Goal: Task Accomplishment & Management: Manage account settings

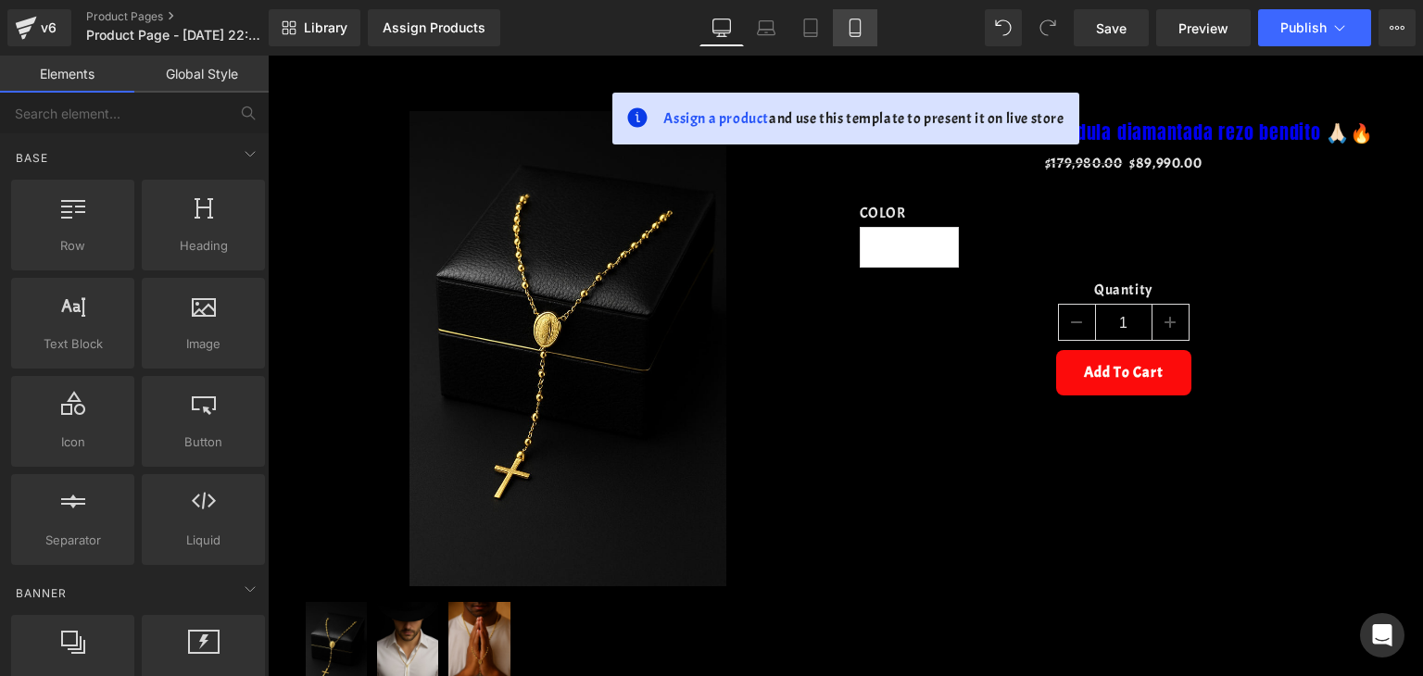
click at [848, 35] on icon at bounding box center [855, 28] width 19 height 19
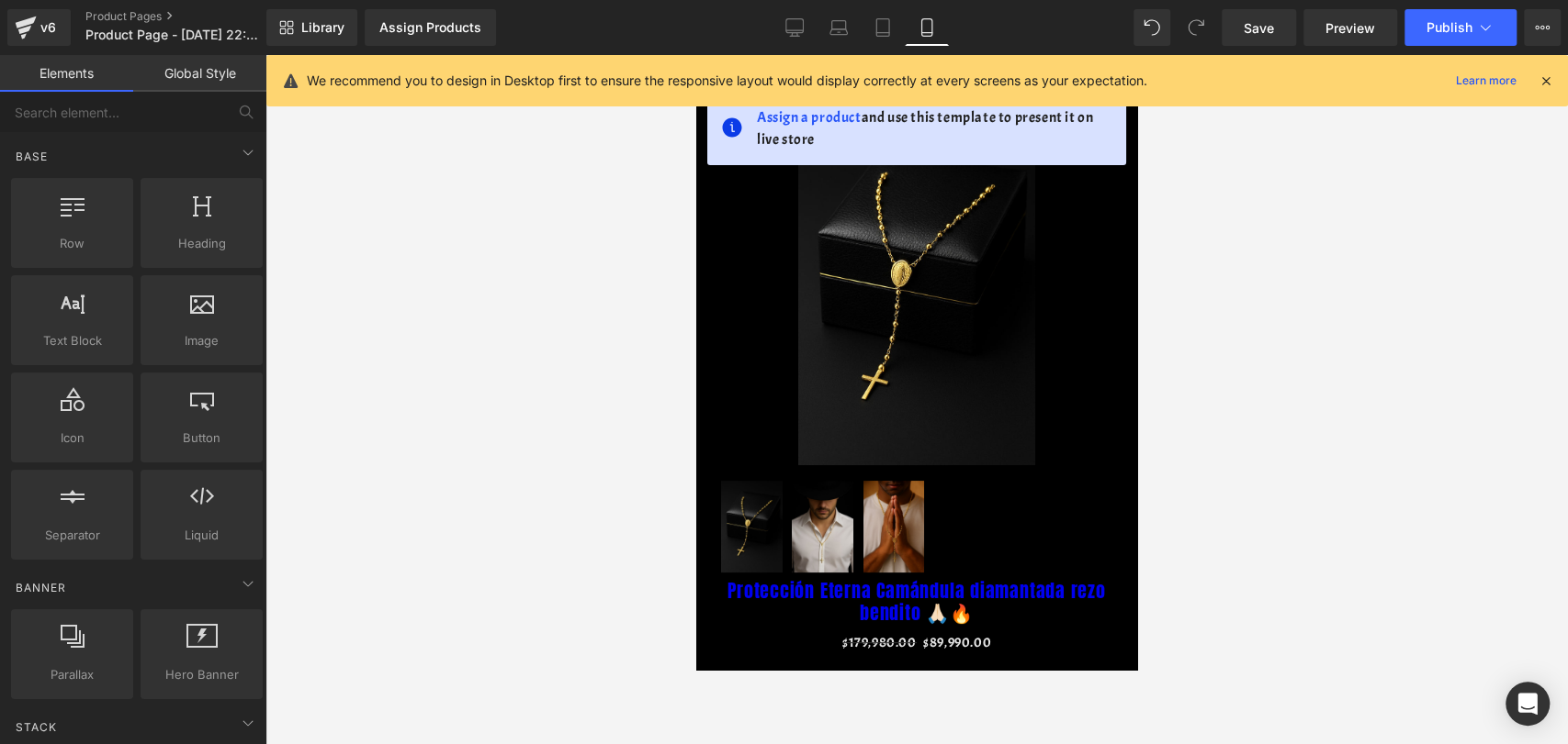
drag, startPoint x: 1409, startPoint y: 3, endPoint x: 599, endPoint y: 261, distance: 850.1
click at [599, 261] on div at bounding box center [917, 400] width 1302 height 690
click at [1409, 90] on div "We recommend you to design in Desktop first to ensure the responsive layout wou…" at bounding box center [922, 80] width 1232 height 22
click at [1409, 80] on icon at bounding box center [1545, 80] width 17 height 17
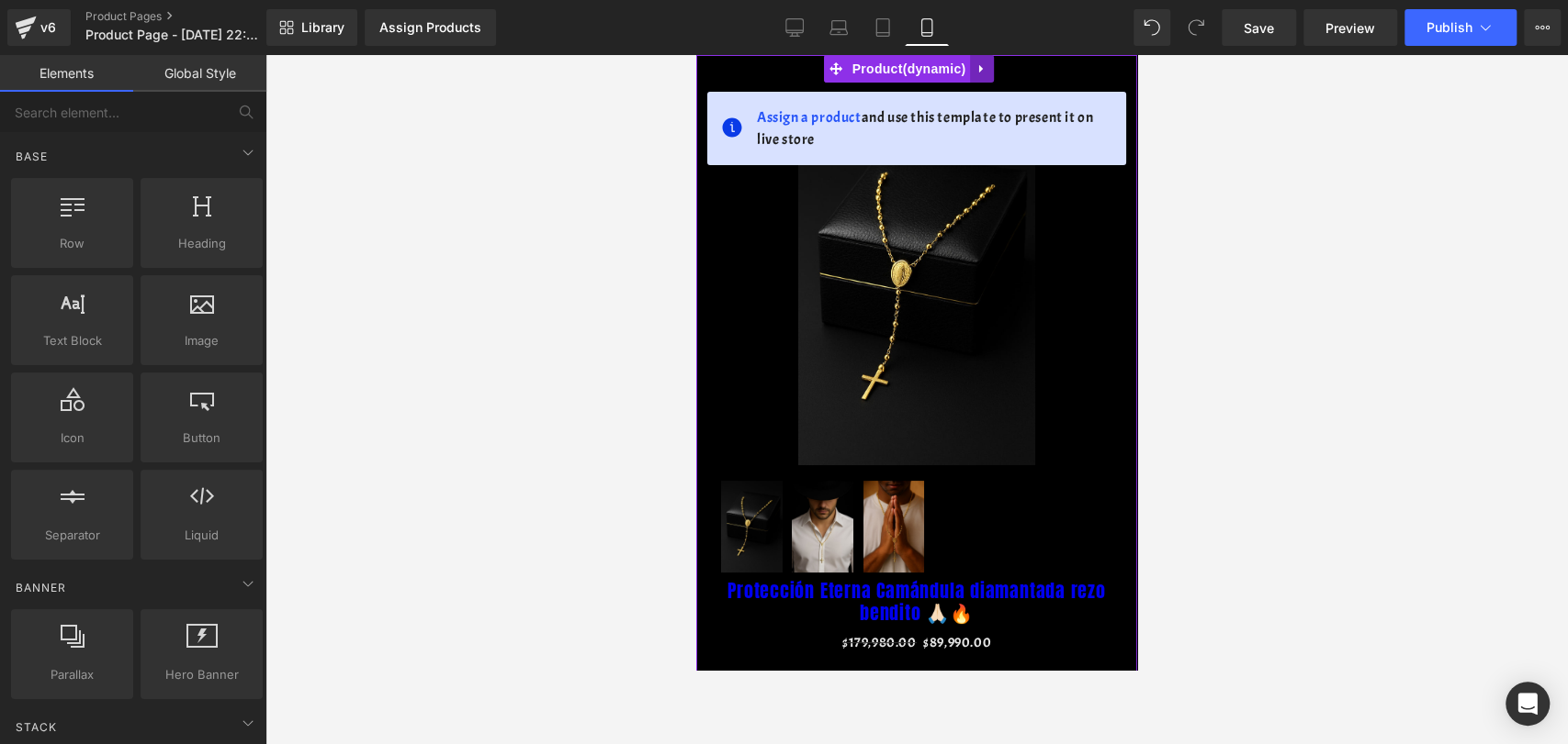
click at [990, 78] on link at bounding box center [981, 69] width 24 height 28
click at [990, 78] on link at bounding box center [994, 69] width 24 height 28
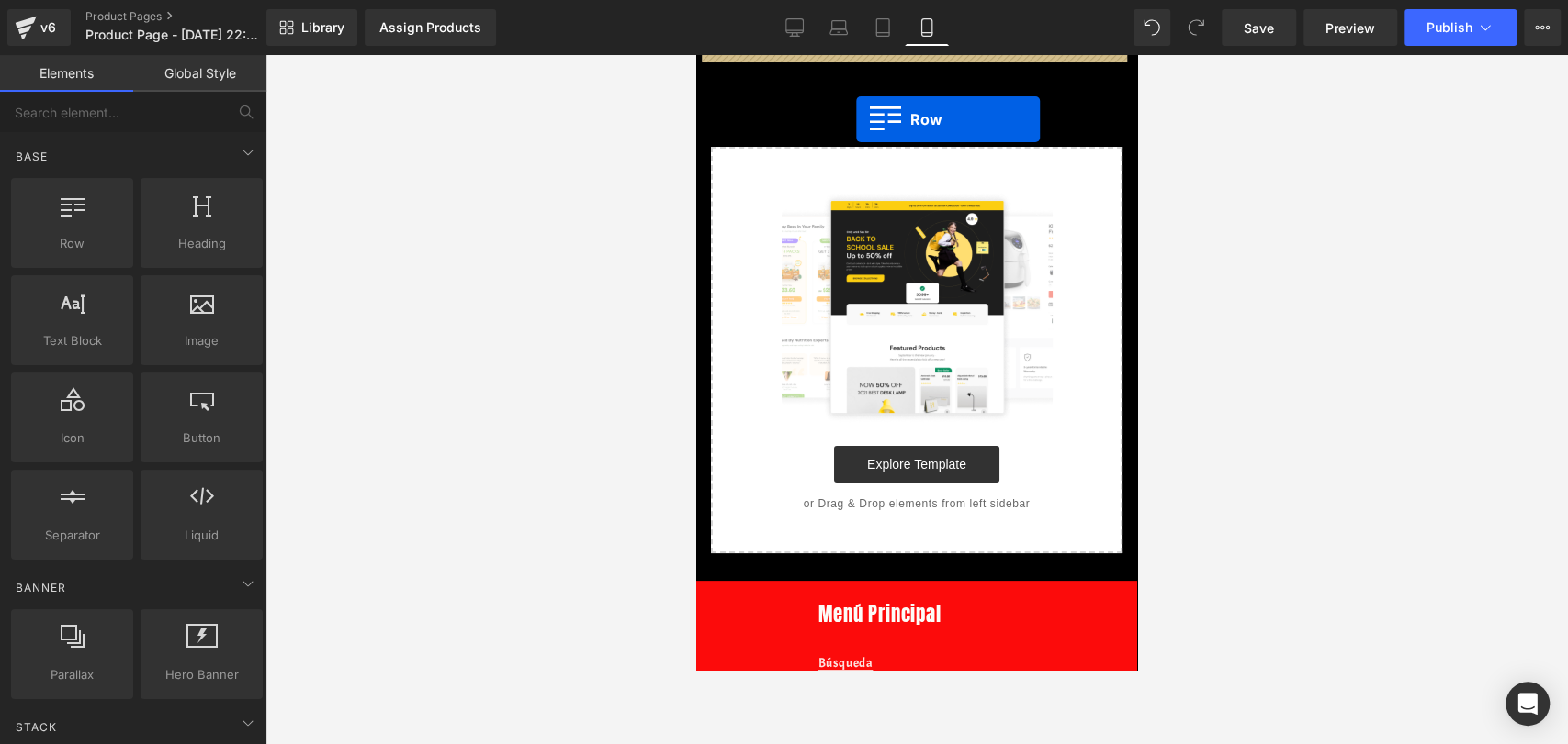
drag, startPoint x: 781, startPoint y: 316, endPoint x: 856, endPoint y: 119, distance: 210.8
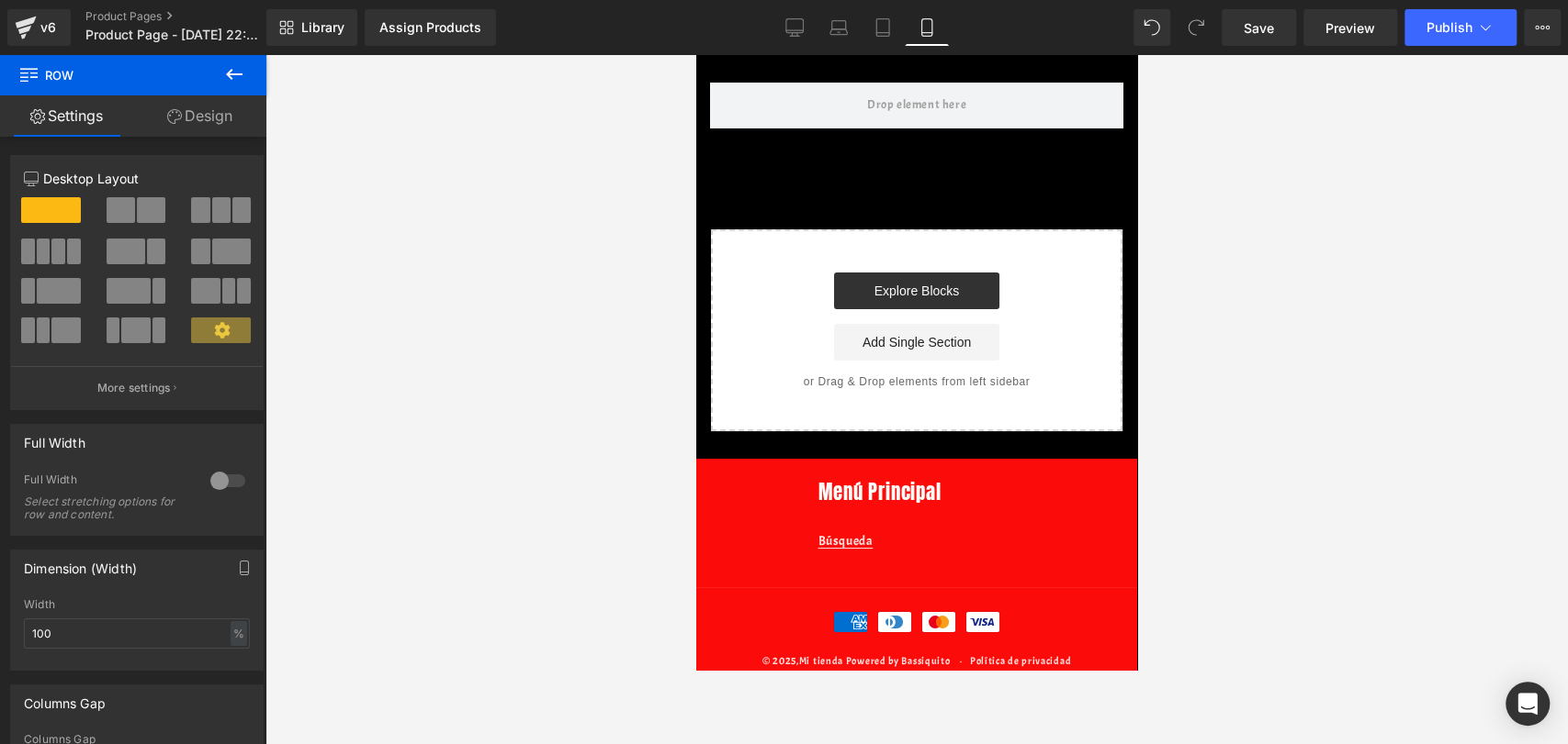
click at [202, 69] on button at bounding box center [234, 75] width 64 height 41
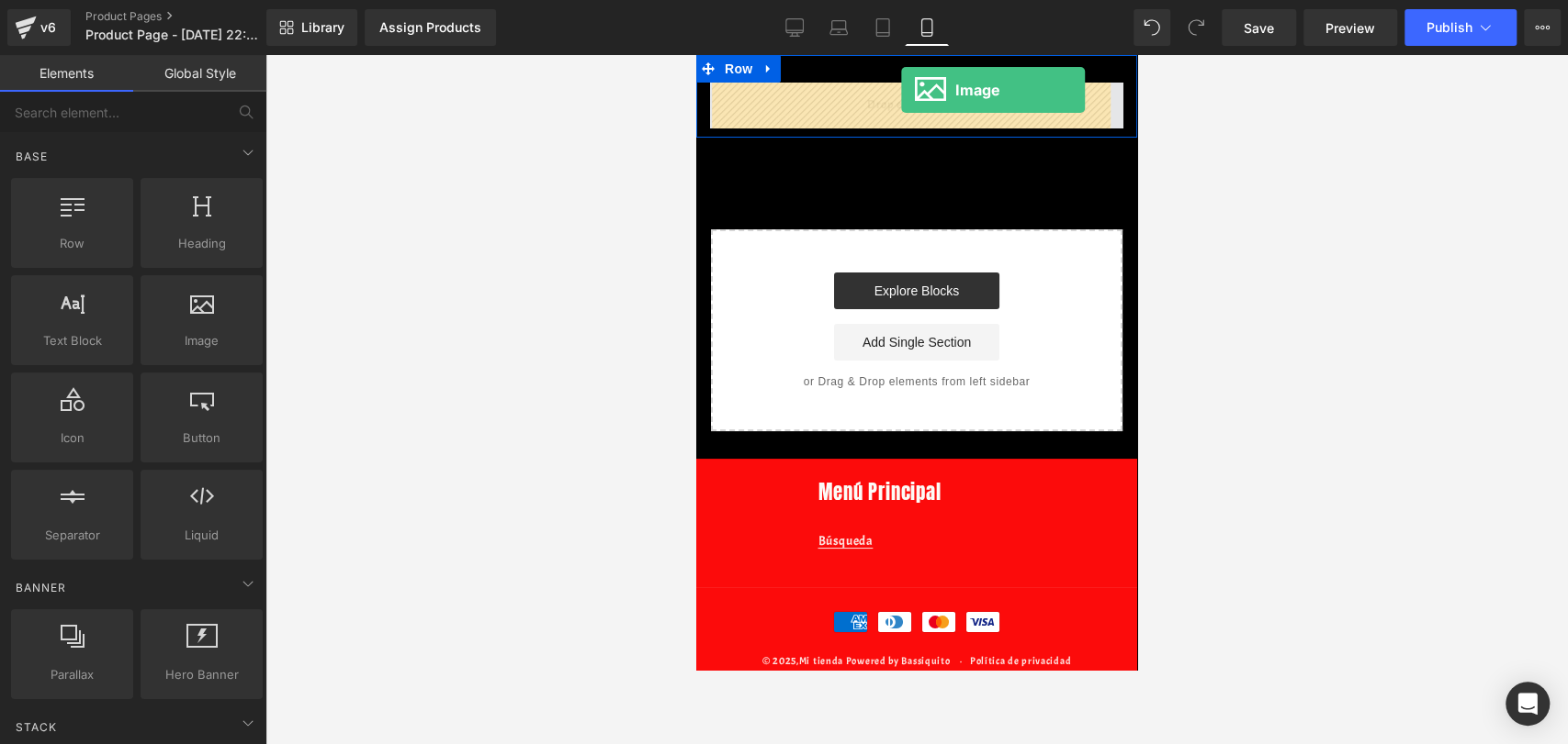
drag, startPoint x: 1114, startPoint y: 342, endPoint x: 901, endPoint y: 90, distance: 330.0
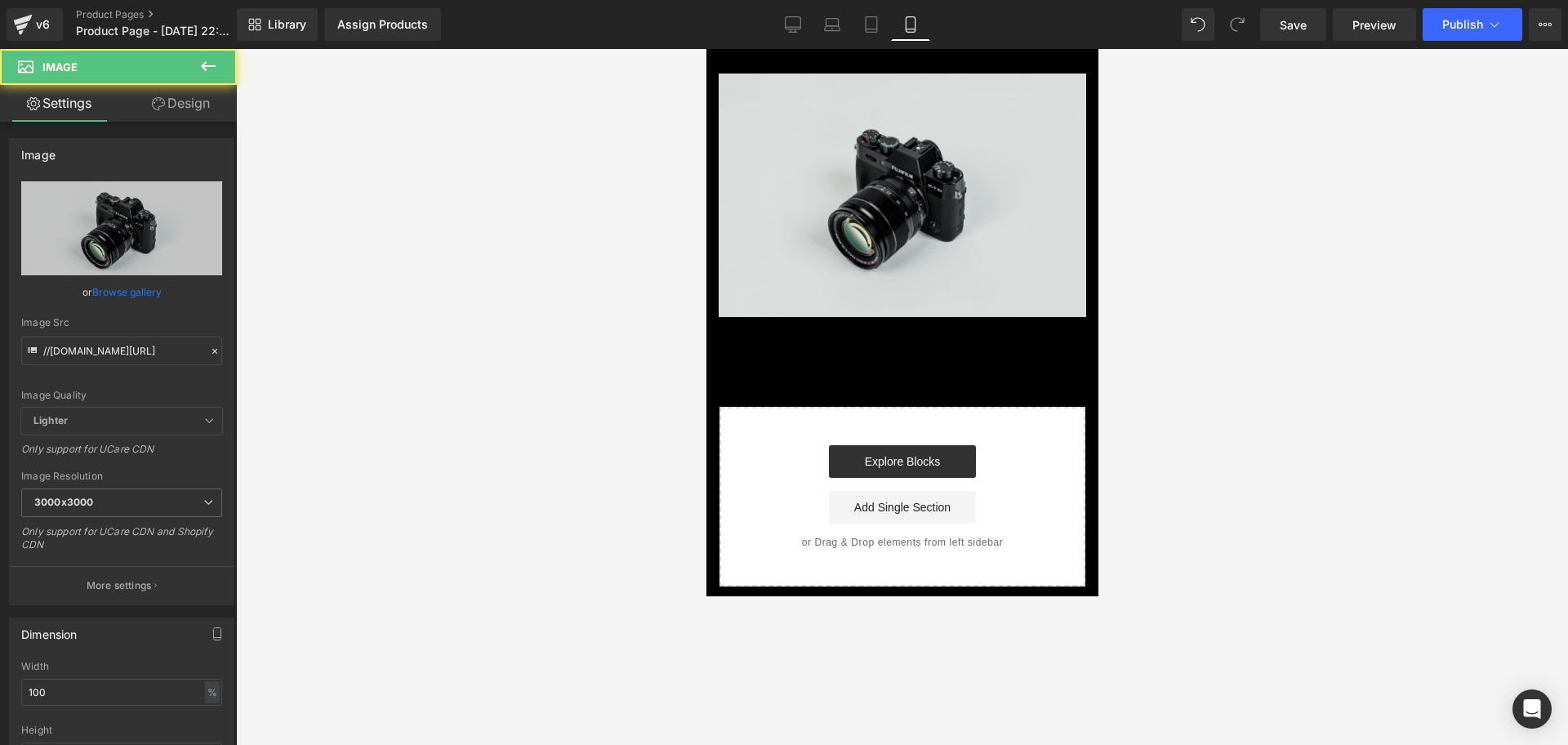
click at [922, 272] on img at bounding box center [901, 195] width 368 height 243
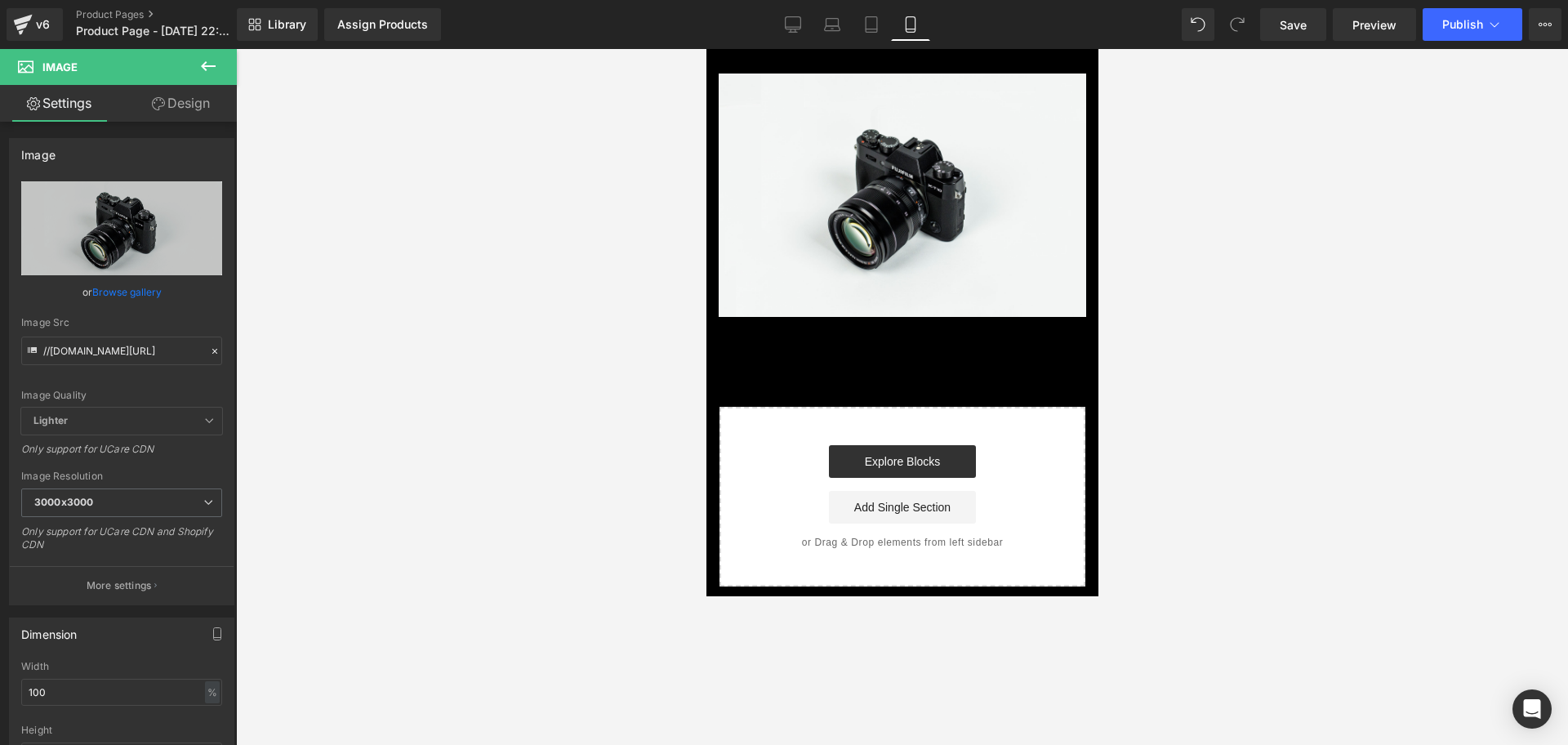
drag, startPoint x: 913, startPoint y: 313, endPoint x: 829, endPoint y: 160, distance: 174.5
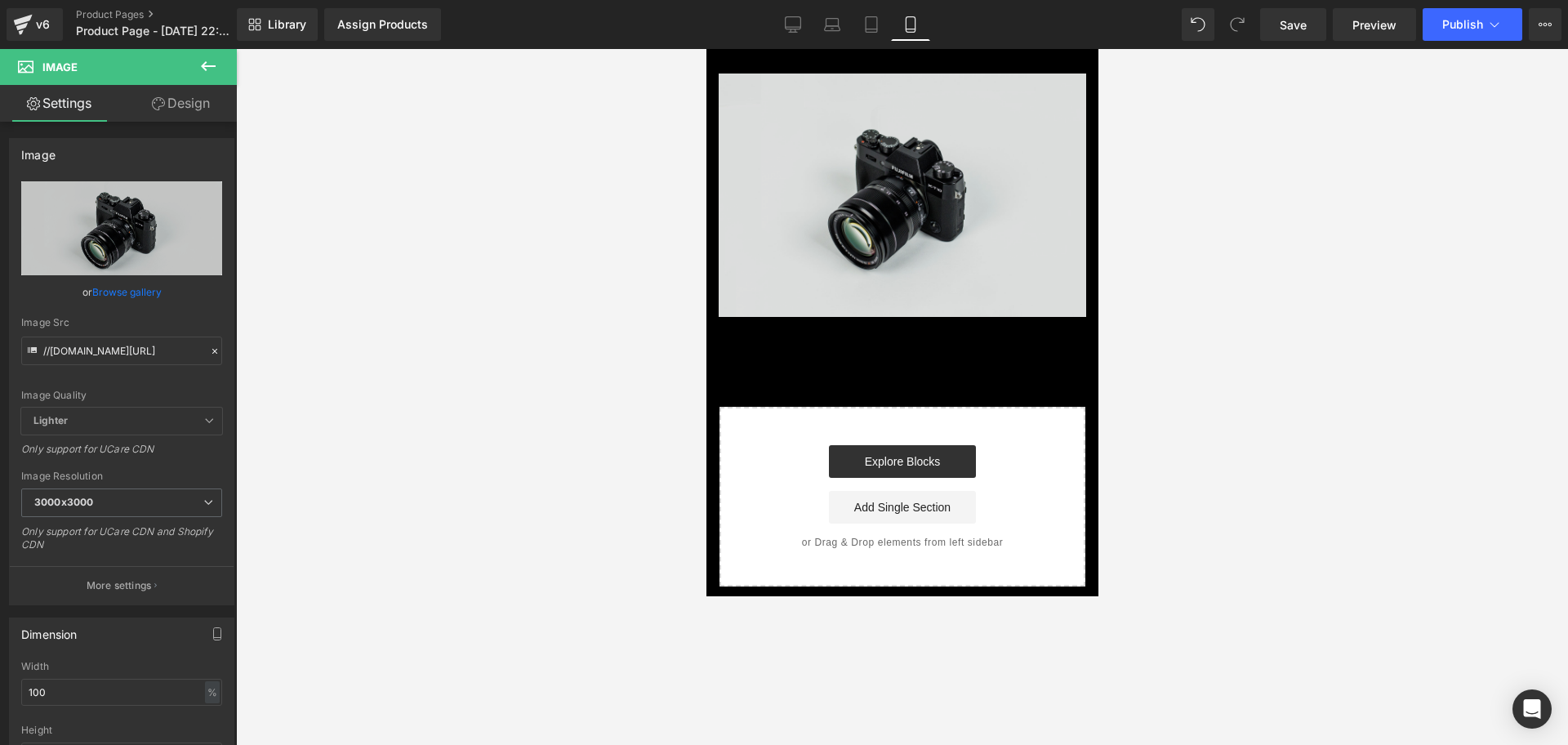
click at [913, 313] on div "Image Row" at bounding box center [902, 187] width 392 height 276
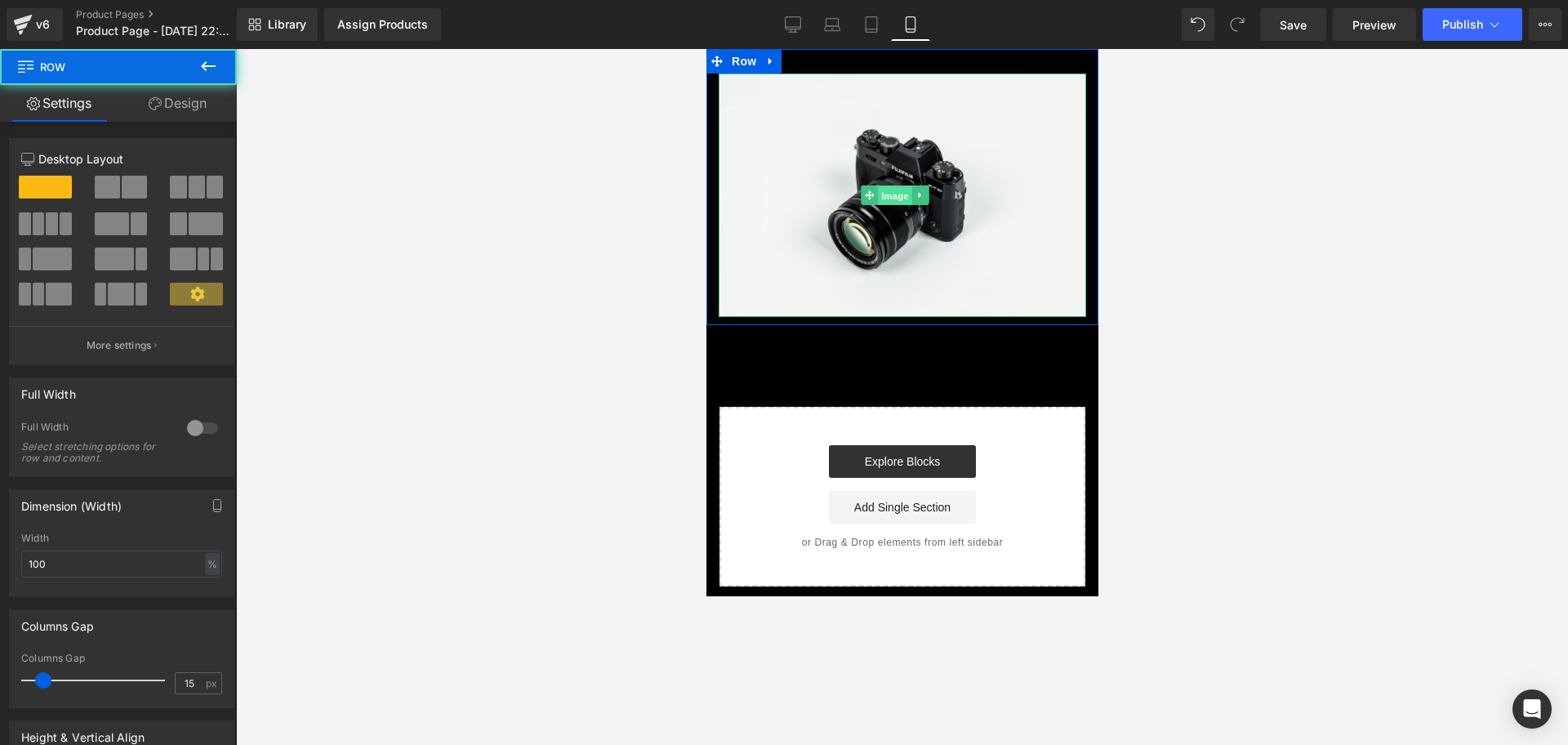
click at [882, 194] on span "Image" at bounding box center [894, 196] width 34 height 19
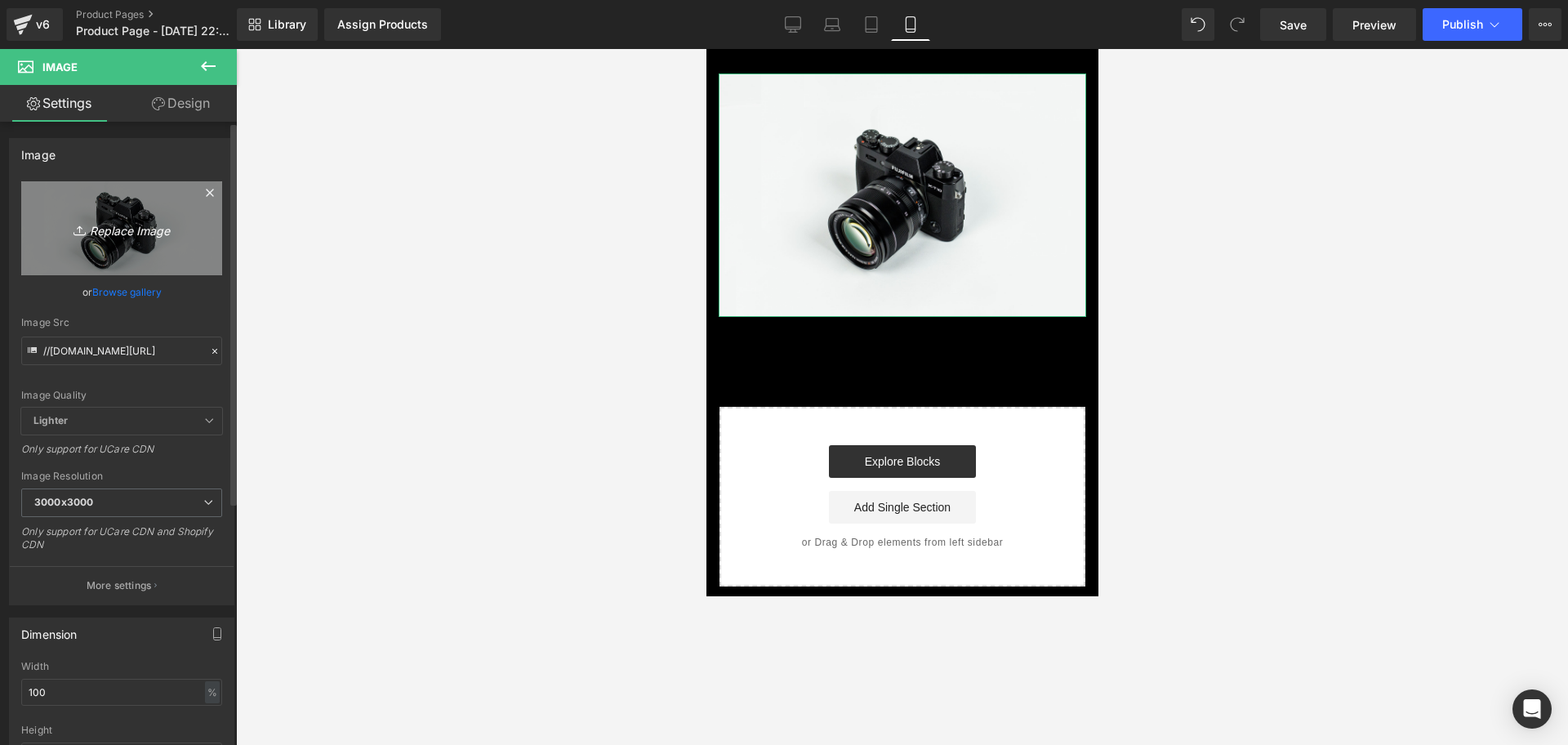
click at [123, 219] on icon "Replace Image" at bounding box center [122, 227] width 130 height 20
type input "C:\fakepath\ChatGPT Image [DATE], 10_10_27 p.m..png"
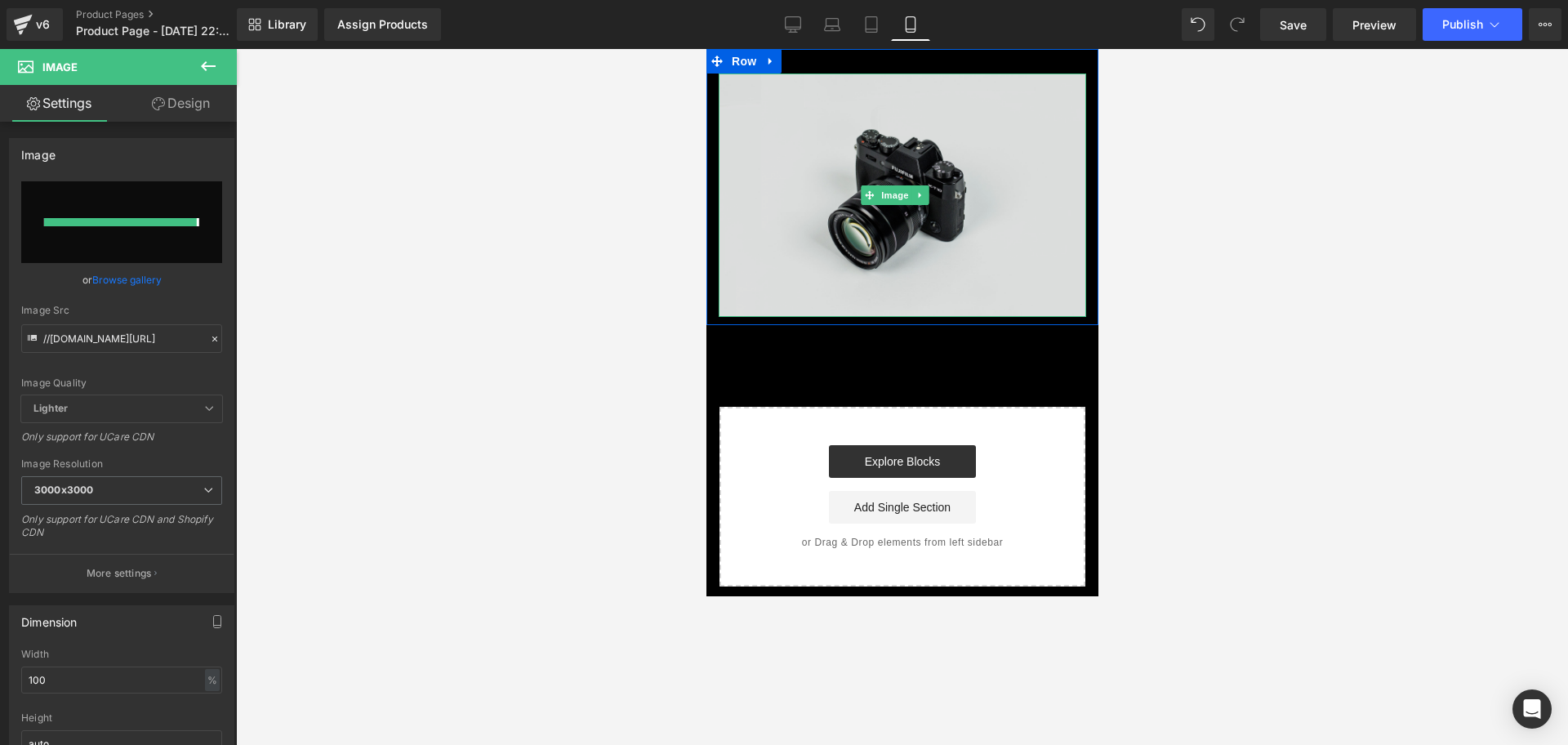
type input "[URL][DOMAIN_NAME][DATE]"
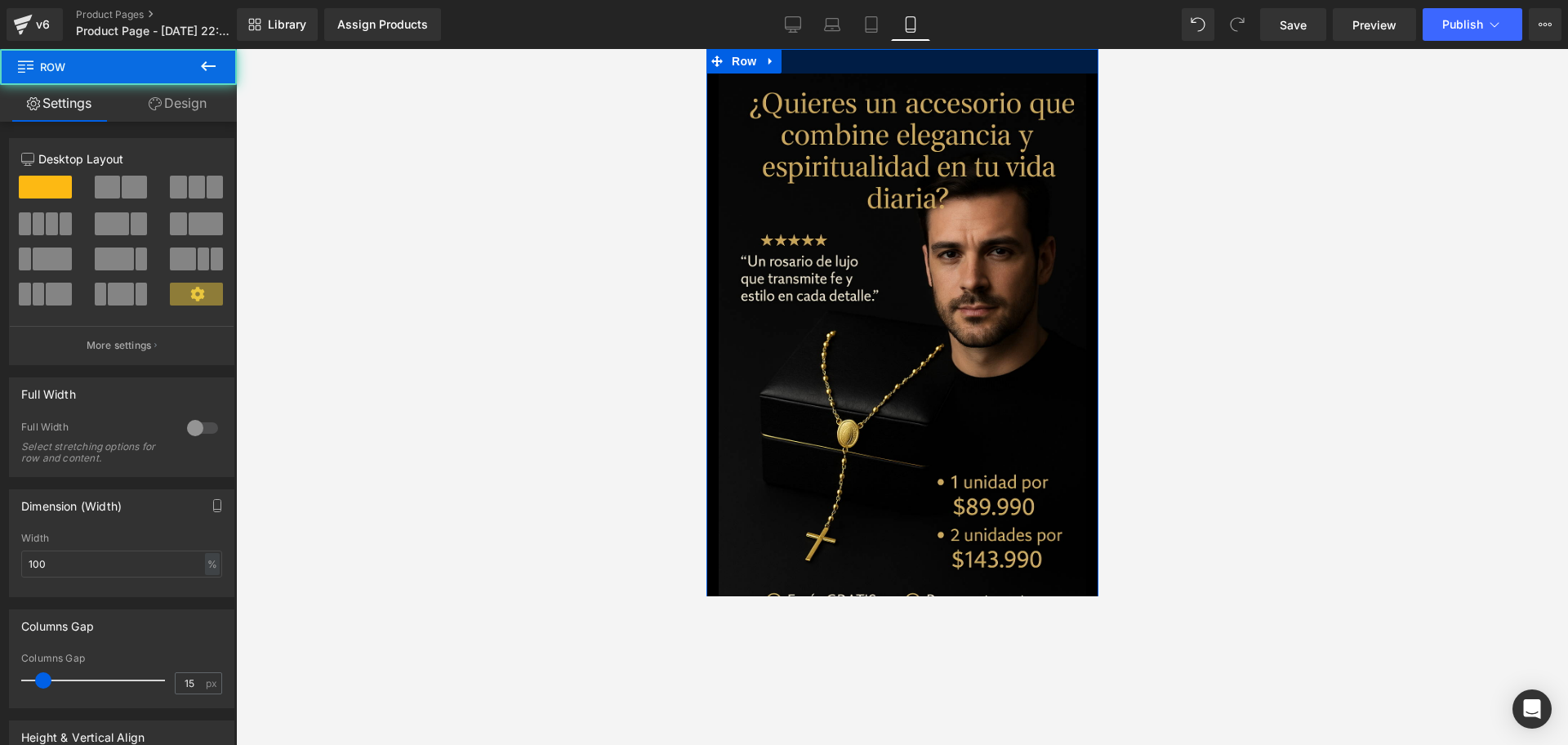
drag, startPoint x: 851, startPoint y: 58, endPoint x: 868, endPoint y: 24, distance: 38.0
click at [868, 49] on html "Ir directamente al contenido Tu carrito esta vacío Seguir comprando ¿Tienes una…" at bounding box center [902, 323] width 392 height 548
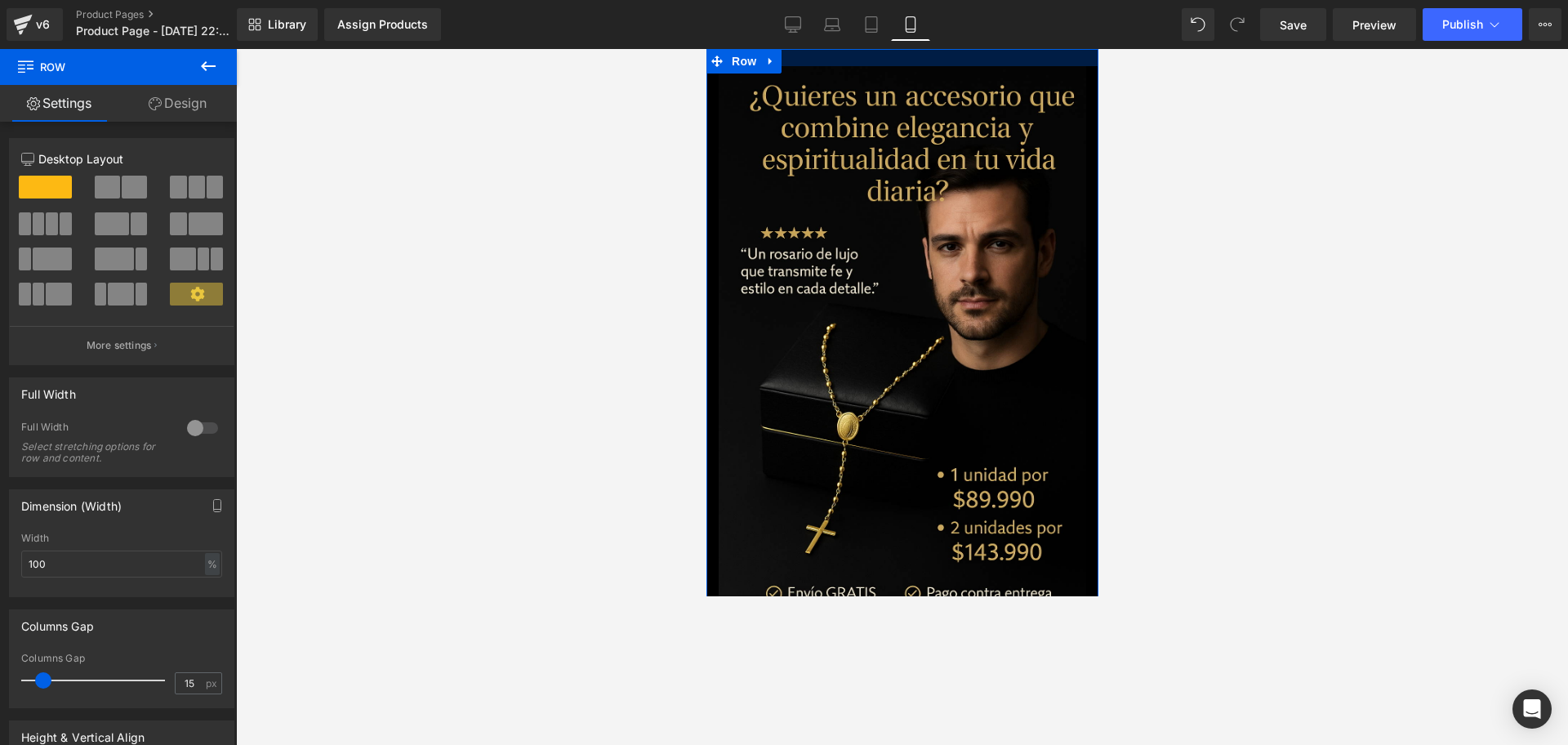
click at [886, 48] on div "Library Assign Products Product Preview No product match your search. Please tr…" at bounding box center [903, 25] width 1331 height 49
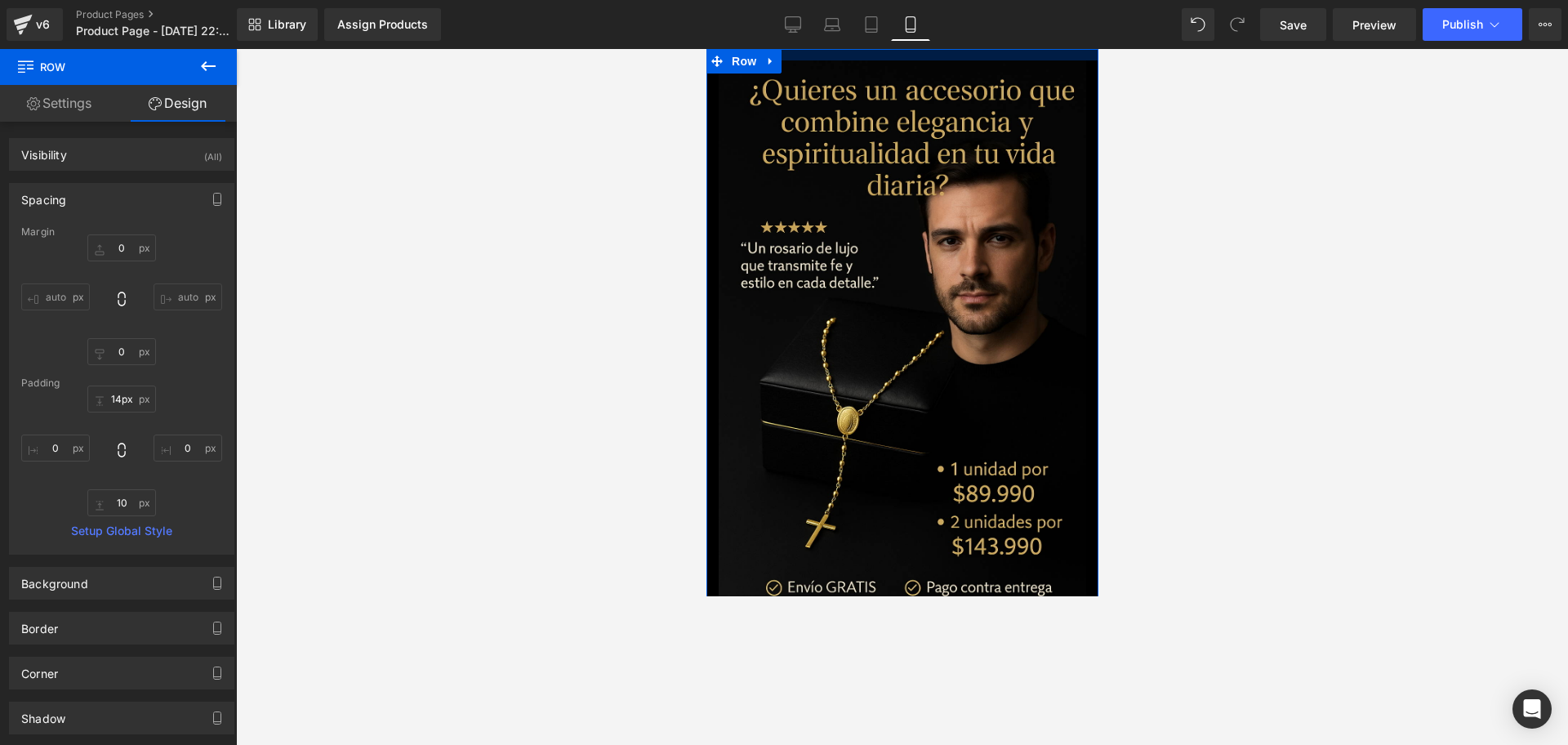
drag, startPoint x: 877, startPoint y: 55, endPoint x: 885, endPoint y: 4, distance: 51.6
click at [885, 49] on html "Ir directamente al contenido Tu carrito esta vacío Seguir comprando ¿Tienes una…" at bounding box center [902, 323] width 392 height 548
click at [889, 53] on div at bounding box center [902, 56] width 392 height 13
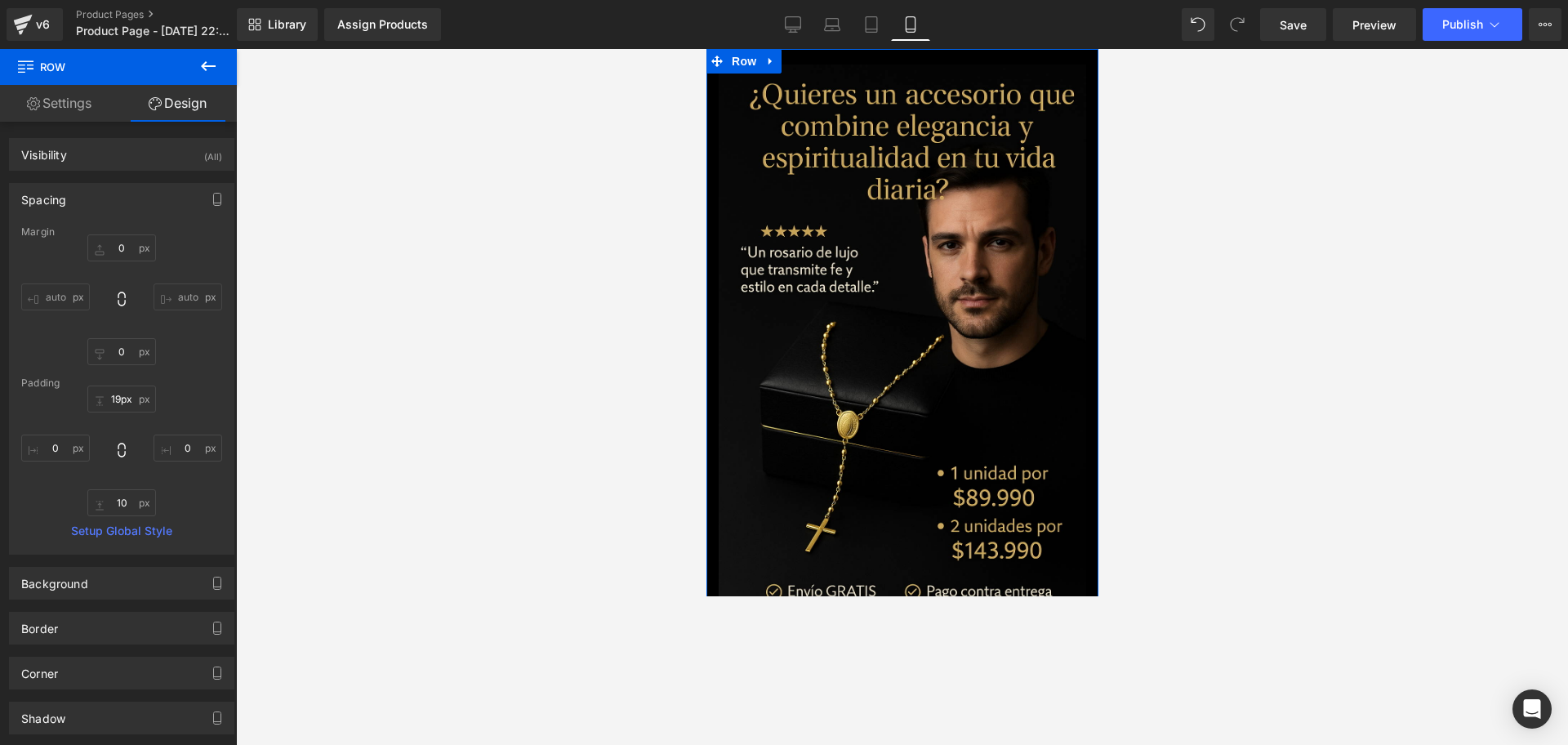
click at [889, 53] on div at bounding box center [902, 57] width 392 height 16
drag, startPoint x: 889, startPoint y: 53, endPoint x: 896, endPoint y: 9, distance: 44.6
click at [896, 49] on html "Ir directamente al contenido Tu carrito esta vacío Seguir comprando ¿Tienes una…" at bounding box center [902, 323] width 392 height 548
type input "19px"
click at [910, 53] on div at bounding box center [902, 57] width 392 height 16
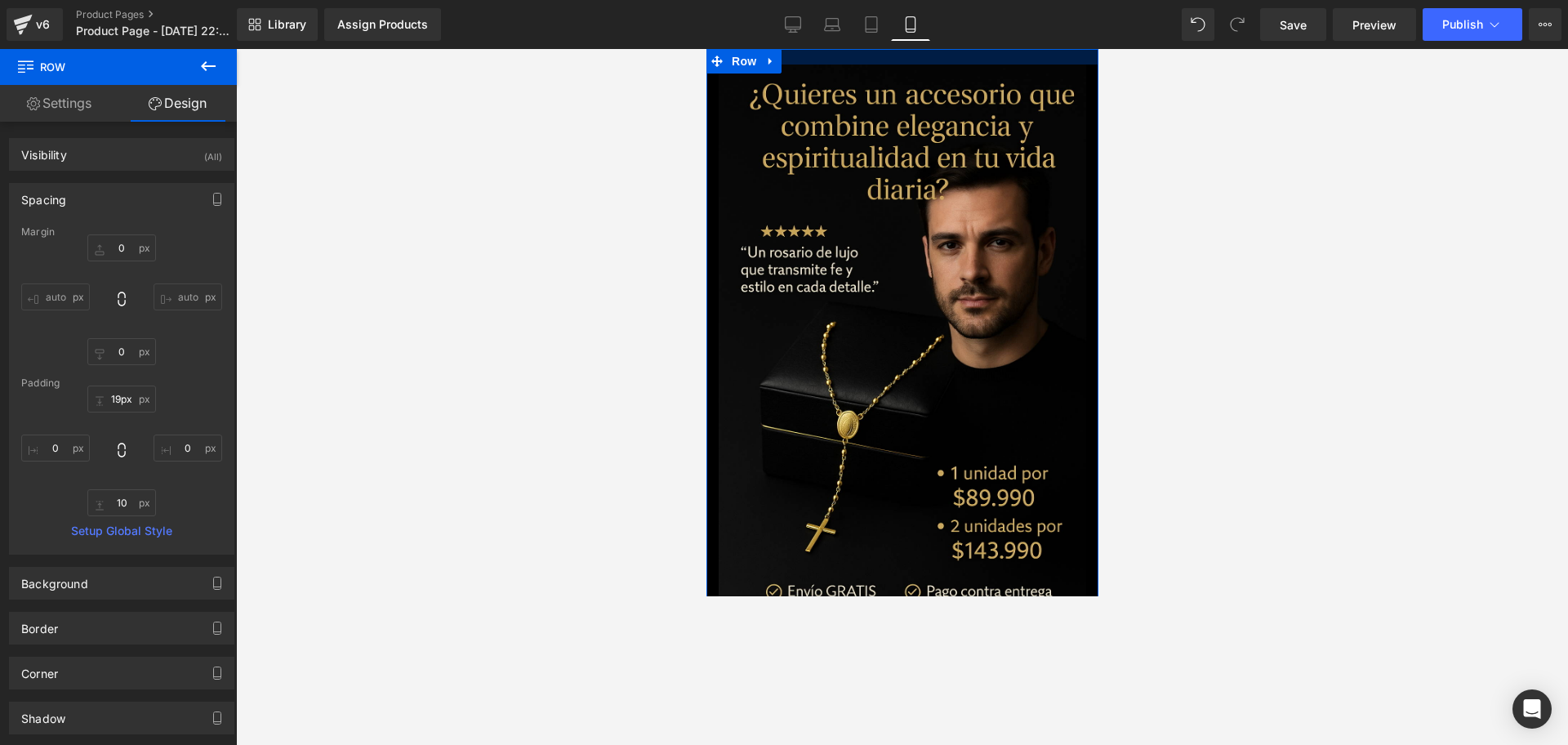
click at [910, 53] on div at bounding box center [902, 57] width 392 height 16
click at [899, 333] on span "Image" at bounding box center [894, 340] width 34 height 19
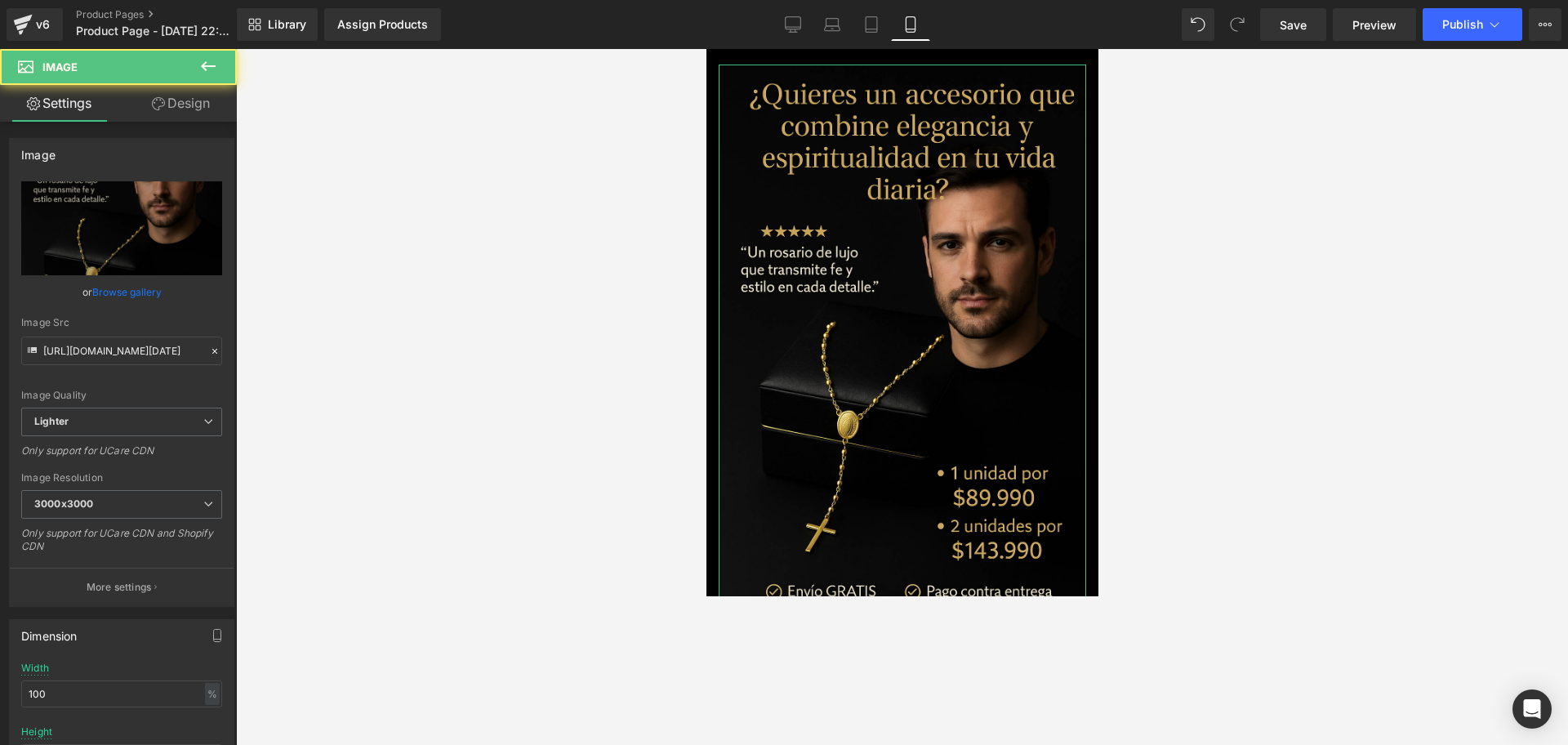
click at [195, 93] on link "Design" at bounding box center [181, 103] width 118 height 37
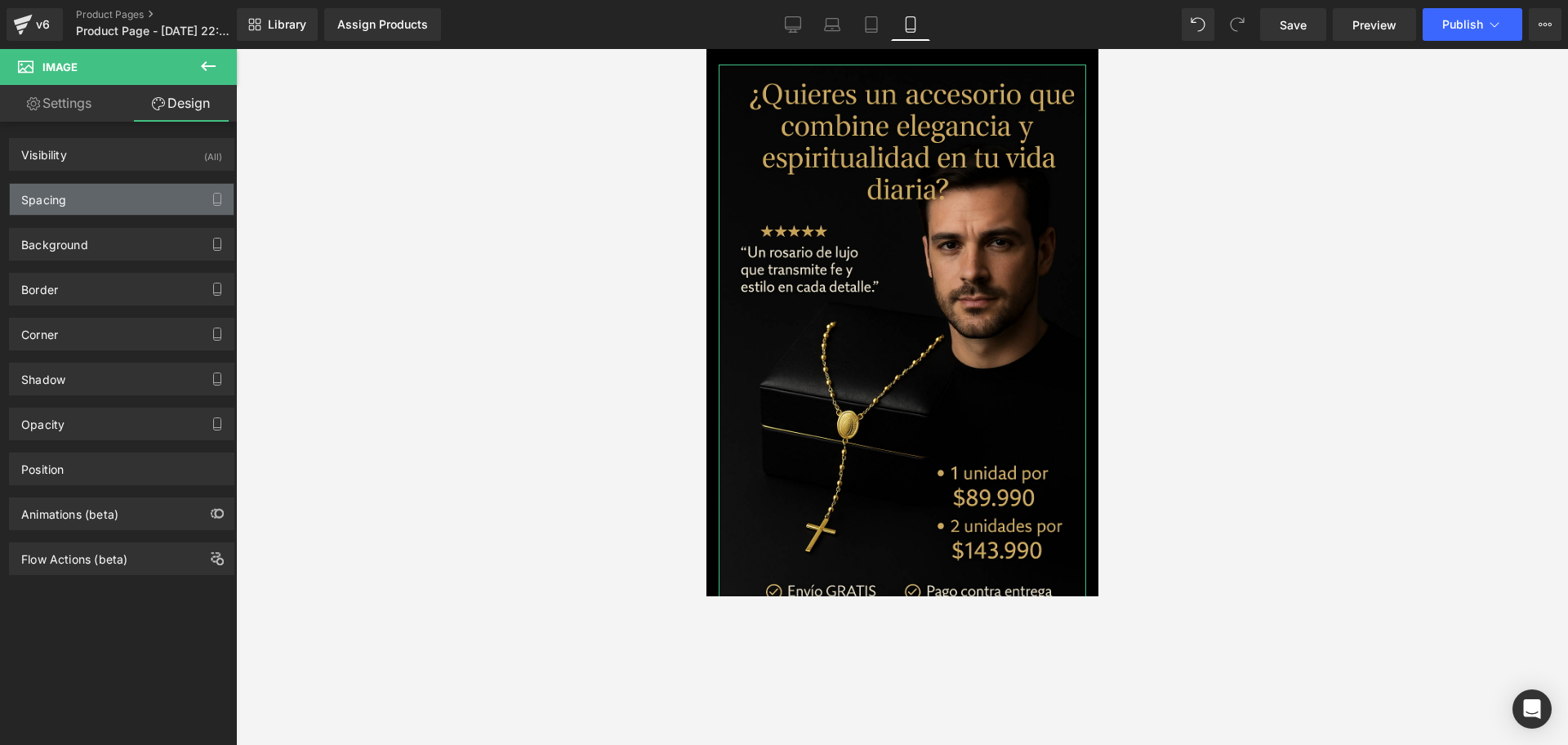
click at [67, 190] on div "Spacing" at bounding box center [122, 198] width 224 height 31
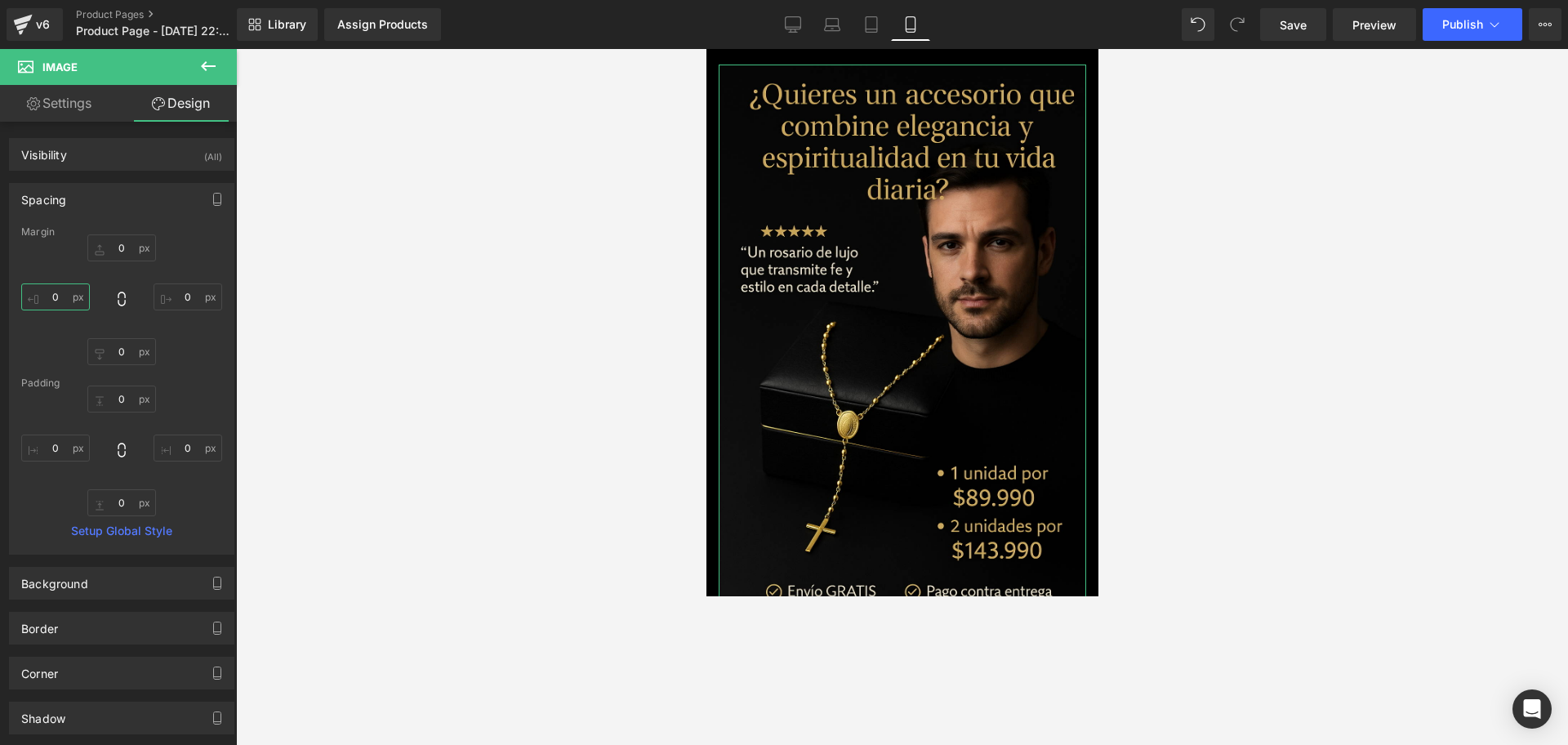
click at [65, 306] on input "0" at bounding box center [56, 297] width 69 height 27
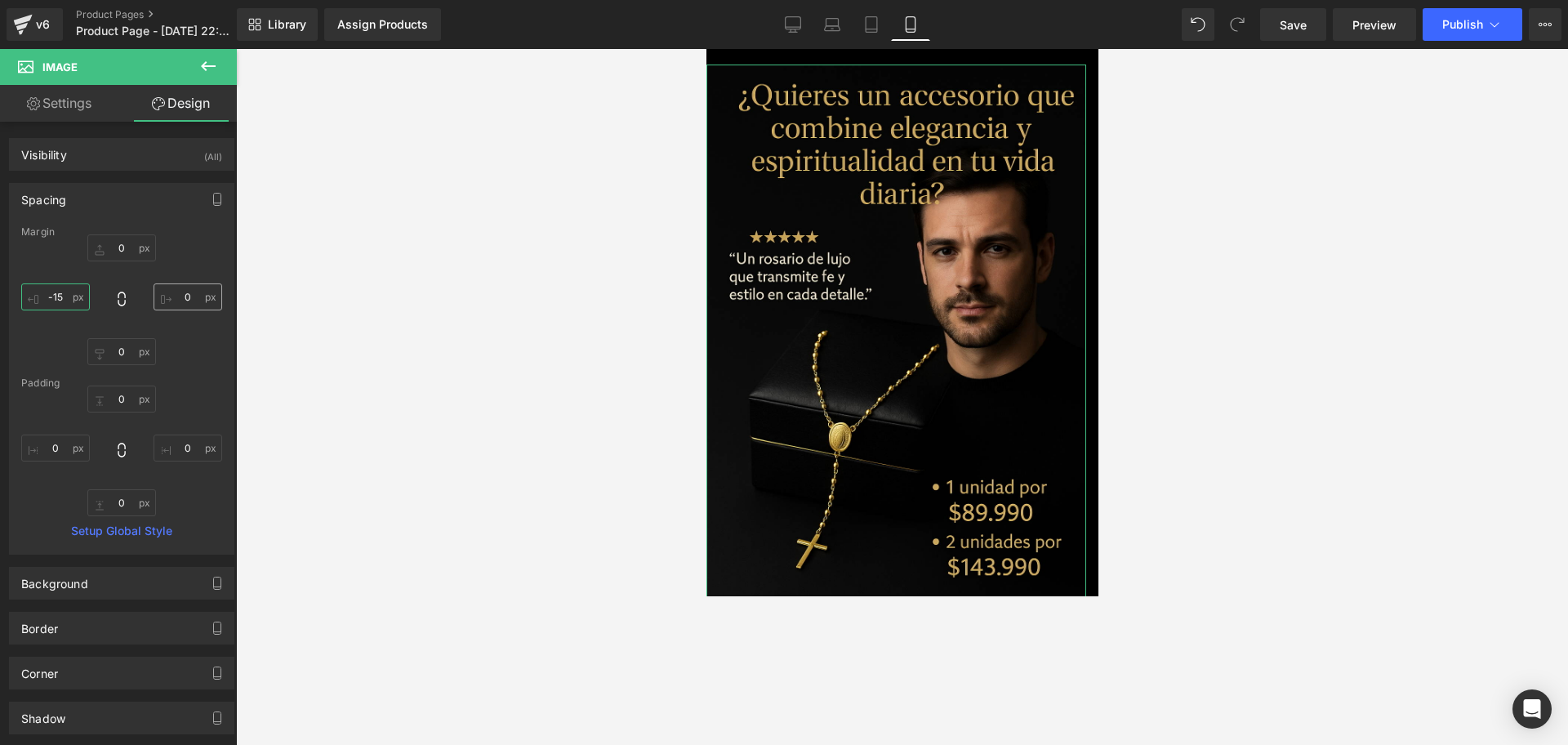
type input "-15"
click at [188, 296] on input "0" at bounding box center [188, 297] width 69 height 27
type input "-15"
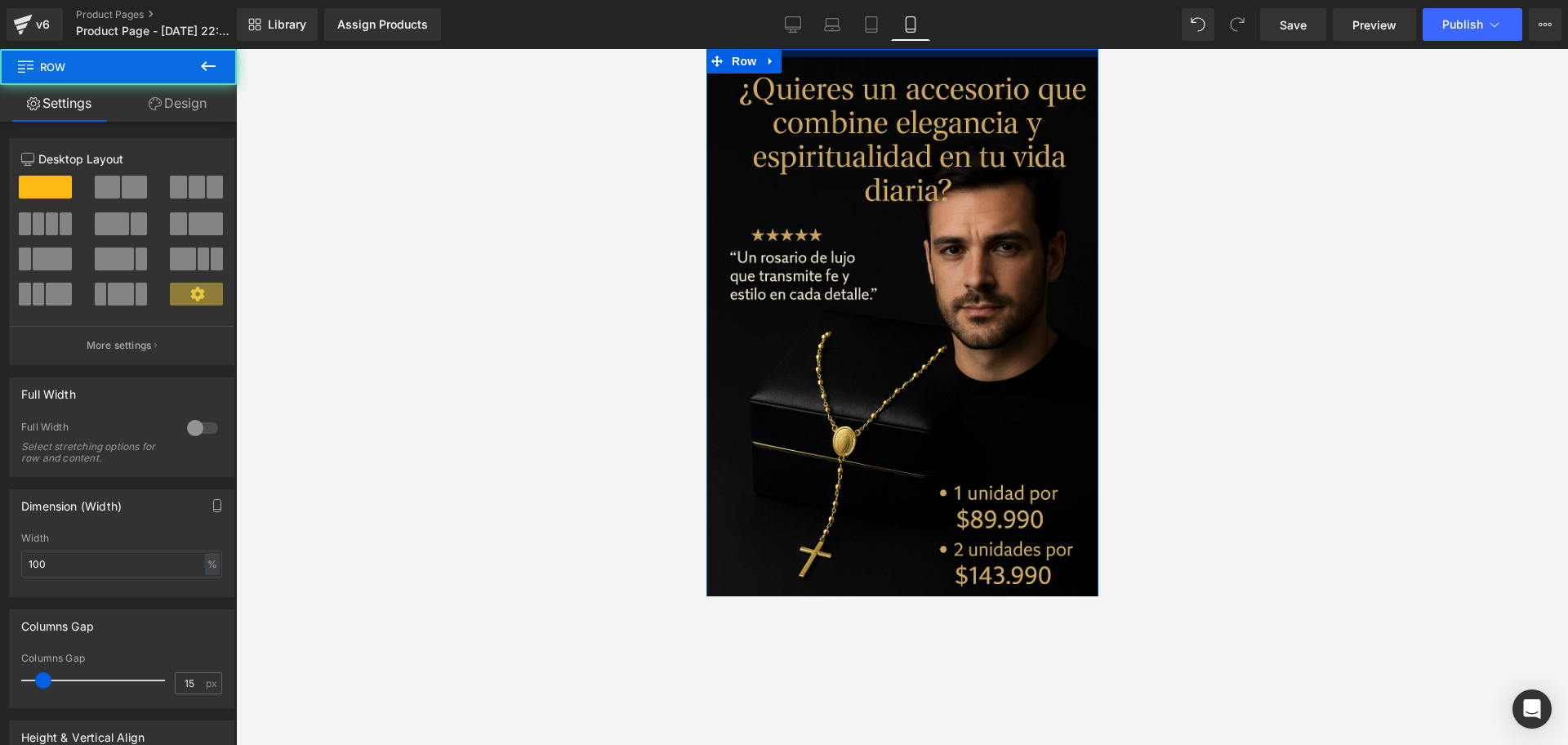
drag, startPoint x: 935, startPoint y: 57, endPoint x: 941, endPoint y: 18, distance: 39.5
click at [941, 49] on html "Ir directamente al contenido Tu carrito esta vacío Seguir comprando ¿Tienes una…" at bounding box center [902, 323] width 392 height 548
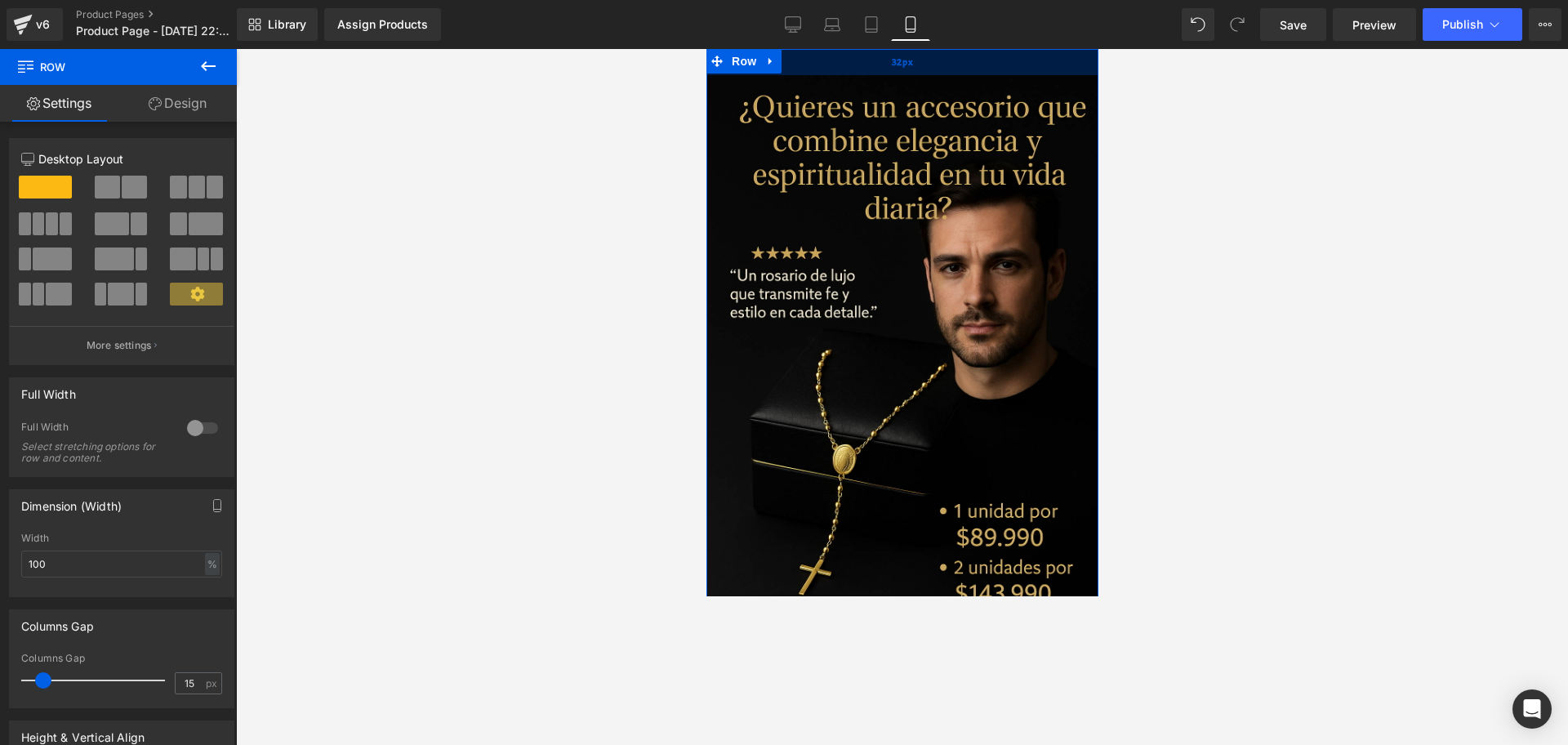
click at [750, 75] on div "32px" at bounding box center [902, 63] width 392 height 26
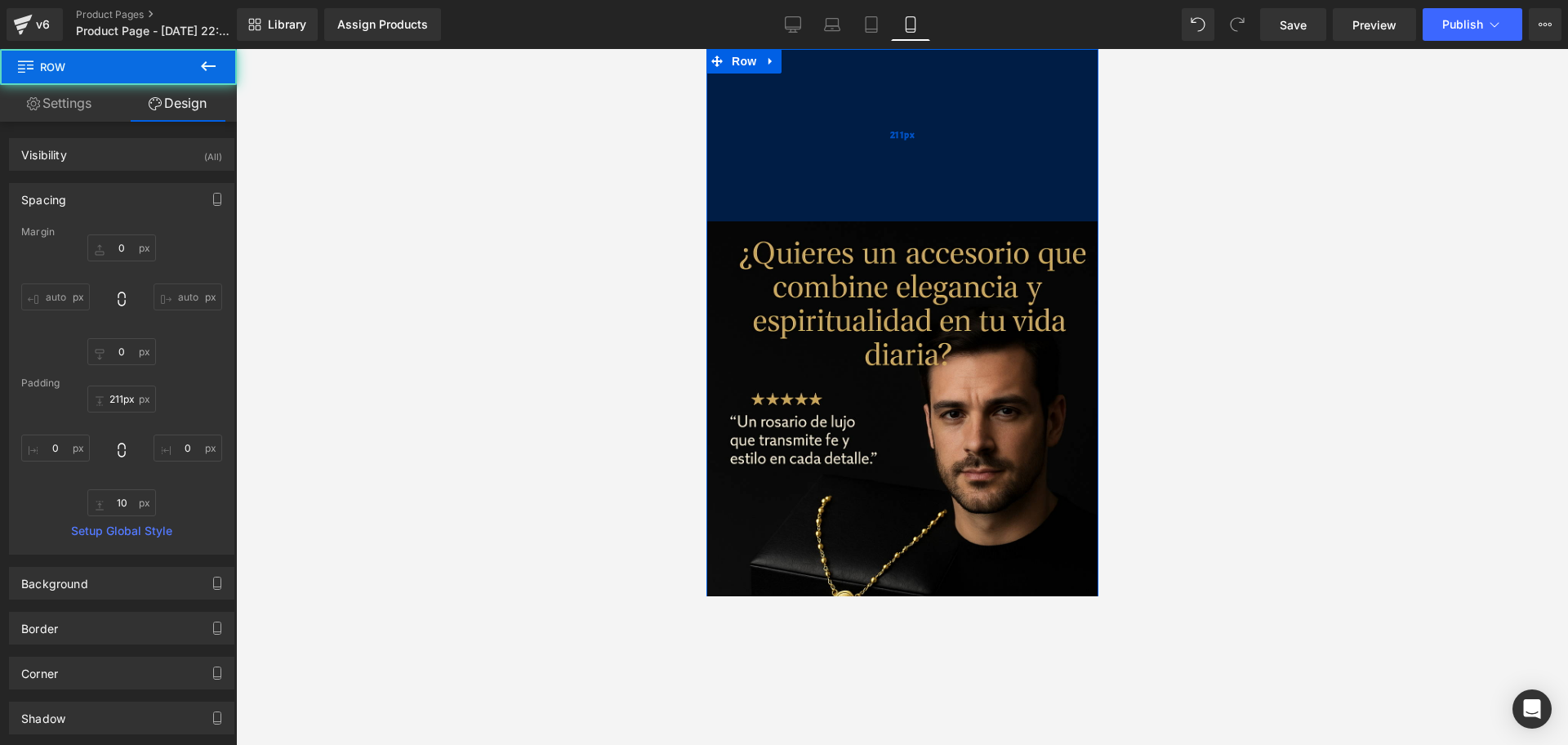
click at [845, 96] on div "211px" at bounding box center [902, 136] width 392 height 173
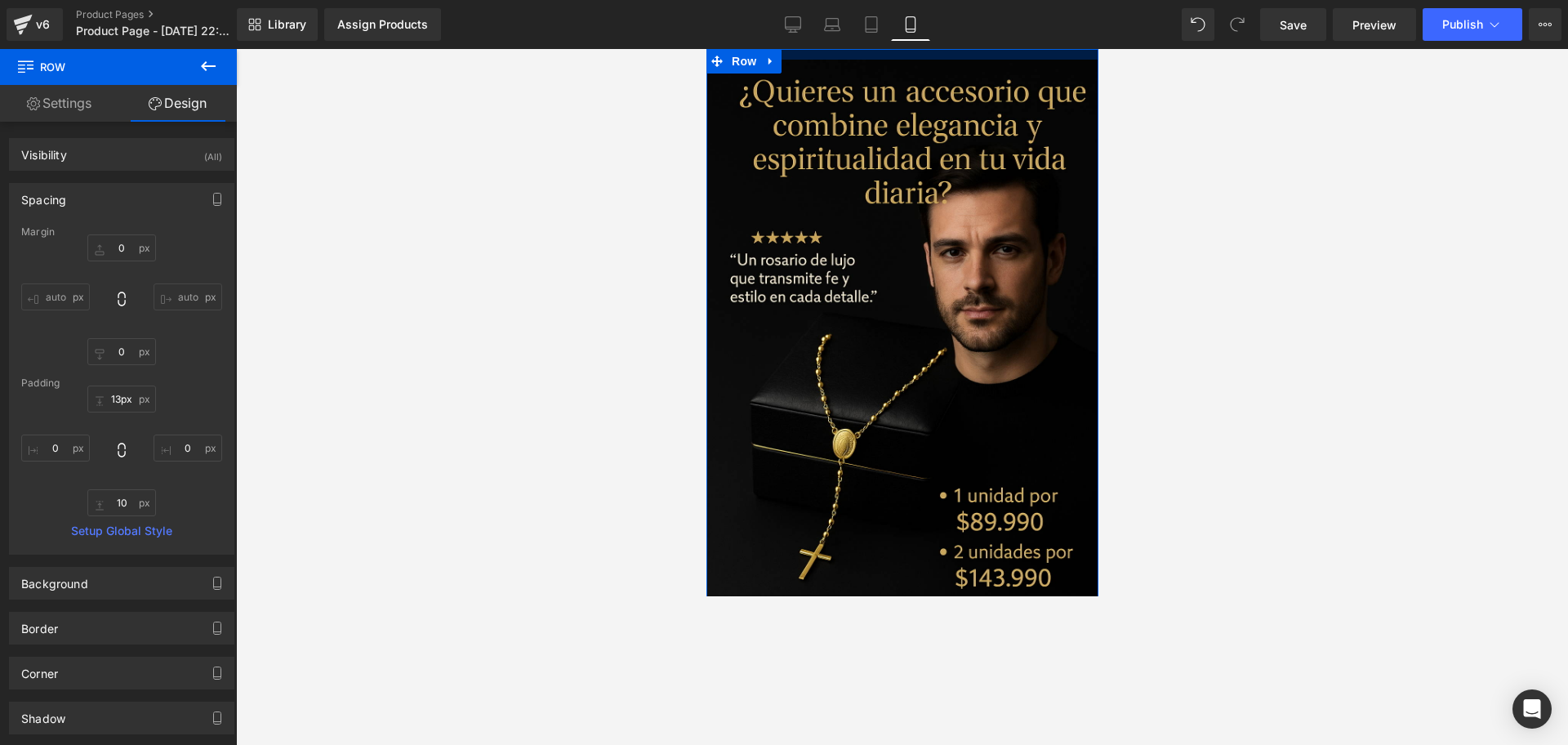
drag, startPoint x: 814, startPoint y: 210, endPoint x: 1532, endPoint y: 88, distance: 728.3
click at [825, 49] on html "Ir directamente al contenido Tu carrito esta vacío Seguir comprando ¿Tienes una…" at bounding box center [902, 323] width 392 height 548
click at [835, 48] on div "Library Assign Products Product Preview No product match your search. Please tr…" at bounding box center [903, 25] width 1331 height 49
click at [846, 60] on div at bounding box center [902, 56] width 392 height 12
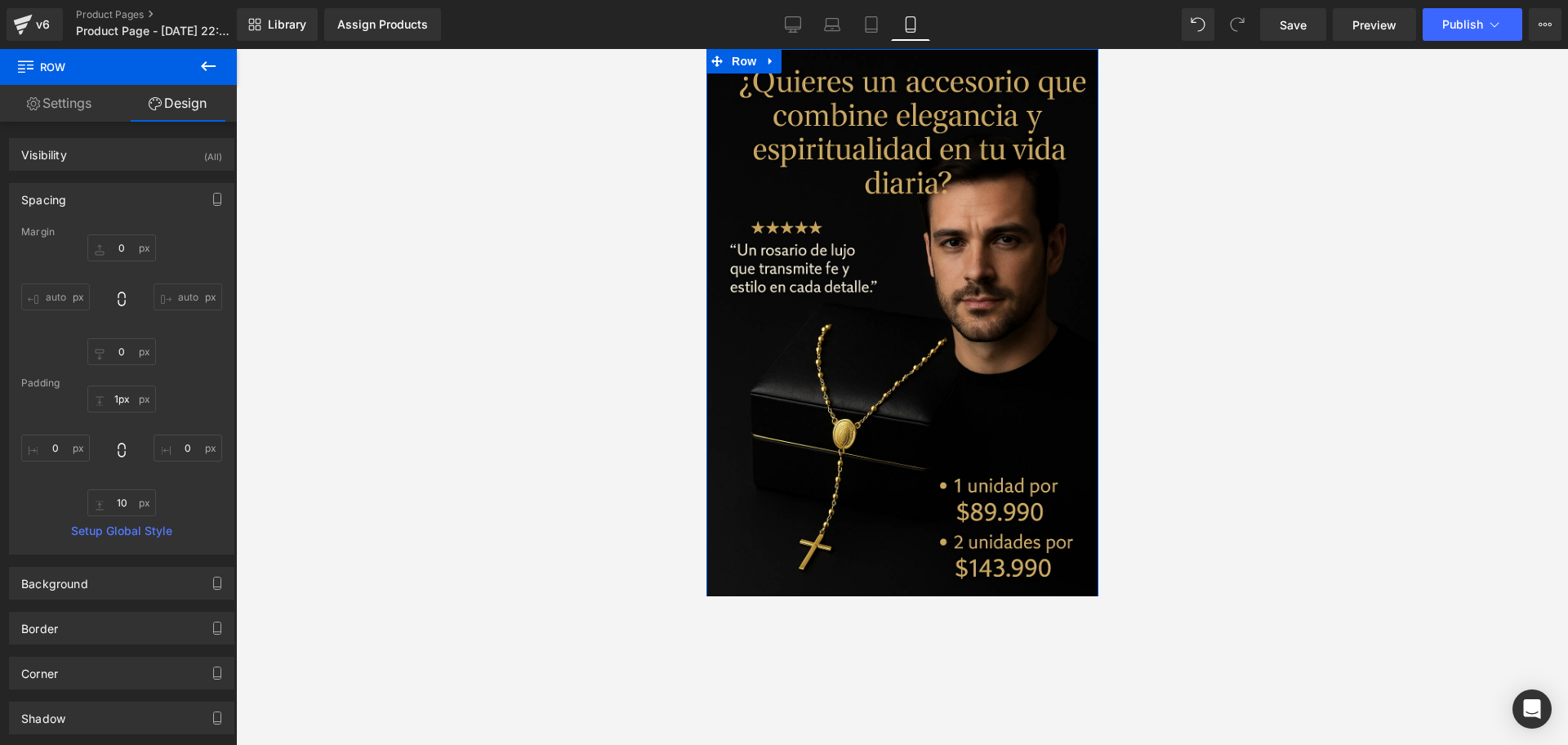
drag, startPoint x: 846, startPoint y: 60, endPoint x: 849, endPoint y: 38, distance: 22.2
click at [849, 49] on html "Ir directamente al contenido Tu carrito esta vacío Seguir comprando ¿Tienes una…" at bounding box center [902, 323] width 392 height 548
type input "30px"
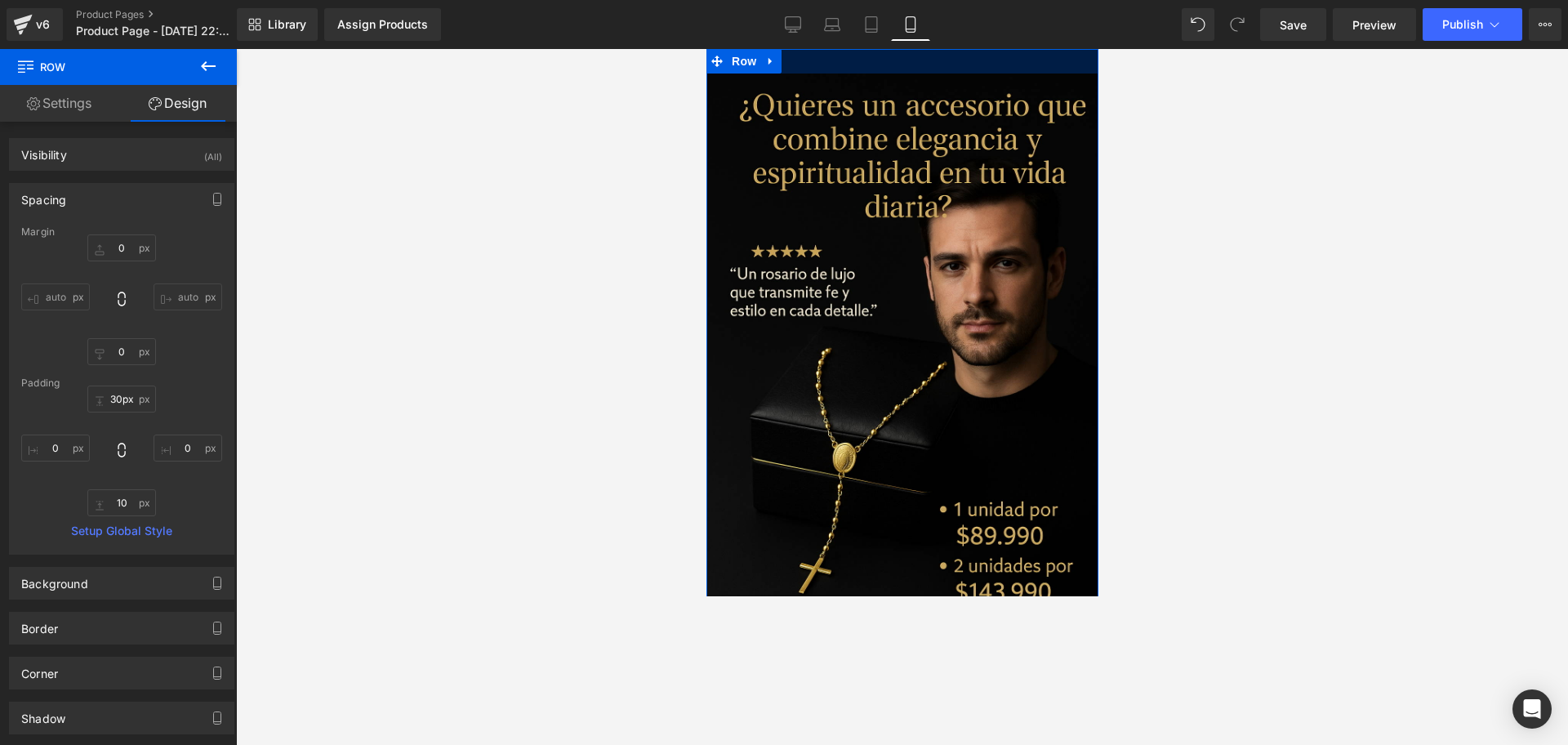
click at [1115, 73] on div at bounding box center [902, 397] width 1332 height 696
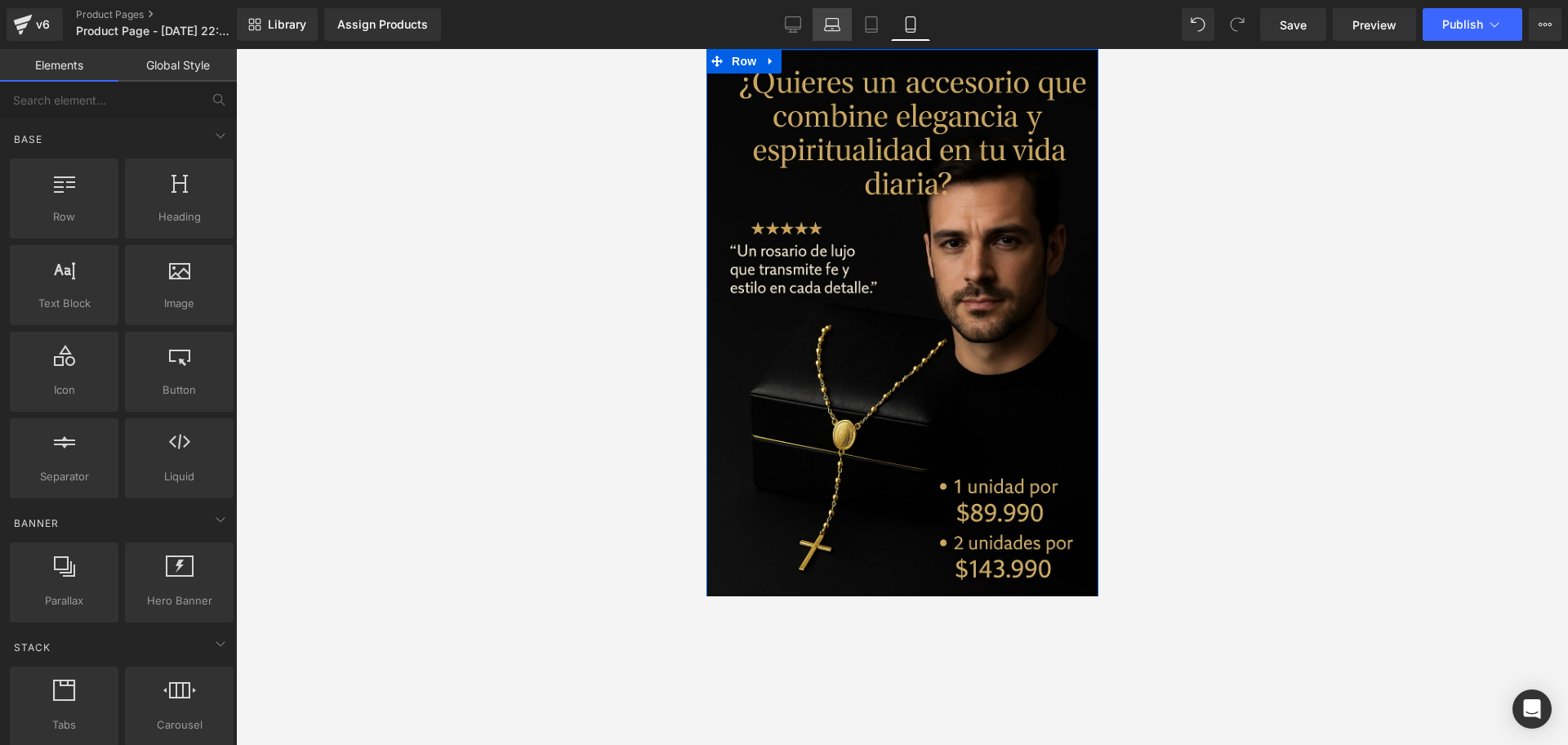
click at [821, 40] on link "Laptop" at bounding box center [832, 24] width 39 height 33
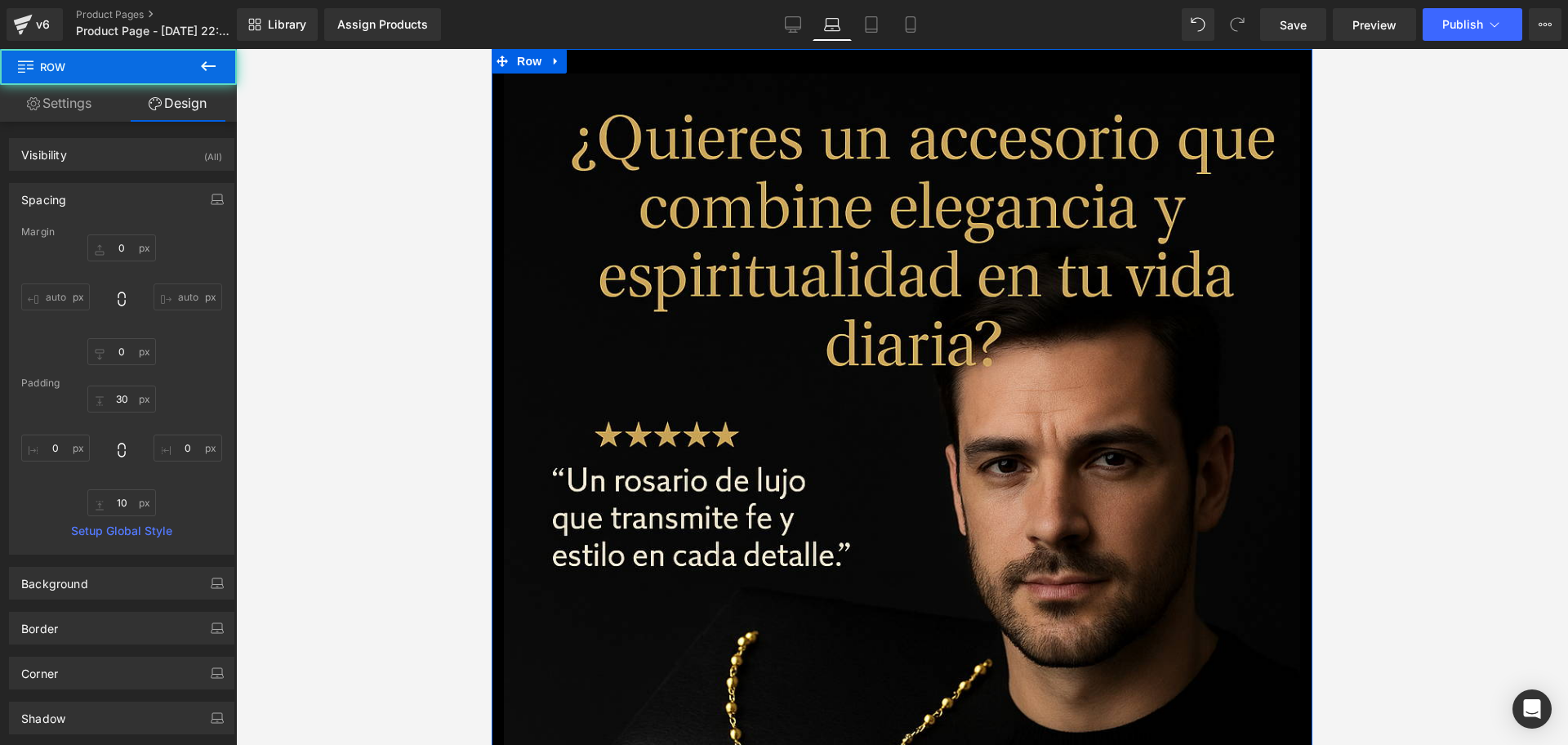
type input "0"
type input "30"
type input "0"
type input "10"
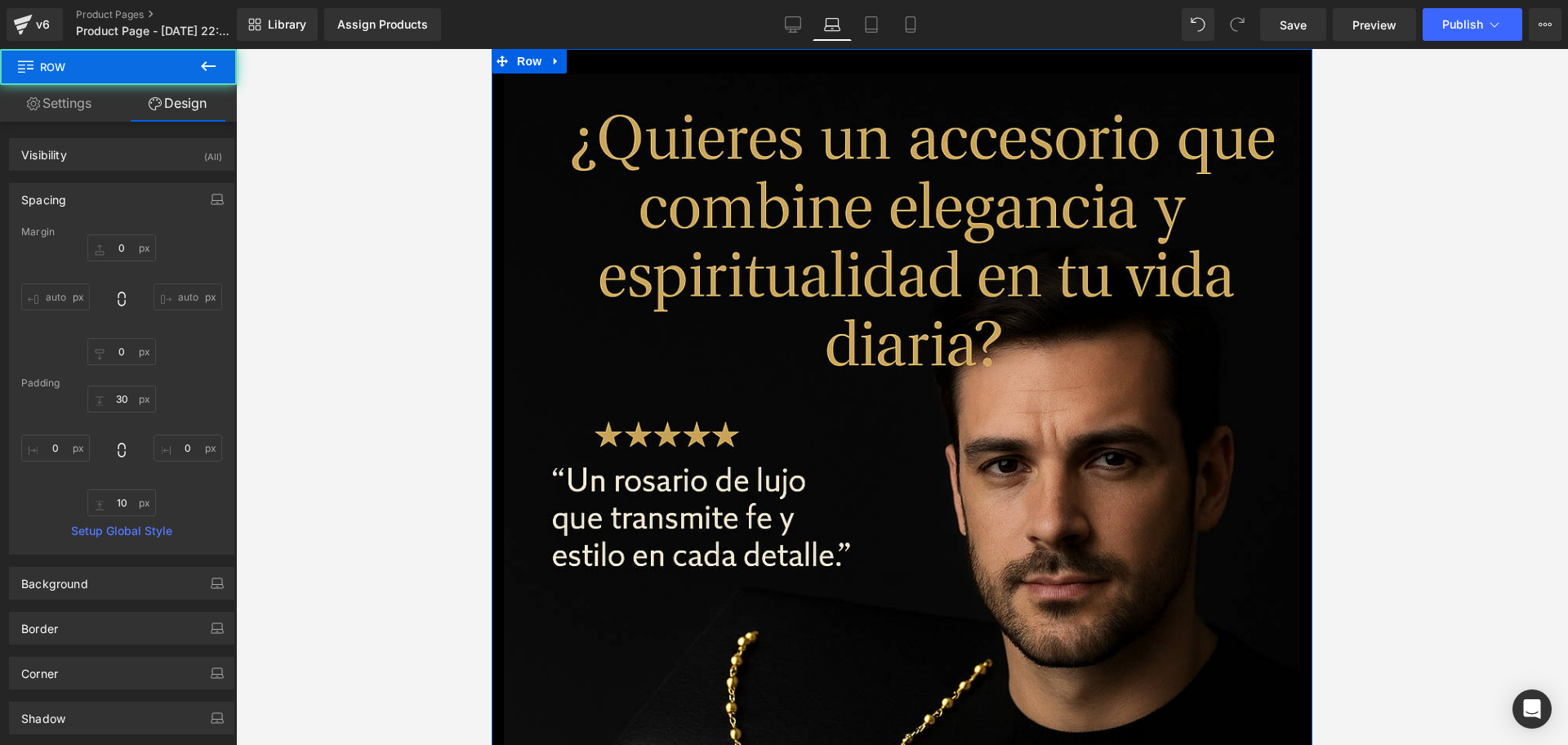
type input "0"
click at [896, 16] on link "Mobile" at bounding box center [910, 24] width 39 height 33
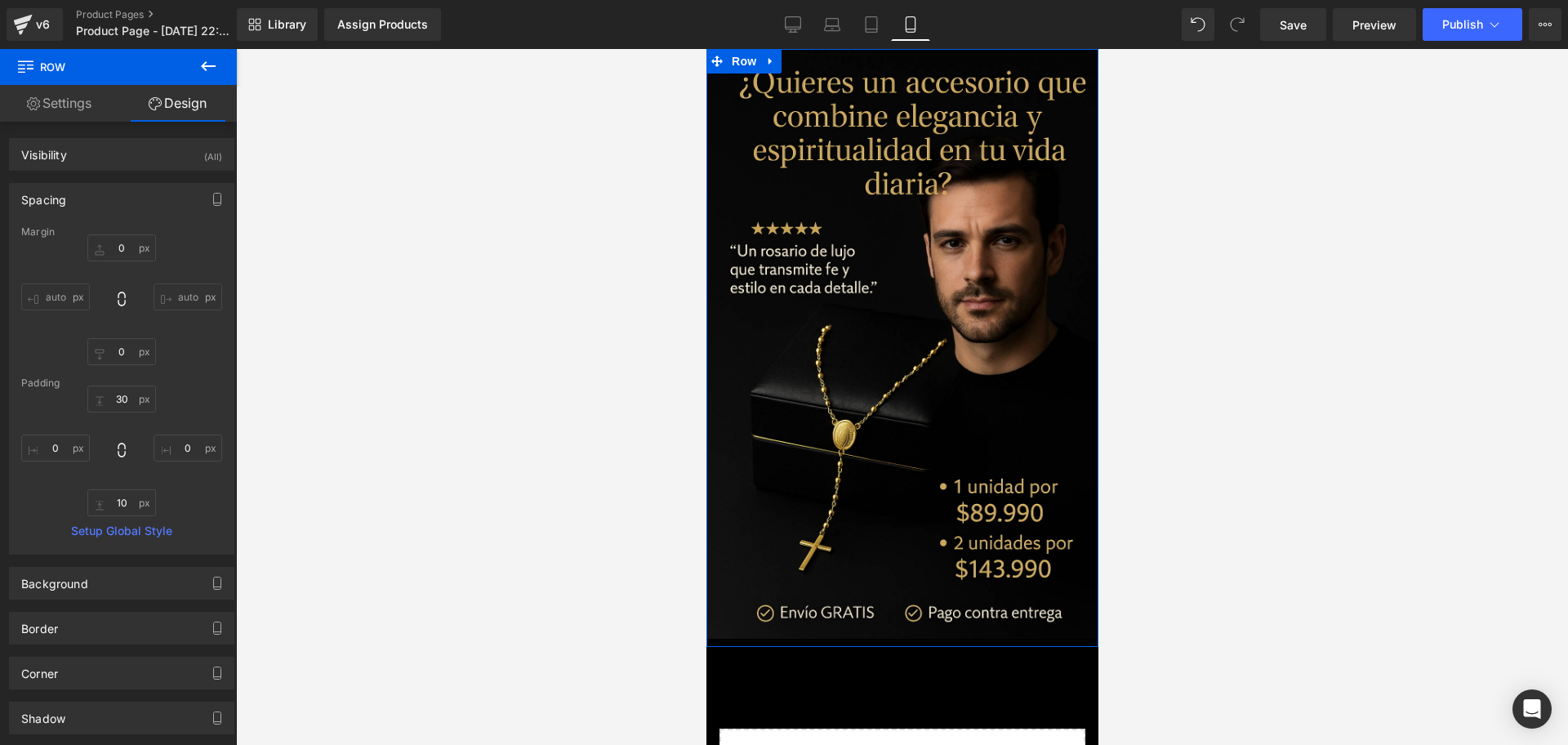
type input "0"
type input "2"
type input "0"
type input "10"
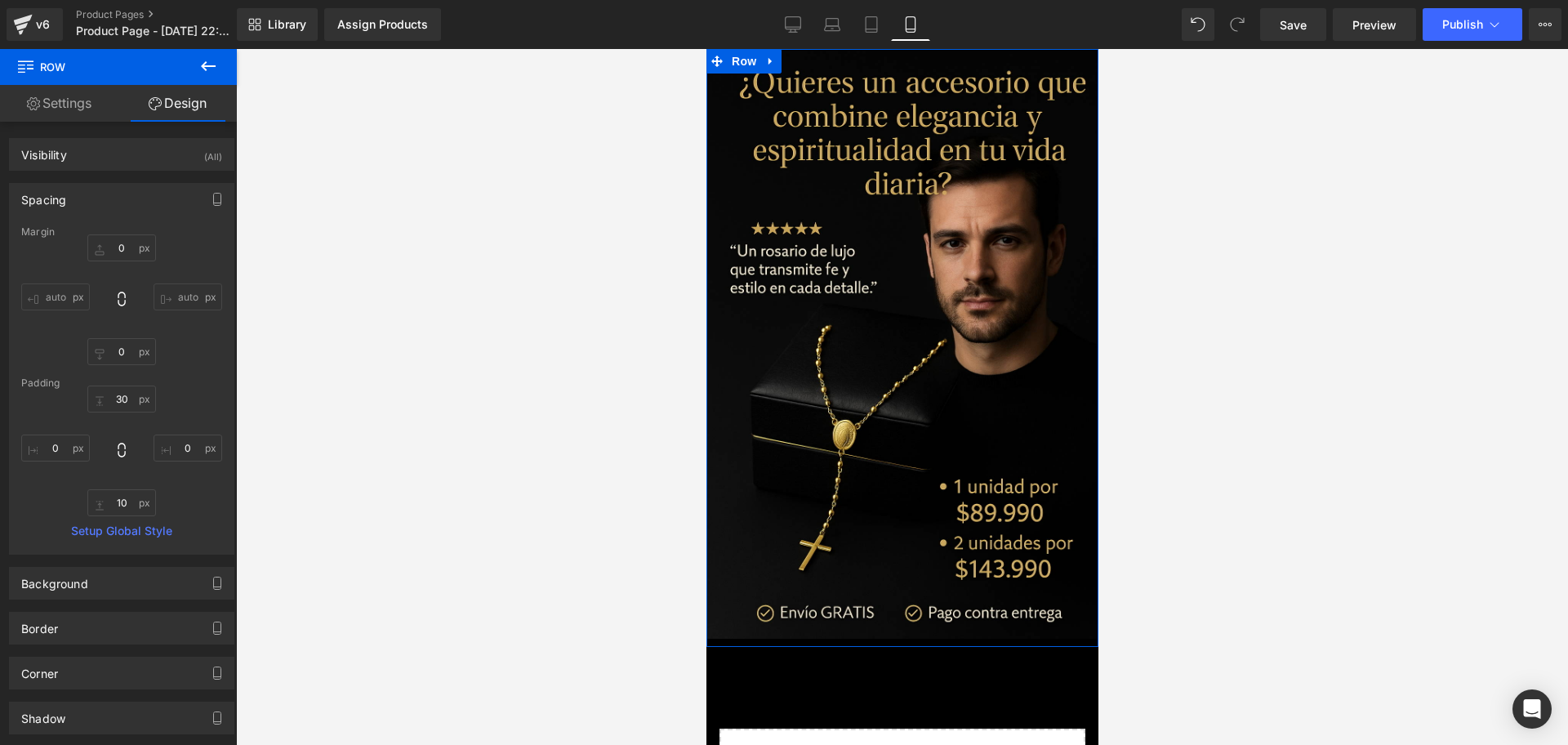
type input "0"
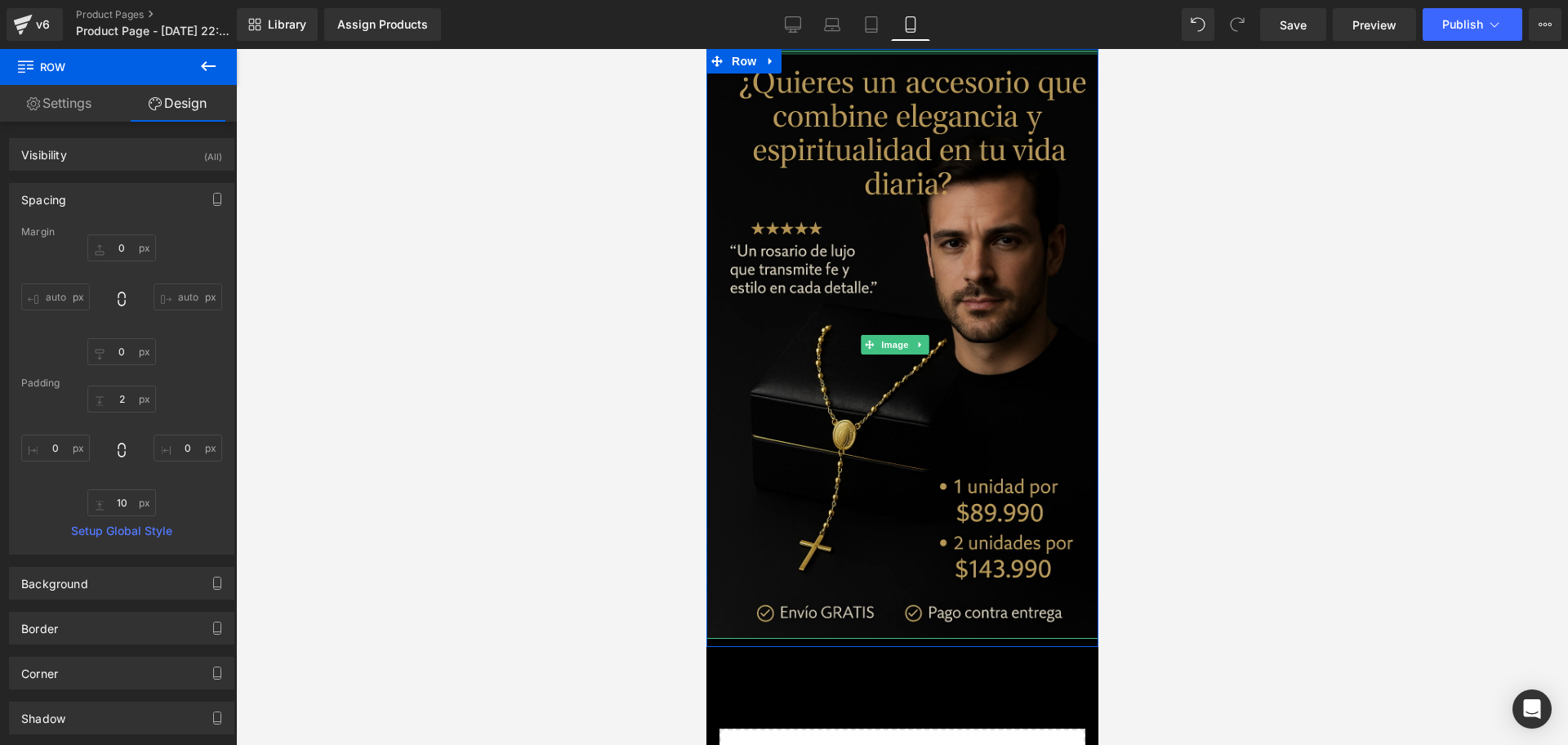
click at [900, 51] on div at bounding box center [902, 52] width 392 height 4
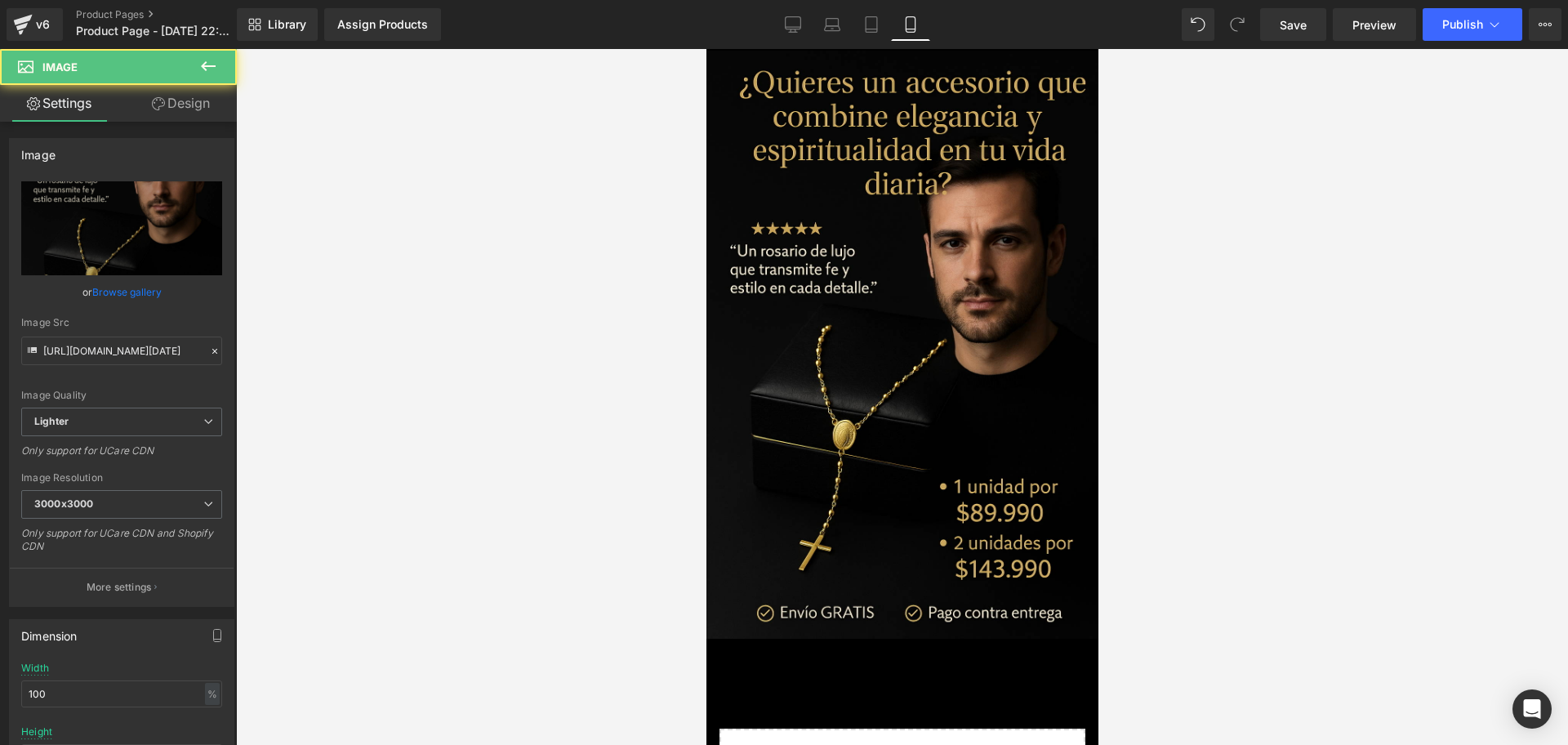
click at [1253, 173] on div at bounding box center [902, 397] width 1332 height 696
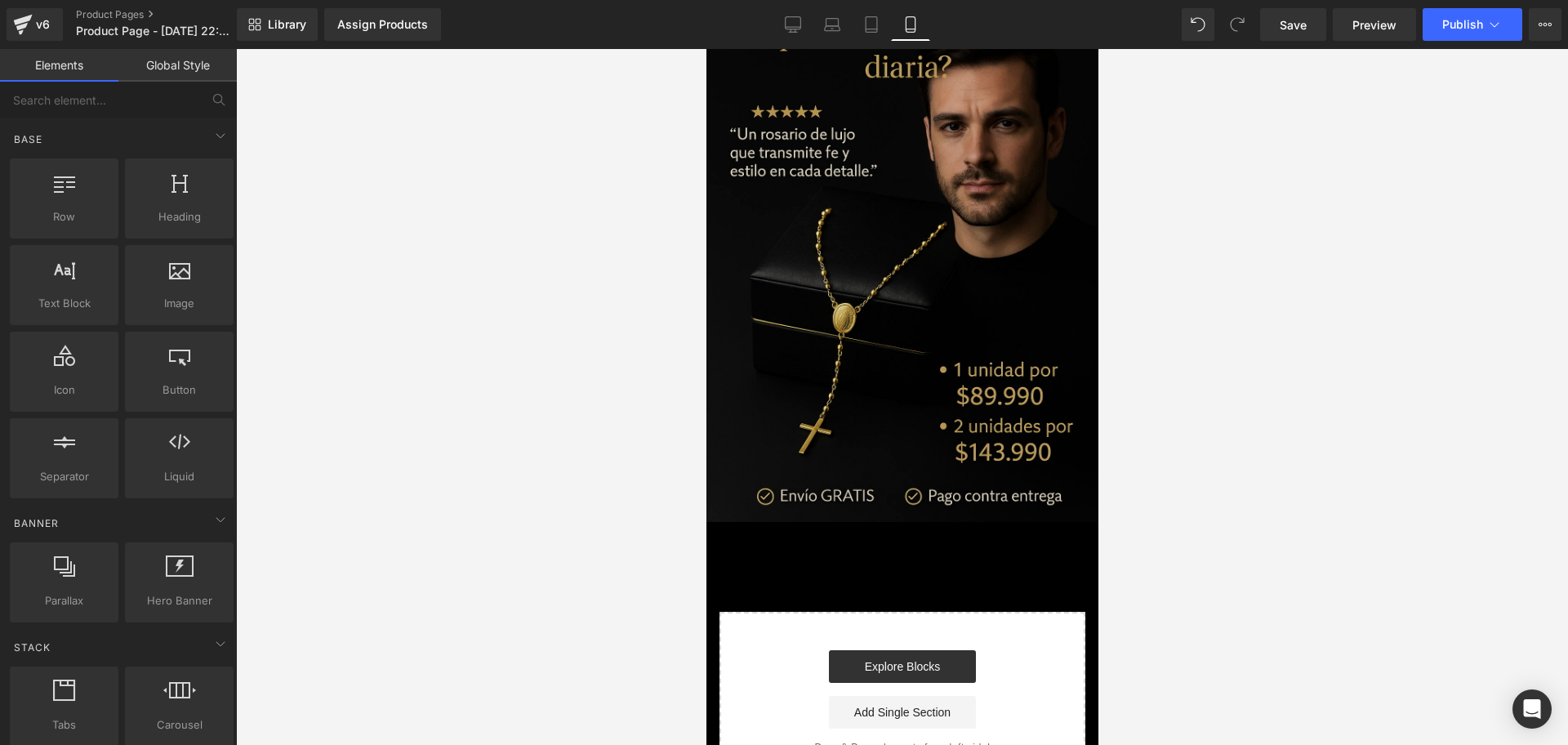
scroll to position [205, 0]
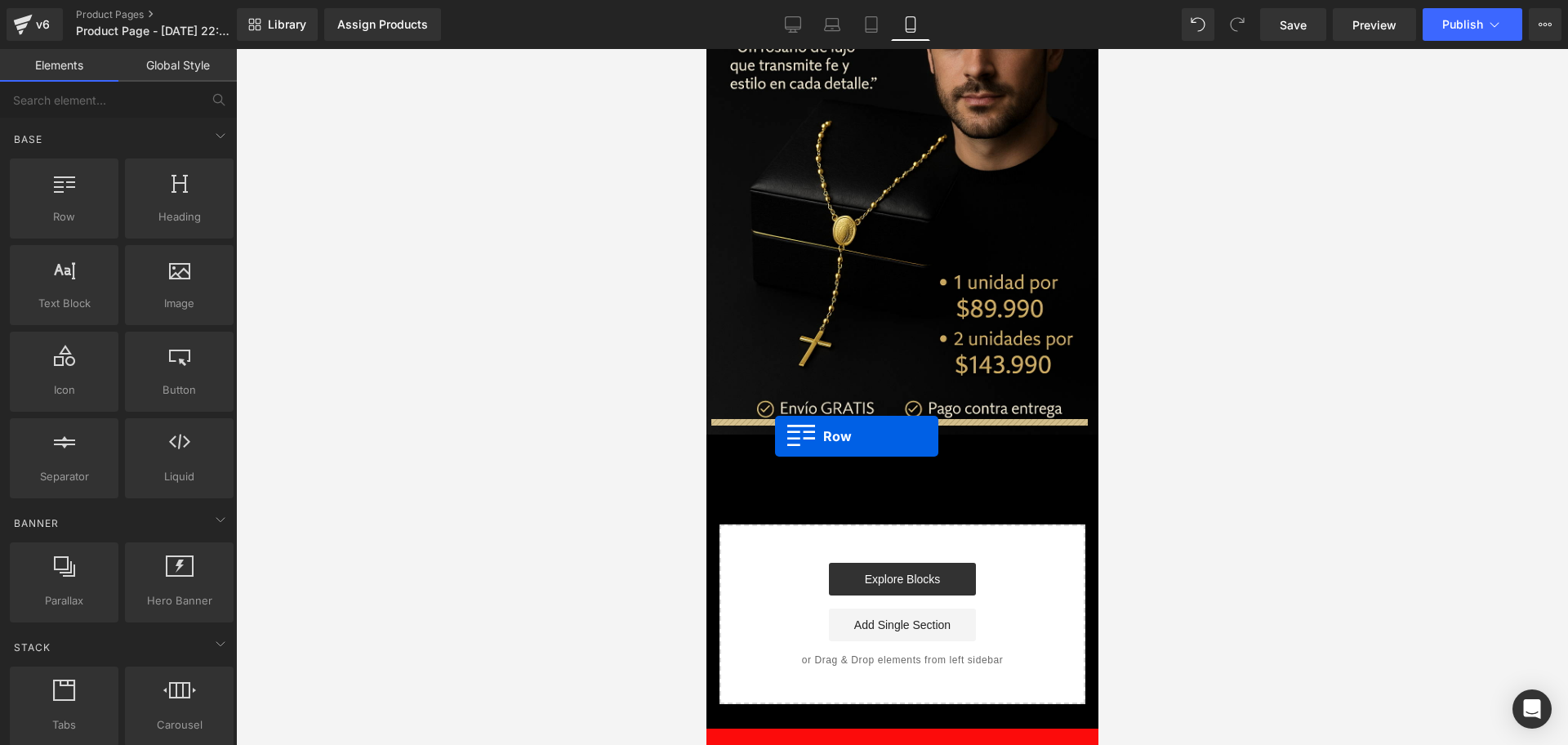
drag, startPoint x: 804, startPoint y: 235, endPoint x: 774, endPoint y: 436, distance: 203.2
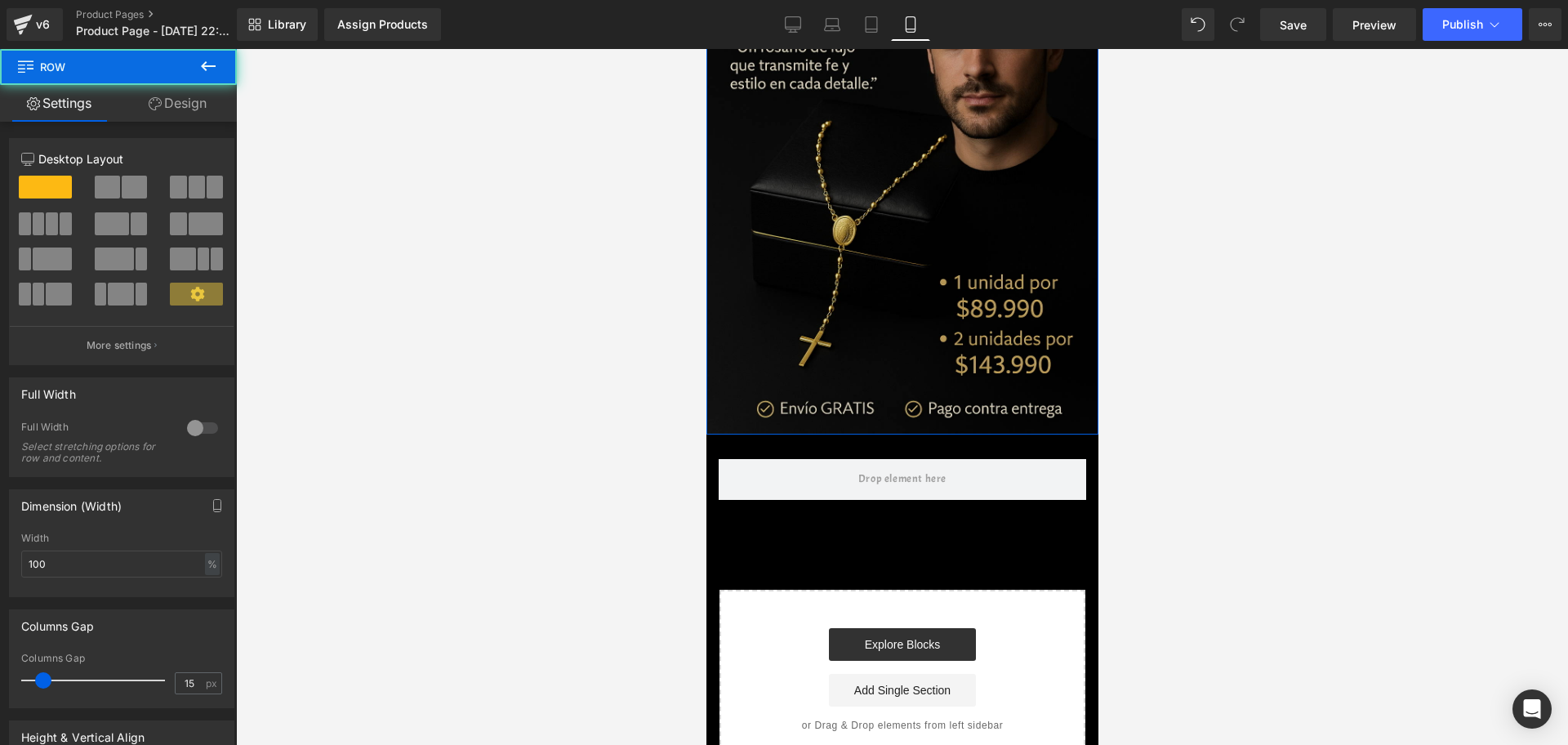
drag, startPoint x: 821, startPoint y: 414, endPoint x: 822, endPoint y: 406, distance: 8.1
click at [822, 406] on div "Image Row" at bounding box center [902, 139] width 392 height 590
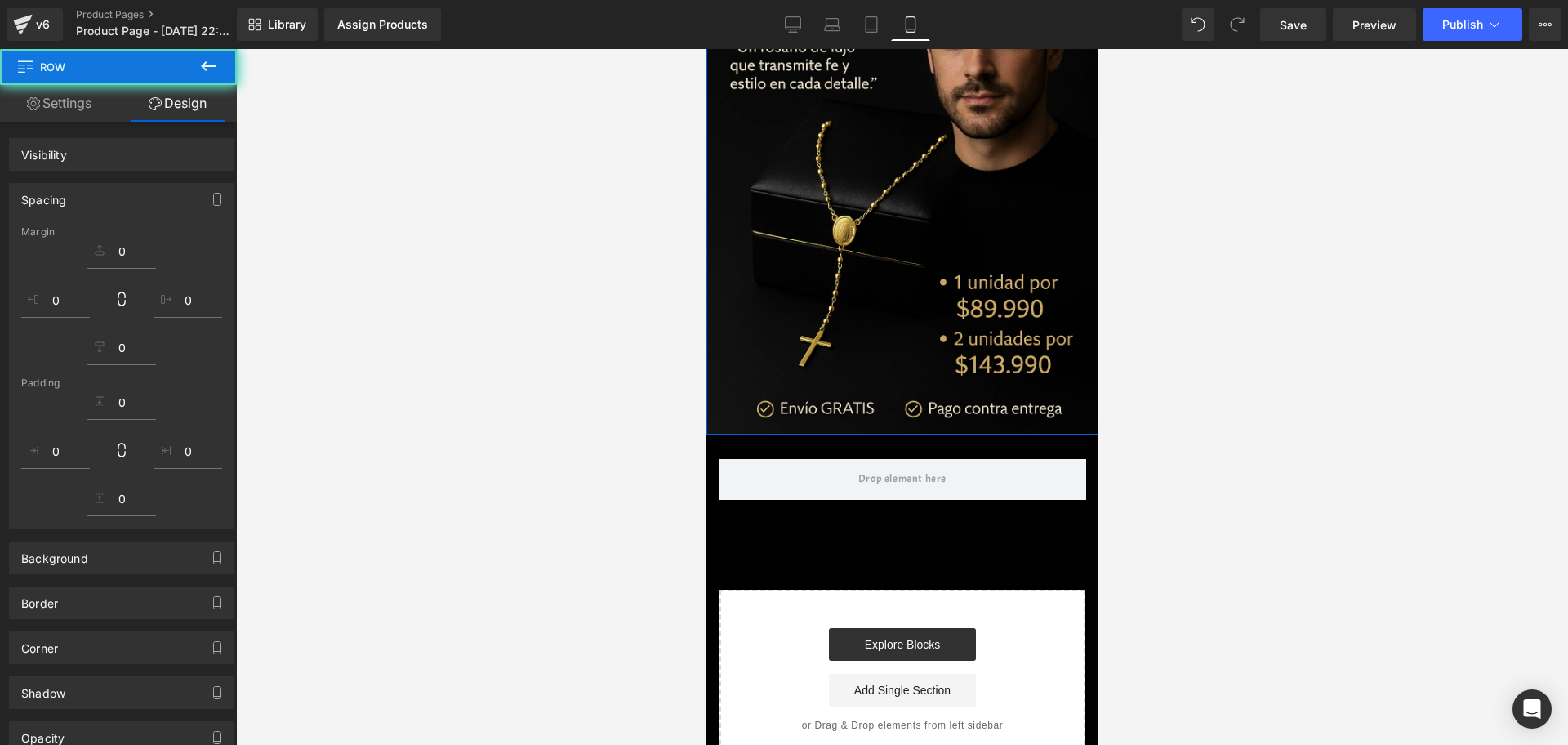
click at [216, 62] on icon at bounding box center [208, 66] width 19 height 19
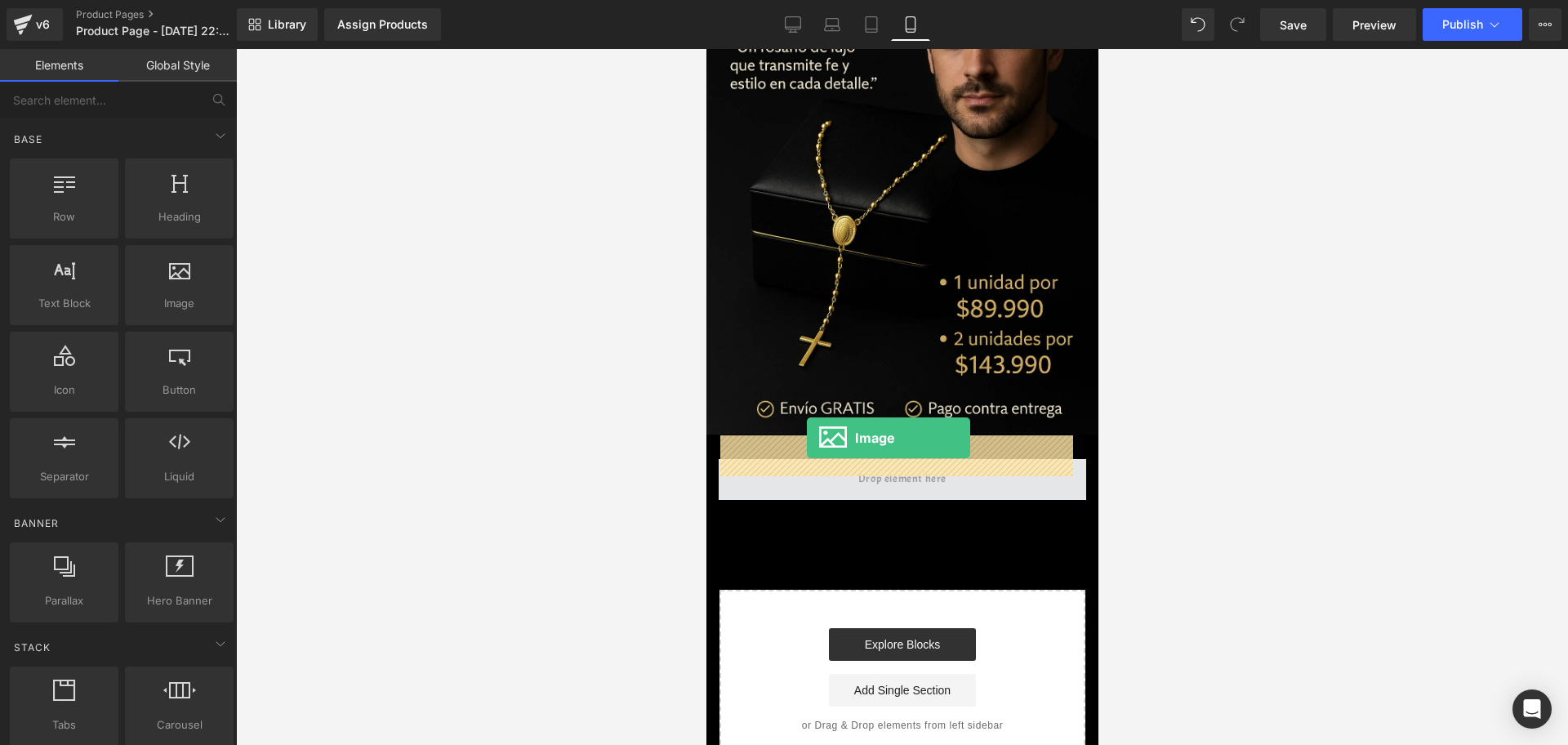
drag, startPoint x: 901, startPoint y: 346, endPoint x: 806, endPoint y: 438, distance: 132.2
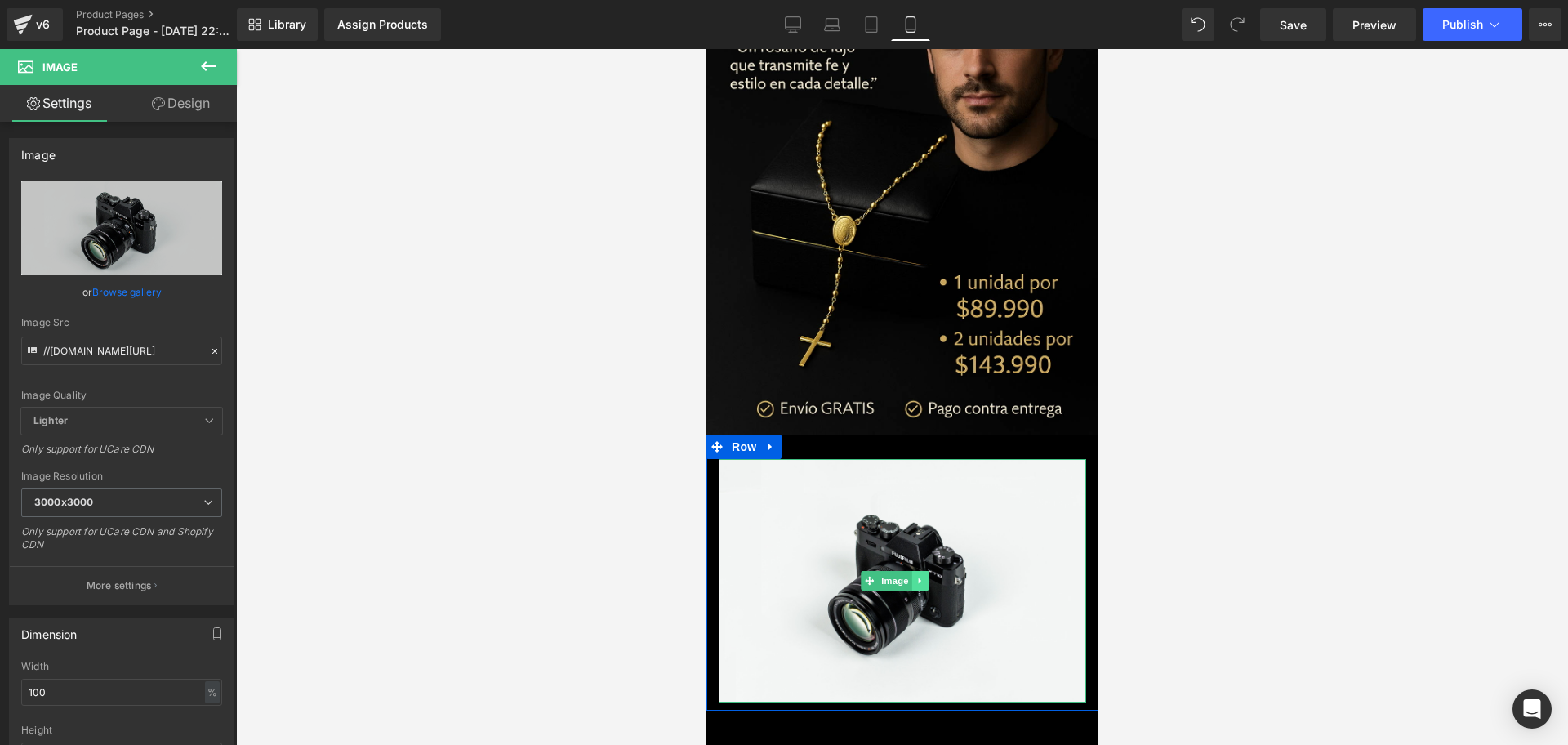
click at [928, 571] on link at bounding box center [918, 581] width 17 height 19
click at [931, 576] on icon at bounding box center [927, 580] width 9 height 10
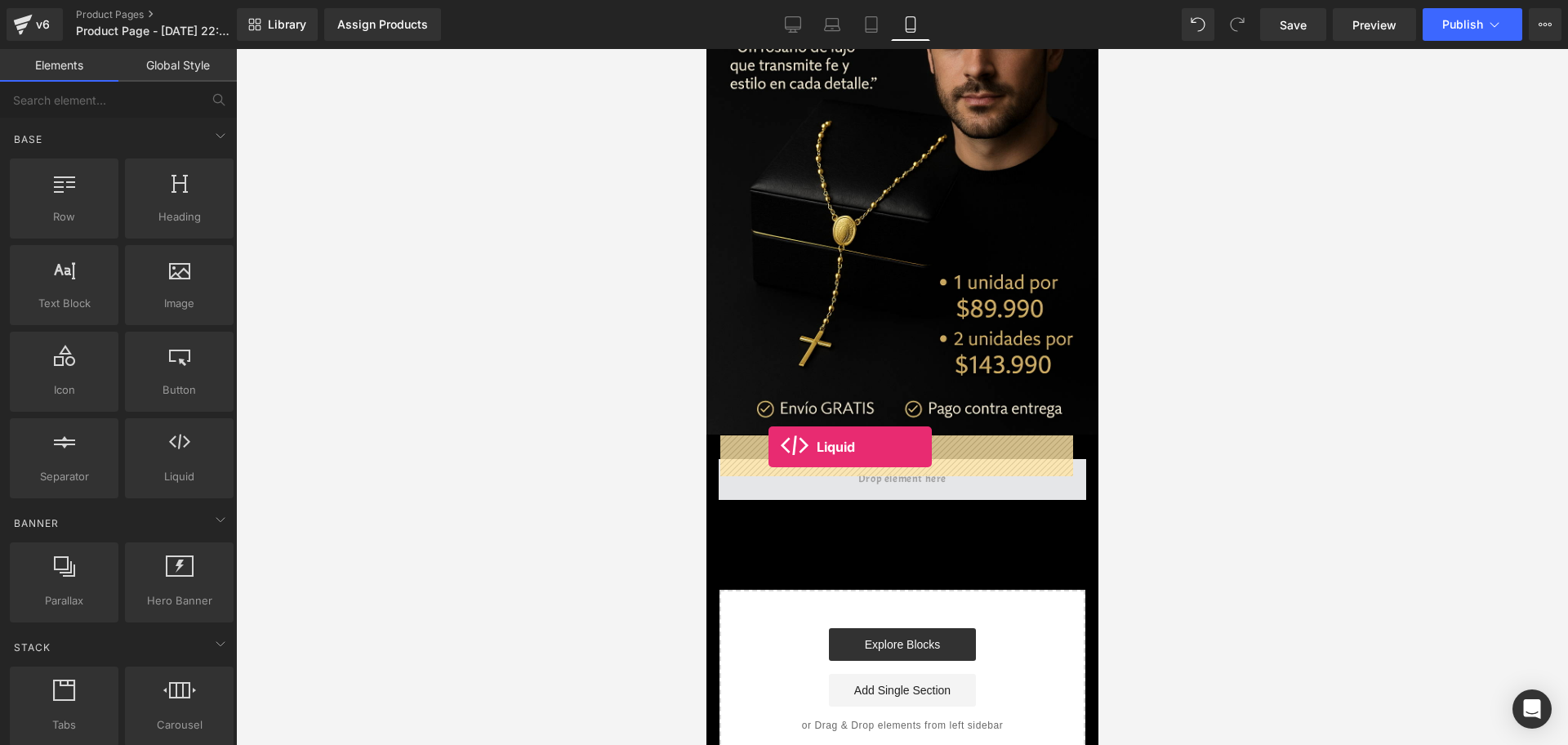
drag, startPoint x: 898, startPoint y: 502, endPoint x: 770, endPoint y: 453, distance: 137.1
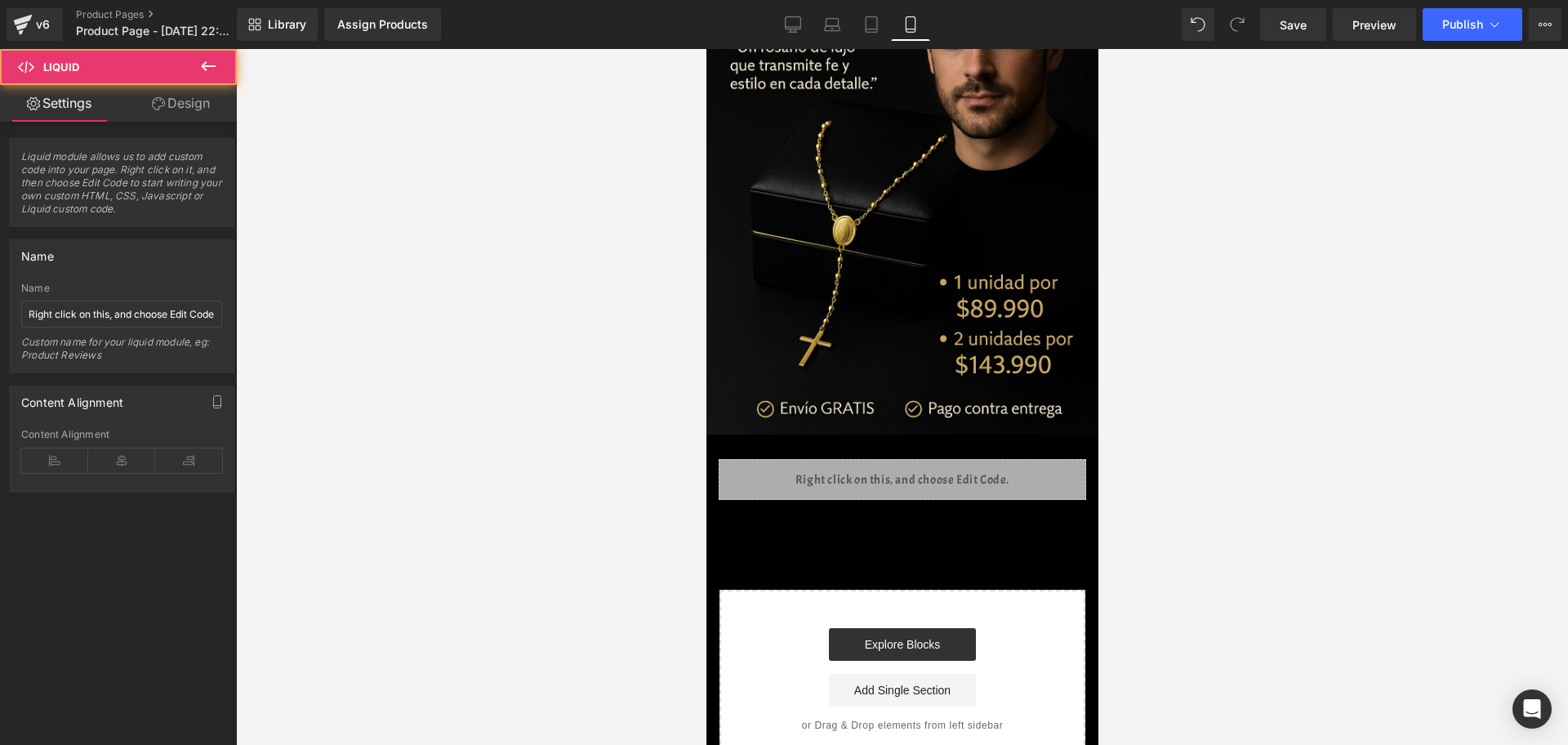
click at [888, 521] on div "Image Row Liquid Row Select your layout" at bounding box center [902, 307] width 392 height 925
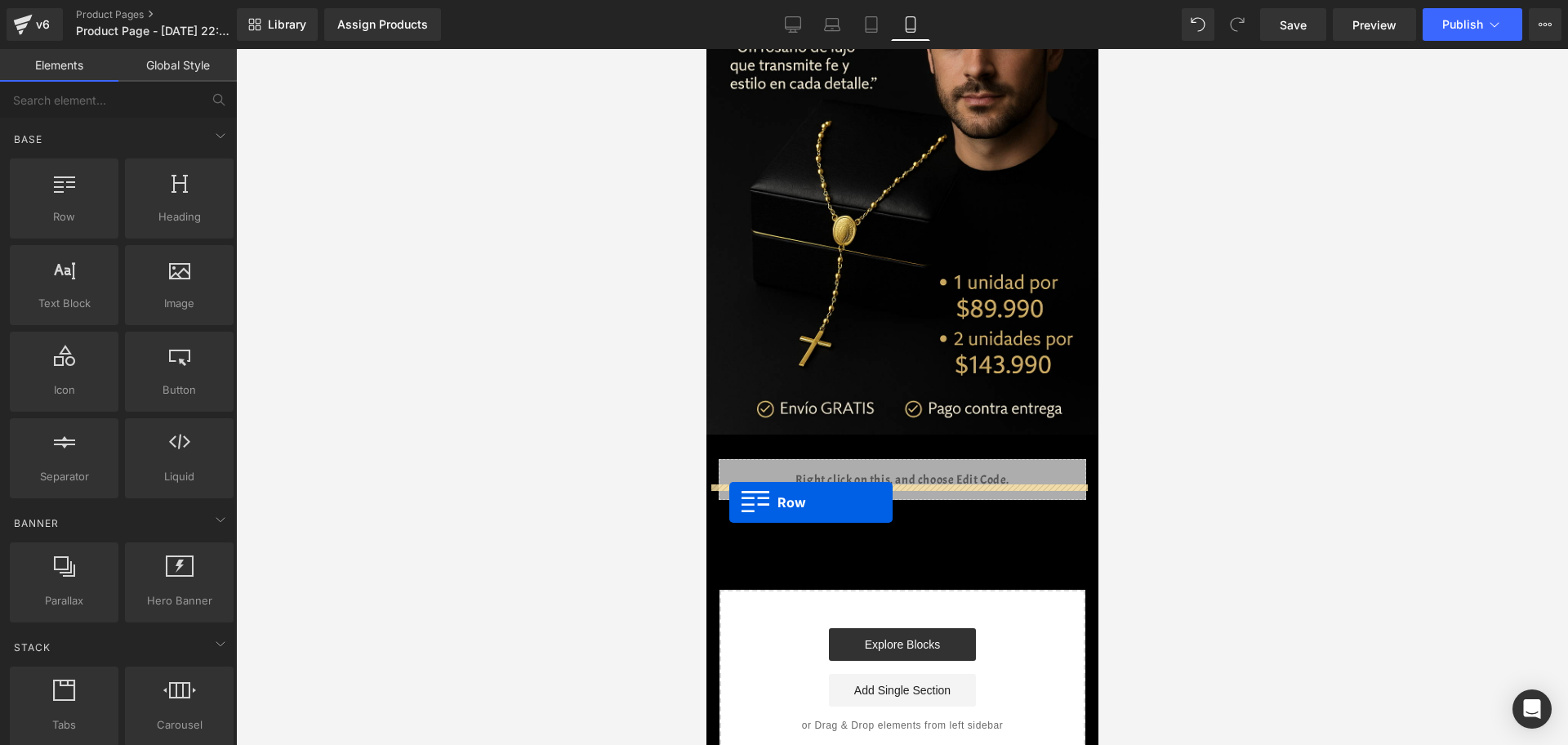
drag, startPoint x: 803, startPoint y: 262, endPoint x: 729, endPoint y: 503, distance: 252.1
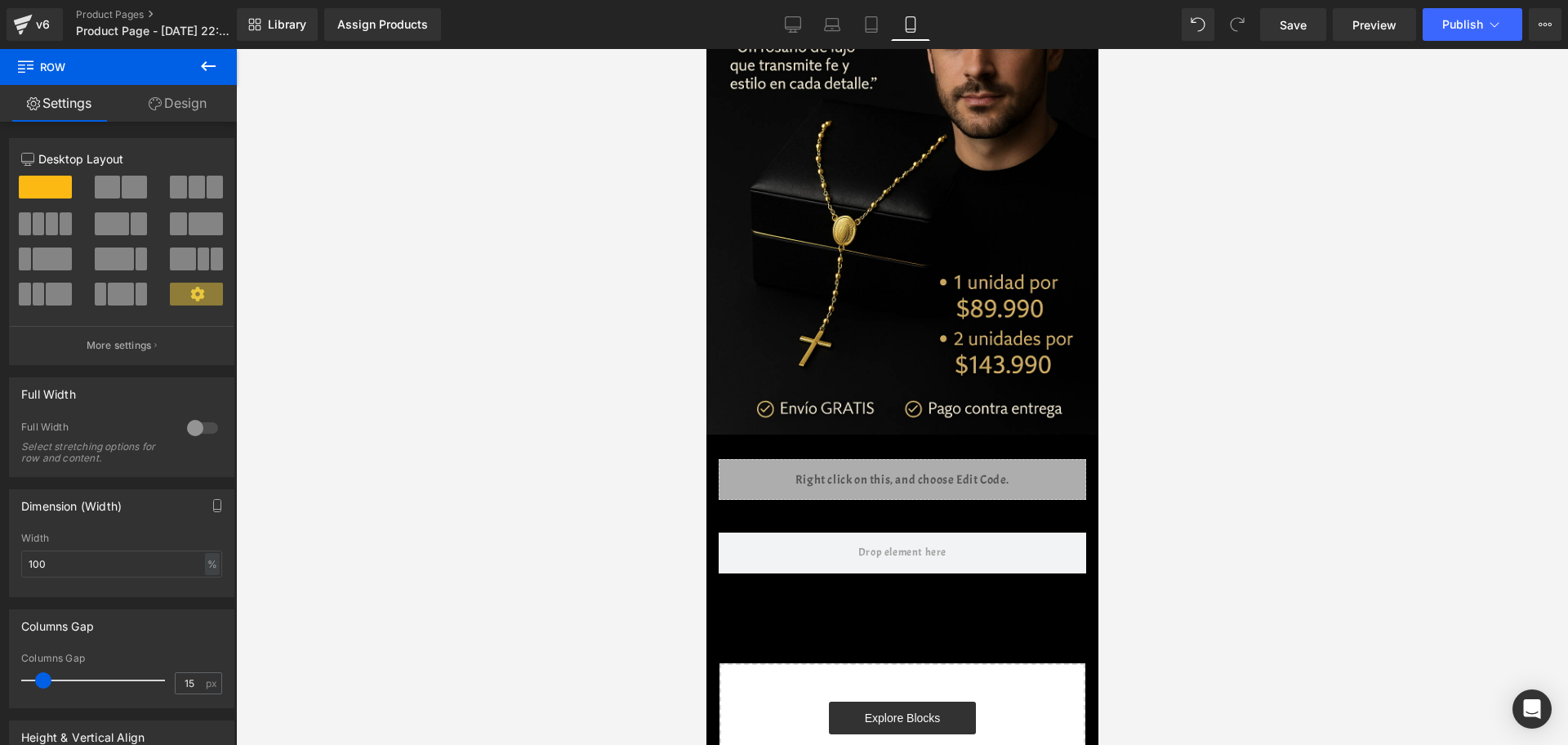
click at [202, 63] on icon at bounding box center [208, 66] width 19 height 19
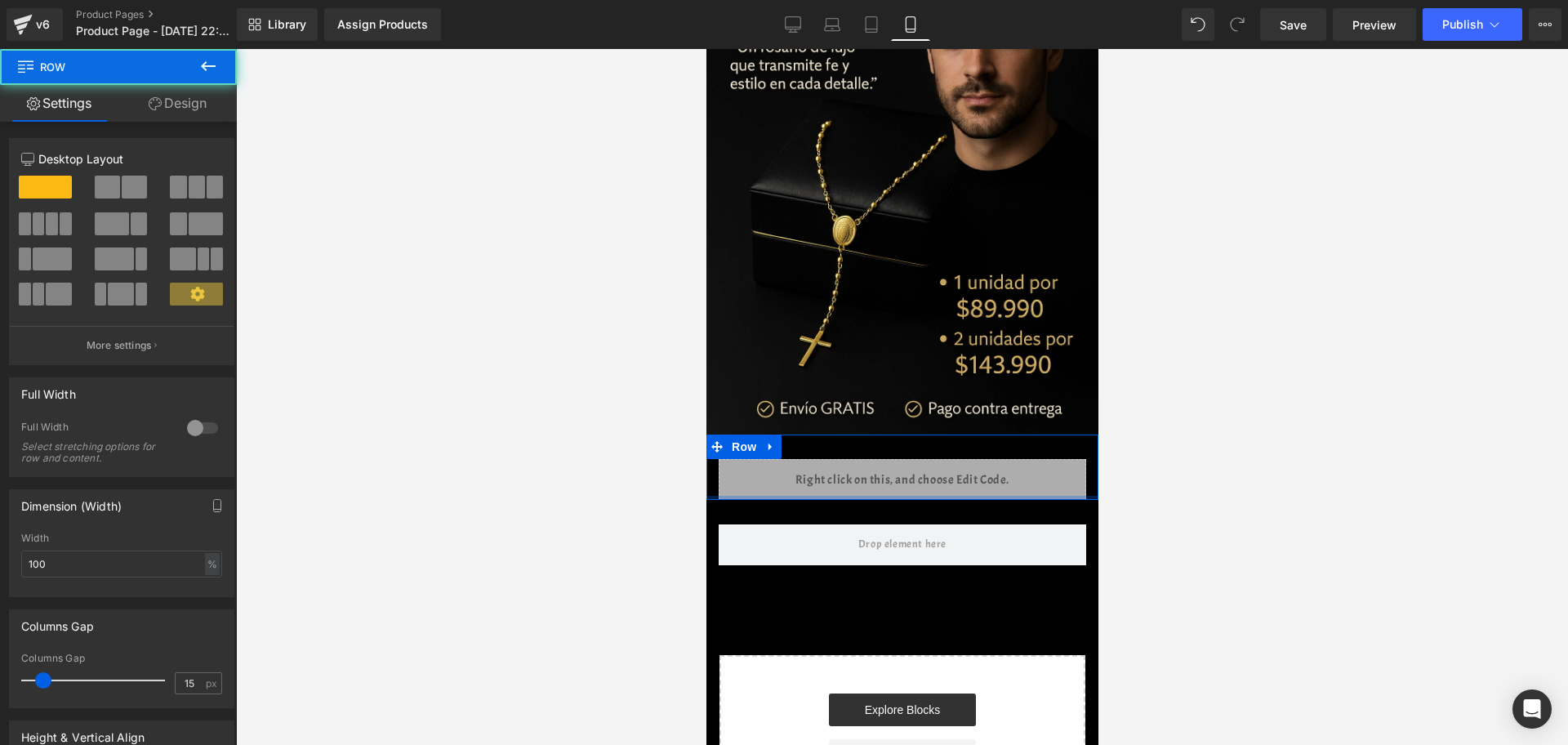
drag, startPoint x: 792, startPoint y: 483, endPoint x: 796, endPoint y: 469, distance: 14.6
click at [796, 469] on div "Liquid Row" at bounding box center [902, 467] width 392 height 65
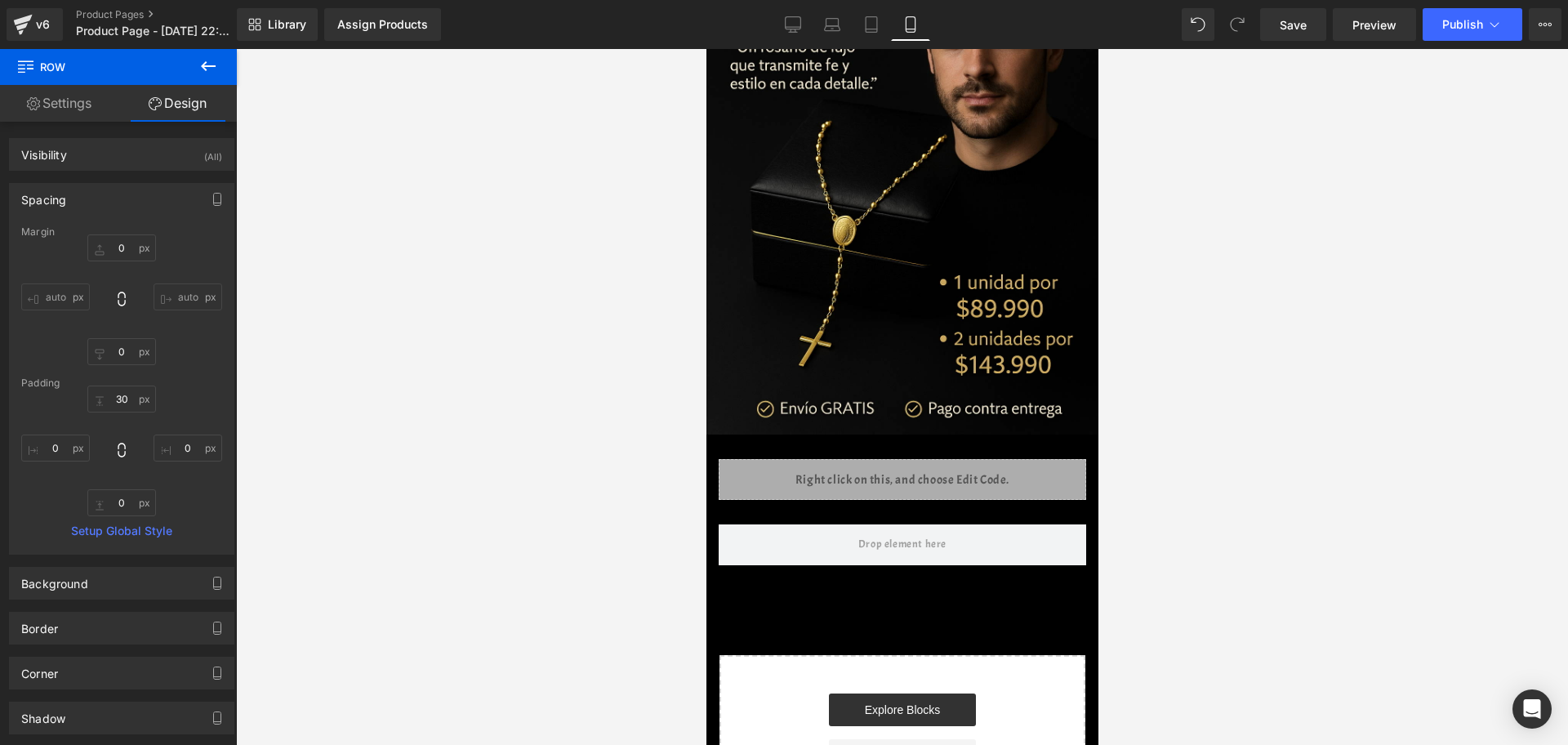
click at [221, 49] on button at bounding box center [208, 67] width 57 height 36
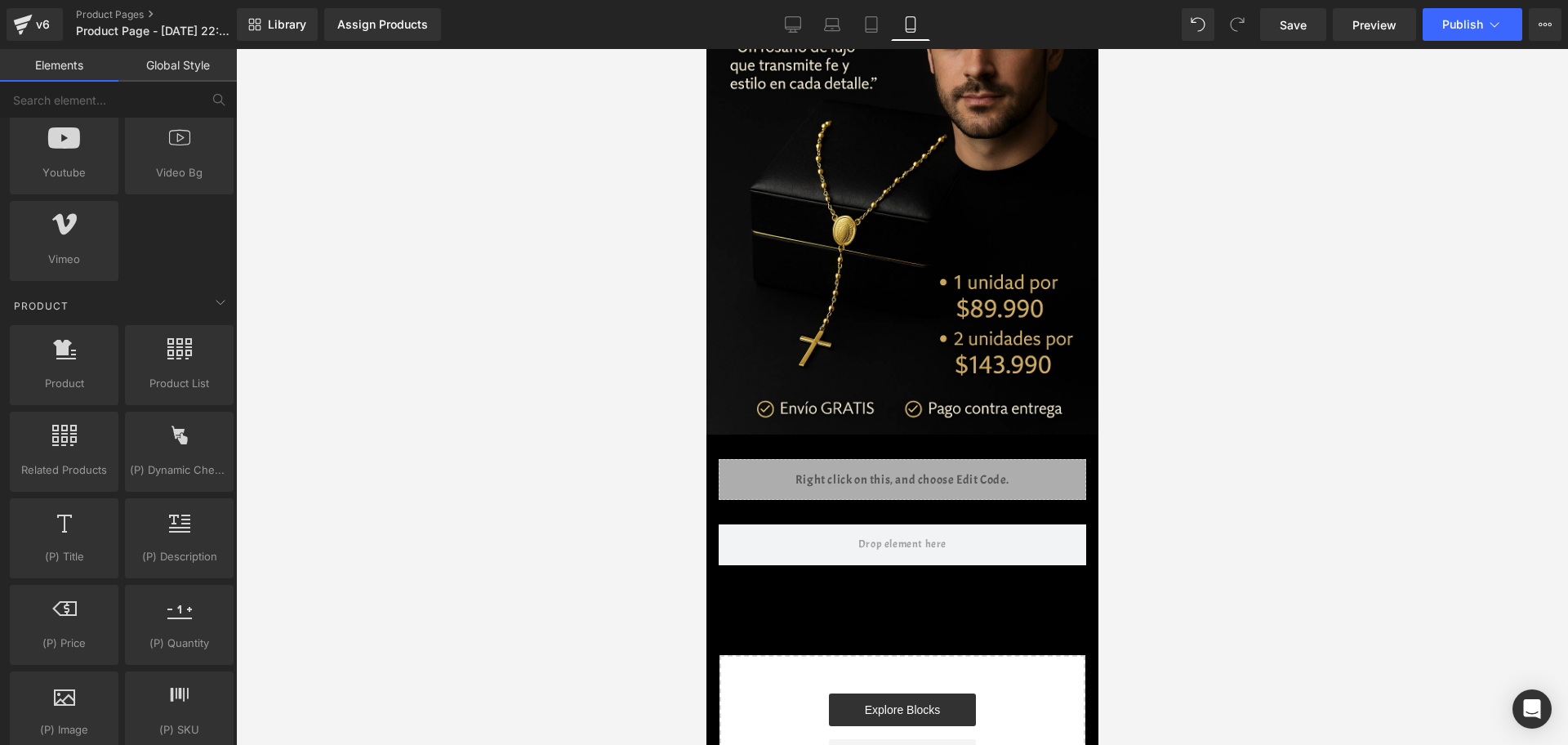
scroll to position [1226, 0]
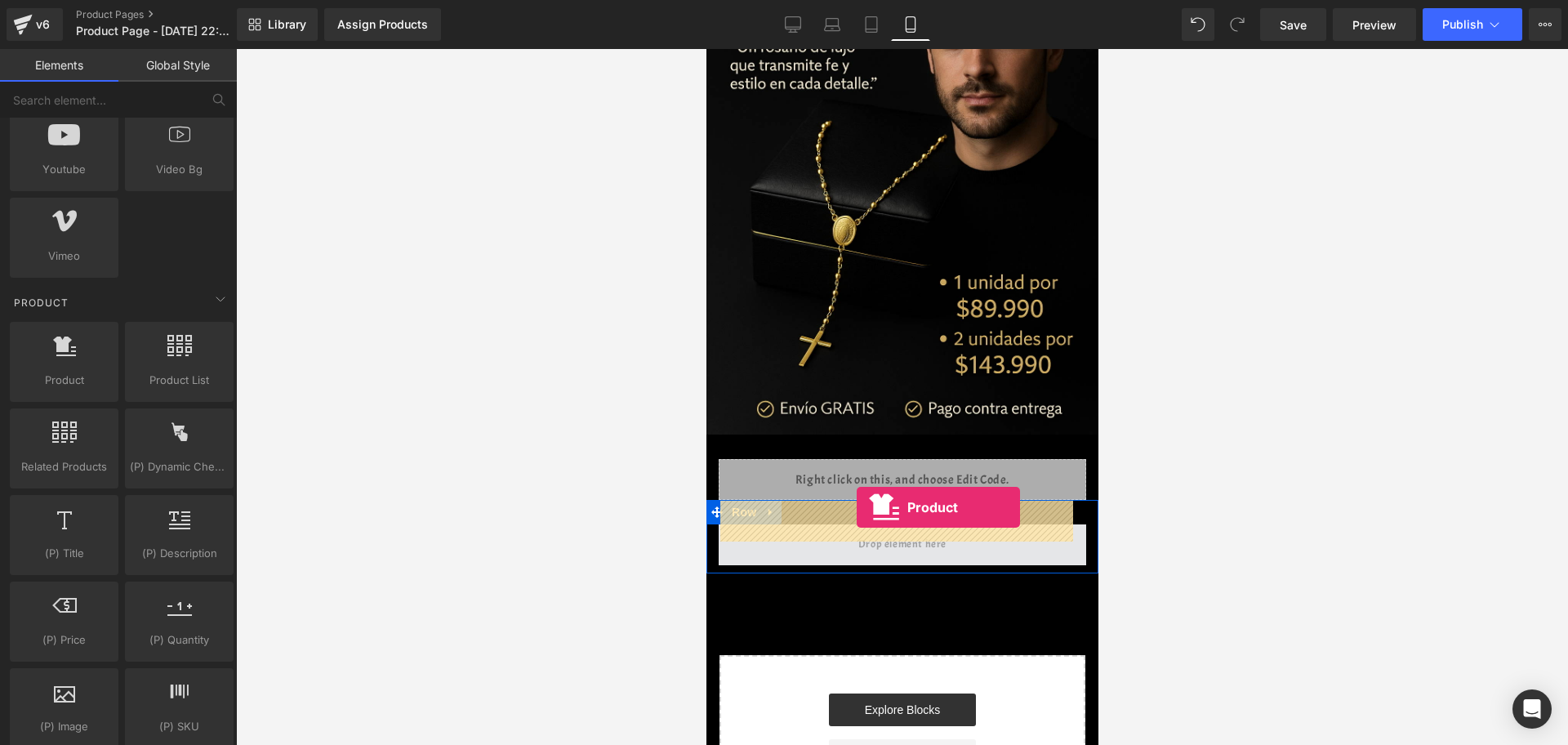
drag, startPoint x: 769, startPoint y: 416, endPoint x: 856, endPoint y: 507, distance: 125.9
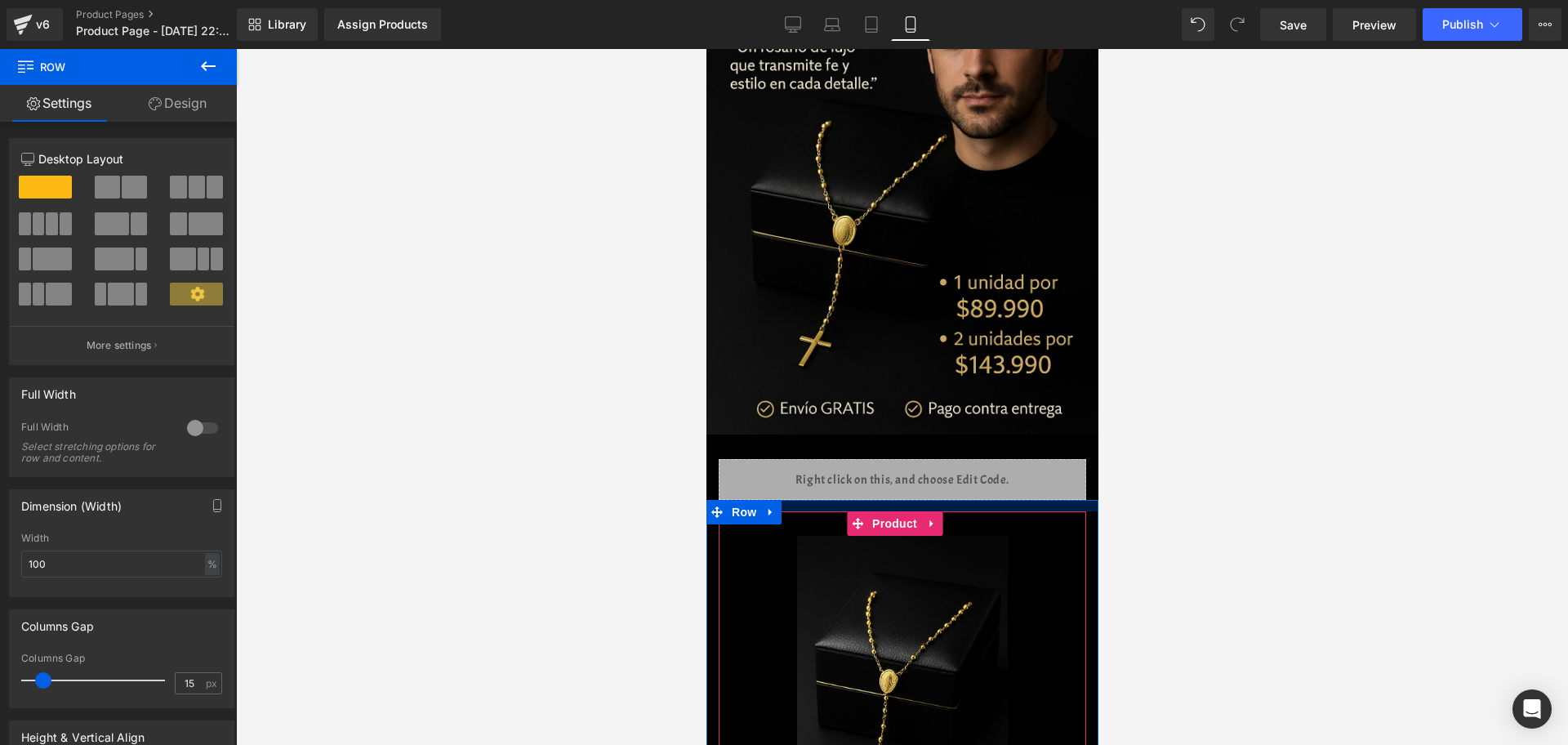
drag, startPoint x: 912, startPoint y: 500, endPoint x: 1860, endPoint y: 550, distance: 949.3
click at [910, 500] on div at bounding box center [902, 505] width 392 height 11
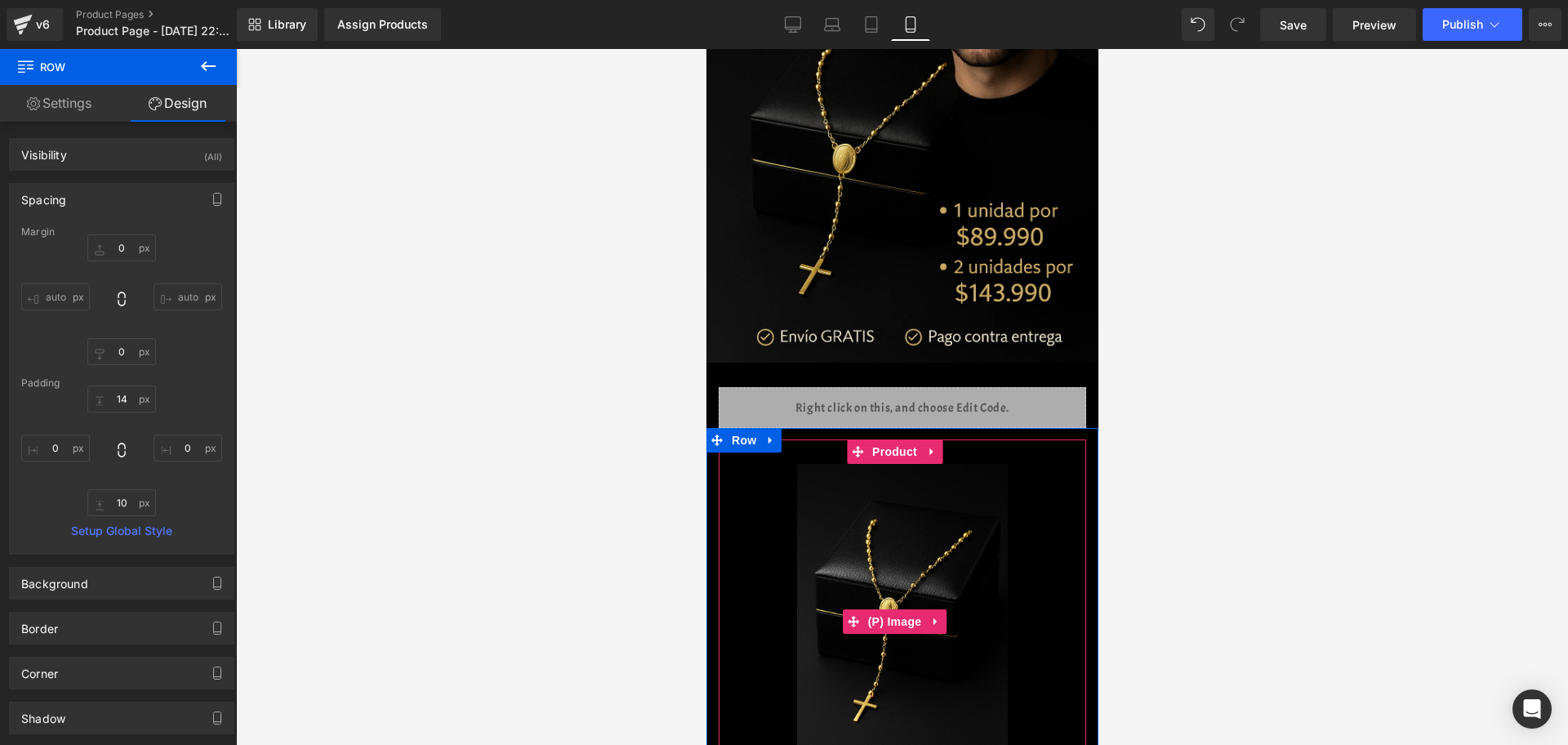
scroll to position [306, 0]
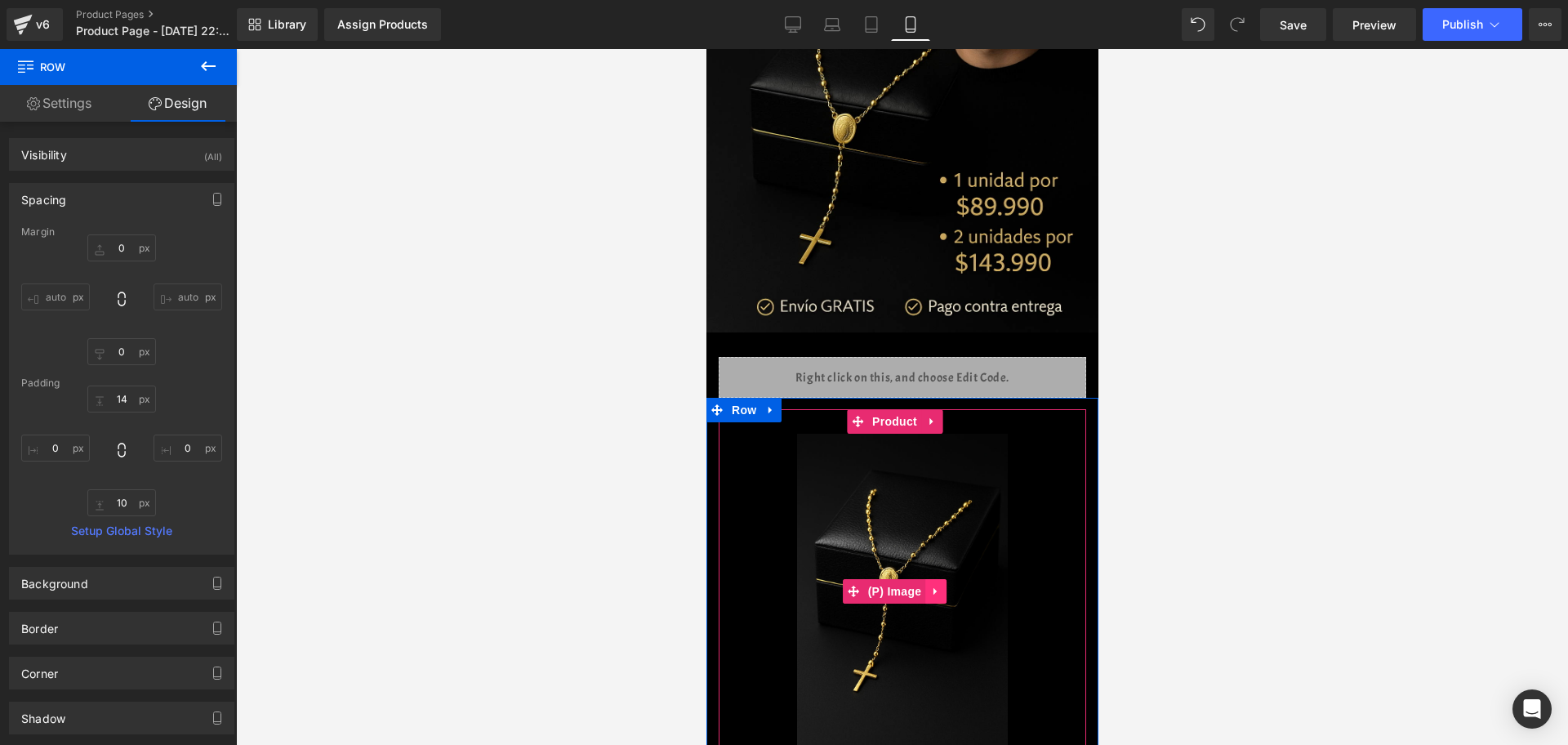
click at [935, 585] on icon at bounding box center [934, 592] width 11 height 12
click at [940, 585] on icon at bounding box center [946, 592] width 11 height 12
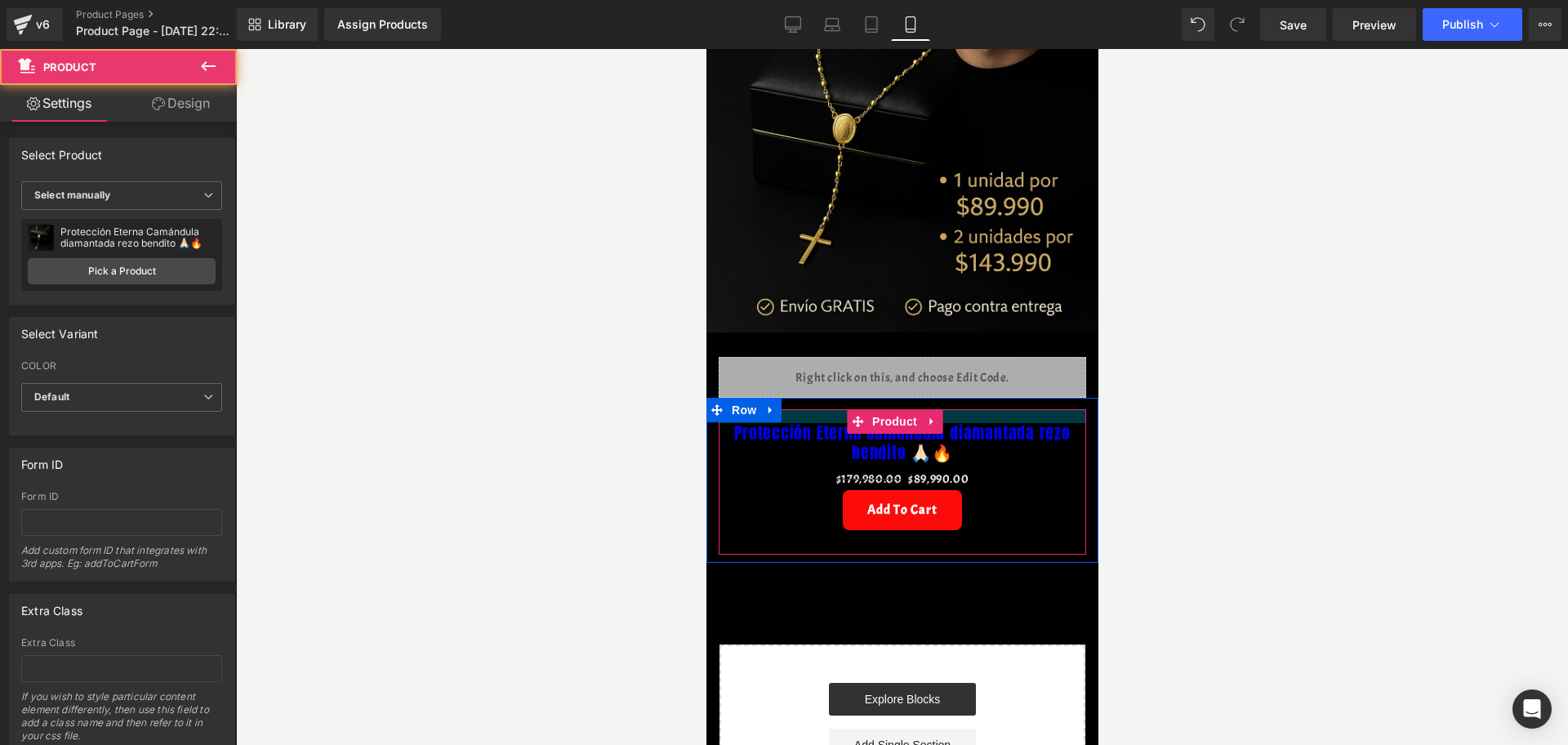
click at [956, 398] on div "Protección Eterna Camándula diamantada rezo bendito 🙏🏻🔥 (P) Title $179,980.00 $…" at bounding box center [902, 480] width 392 height 165
click at [1140, 415] on div at bounding box center [902, 397] width 1332 height 696
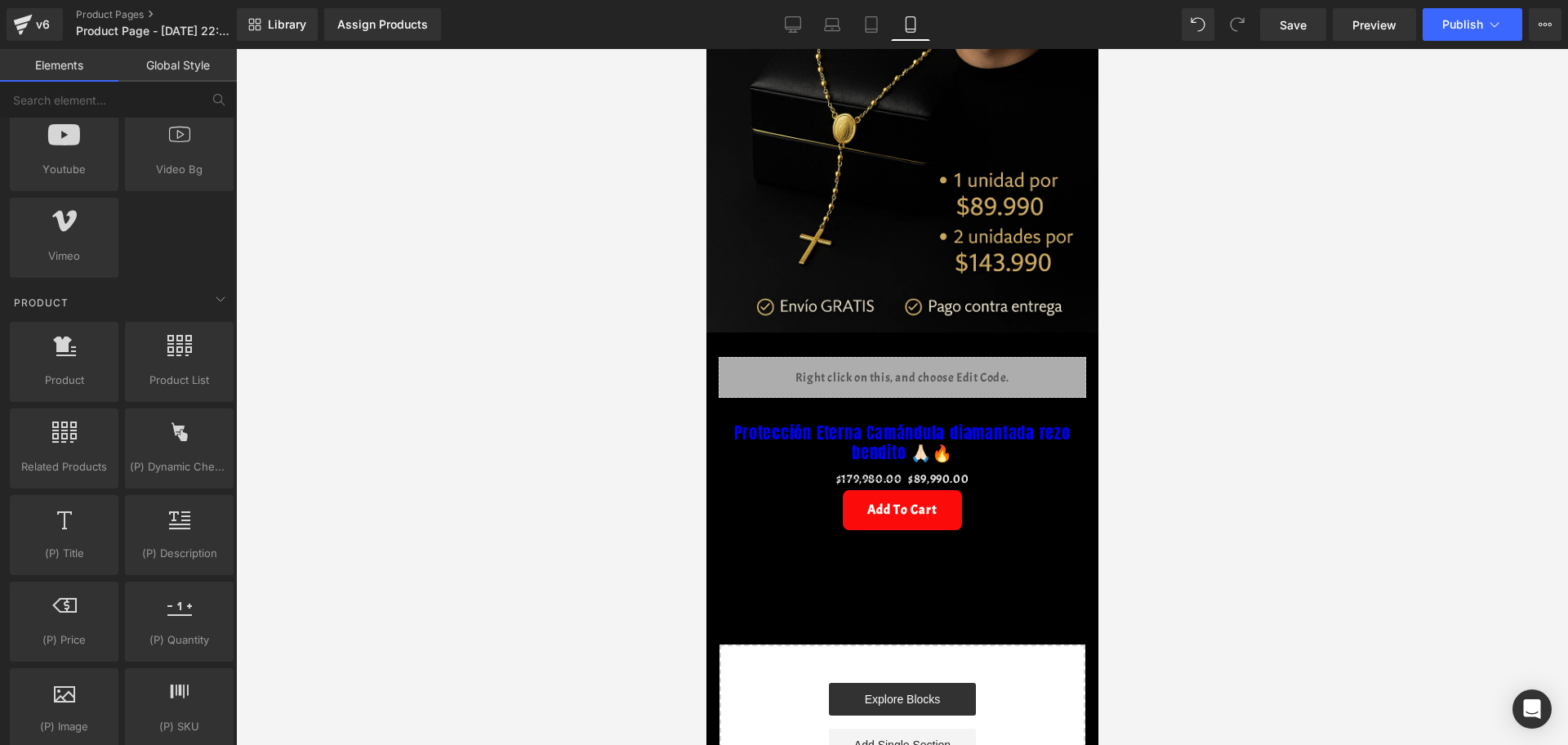
click at [825, 357] on div "Liquid" at bounding box center [901, 377] width 368 height 41
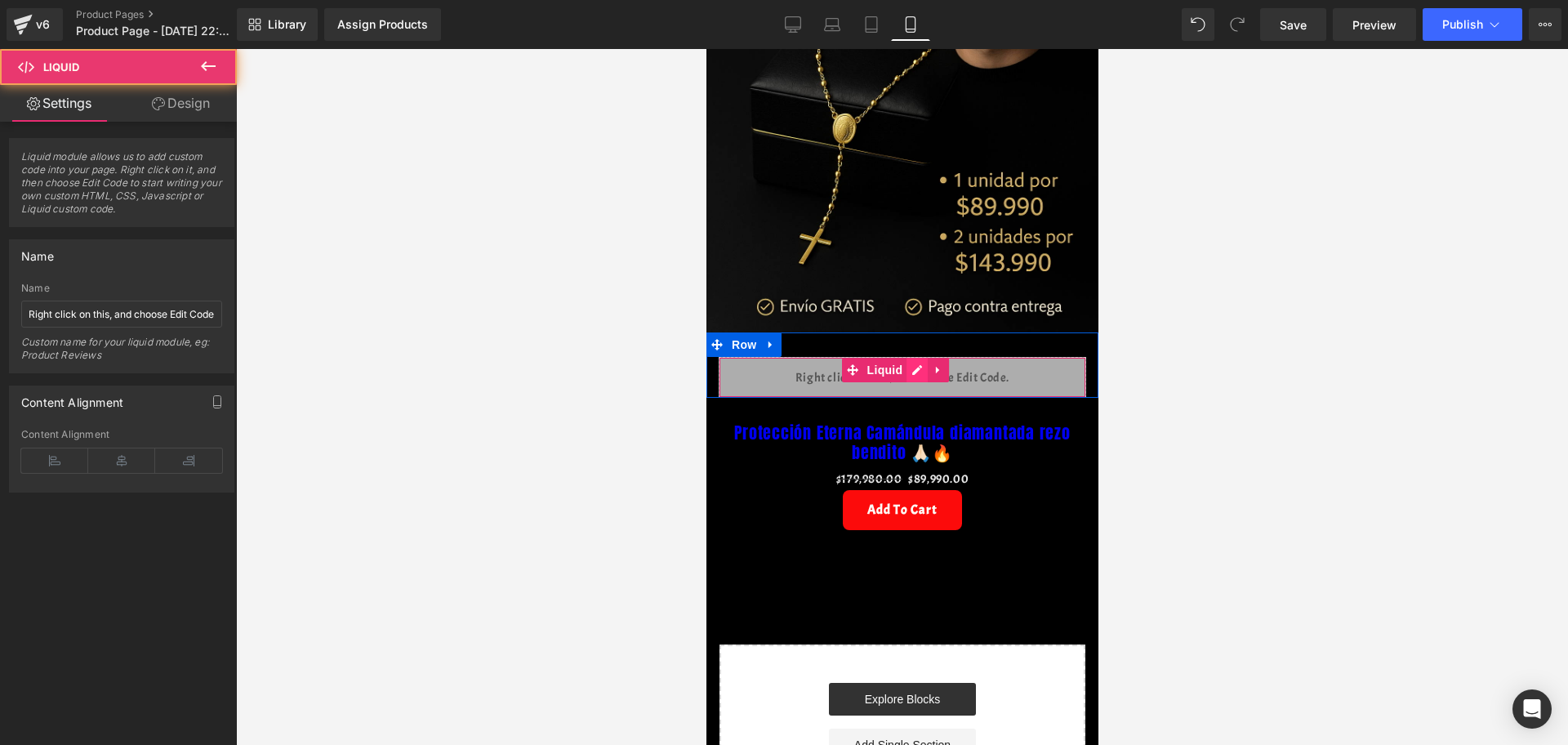
click at [905, 357] on div "Liquid" at bounding box center [901, 377] width 368 height 41
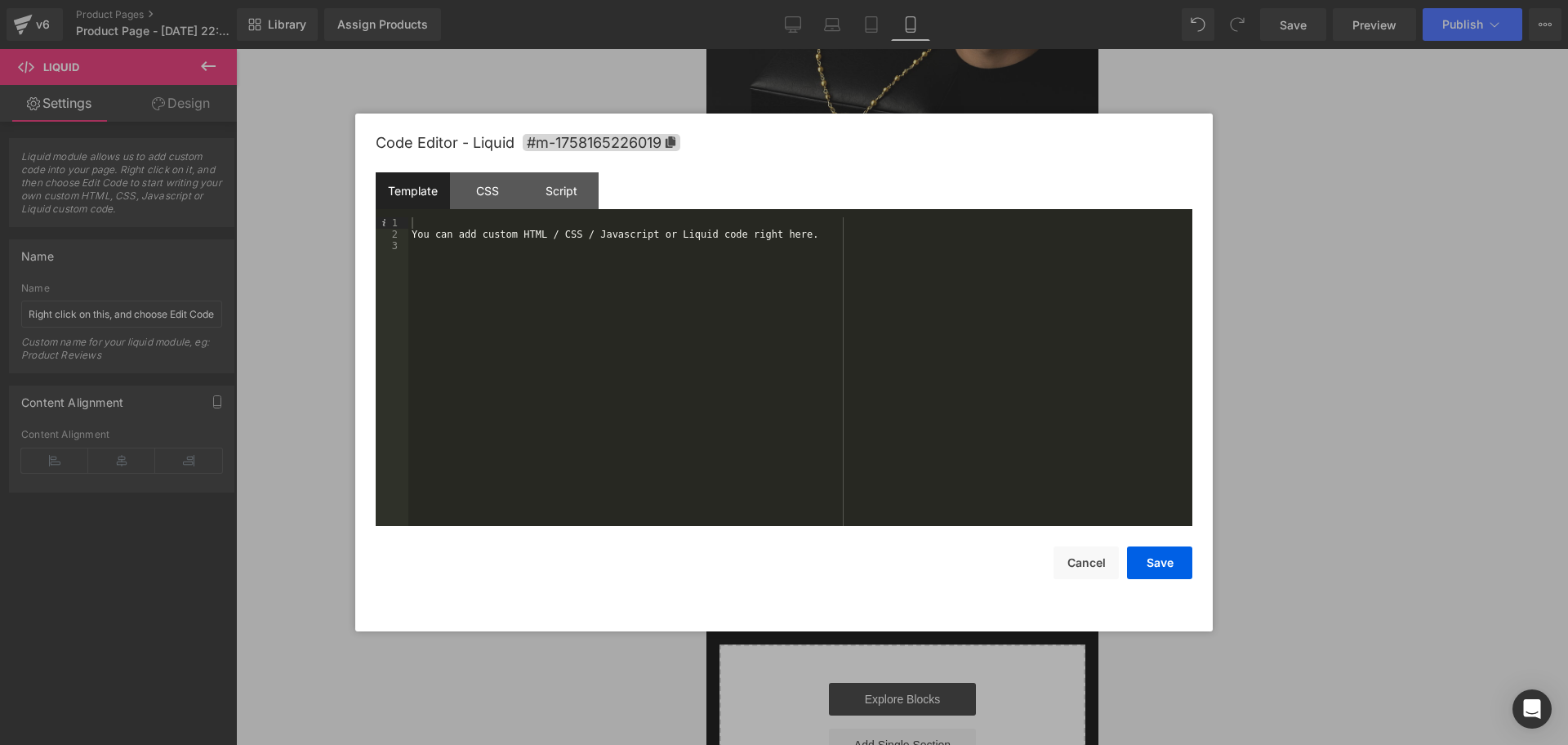
click at [1253, 298] on div at bounding box center [784, 372] width 1568 height 745
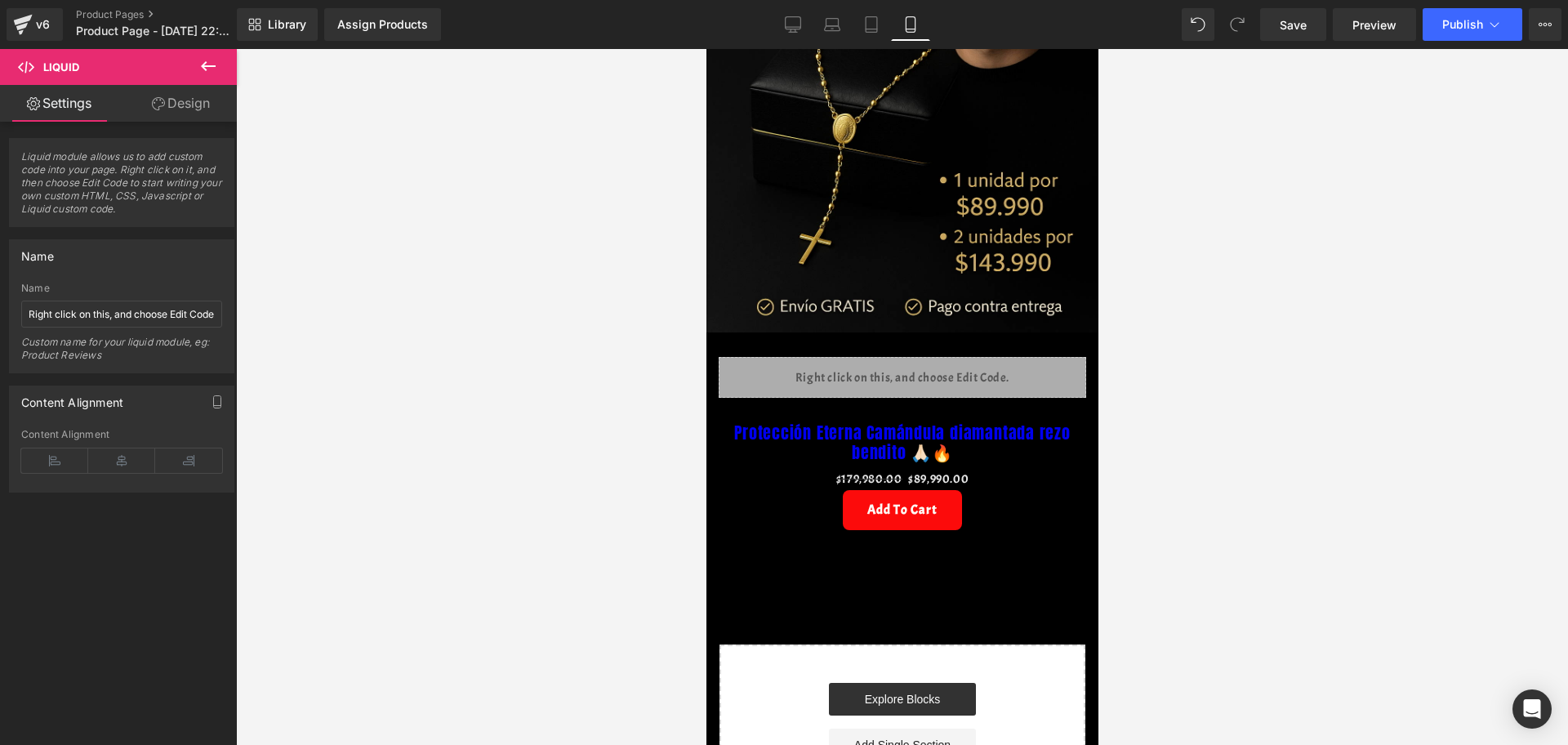
click at [755, 357] on div "Liquid" at bounding box center [901, 377] width 368 height 41
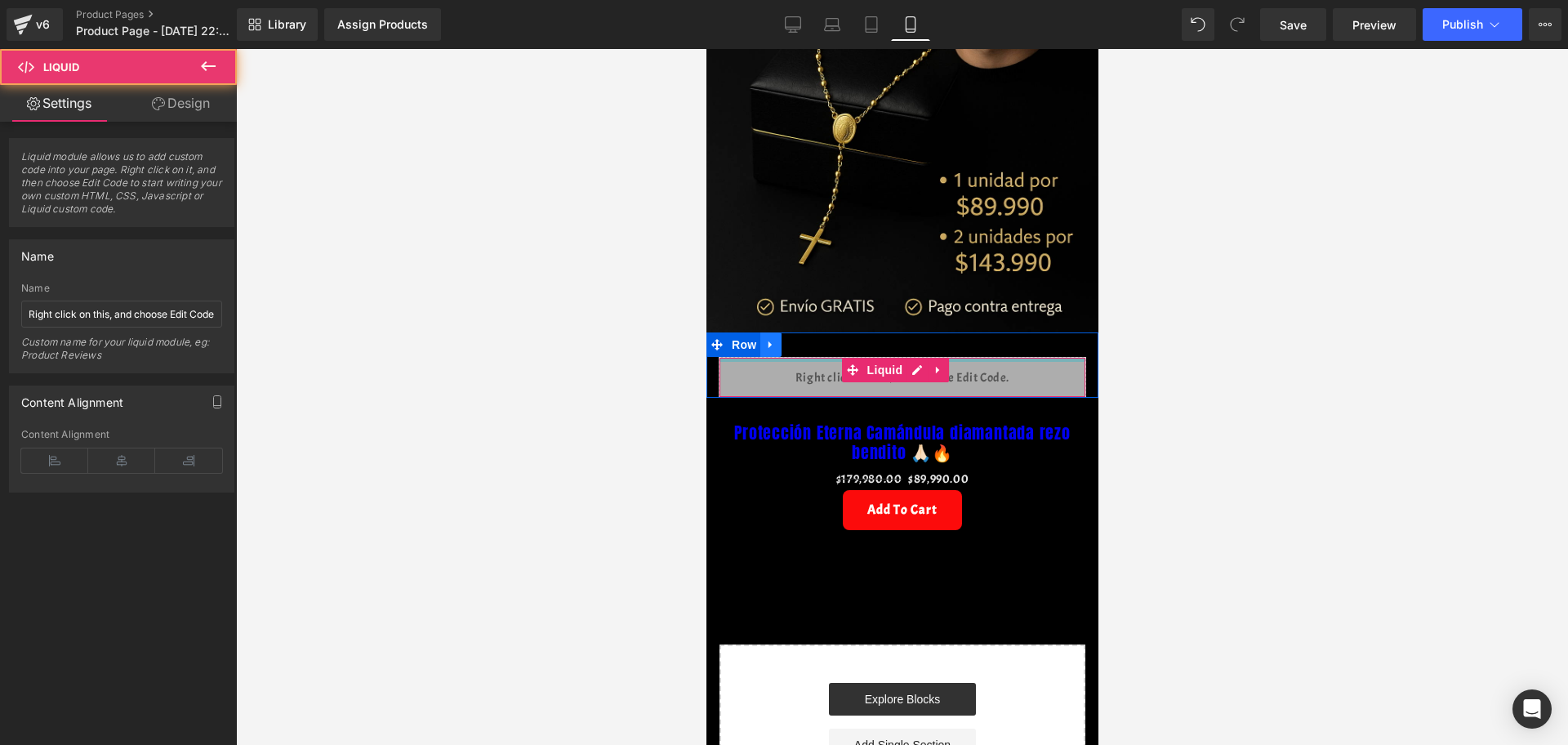
click at [762, 332] on link at bounding box center [770, 345] width 21 height 25
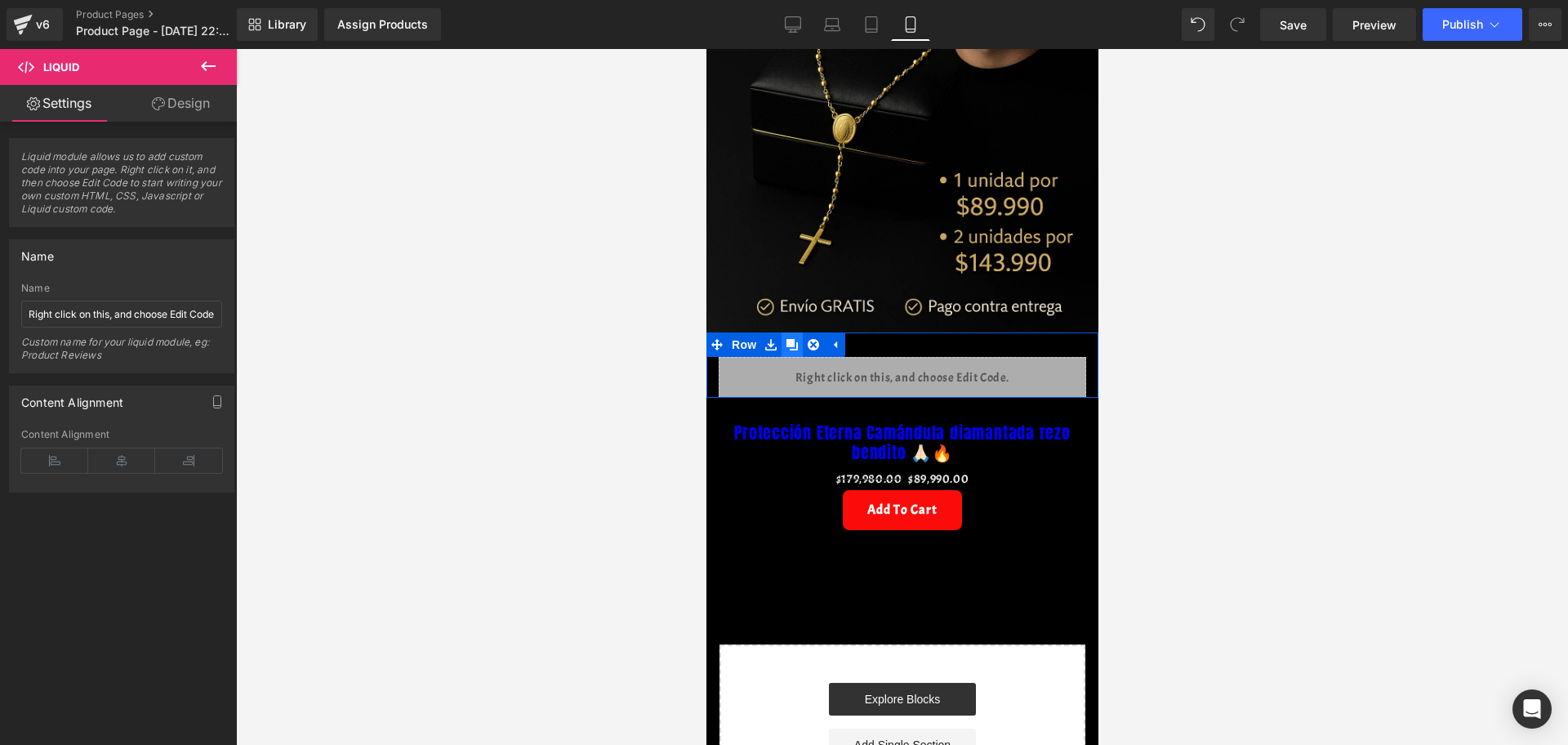
click at [784, 332] on link at bounding box center [791, 345] width 21 height 25
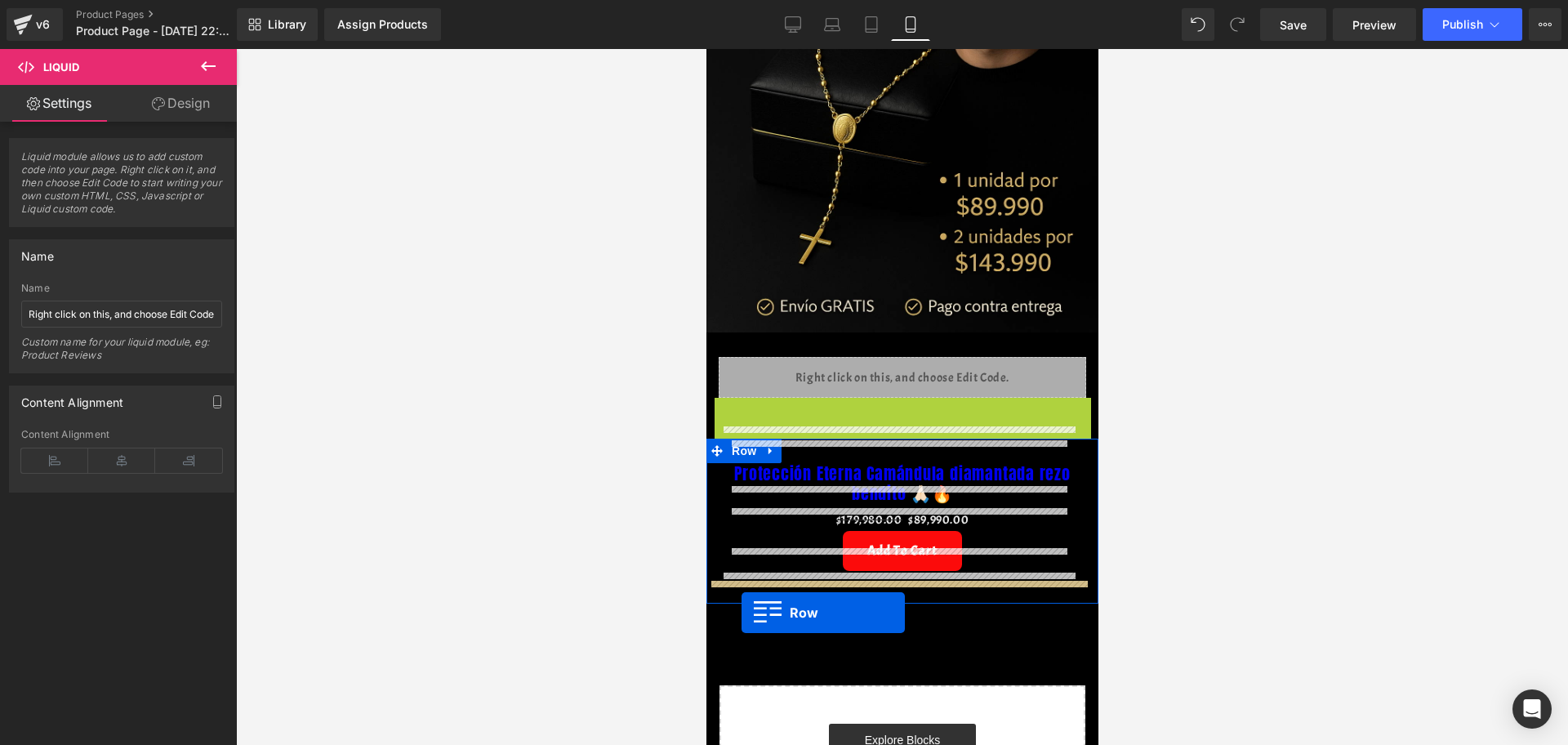
drag, startPoint x: 715, startPoint y: 381, endPoint x: 740, endPoint y: 613, distance: 233.3
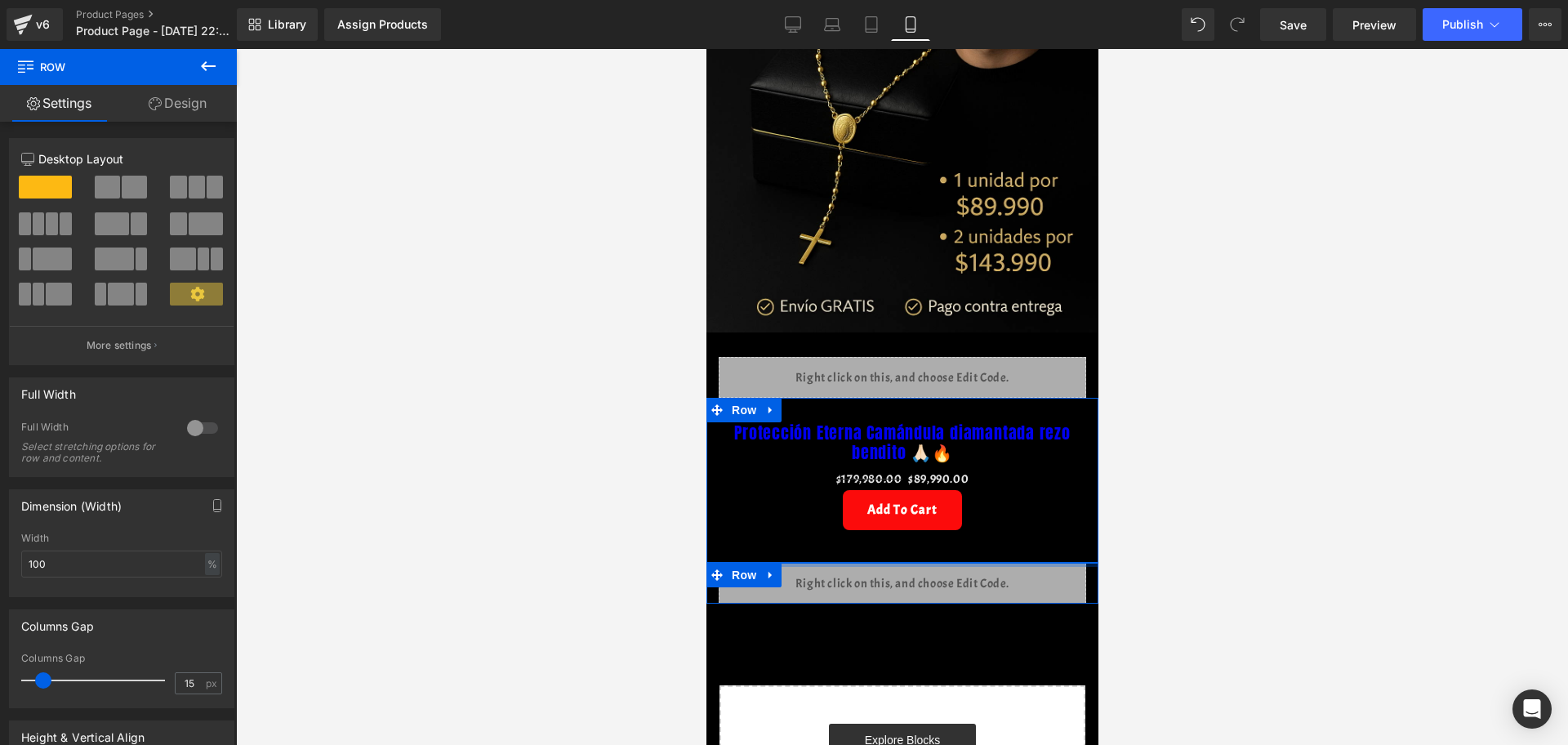
drag, startPoint x: 883, startPoint y: 547, endPoint x: 896, endPoint y: 494, distance: 54.6
click at [881, 516] on div "Image Row Liquid Row Protección Eterna Camándula diamantada rezo bendito 🙏🏻🔥 (P…" at bounding box center [902, 303] width 392 height 1122
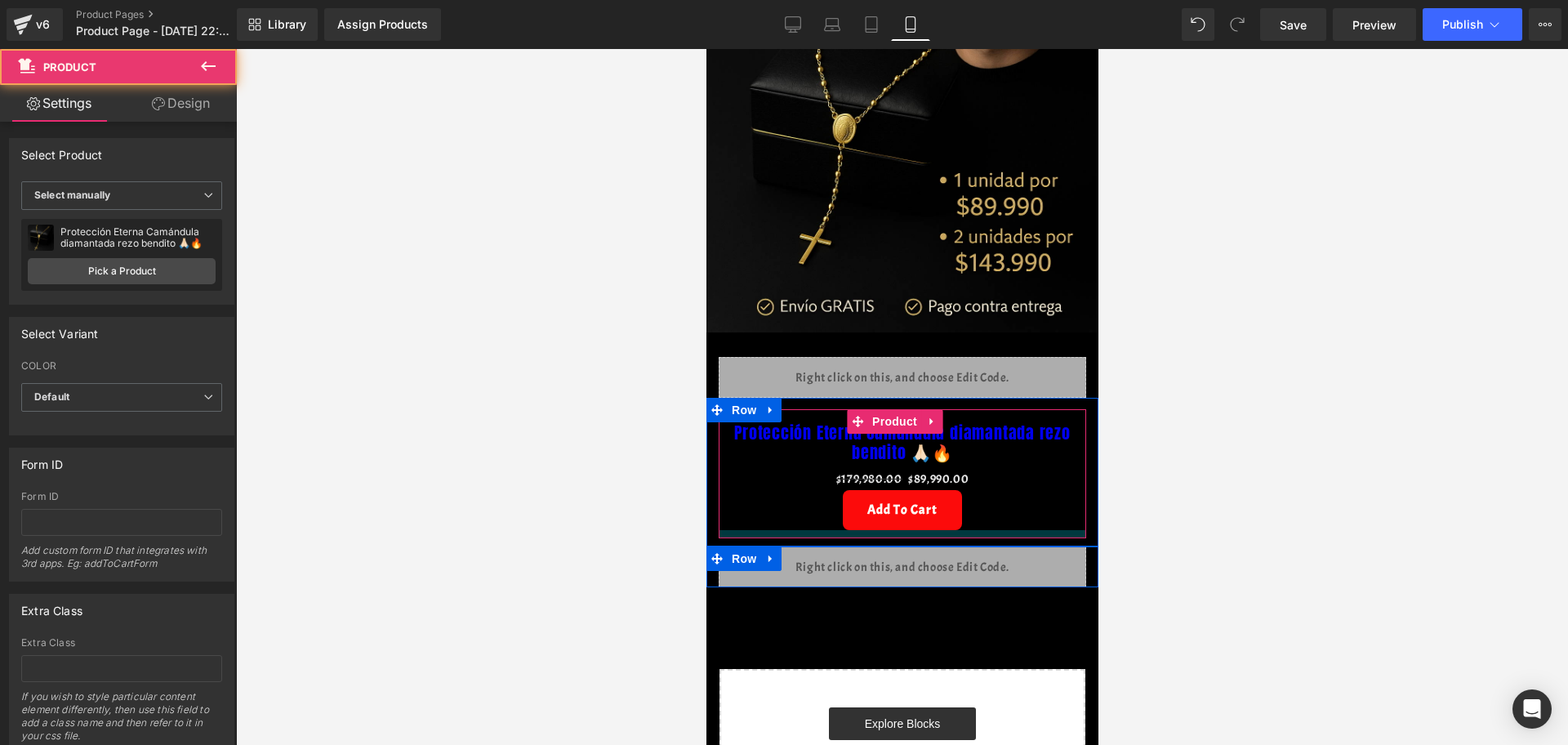
drag, startPoint x: 891, startPoint y: 518, endPoint x: 891, endPoint y: 503, distance: 15.0
click at [891, 503] on div "Protección Eterna Camándula diamantada rezo bendito 🙏🏻🔥 (P) Title $179,980.00 $…" at bounding box center [901, 473] width 368 height 129
click at [930, 554] on div "Liquid" at bounding box center [901, 567] width 368 height 41
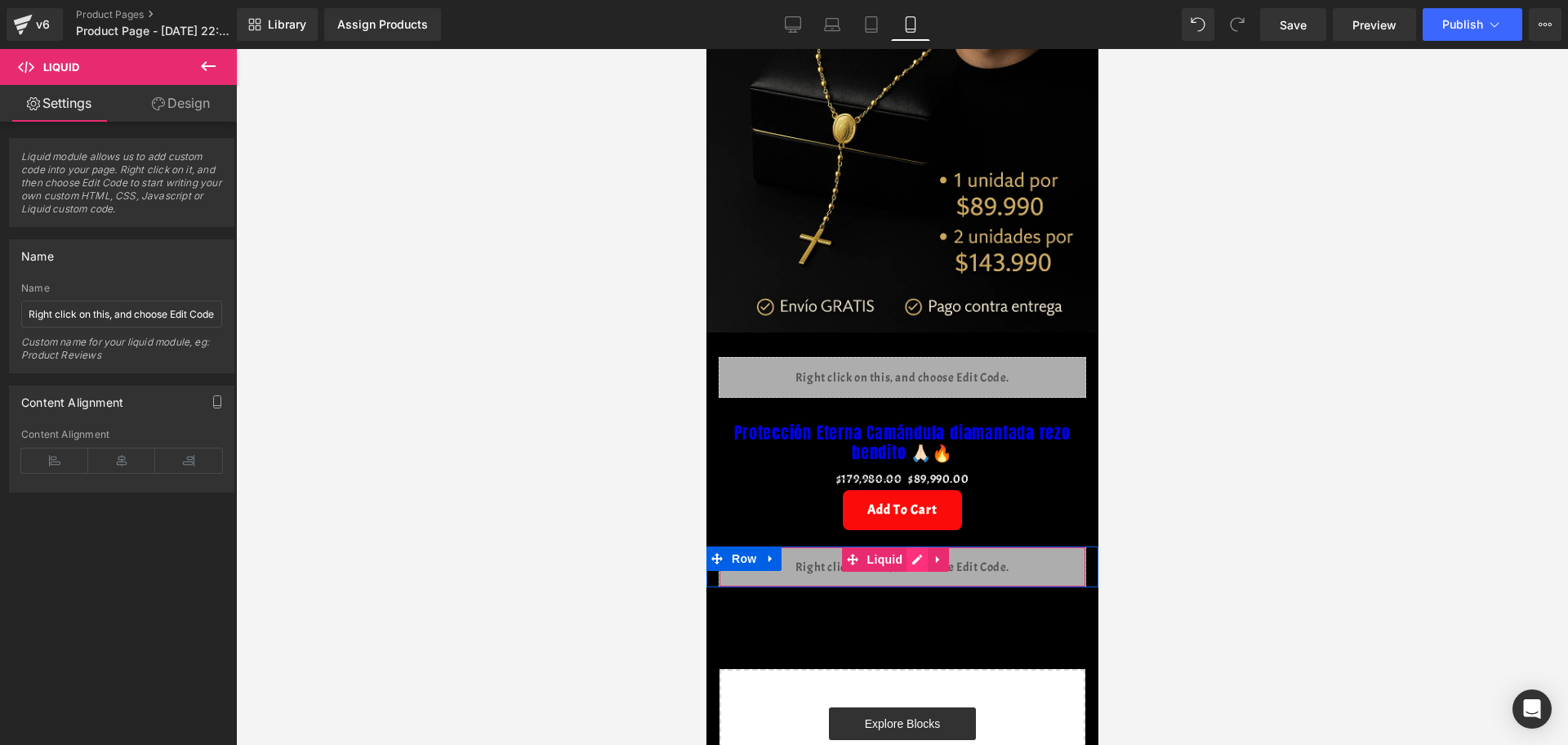
click at [915, 547] on div "Liquid" at bounding box center [901, 567] width 368 height 41
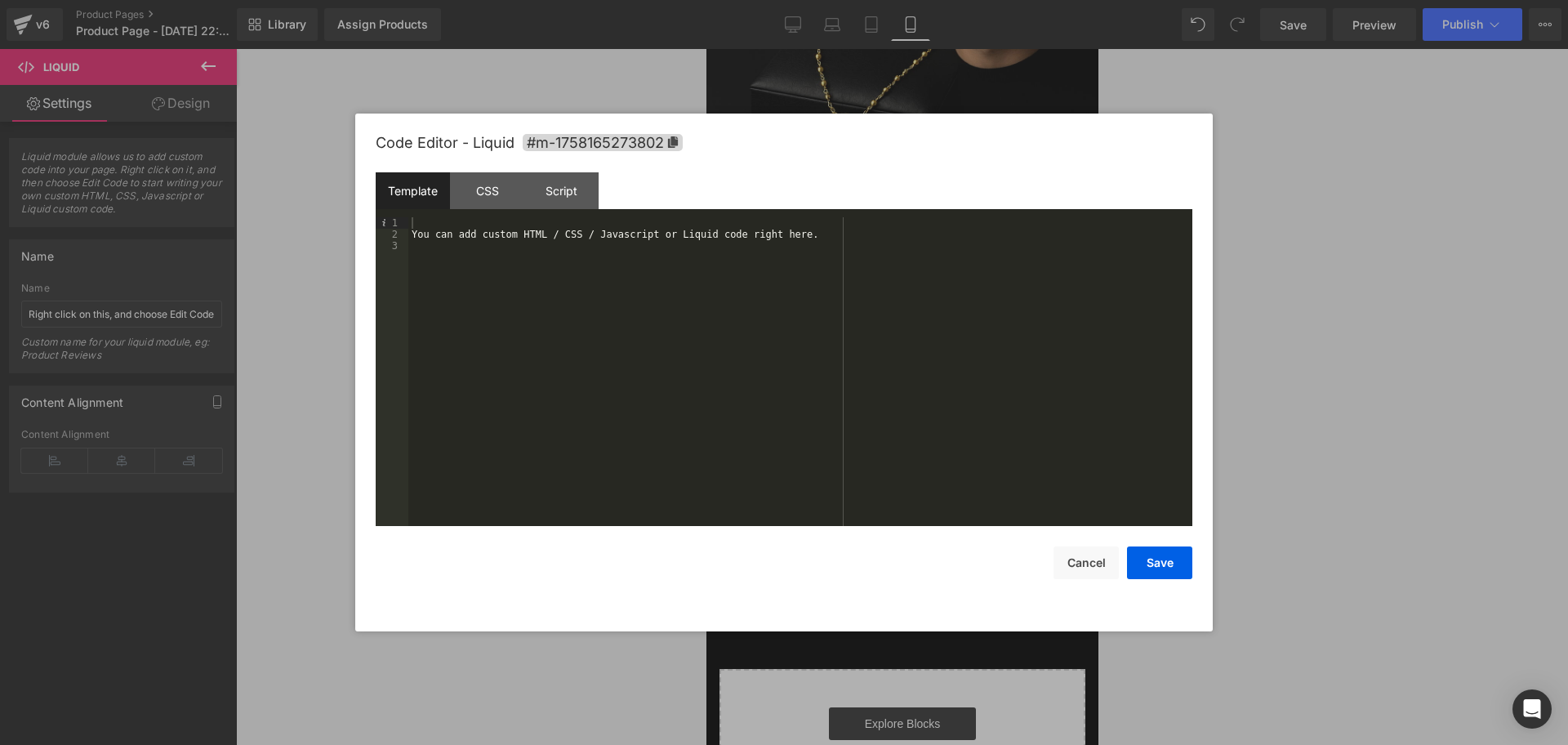
click at [430, 218] on div "You can add custom HTML / CSS / Javascript or Liquid code right here." at bounding box center [800, 383] width 784 height 332
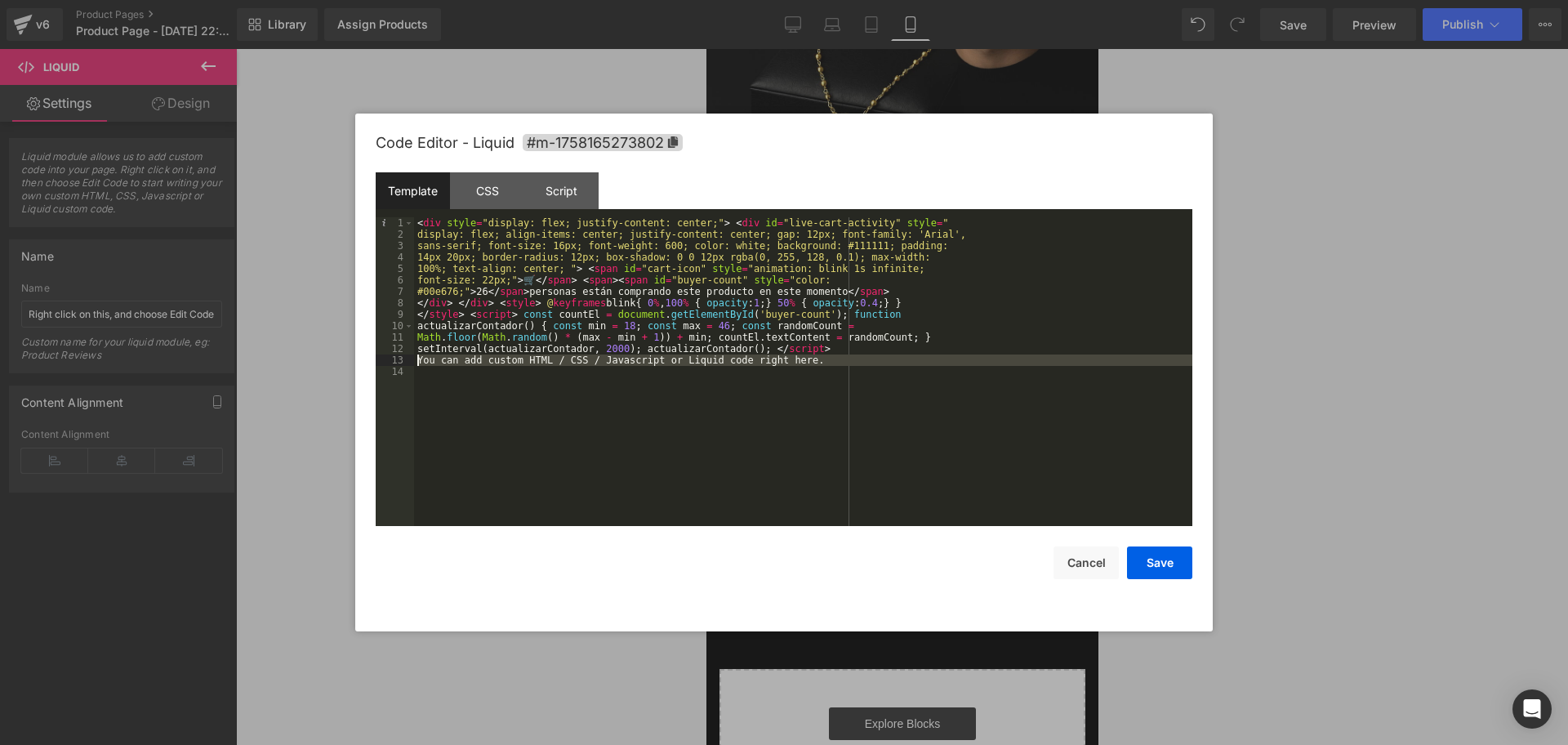
drag, startPoint x: 827, startPoint y: 372, endPoint x: 413, endPoint y: 367, distance: 414.0
click at [419, 362] on div "< div style = "display: flex; justify-content: center;" > < div id = "live-cart…" at bounding box center [803, 383] width 778 height 332
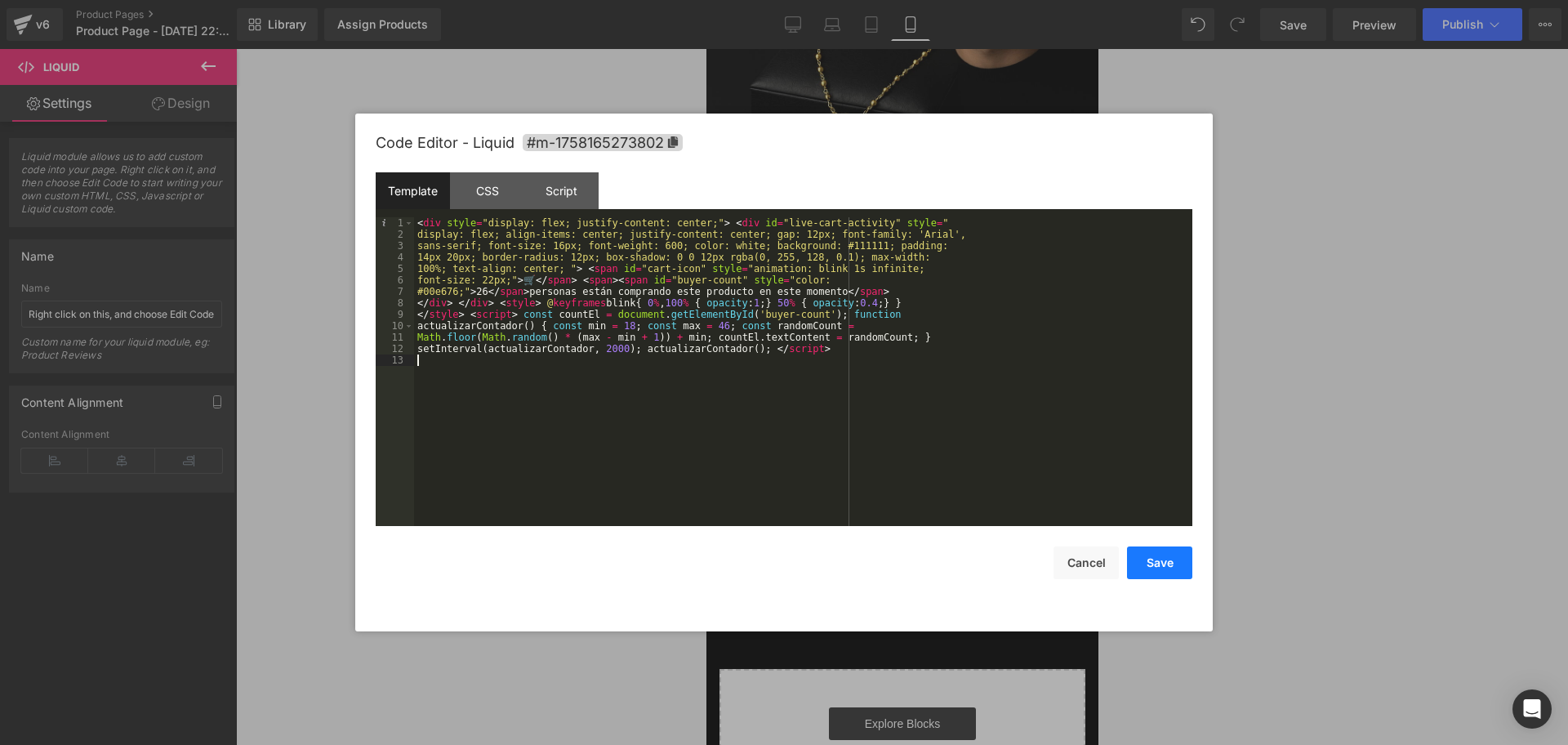
click at [1155, 567] on button "Save" at bounding box center [1160, 562] width 65 height 33
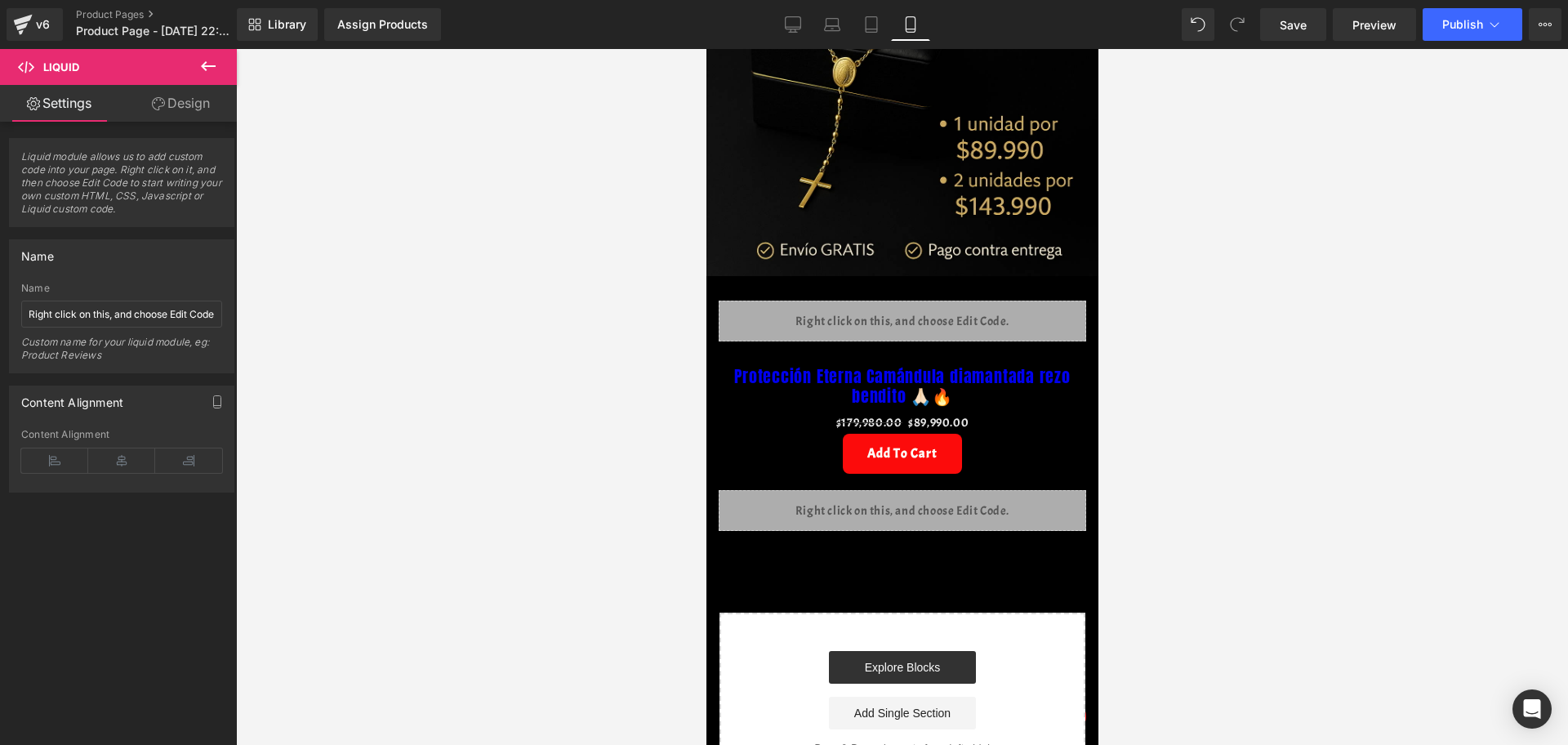
scroll to position [408, 0]
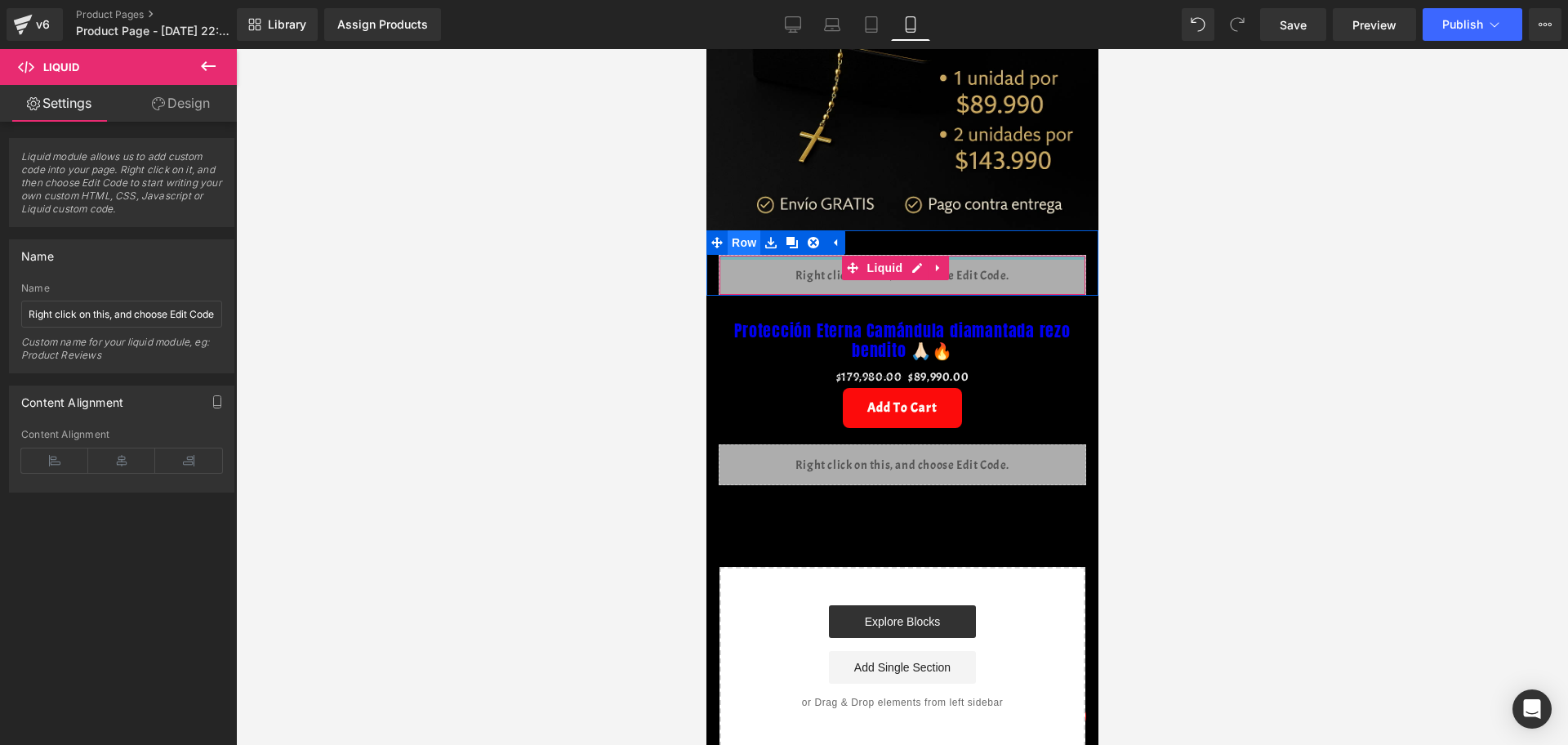
click at [736, 230] on span "Row" at bounding box center [743, 242] width 33 height 25
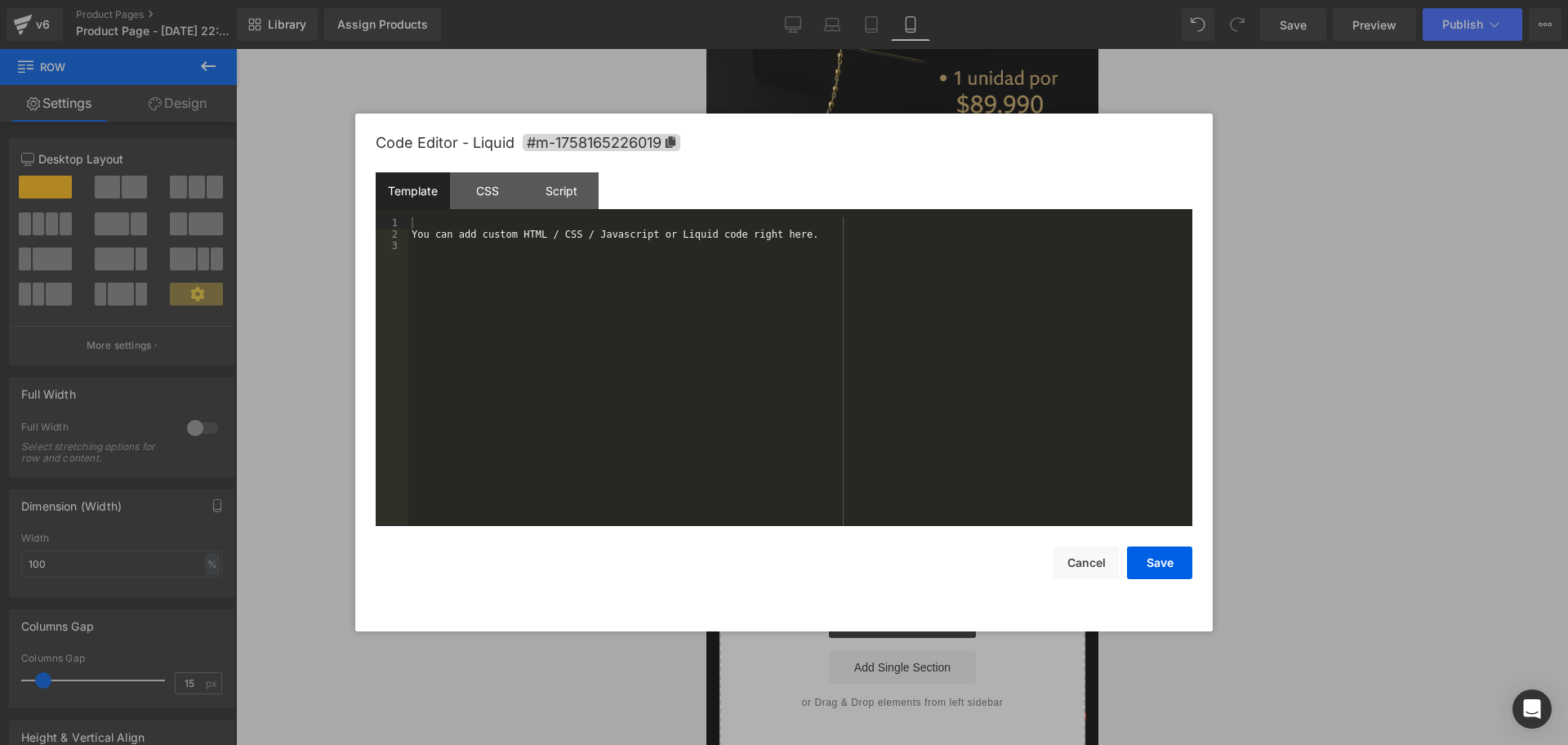
click at [916, 255] on div "Liquid" at bounding box center [901, 275] width 368 height 41
click at [447, 229] on div "You can add custom HTML / CSS / Javascript or Liquid code right here." at bounding box center [800, 383] width 784 height 332
click at [445, 228] on div "You can add custom HTML / CSS / Javascript or Liquid code right here." at bounding box center [800, 383] width 784 height 332
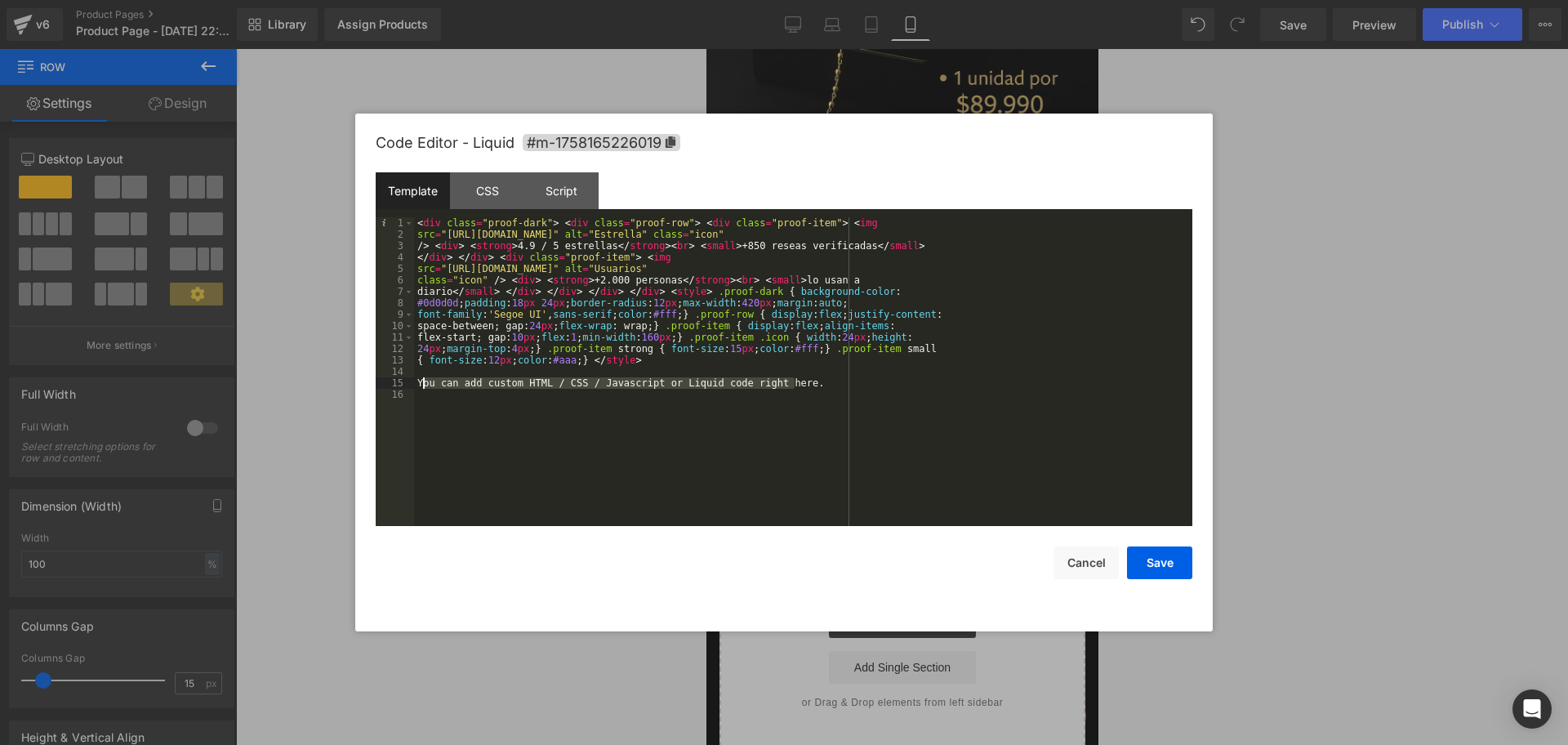
drag, startPoint x: 797, startPoint y: 384, endPoint x: 422, endPoint y: 379, distance: 375.0
click at [422, 379] on div "< div class = "proof-dark" > < div class = "proof-row" > < div class = "proof-i…" at bounding box center [803, 383] width 778 height 332
click at [749, 376] on div "< div class = "proof-dark" > < div class = "proof-row" > < div class = "proof-i…" at bounding box center [803, 383] width 778 height 332
click at [740, 368] on div "< div class = "proof-dark" > < div class = "proof-row" > < div class = "proof-i…" at bounding box center [803, 383] width 778 height 332
click at [740, 365] on div "< div class = "proof-dark" > < div class = "proof-row" > < div class = "proof-i…" at bounding box center [803, 383] width 778 height 332
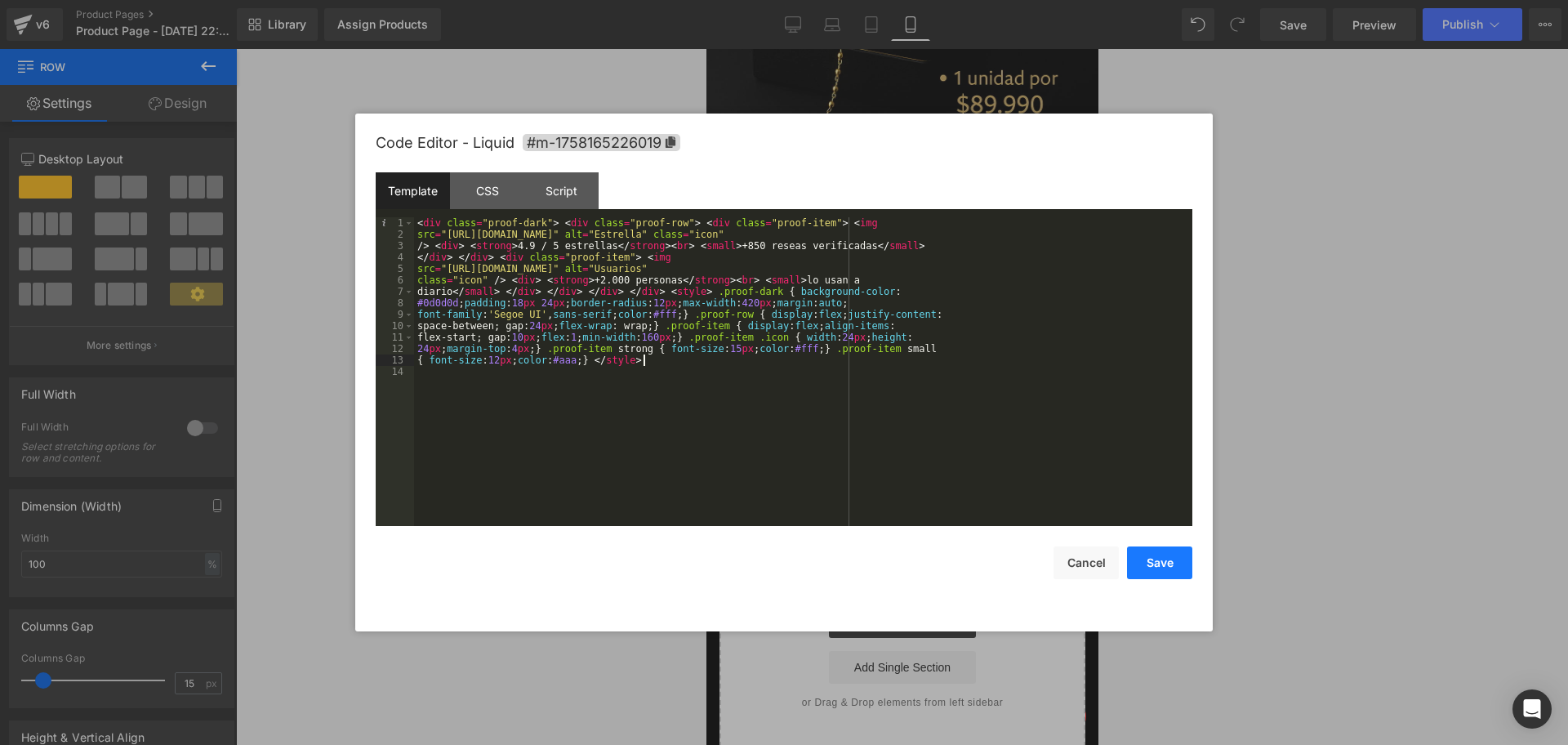
click at [1168, 555] on button "Save" at bounding box center [1160, 562] width 65 height 33
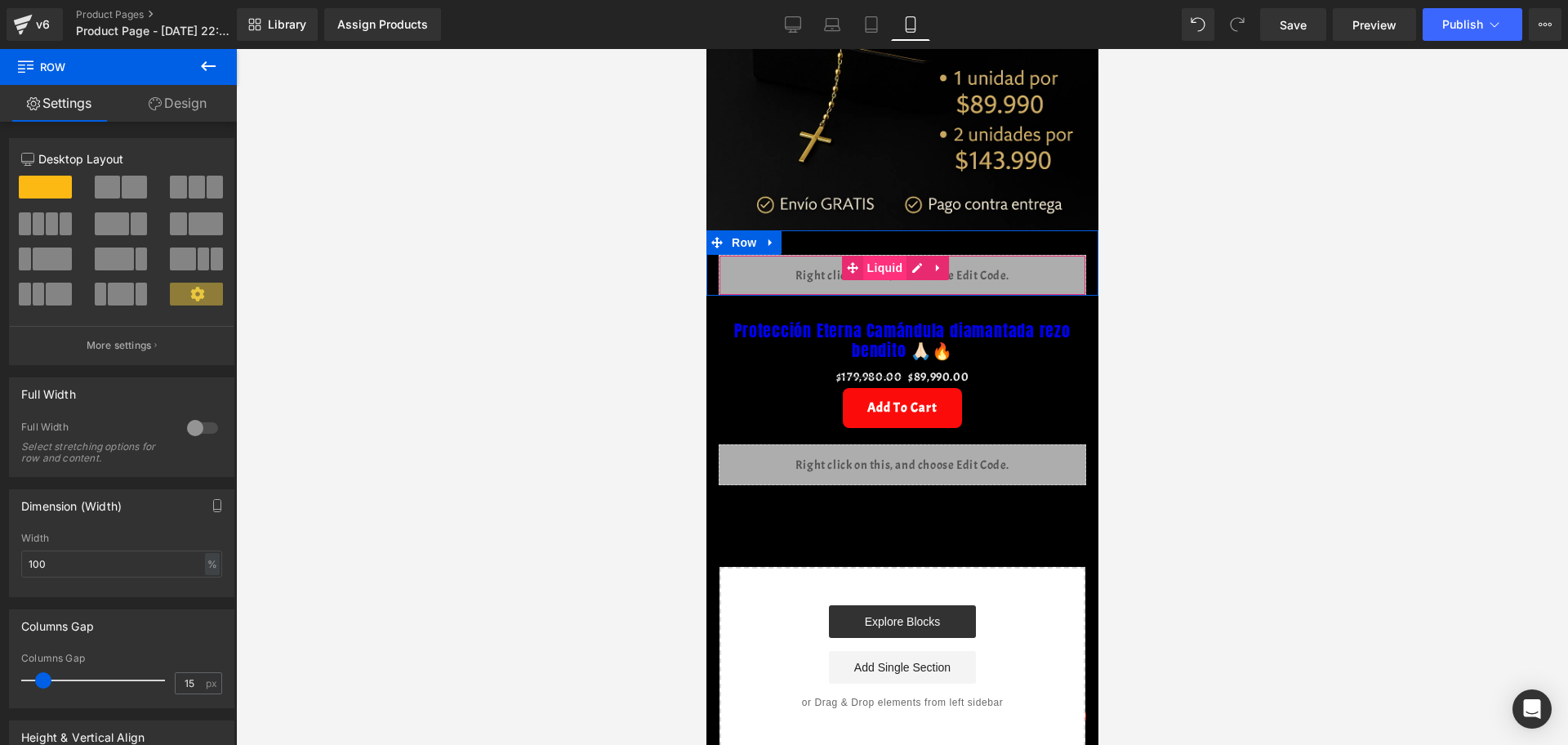
drag, startPoint x: 882, startPoint y: 250, endPoint x: 876, endPoint y: 239, distance: 12.5
click at [882, 256] on span "Liquid" at bounding box center [884, 268] width 44 height 25
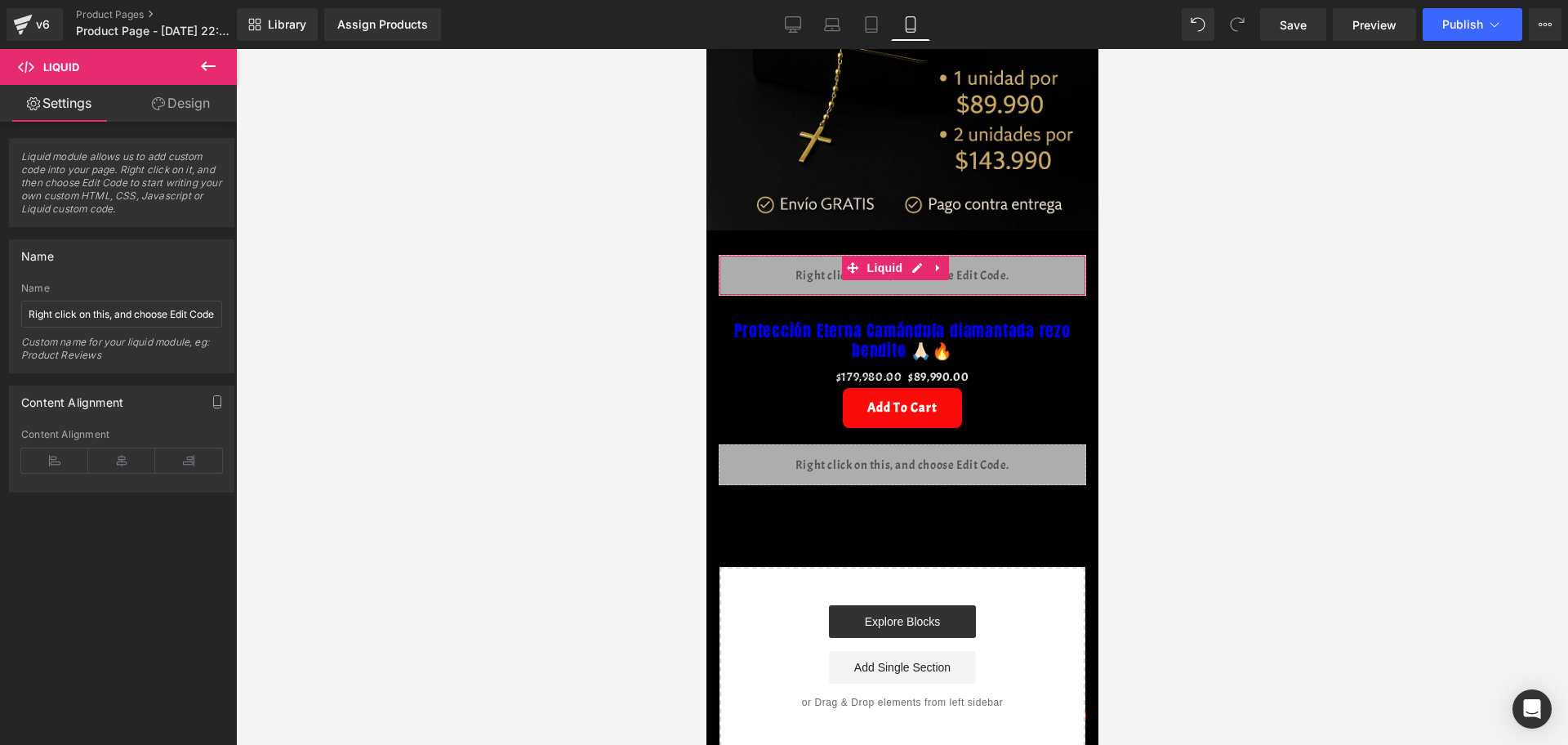
click at [217, 99] on link "Design" at bounding box center [181, 103] width 118 height 37
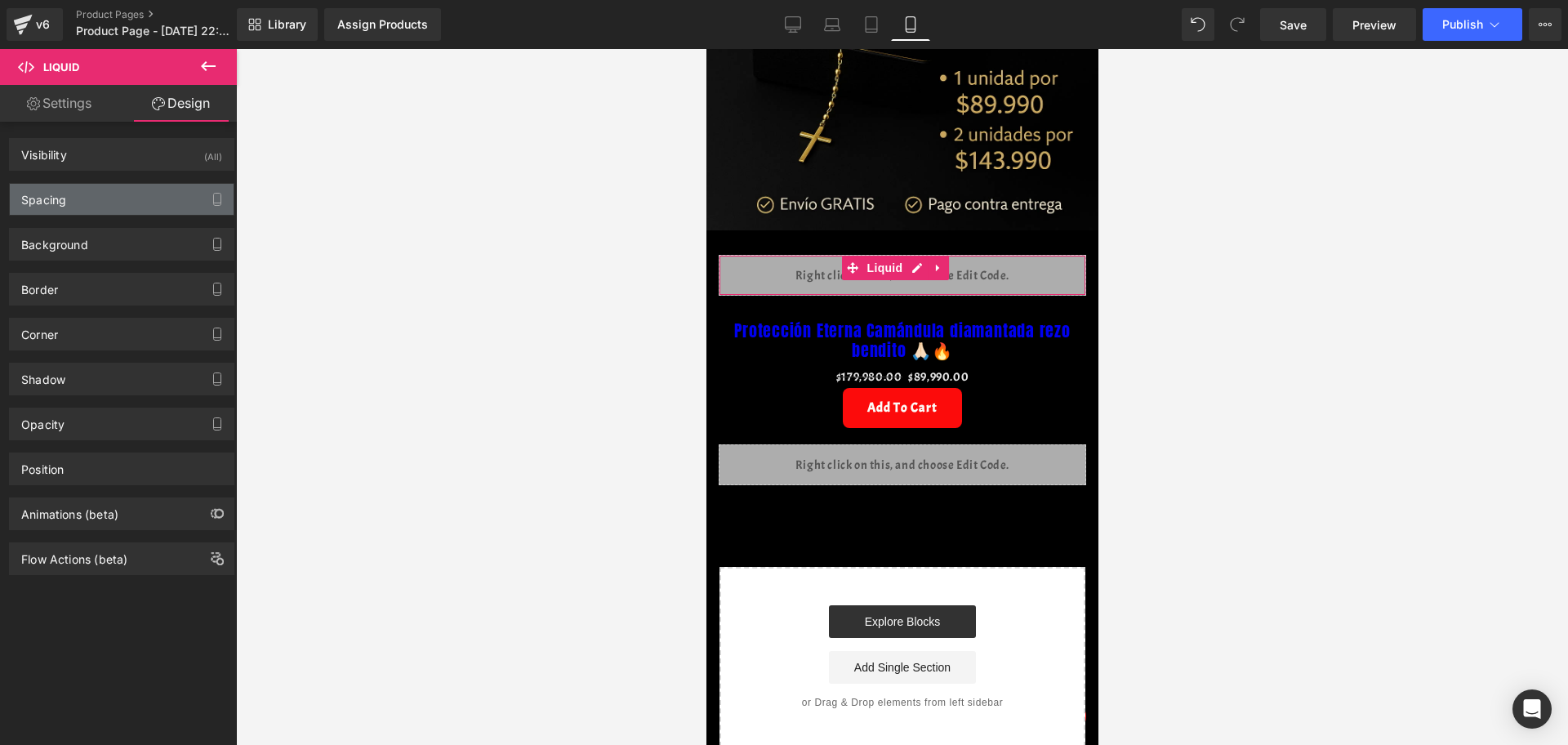
click at [138, 194] on div "Spacing" at bounding box center [122, 198] width 224 height 31
type input "0"
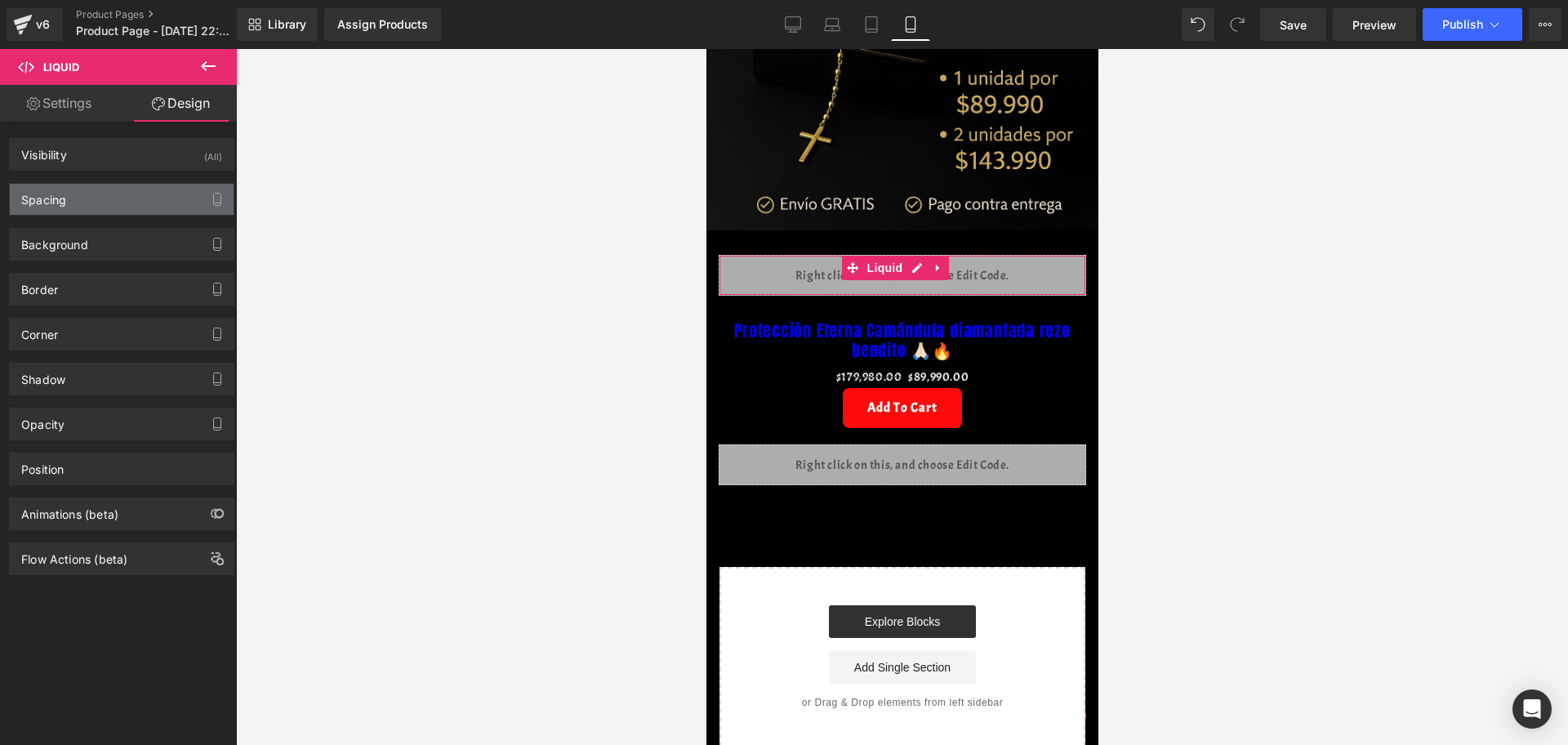
type input "0"
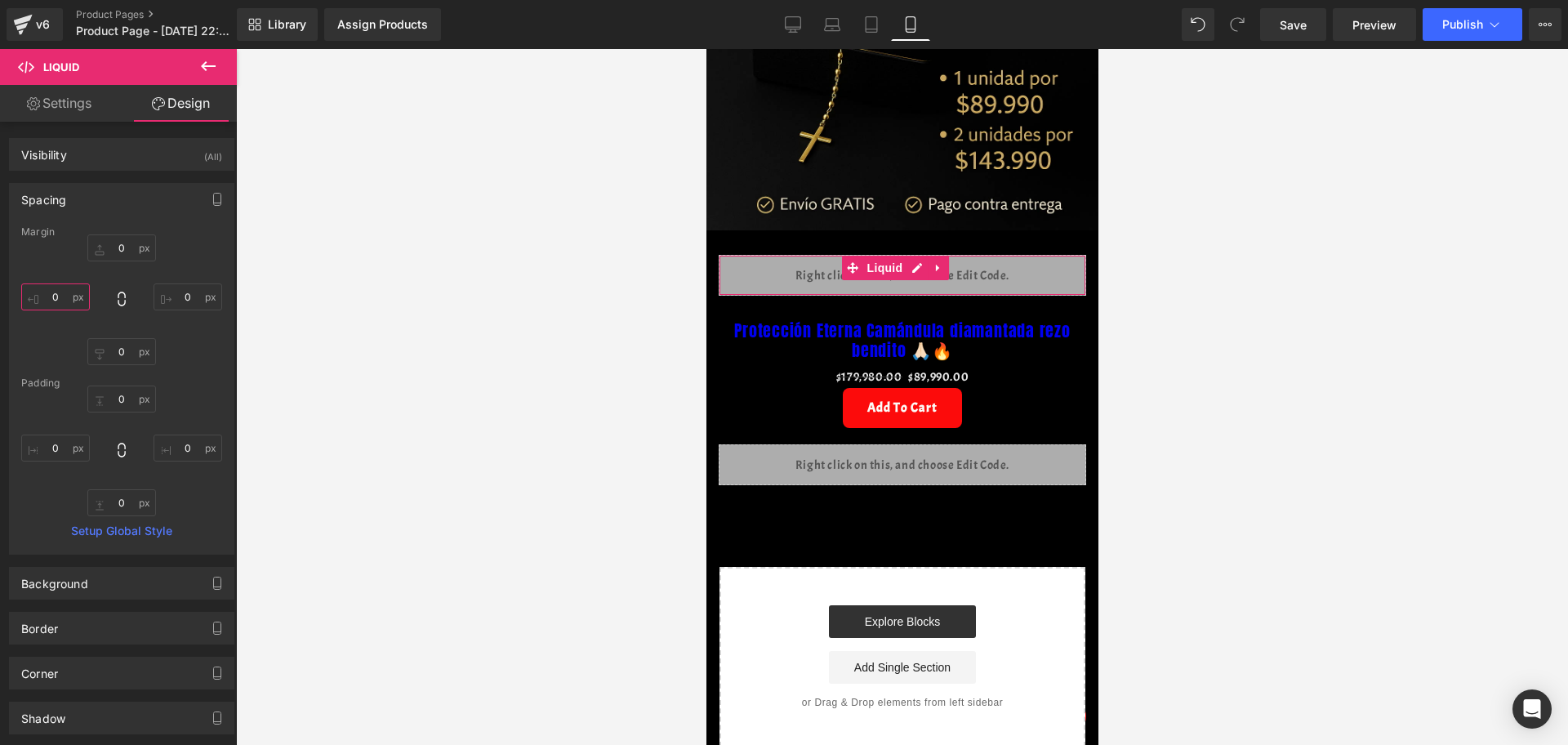
click at [53, 297] on input "0" at bounding box center [56, 297] width 69 height 27
type input "-15"
click at [176, 304] on input "0" at bounding box center [188, 297] width 69 height 27
type input "-15"
click at [1253, 254] on div at bounding box center [902, 397] width 1332 height 696
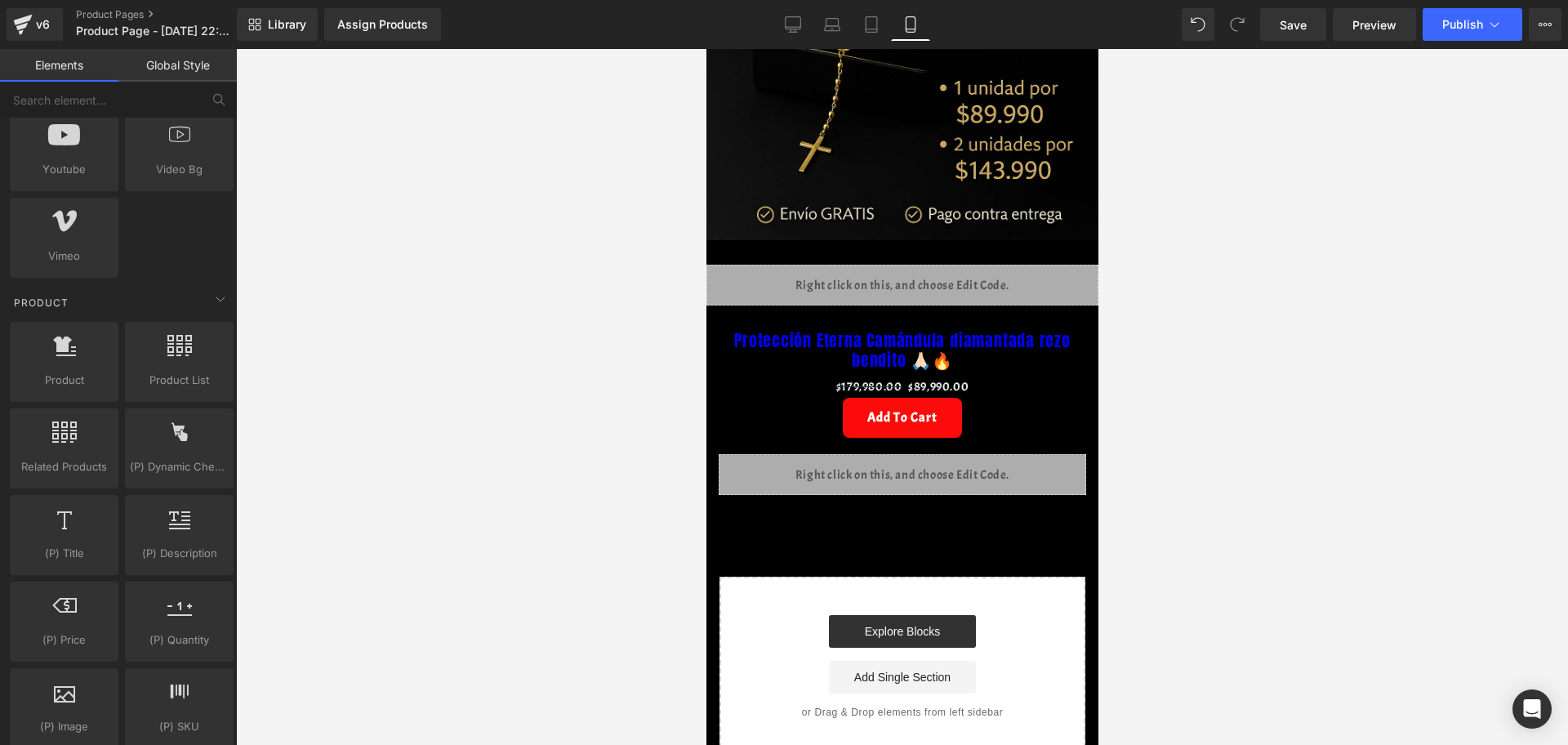
scroll to position [205, 0]
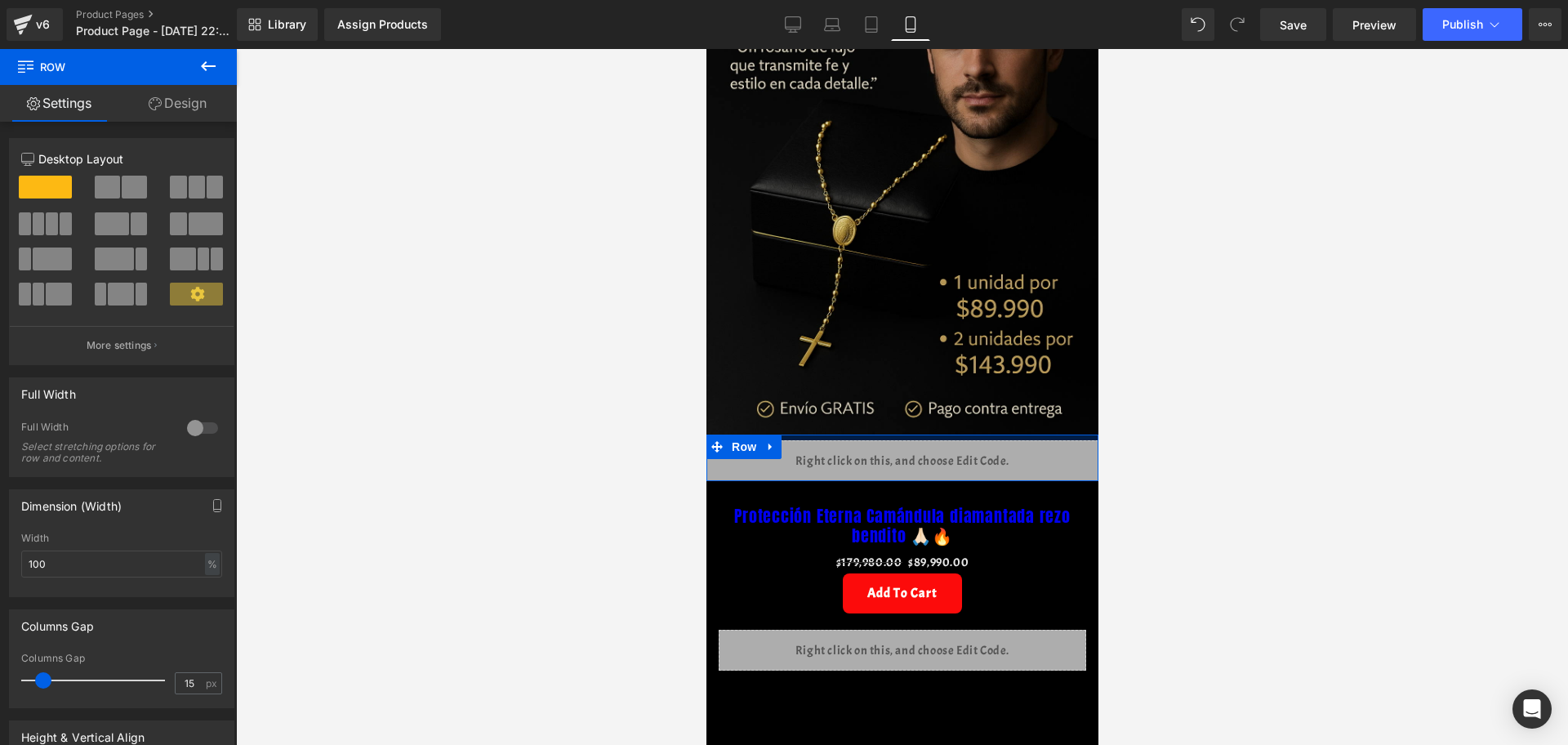
drag, startPoint x: 952, startPoint y: 415, endPoint x: 962, endPoint y: 396, distance: 21.5
click at [962, 396] on div "Image Row Liquid Row Protección Eterna Camándula diamantada rezo bendito 🙏🏻🔥 (P…" at bounding box center [902, 388] width 392 height 1087
click at [1172, 452] on div at bounding box center [902, 397] width 1332 height 696
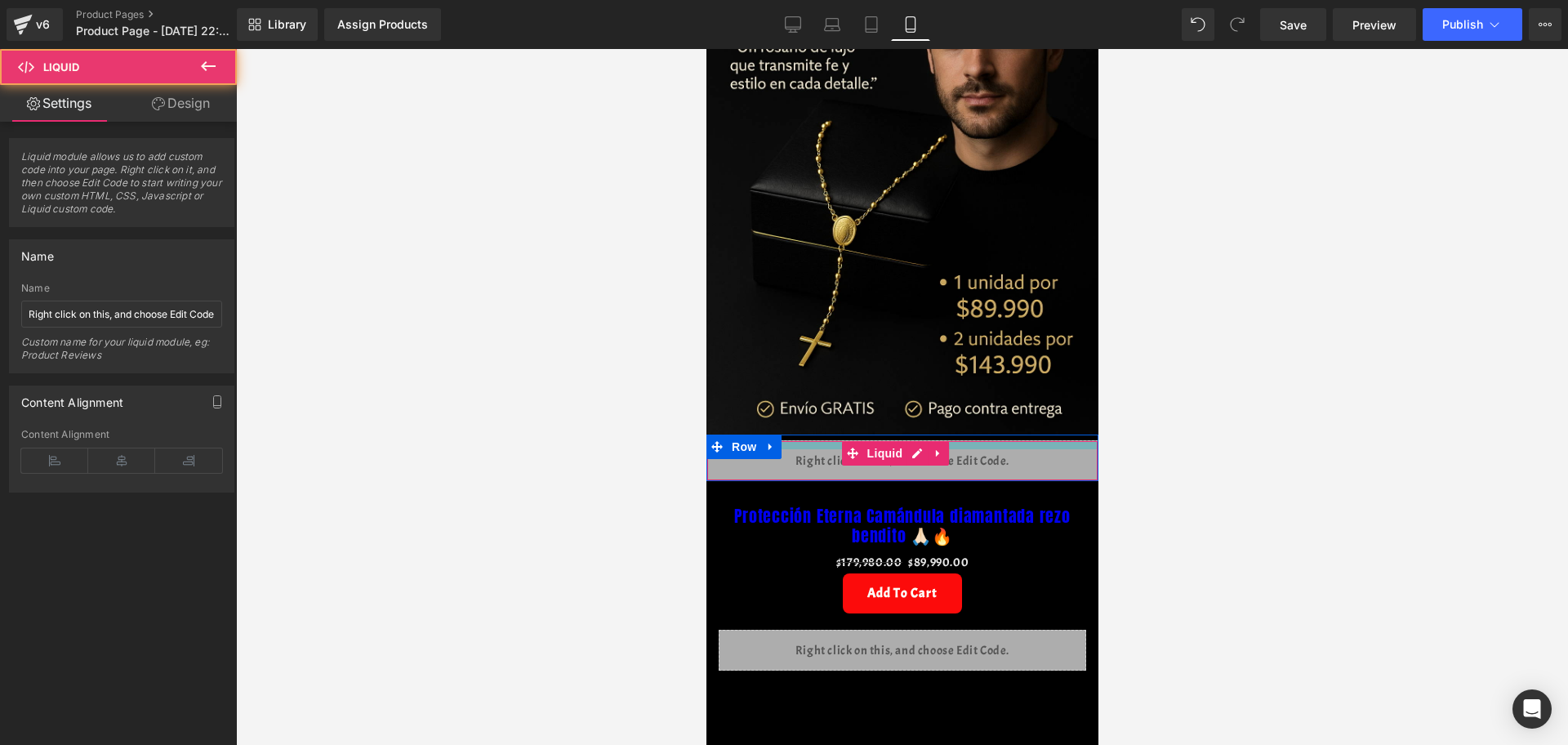
drag, startPoint x: 997, startPoint y: 417, endPoint x: 996, endPoint y: 426, distance: 9.1
click at [996, 441] on div at bounding box center [902, 444] width 390 height 8
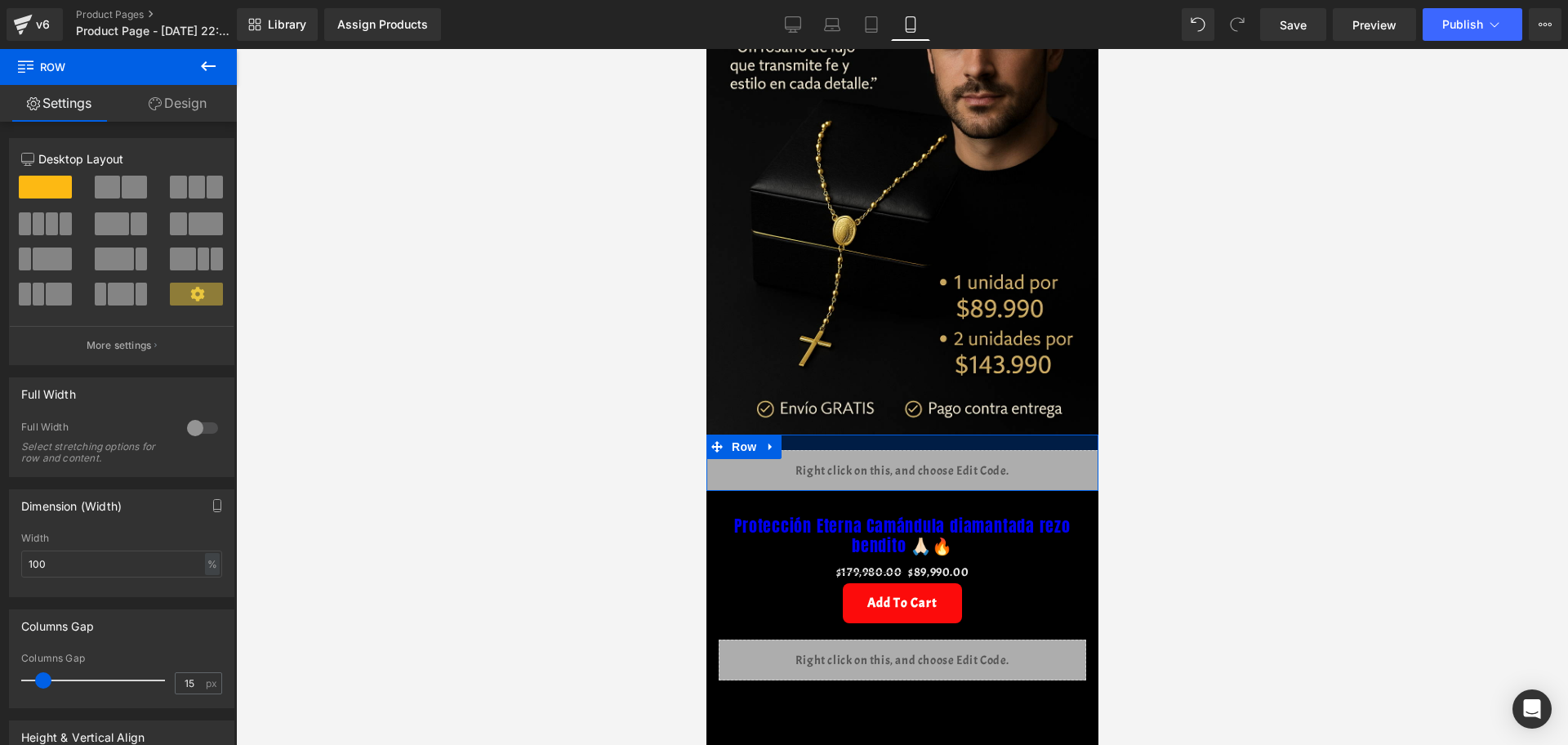
click at [992, 435] on div at bounding box center [902, 443] width 392 height 16
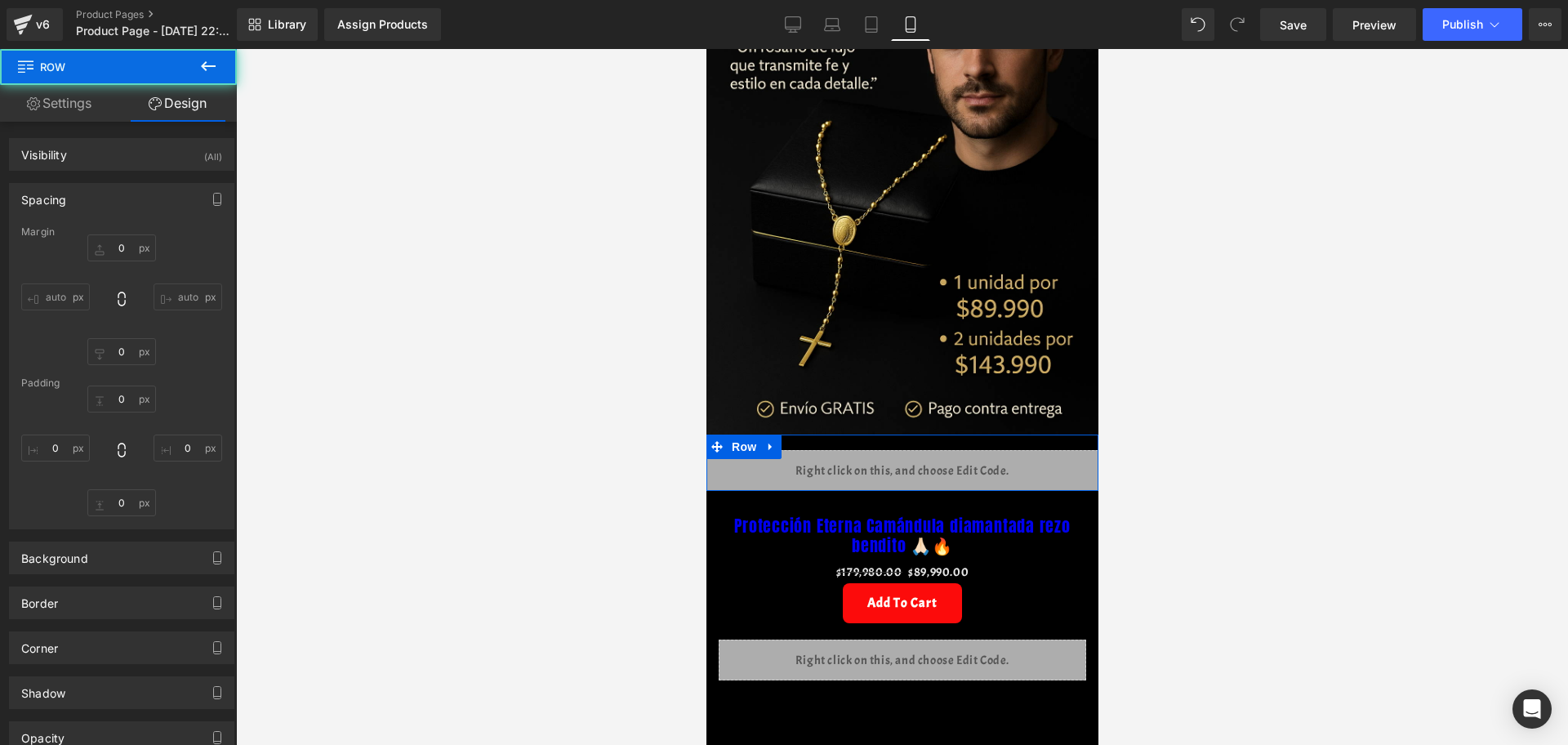
click at [1217, 470] on div at bounding box center [902, 397] width 1332 height 696
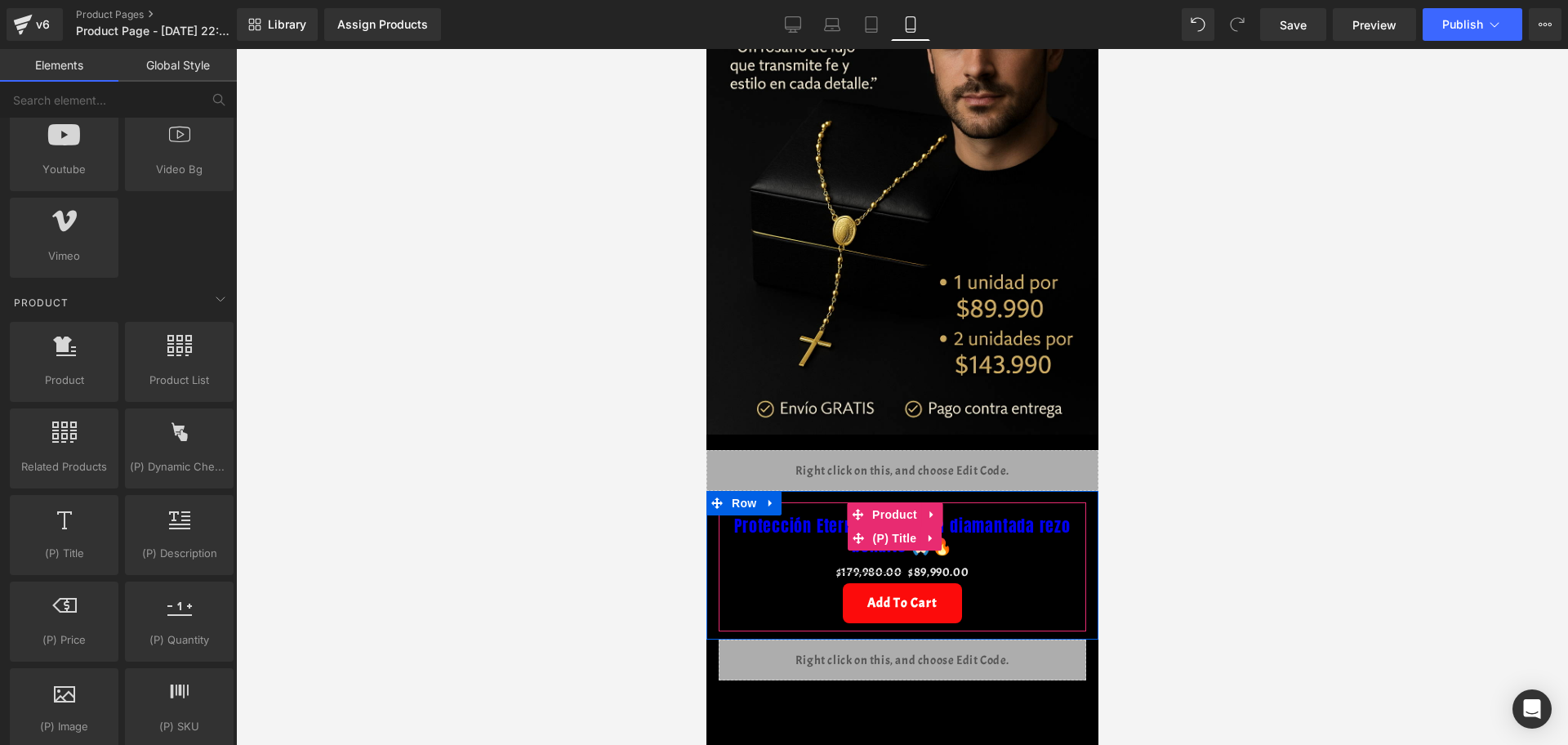
click at [988, 517] on link "Protección Eterna Camándula diamantada rezo bendito 🙏🏻🔥" at bounding box center [902, 536] width 351 height 39
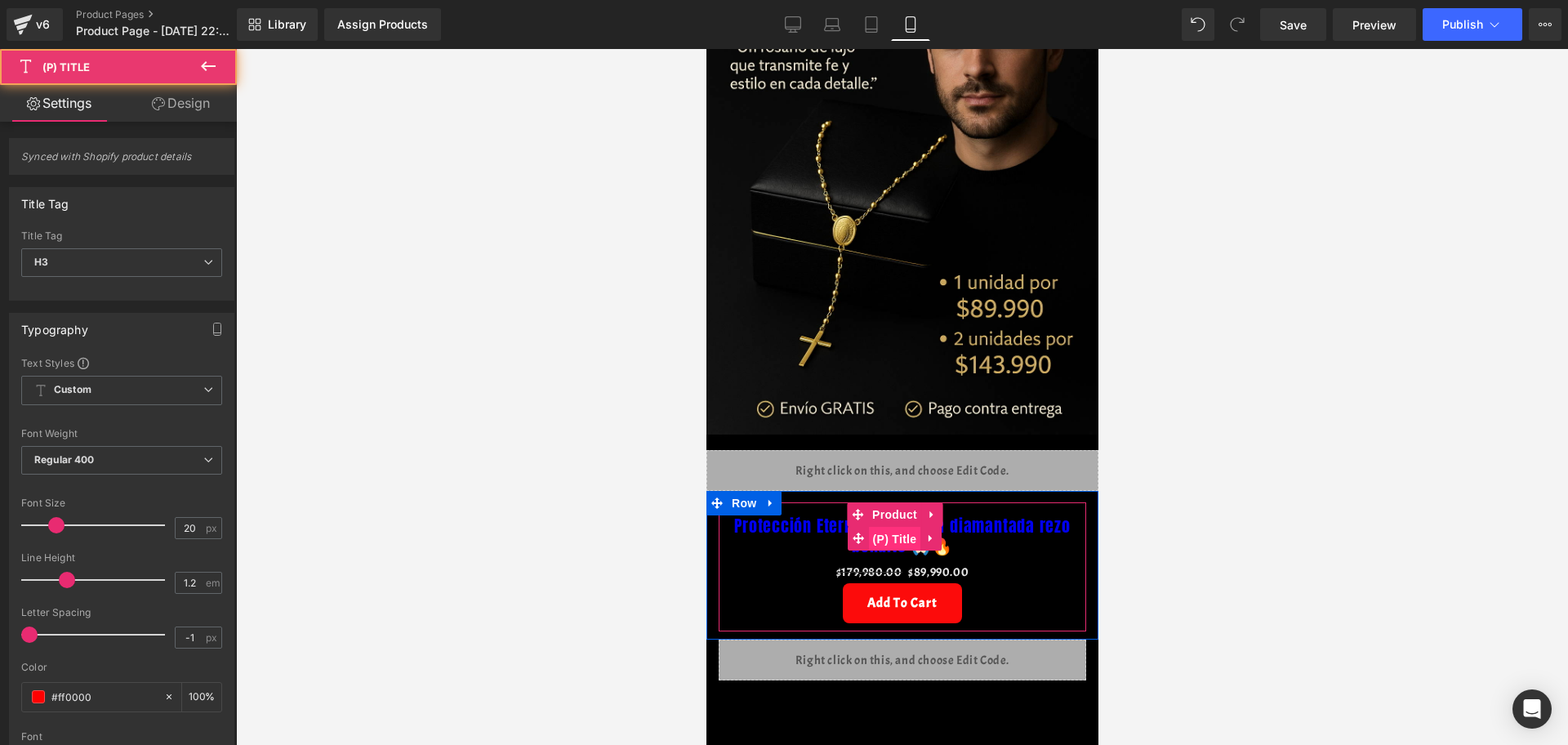
click at [906, 527] on span "(P) Title" at bounding box center [894, 540] width 52 height 25
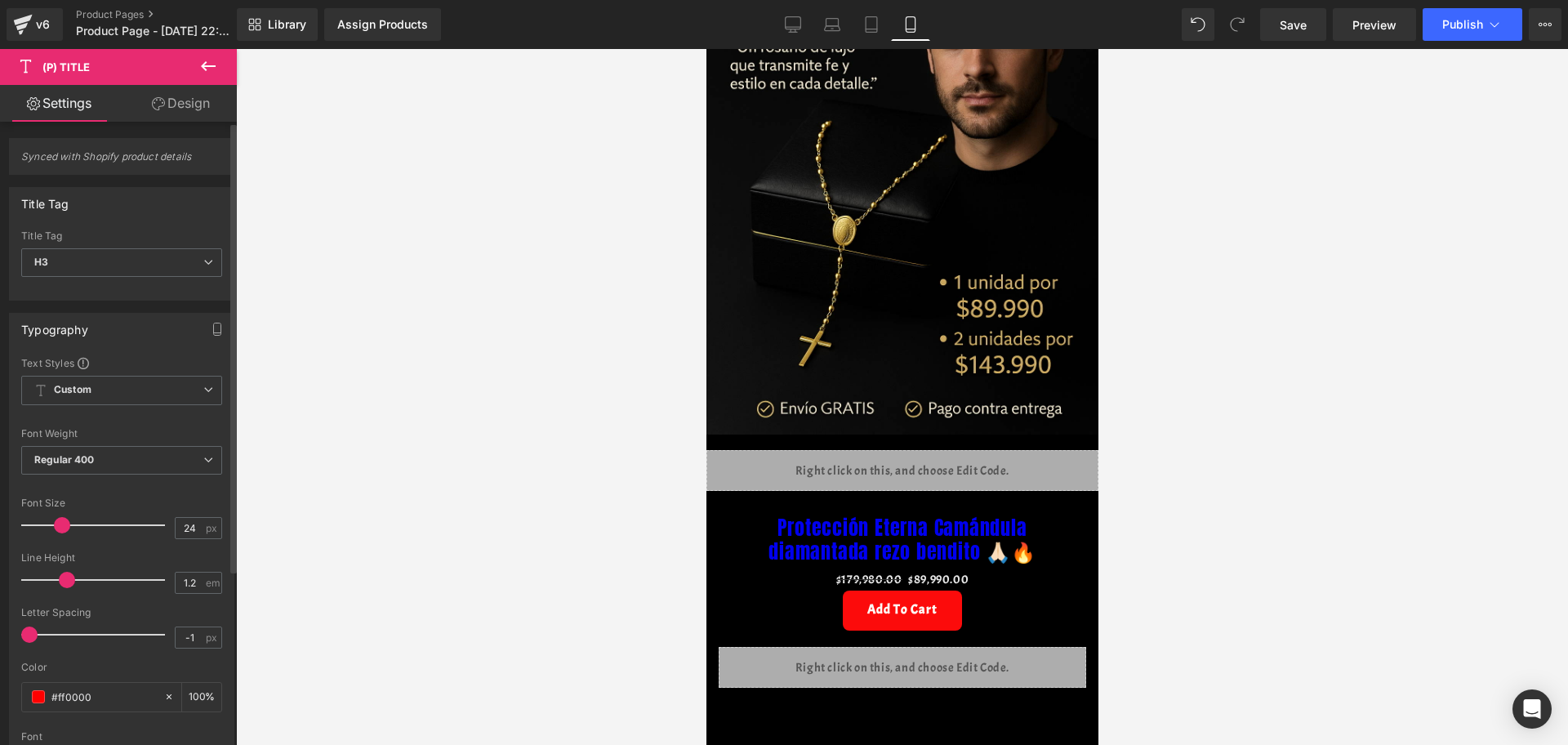
click at [57, 527] on span at bounding box center [62, 525] width 17 height 17
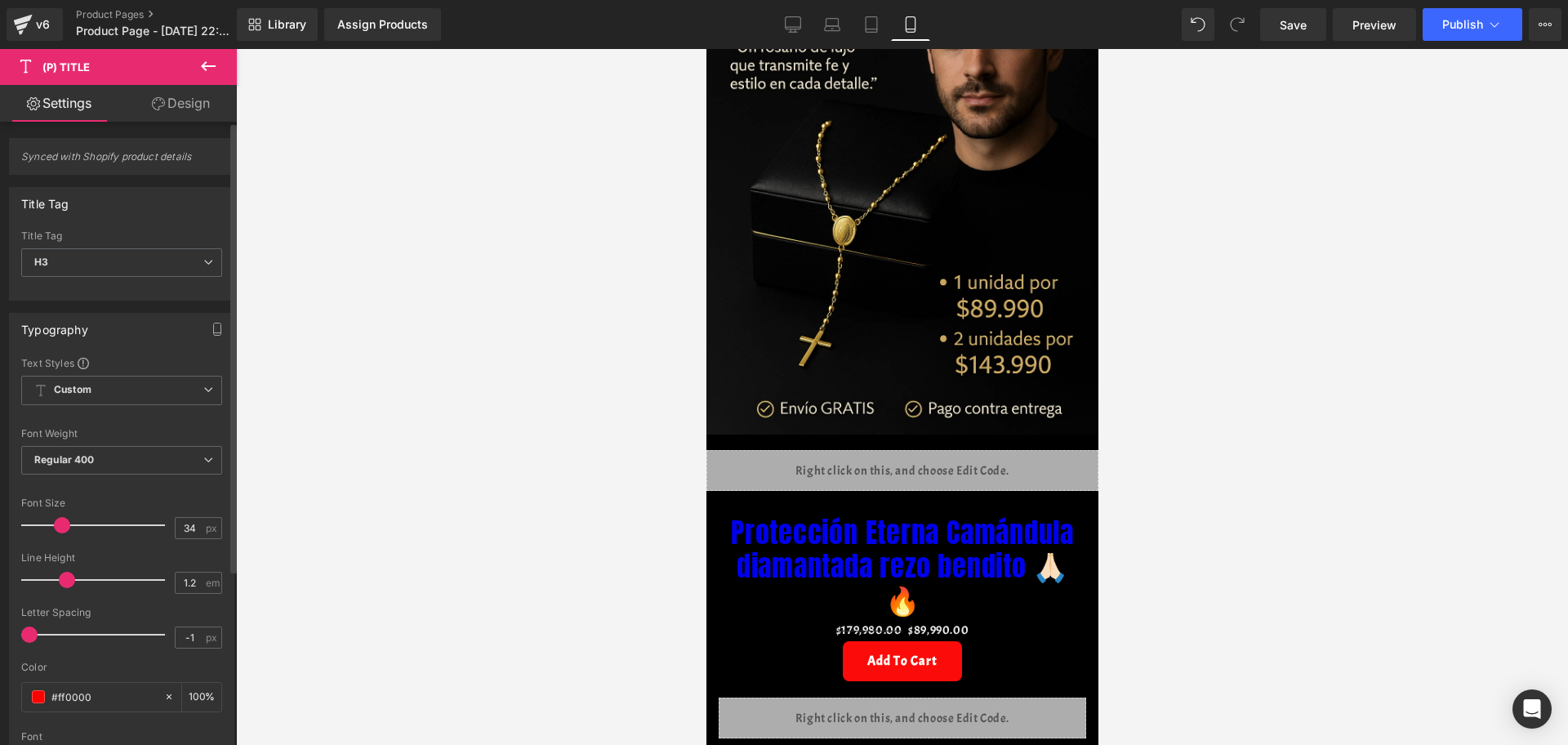
click at [73, 524] on div at bounding box center [97, 525] width 136 height 33
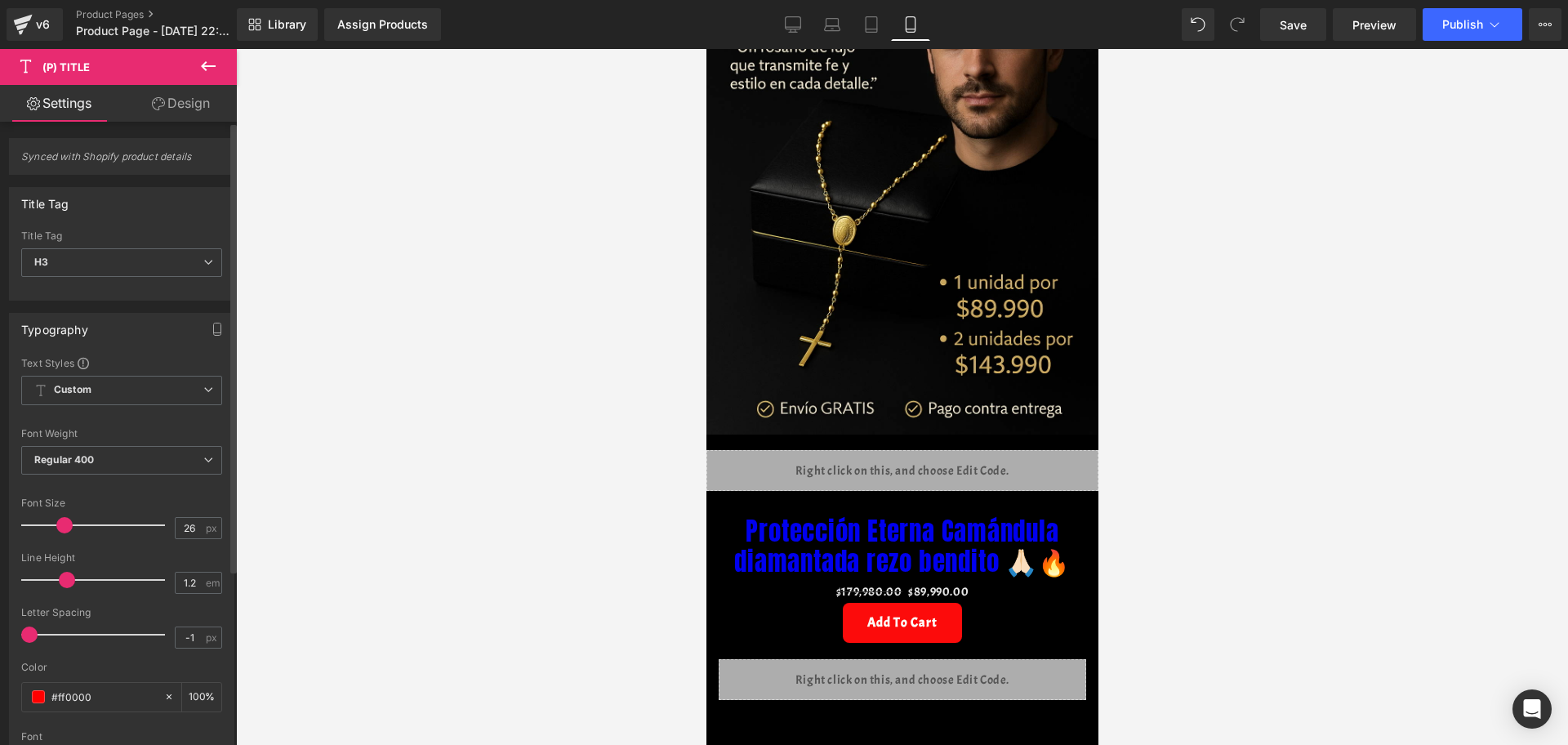
type input "25"
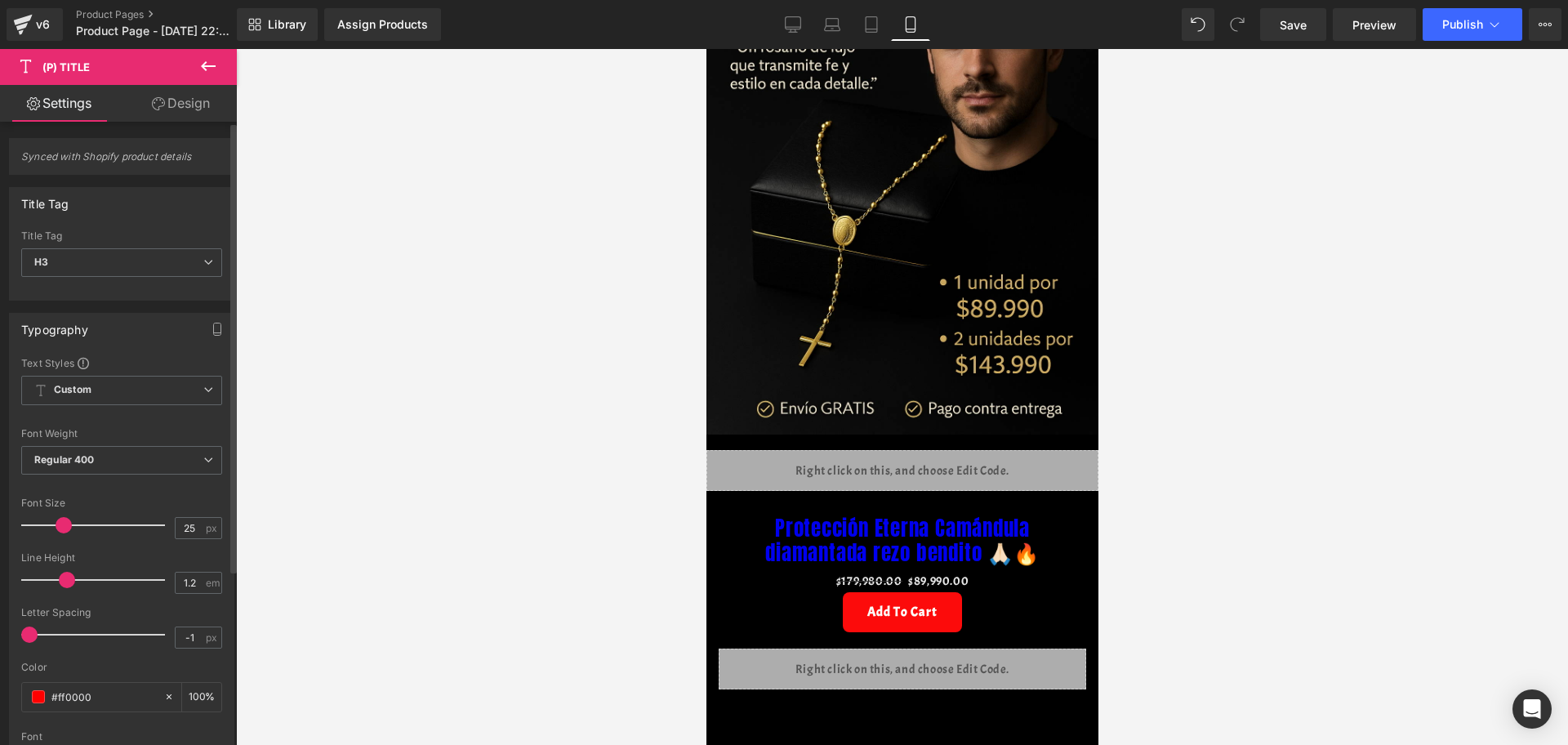
drag, startPoint x: 72, startPoint y: 524, endPoint x: 61, endPoint y: 524, distance: 11.0
click at [61, 524] on span at bounding box center [63, 525] width 17 height 17
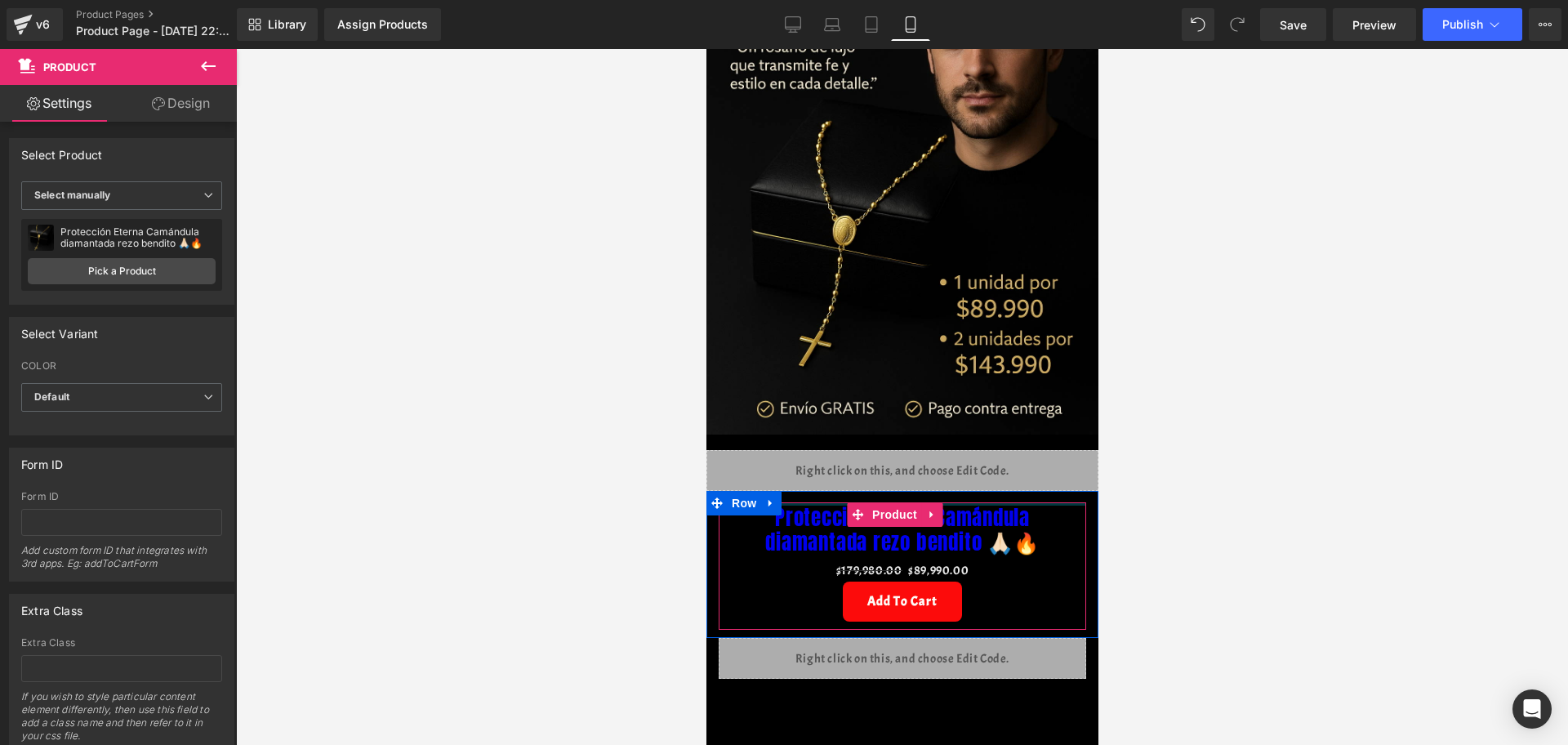
drag, startPoint x: 796, startPoint y: 488, endPoint x: 801, endPoint y: 478, distance: 11.2
click at [801, 491] on div "Protección Eterna Camándula diamantada rezo bendito 🙏🏻🔥 (P) Title $179,980.00 $…" at bounding box center [902, 564] width 392 height 147
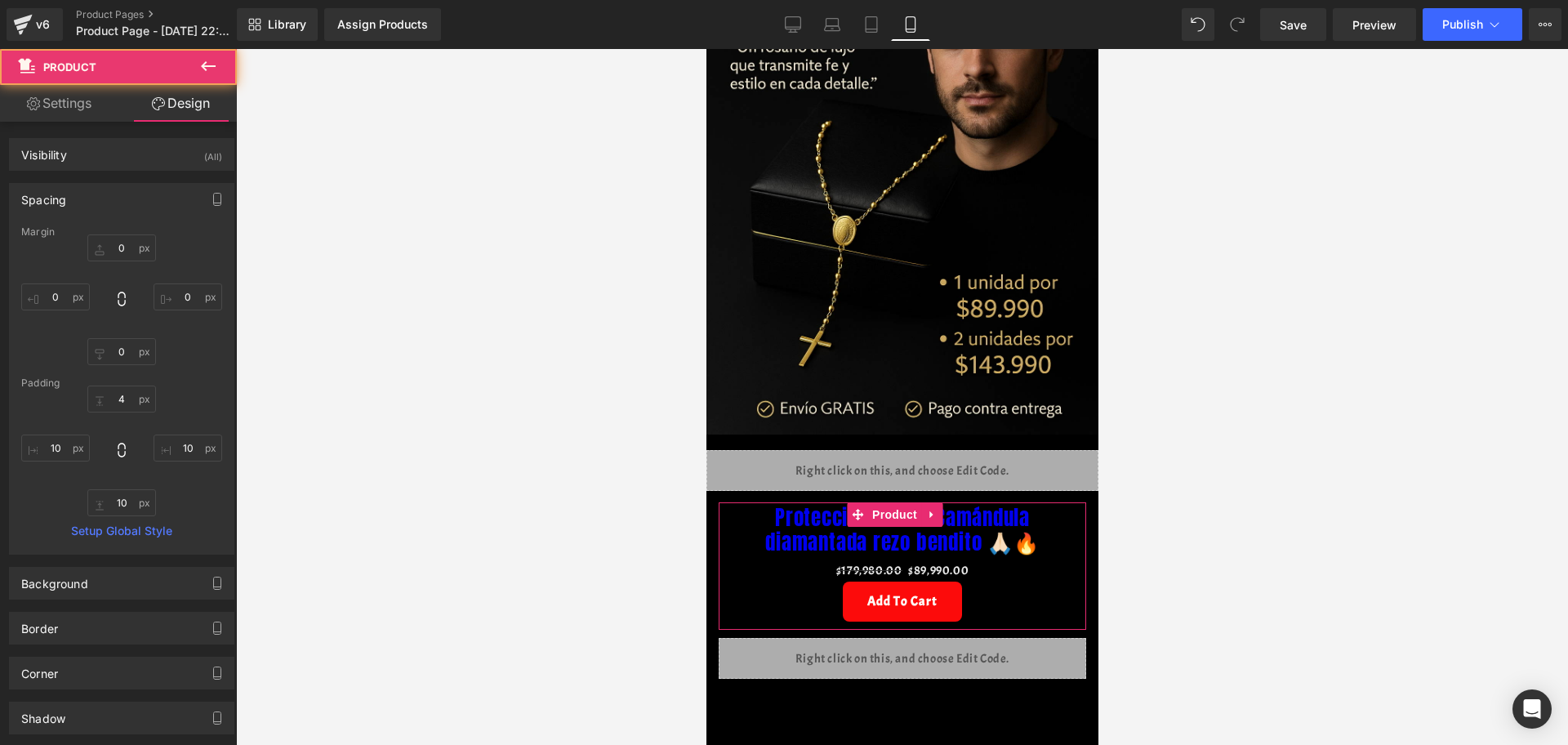
click at [1185, 506] on div at bounding box center [902, 397] width 1332 height 696
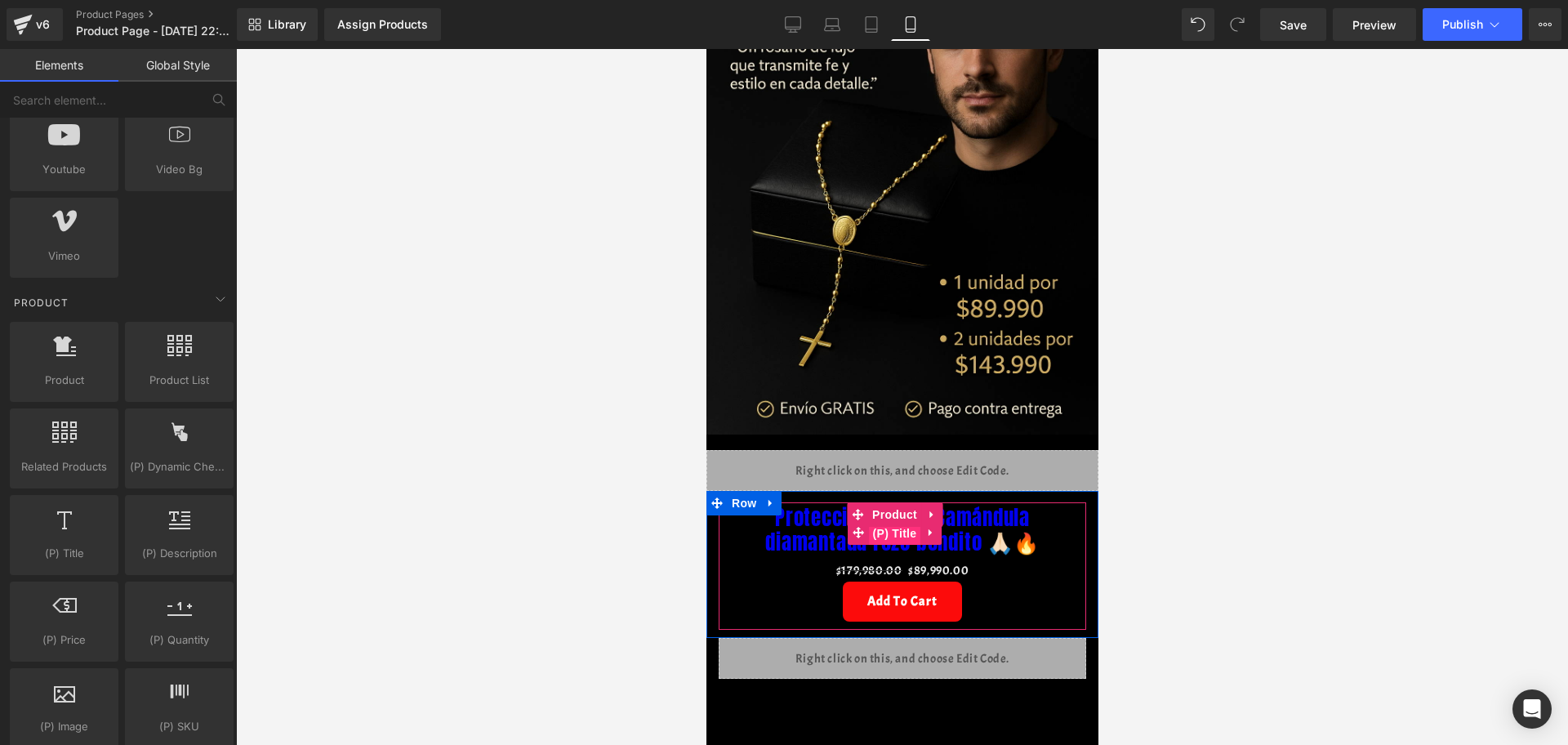
click at [903, 521] on span "(P) Title" at bounding box center [894, 533] width 52 height 25
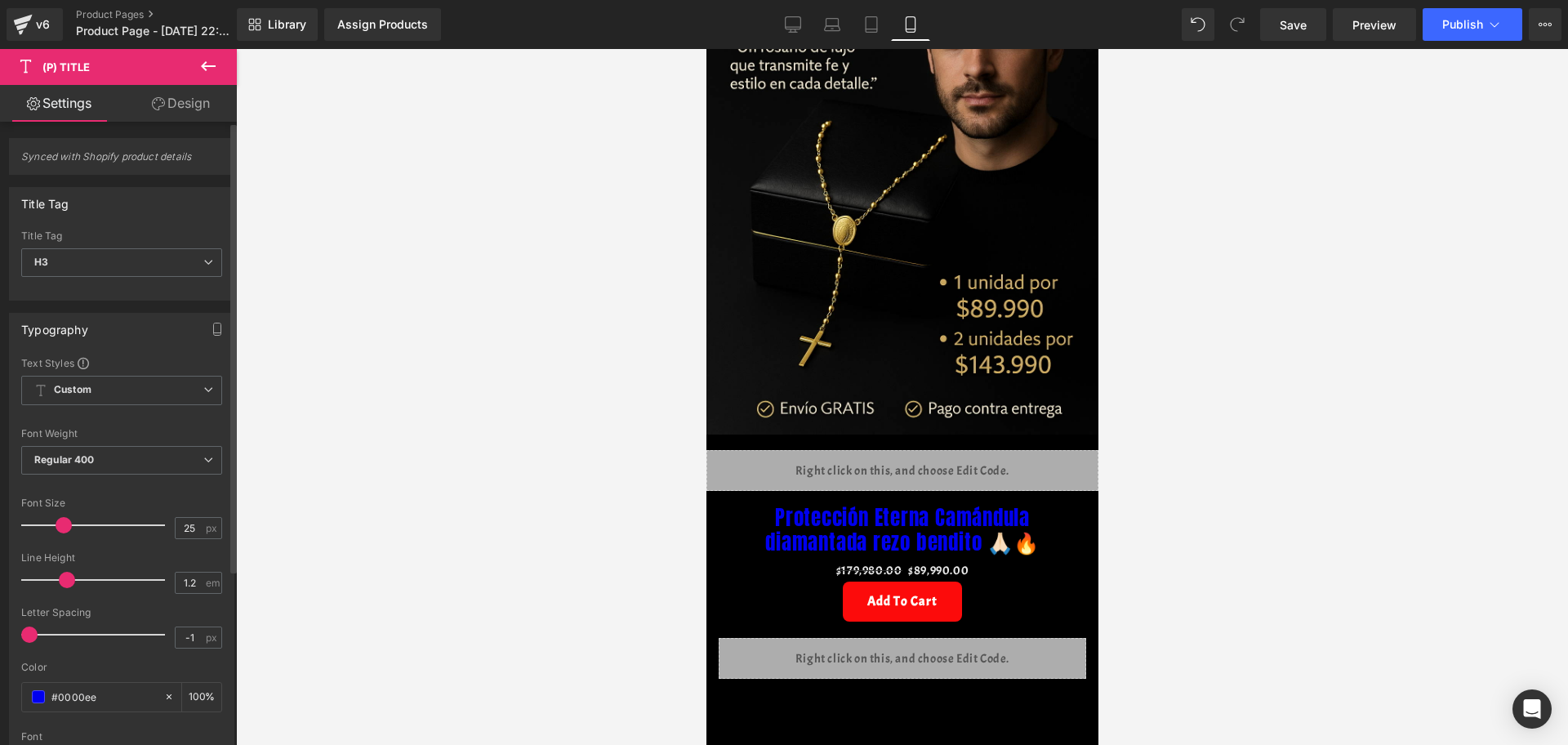
click at [67, 438] on div "Font Weight" at bounding box center [122, 434] width 201 height 11
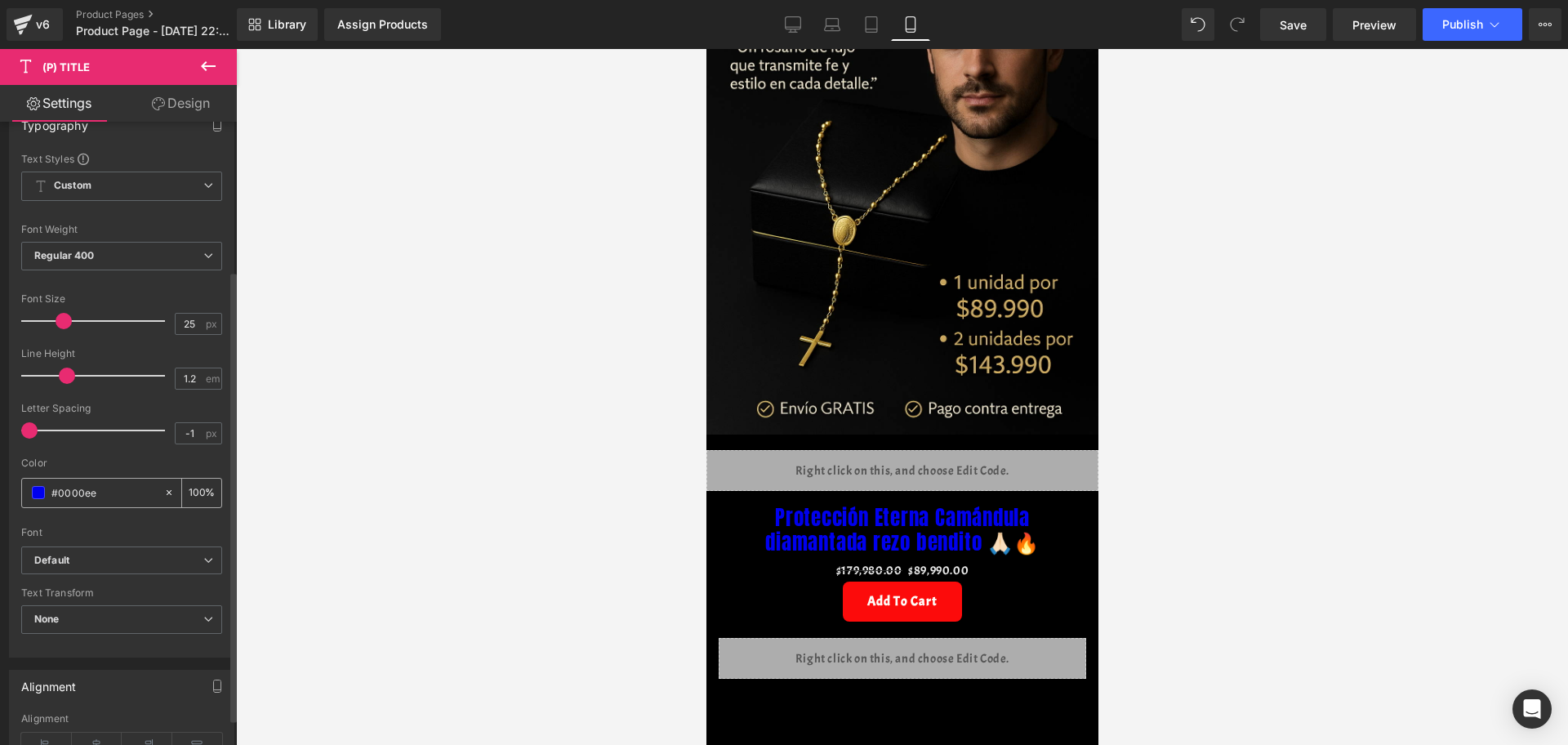
click at [26, 495] on div "#0000ee" at bounding box center [93, 493] width 141 height 28
click at [33, 495] on span at bounding box center [38, 492] width 13 height 13
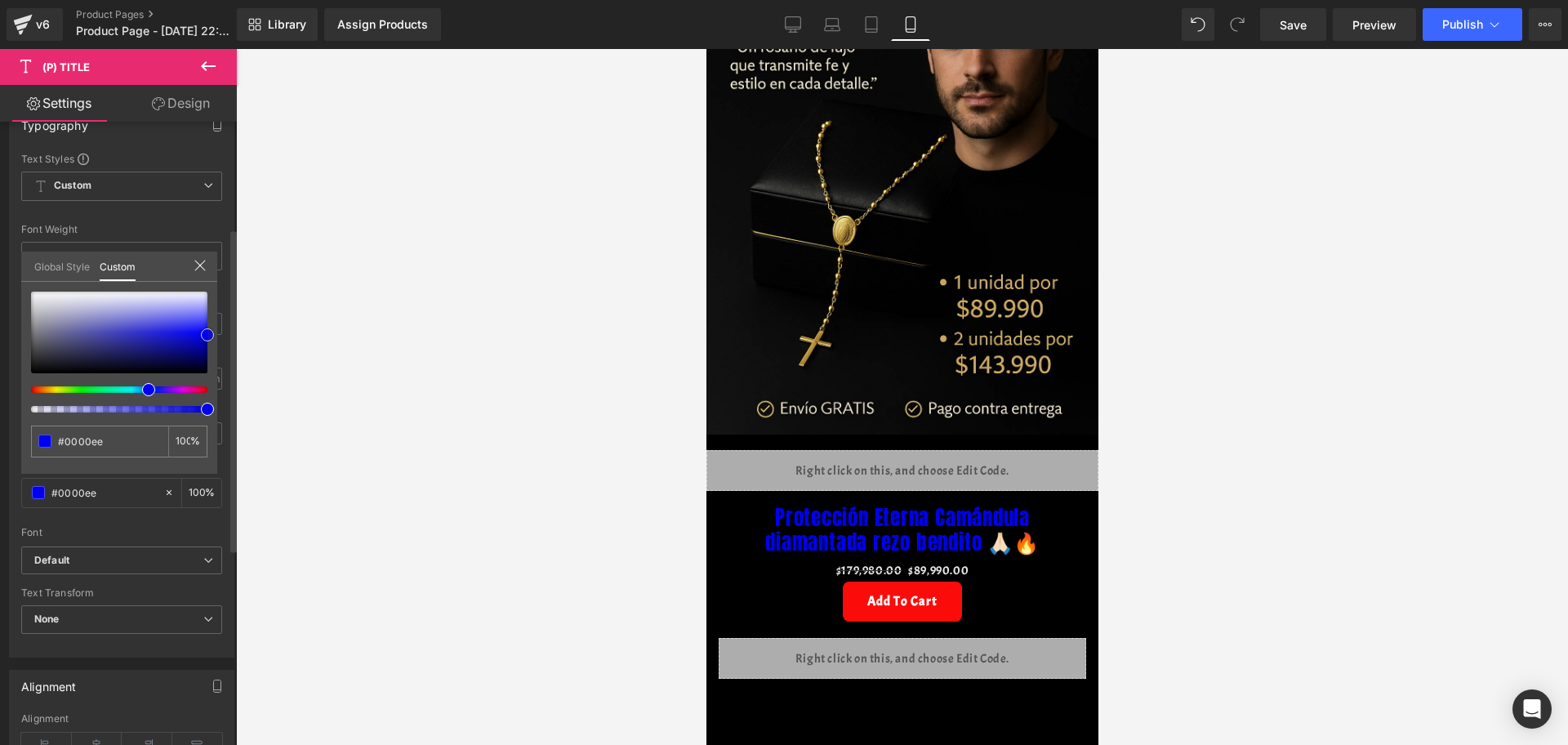
type input "#0303c8"
type input "#0404c7"
type input "#0909c2"
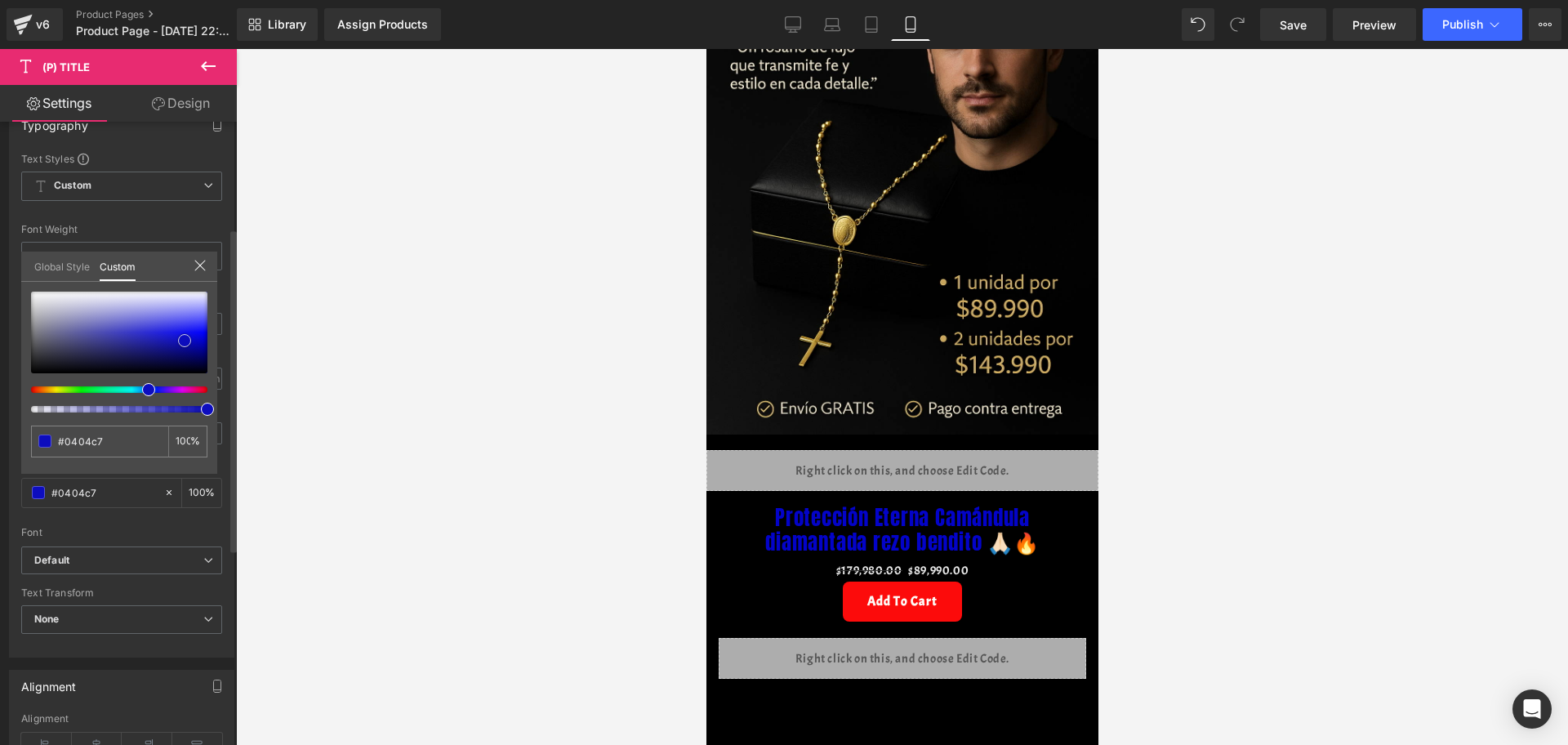
type input "#0909c2"
type input "#1f1fb7"
type input "#6f6f9f"
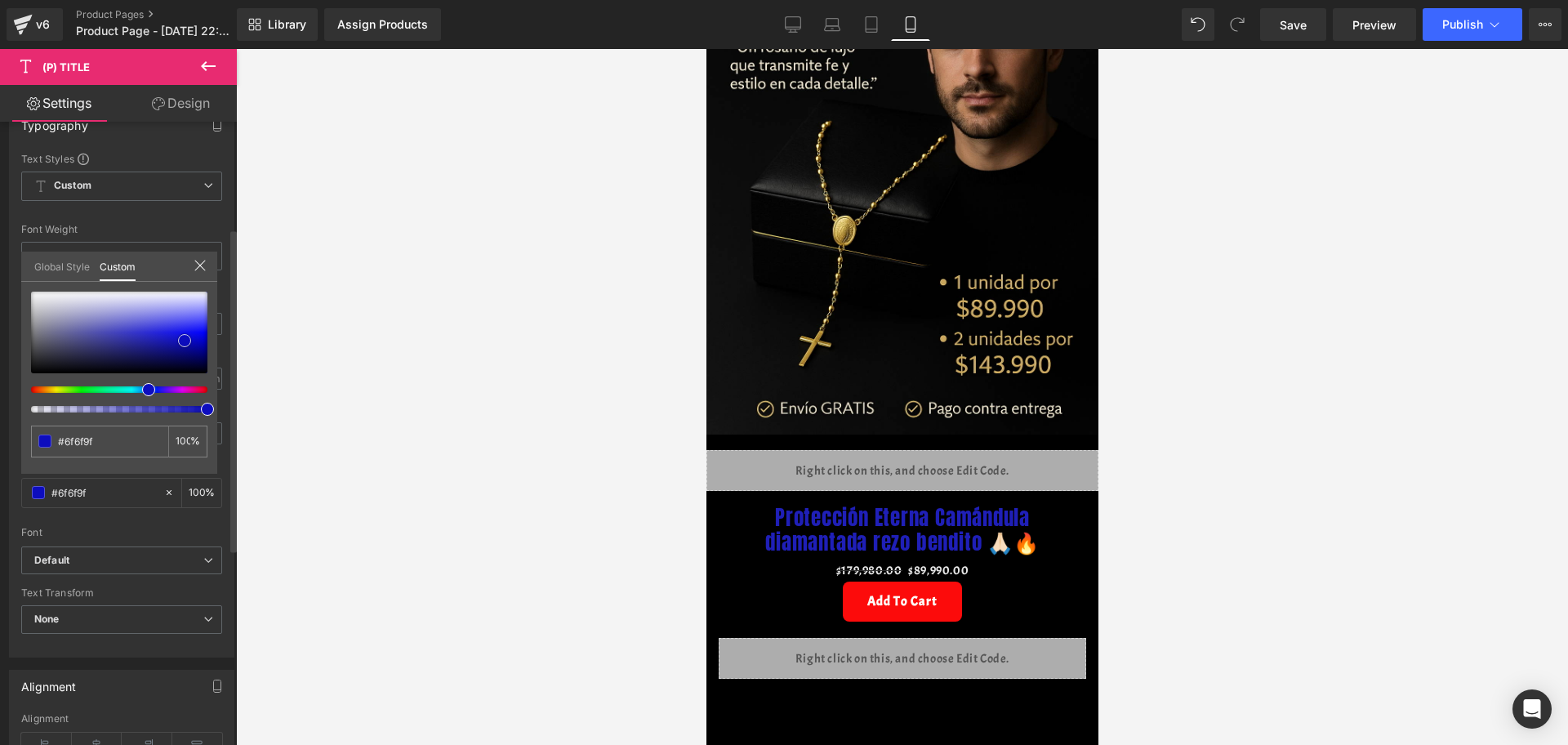
type input "#797994"
type input "#87879b"
type input "#9999a2"
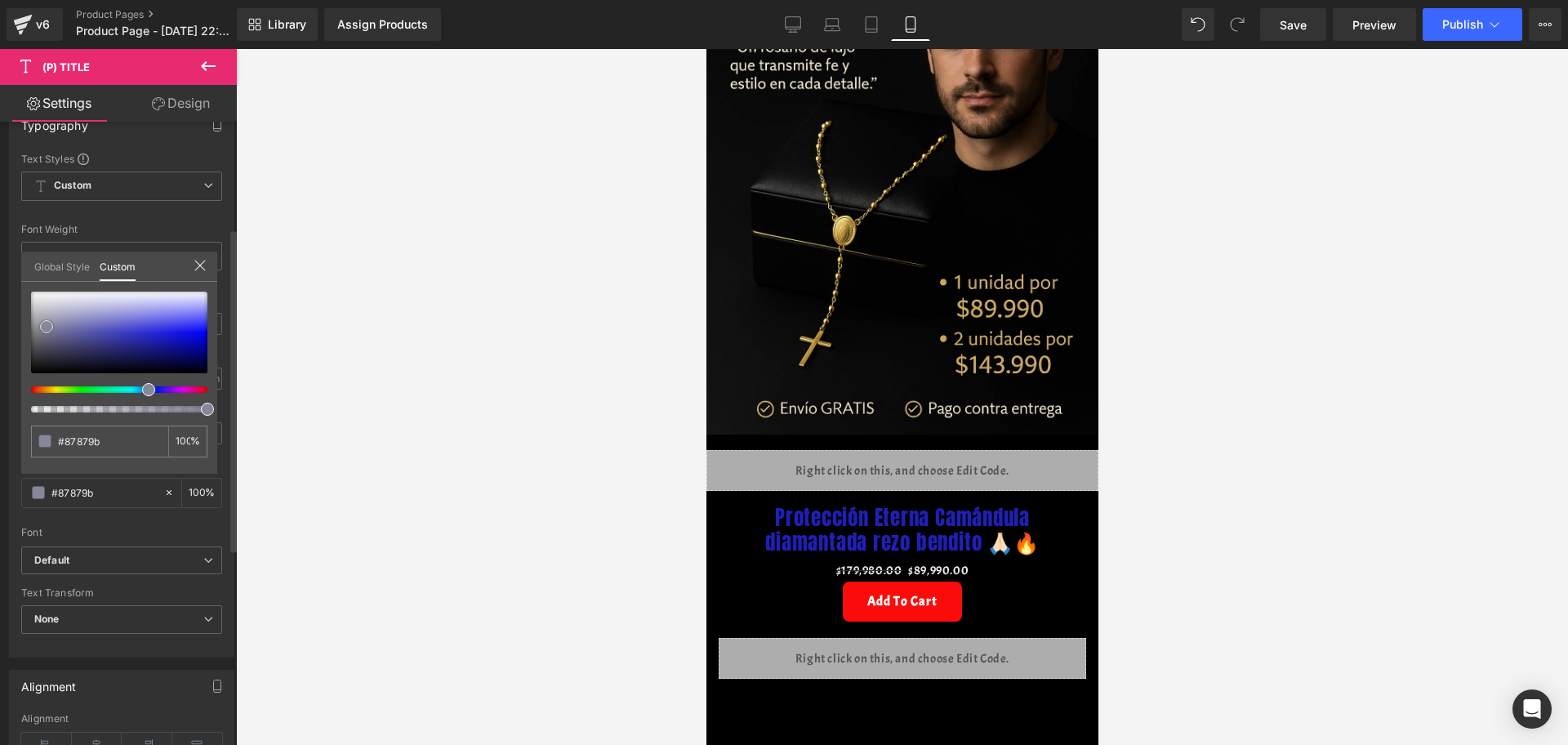
type input "#9999a2"
type input "#dddddd"
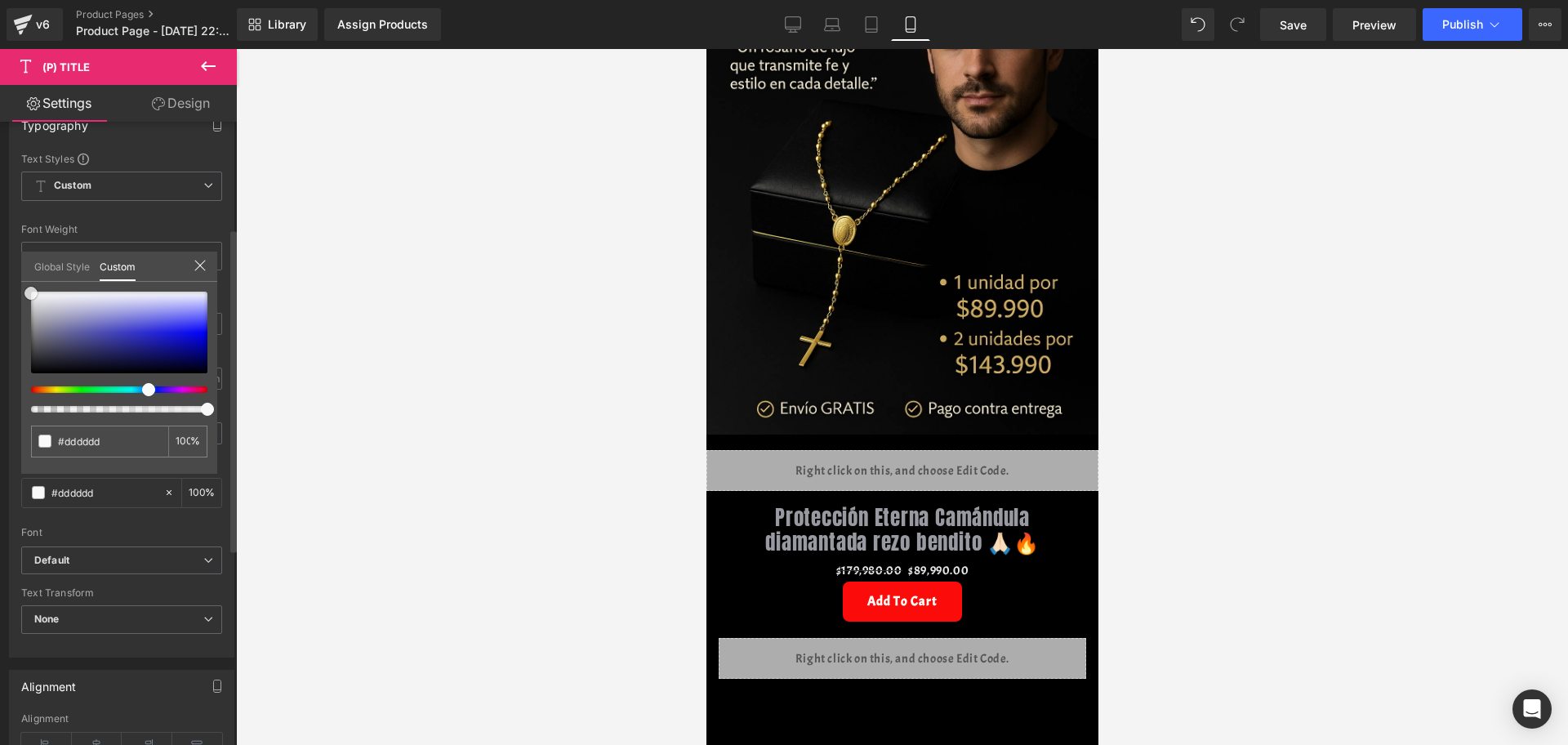
type input "#f9f9f9"
type input "#ffffff"
drag, startPoint x: 201, startPoint y: 340, endPoint x: 16, endPoint y: 288, distance: 192.2
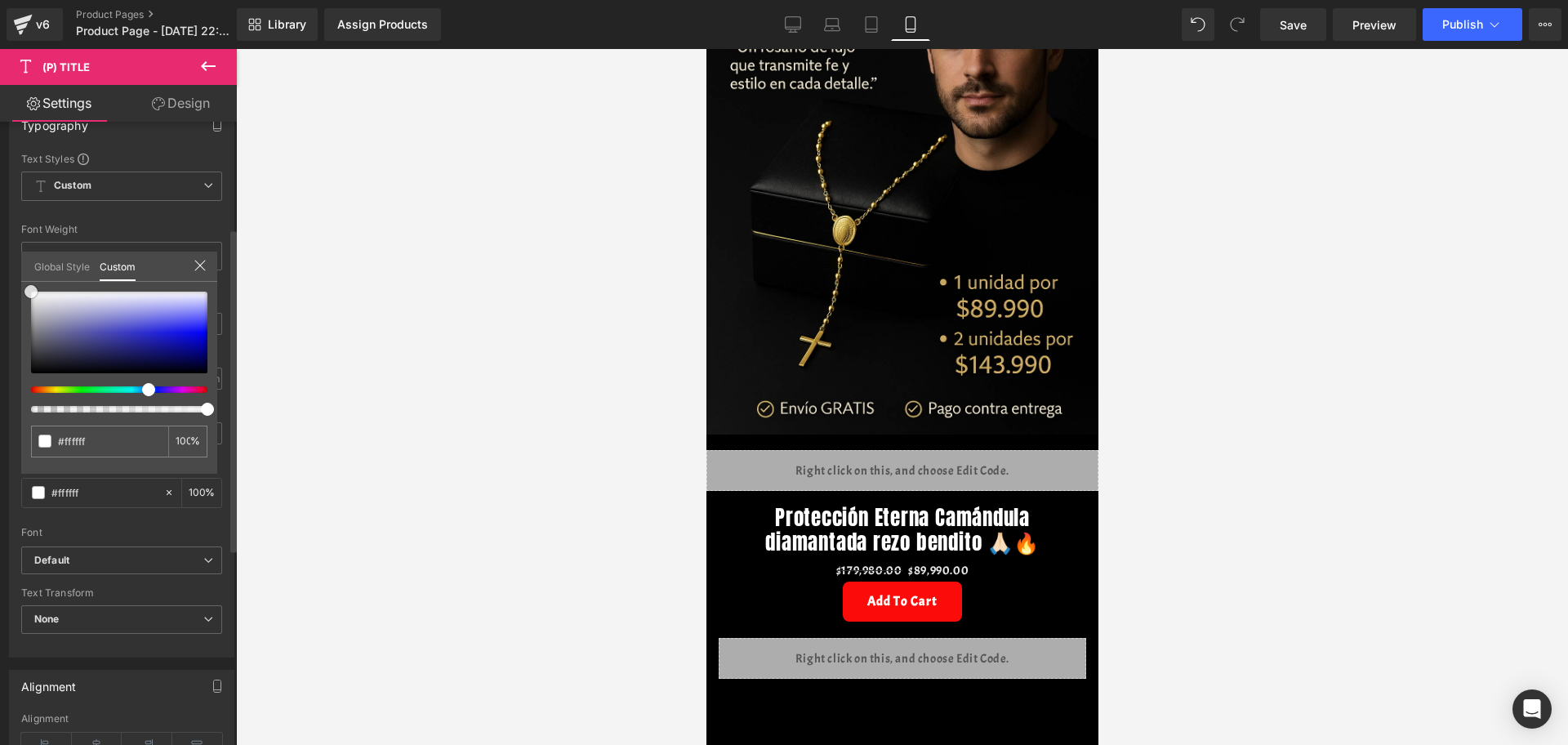
click at [16, 288] on div "Typography Text Styles Custom Custom Setup Global Style Custom Setup Global Sty…" at bounding box center [122, 376] width 244 height 562
click at [410, 353] on div at bounding box center [902, 397] width 1332 height 696
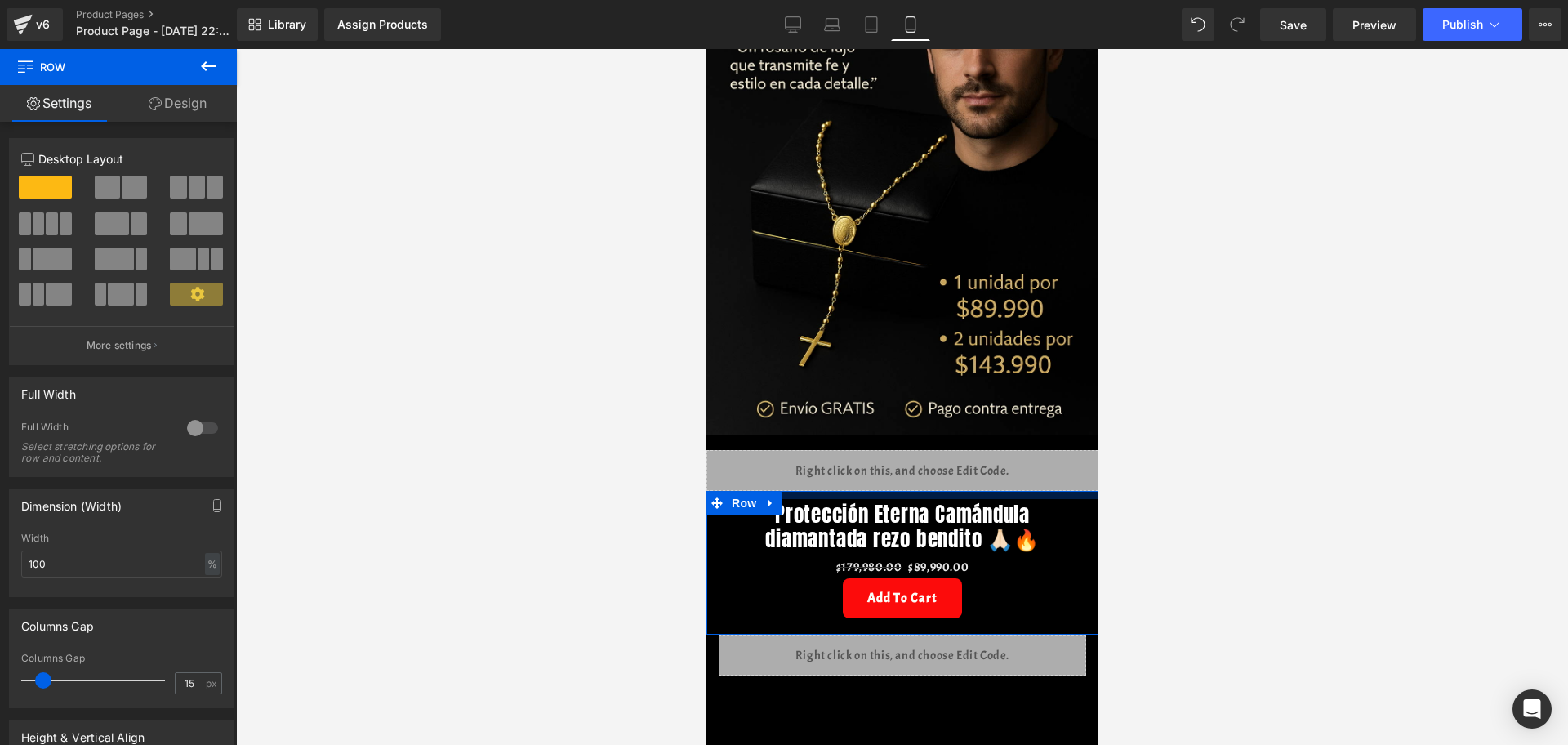
click at [861, 491] on div at bounding box center [902, 495] width 392 height 8
click at [1253, 463] on div at bounding box center [902, 397] width 1332 height 696
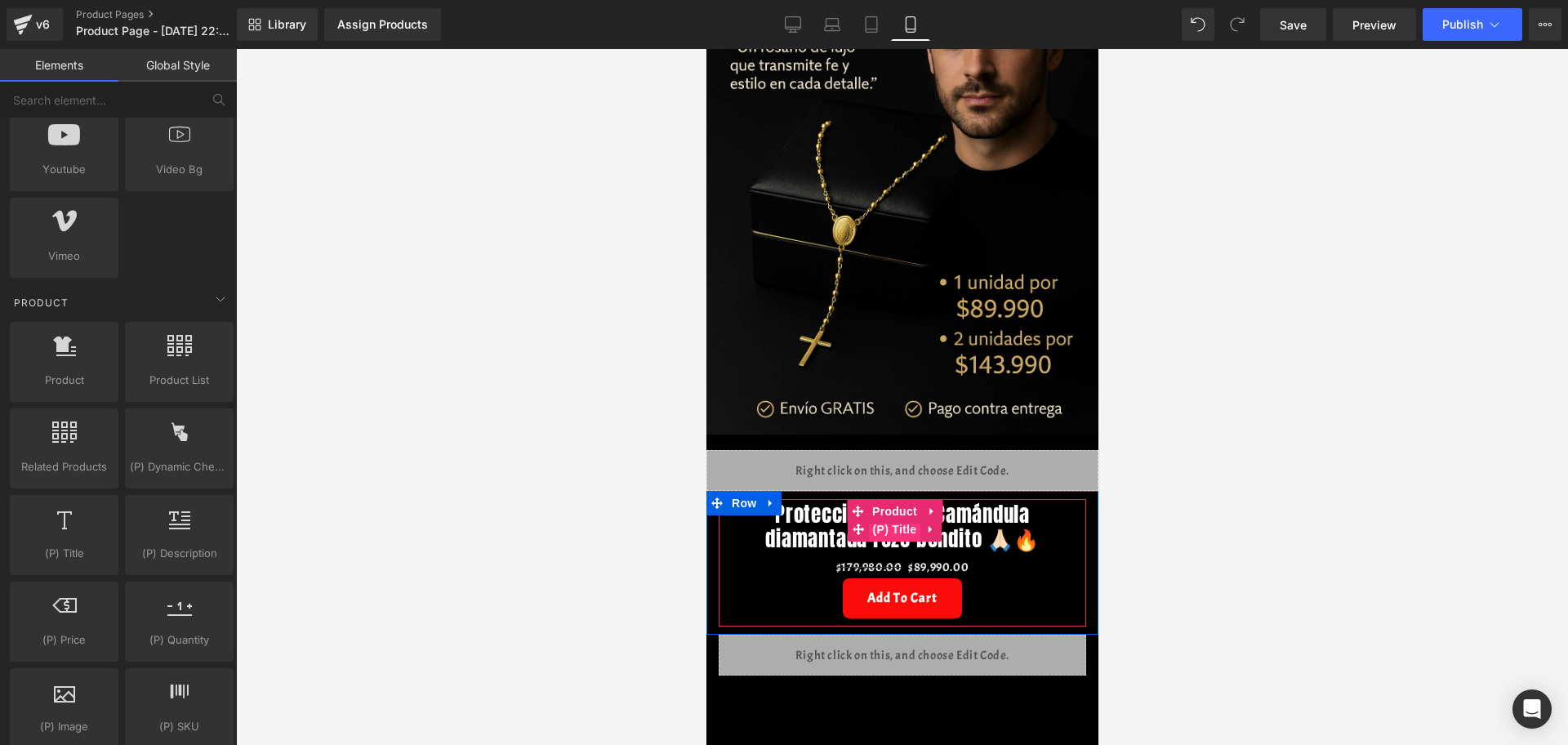
click at [905, 518] on span "(P) Title" at bounding box center [894, 530] width 52 height 25
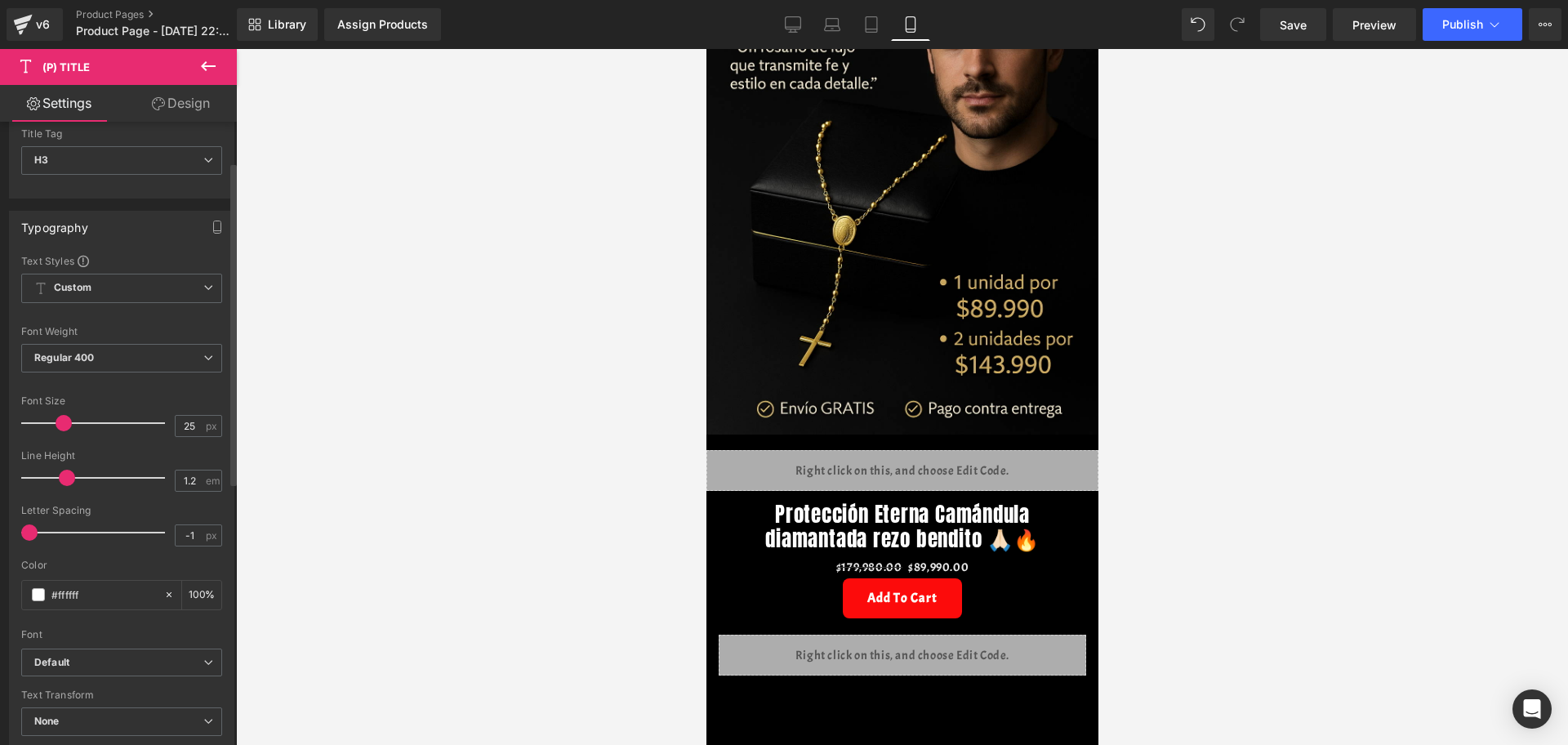
scroll to position [0, 0]
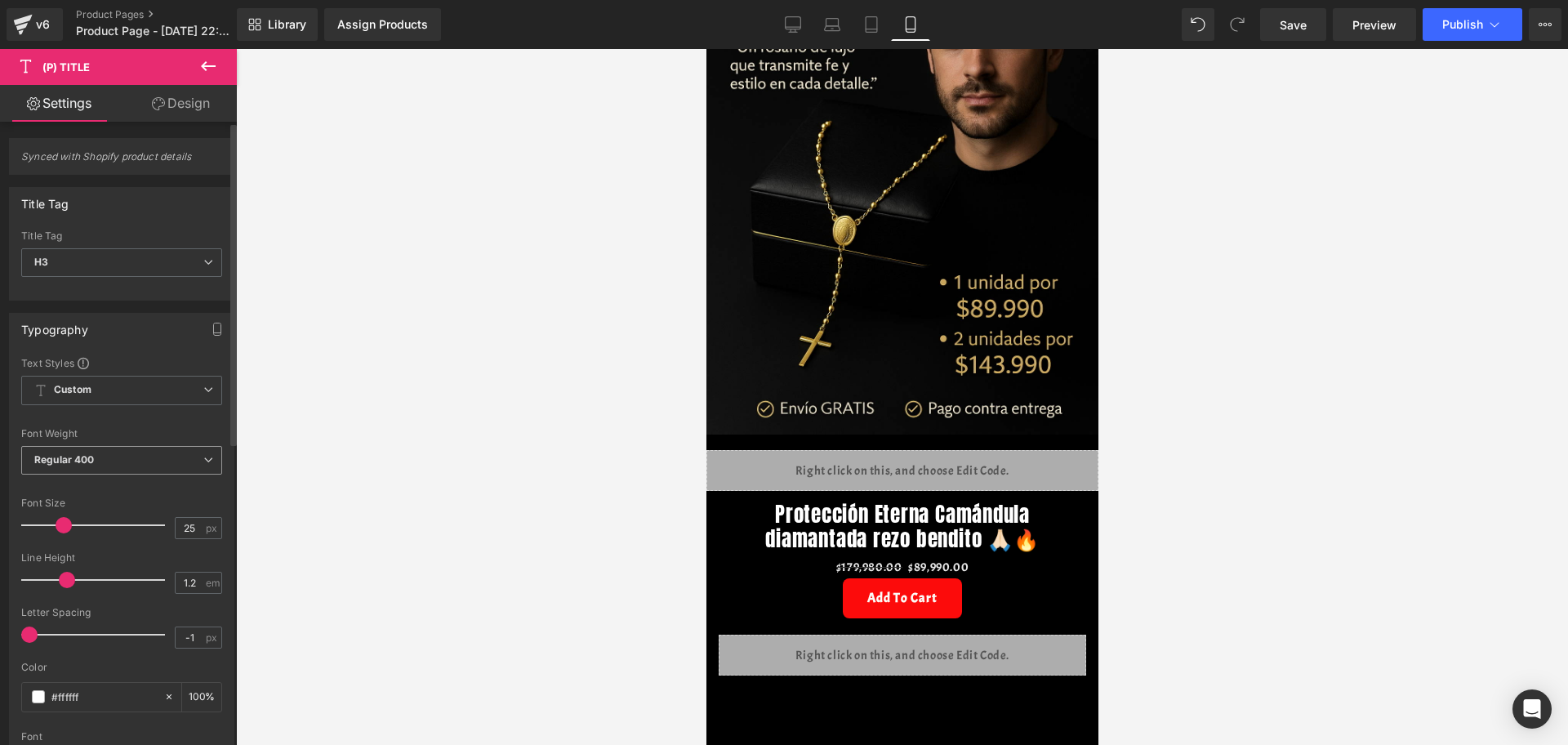
click at [90, 480] on div "Regular 400 Thin 100 Semi Thin 200 Light 300 Regular 400 Medium 500 Semi Bold 6…" at bounding box center [122, 465] width 201 height 37
drag, startPoint x: 93, startPoint y: 455, endPoint x: 84, endPoint y: 451, distance: 9.8
click at [93, 454] on b "Regular 400" at bounding box center [64, 459] width 61 height 12
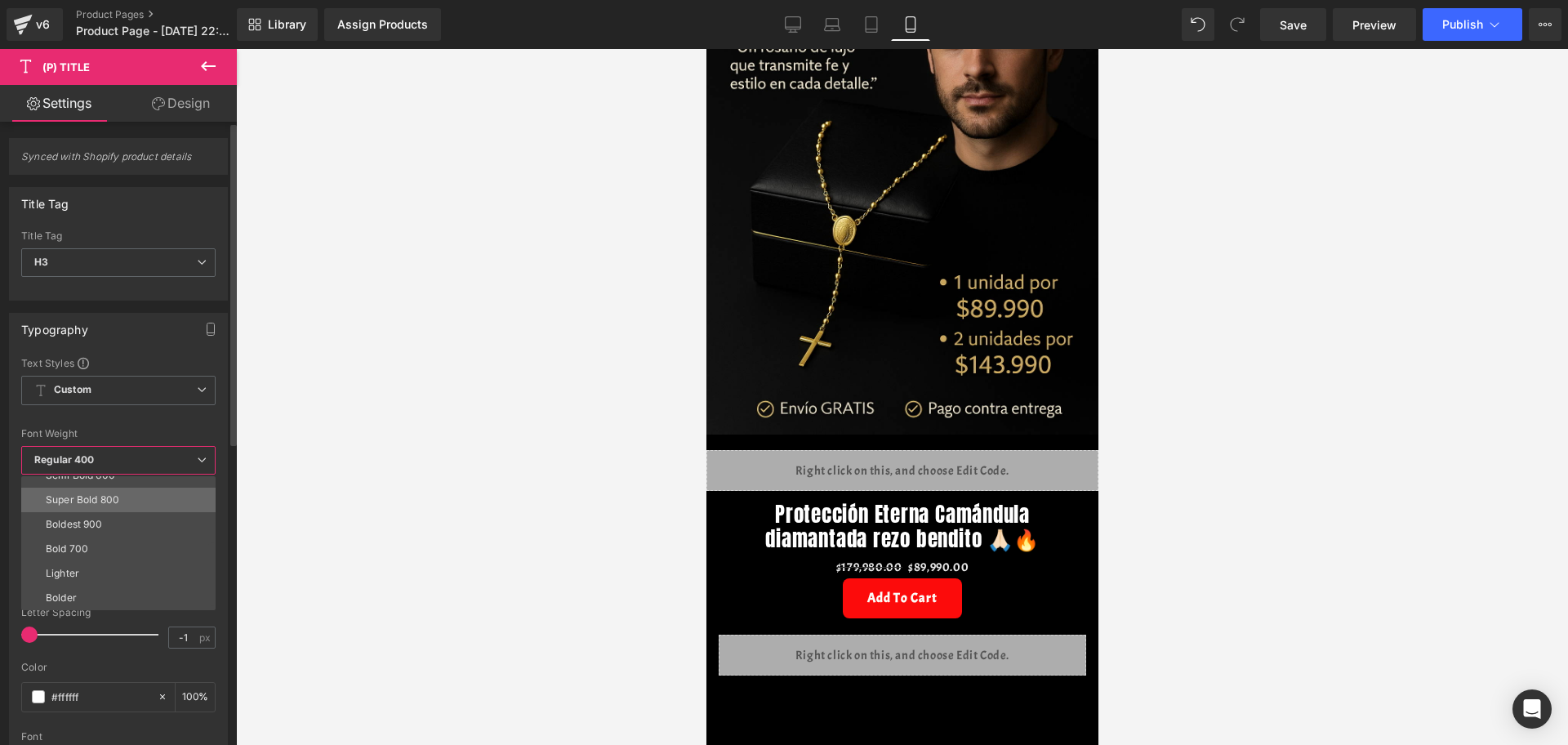
scroll to position [34, 0]
click at [94, 585] on li "Semi Bold 600" at bounding box center [122, 577] width 202 height 25
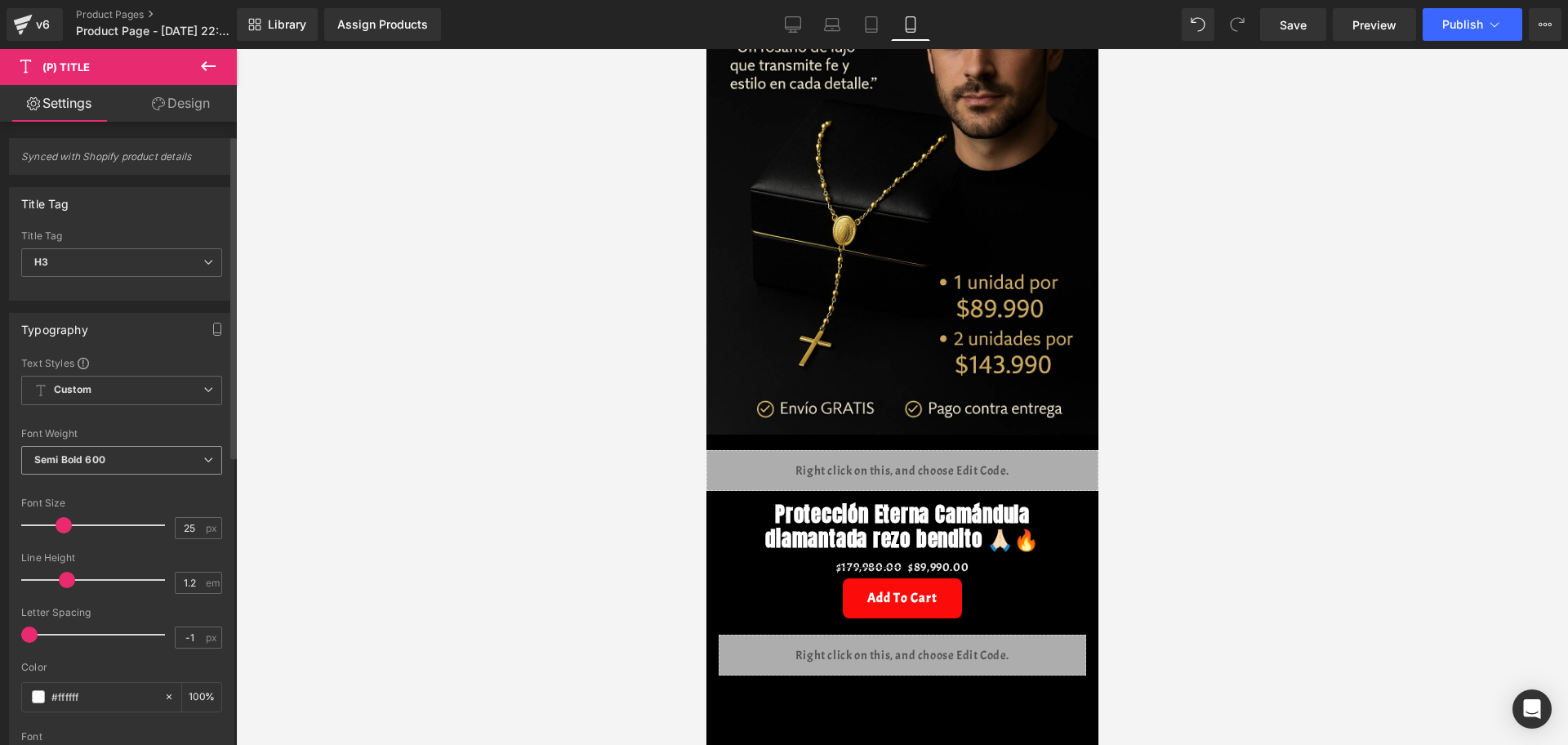
scroll to position [102, 0]
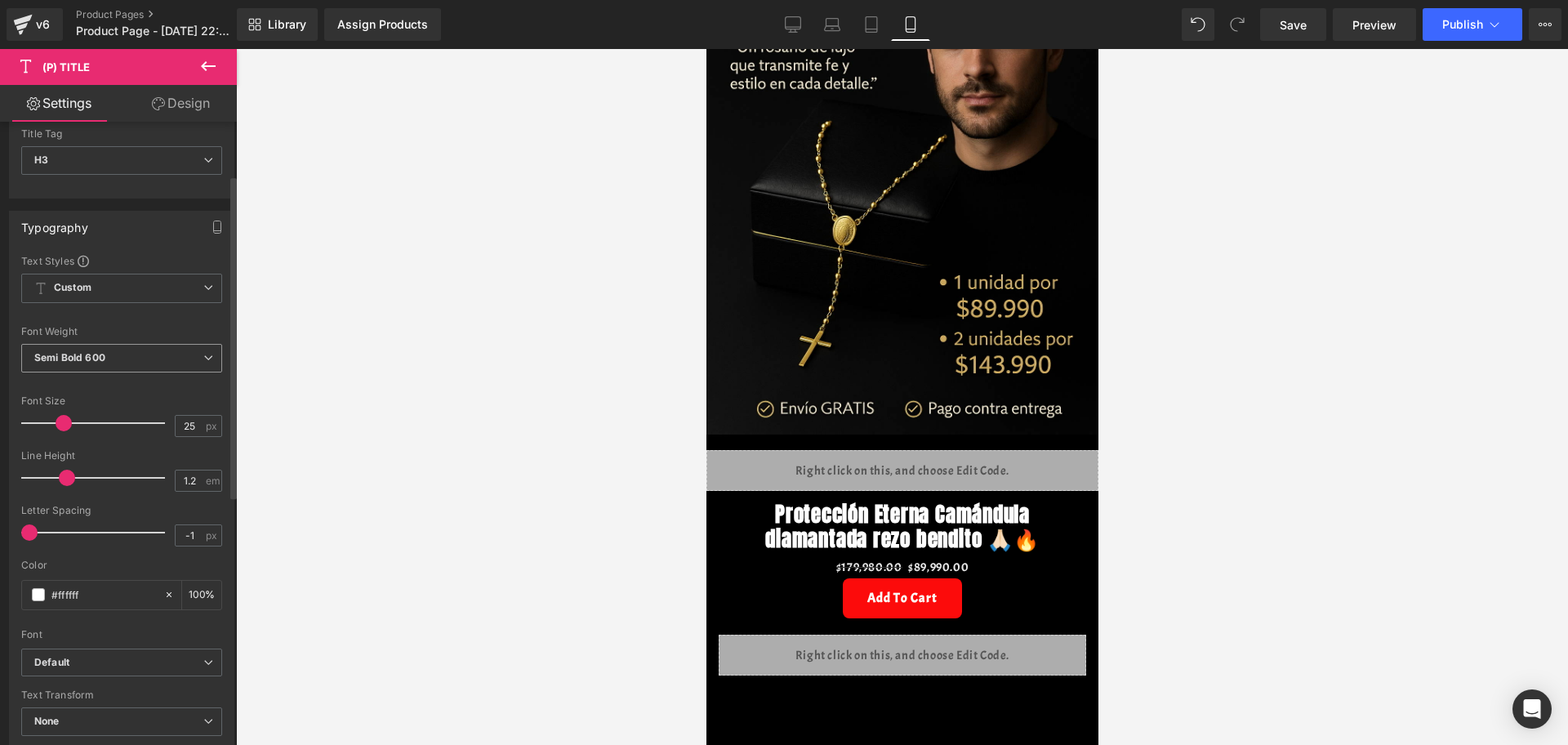
click at [71, 369] on span "Semi Bold 600" at bounding box center [122, 358] width 201 height 28
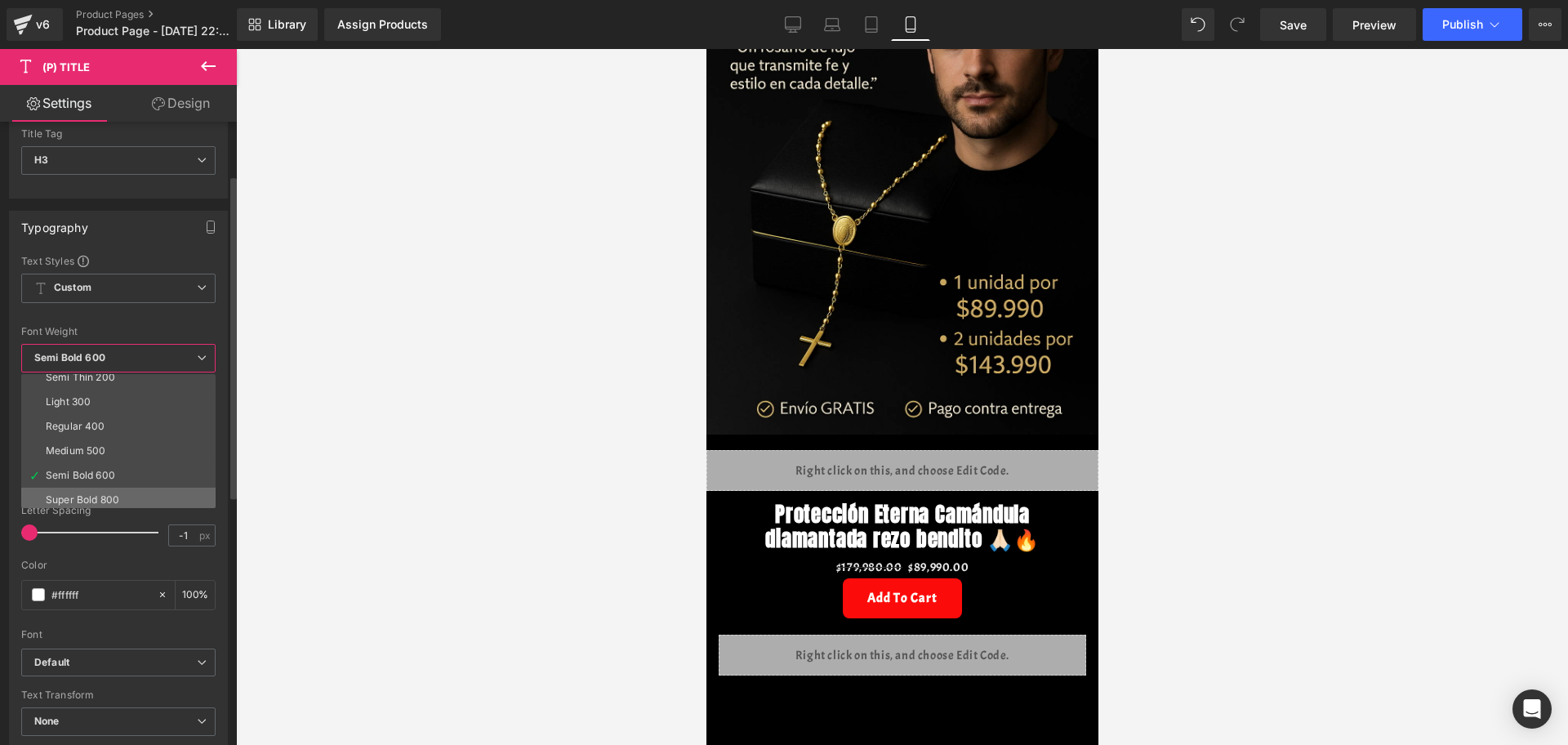
click at [122, 492] on li "Super Bold 800" at bounding box center [122, 500] width 202 height 25
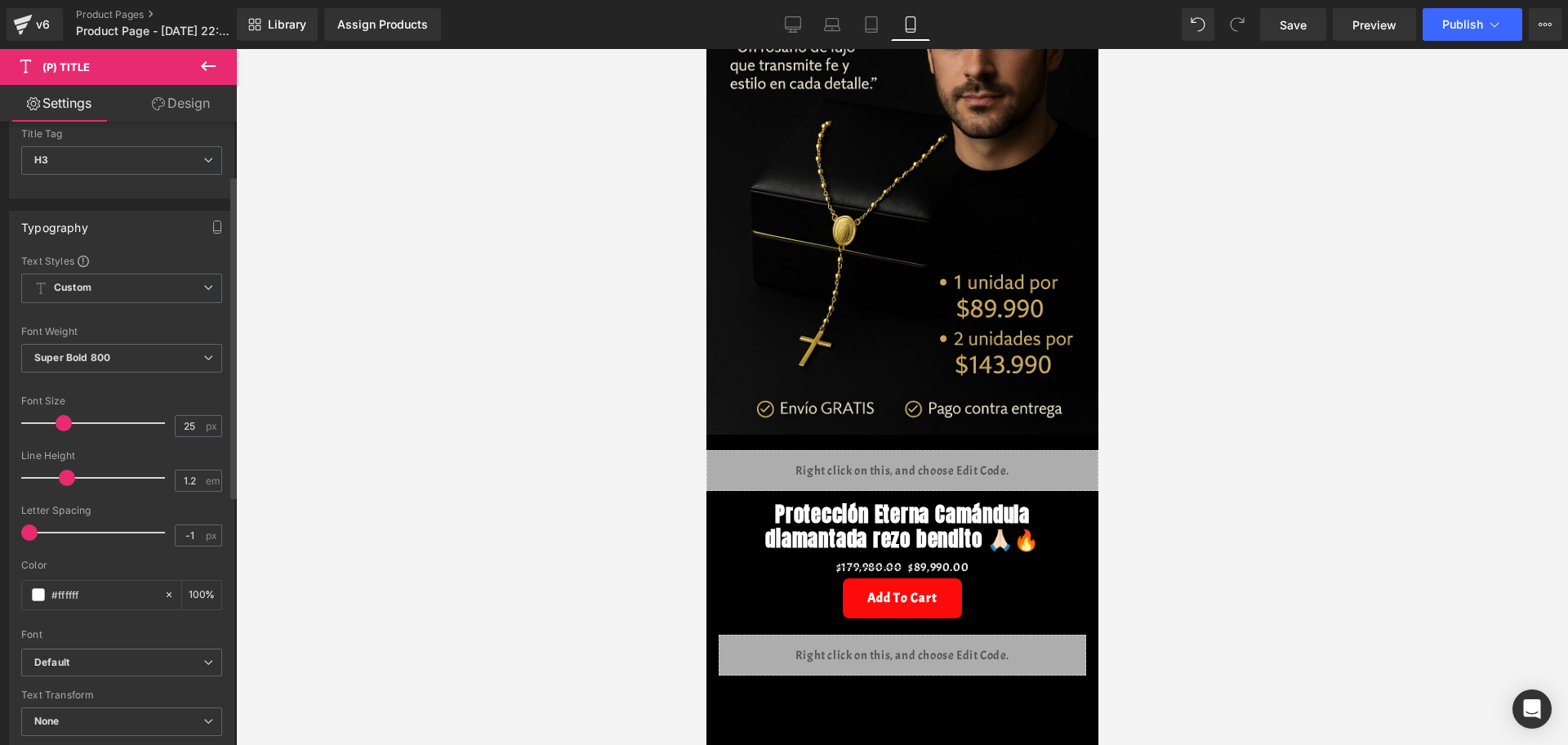
click at [60, 426] on span at bounding box center [63, 423] width 17 height 17
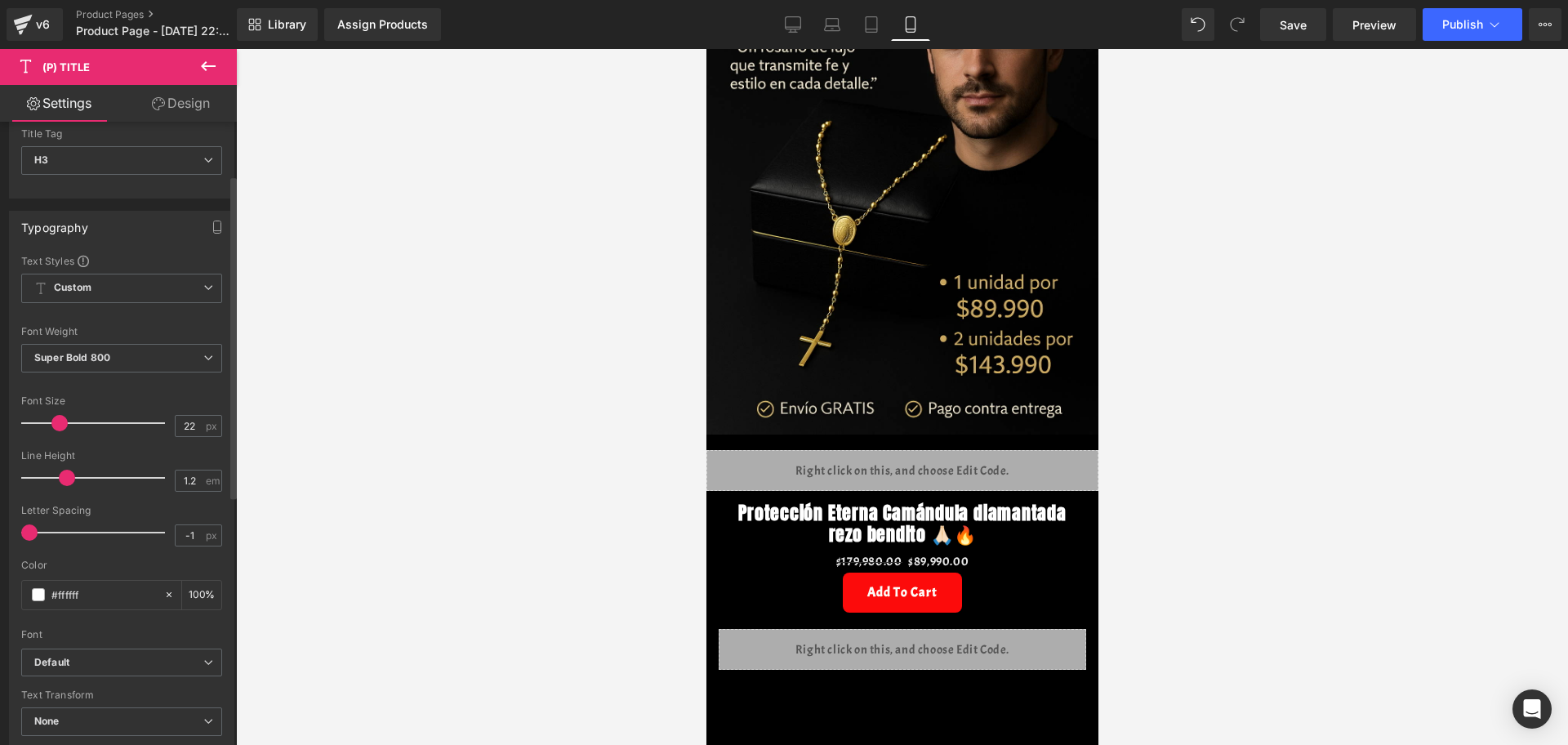
click at [56, 426] on span at bounding box center [59, 423] width 17 height 17
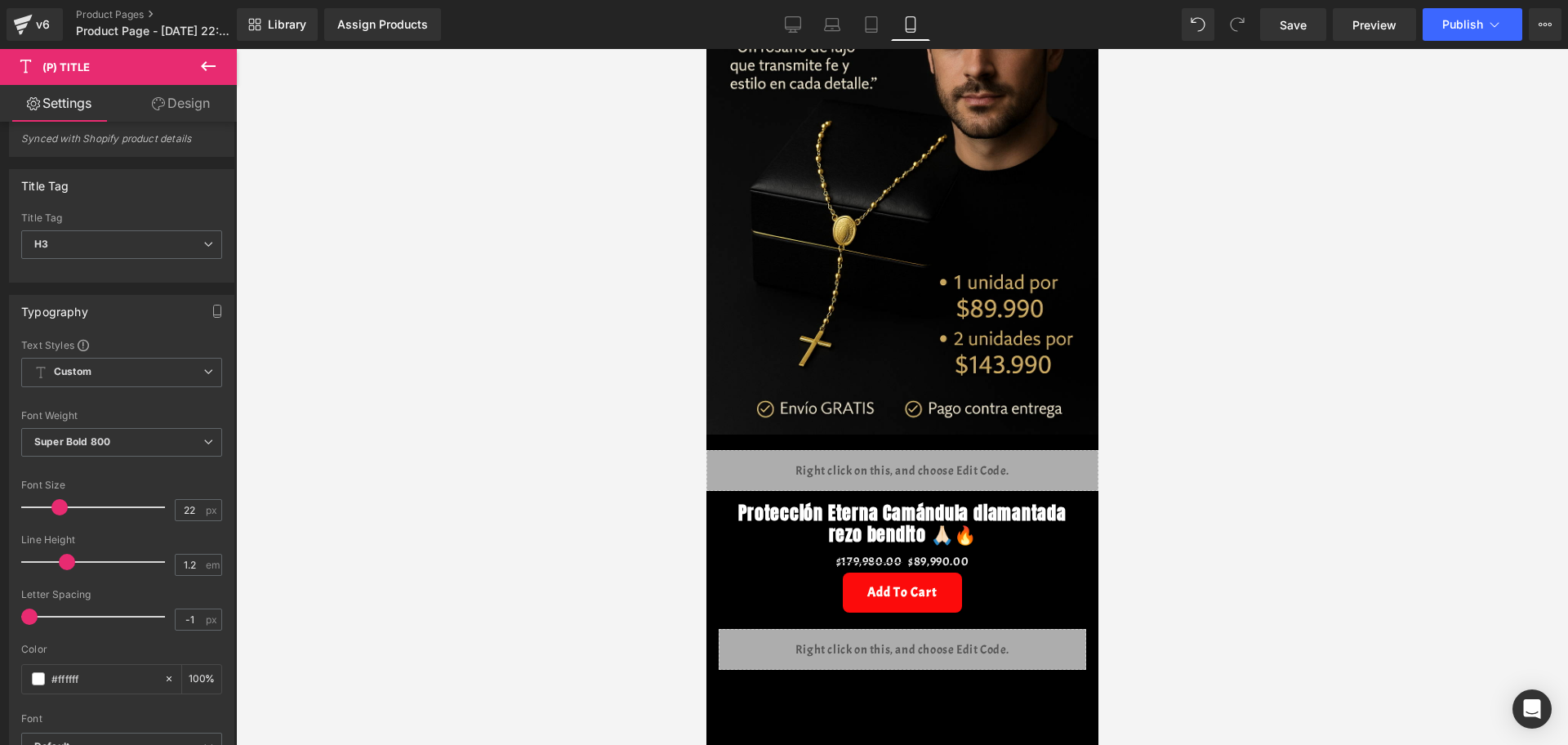
scroll to position [0, 0]
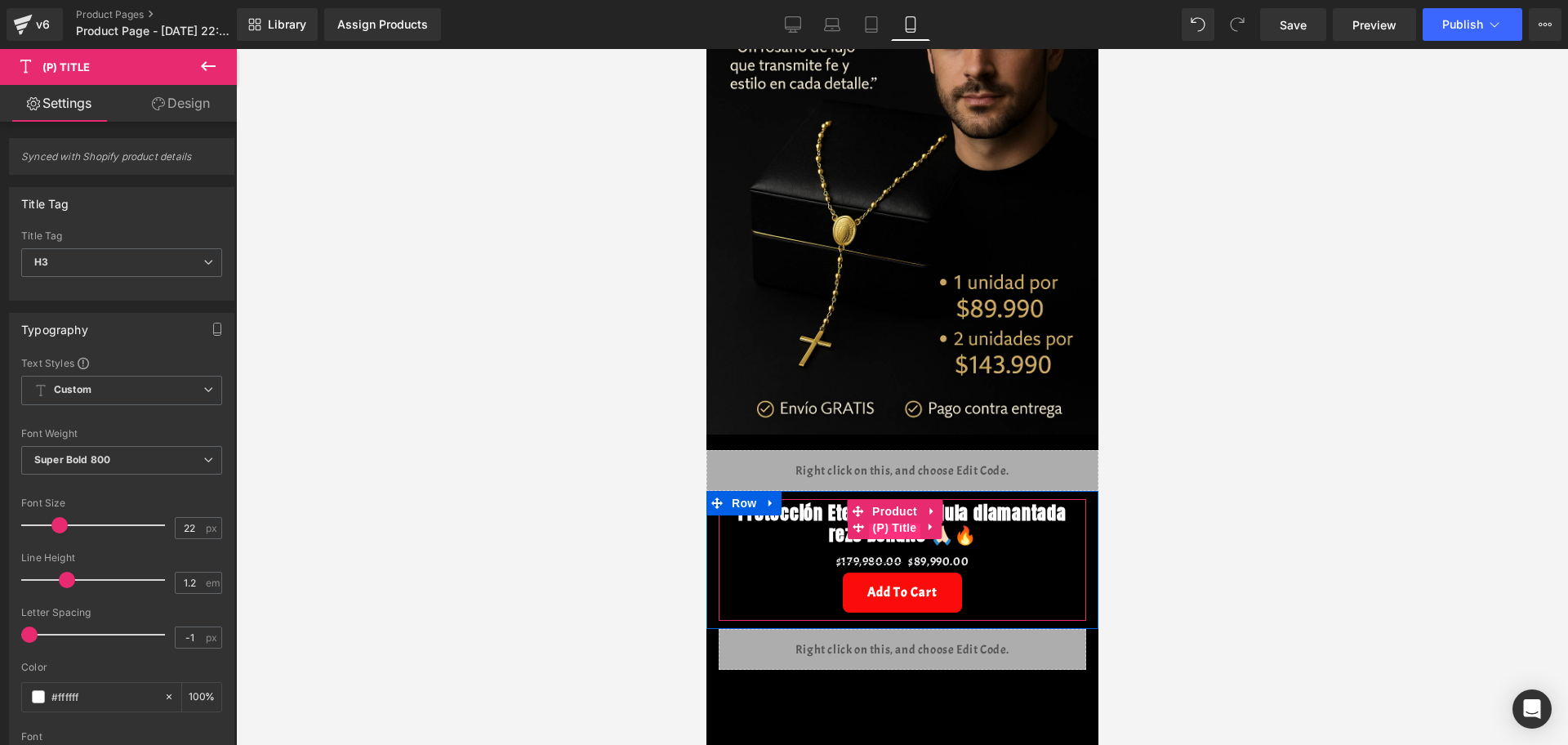
click at [886, 516] on span "(P) Title" at bounding box center [894, 528] width 52 height 25
click at [898, 515] on span "(P) Title" at bounding box center [894, 527] width 52 height 25
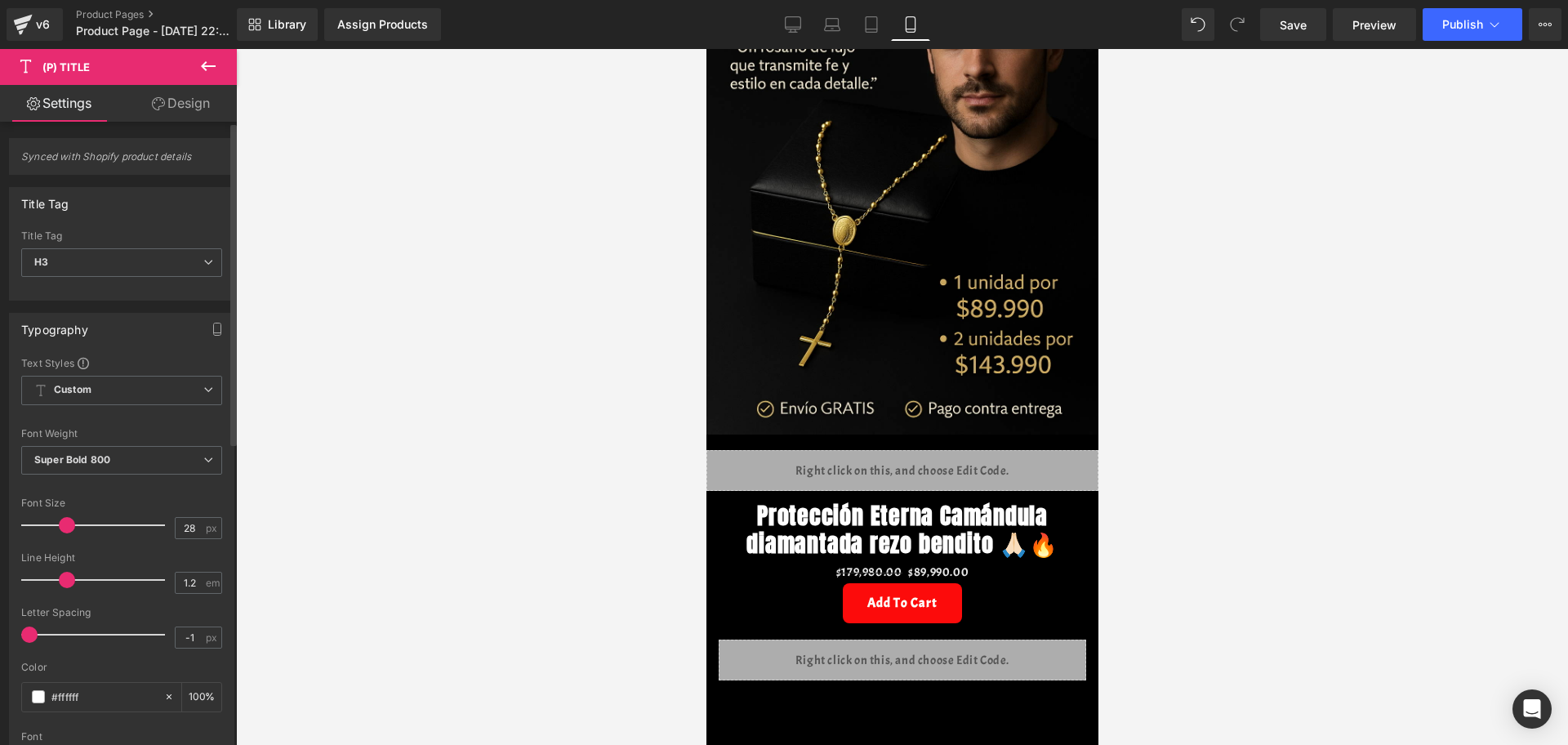
type input "26"
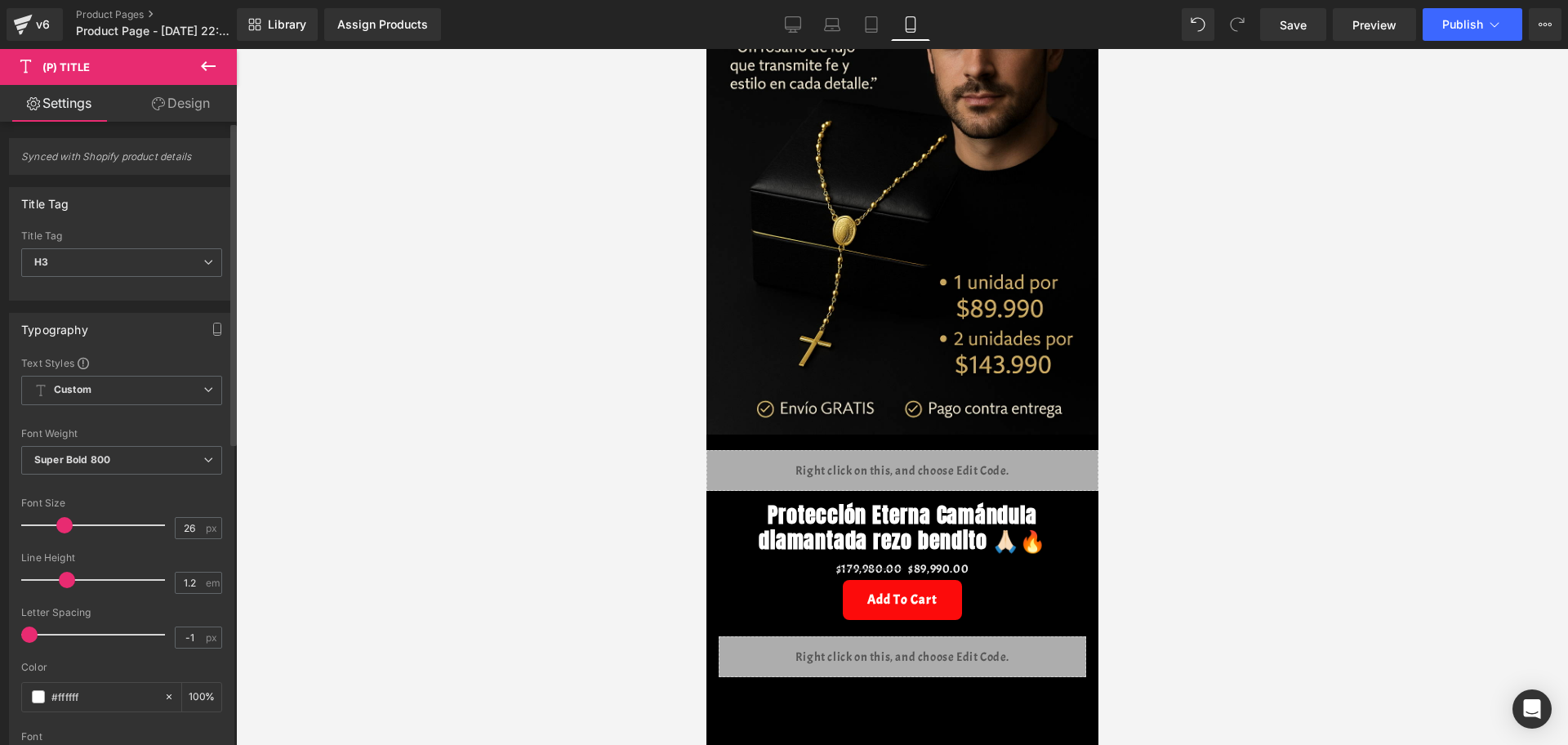
click at [67, 518] on span at bounding box center [64, 525] width 17 height 17
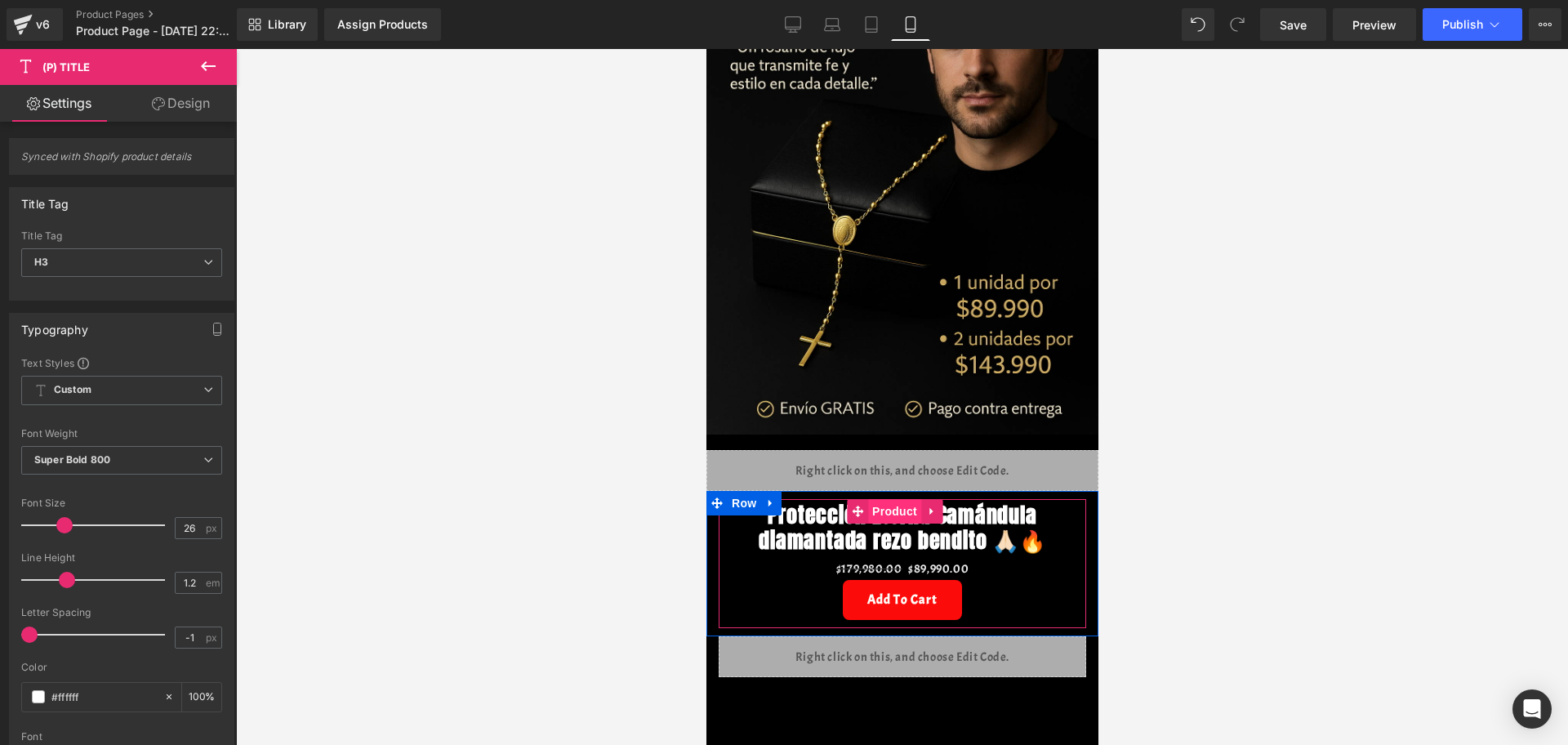
click at [904, 499] on span "Product" at bounding box center [894, 511] width 53 height 25
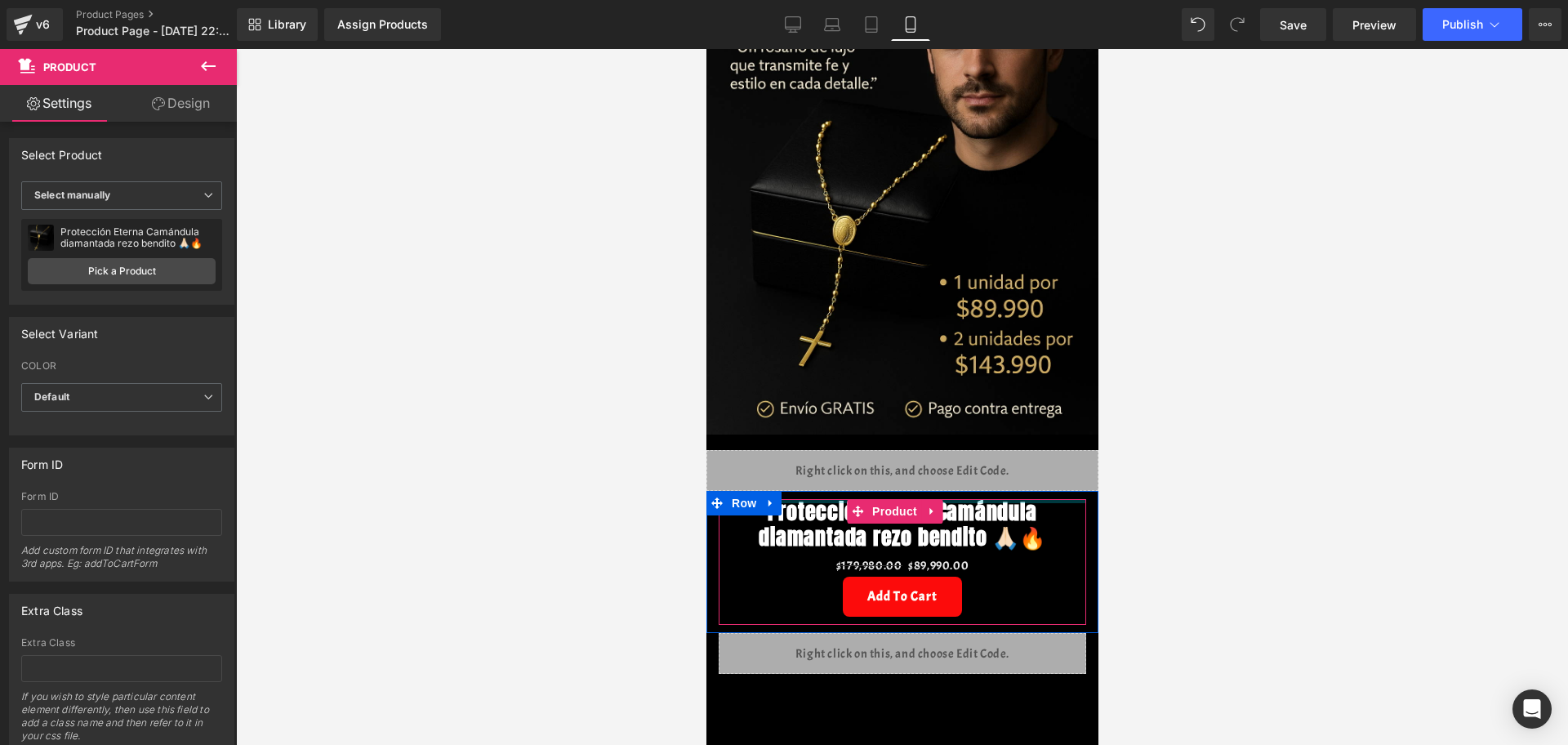
click at [1004, 491] on div "Protección Eterna Camándula diamantada rezo bendito 🙏🏻🔥 (P) Title $179,980.00 $…" at bounding box center [902, 562] width 392 height 142
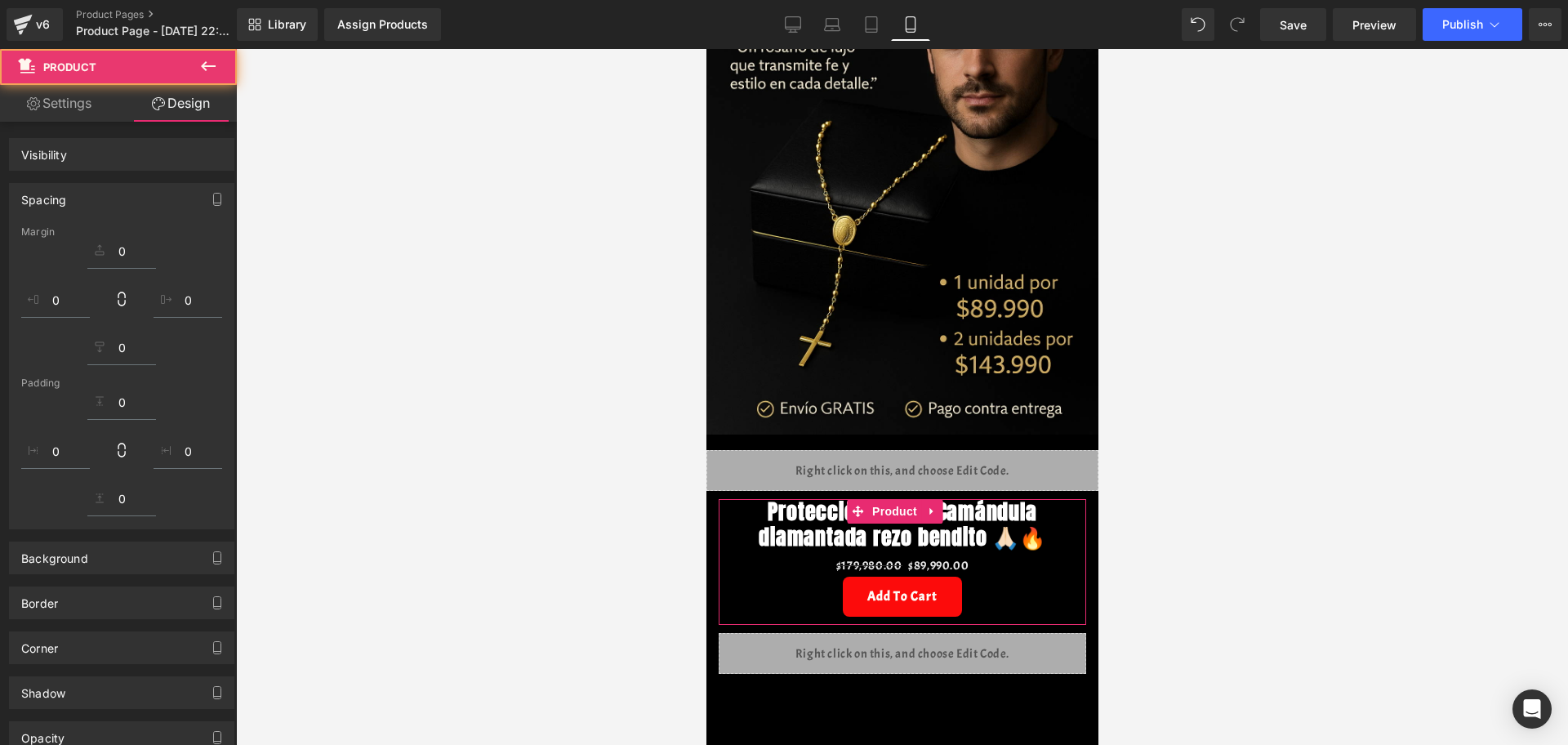
click at [1253, 516] on div at bounding box center [902, 397] width 1332 height 696
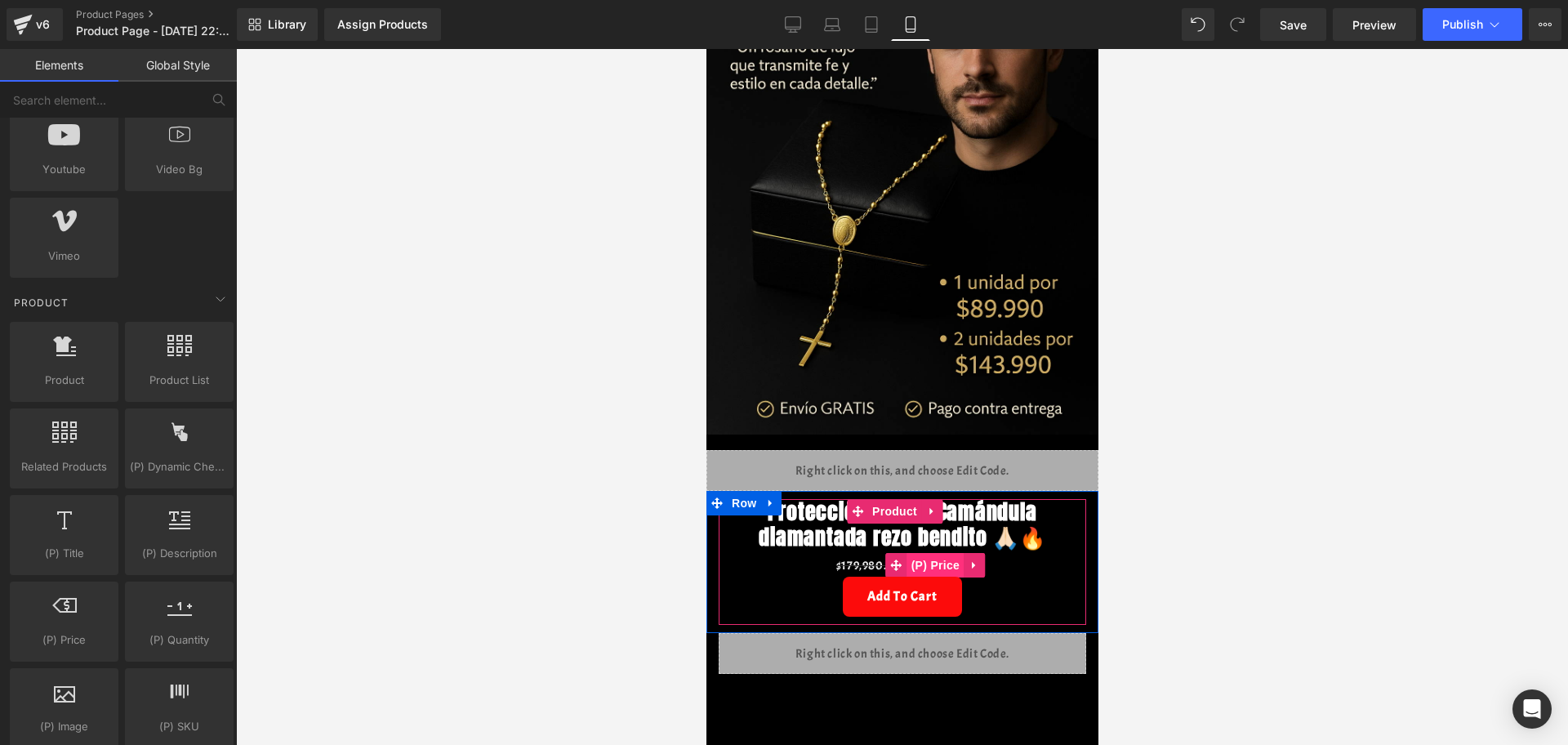
click at [931, 571] on span "(P) Price" at bounding box center [935, 565] width 57 height 25
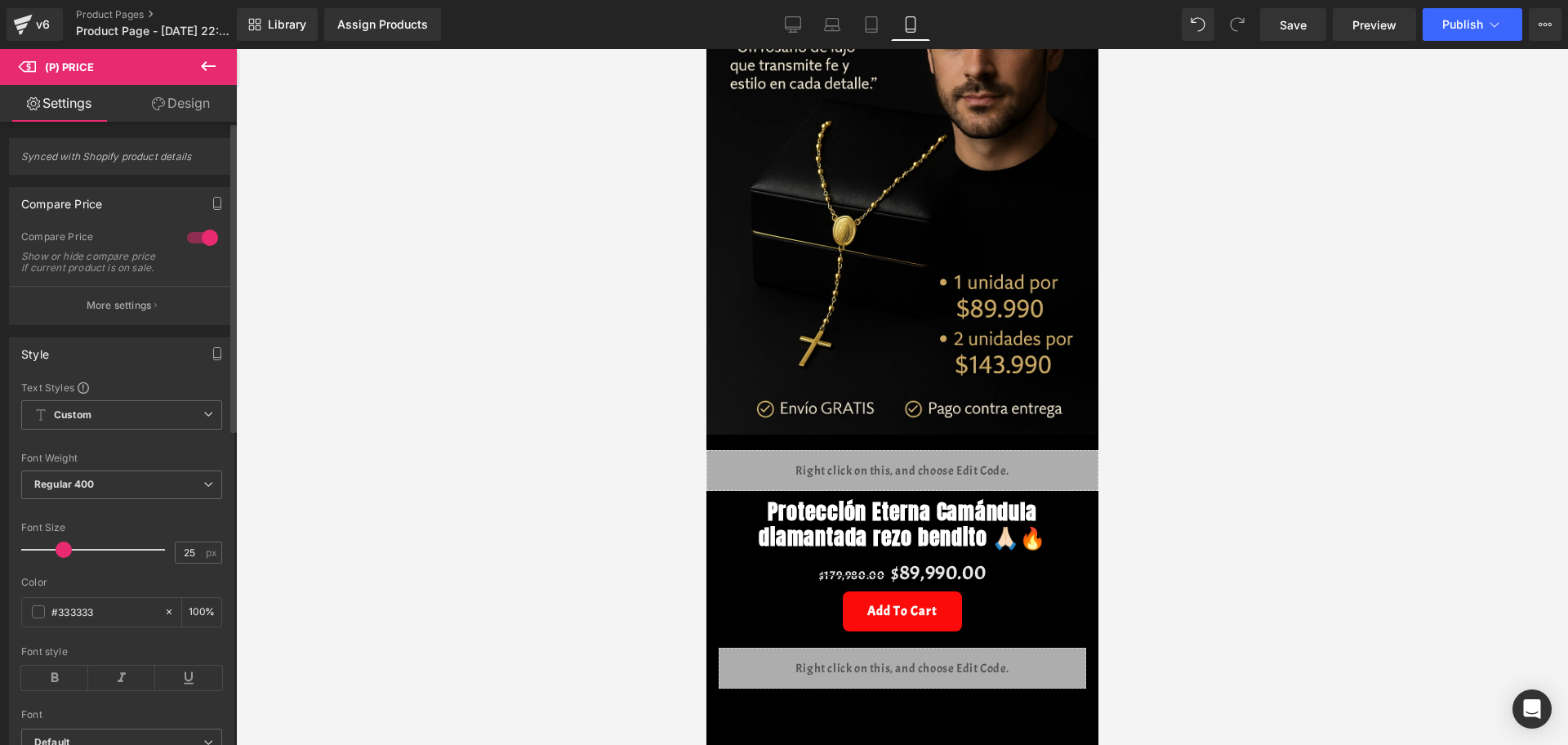
drag, startPoint x: 54, startPoint y: 555, endPoint x: 67, endPoint y: 552, distance: 13.3
click at [67, 552] on div at bounding box center [97, 549] width 136 height 33
type input "24"
click at [56, 558] on span at bounding box center [62, 549] width 17 height 17
click at [48, 595] on div "#333333" at bounding box center [93, 612] width 141 height 28
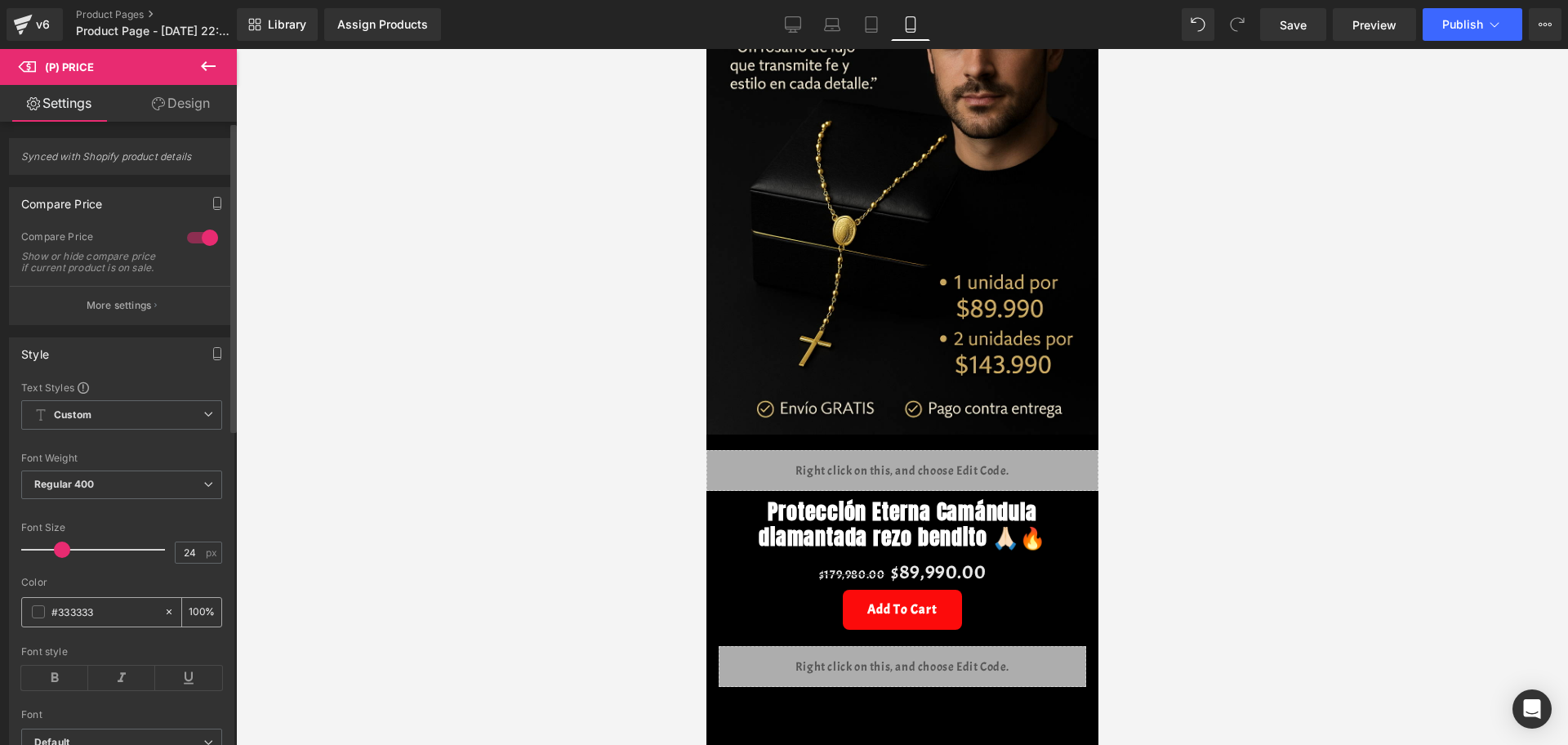
click at [44, 595] on span at bounding box center [38, 612] width 13 height 13
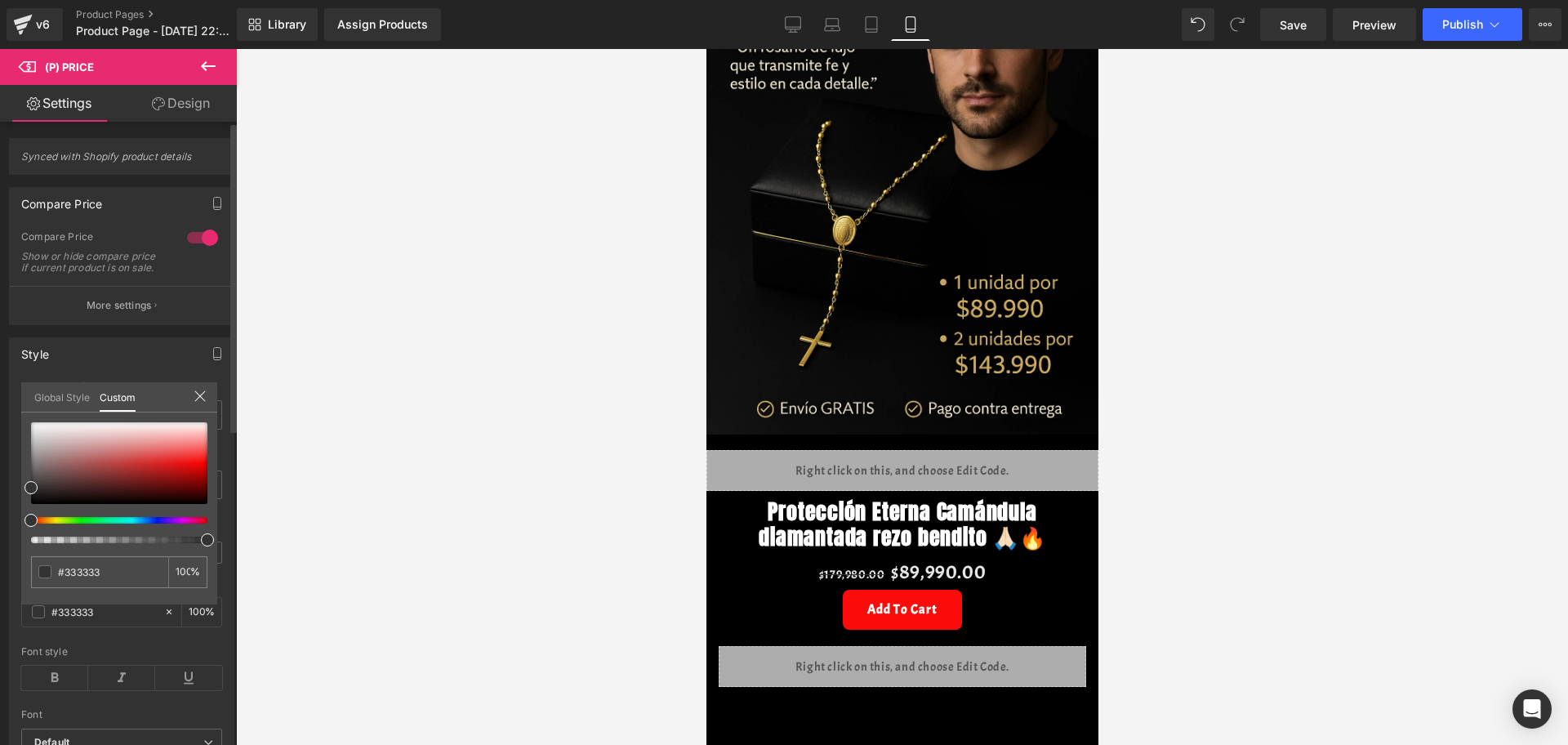
click at [62, 525] on div at bounding box center [119, 482] width 176 height 121
click at [82, 526] on div at bounding box center [119, 482] width 176 height 121
click at [84, 515] on div at bounding box center [119, 482] width 176 height 121
click at [78, 526] on div at bounding box center [119, 482] width 176 height 121
click at [72, 522] on div at bounding box center [113, 520] width 176 height 6
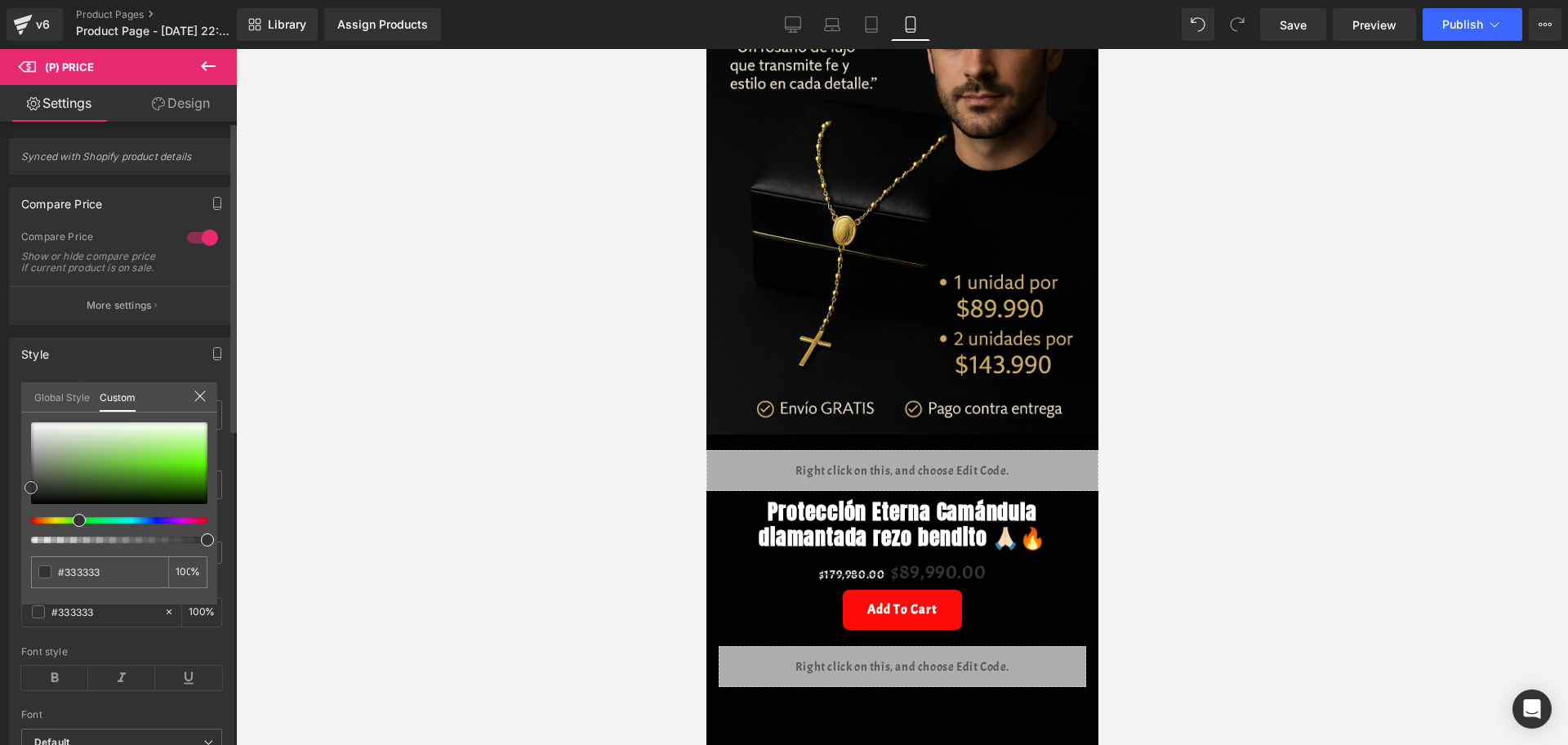
click at [36, 488] on span at bounding box center [31, 488] width 13 height 13
click at [86, 518] on span at bounding box center [90, 520] width 13 height 13
type input "#228022"
type input "#1abb1a"
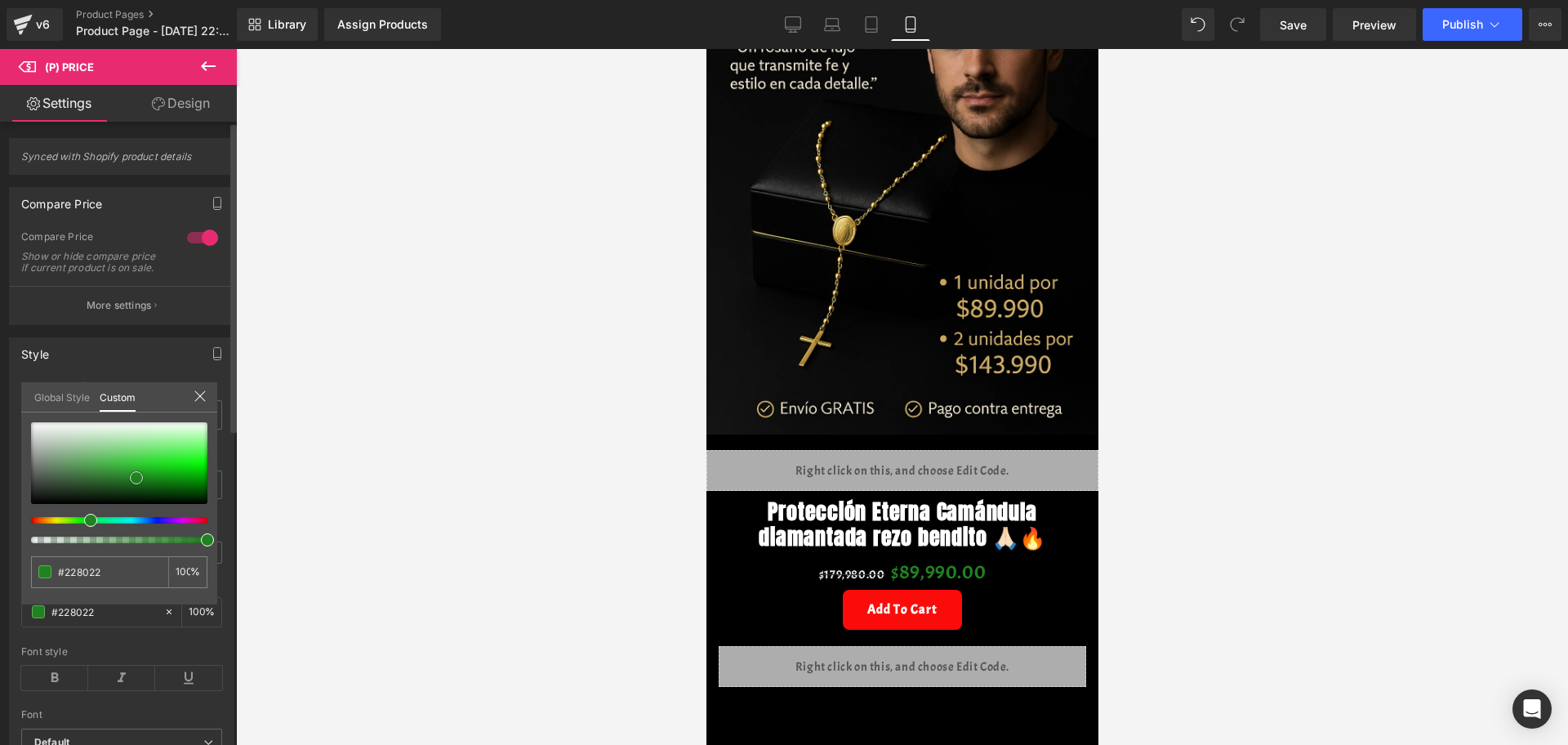
type input "#1abb1a"
type input "#18c318"
type input "#14d014"
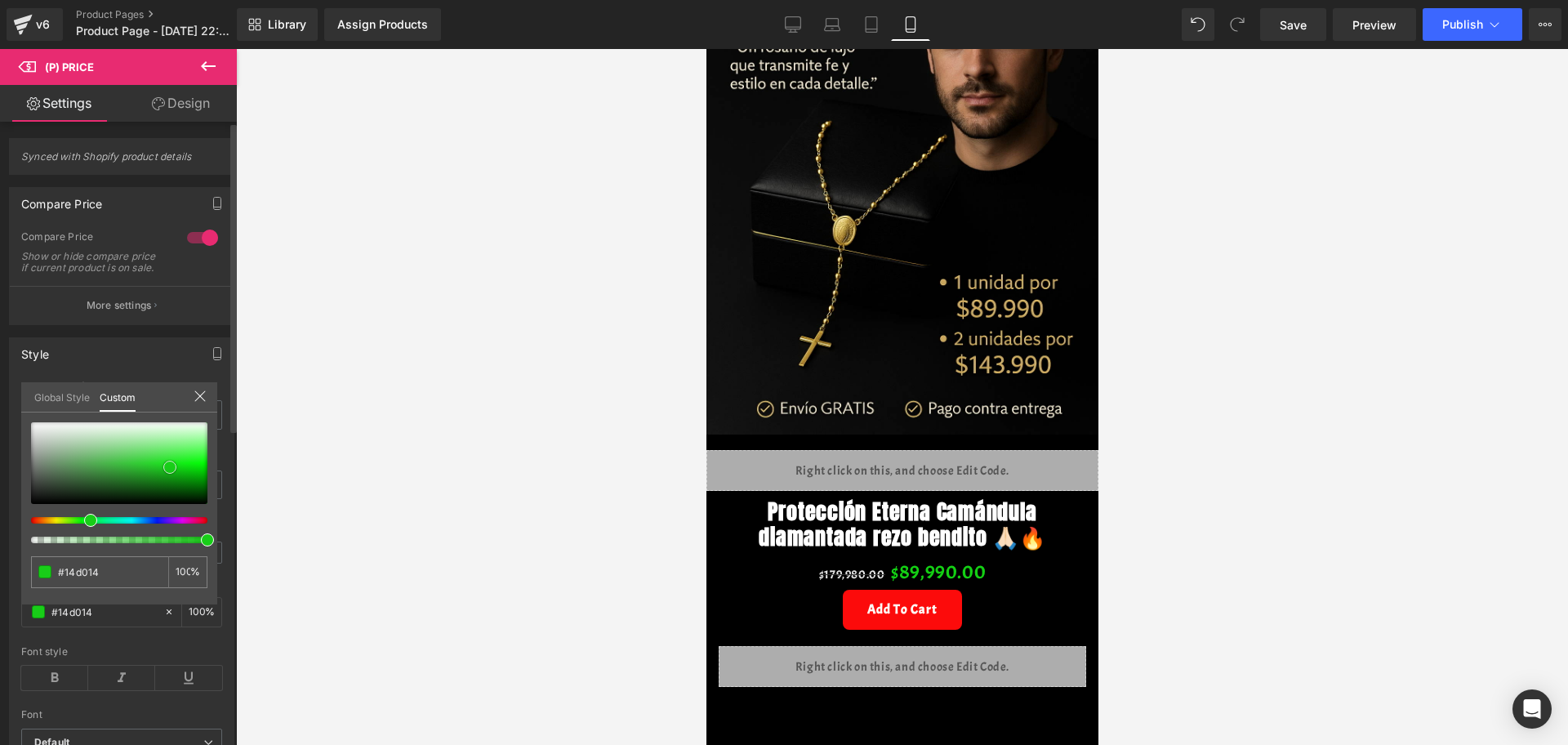
type input "#0bc00b"
type input "#03b803"
type input "#01ba01"
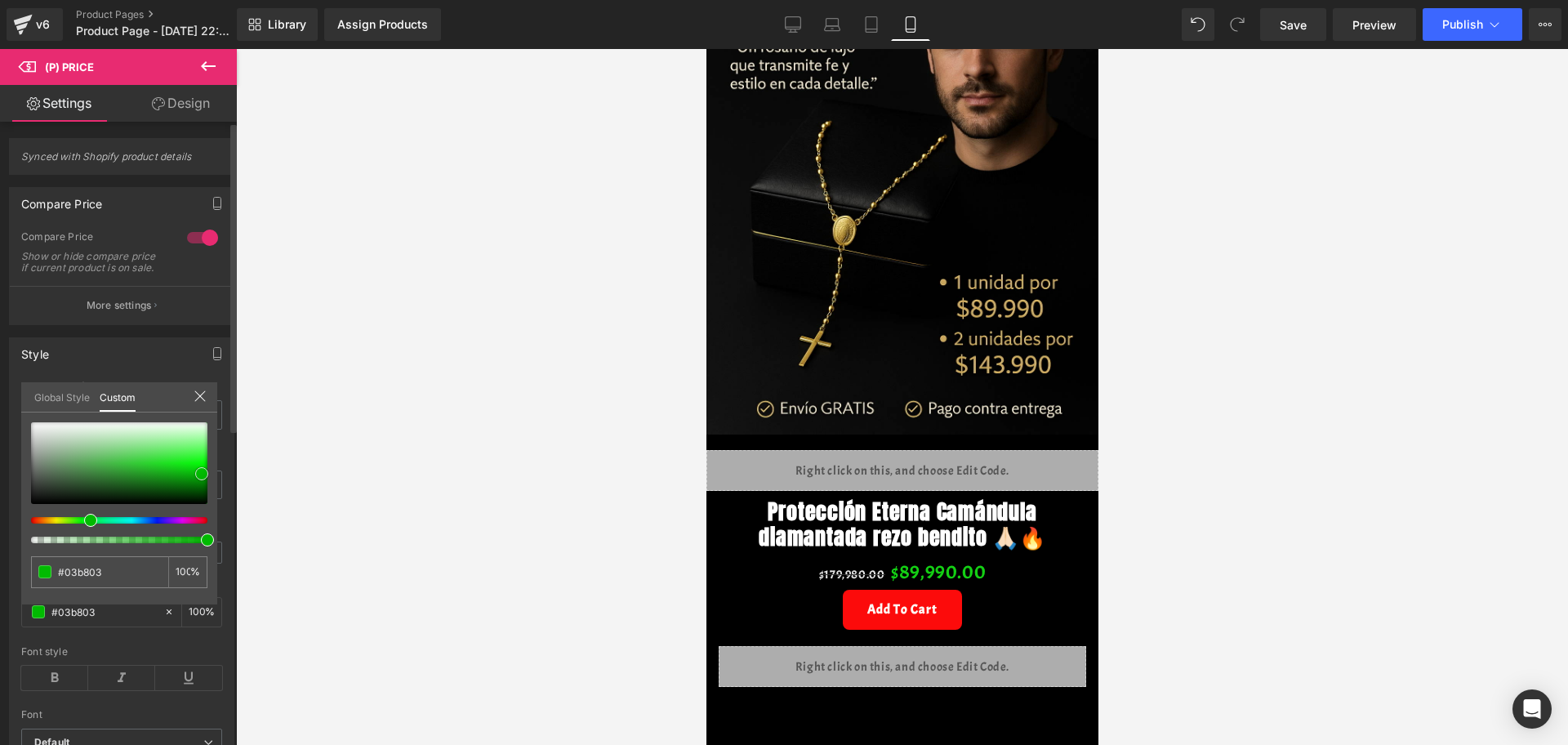
type input "#01ba01"
type input "#00b700"
type input "#00c600"
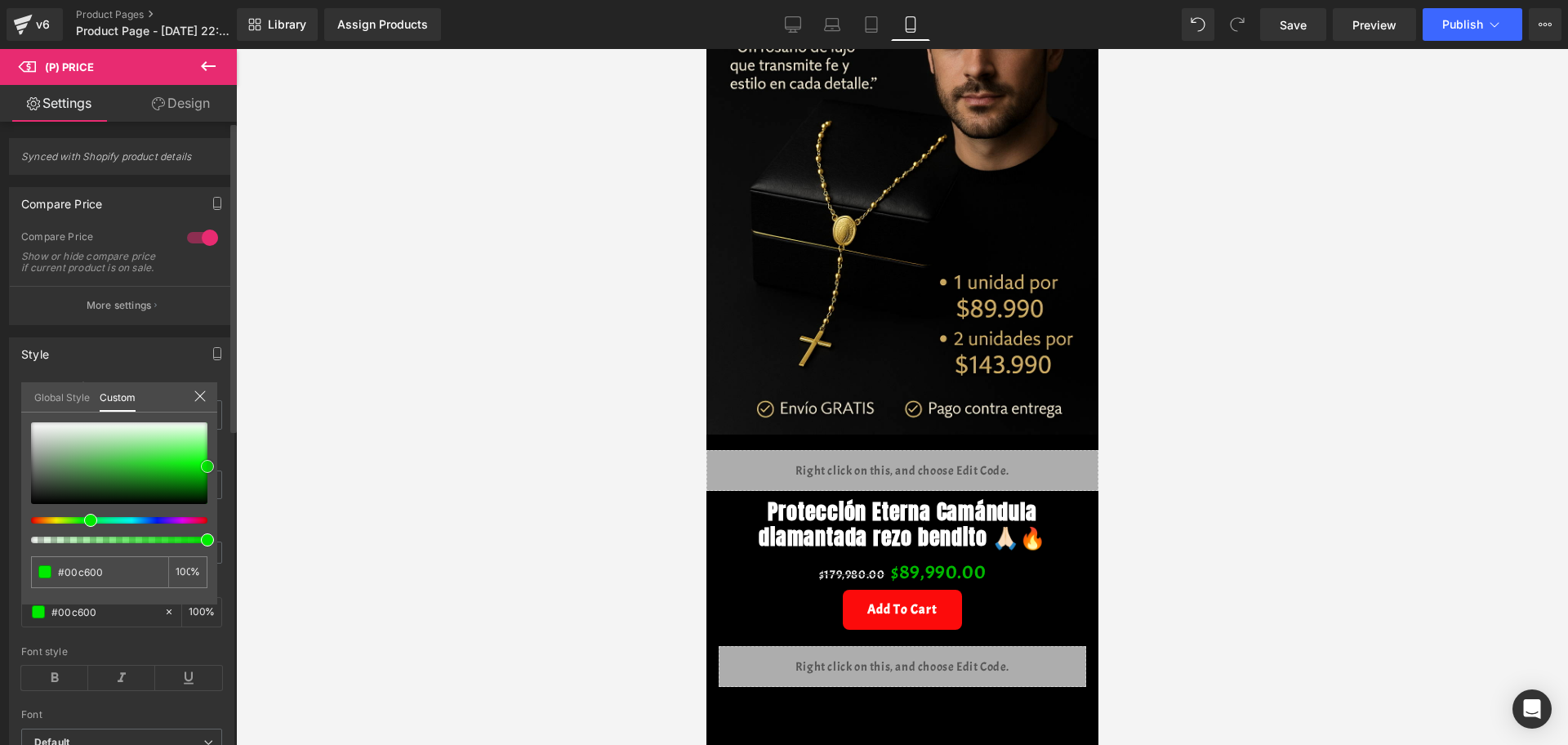
type input "#00ea00"
type input "#00ef00"
type input "#00f900"
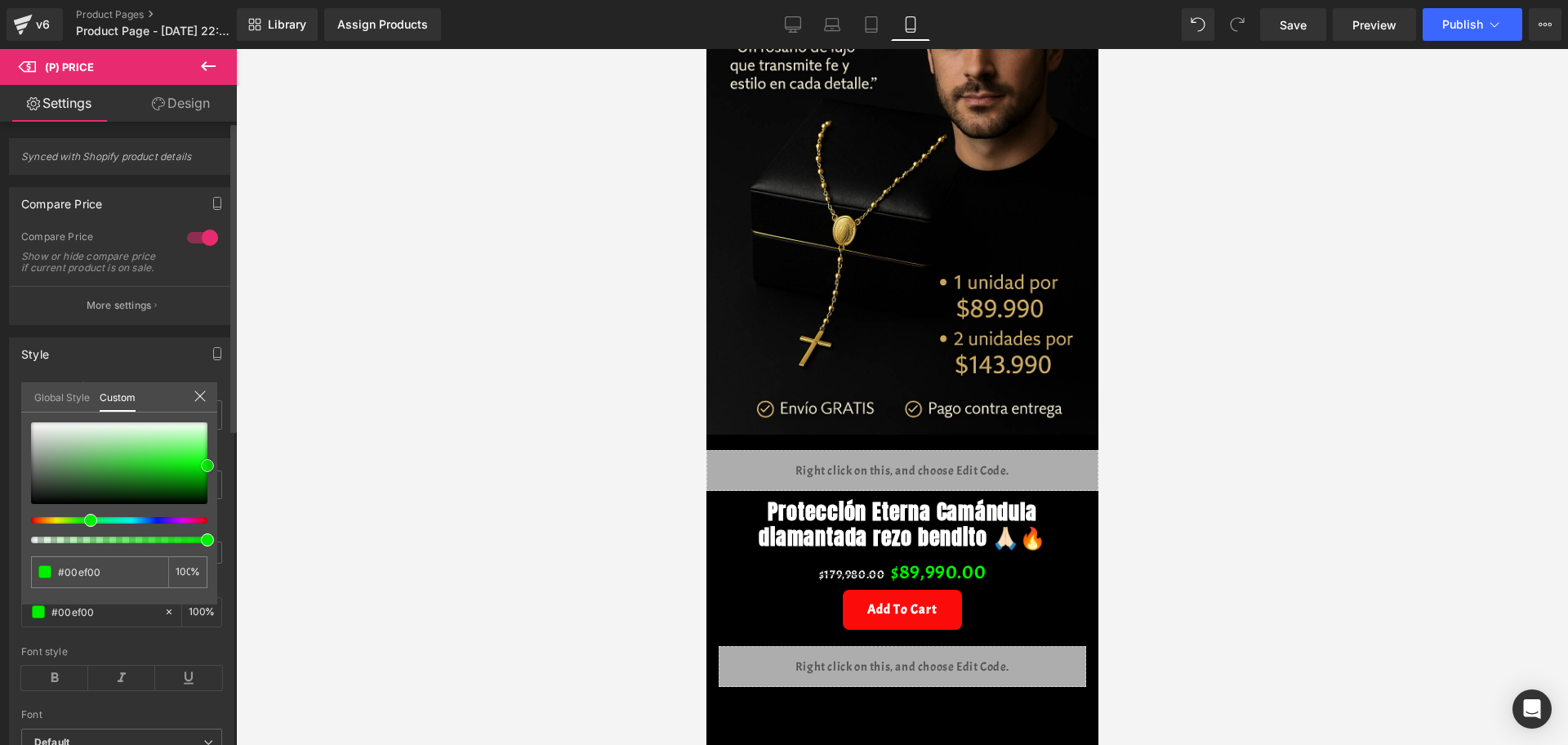
type input "#00f900"
drag, startPoint x: 127, startPoint y: 473, endPoint x: 215, endPoint y: 458, distance: 89.3
click at [215, 458] on div "#00f900 100 %" at bounding box center [119, 513] width 196 height 183
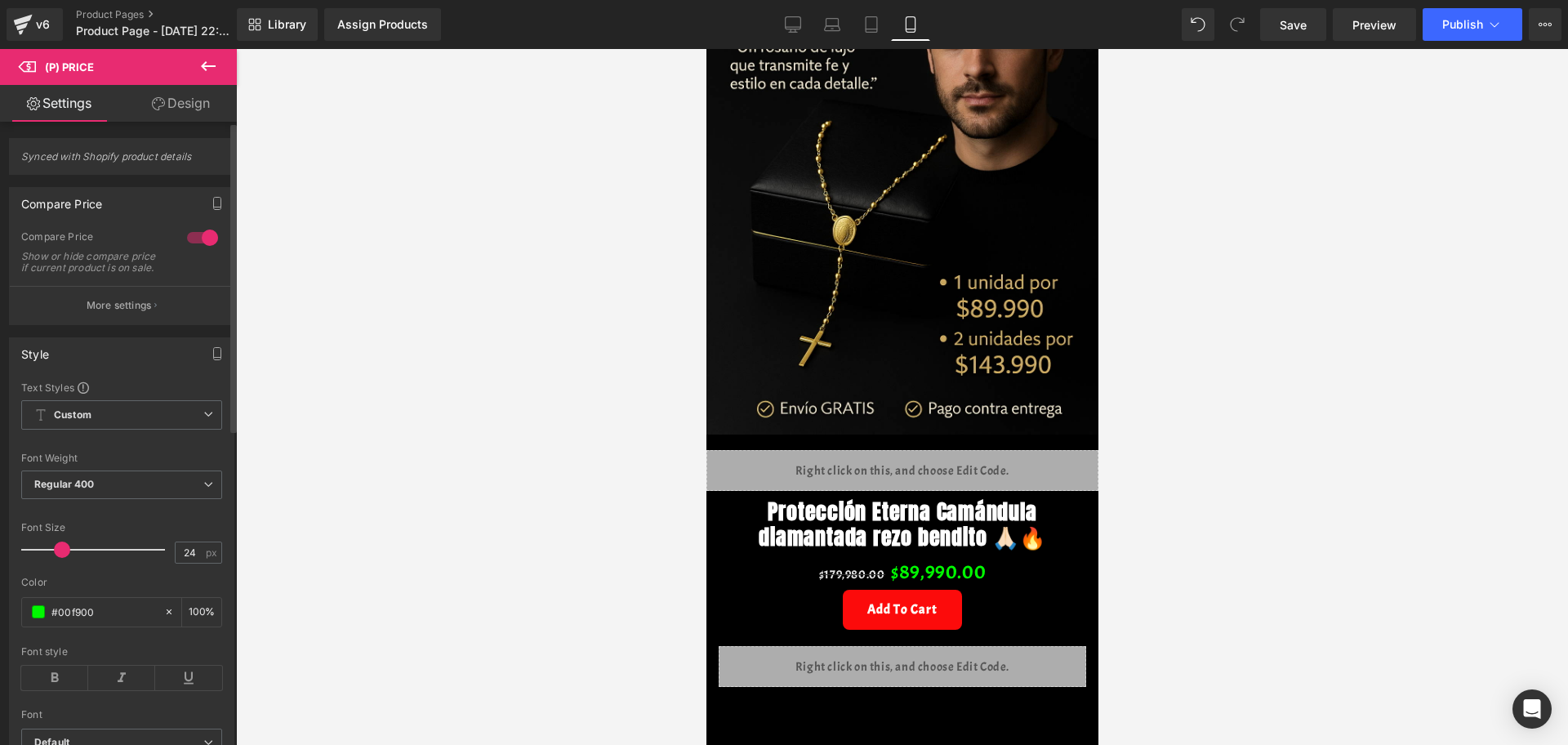
click at [276, 460] on div at bounding box center [902, 397] width 1332 height 696
click at [62, 595] on icon at bounding box center [55, 678] width 67 height 25
click at [116, 595] on icon at bounding box center [122, 678] width 67 height 25
click at [117, 324] on button "More settings" at bounding box center [122, 305] width 224 height 39
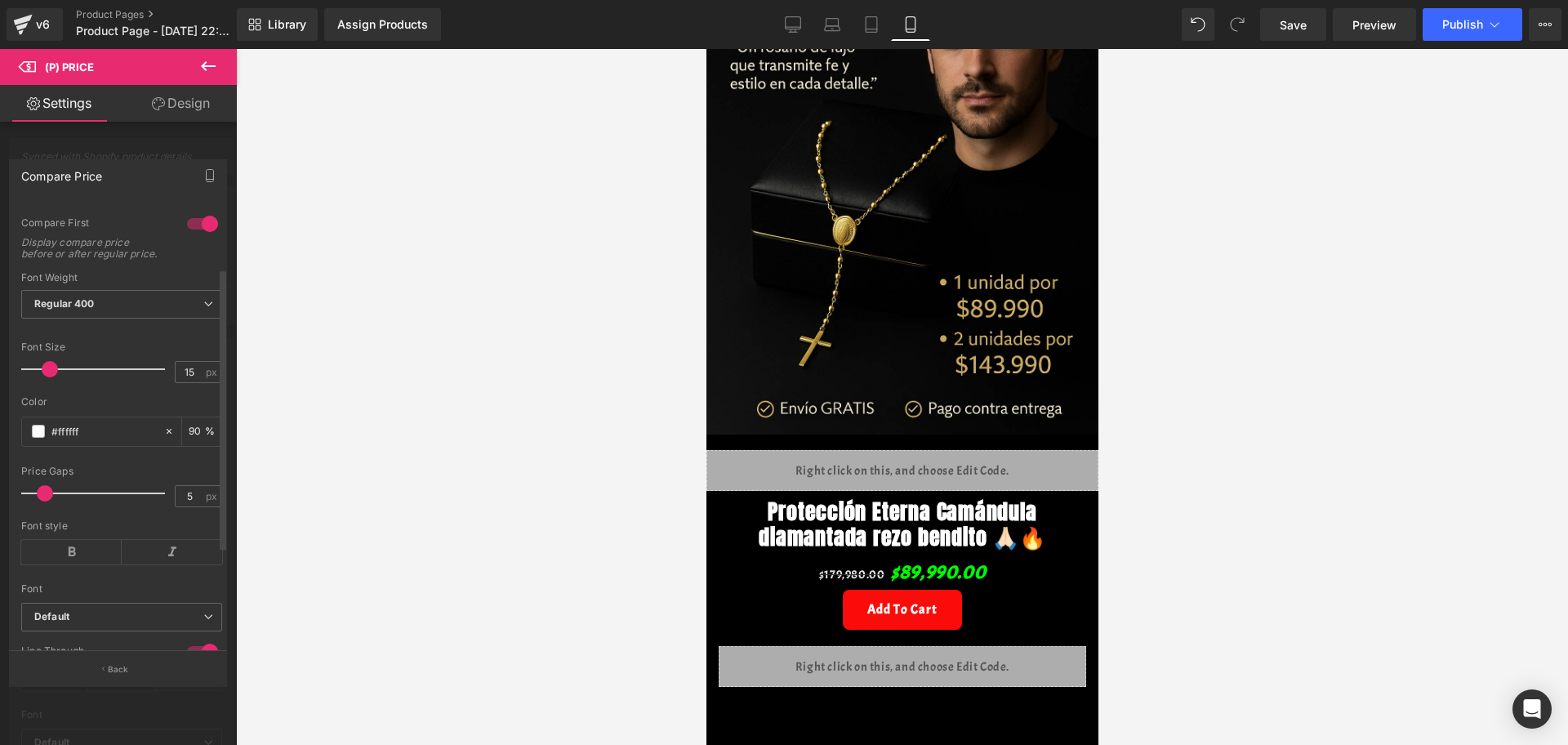
scroll to position [102, 0]
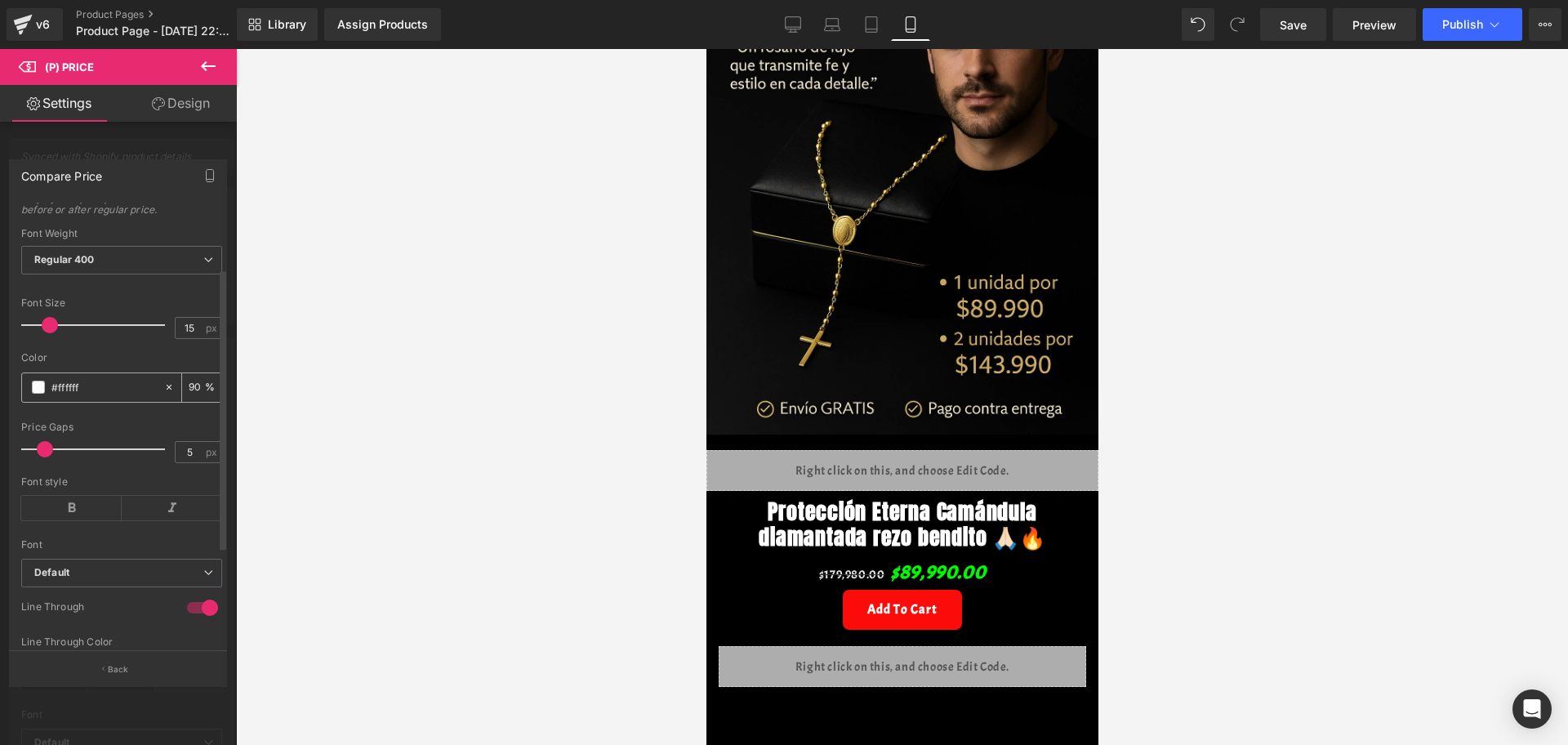
click at [36, 385] on div "#ffffff" at bounding box center [93, 387] width 141 height 28
click at [36, 393] on span at bounding box center [38, 387] width 13 height 13
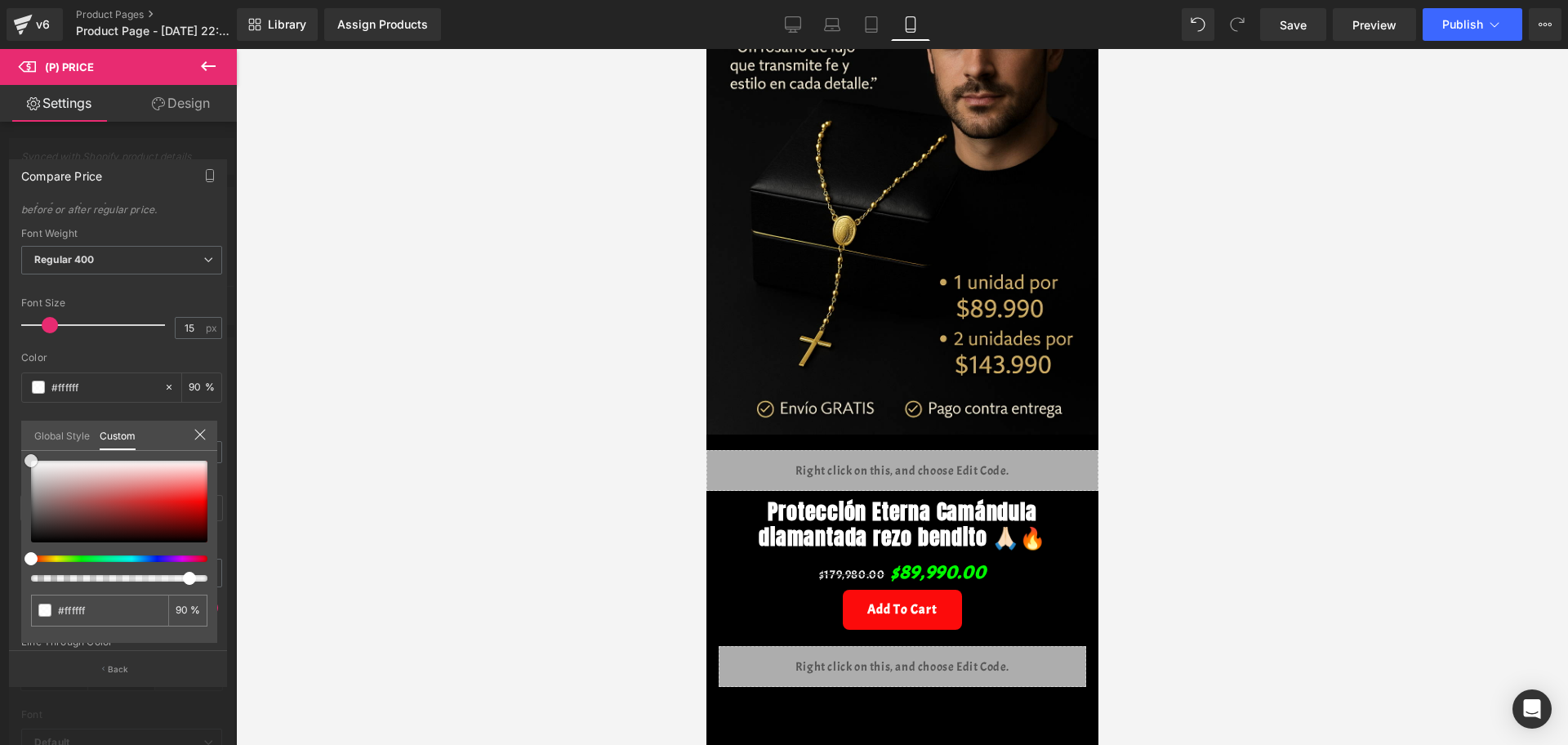
drag, startPoint x: 90, startPoint y: 528, endPoint x: 75, endPoint y: 495, distance: 36.2
click at [89, 526] on div at bounding box center [119, 502] width 176 height 82
type input "#3d1e1e"
type input "#442121"
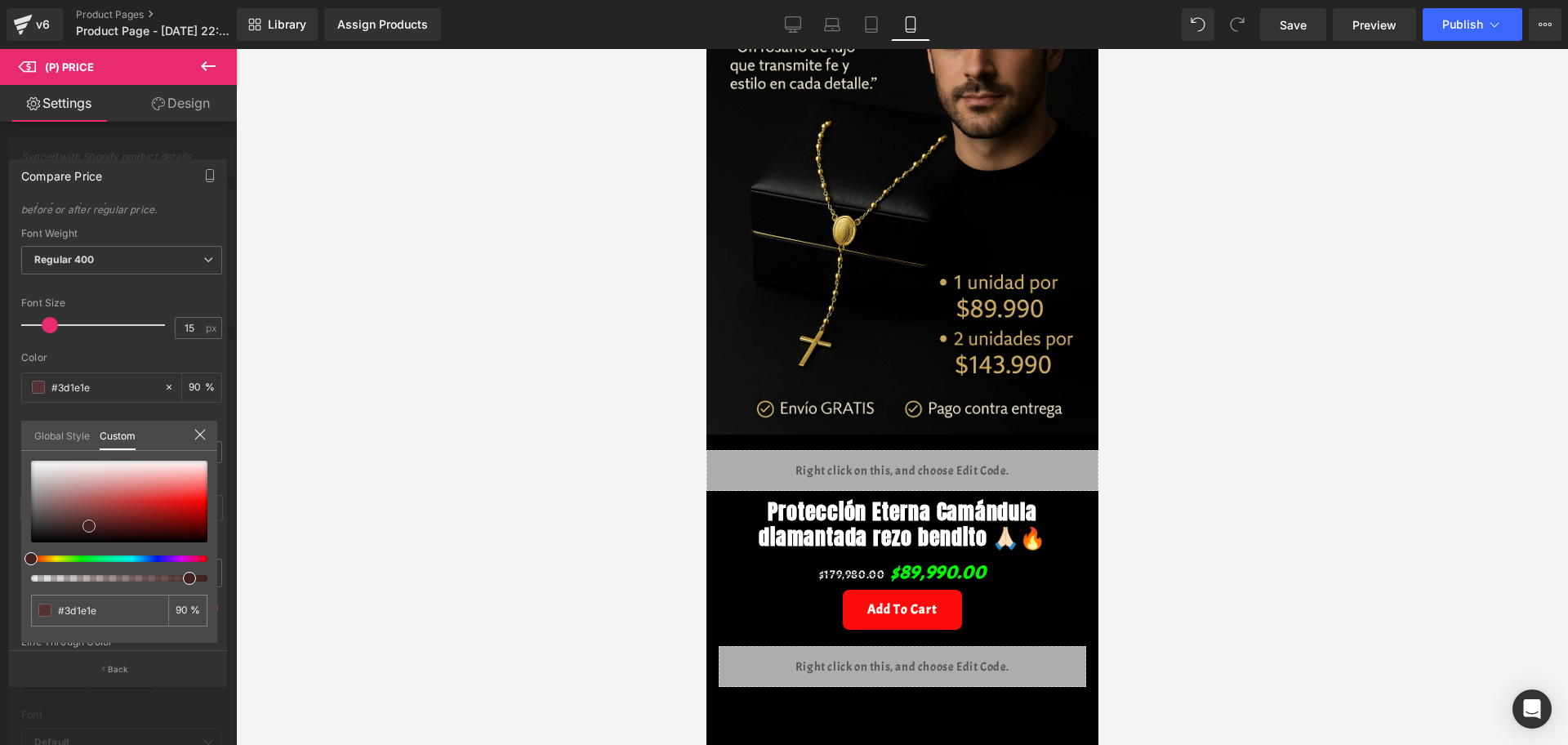
type input "#442121"
drag, startPoint x: 43, startPoint y: 459, endPoint x: 51, endPoint y: 482, distance: 24.4
click at [43, 459] on div "#442121 90 %" at bounding box center [119, 460] width 196 height 19
type input "#532626"
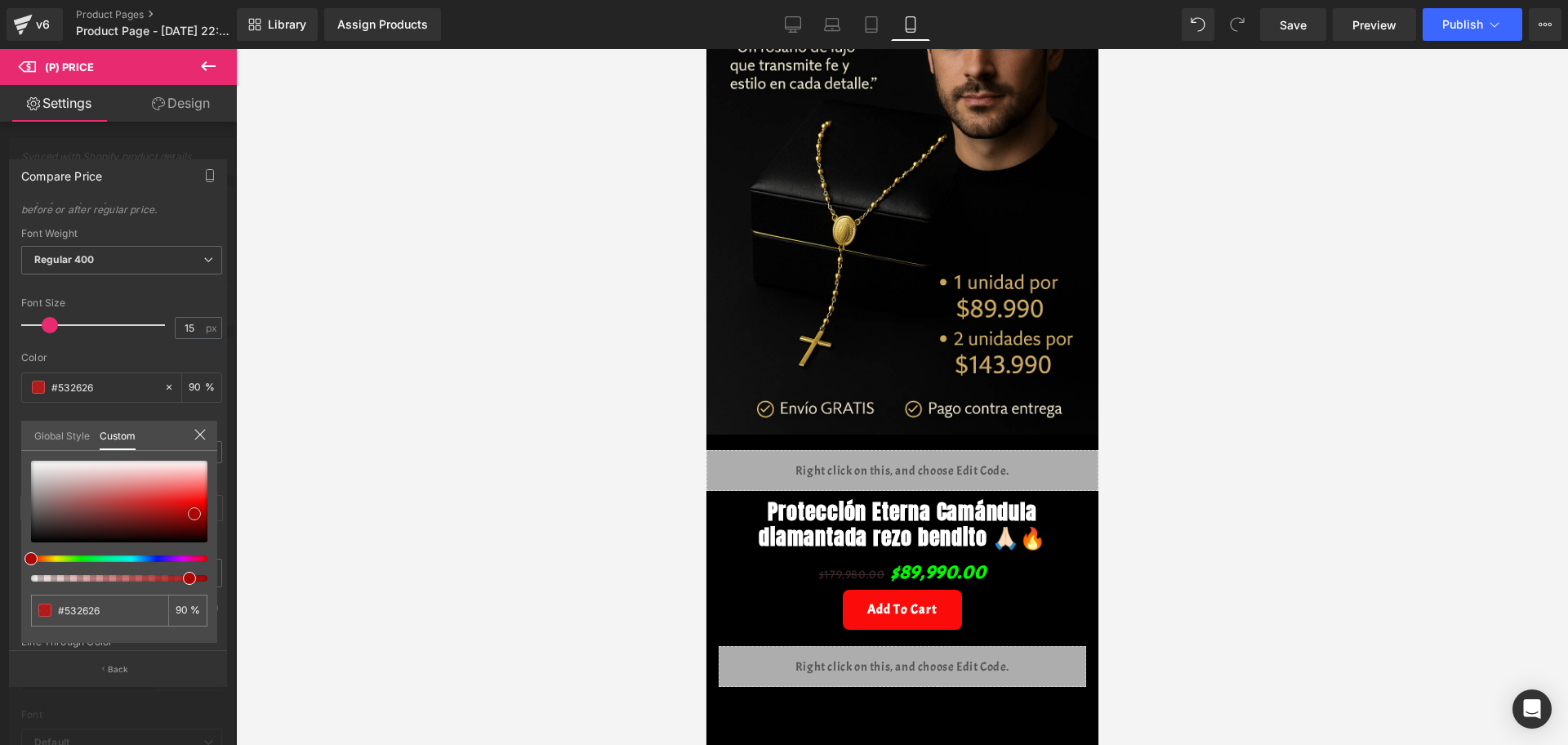
type input "#ab0707"
type input "#ae0303"
type input "#b00101"
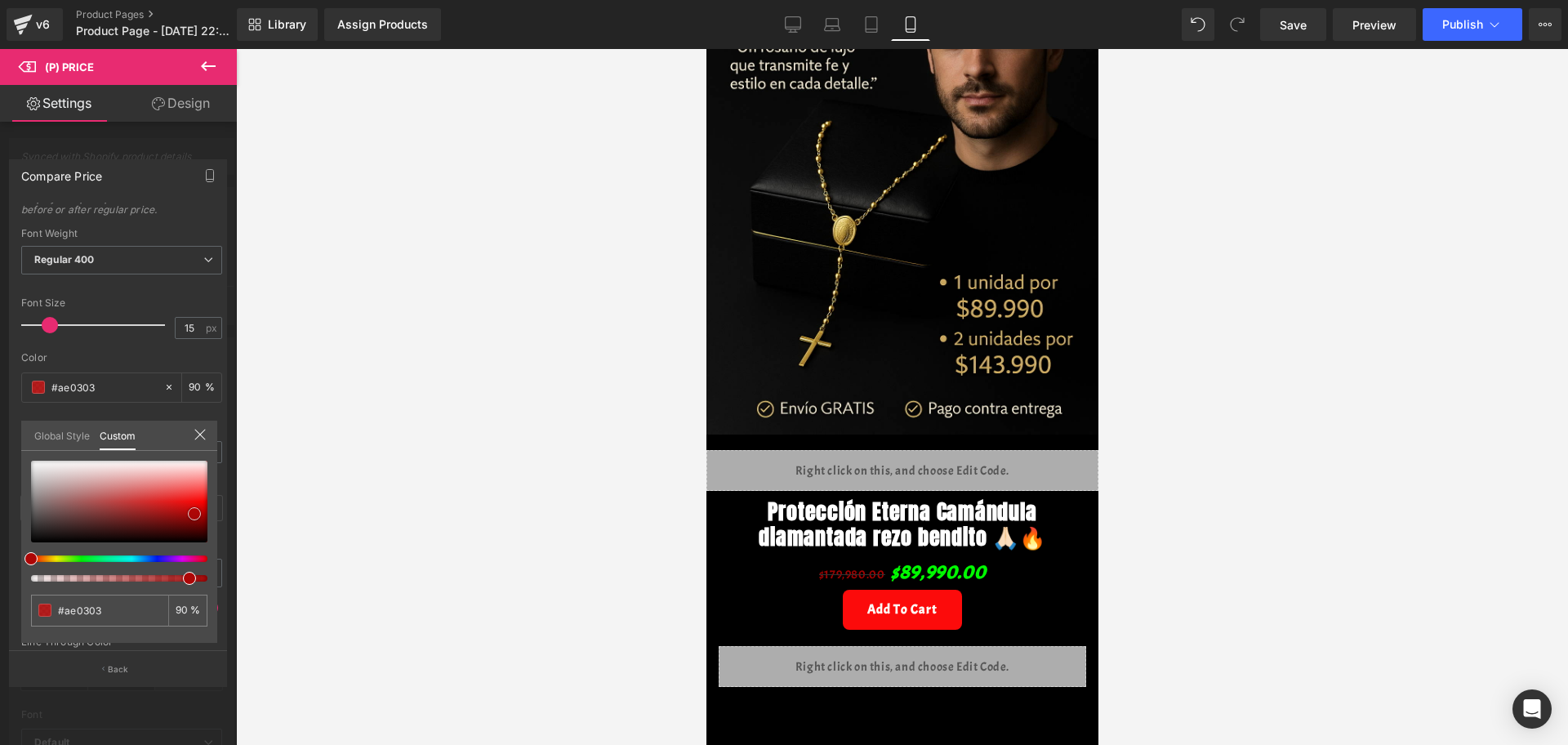
type input "#b00101"
type input "#b10000"
type input "#bc0000"
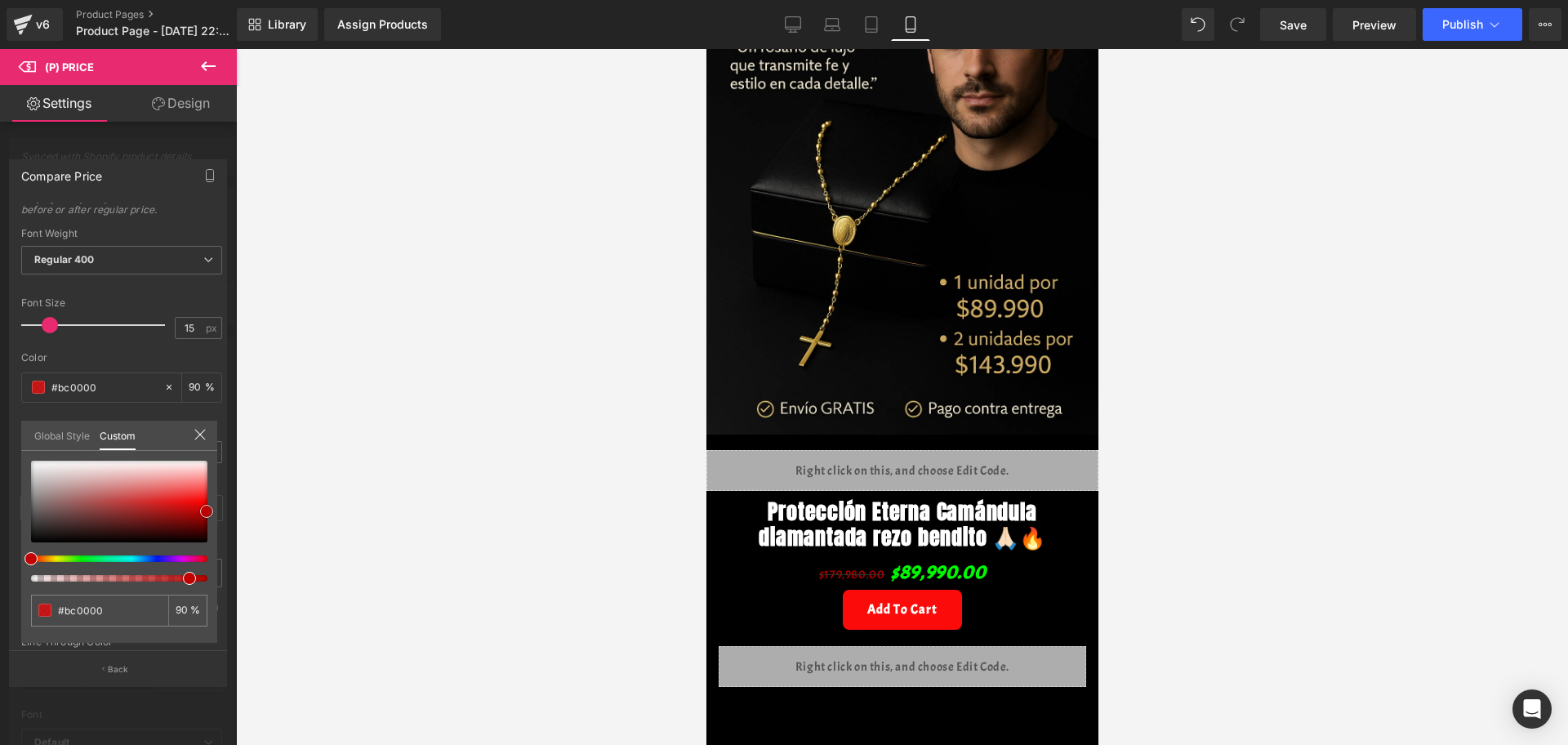
type input "#c10000"
type input "#cc0000"
type input "#d60000"
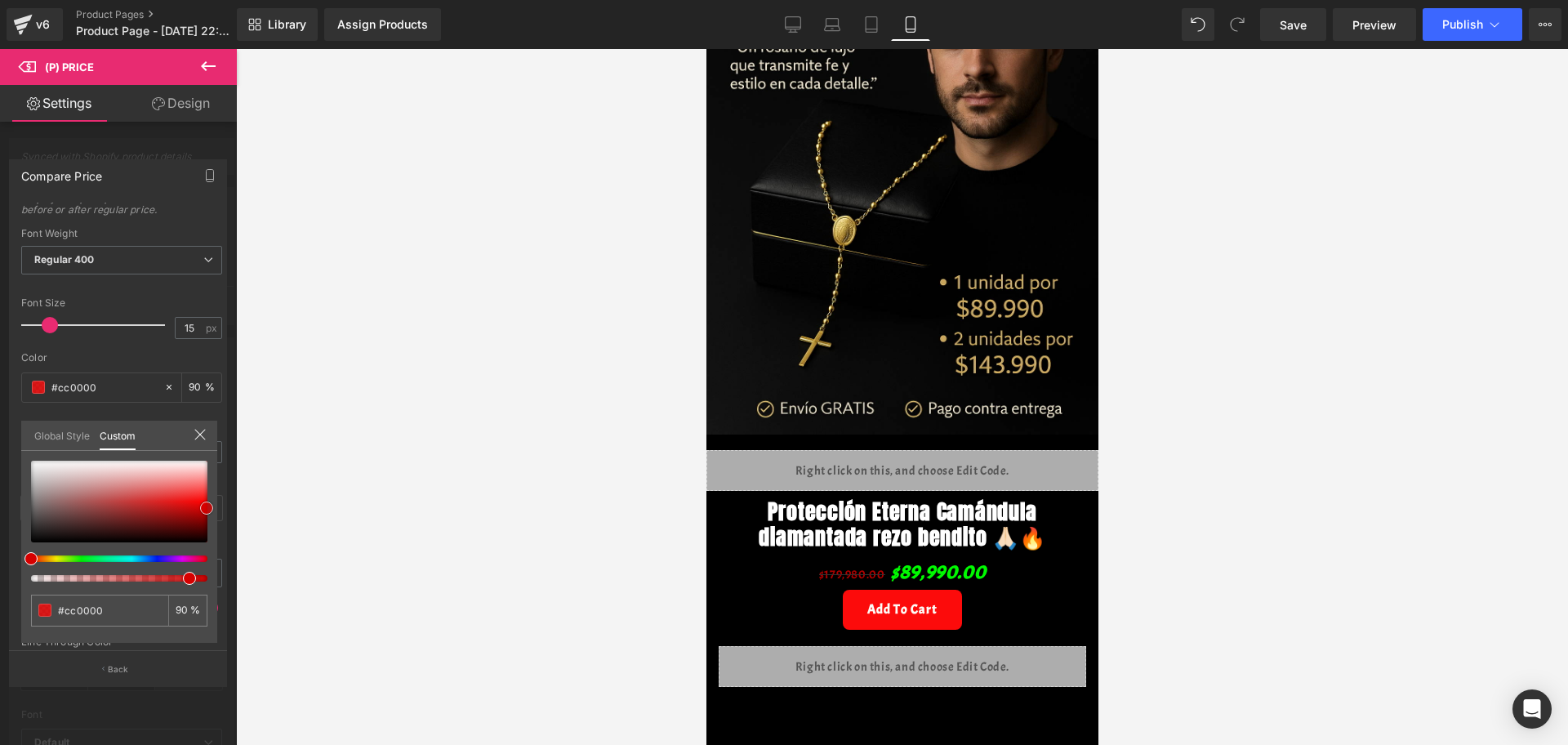
type input "#d60000"
type input "#e00000"
type input "#e50000"
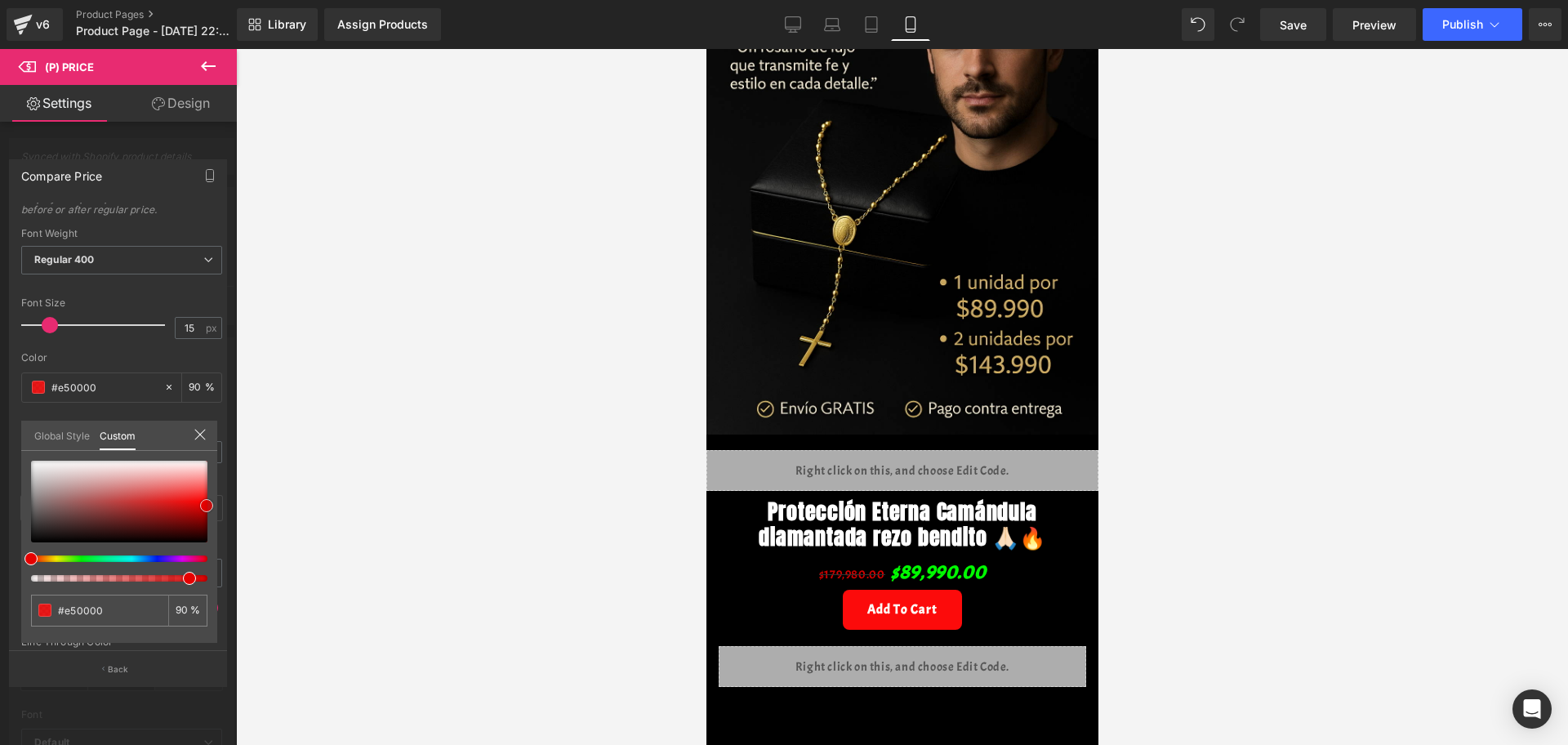
drag, startPoint x: 88, startPoint y: 528, endPoint x: 206, endPoint y: 507, distance: 119.9
click at [206, 507] on span at bounding box center [206, 505] width 13 height 13
click at [300, 507] on div at bounding box center [902, 397] width 1332 height 696
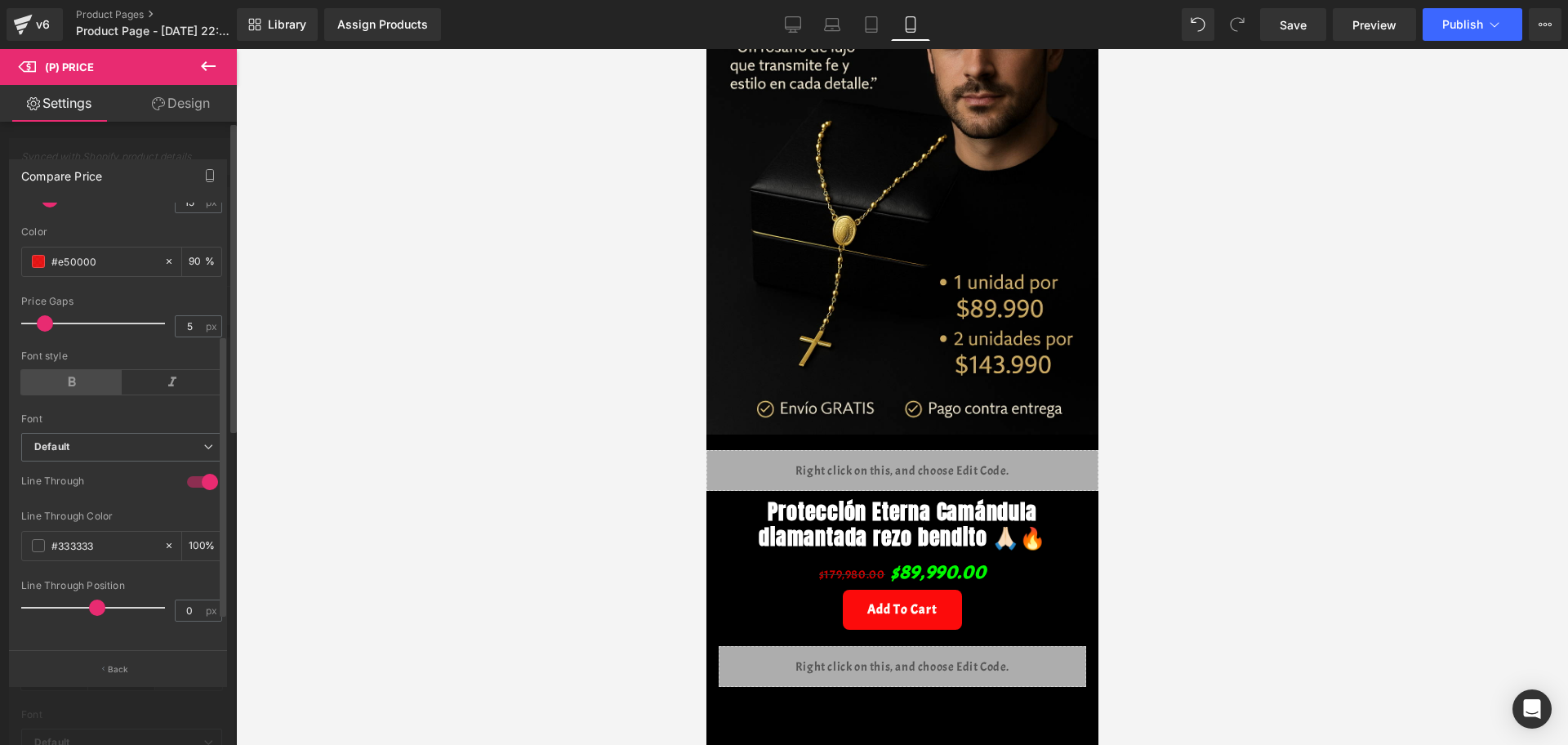
scroll to position [255, 0]
click at [38, 540] on span at bounding box center [38, 546] width 13 height 13
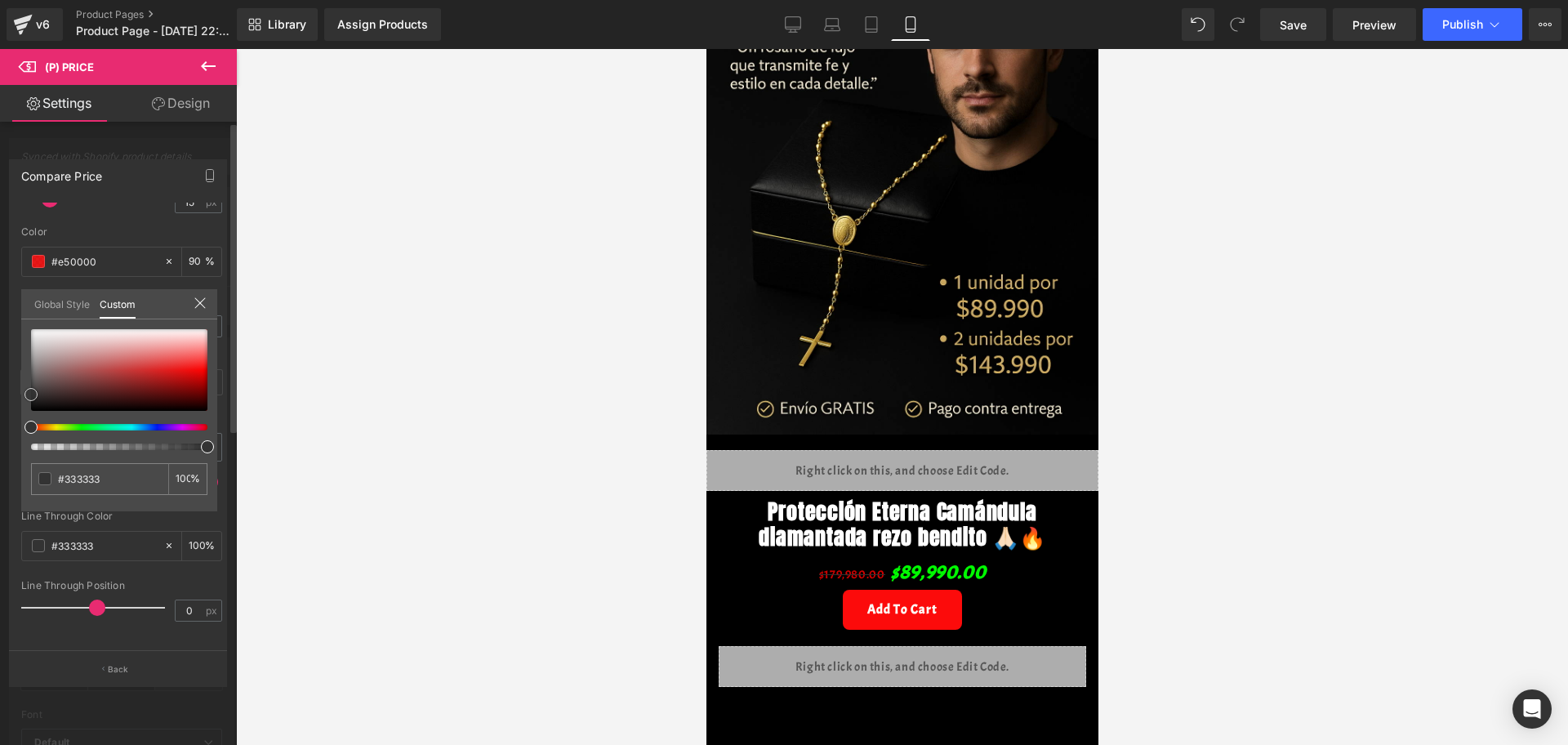
type input "#343131"
type input "#541111"
type input "#830b0b"
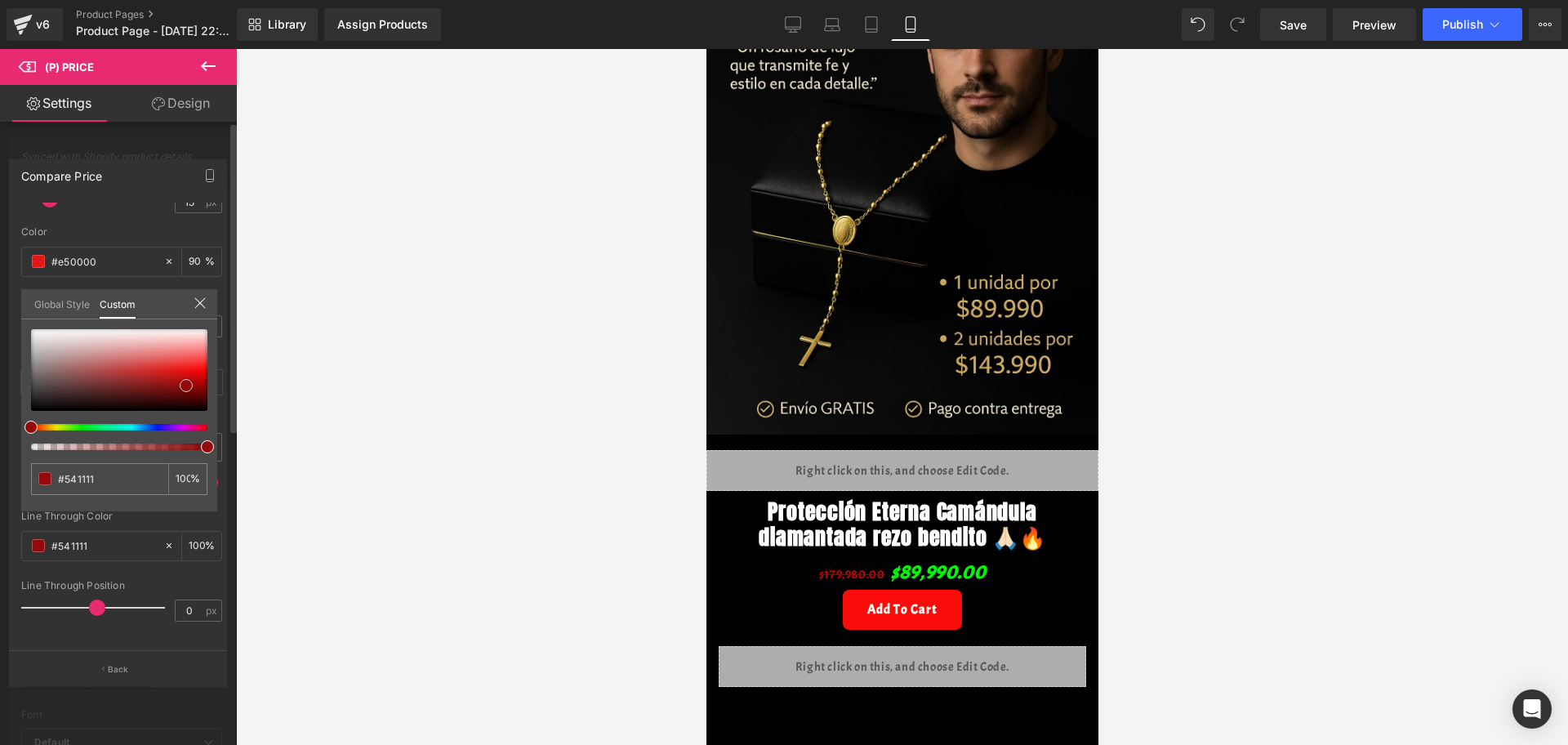
type input "#830b0b"
type input "#a80505"
type input "#c60000"
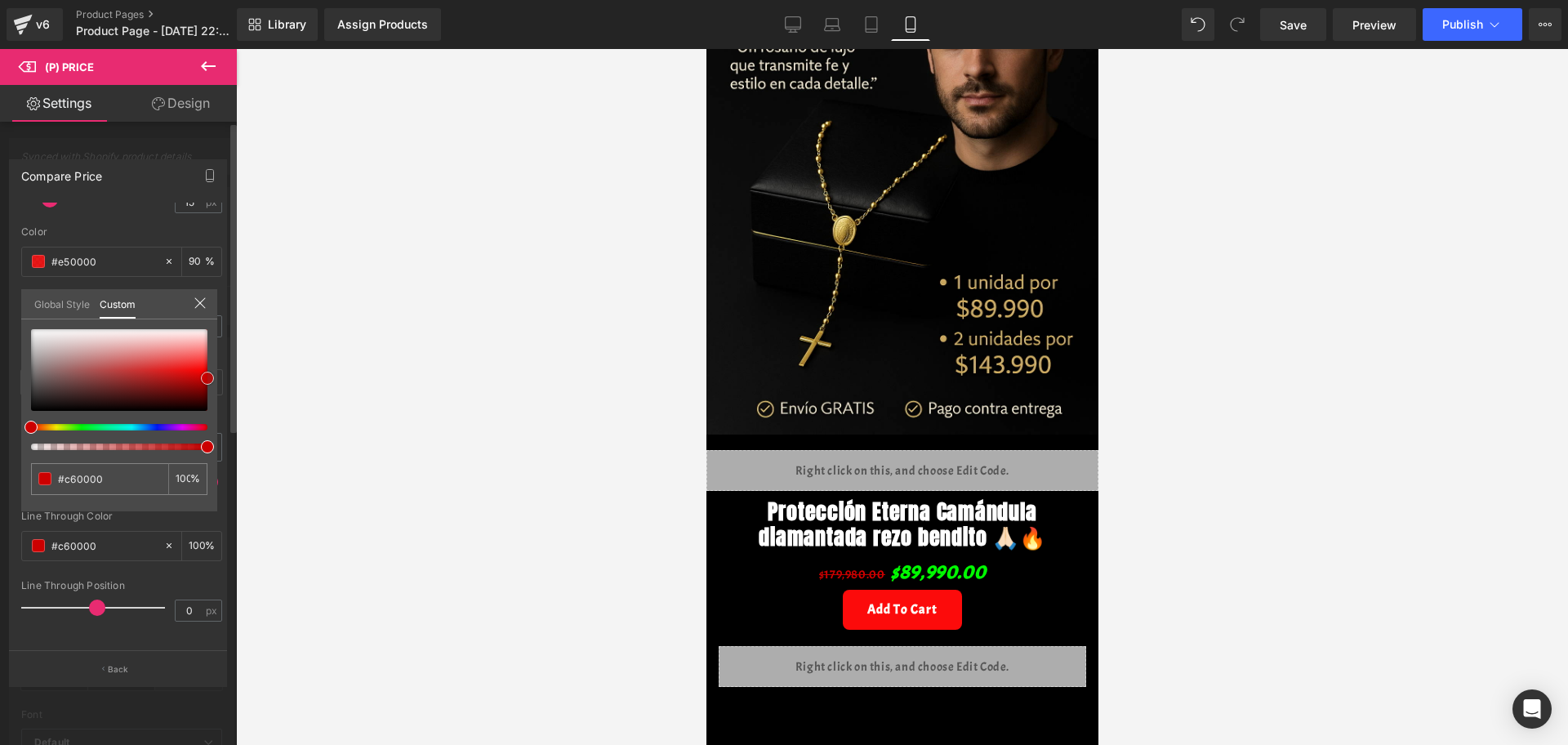
type input "#db0000"
type input "#cc0000"
type input "#930000"
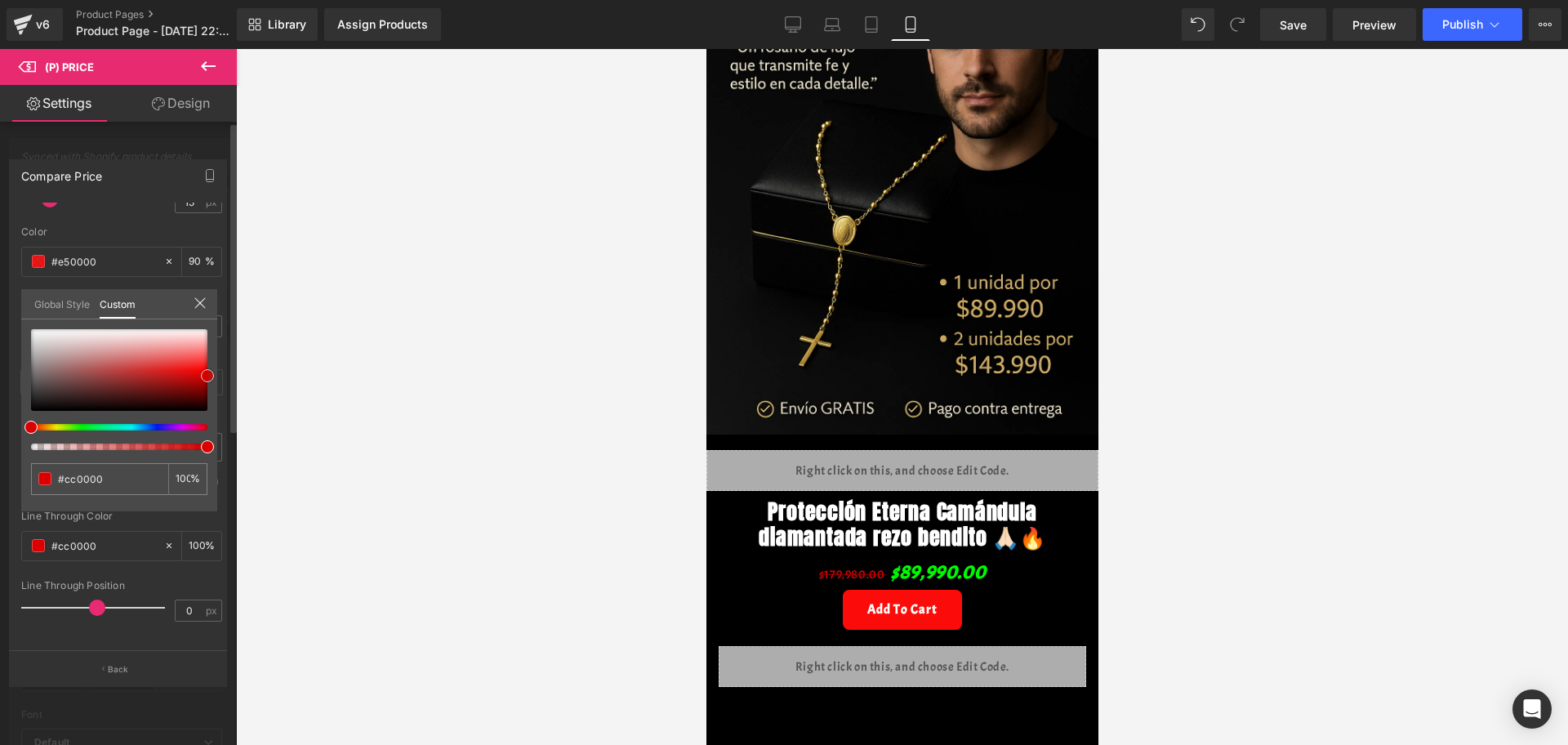
type input "#930000"
type input "#b70000"
type input "#d10000"
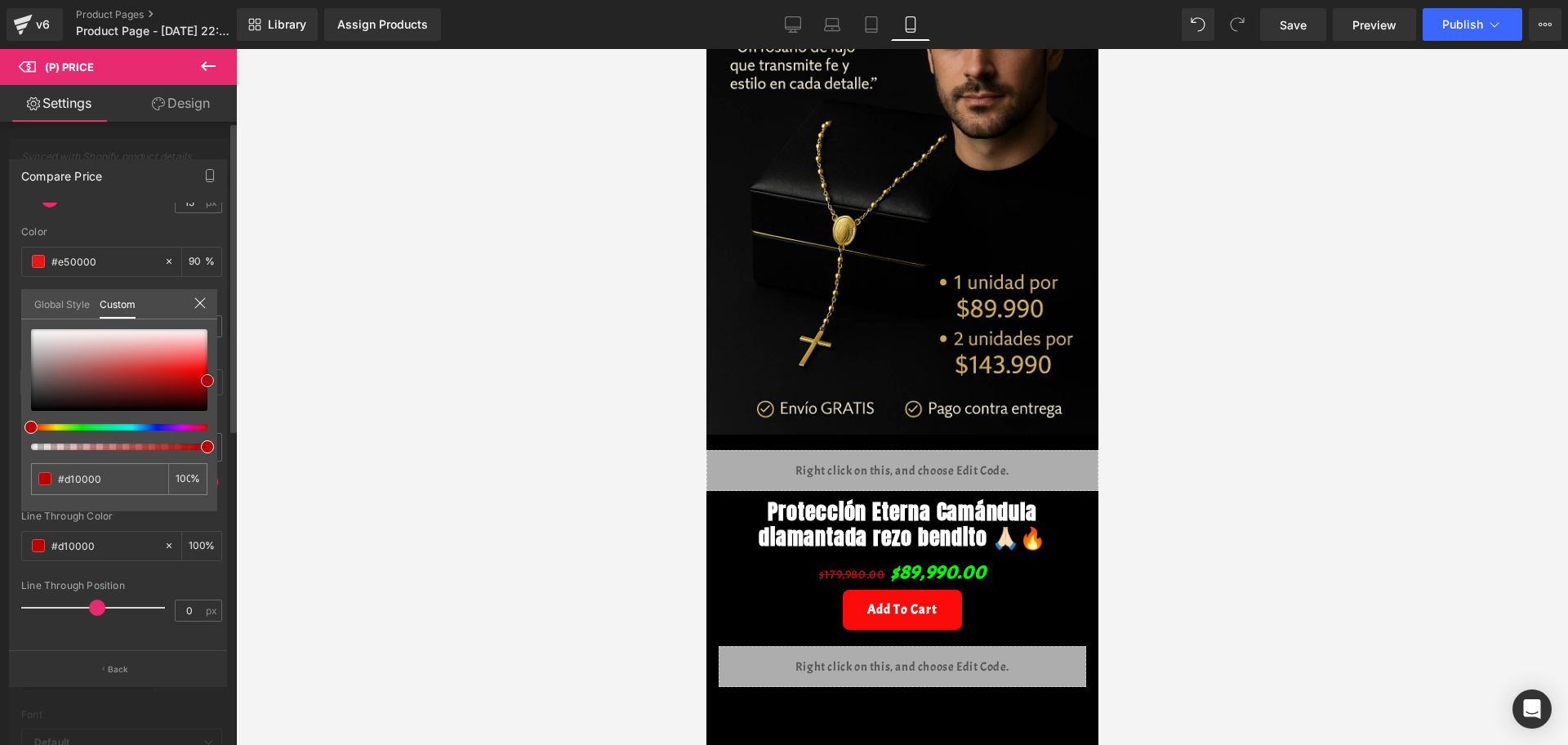
type input "#db0000"
drag, startPoint x: 34, startPoint y: 392, endPoint x: 212, endPoint y: 373, distance: 179.0
click at [212, 373] on span at bounding box center [207, 376] width 13 height 13
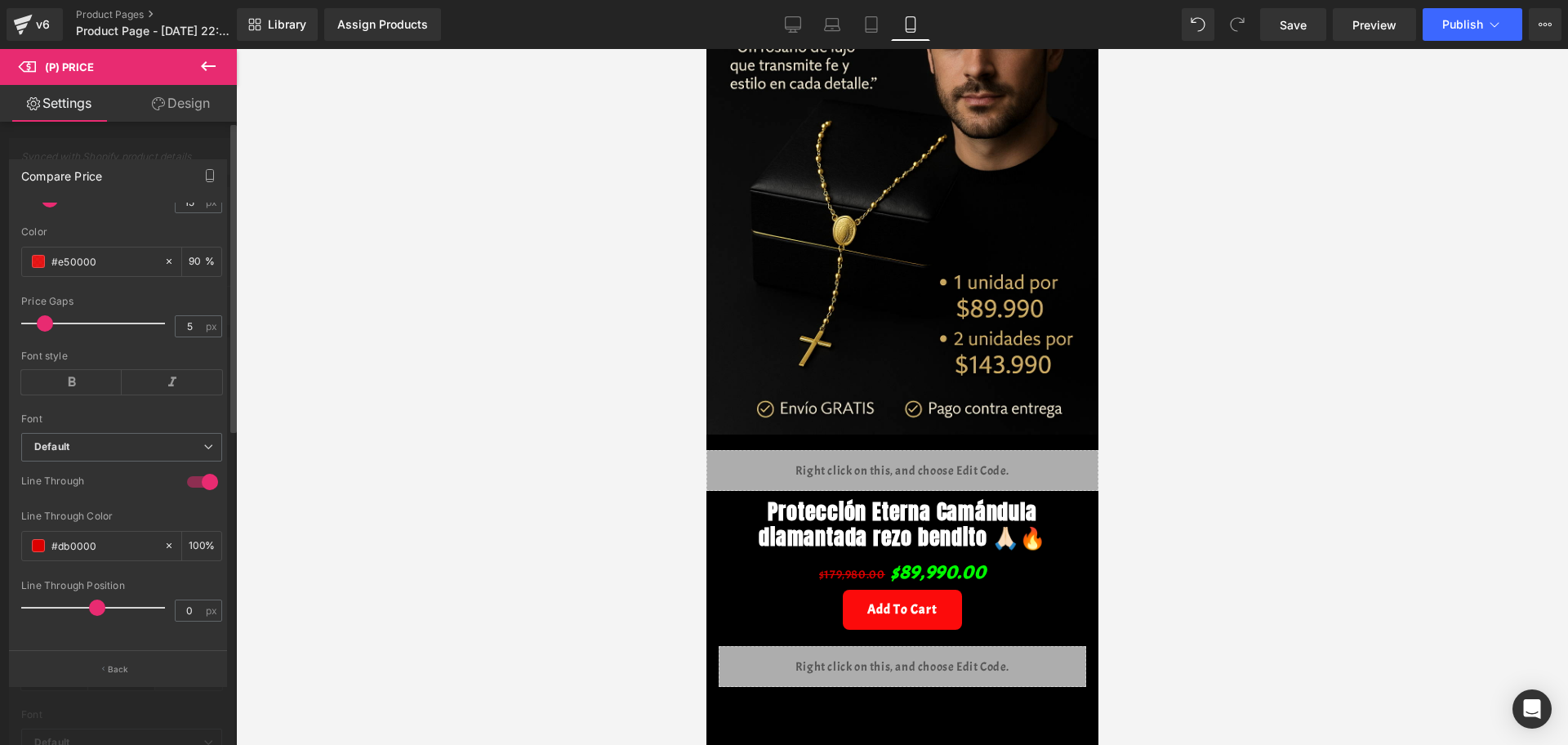
click at [371, 409] on div at bounding box center [902, 397] width 1332 height 696
click at [358, 283] on div at bounding box center [902, 397] width 1332 height 696
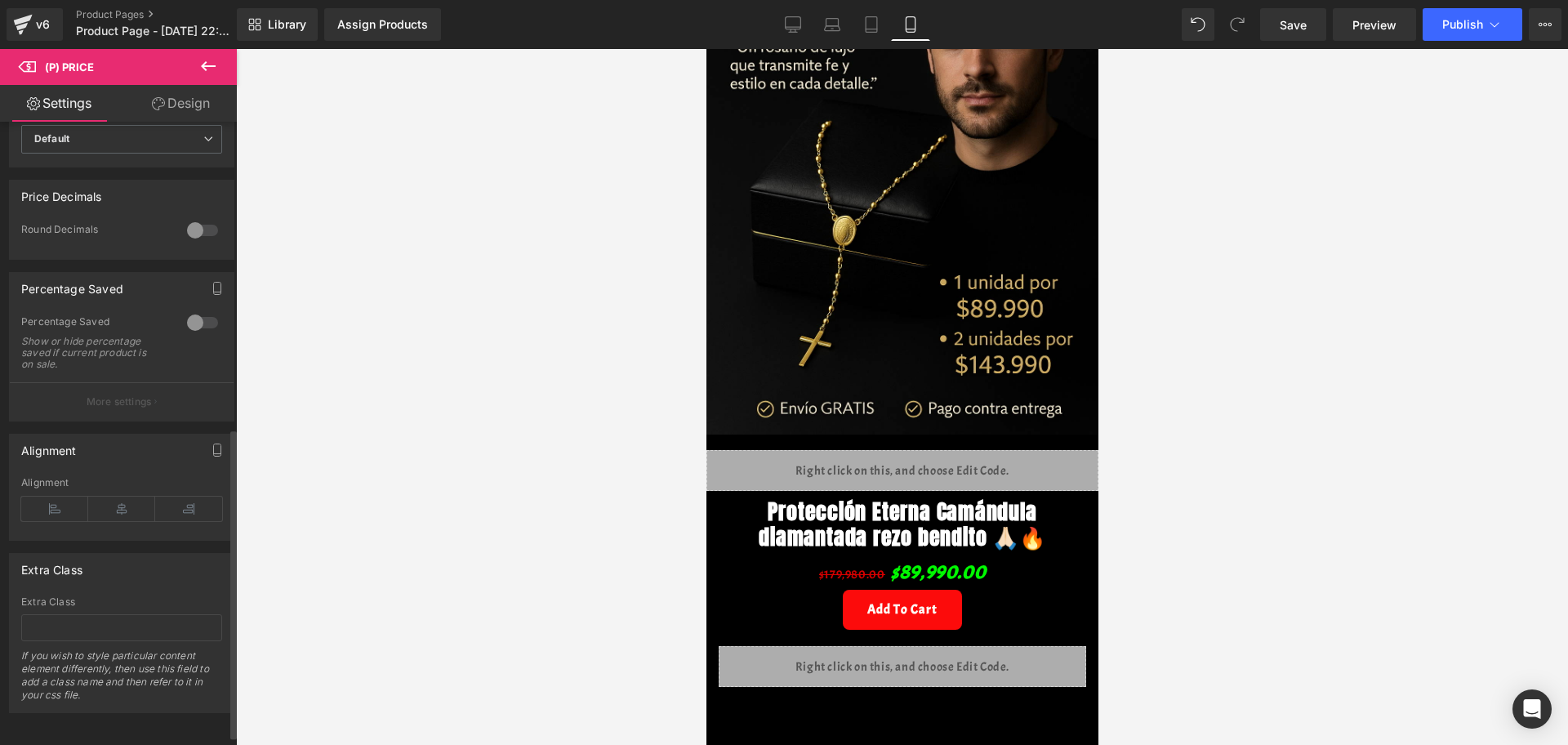
scroll to position [613, 0]
click at [189, 326] on div at bounding box center [203, 321] width 39 height 26
click at [100, 418] on button "More settings" at bounding box center [122, 400] width 224 height 39
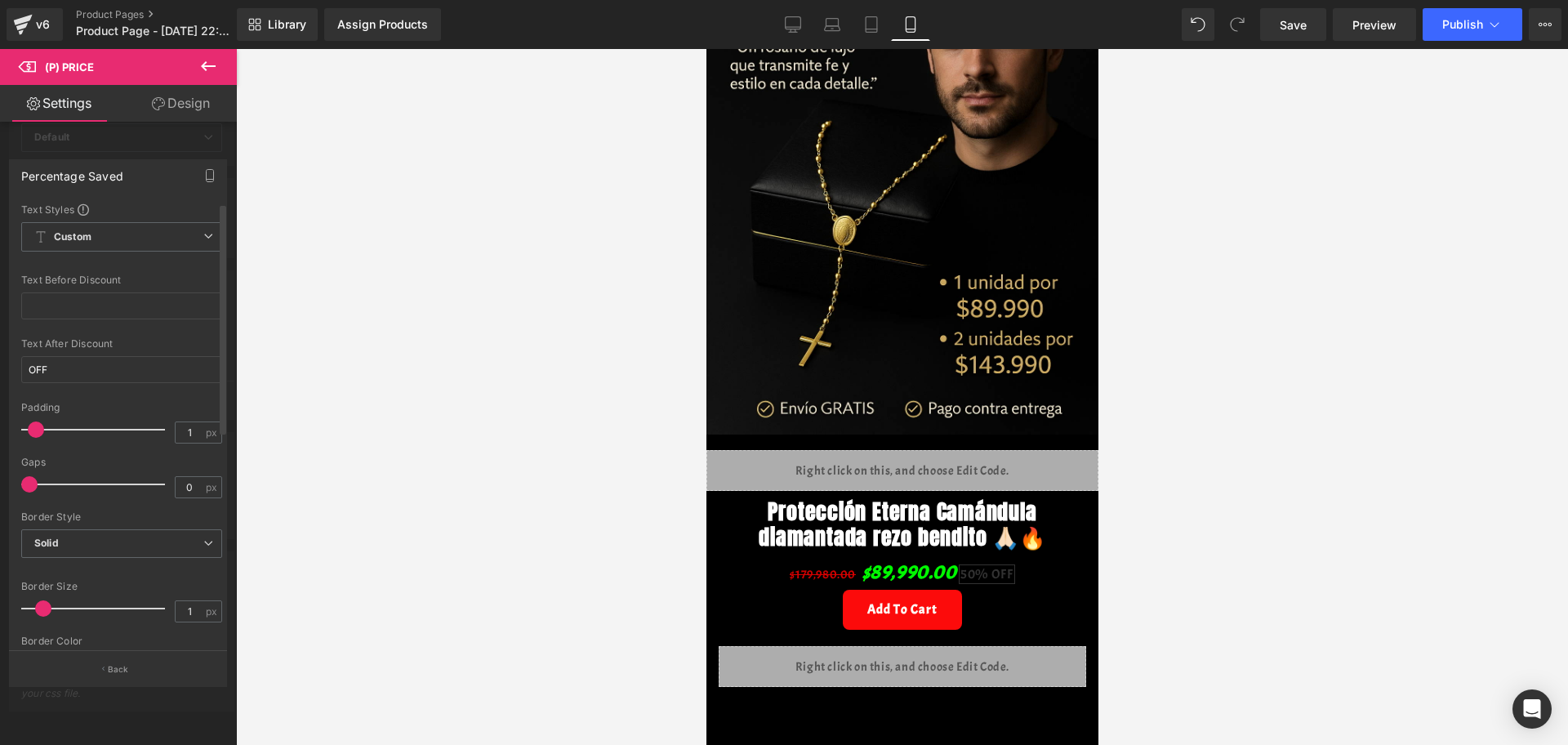
type input "0"
drag, startPoint x: 63, startPoint y: 428, endPoint x: 31, endPoint y: 424, distance: 32.2
click at [31, 424] on span at bounding box center [29, 429] width 17 height 17
type input "0"
click at [31, 481] on span at bounding box center [29, 484] width 17 height 17
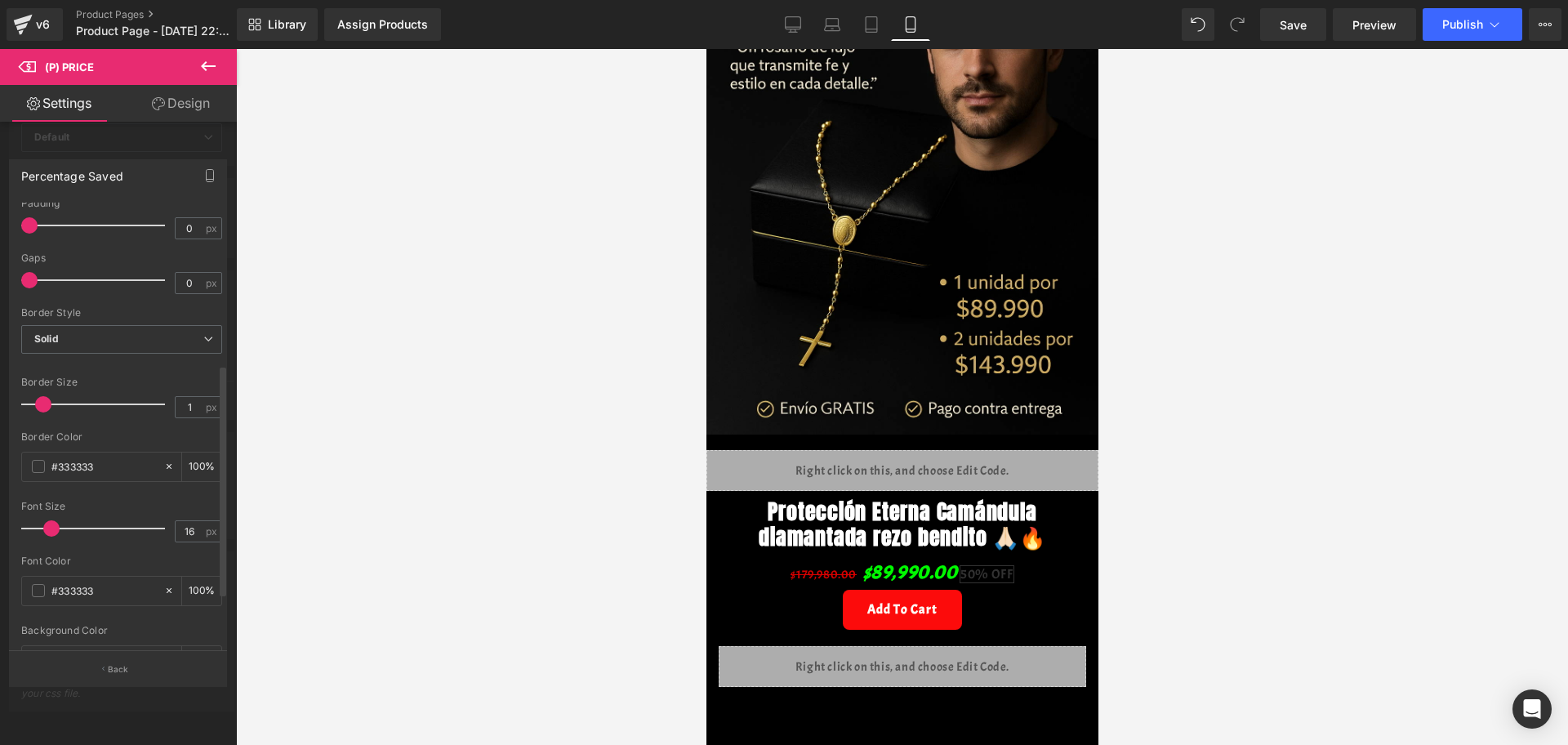
scroll to position [306, 0]
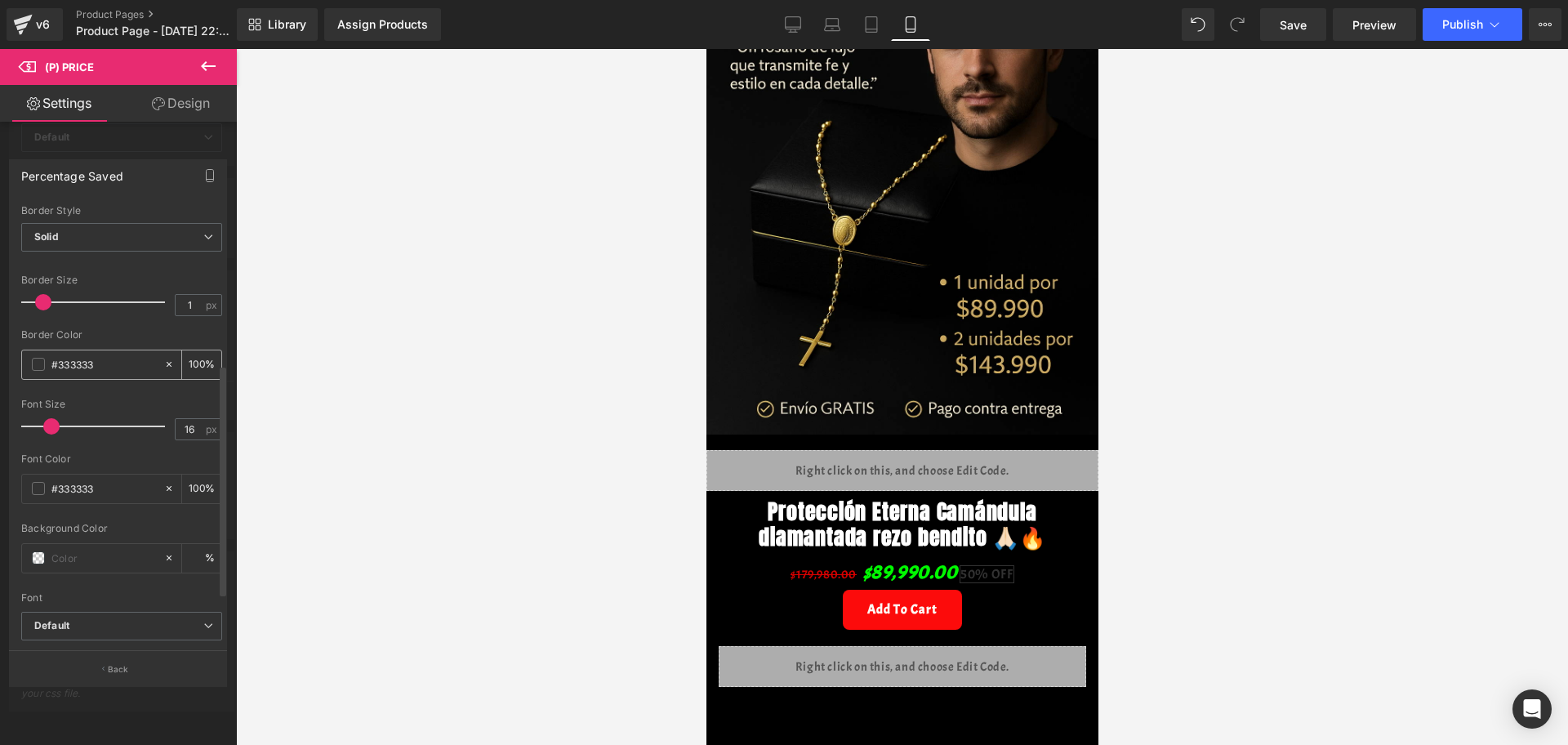
click at [32, 364] on span at bounding box center [38, 364] width 13 height 13
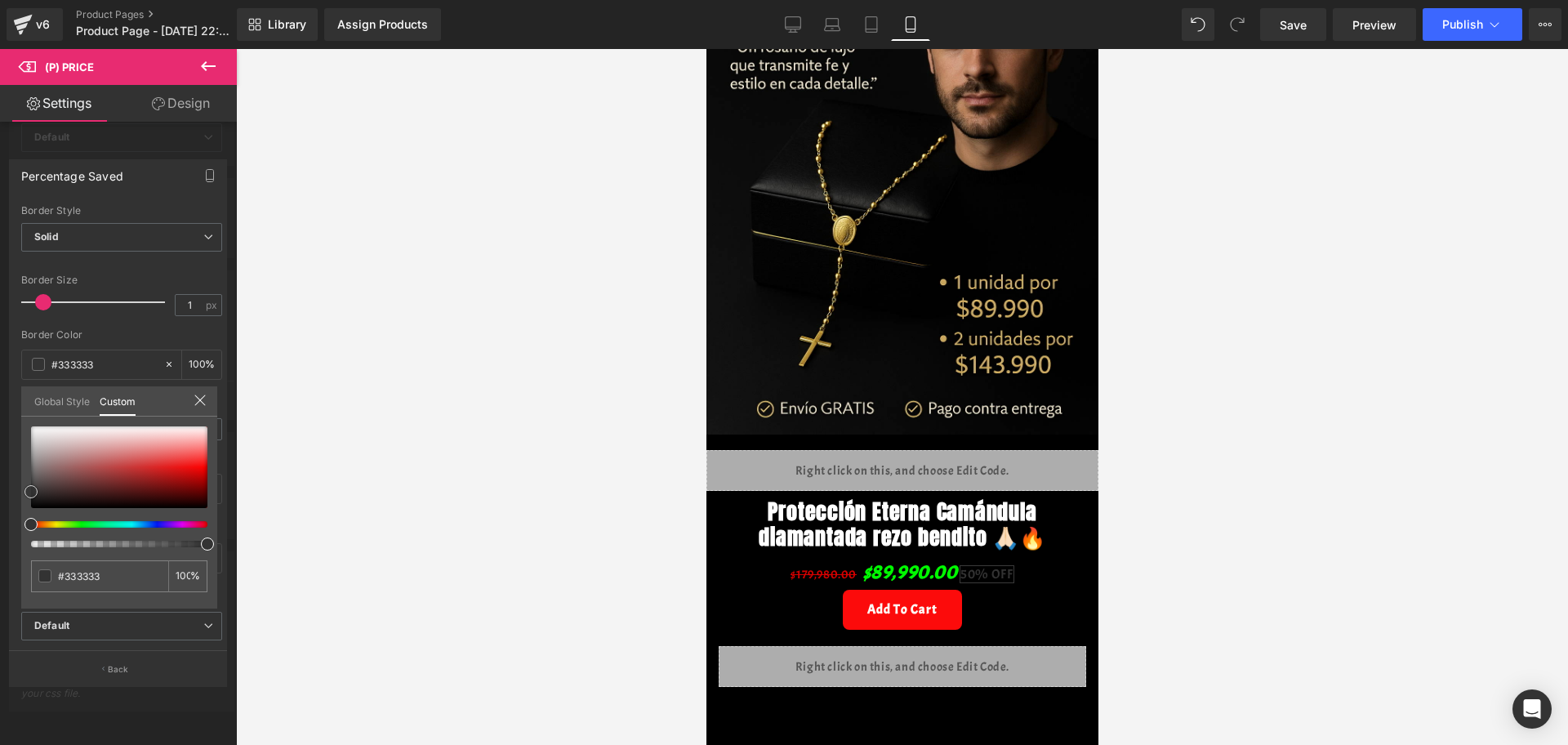
type input "#3a3a3a"
type input "#6c6a6a"
type input "#6d6868"
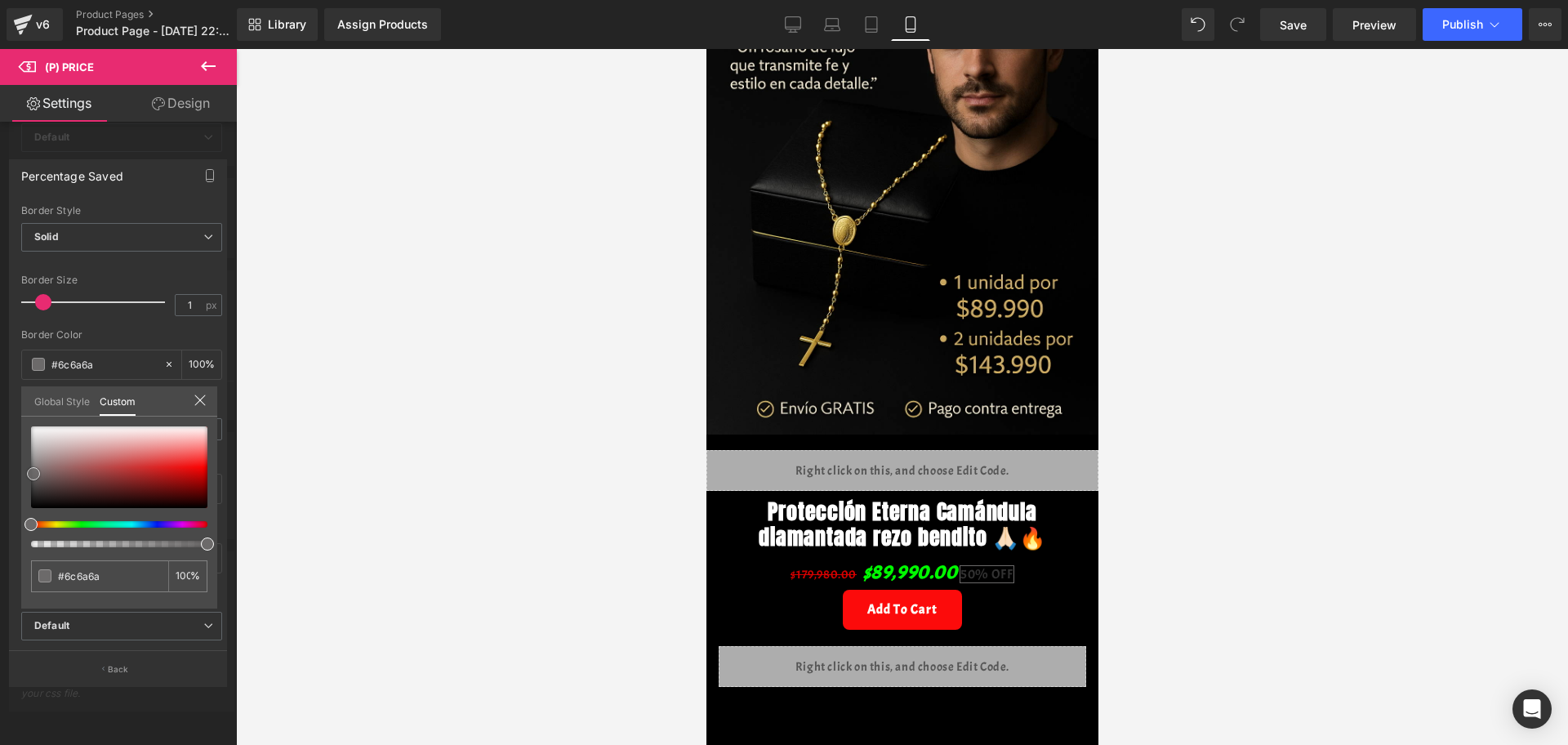
type input "#6d6868"
type input "#332323"
drag, startPoint x: 29, startPoint y: 487, endPoint x: 63, endPoint y: 490, distance: 34.1
click at [63, 490] on span at bounding box center [65, 494] width 13 height 13
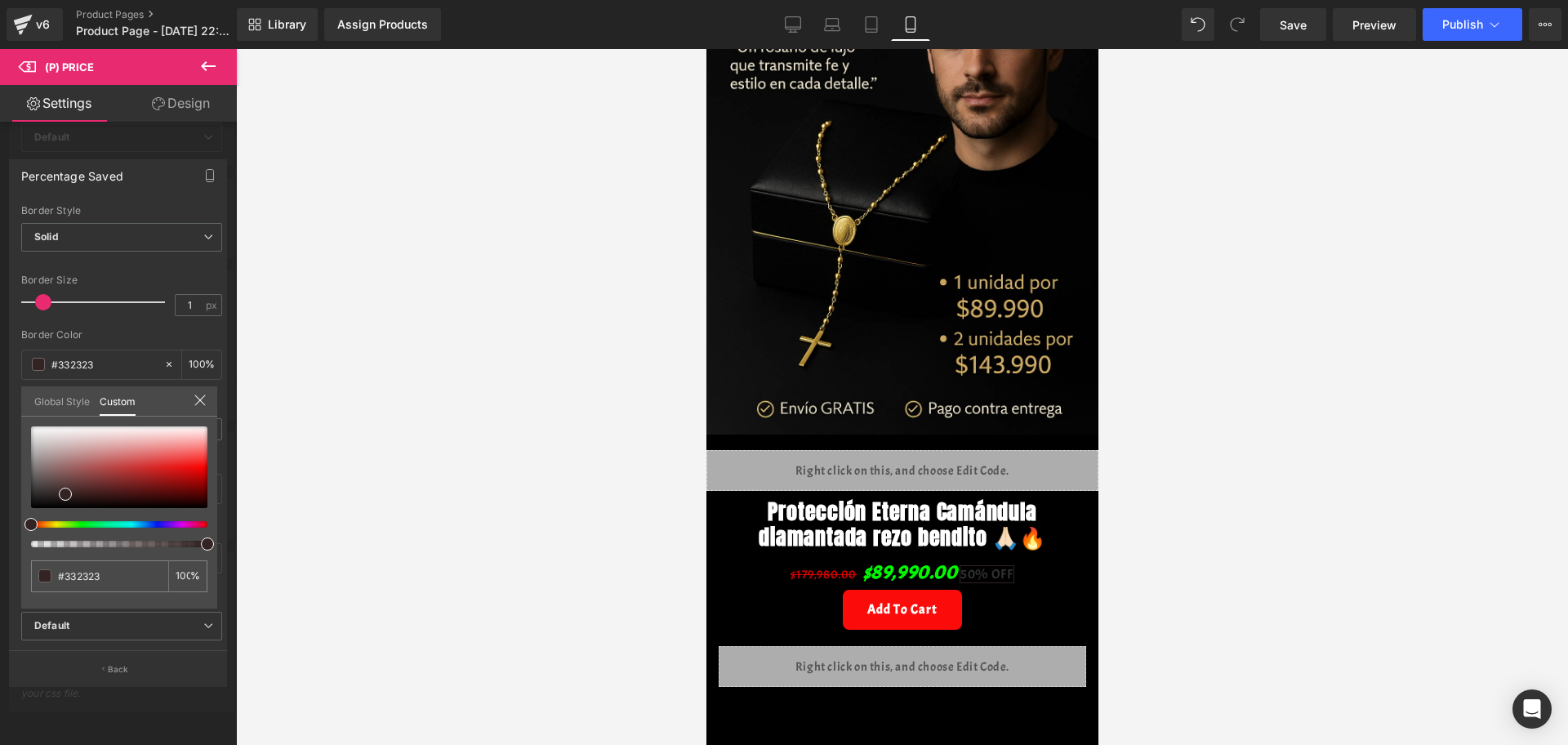
click at [75, 515] on div at bounding box center [119, 487] width 176 height 121
click at [75, 522] on div at bounding box center [113, 524] width 176 height 6
type input "#273323"
type input "#263422"
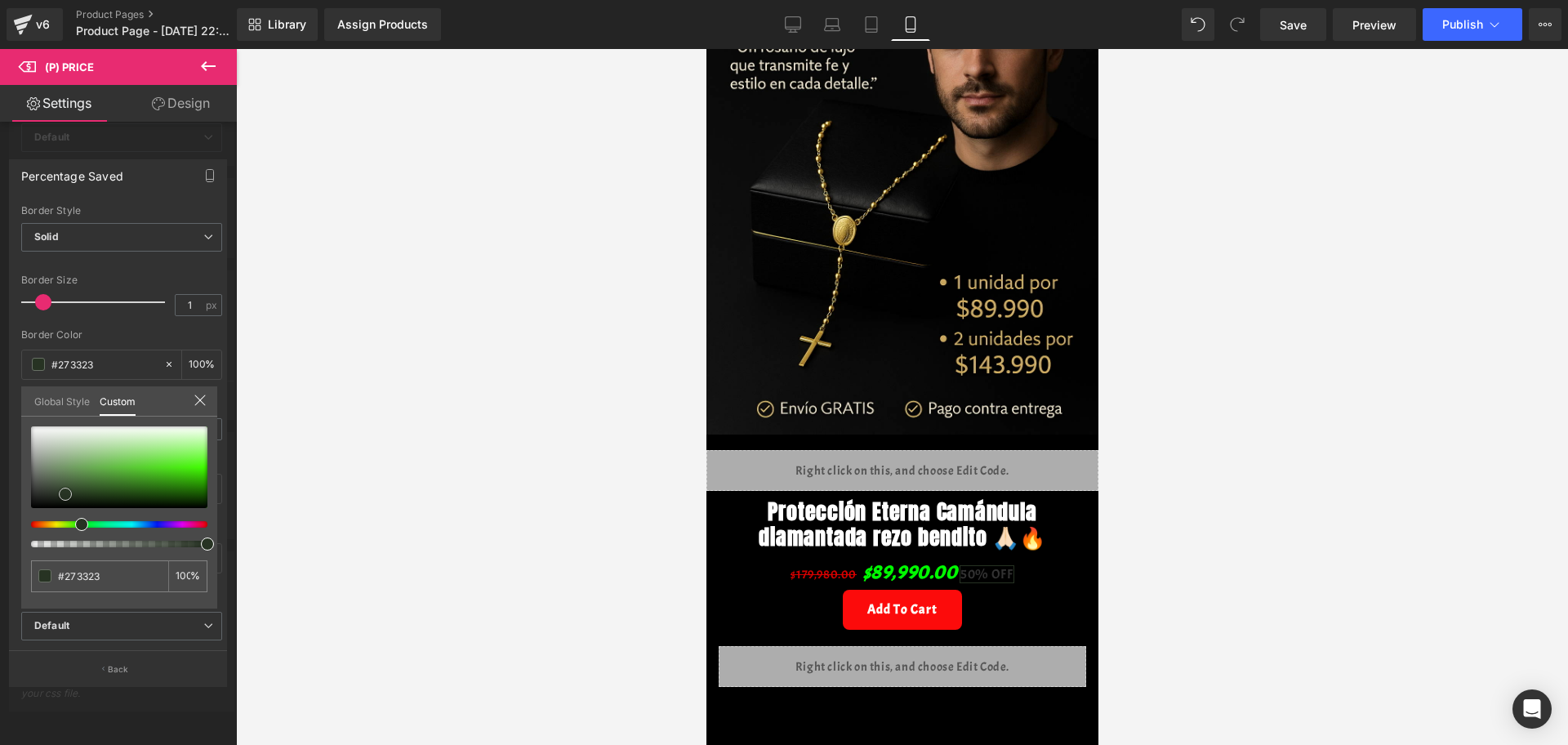
type input "#263422"
type input "#0c5100"
type input "#117500"
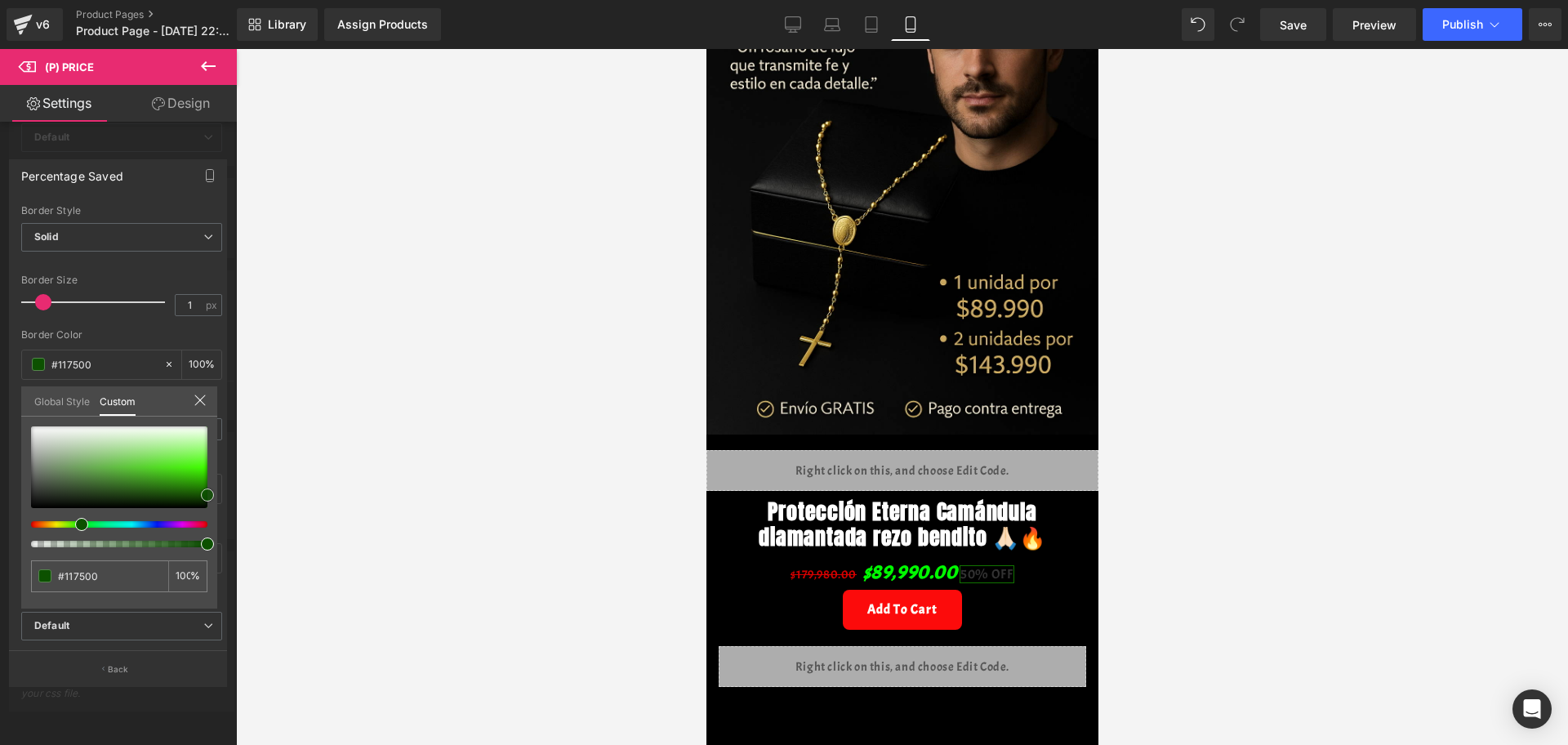
type input "#18a300"
type input "#24f400"
type input "#25f900"
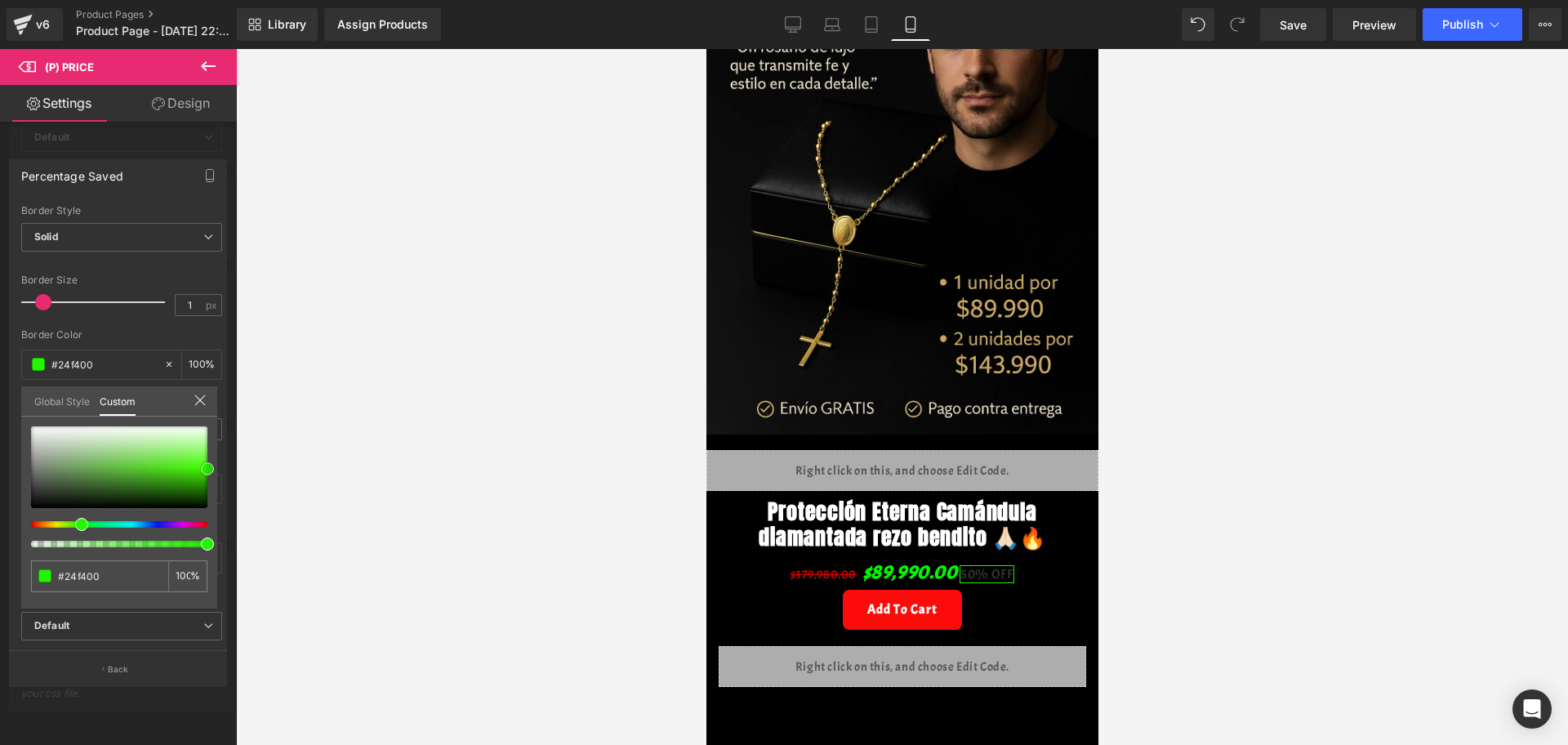
type input "#25f900"
type input "#2eff0a"
type input "#4dfe2d"
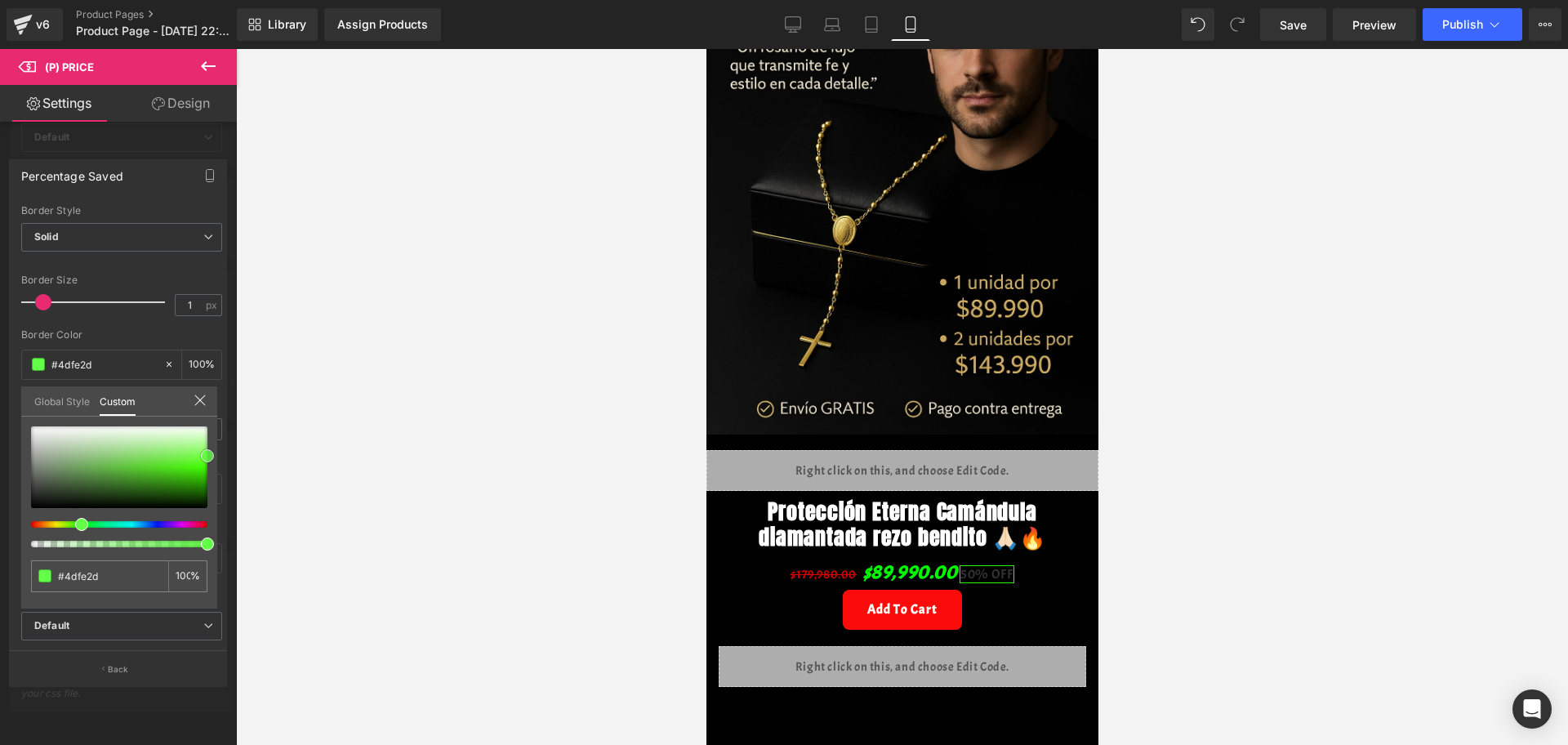
type input "#63fe48"
type input "#67fe4c"
type input "#67fe4d"
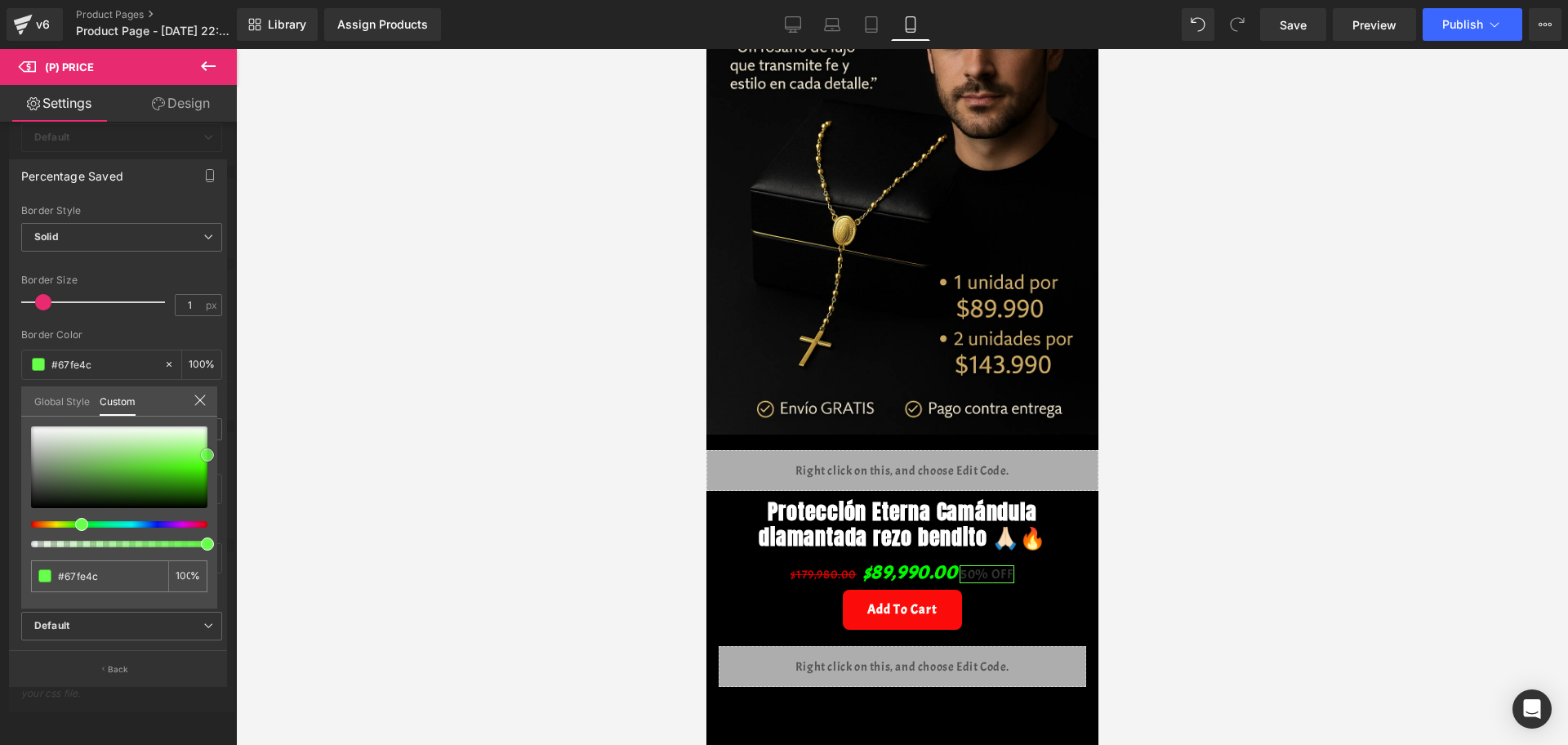
type input "#67fe4d"
drag, startPoint x: 64, startPoint y: 489, endPoint x: 224, endPoint y: 458, distance: 163.0
click at [216, 451] on div "#67fe4d 100 %" at bounding box center [119, 518] width 196 height 183
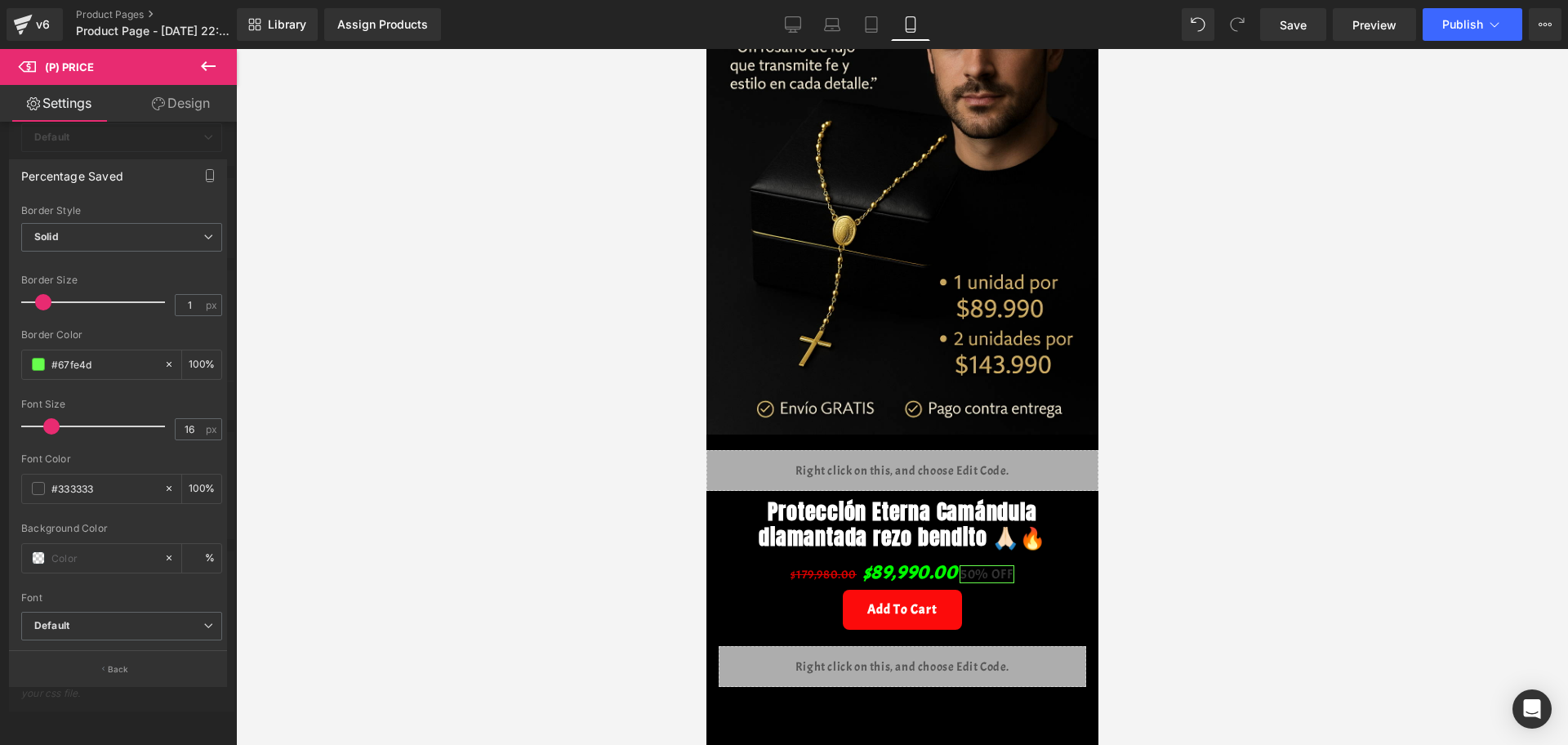
click at [247, 466] on div at bounding box center [902, 397] width 1332 height 696
click at [39, 484] on span at bounding box center [38, 488] width 13 height 13
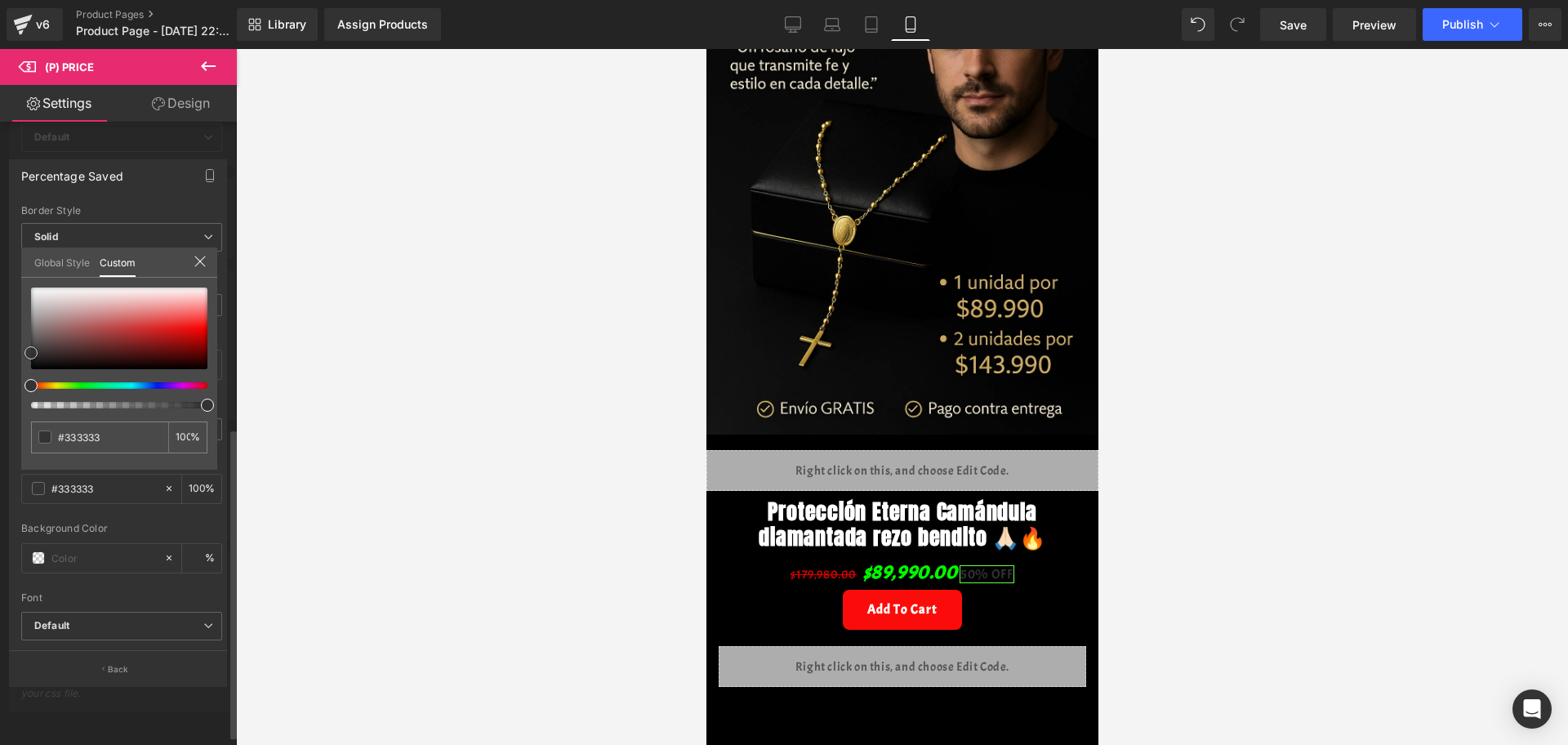
type input "#353535"
type input "#878282"
type input "#dcdada"
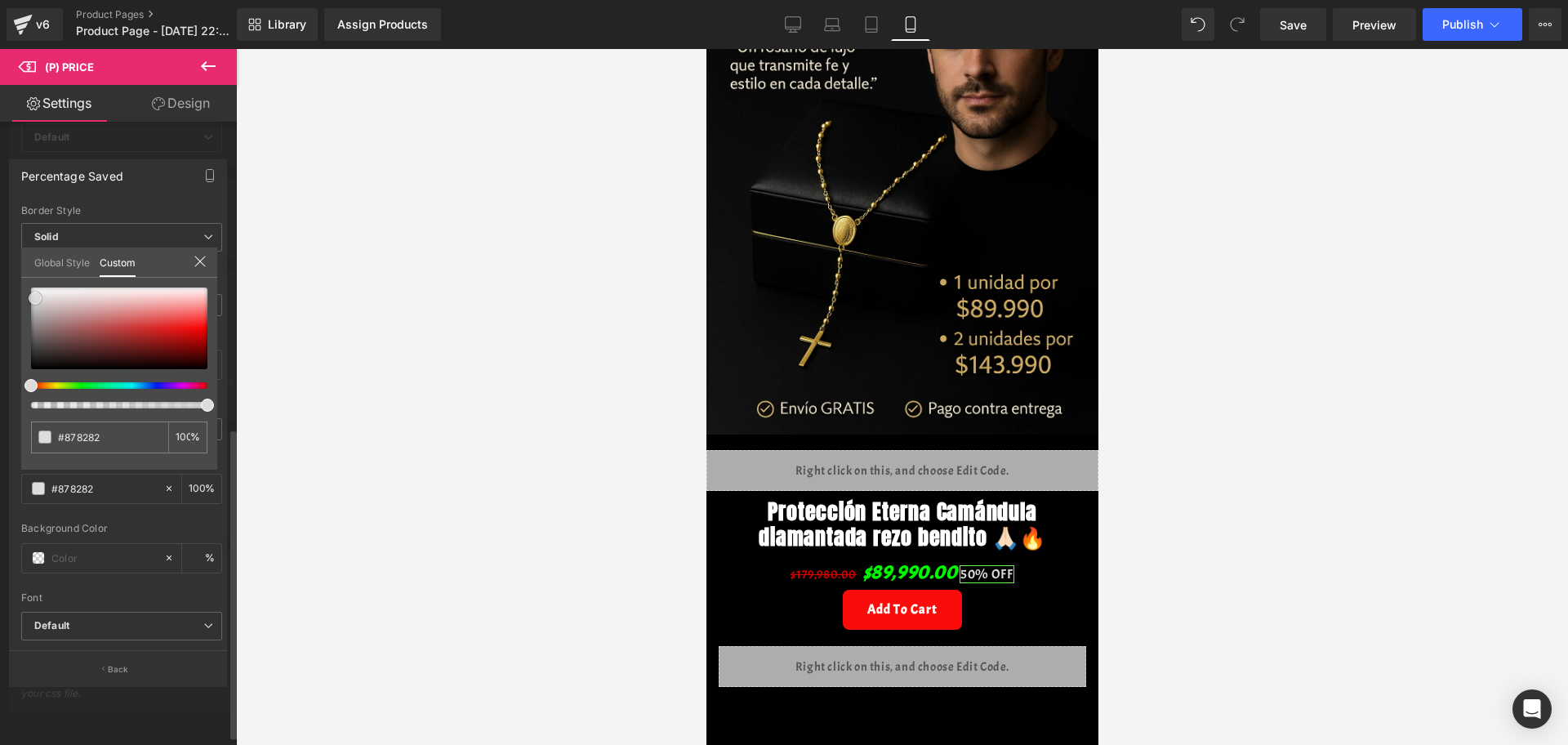
type input "#dcdada"
type input "#e8e8e8"
type input "#ededed"
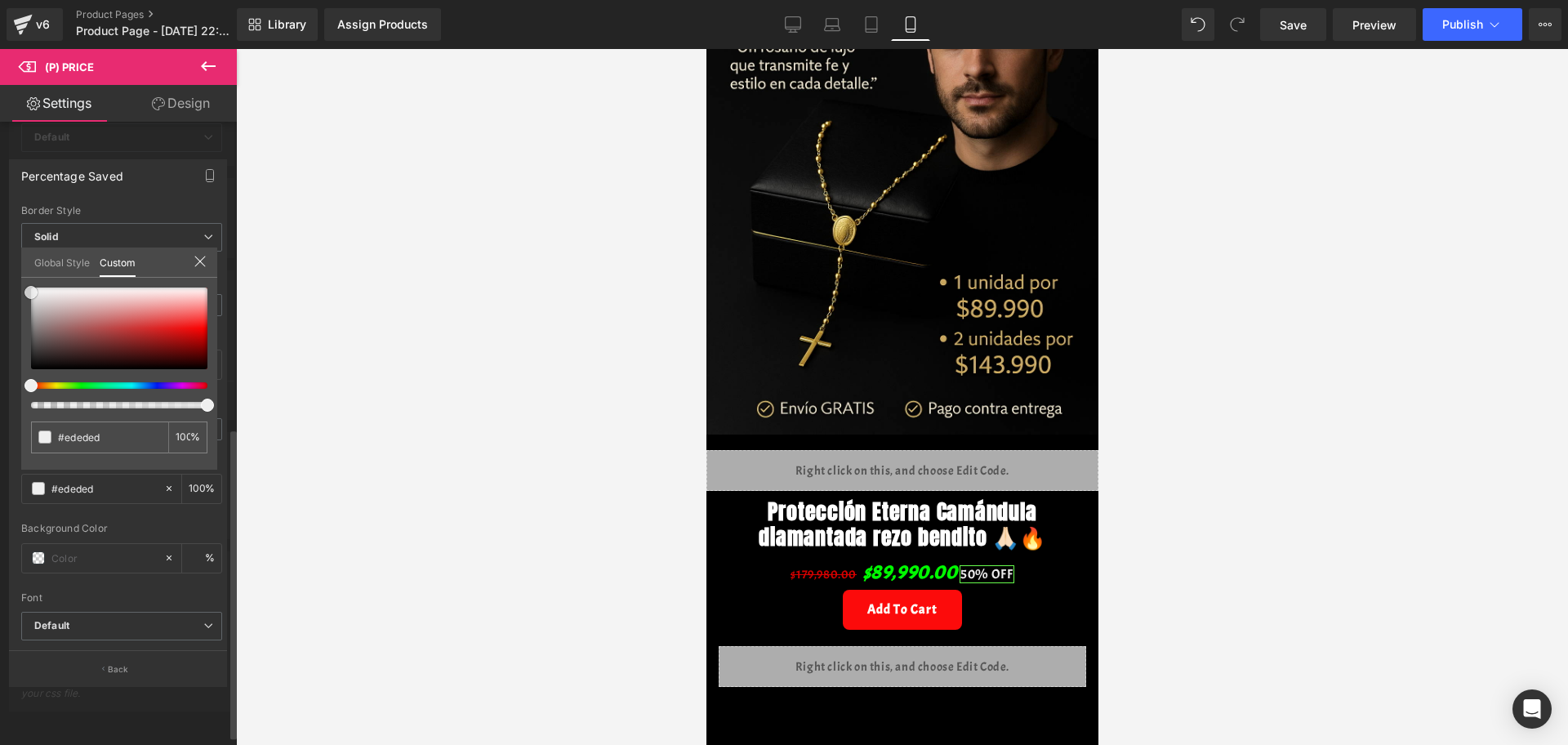
type input "#f4f4f4"
drag, startPoint x: 31, startPoint y: 354, endPoint x: 28, endPoint y: 291, distance: 63.1
click at [28, 291] on span at bounding box center [31, 290] width 13 height 13
click at [232, 474] on b at bounding box center [232, 585] width 10 height 308
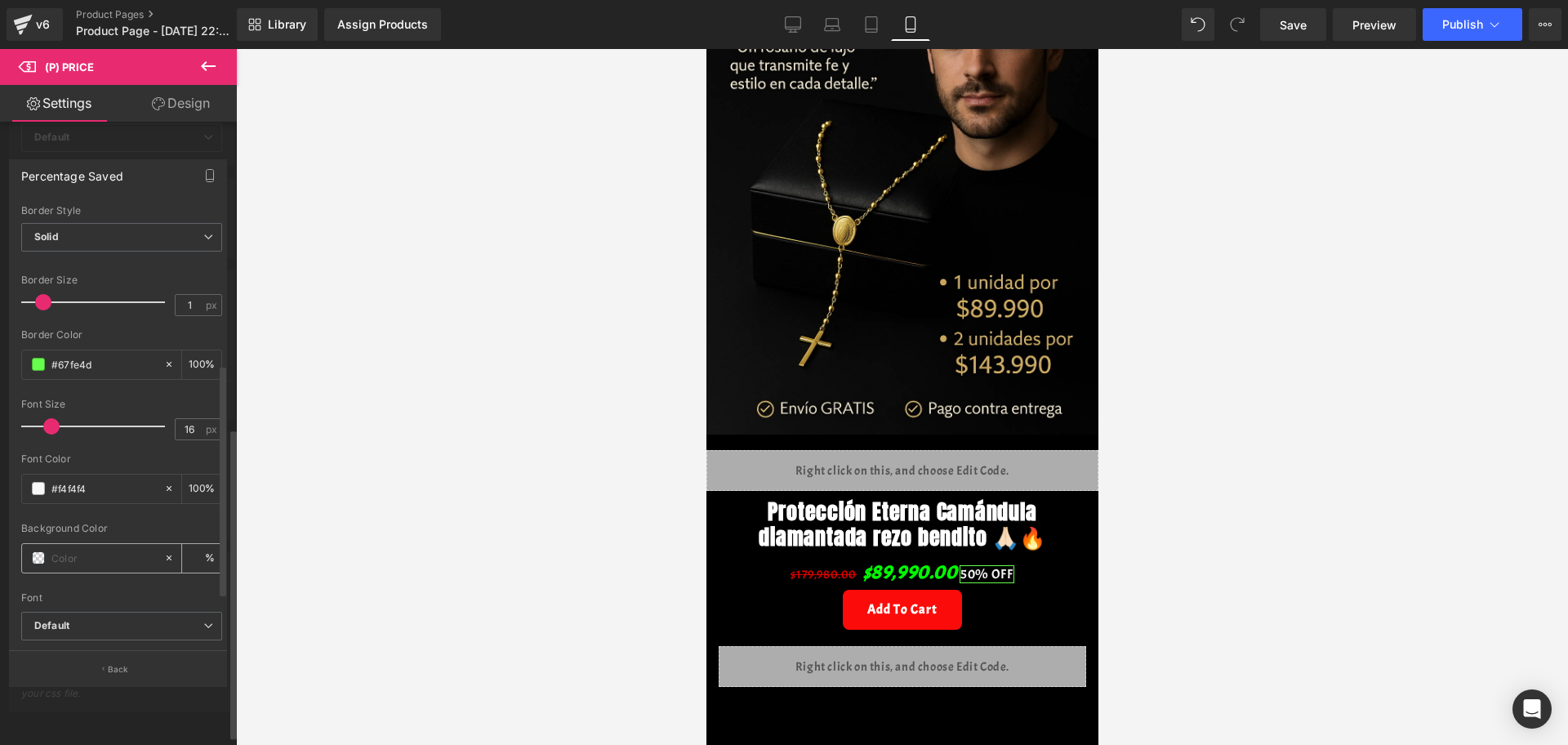
click at [39, 552] on span at bounding box center [38, 557] width 13 height 13
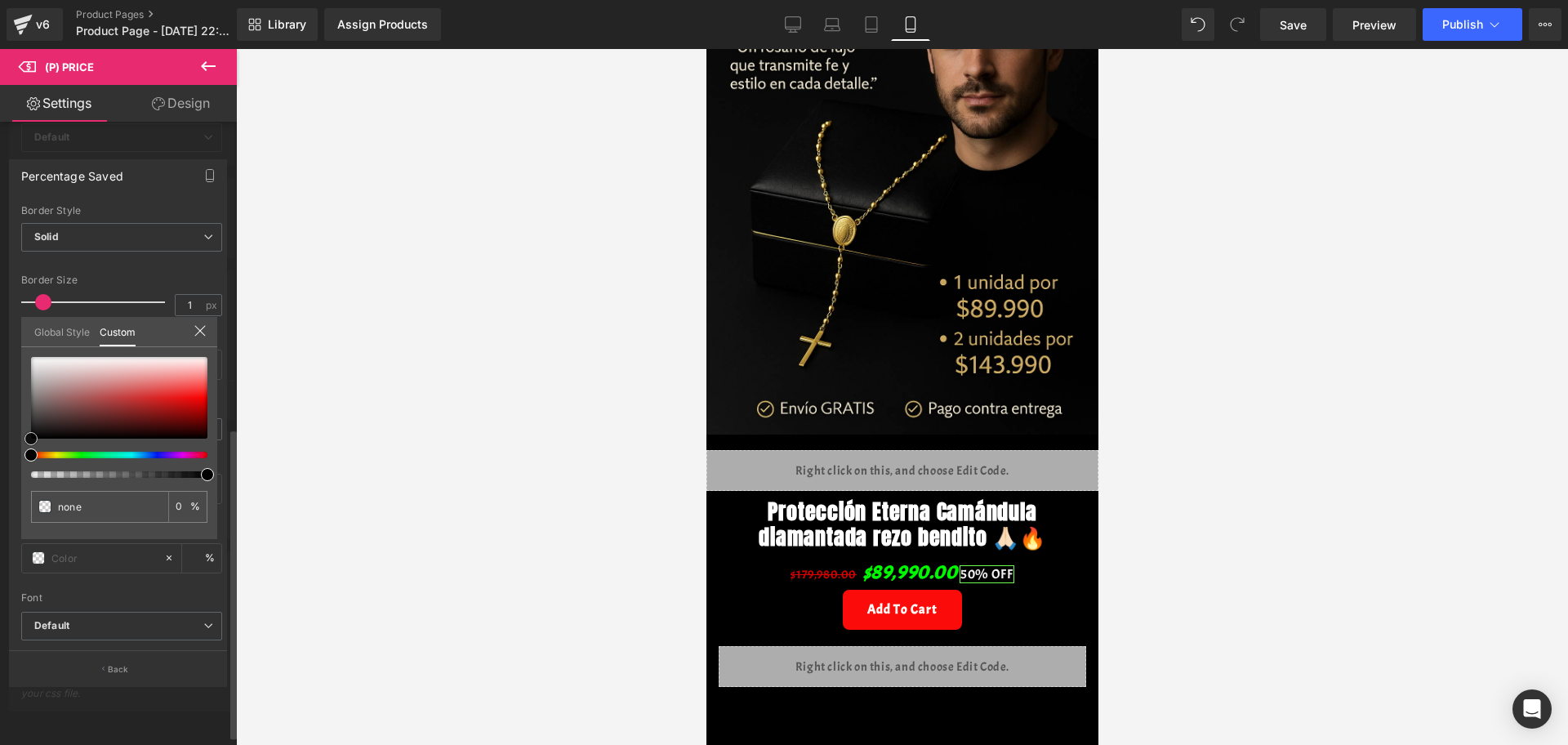
type input "#1c1c1c"
type input "100"
type input "#1c1c1c"
type input "100"
type input "#979595"
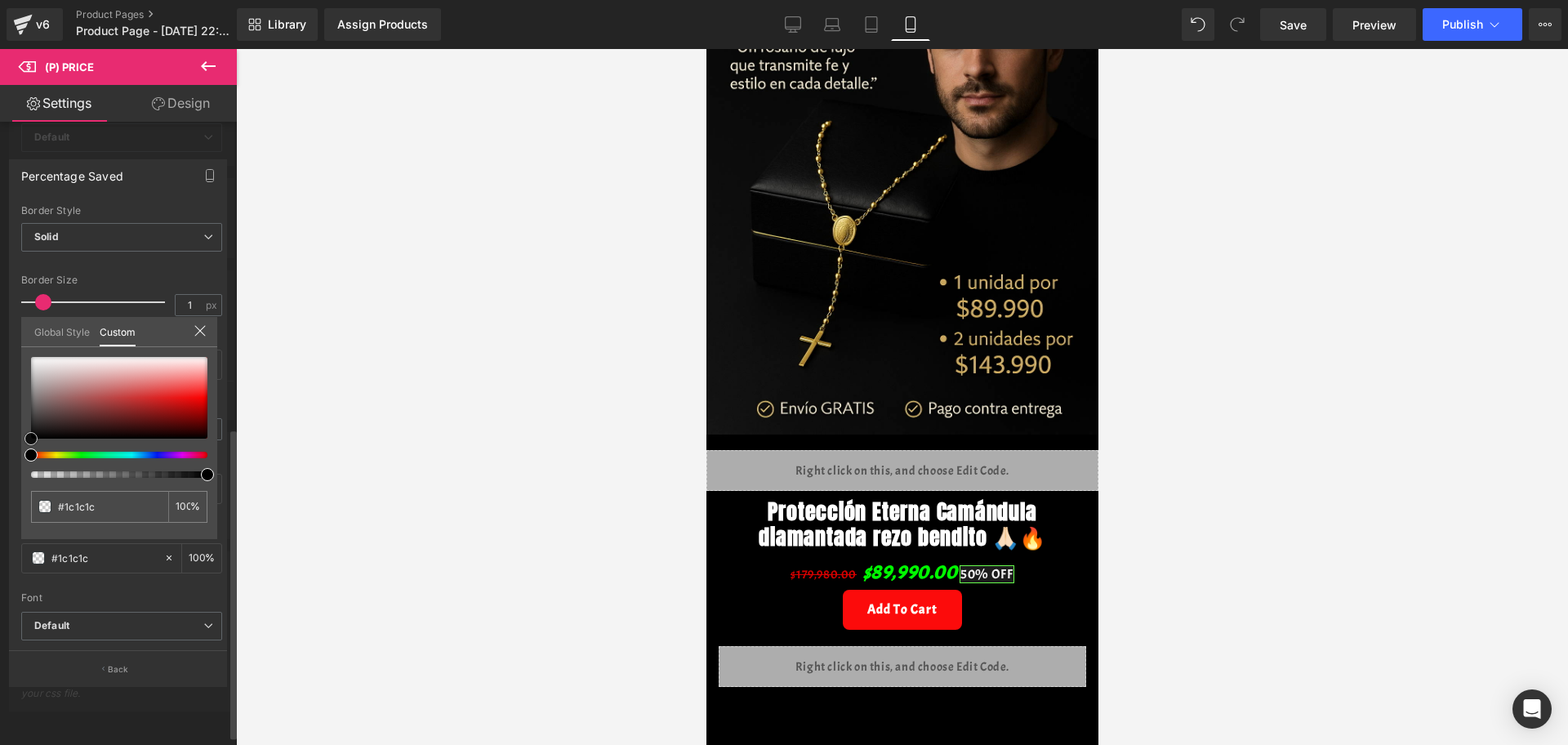
type input "#979595"
type input "#b8b6b6"
type input "#cbc7c7"
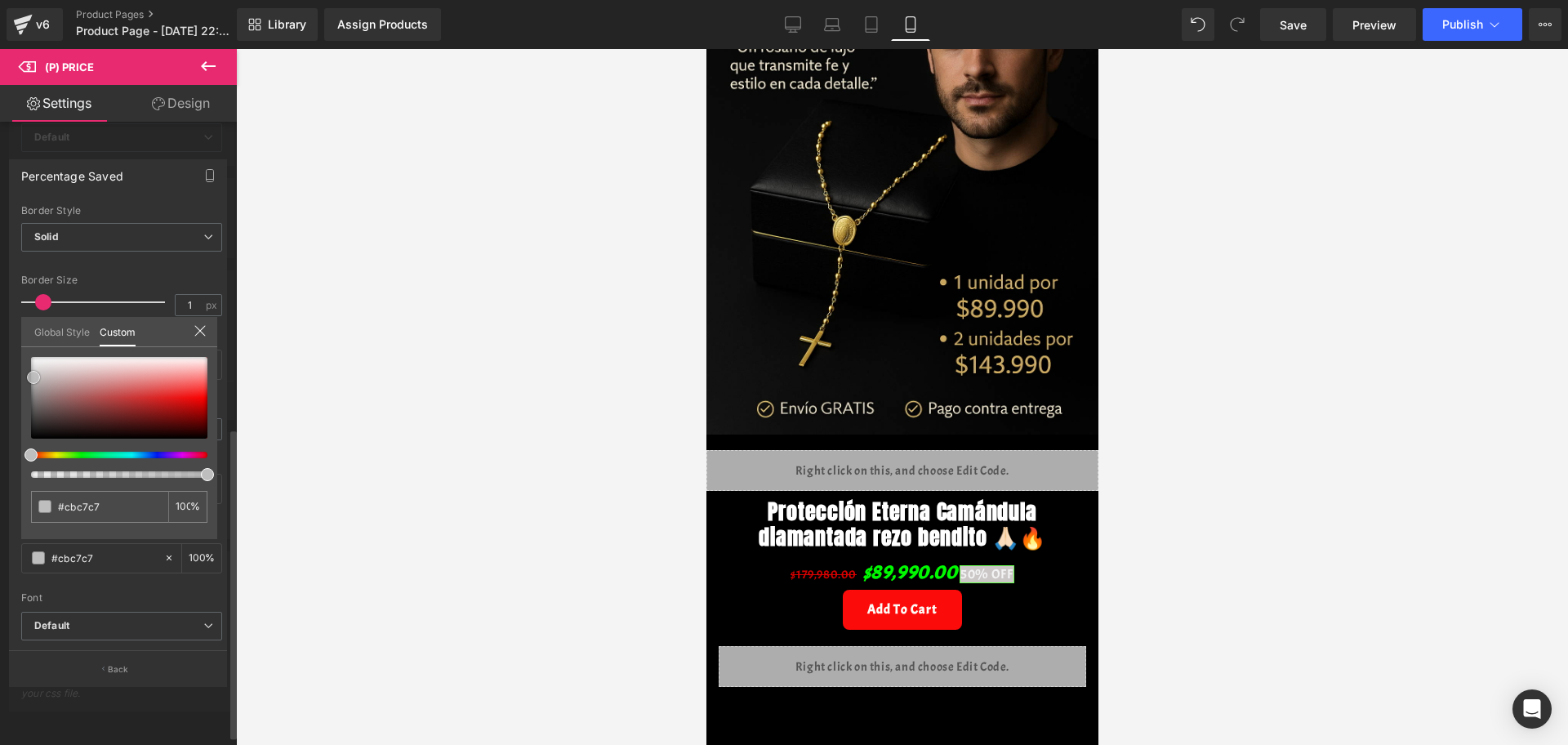
type input "#ebe9e9"
type input "#e9e6e6"
type input "#978a8a"
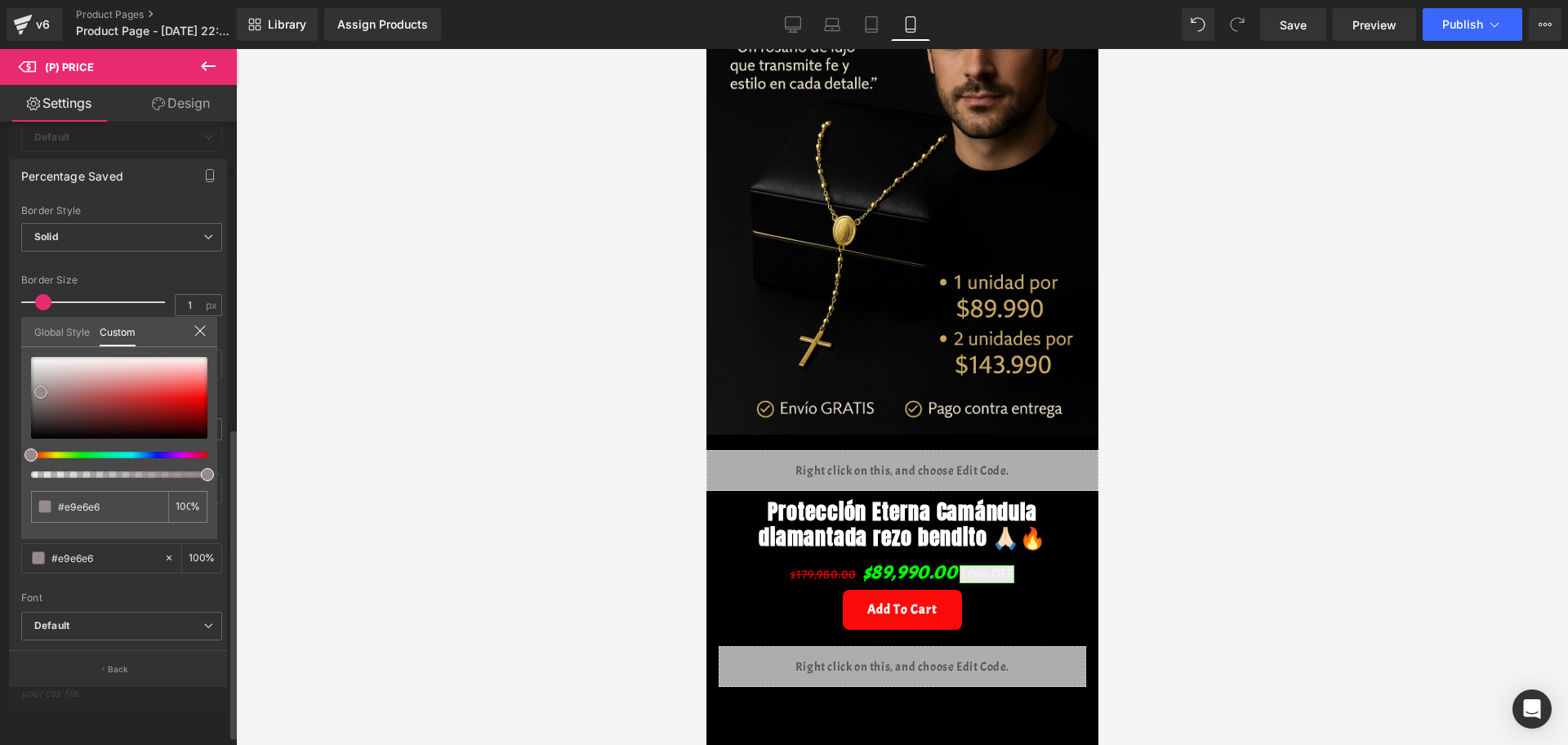
type input "#978a8a"
type input "#897a7a"
type input "#1d1a1a"
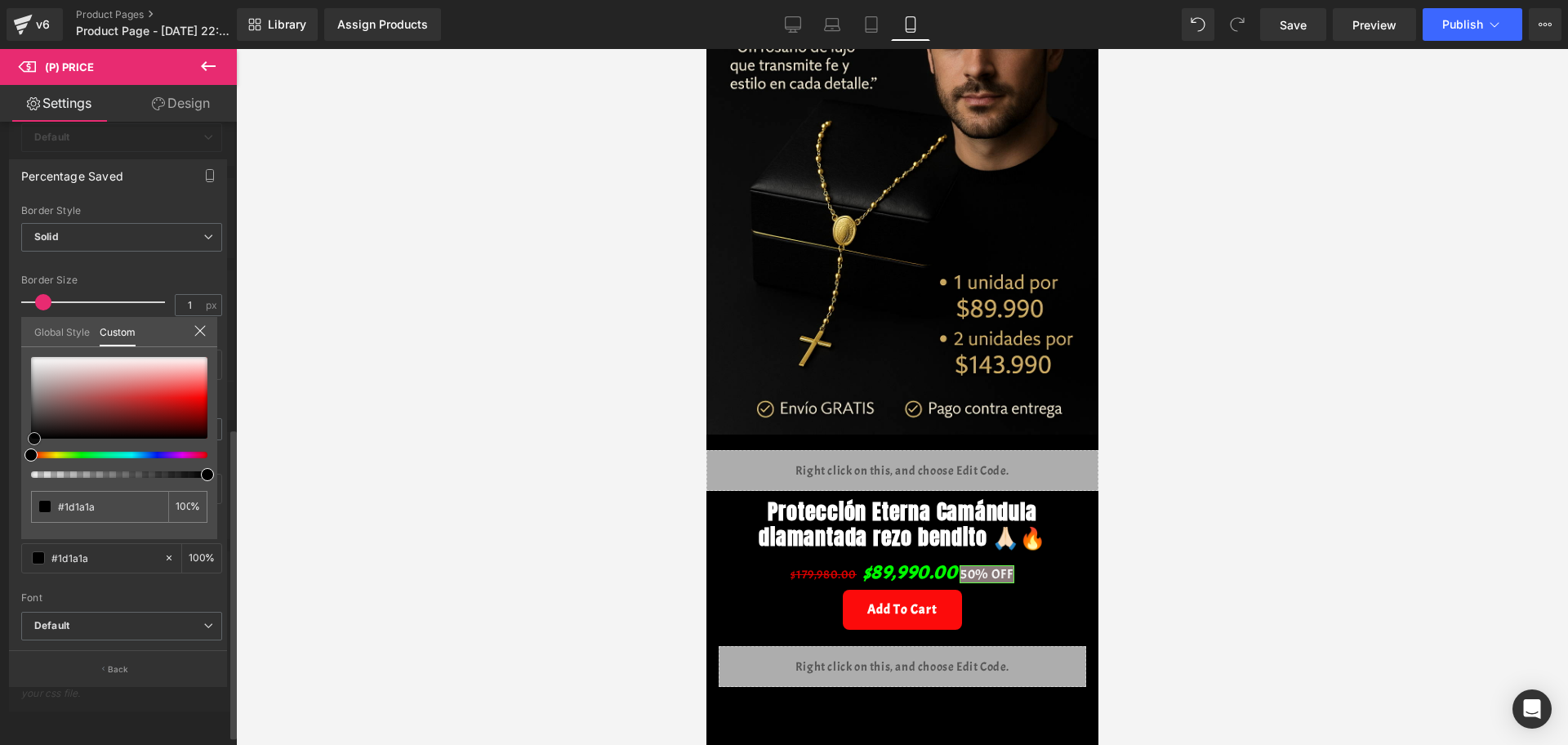
type input "#000000"
drag, startPoint x: 29, startPoint y: 436, endPoint x: 26, endPoint y: 462, distance: 26.2
click at [31, 450] on div at bounding box center [119, 417] width 176 height 121
drag, startPoint x: 26, startPoint y: 464, endPoint x: 38, endPoint y: 464, distance: 12.0
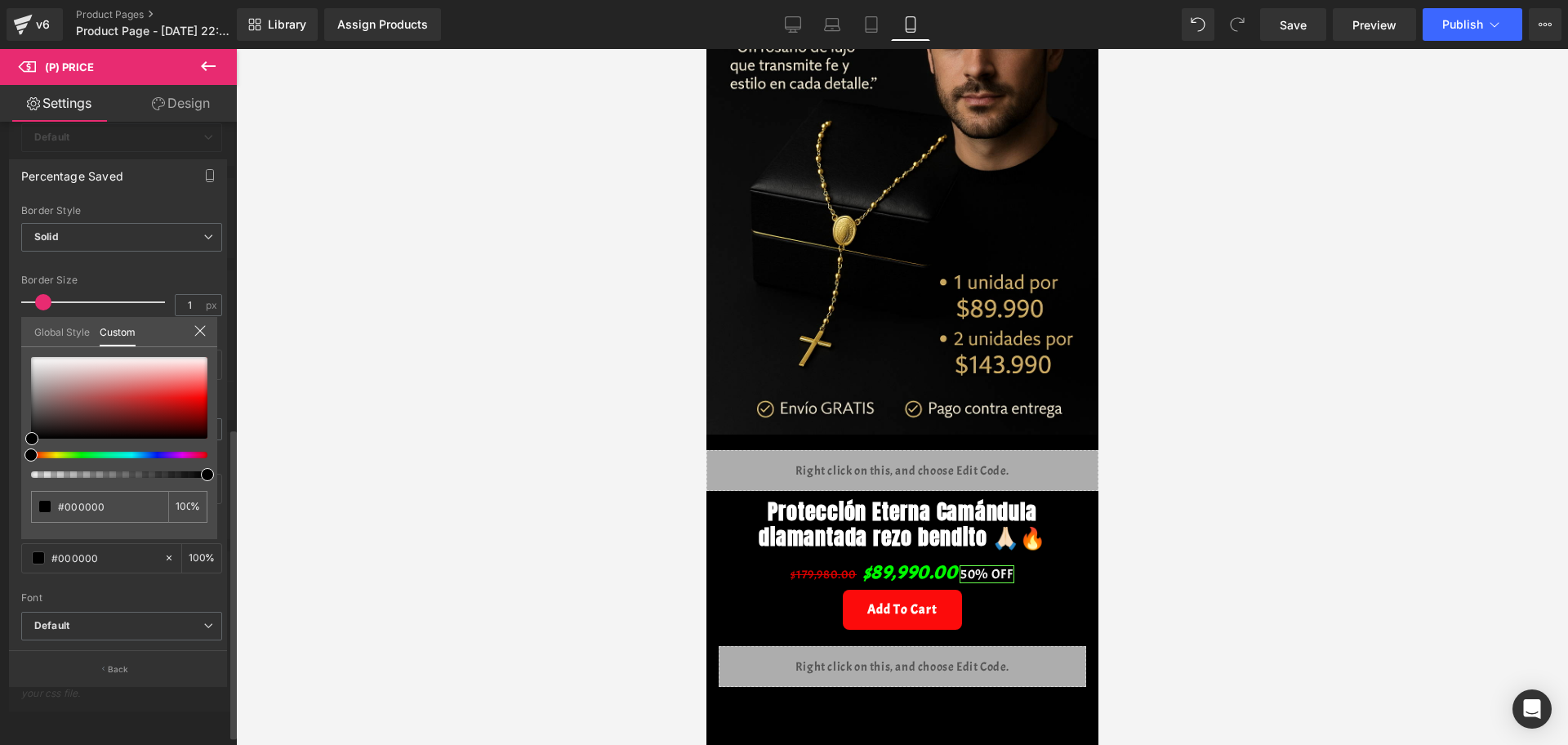
click at [38, 464] on div "#000000 100 %" at bounding box center [119, 448] width 196 height 183
drag, startPoint x: 31, startPoint y: 459, endPoint x: 84, endPoint y: 458, distance: 53.0
click at [84, 458] on span at bounding box center [90, 455] width 13 height 13
type input "#073507"
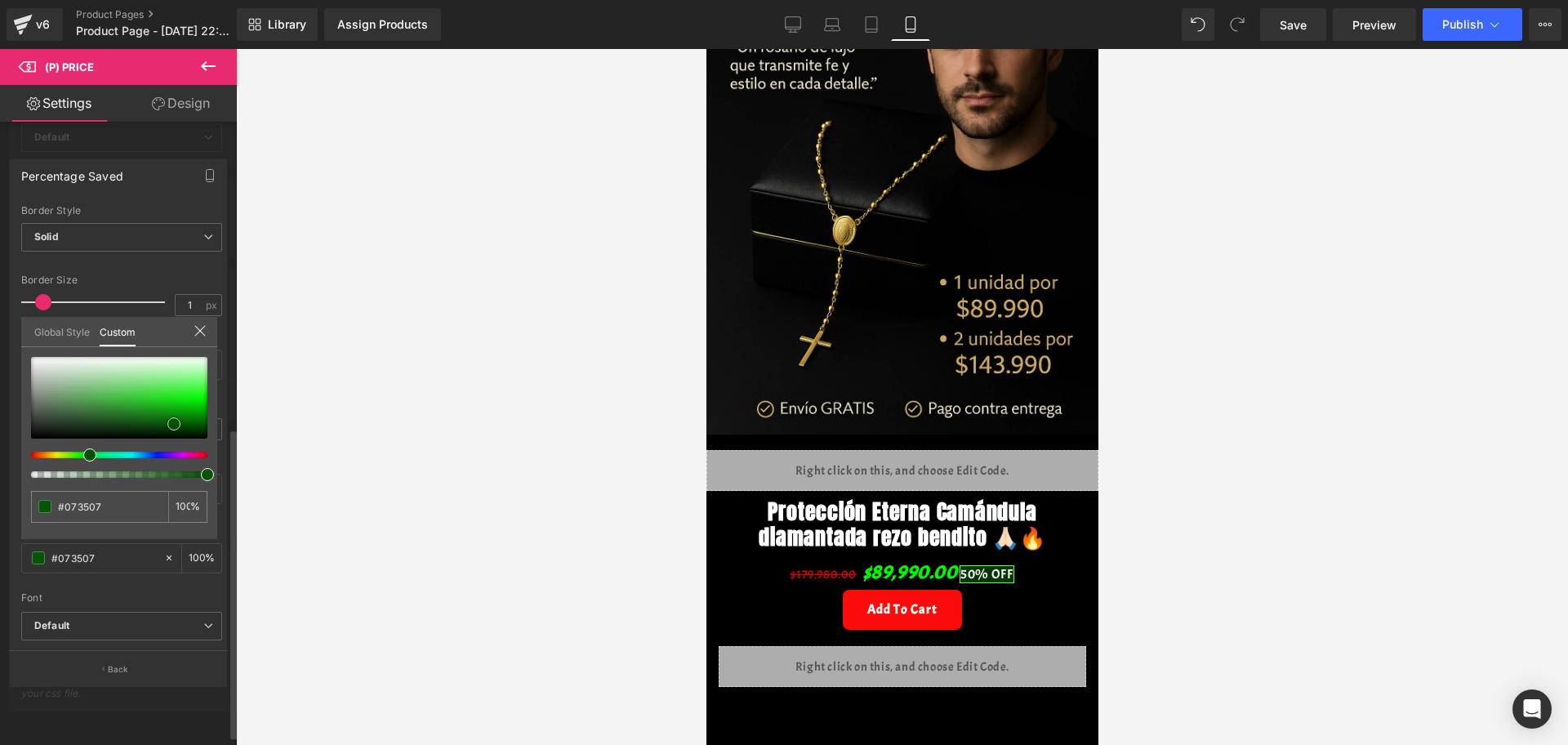
type input "#095c09"
type input "#03cd03"
drag, startPoint x: 31, startPoint y: 435, endPoint x: 205, endPoint y: 395, distance: 178.5
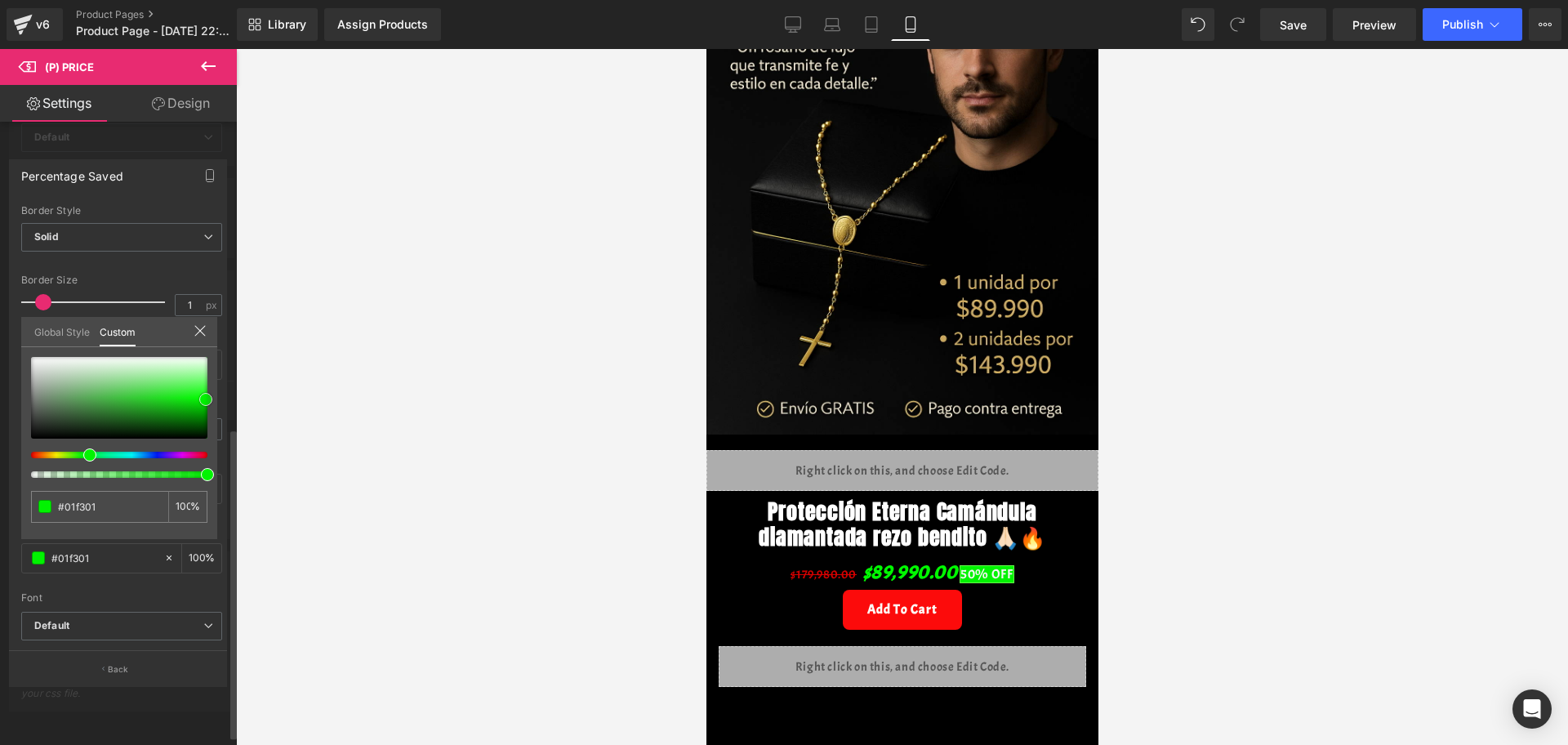
click at [205, 395] on span at bounding box center [205, 399] width 13 height 13
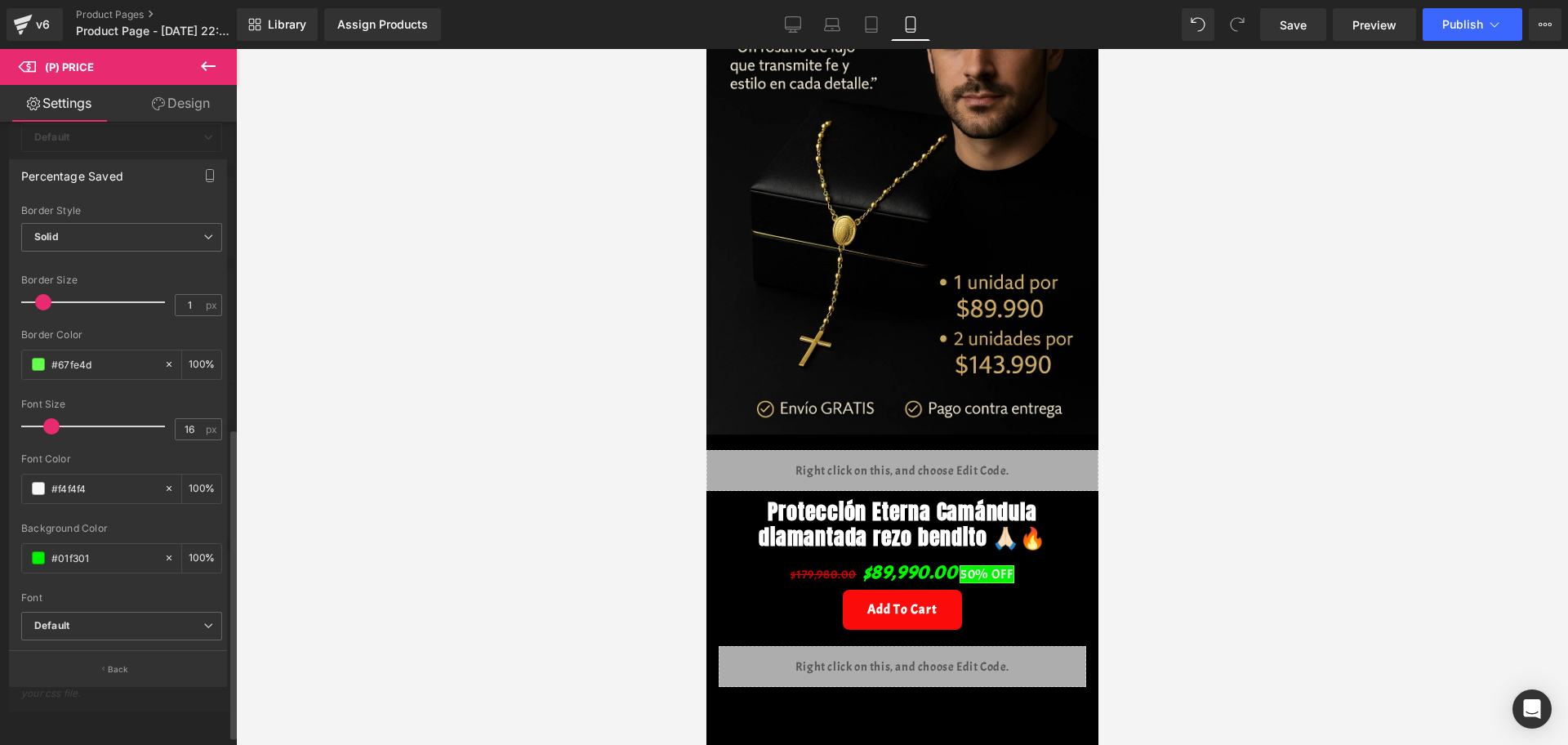
click at [297, 412] on div at bounding box center [902, 397] width 1332 height 696
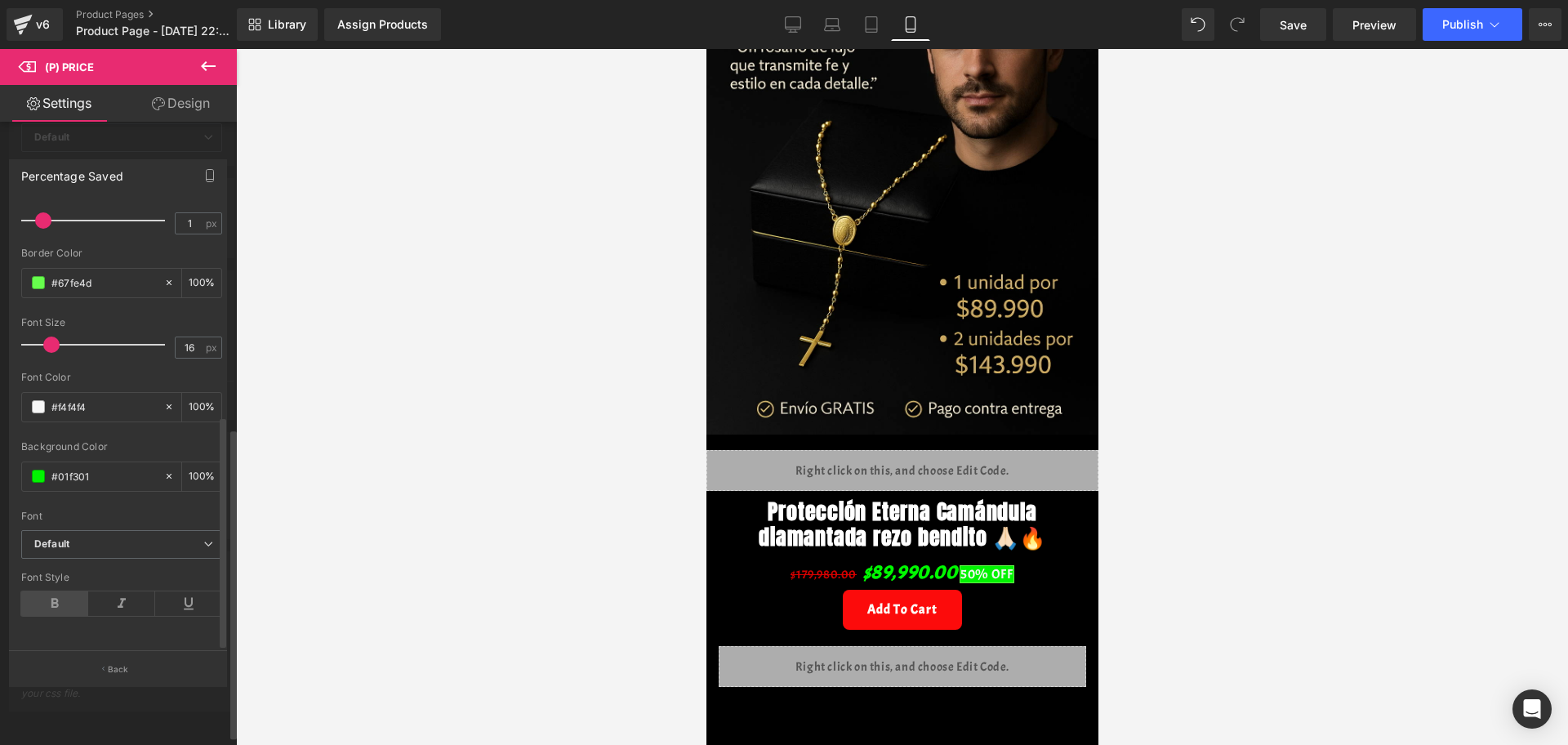
click at [64, 592] on icon at bounding box center [55, 604] width 67 height 25
click at [122, 592] on icon at bounding box center [122, 604] width 67 height 25
click at [44, 470] on span at bounding box center [38, 476] width 13 height 13
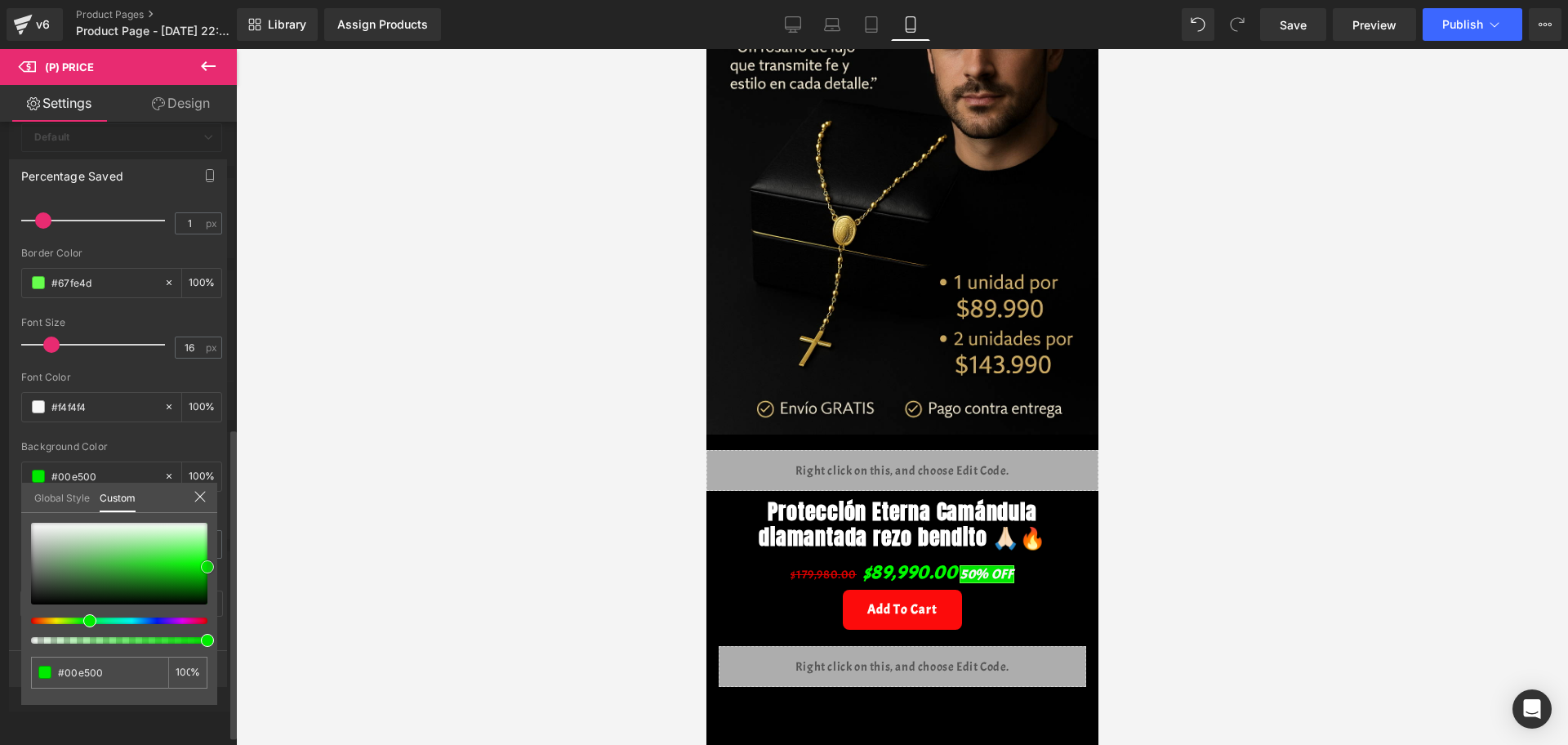
drag, startPoint x: 200, startPoint y: 563, endPoint x: 211, endPoint y: 565, distance: 11.2
click at [211, 565] on span at bounding box center [207, 567] width 13 height 13
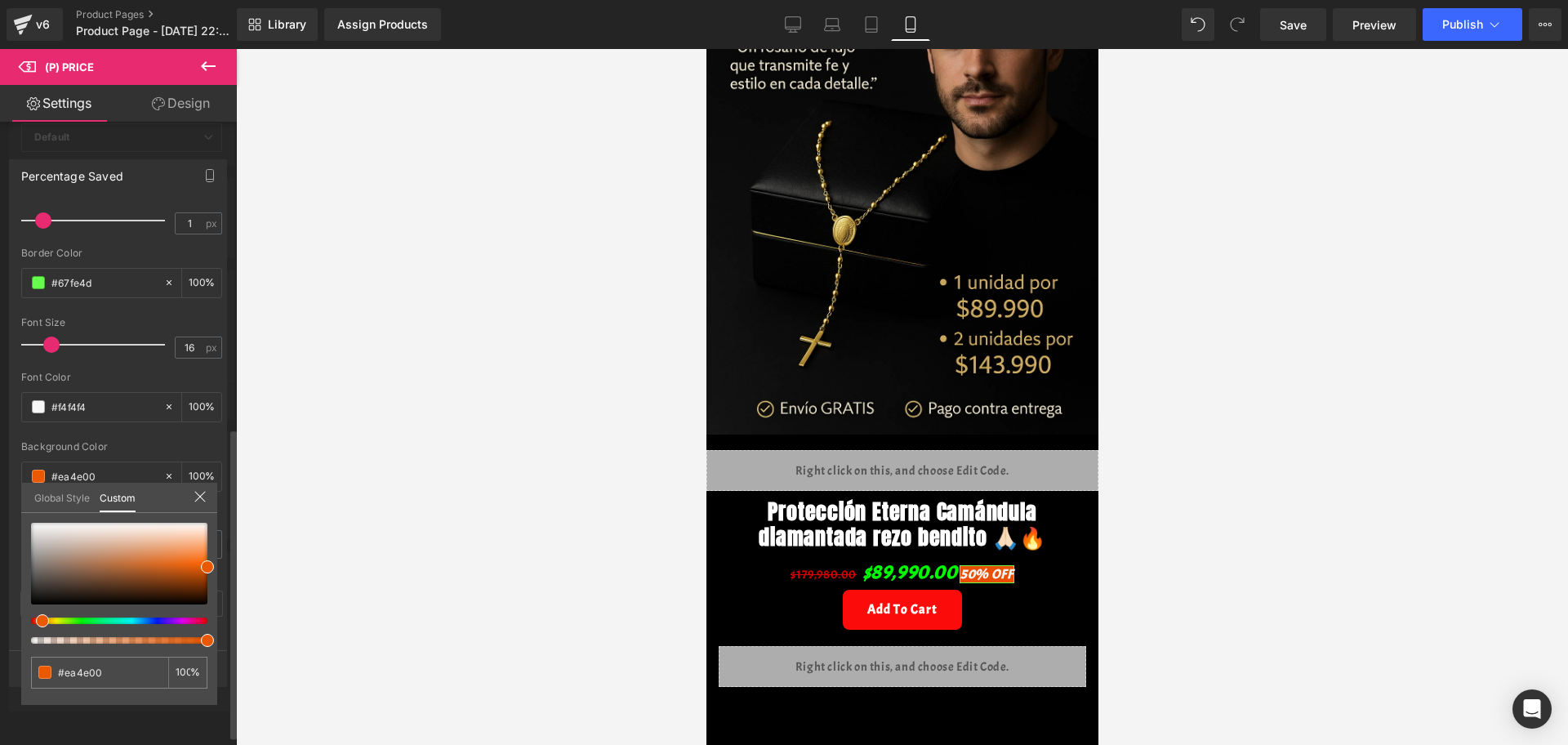
click at [36, 595] on div at bounding box center [113, 621] width 176 height 6
click at [206, 569] on span at bounding box center [207, 569] width 13 height 13
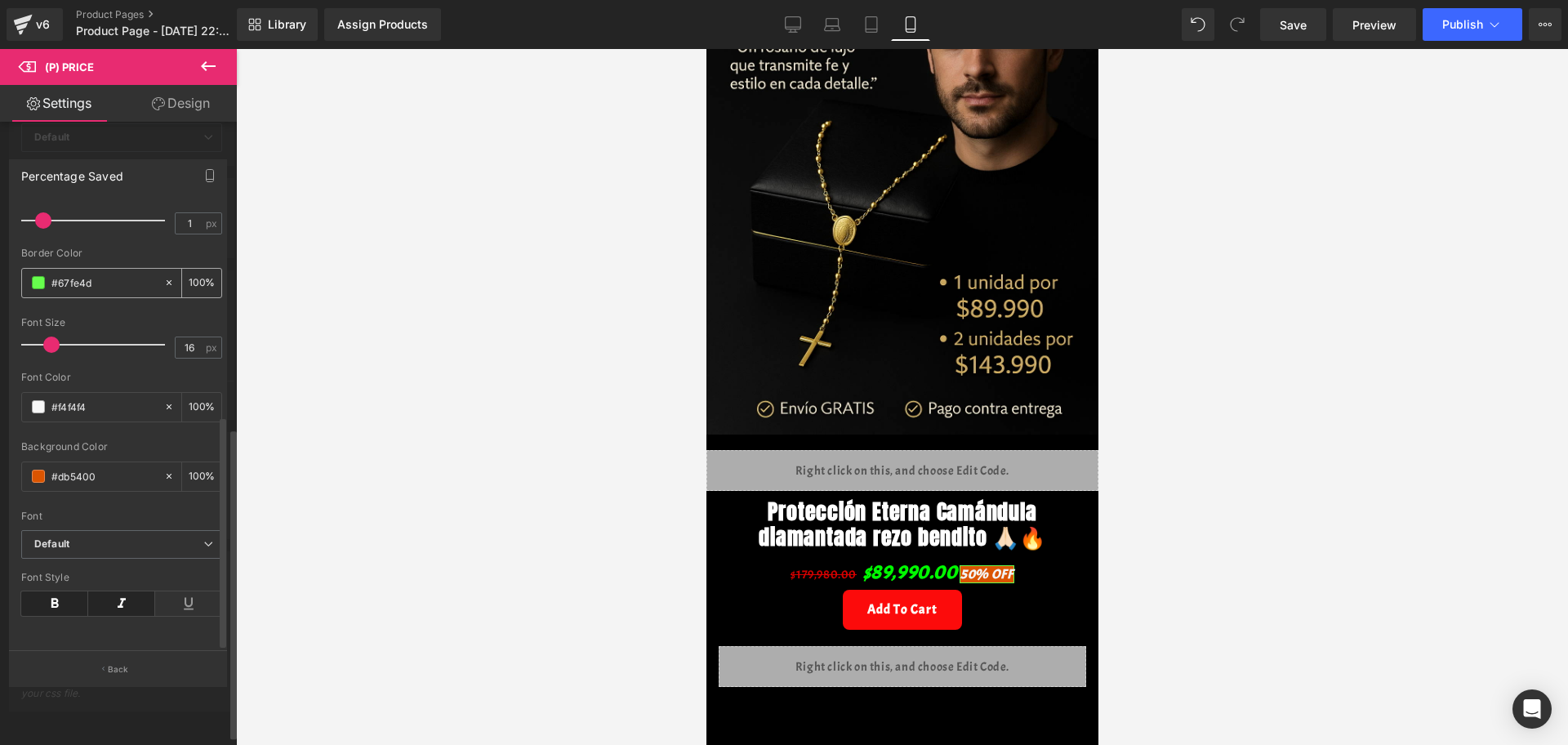
click at [38, 273] on div "#67fe4d" at bounding box center [93, 283] width 141 height 28
click at [36, 276] on span at bounding box center [38, 282] width 13 height 13
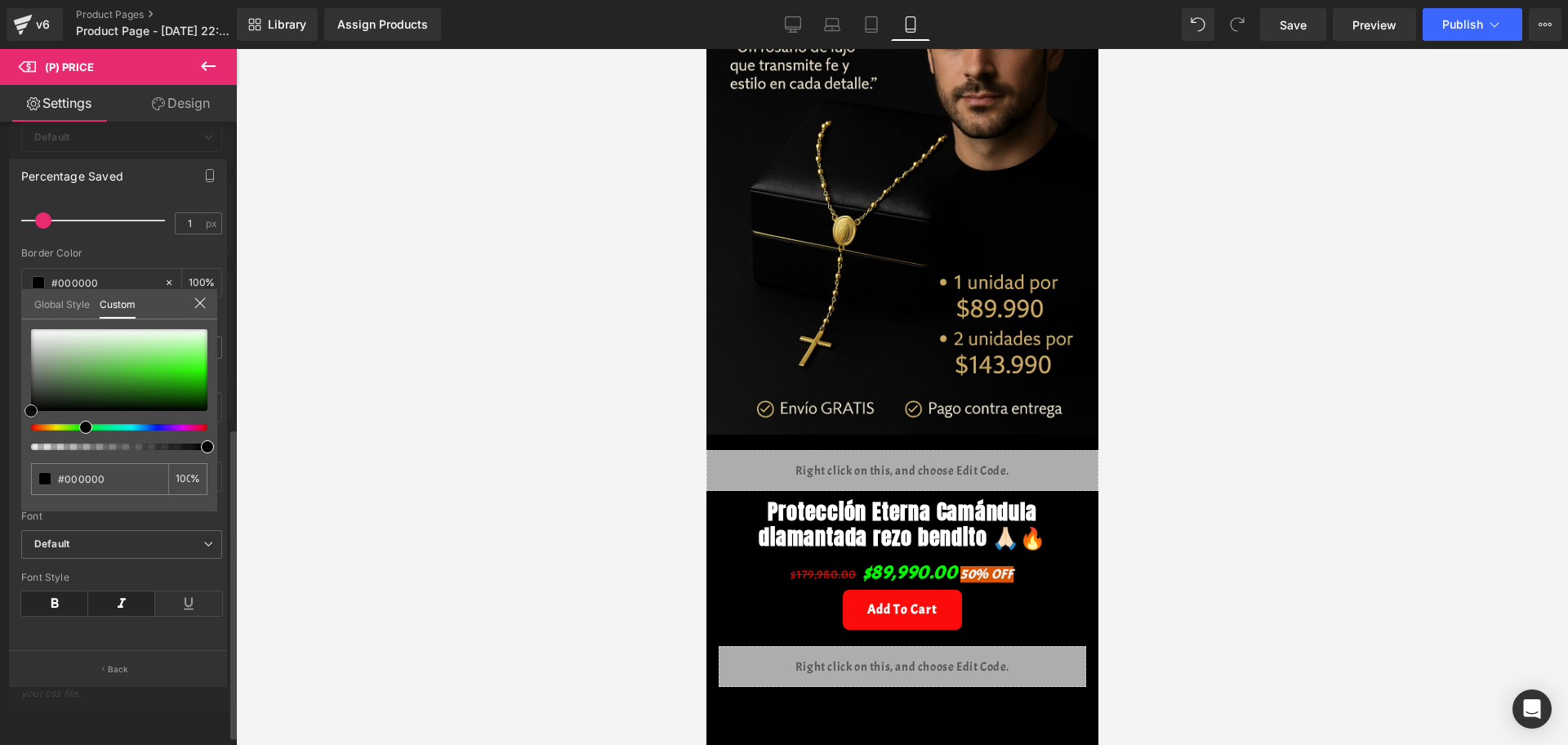
drag, startPoint x: 203, startPoint y: 354, endPoint x: 201, endPoint y: 415, distance: 61.0
click at [15, 416] on div "Percentage Saved Text Styles Custom Custom Setup Global Style Custom Setup Glob…" at bounding box center [118, 416] width 237 height 539
click at [310, 418] on div at bounding box center [902, 397] width 1332 height 696
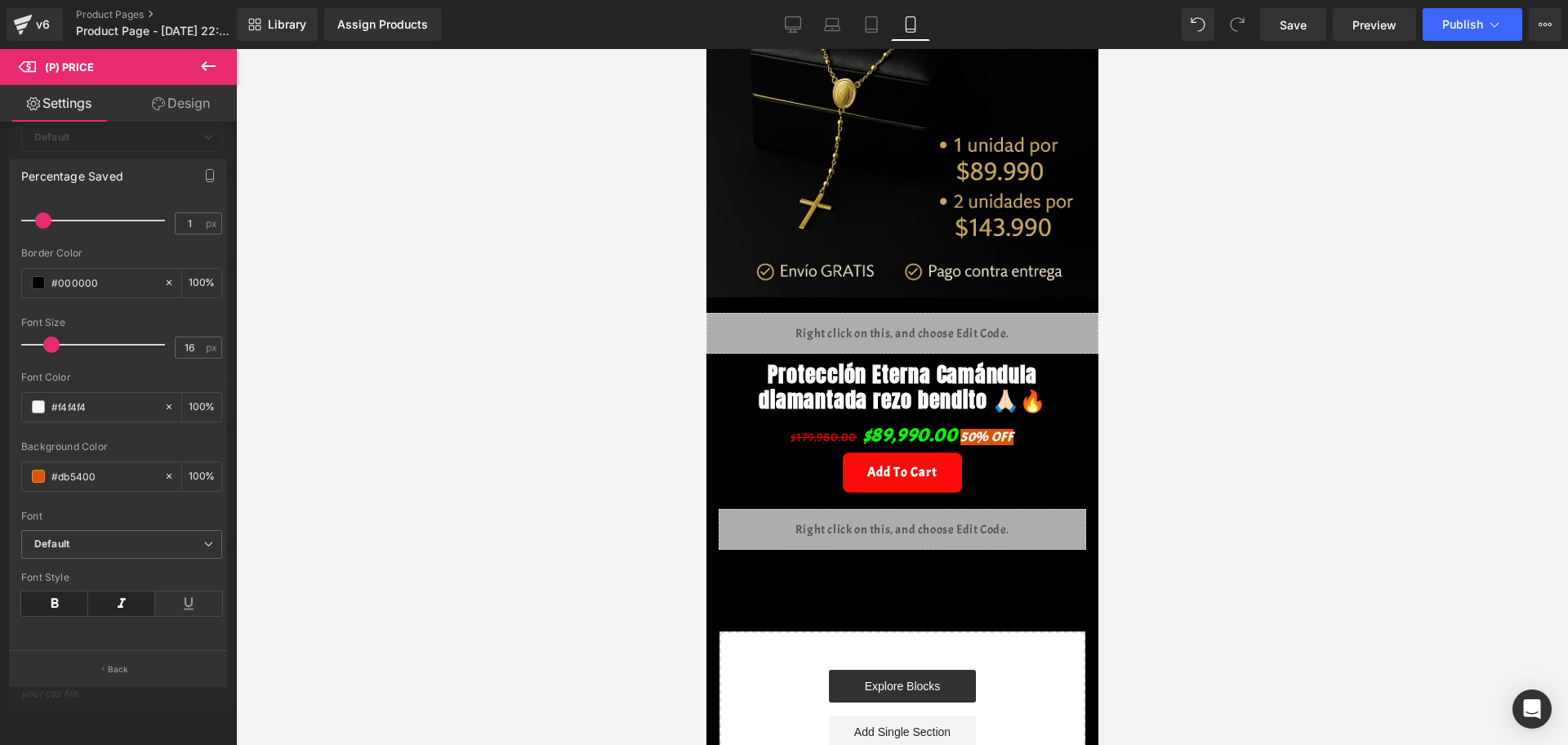
scroll to position [306, 0]
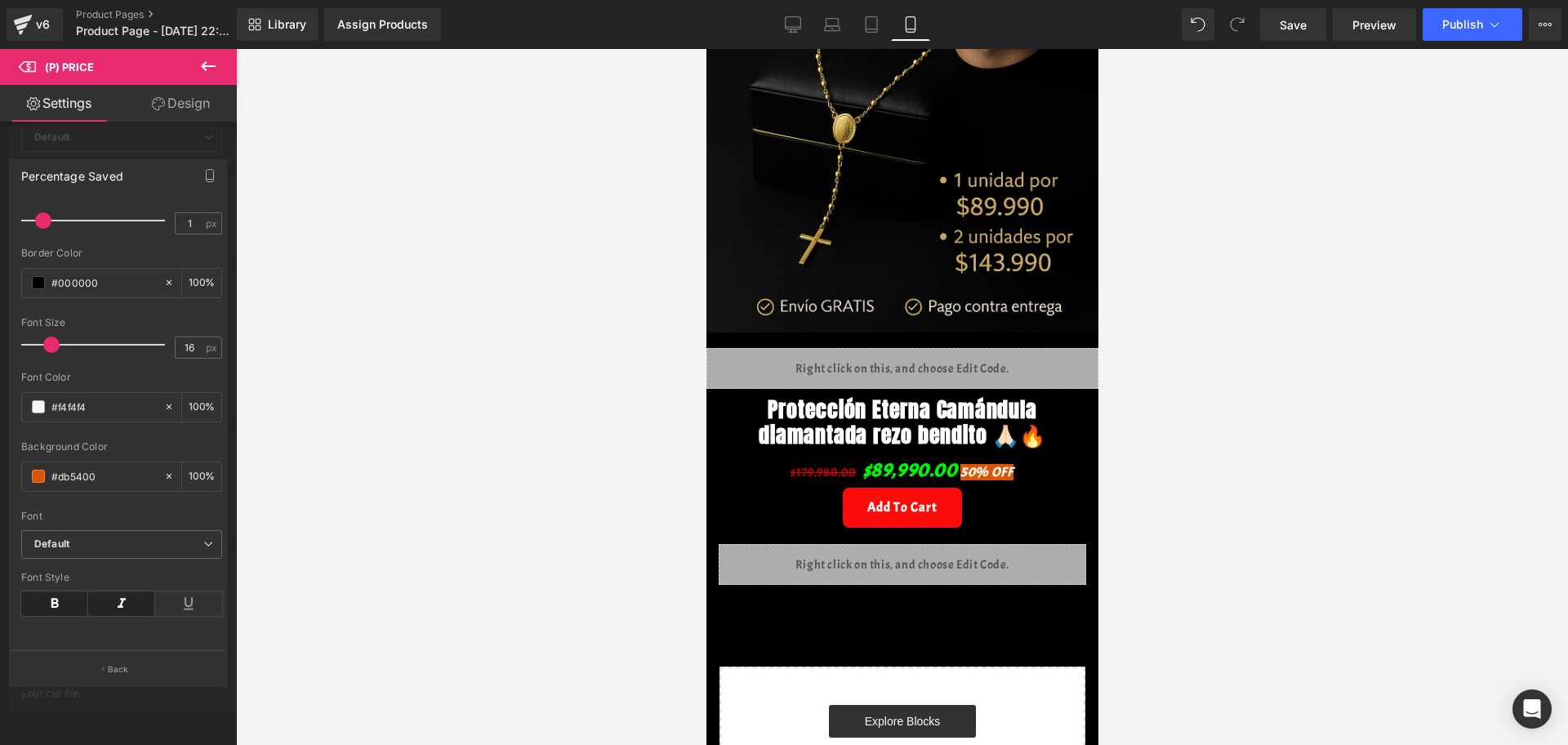
click at [1124, 522] on div at bounding box center [902, 397] width 1332 height 696
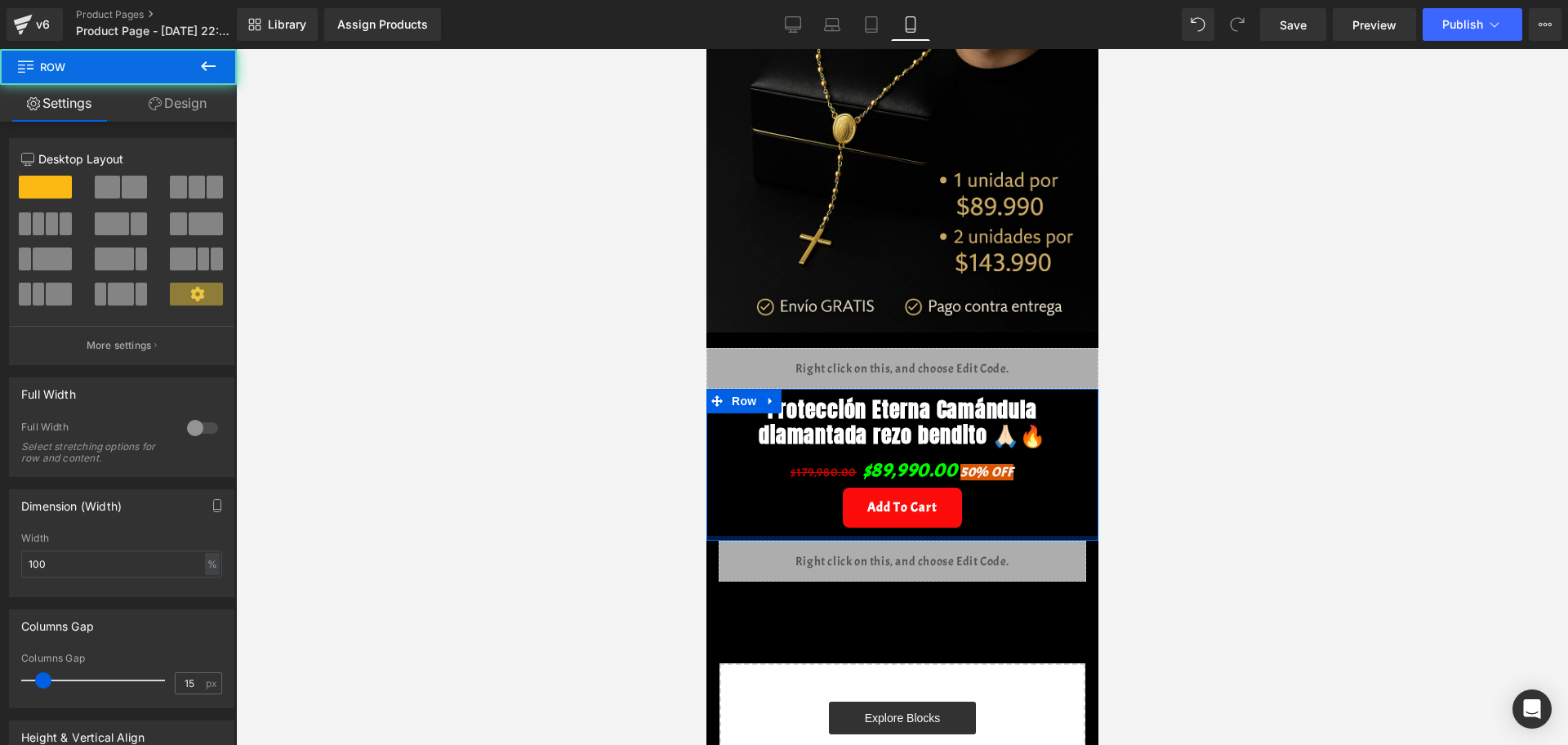
click at [911, 537] on div "Protección Eterna Camándula diamantada rezo bendito 🙏🏻🔥 (P) Title $179,980.00 $…" at bounding box center [902, 465] width 392 height 152
click at [1252, 595] on div at bounding box center [902, 397] width 1332 height 696
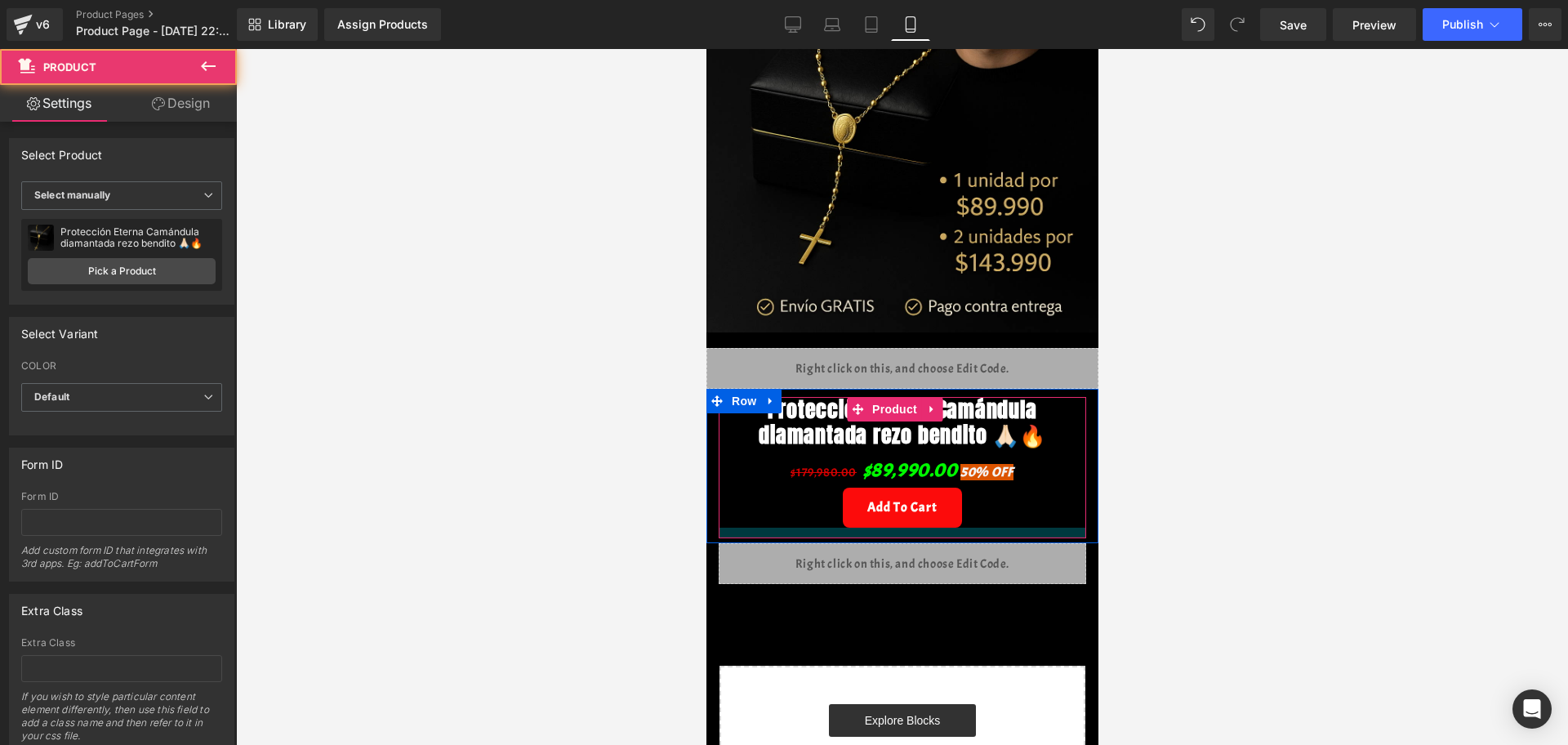
click at [971, 539] on div at bounding box center [901, 533] width 368 height 11
click at [1253, 545] on div at bounding box center [902, 397] width 1332 height 696
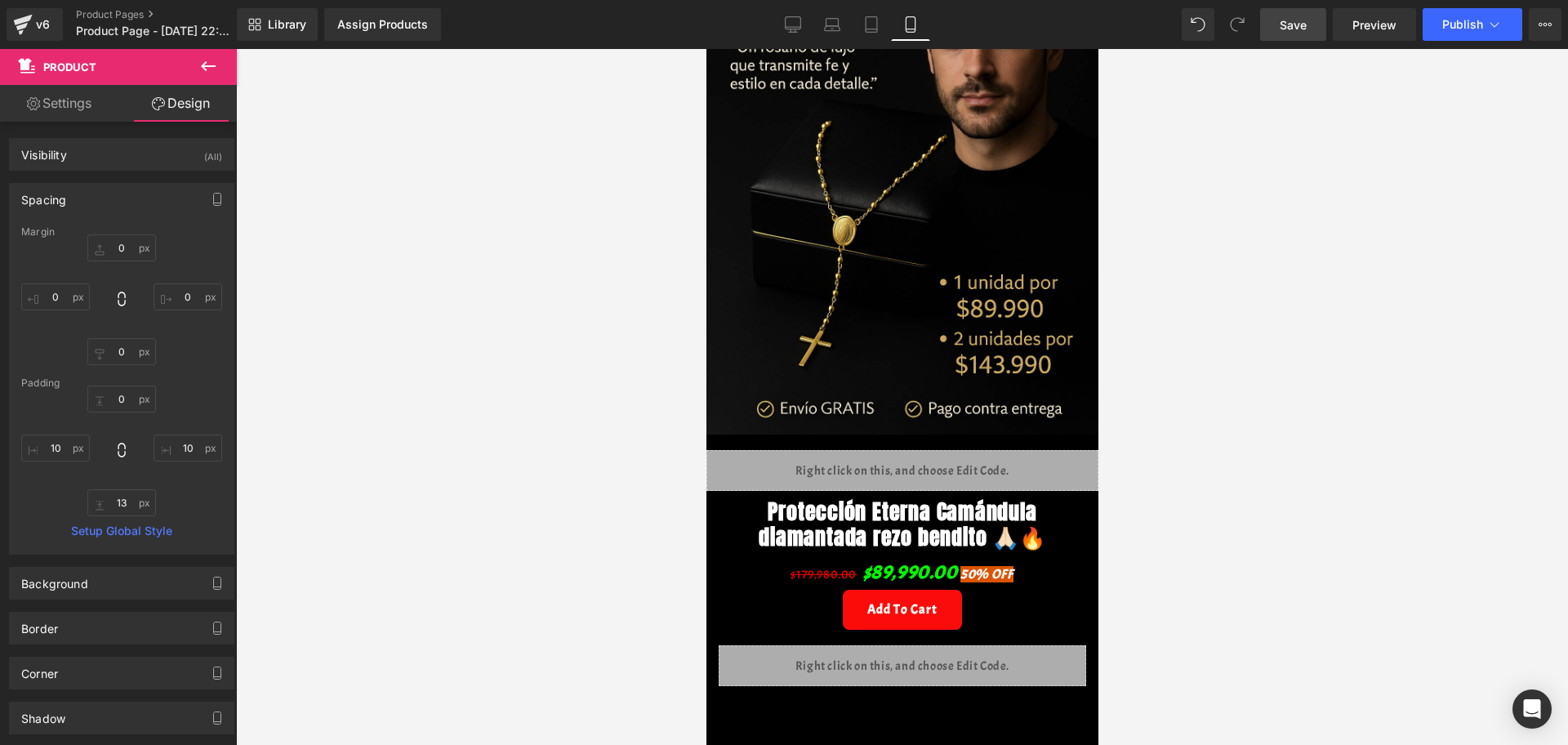
click at [1253, 9] on link "Save" at bounding box center [1293, 24] width 66 height 33
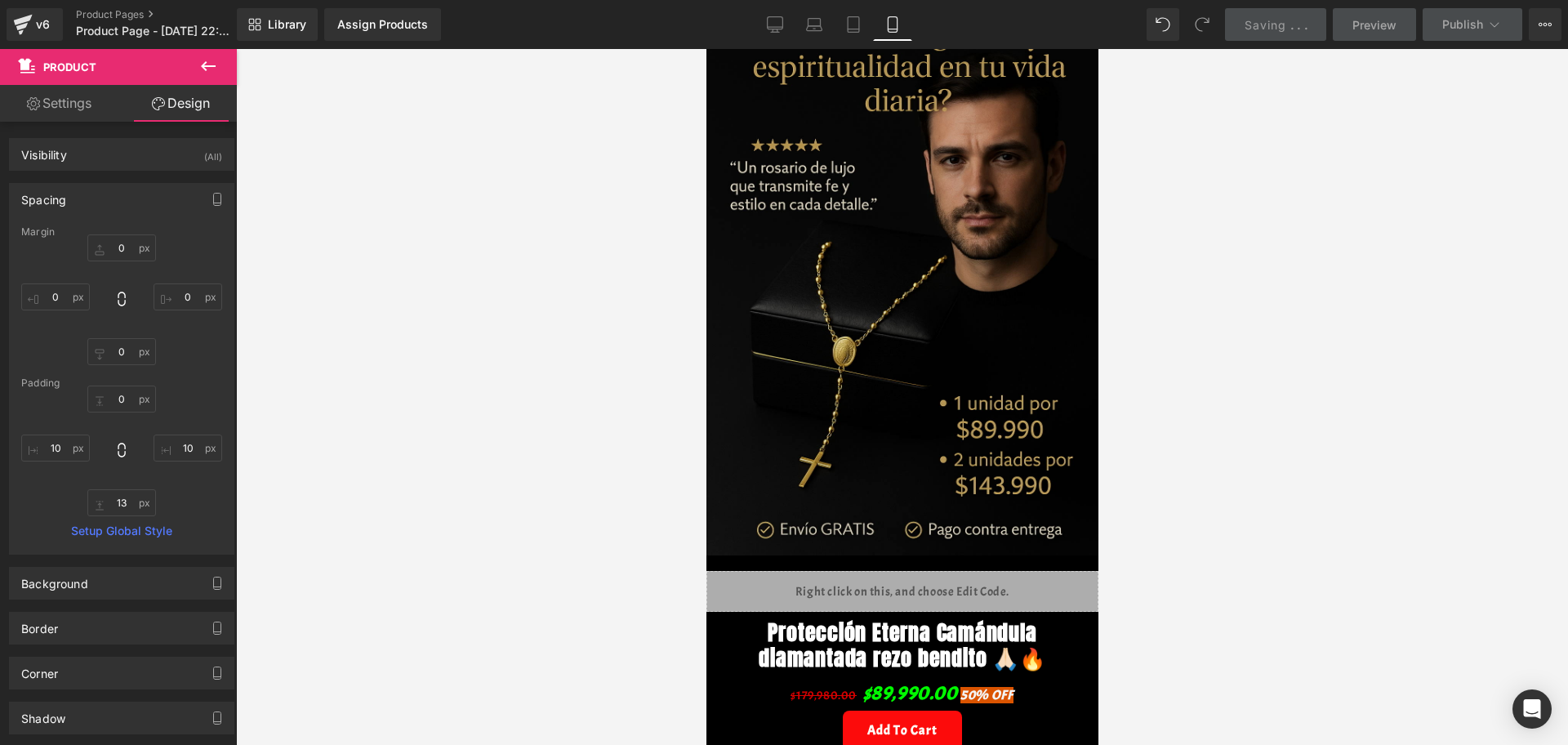
scroll to position [0, 0]
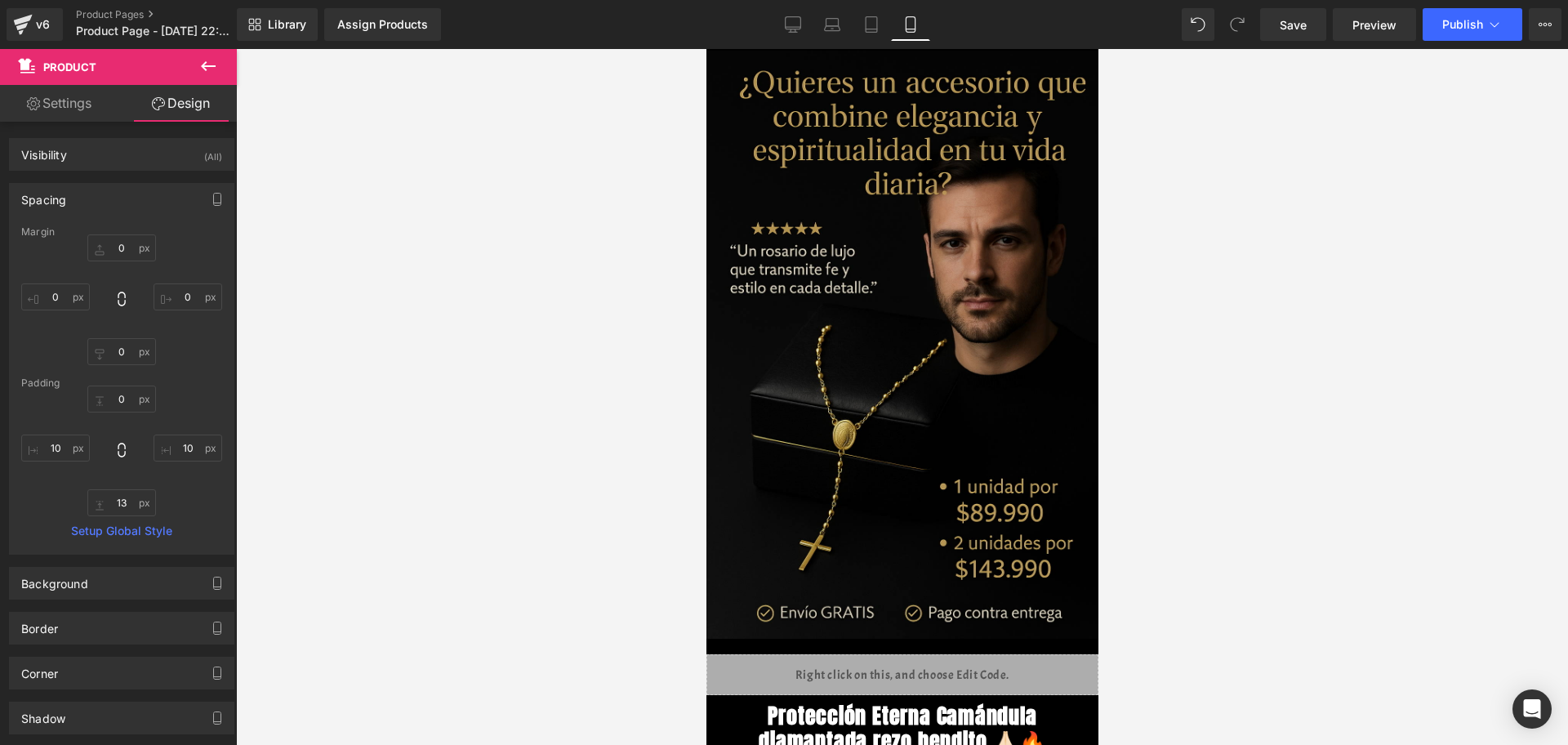
click at [903, 335] on span "Image" at bounding box center [894, 345] width 34 height 19
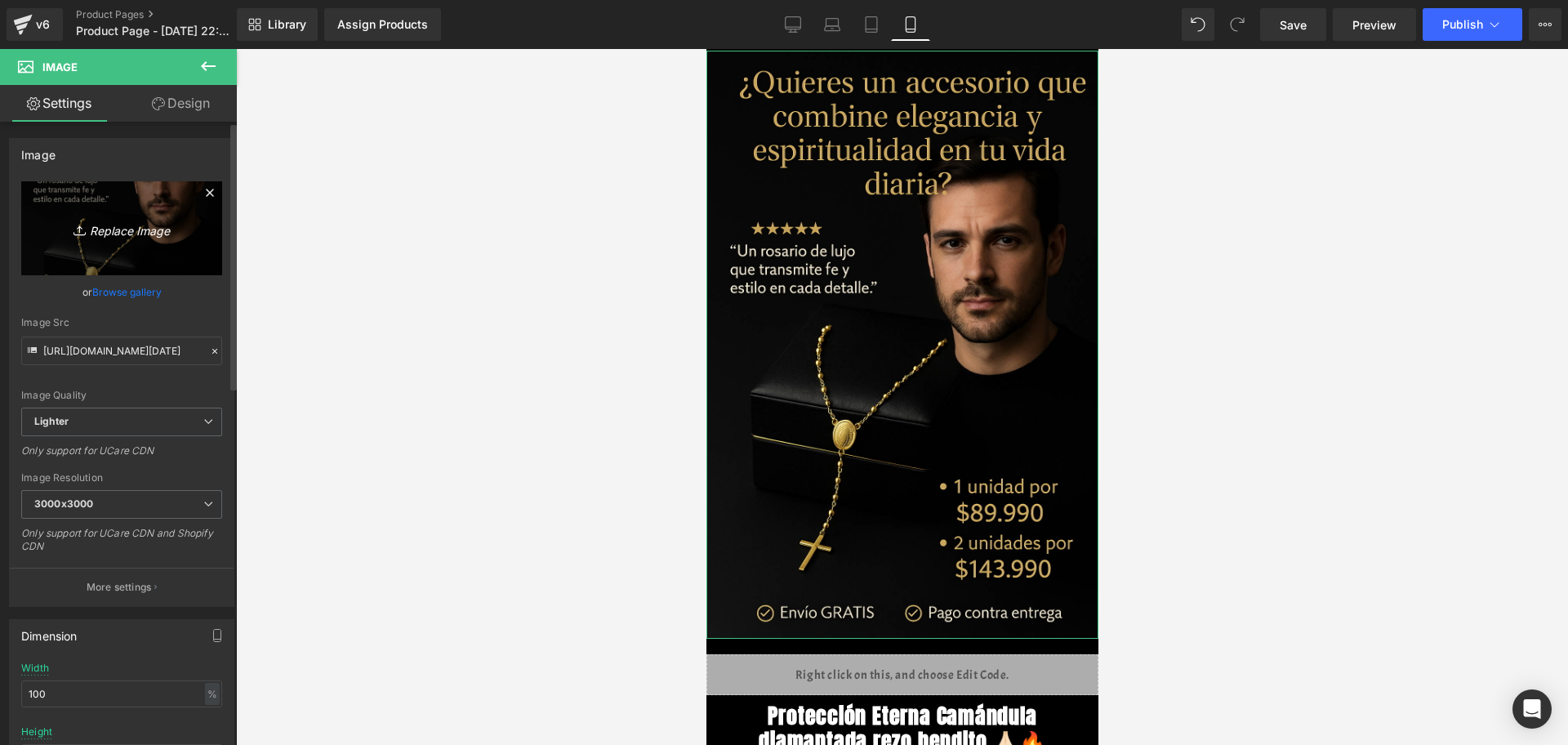
click at [122, 242] on link "Replace Image" at bounding box center [122, 228] width 201 height 94
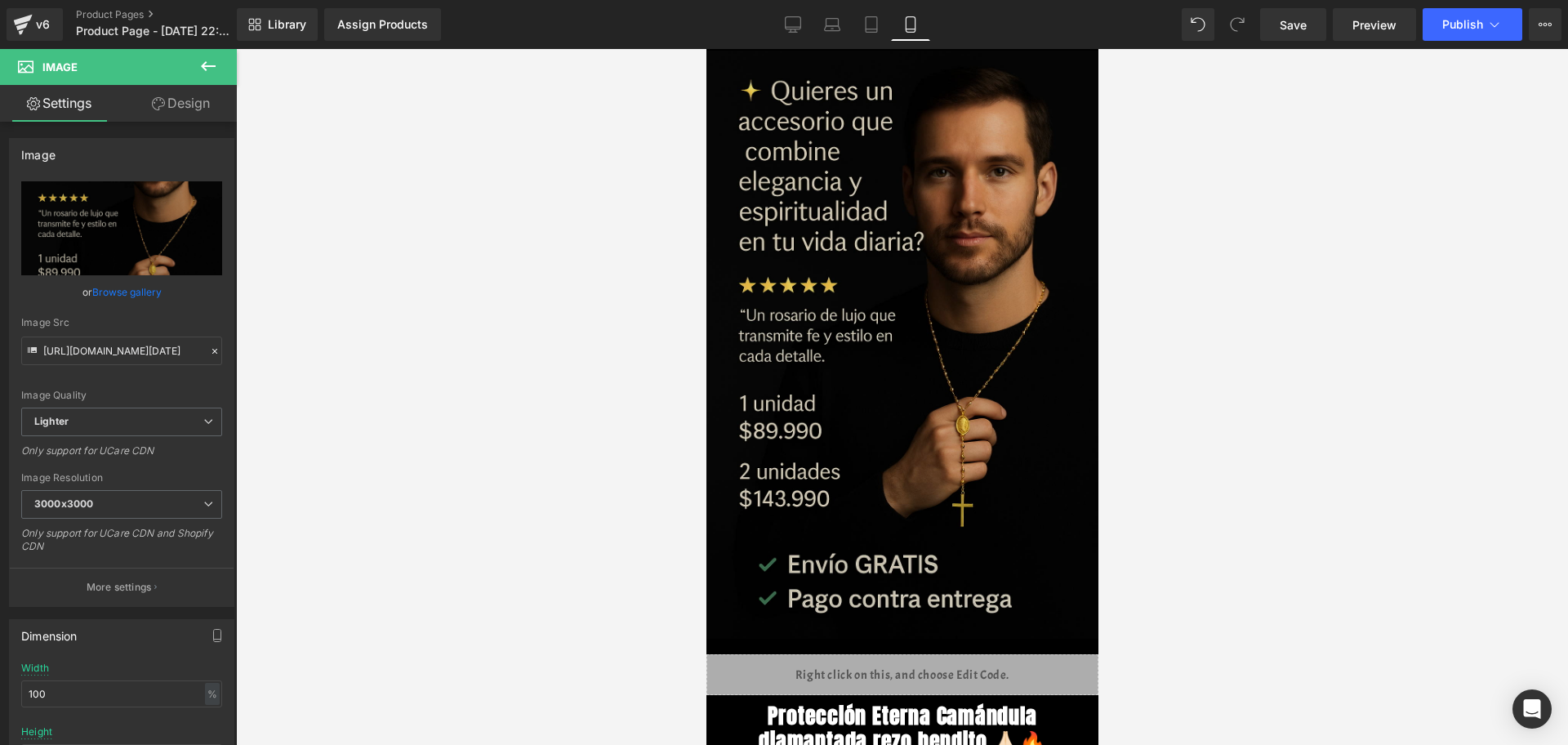
click at [851, 306] on img at bounding box center [902, 344] width 392 height 588
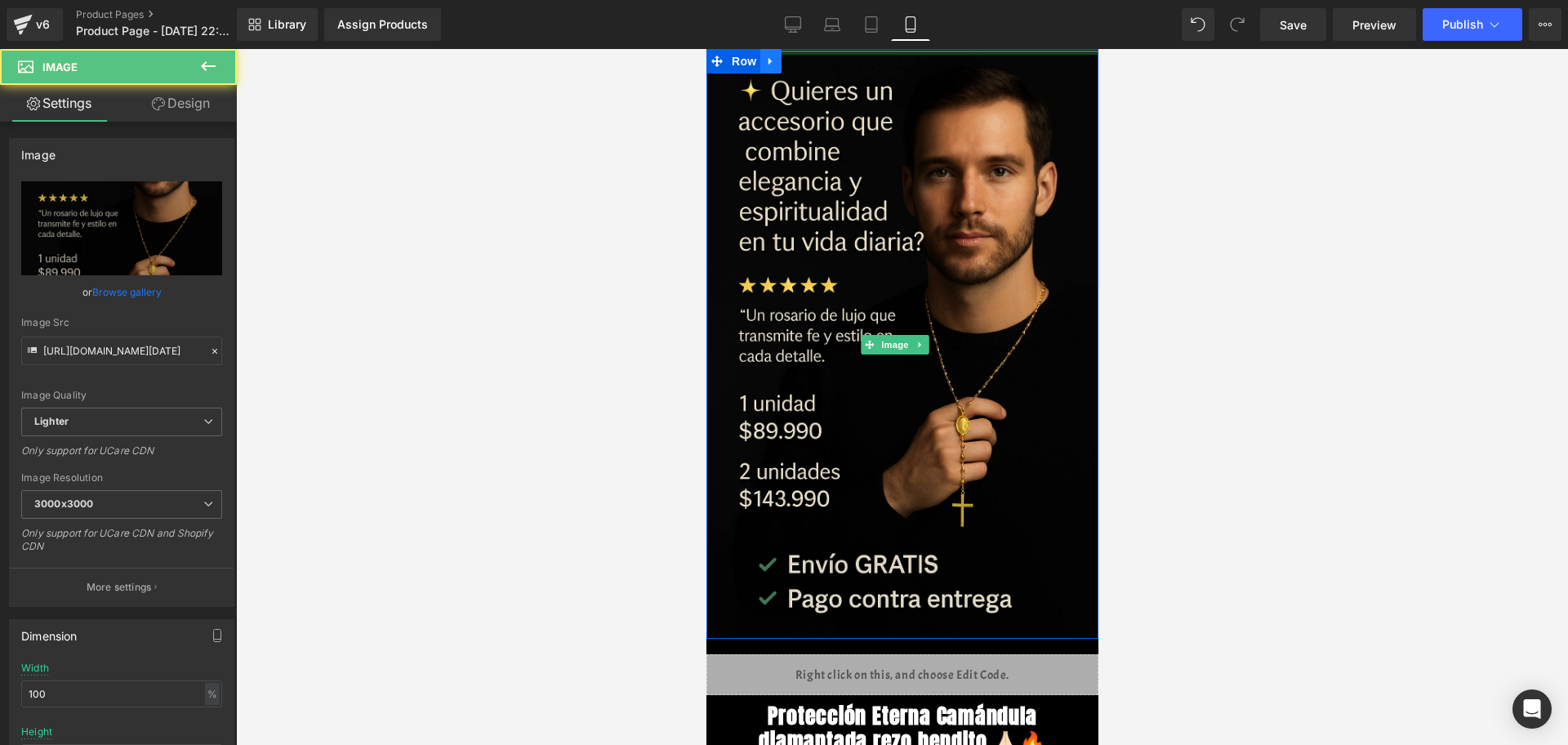
click at [772, 52] on link at bounding box center [770, 62] width 21 height 25
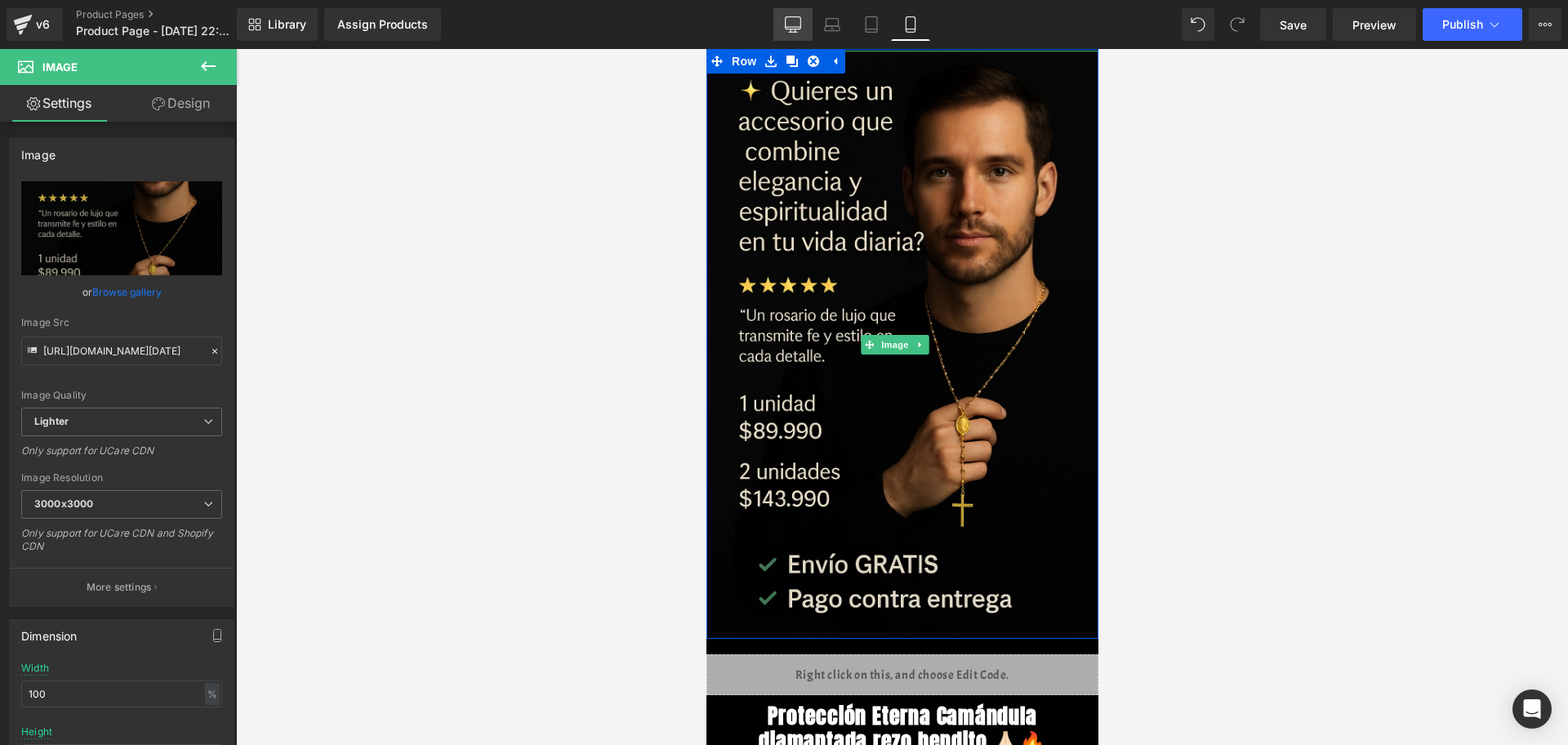
click at [785, 39] on link "Desktop" at bounding box center [792, 24] width 39 height 33
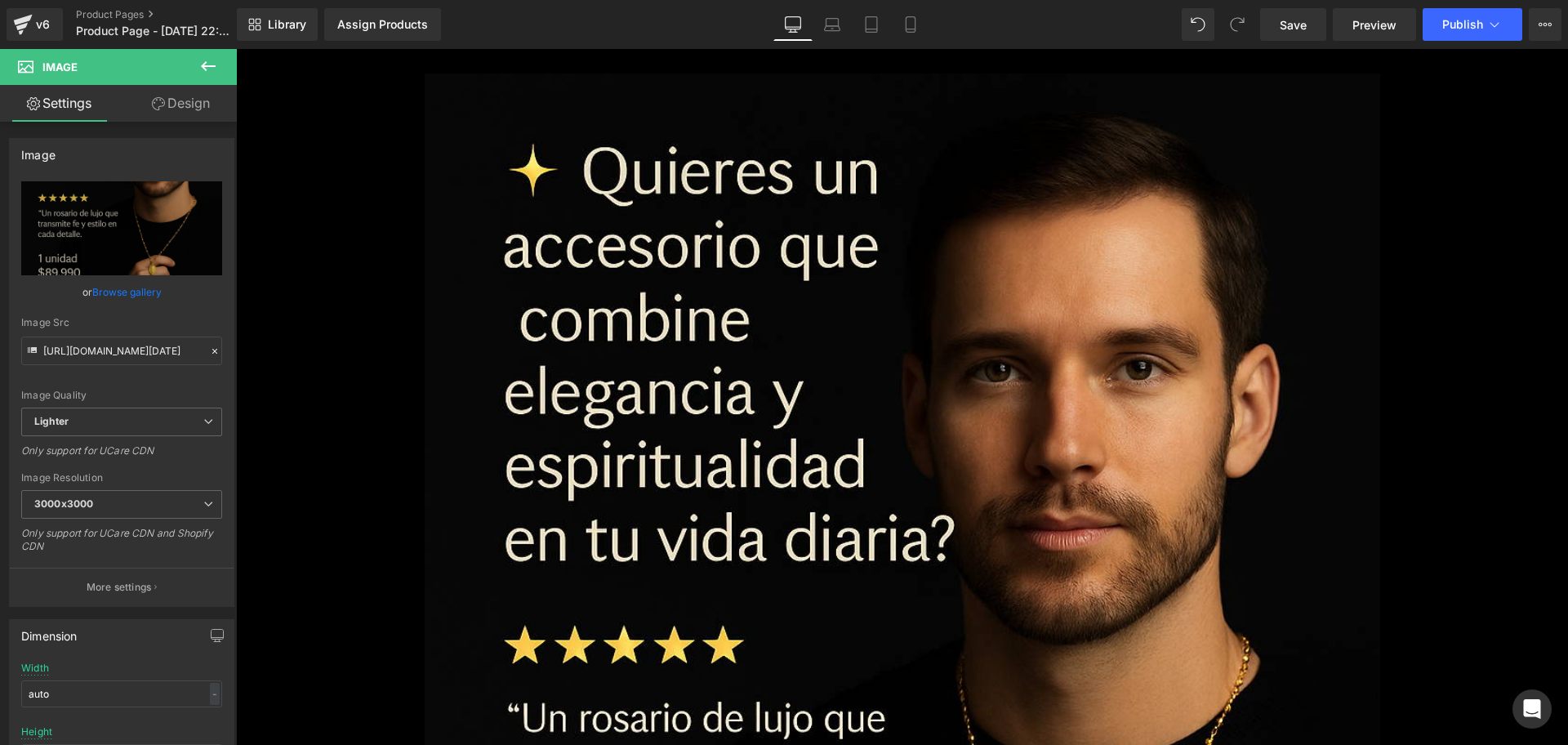
scroll to position [23, 0]
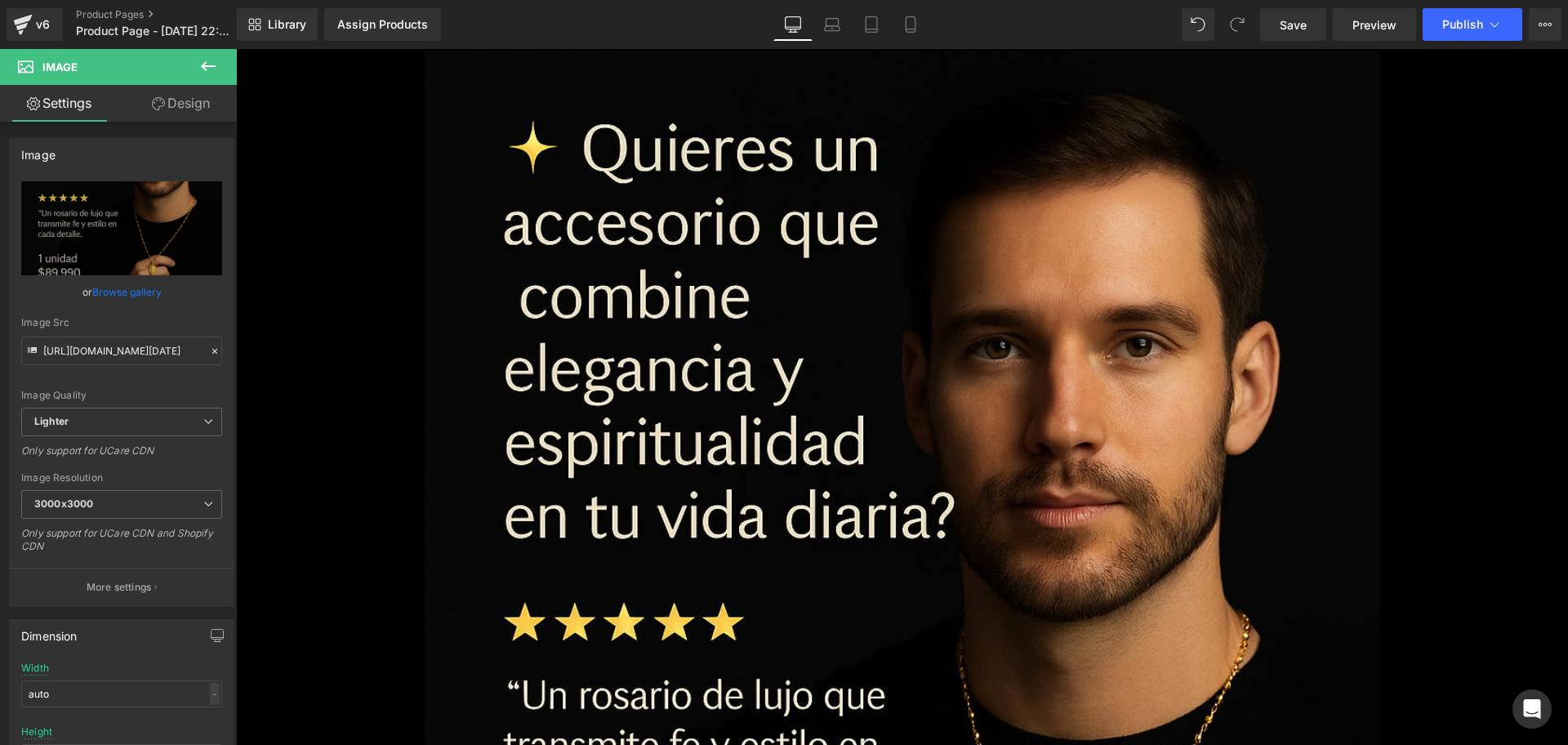
click at [918, 6] on div "Library Assign Products Product Preview No product match your search. Please tr…" at bounding box center [903, 25] width 1331 height 49
click at [915, 18] on icon at bounding box center [910, 25] width 9 height 16
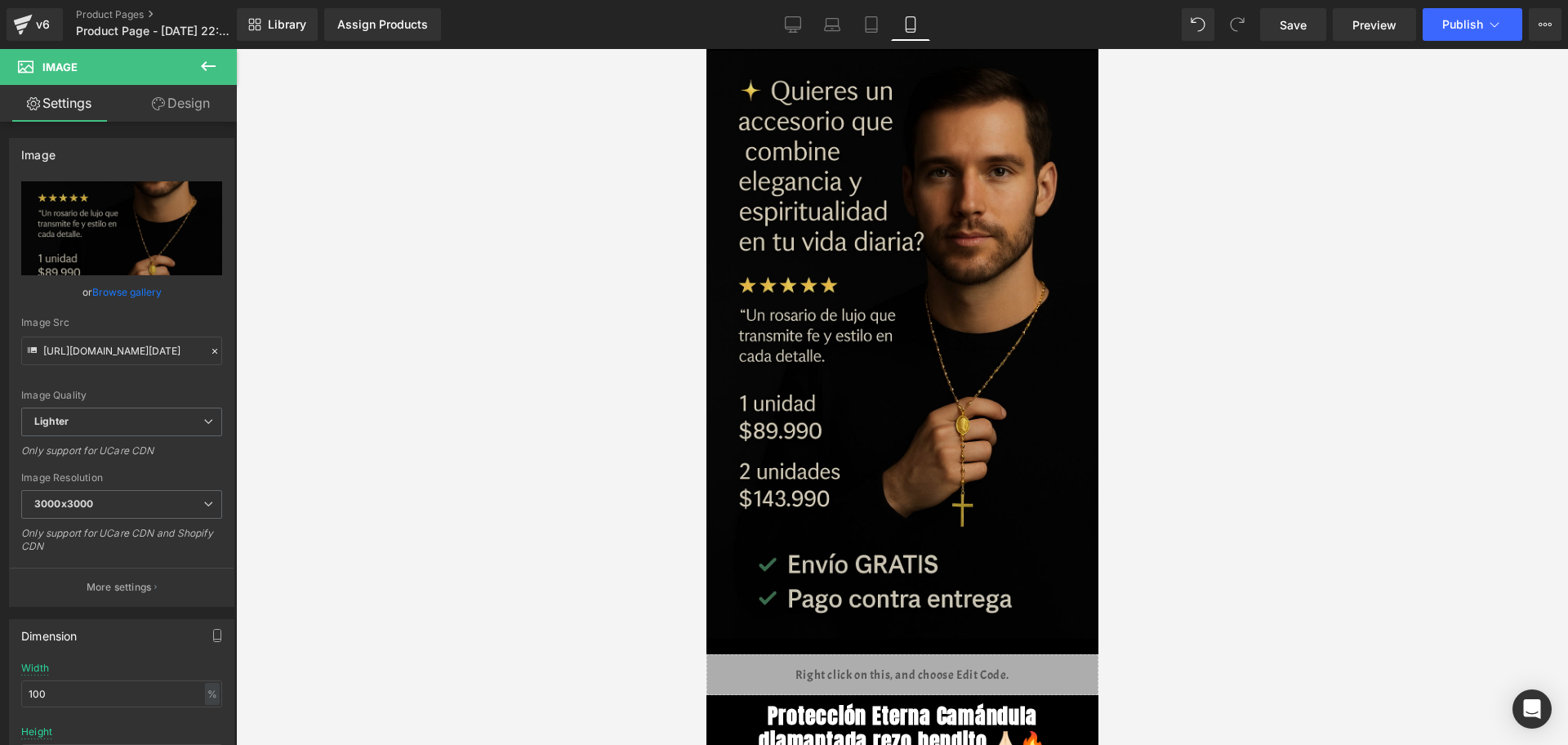
click at [824, 155] on img at bounding box center [902, 344] width 392 height 588
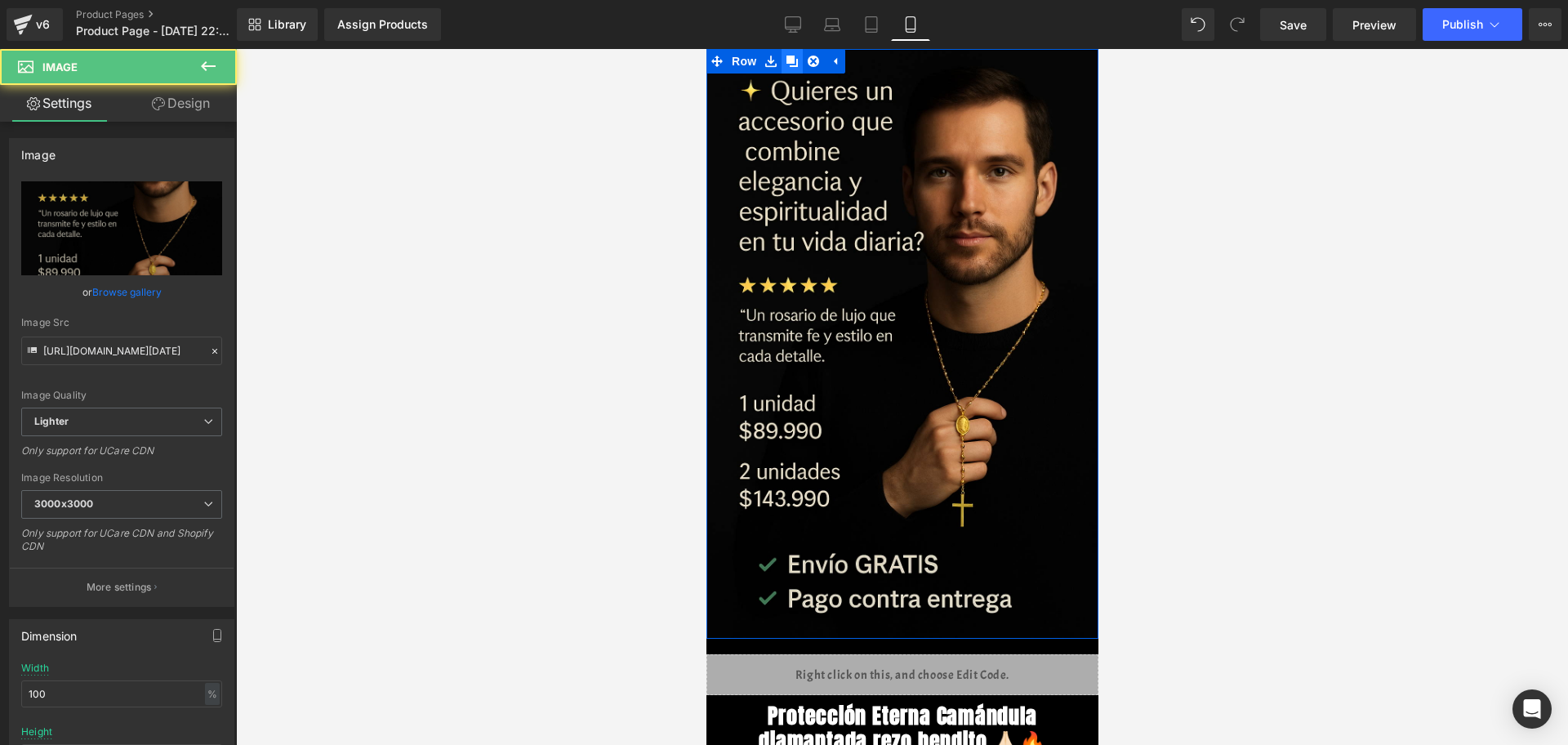
click at [790, 71] on link at bounding box center [791, 62] width 21 height 25
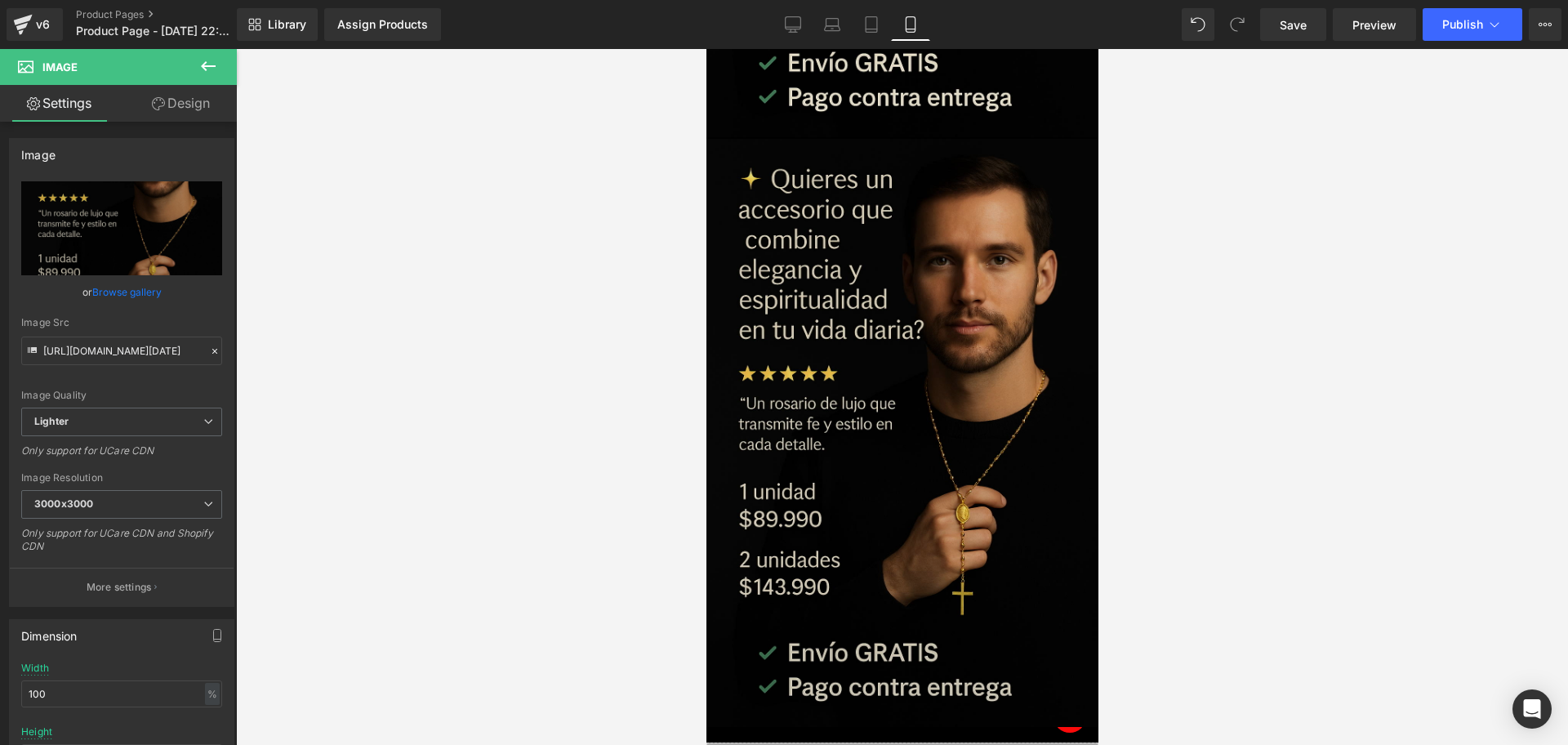
click at [787, 424] on img at bounding box center [902, 433] width 392 height 588
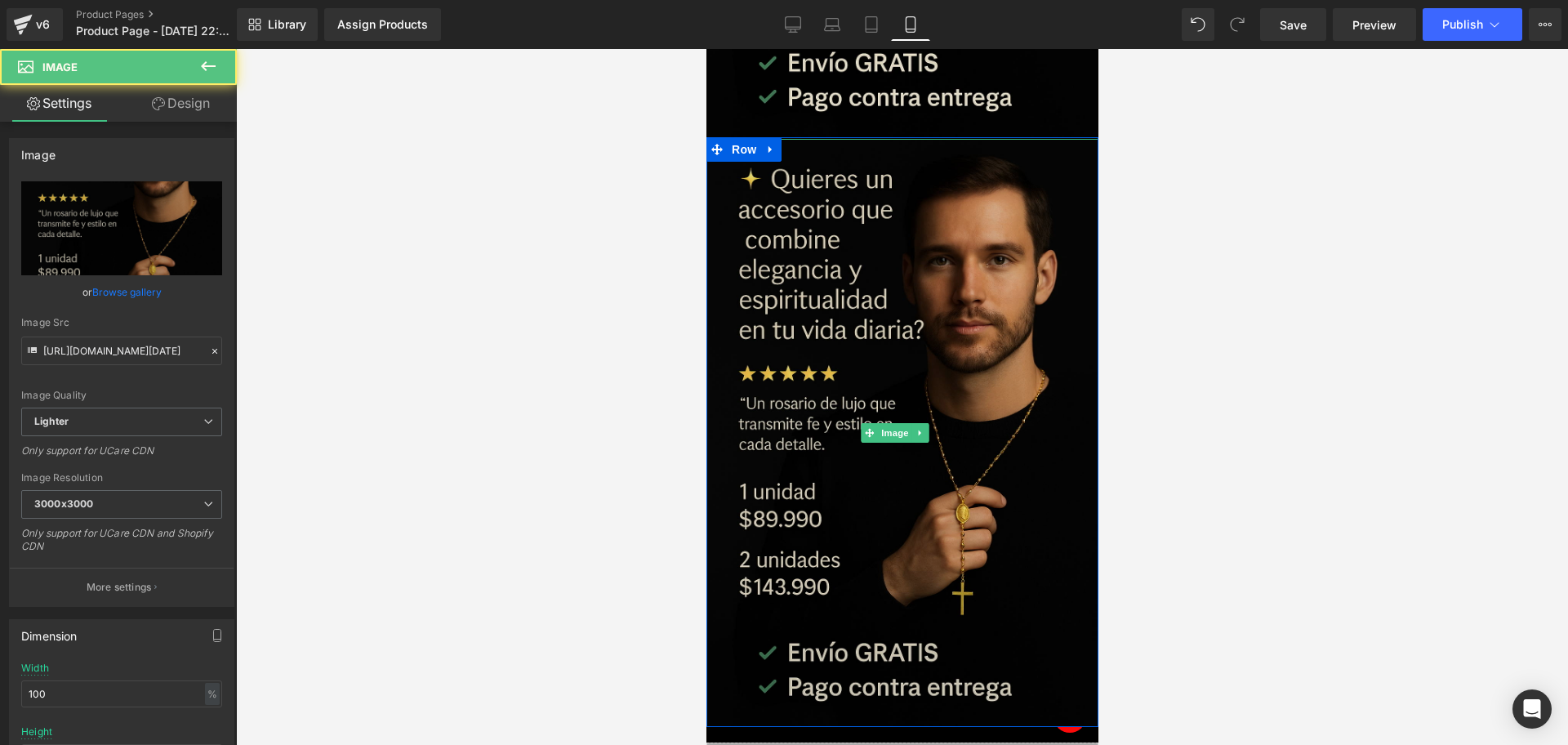
scroll to position [297, 0]
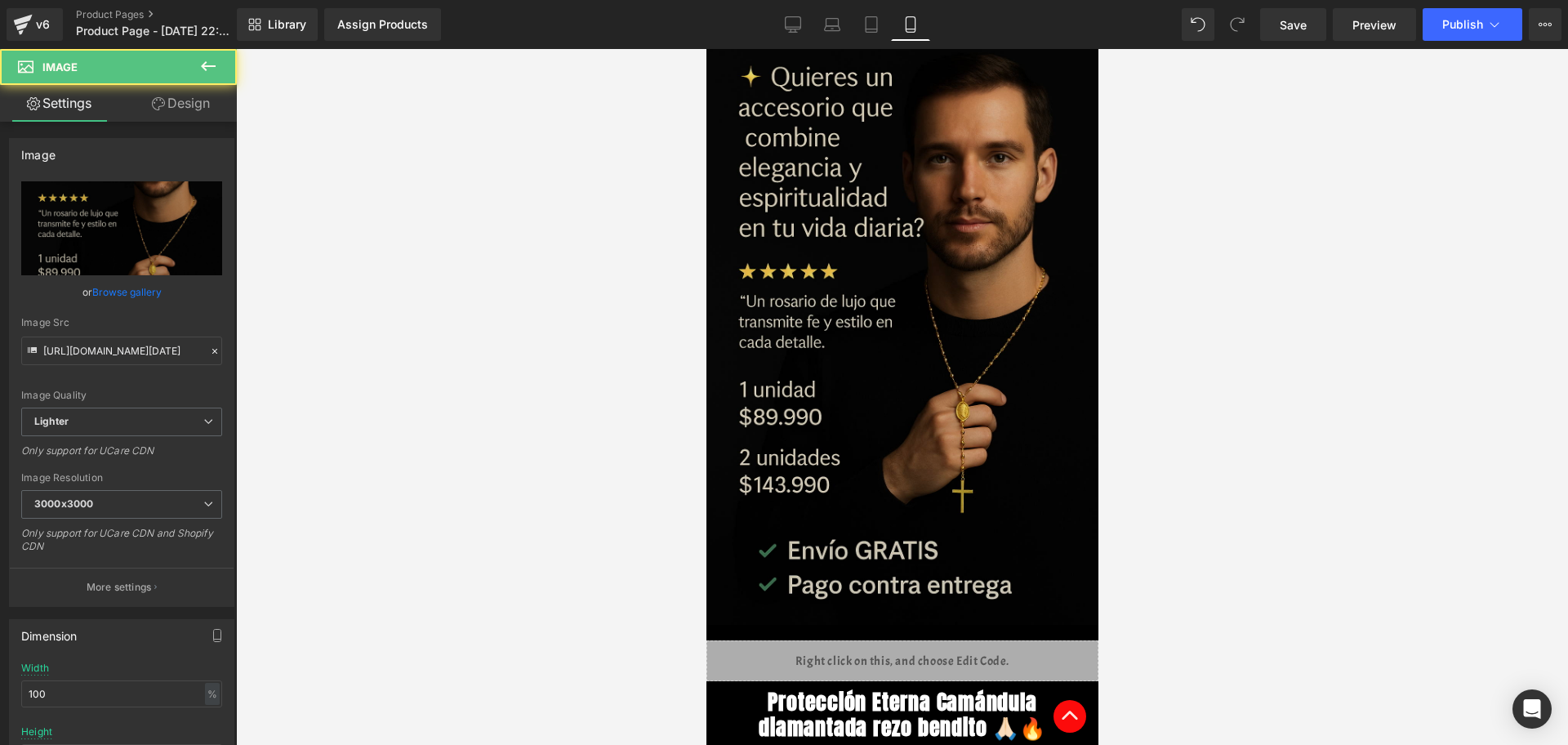
click at [782, 359] on img at bounding box center [902, 331] width 392 height 588
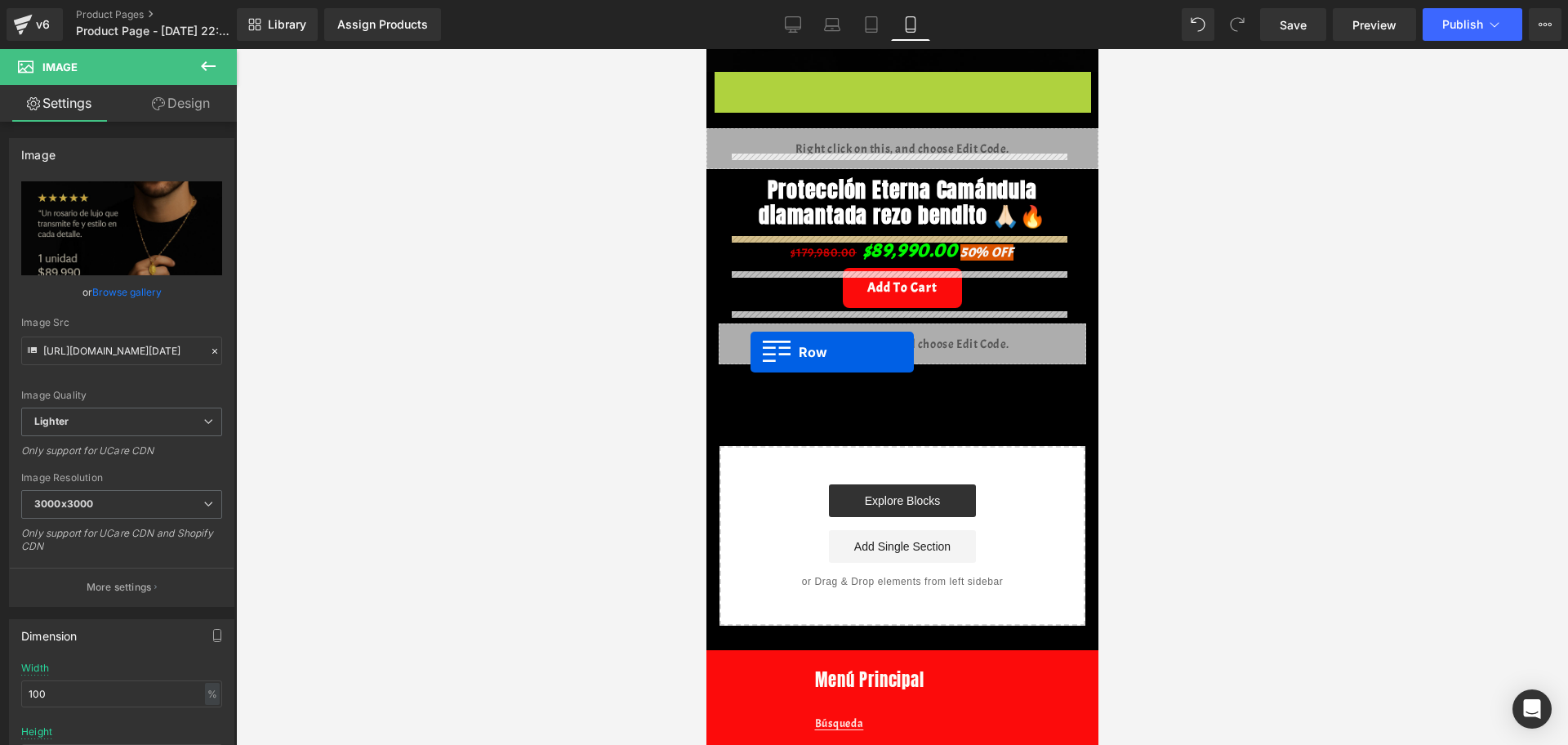
scroll to position [731, 0]
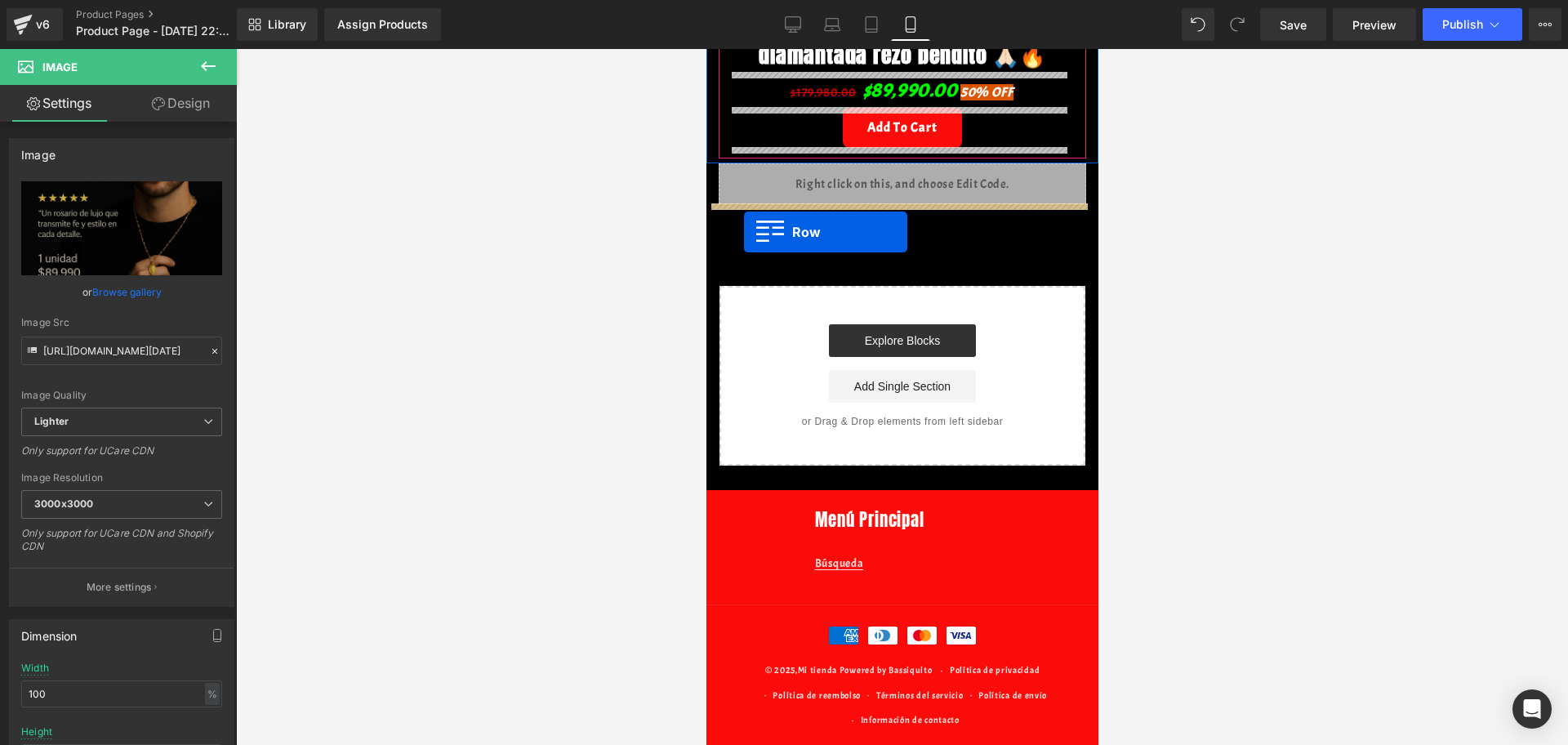
drag, startPoint x: 717, startPoint y: 332, endPoint x: 743, endPoint y: 232, distance: 103.3
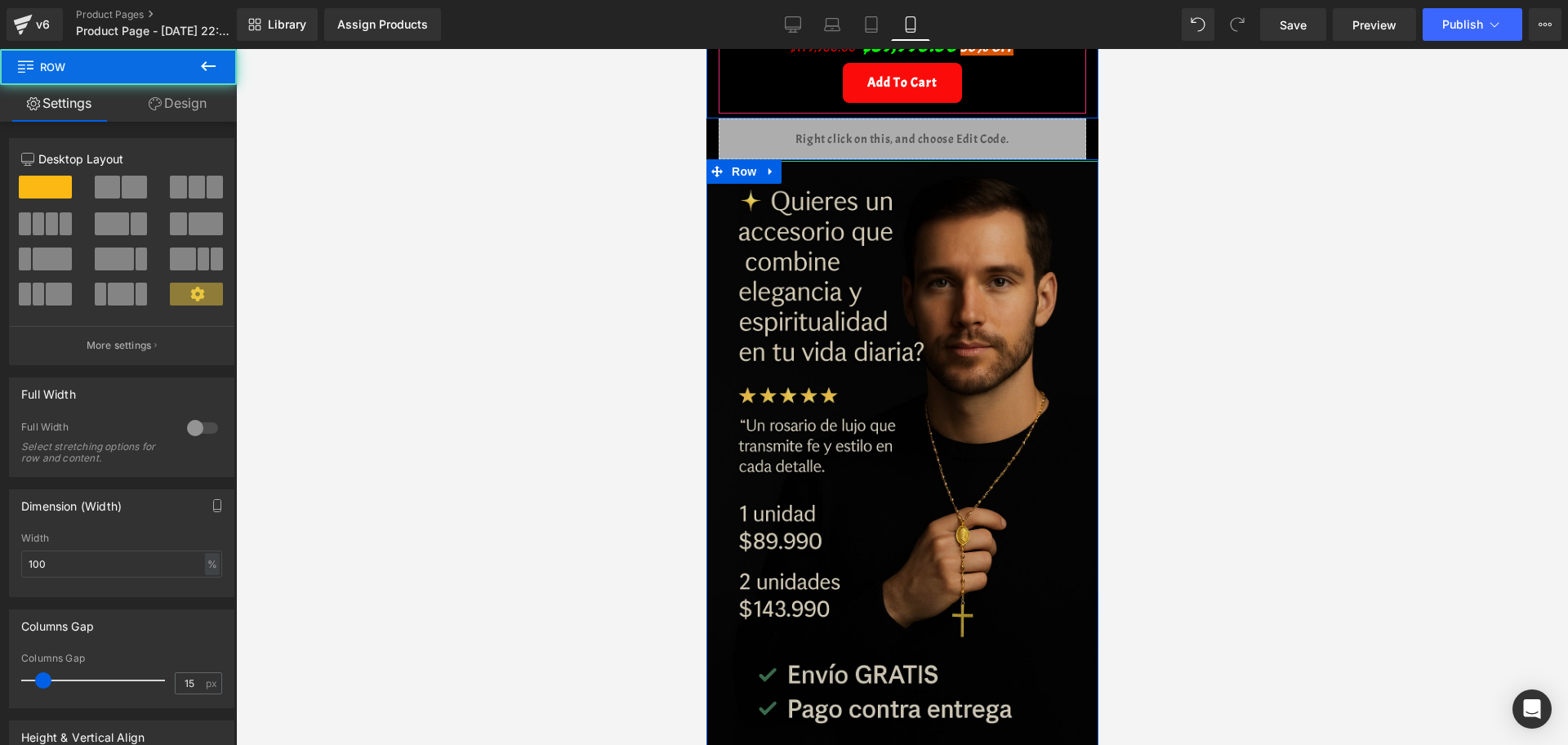
scroll to position [690, 0]
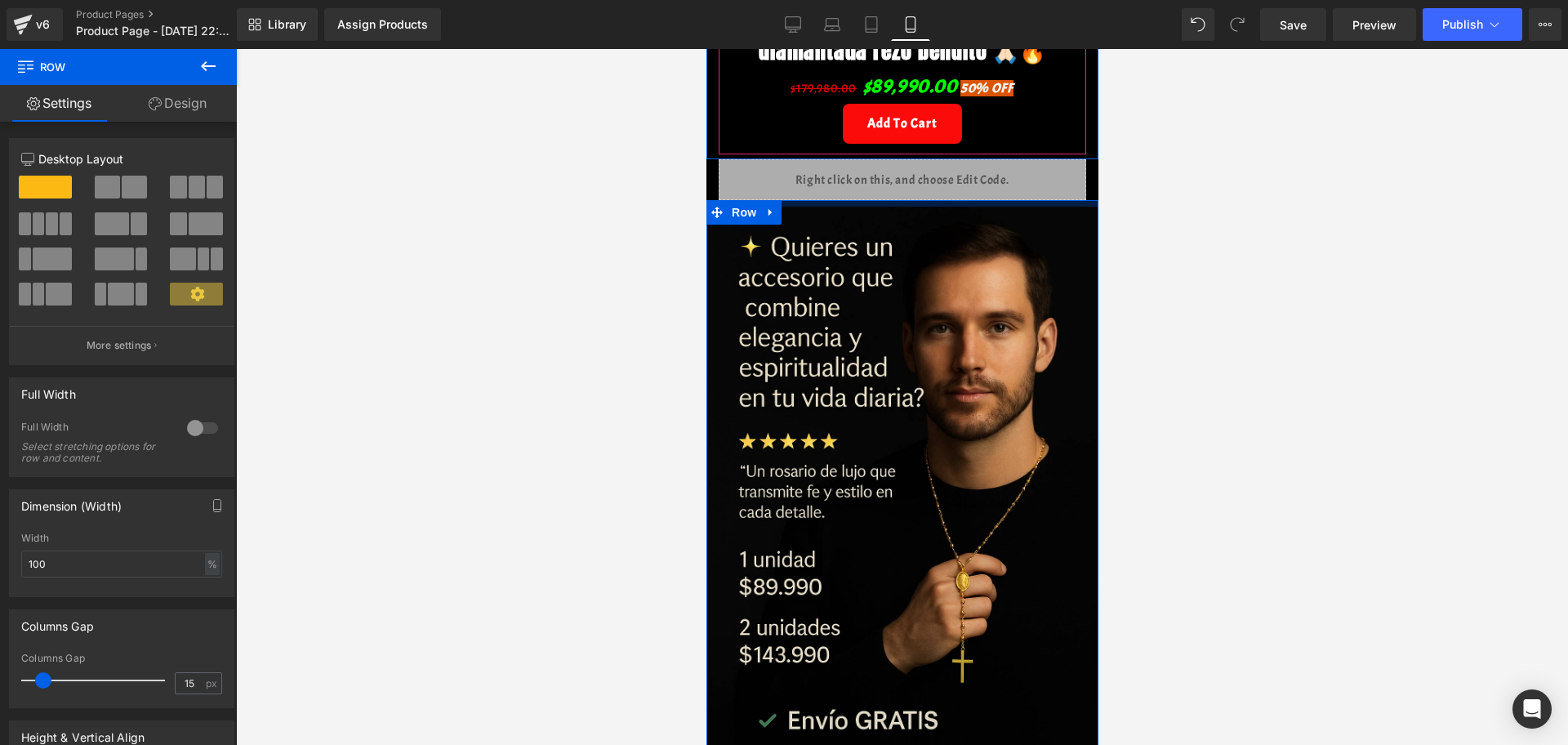
click at [856, 206] on div at bounding box center [902, 203] width 392 height 6
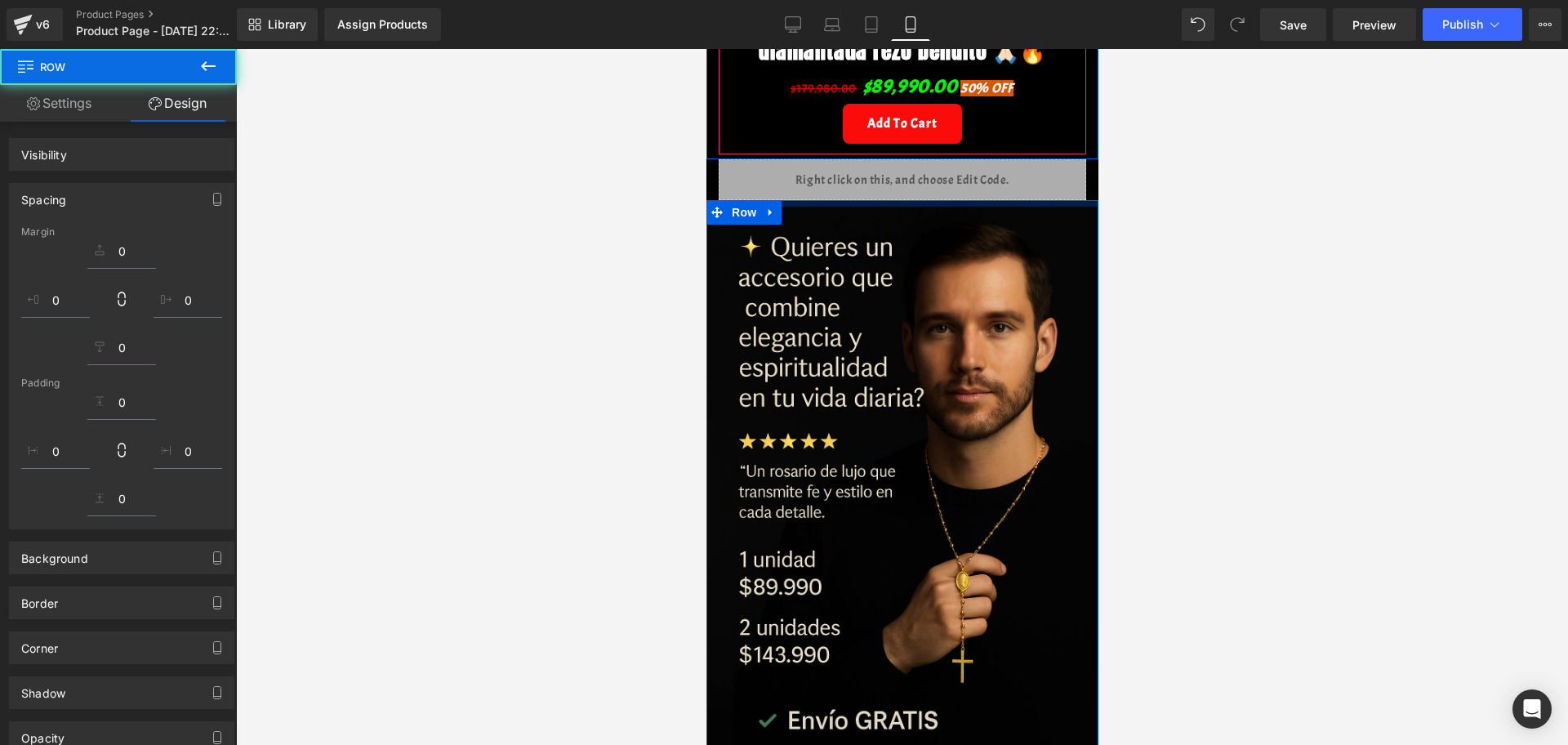
click at [1221, 207] on div at bounding box center [902, 397] width 1332 height 696
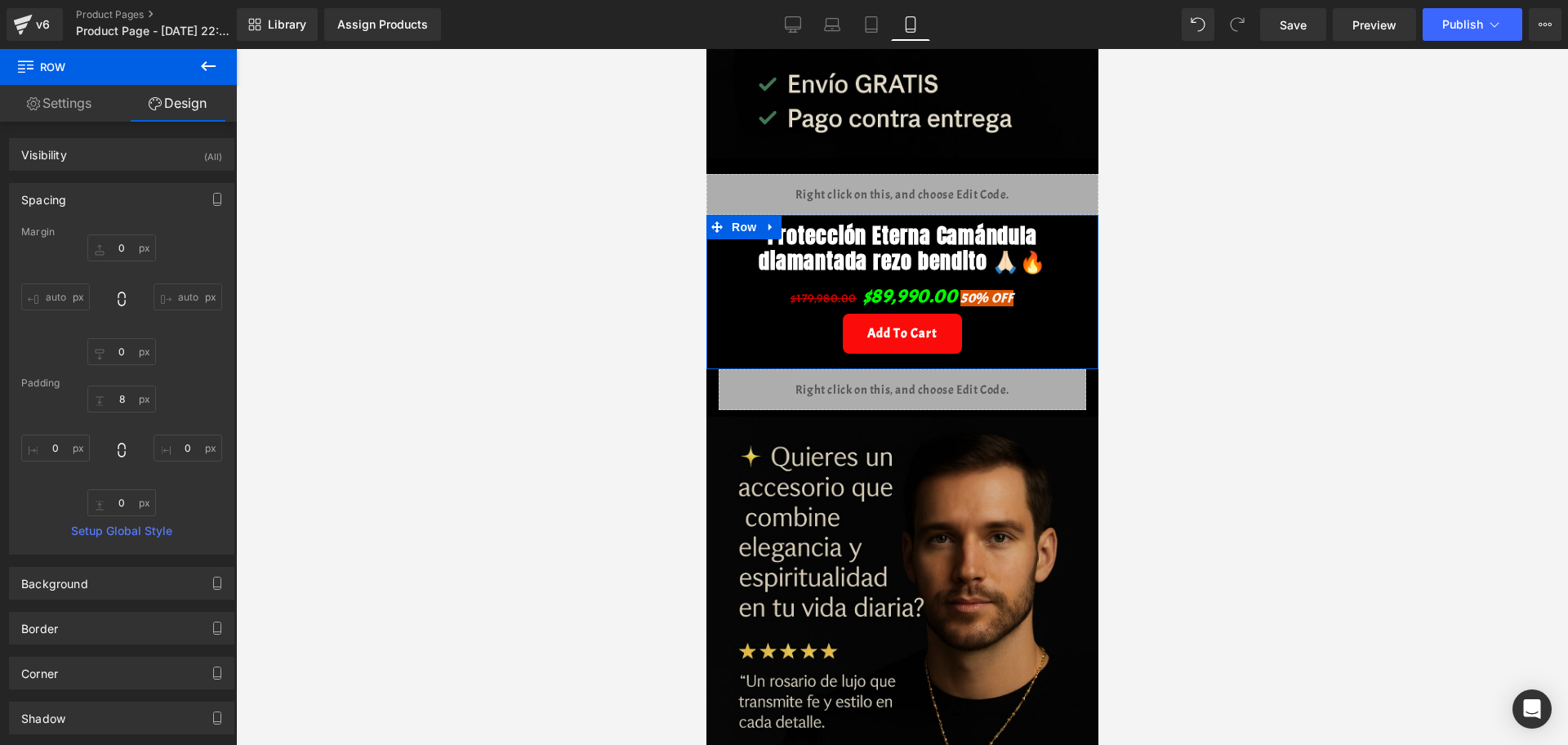
scroll to position [715, 0]
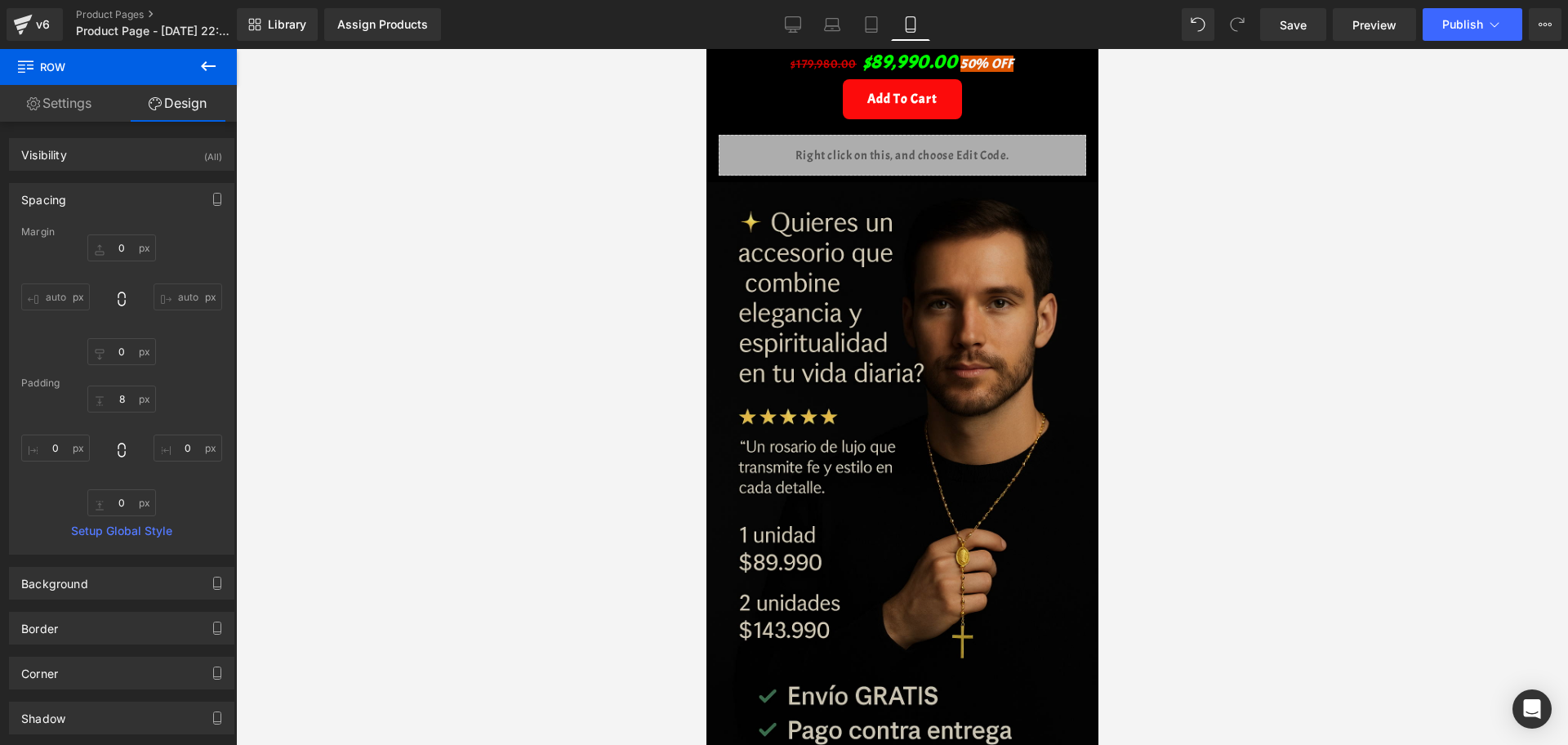
click at [950, 394] on img at bounding box center [902, 476] width 392 height 588
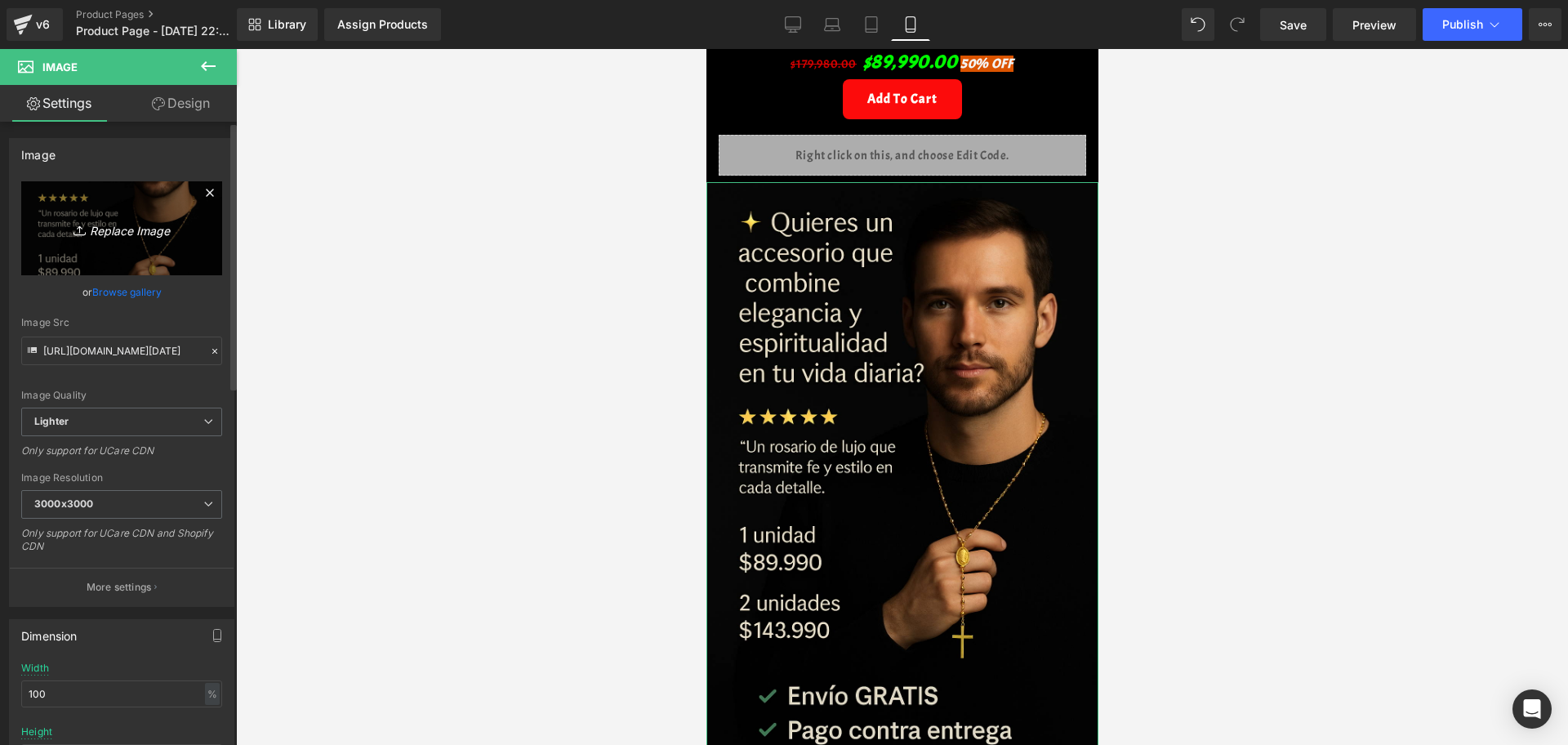
click at [149, 220] on icon "Replace Image" at bounding box center [122, 227] width 130 height 20
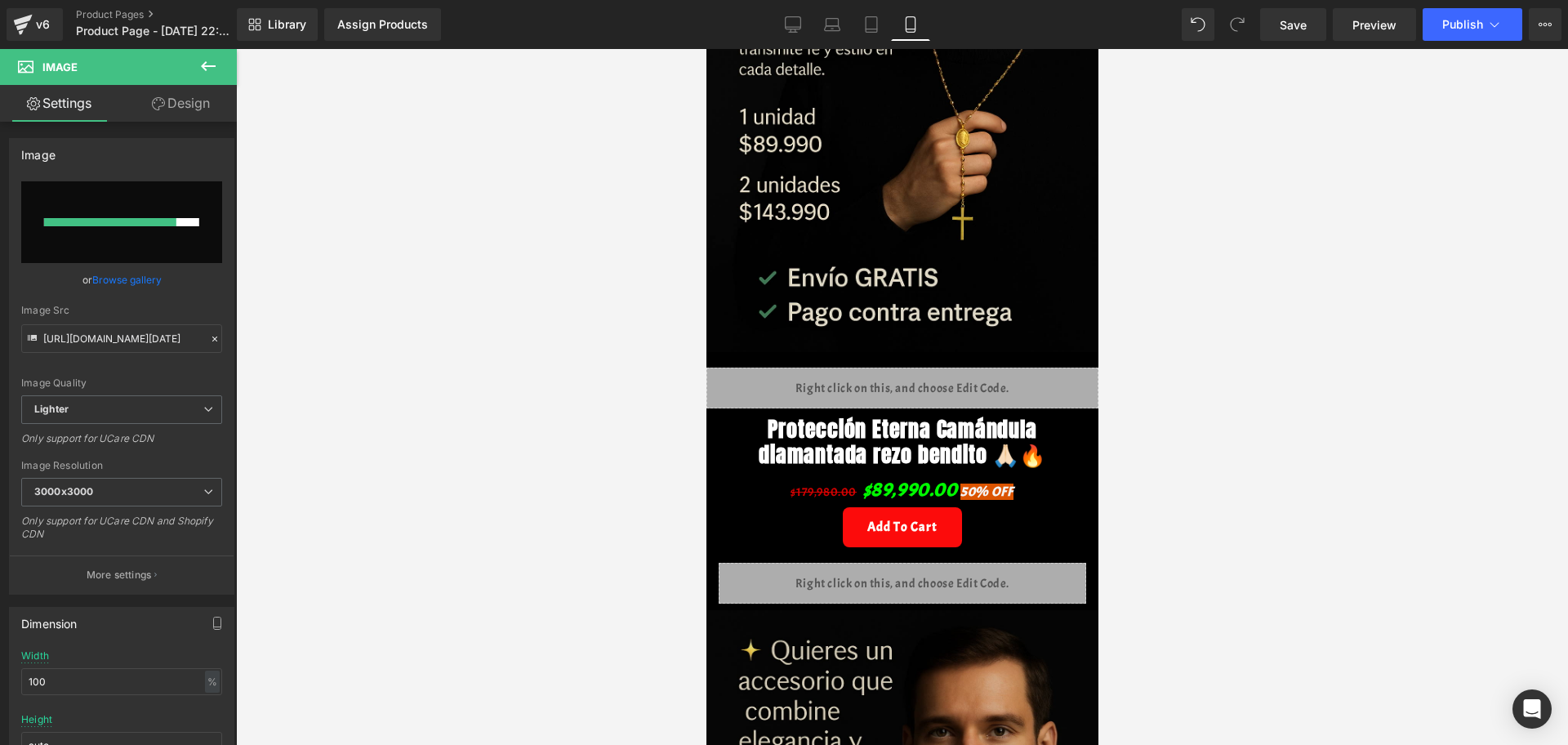
scroll to position [613, 0]
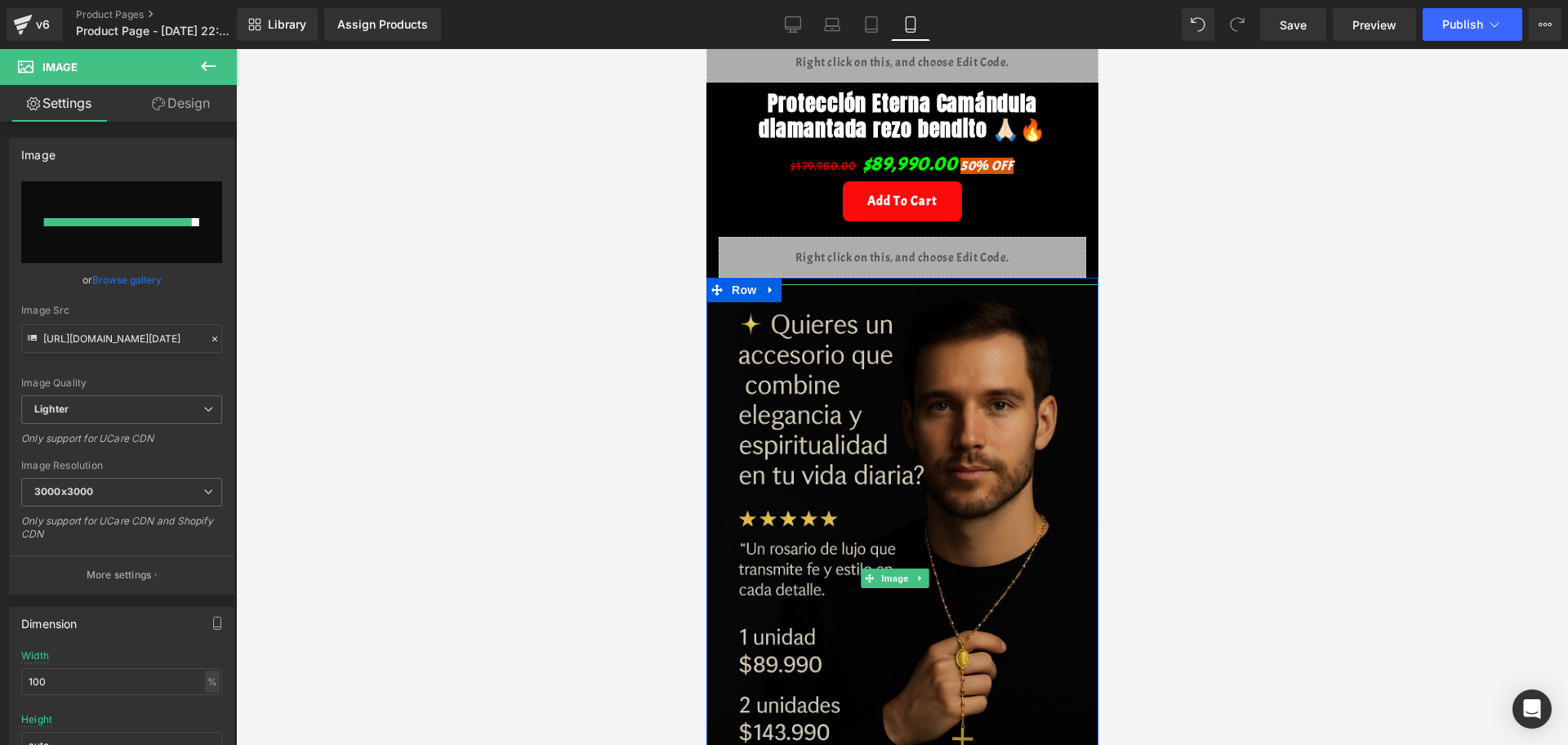
click at [835, 553] on img at bounding box center [902, 577] width 392 height 588
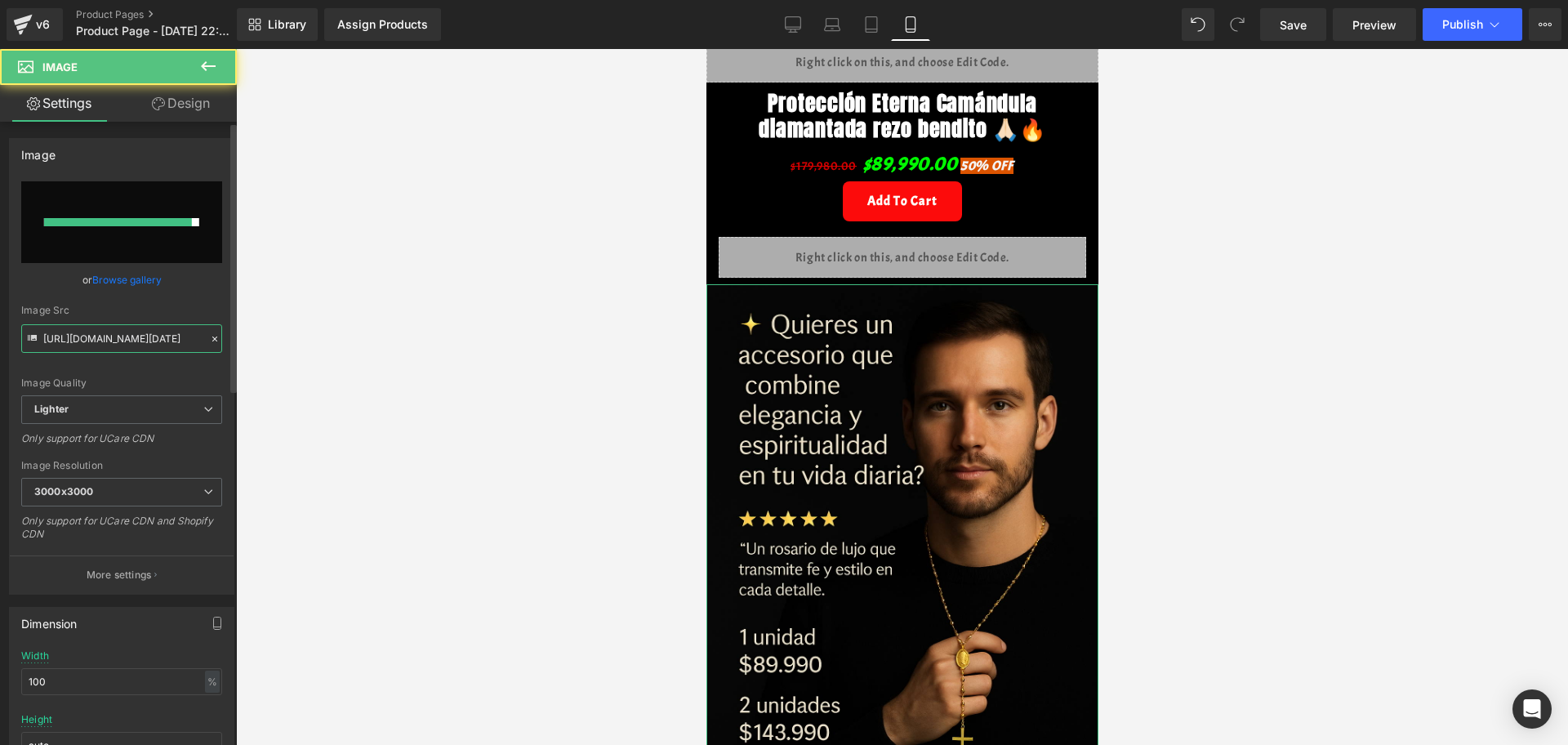
click at [128, 346] on input "[URL][DOMAIN_NAME][DATE]" at bounding box center [122, 339] width 201 height 28
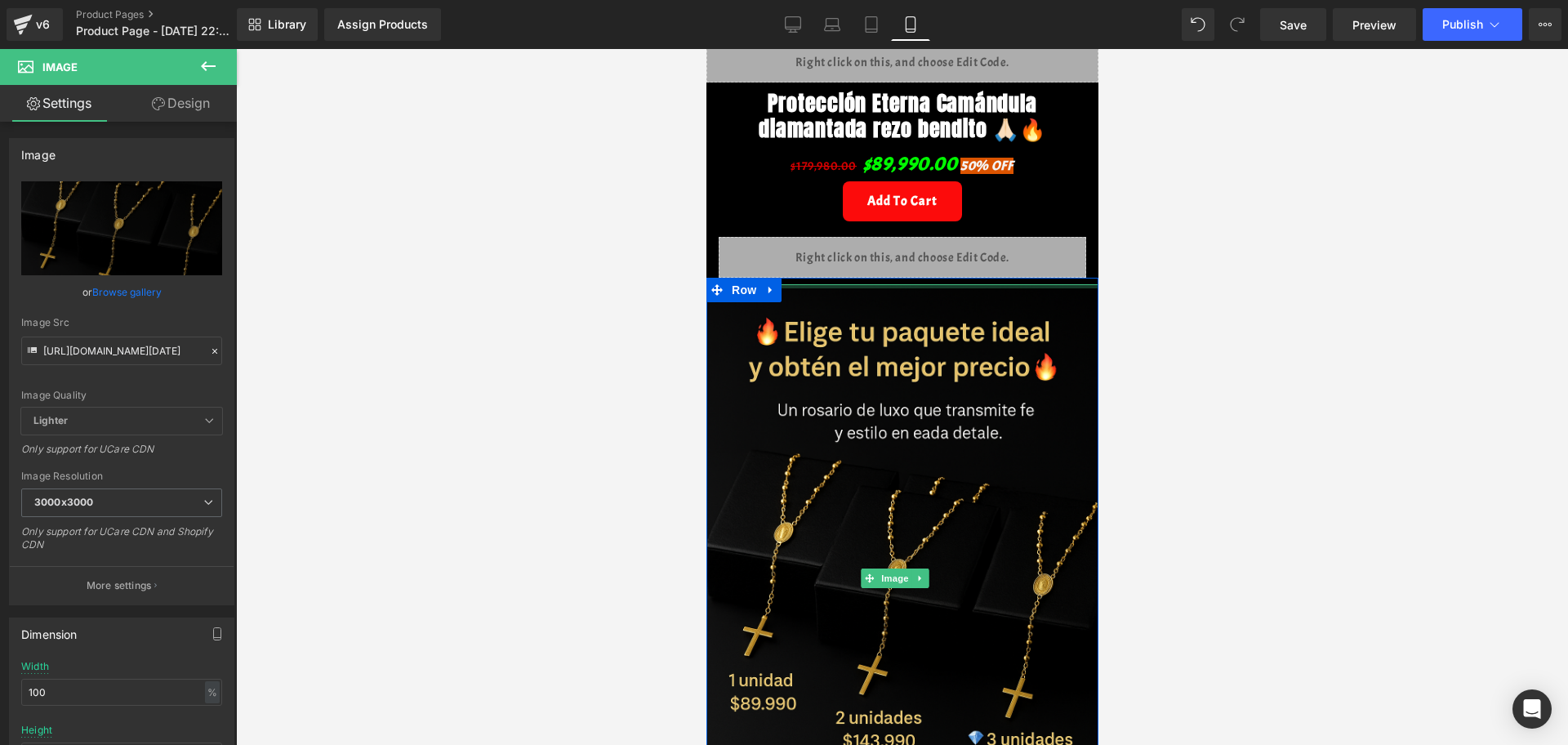
click at [853, 287] on div "Image Row" at bounding box center [902, 575] width 392 height 595
click at [1253, 366] on div at bounding box center [902, 397] width 1332 height 696
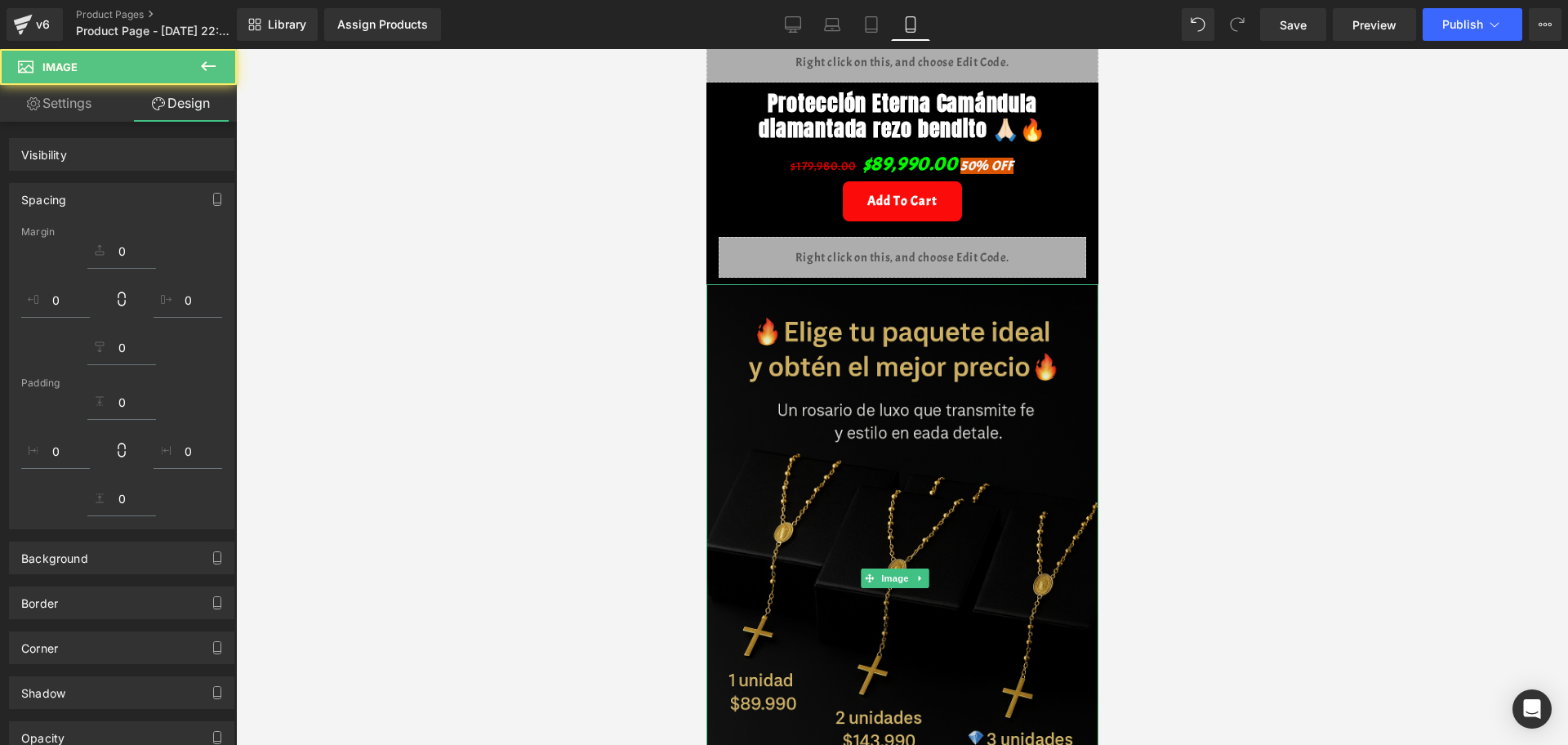
click at [909, 336] on img at bounding box center [902, 577] width 392 height 588
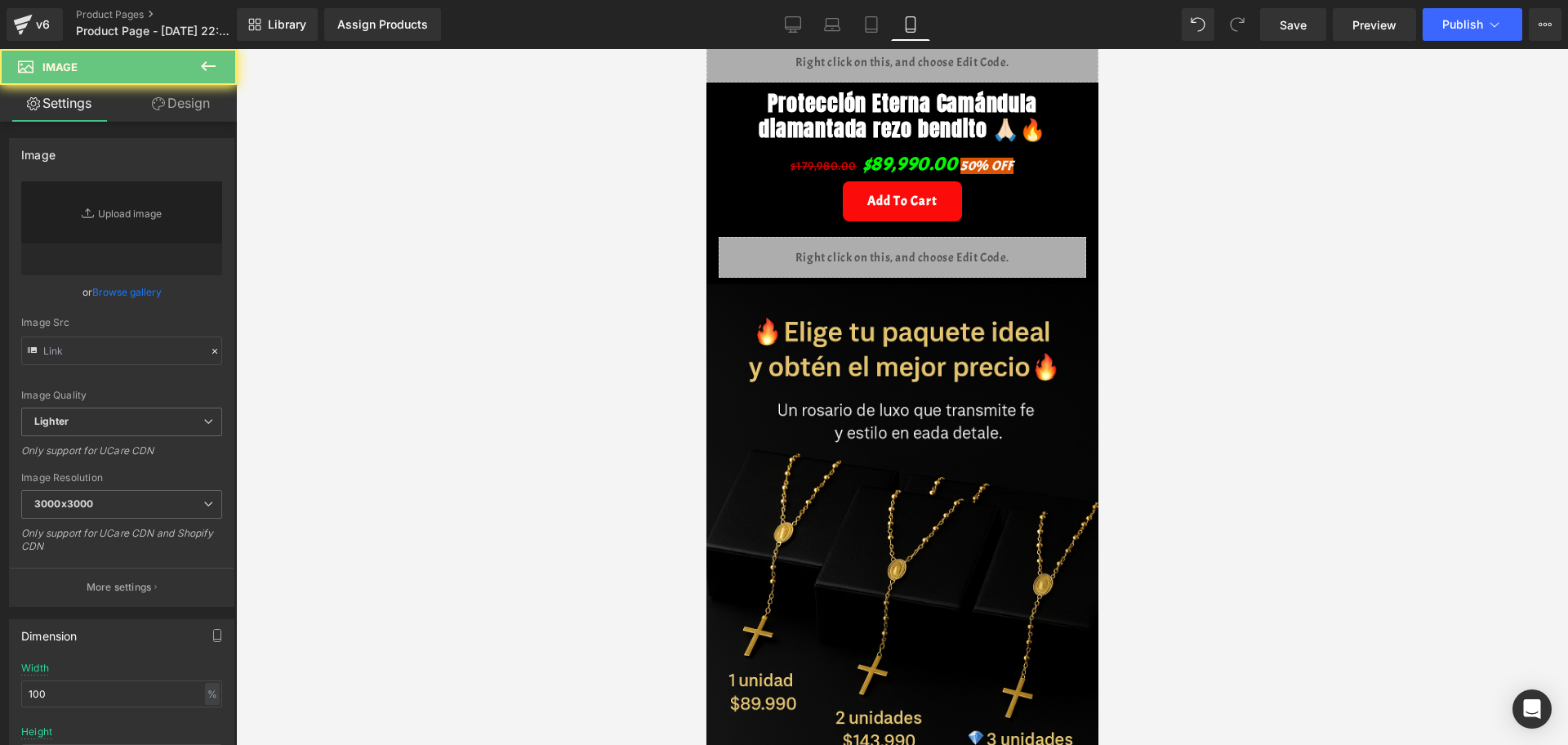
scroll to position [510, 0]
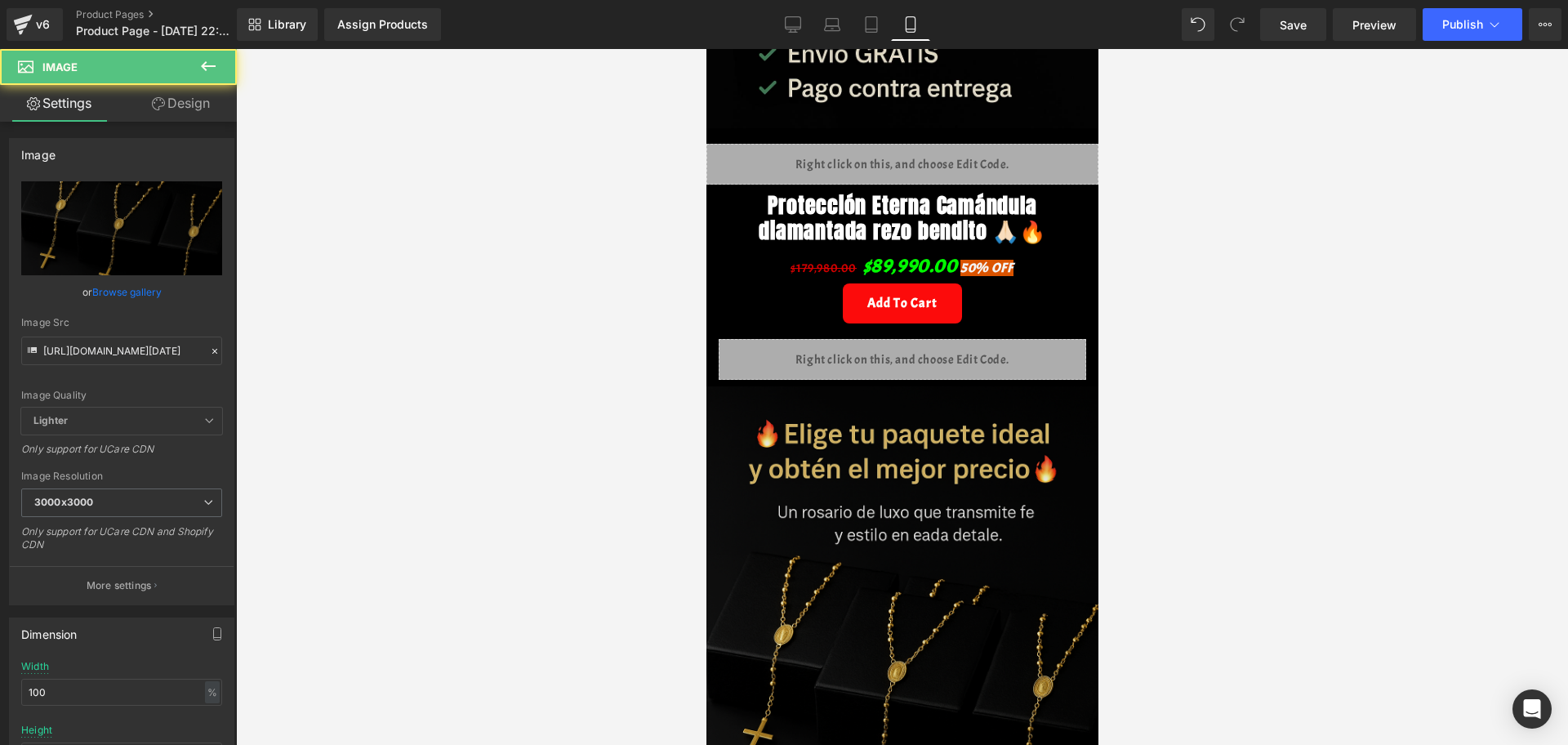
click at [775, 400] on div "Image Row" at bounding box center [902, 677] width 392 height 595
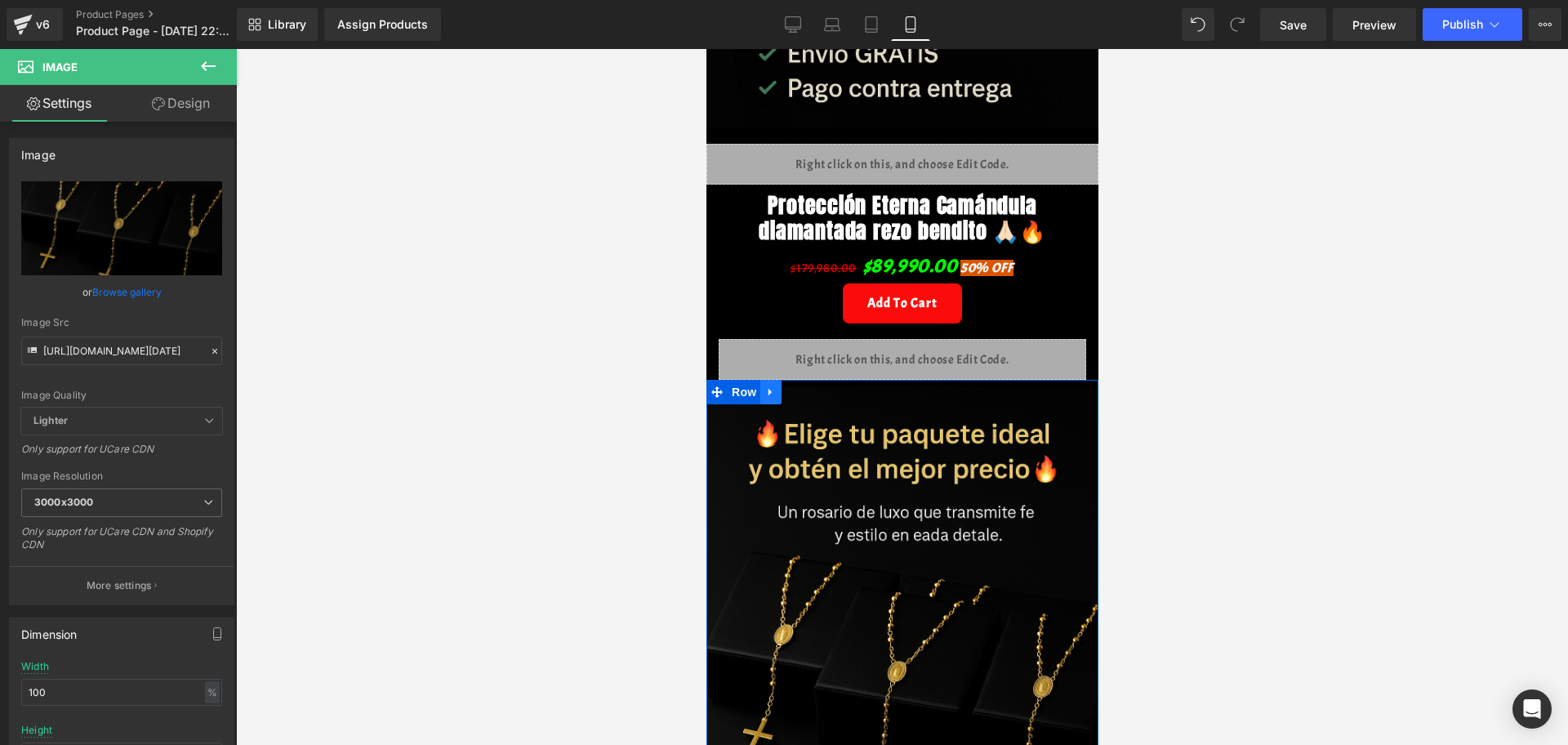
click at [769, 395] on icon at bounding box center [769, 392] width 4 height 7
click at [788, 405] on link at bounding box center [791, 392] width 21 height 25
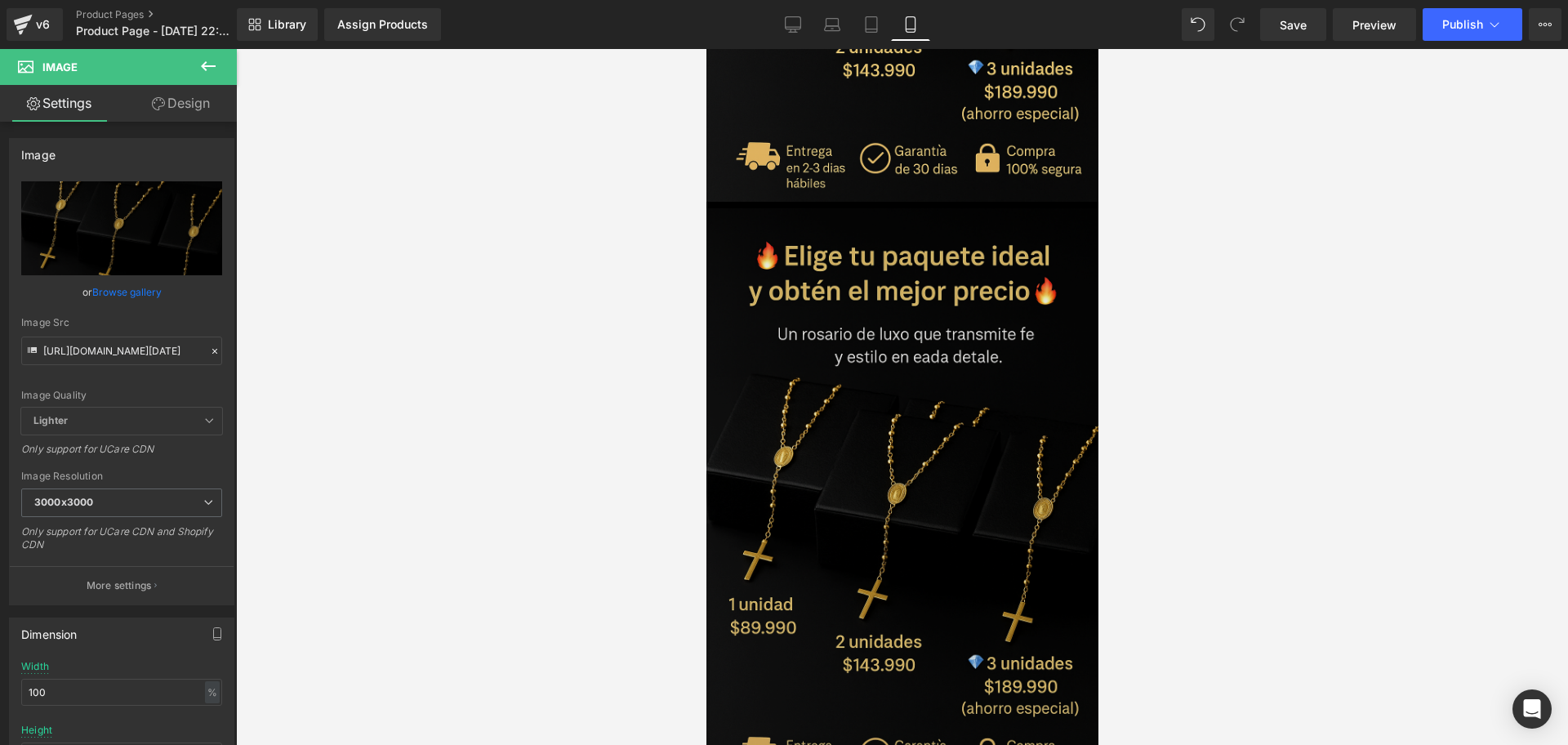
scroll to position [1249, 0]
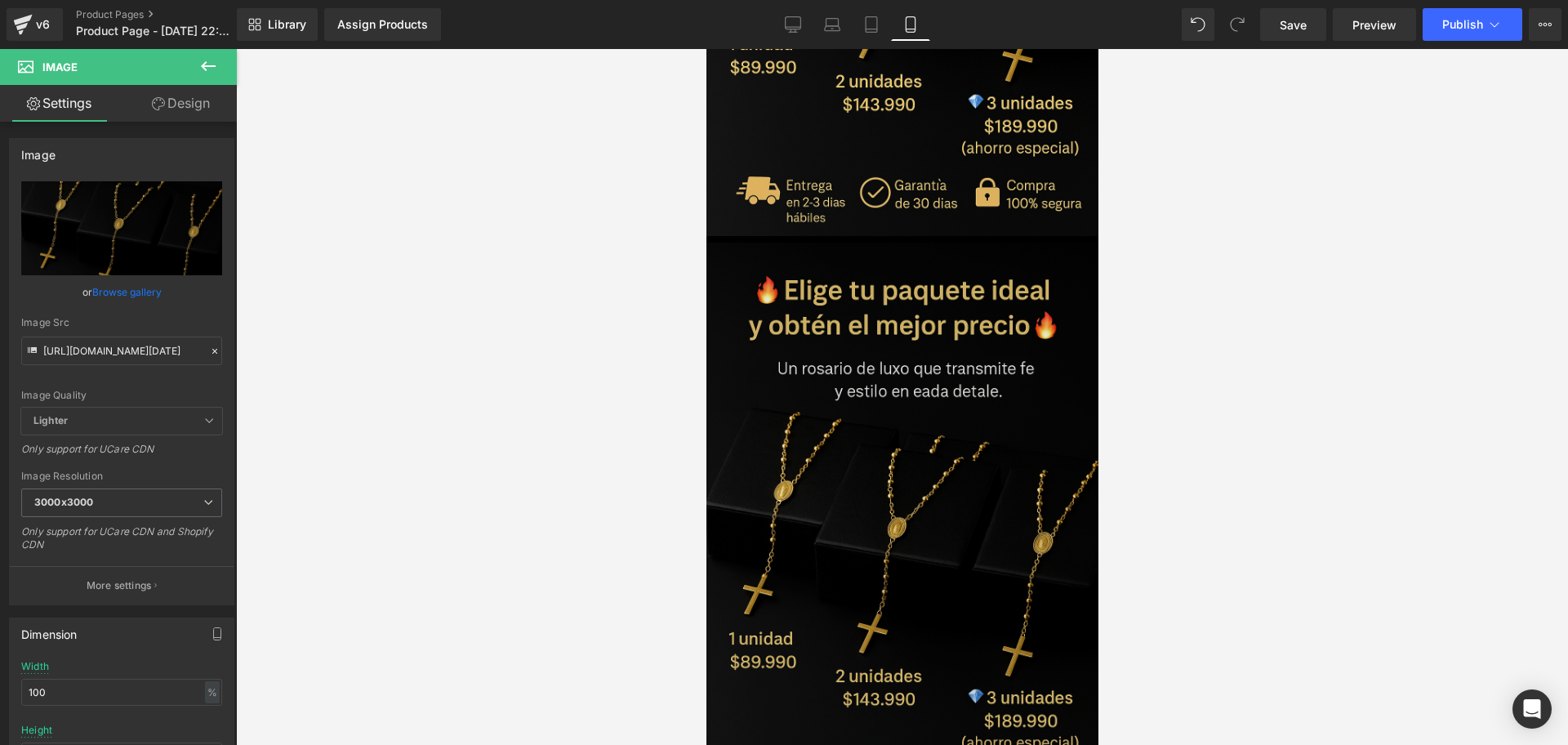
click at [957, 432] on img at bounding box center [902, 536] width 392 height 588
click at [929, 548] on img at bounding box center [902, 536] width 392 height 588
click at [947, 386] on img at bounding box center [902, 536] width 392 height 588
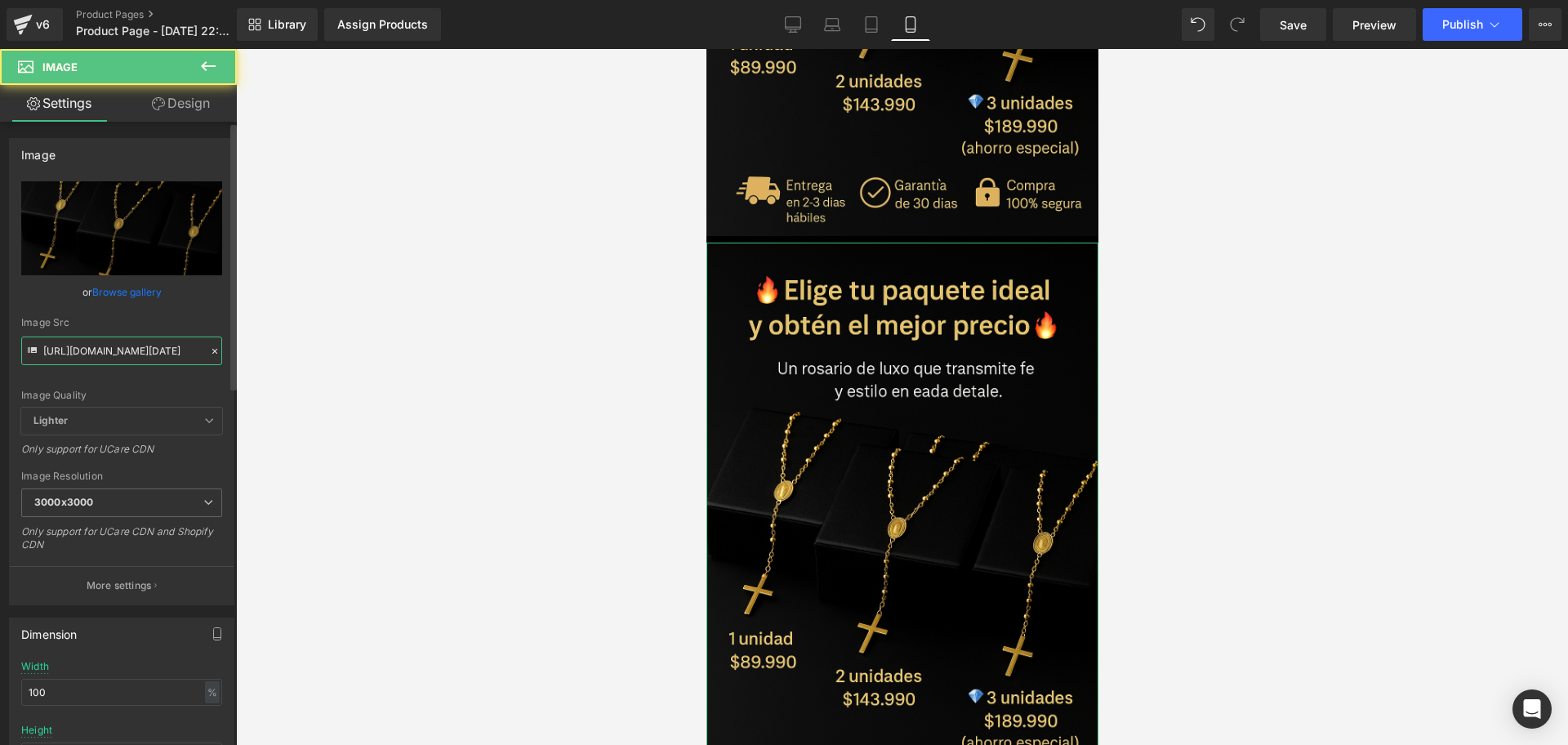
click at [148, 354] on input "[URL][DOMAIN_NAME][DATE]" at bounding box center [122, 351] width 201 height 28
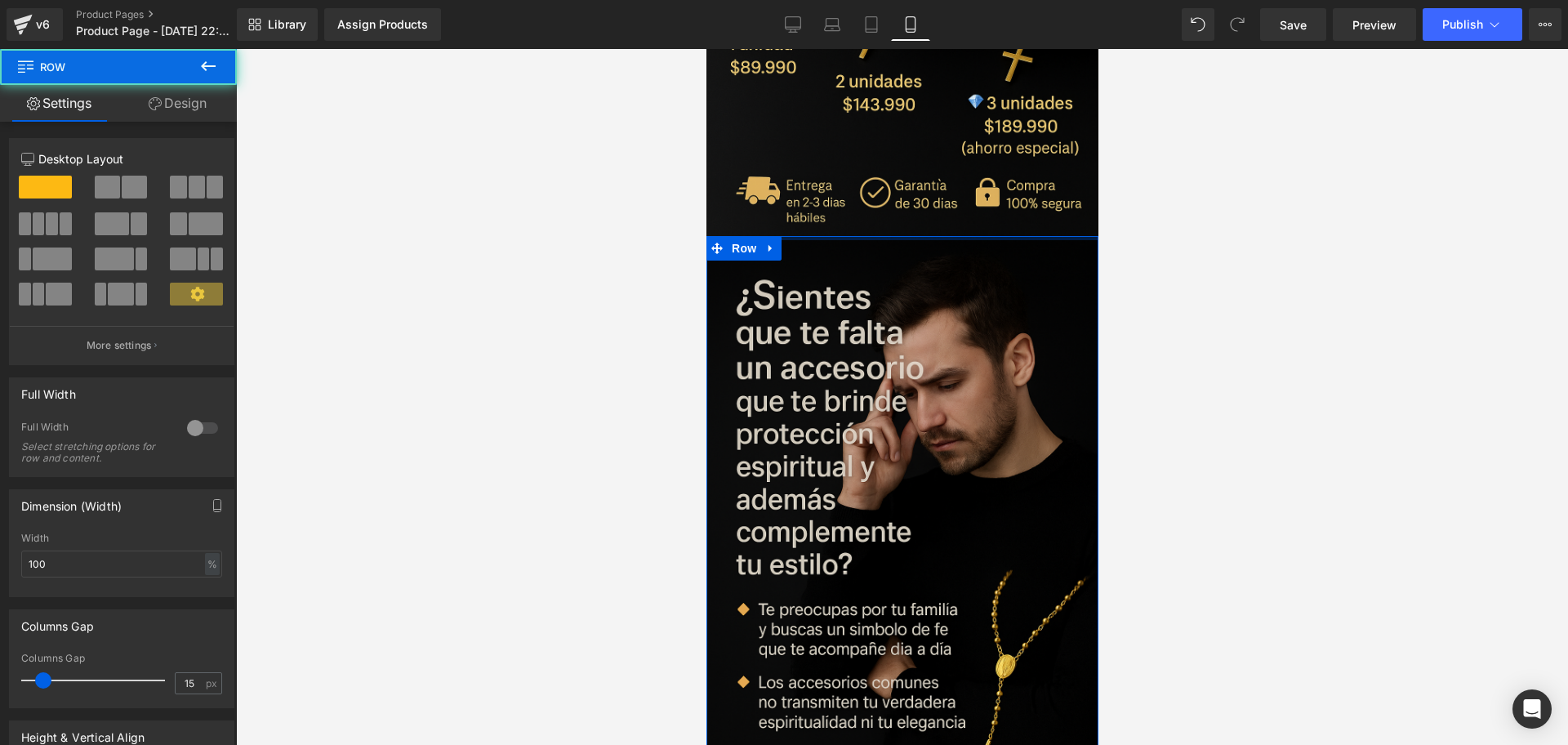
drag, startPoint x: 891, startPoint y: 222, endPoint x: 1088, endPoint y: 252, distance: 199.3
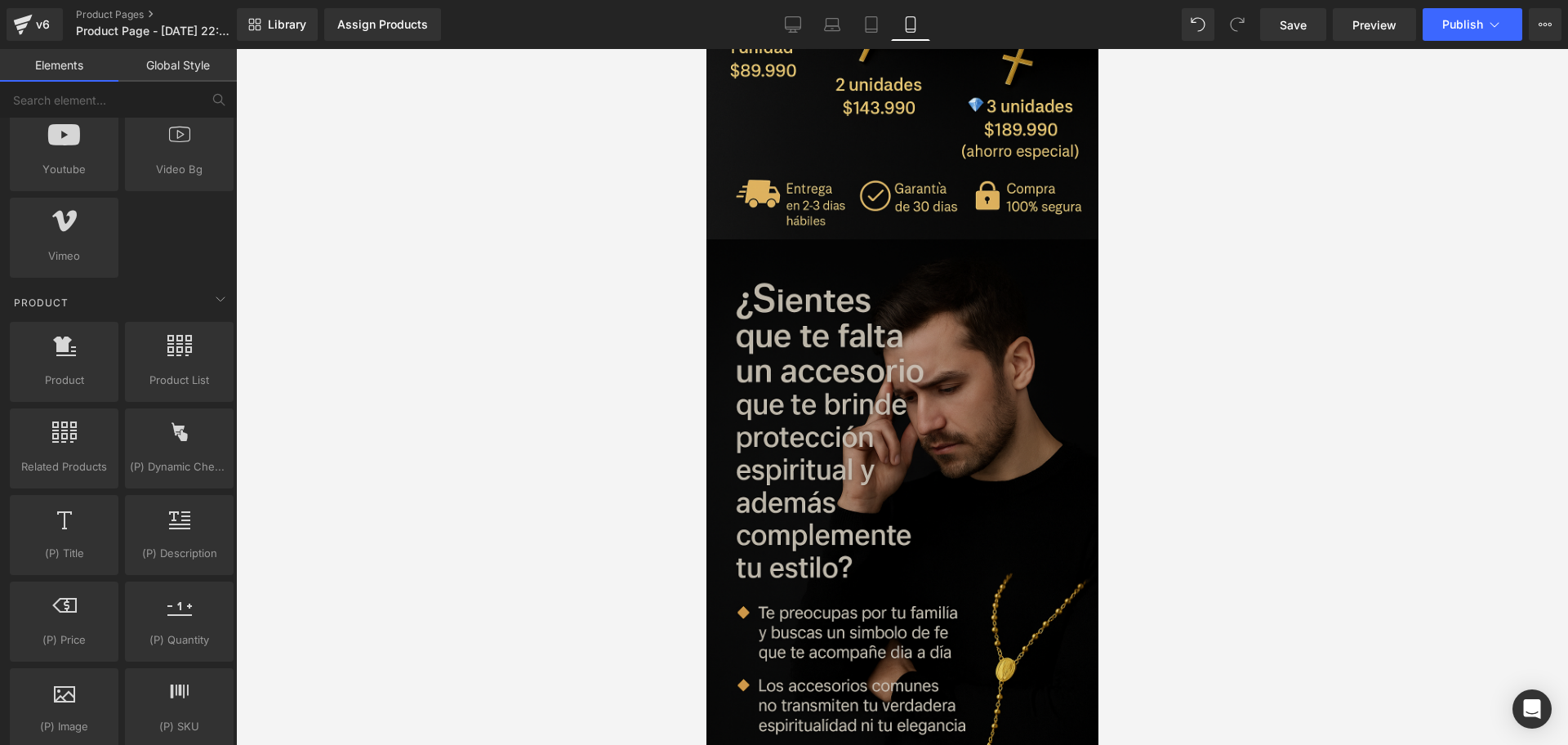
scroll to position [1147, 0]
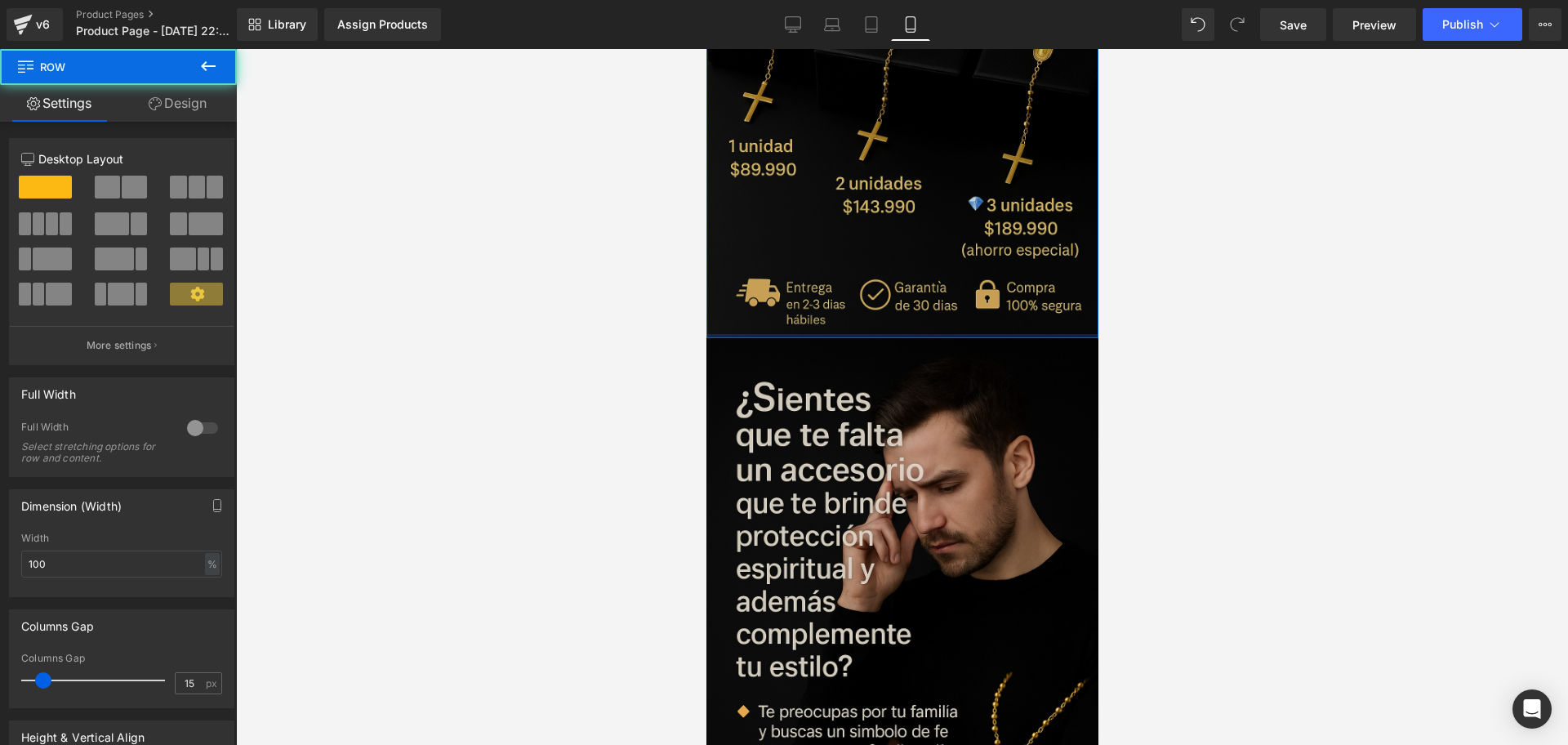
click at [783, 309] on div "Image Row" at bounding box center [902, 41] width 392 height 595
click at [778, 353] on img at bounding box center [902, 632] width 392 height 588
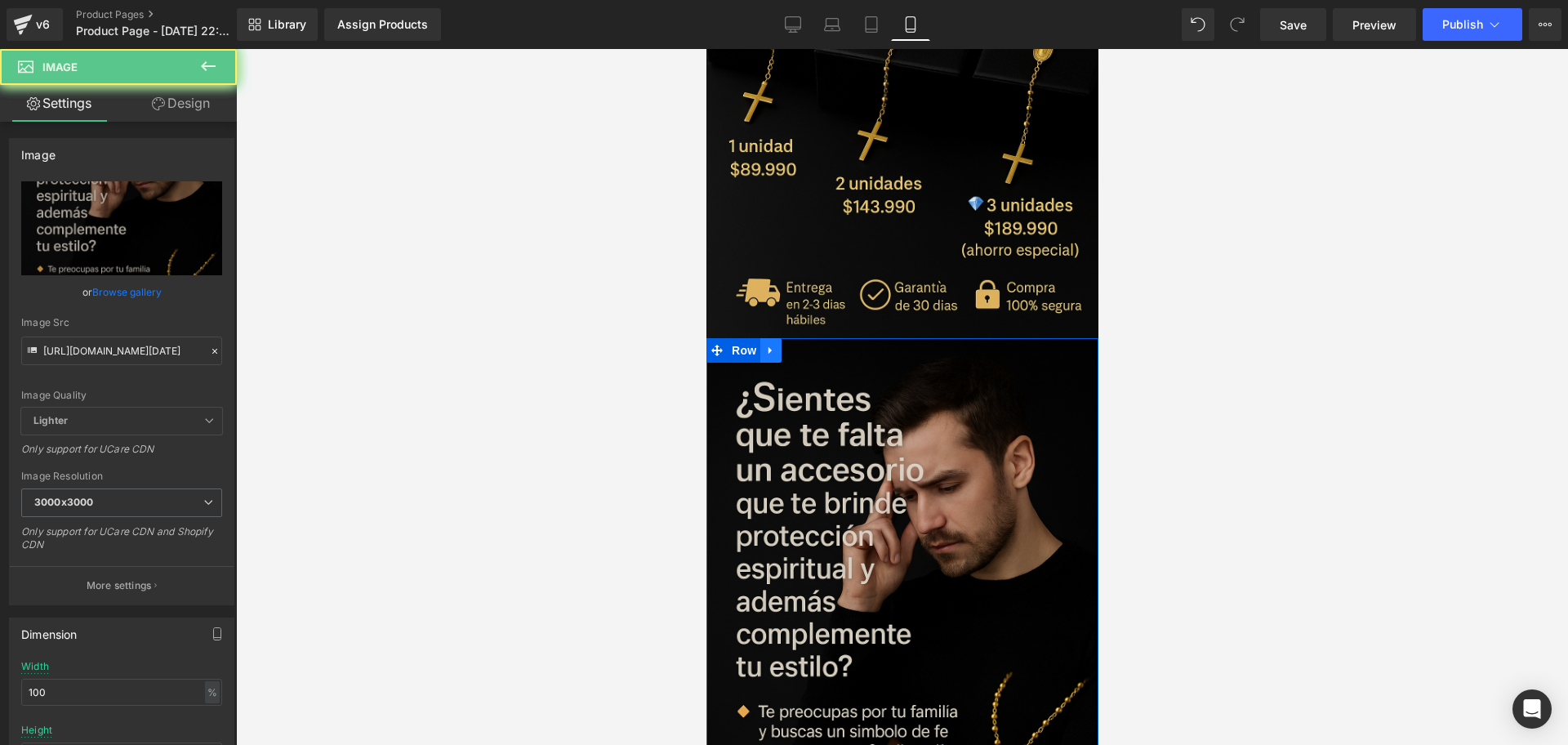
click at [769, 347] on icon at bounding box center [769, 351] width 4 height 7
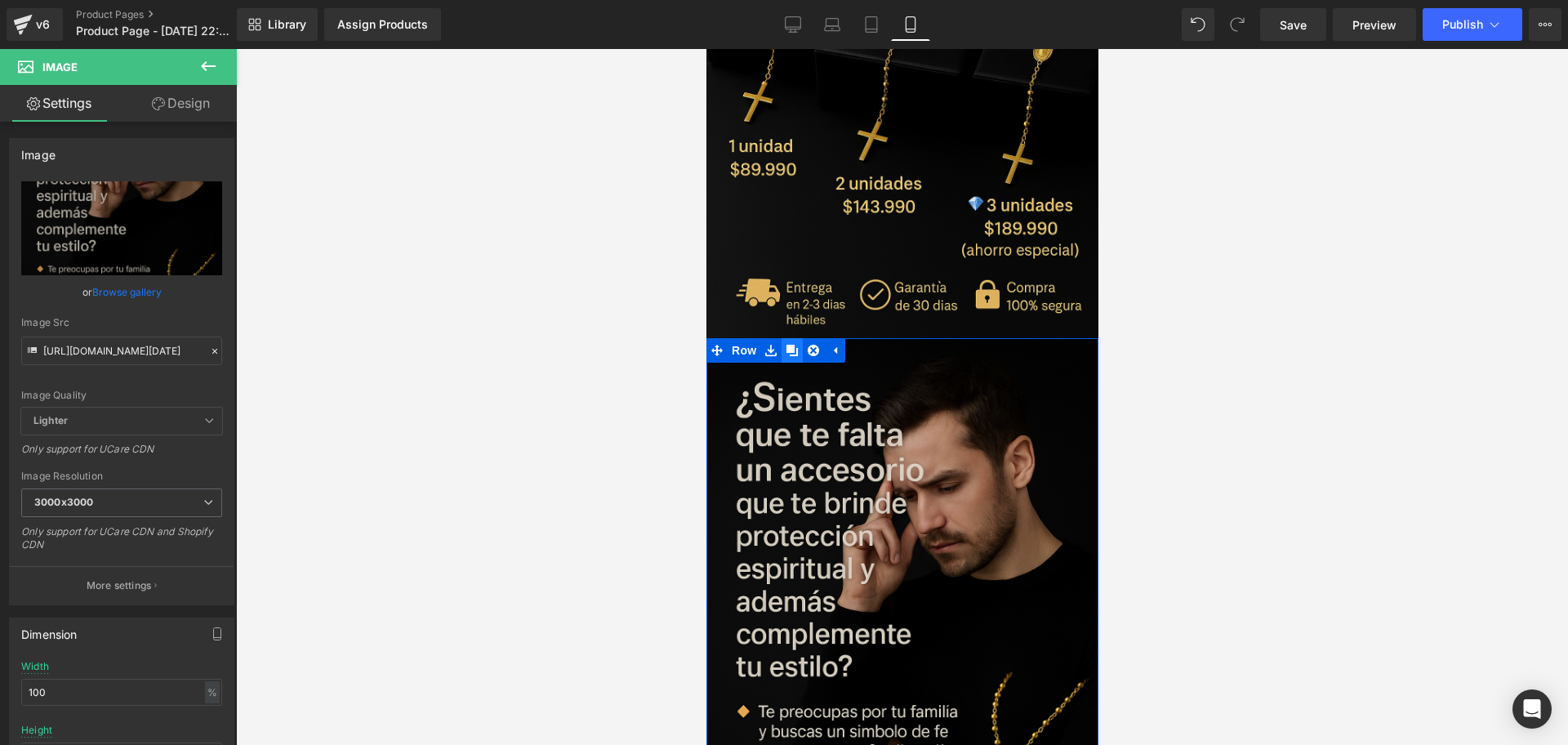
click at [784, 339] on link at bounding box center [791, 351] width 21 height 25
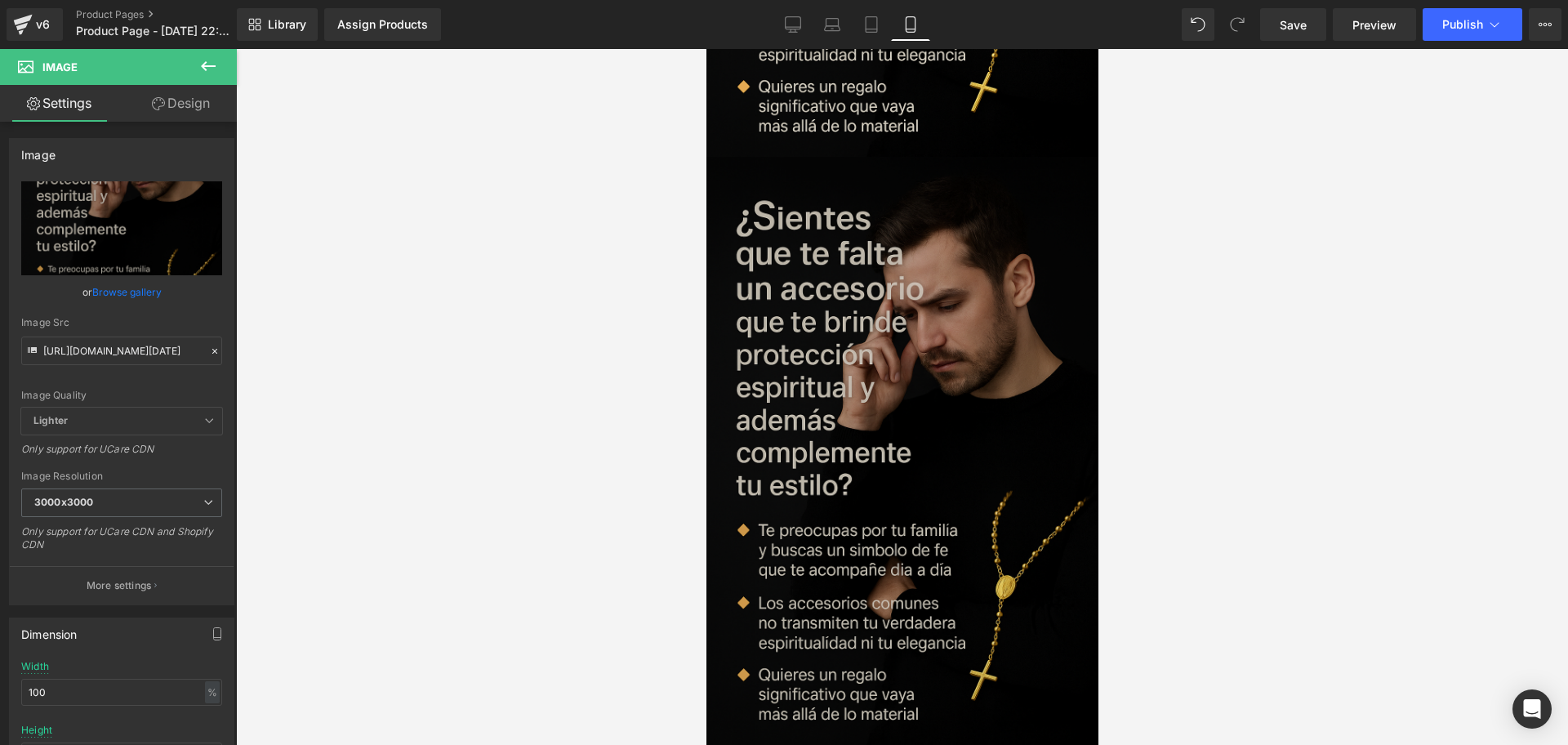
click at [859, 414] on img at bounding box center [902, 451] width 392 height 588
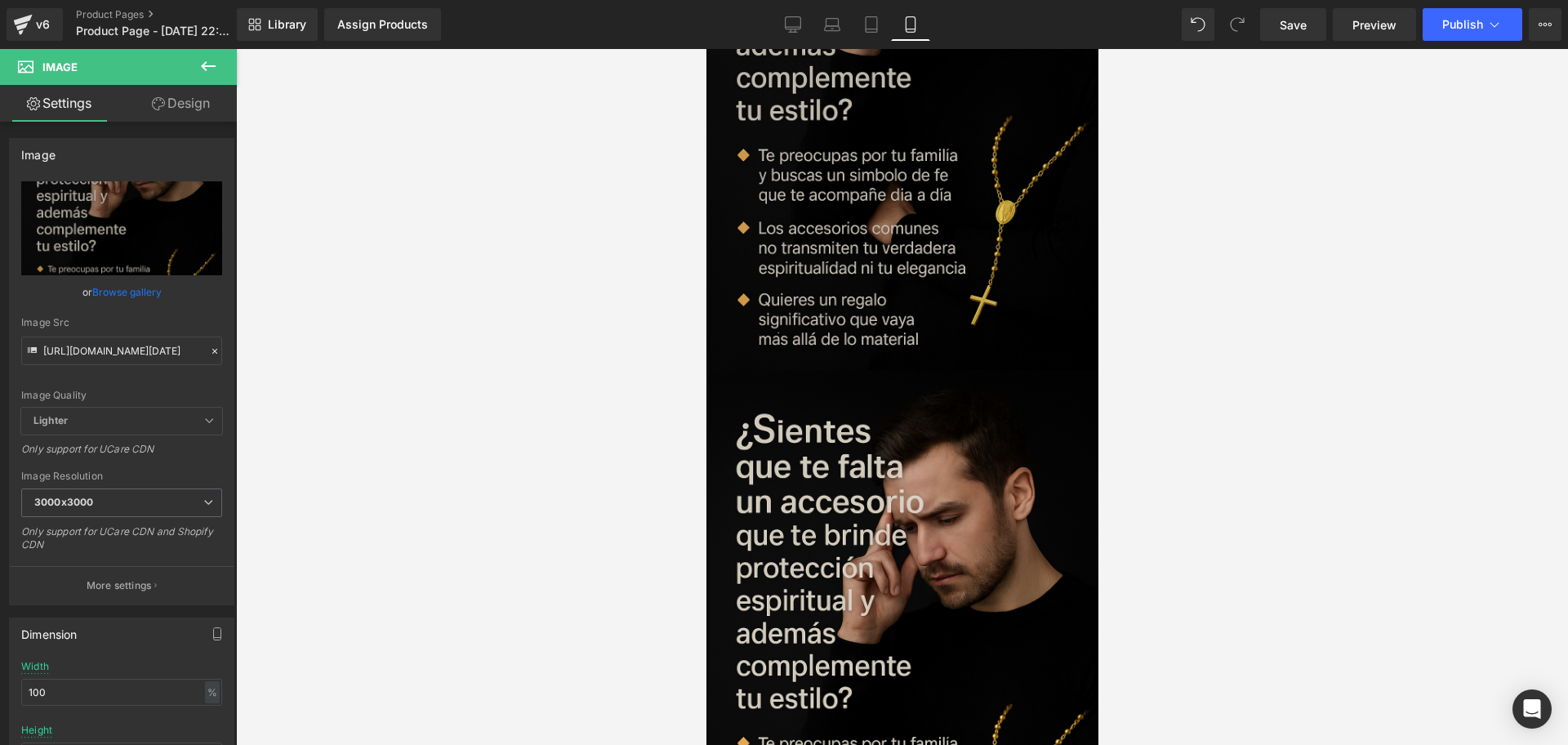
scroll to position [1736, 0]
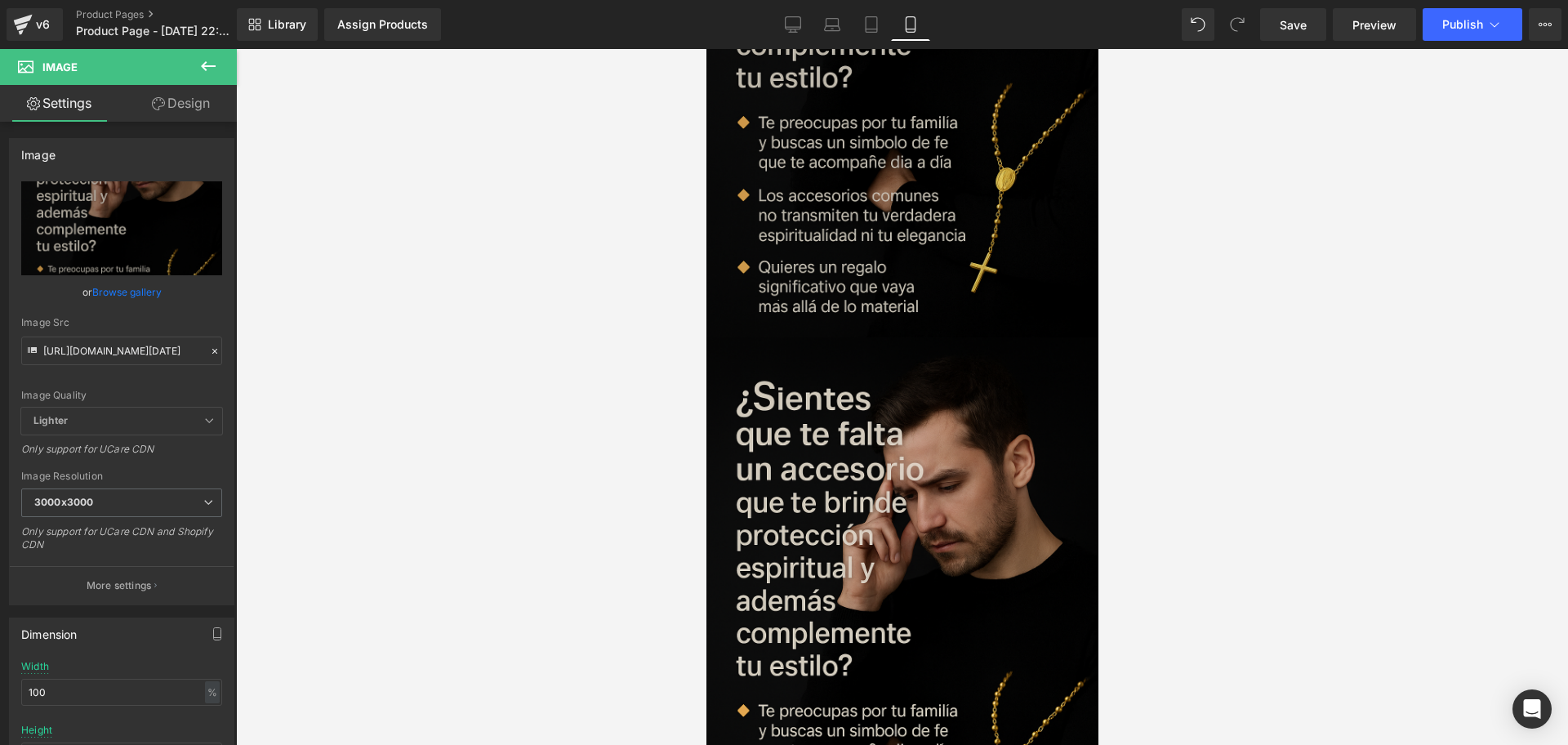
click at [925, 338] on img at bounding box center [902, 631] width 392 height 588
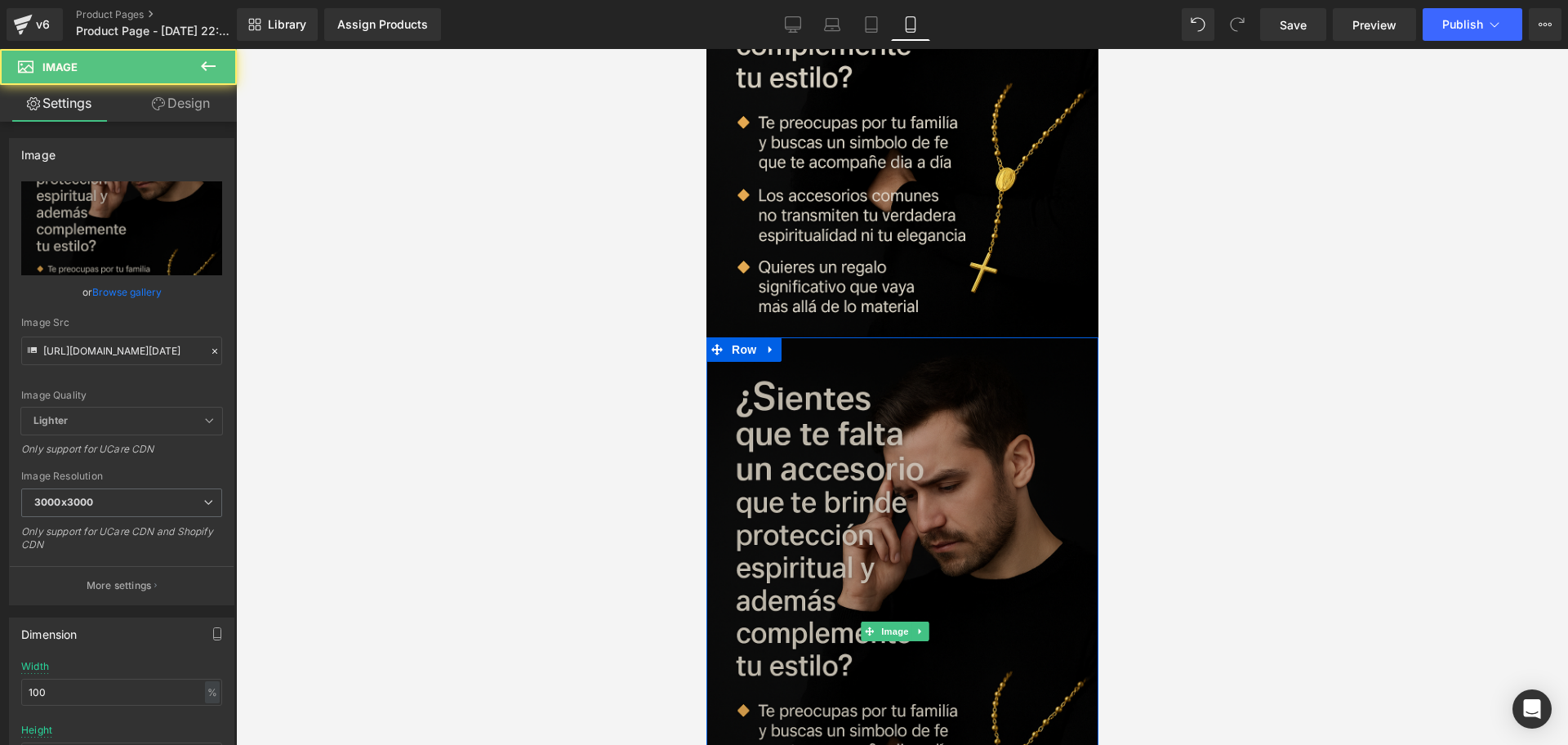
click at [885, 475] on img at bounding box center [902, 631] width 392 height 588
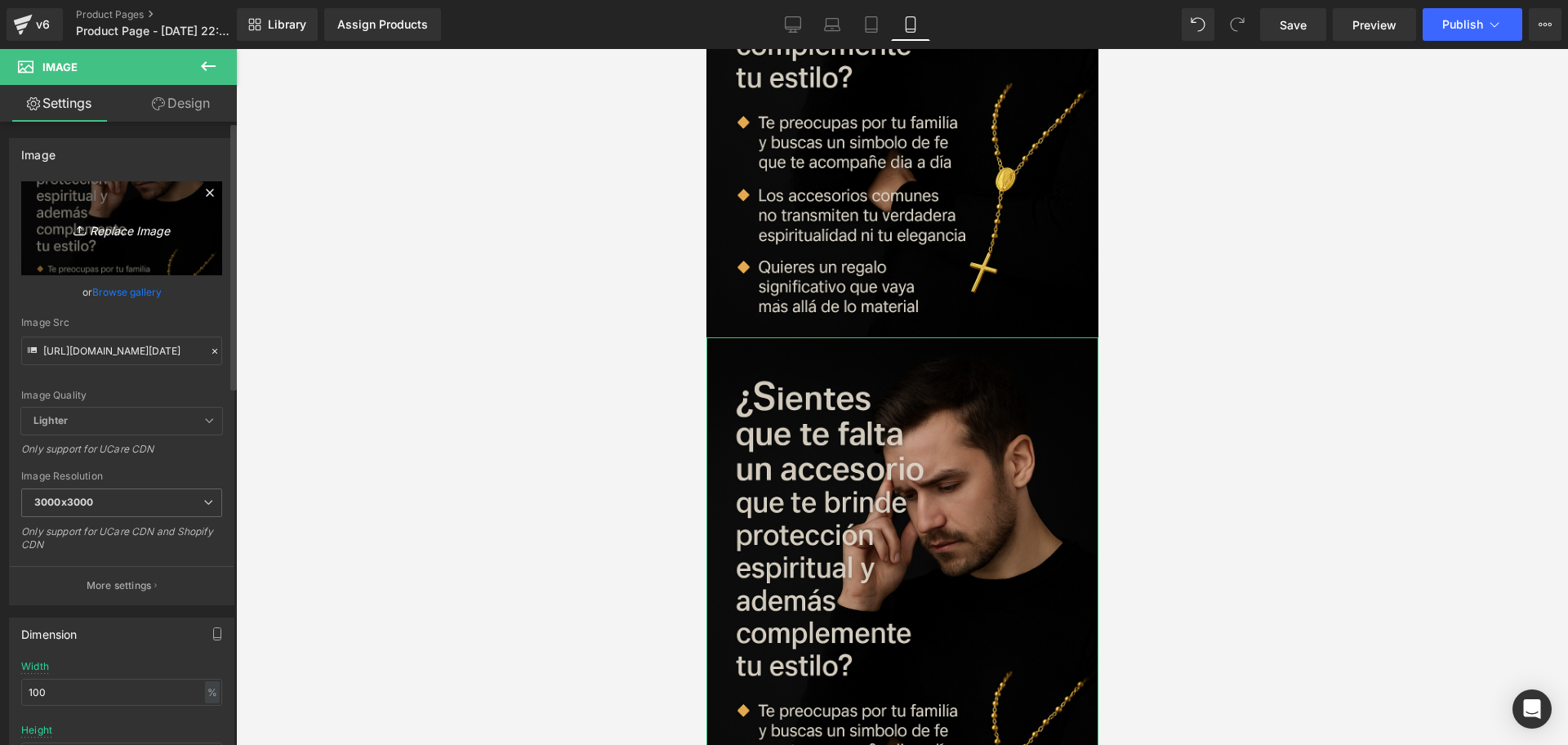
click at [145, 212] on link "Replace Image" at bounding box center [122, 228] width 201 height 94
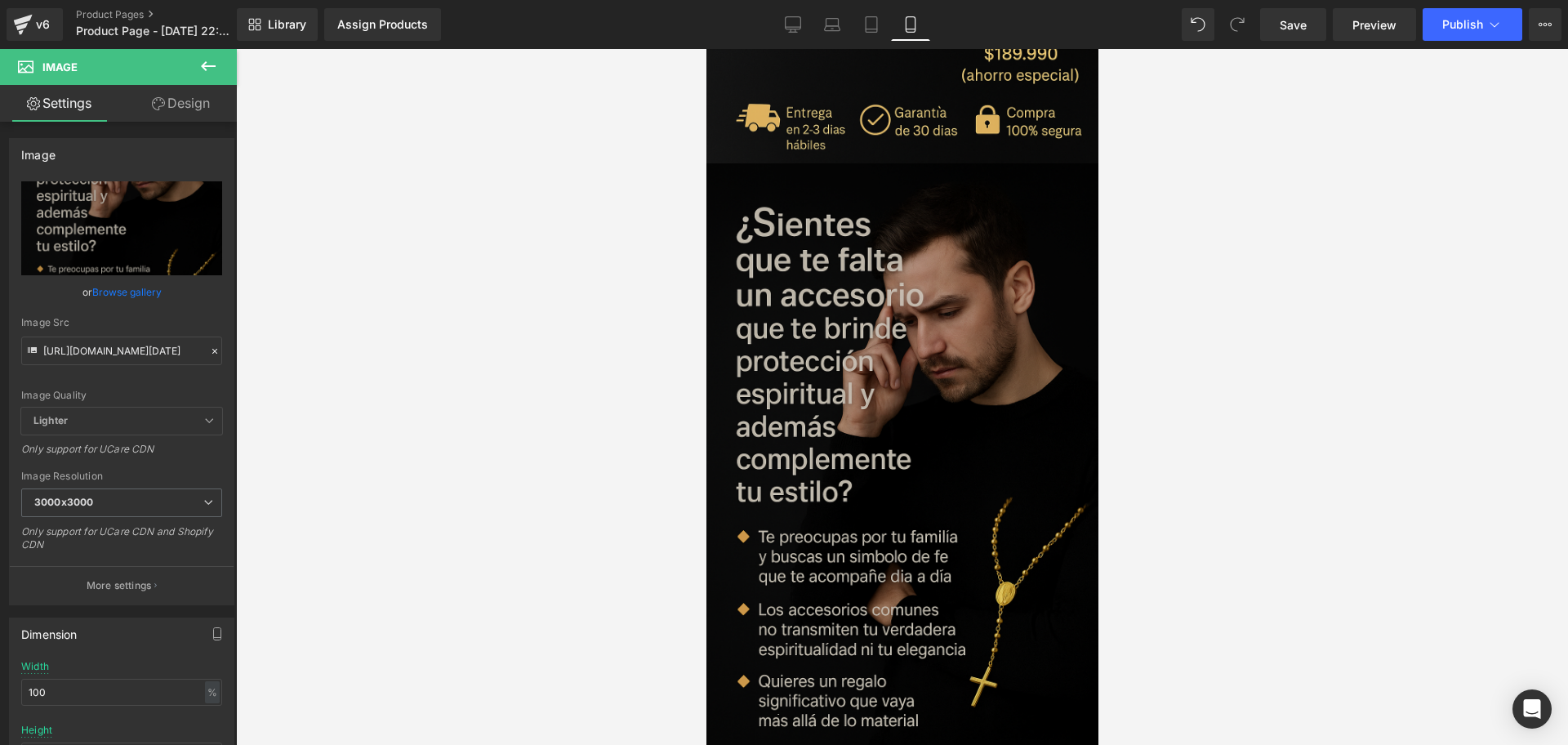
scroll to position [1634, 0]
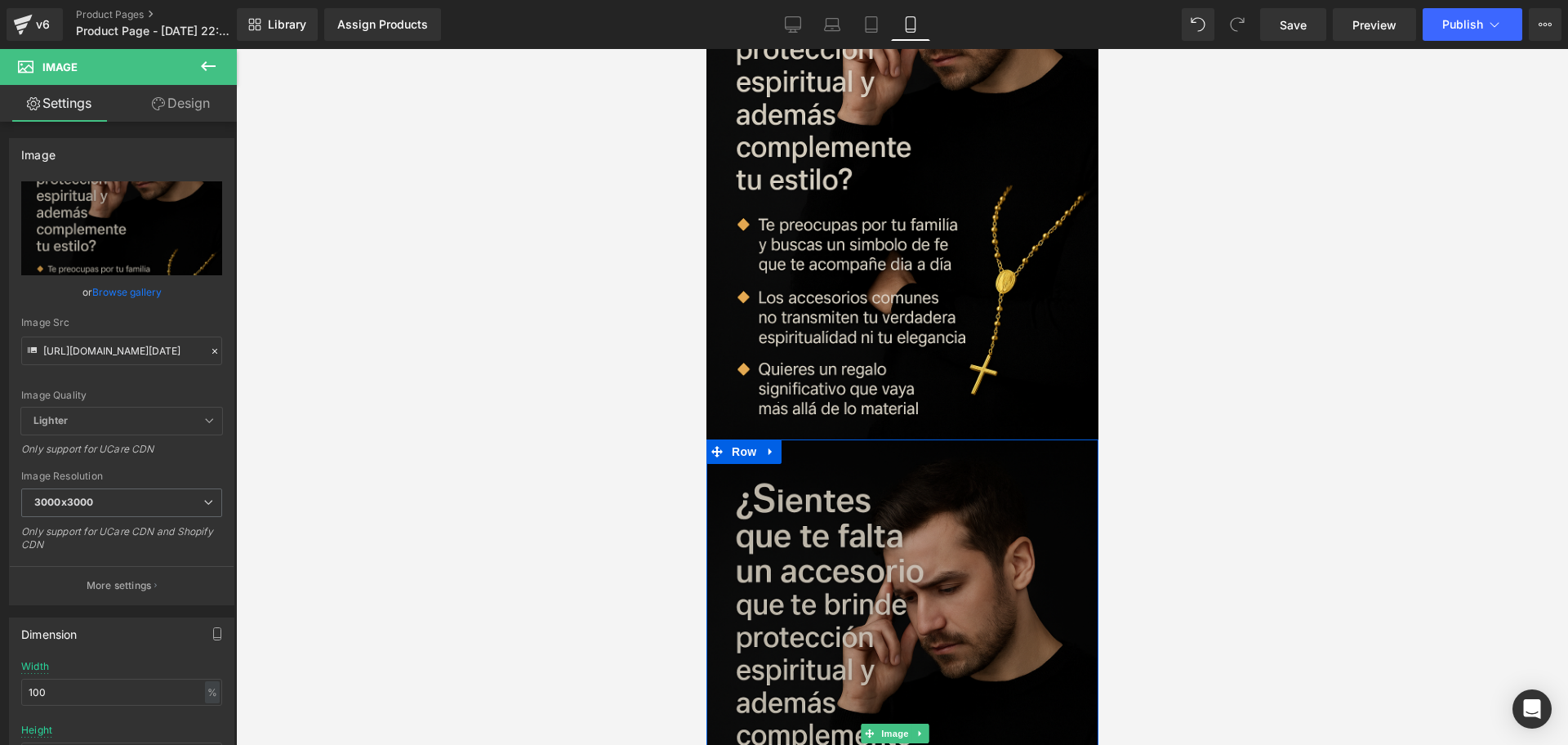
click at [889, 473] on img at bounding box center [902, 734] width 392 height 588
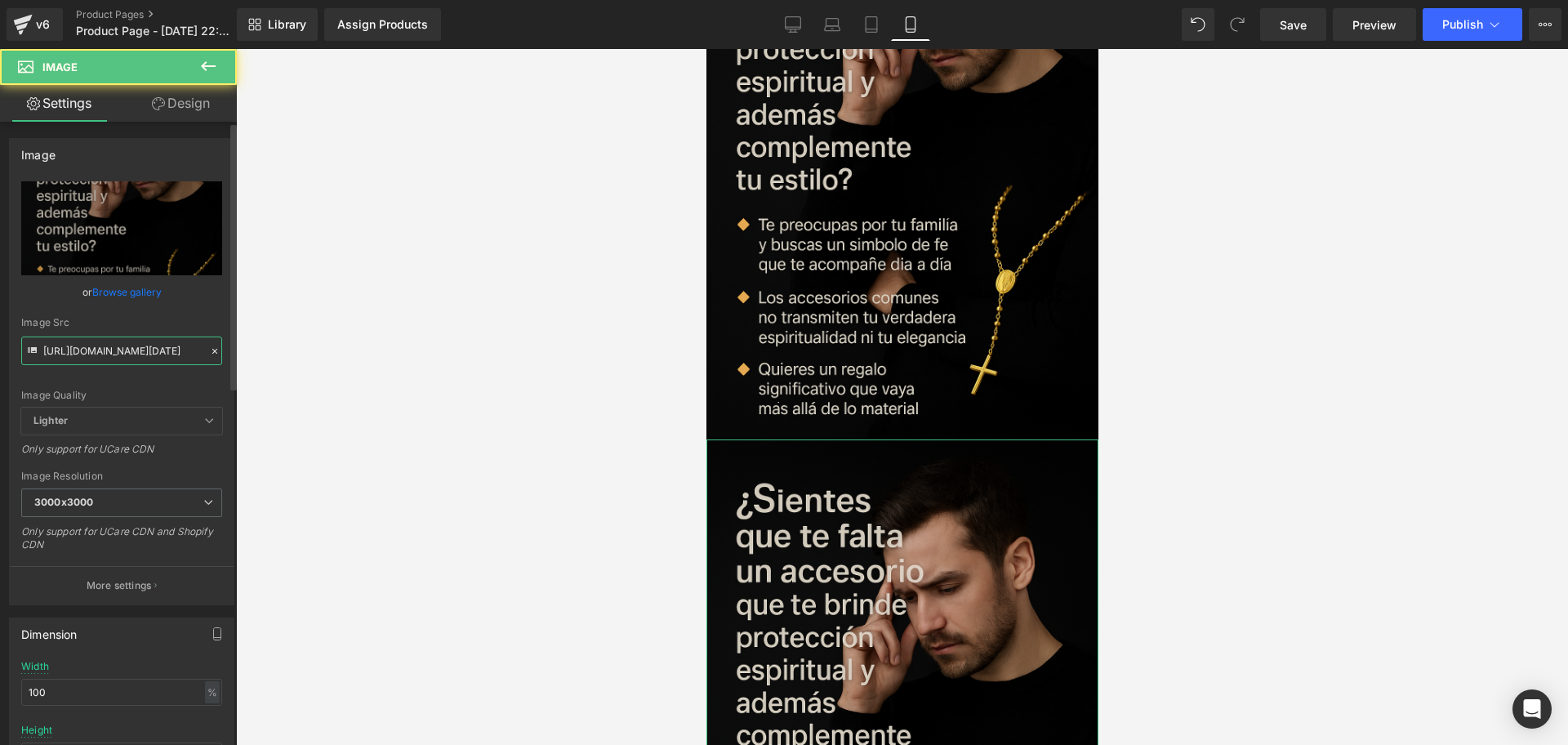
click at [115, 351] on input "[URL][DOMAIN_NAME][DATE]" at bounding box center [122, 351] width 201 height 28
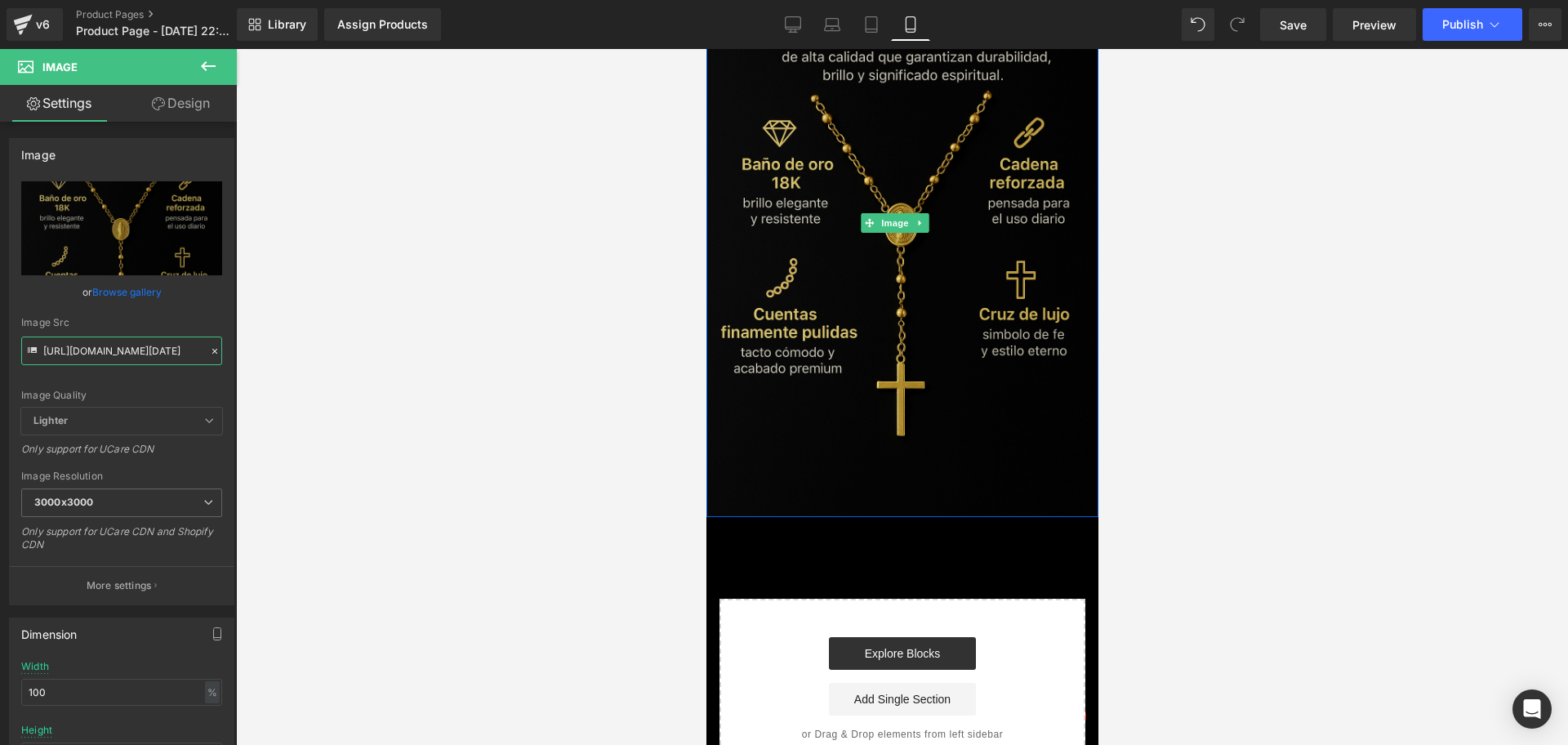
scroll to position [1838, 0]
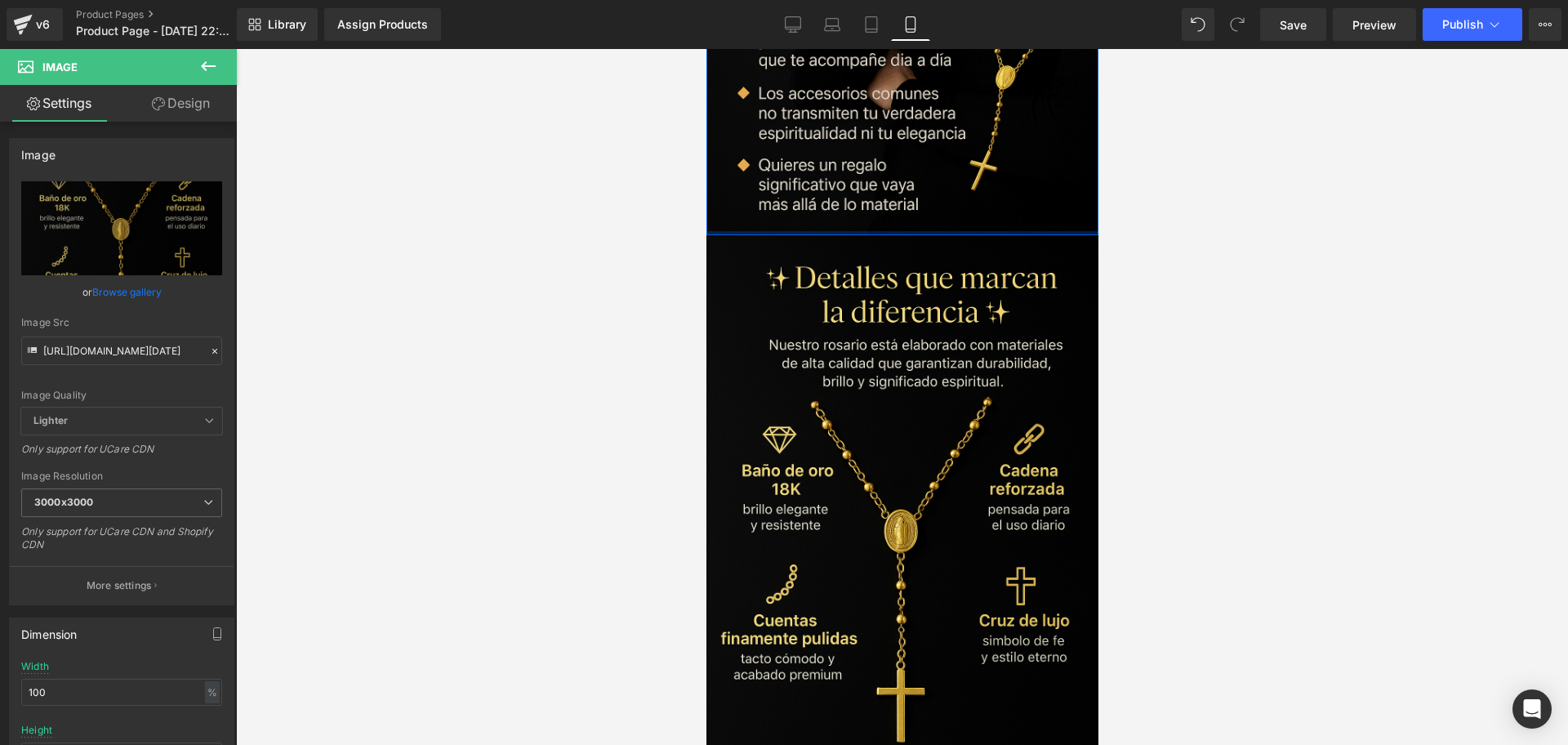
click at [764, 242] on icon at bounding box center [765, 247] width 9 height 10
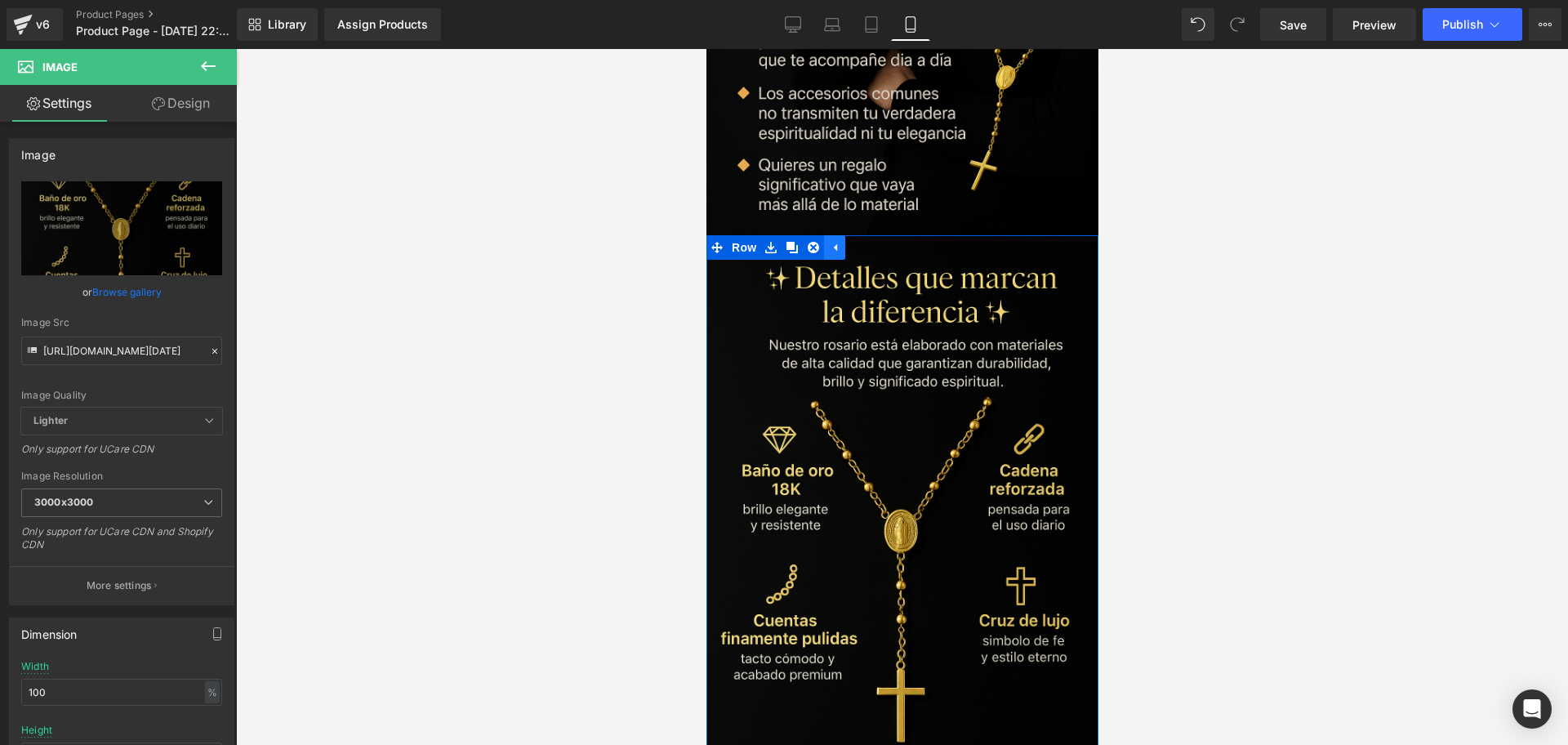
scroll to position [0, 0]
click at [783, 235] on link at bounding box center [791, 248] width 21 height 25
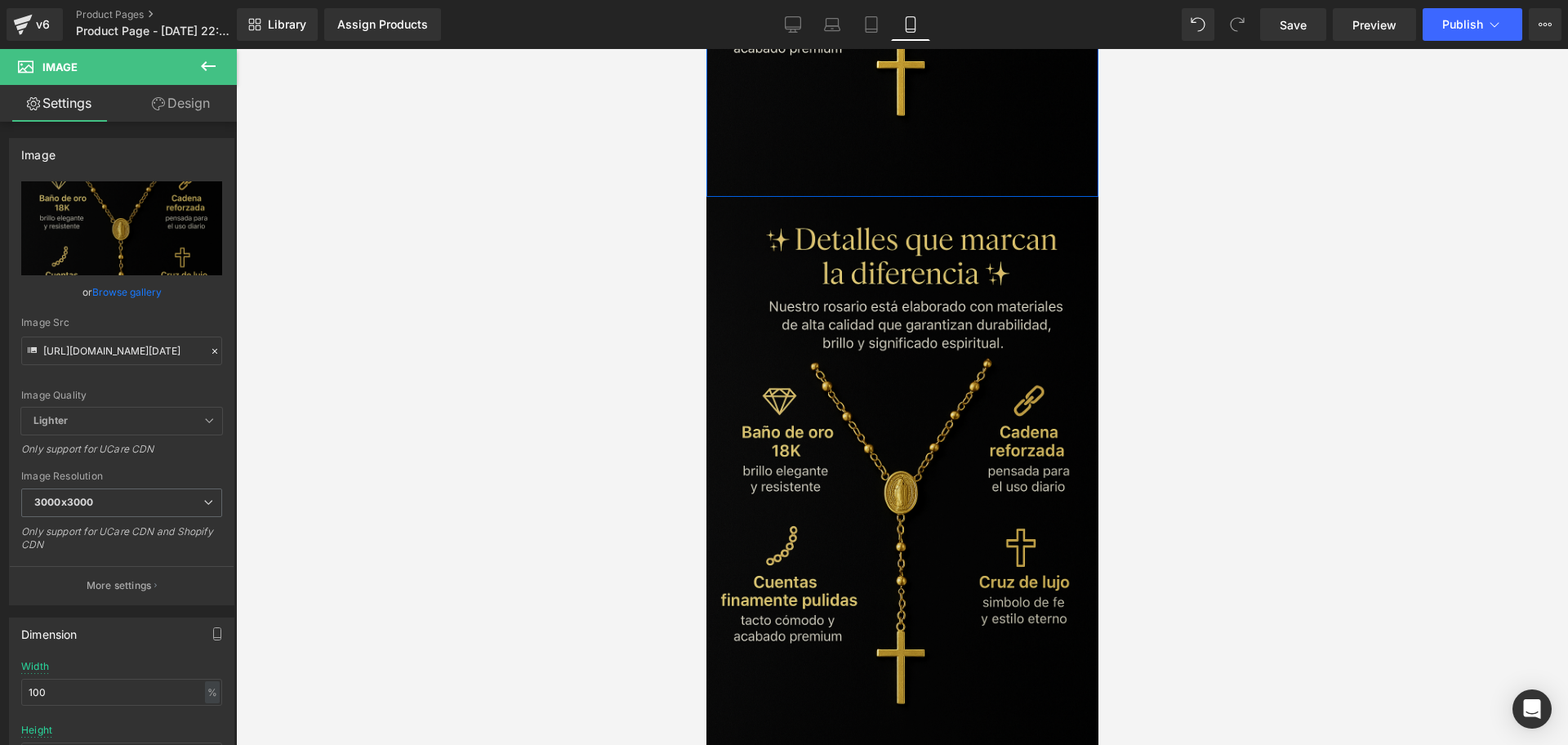
scroll to position [2481, 0]
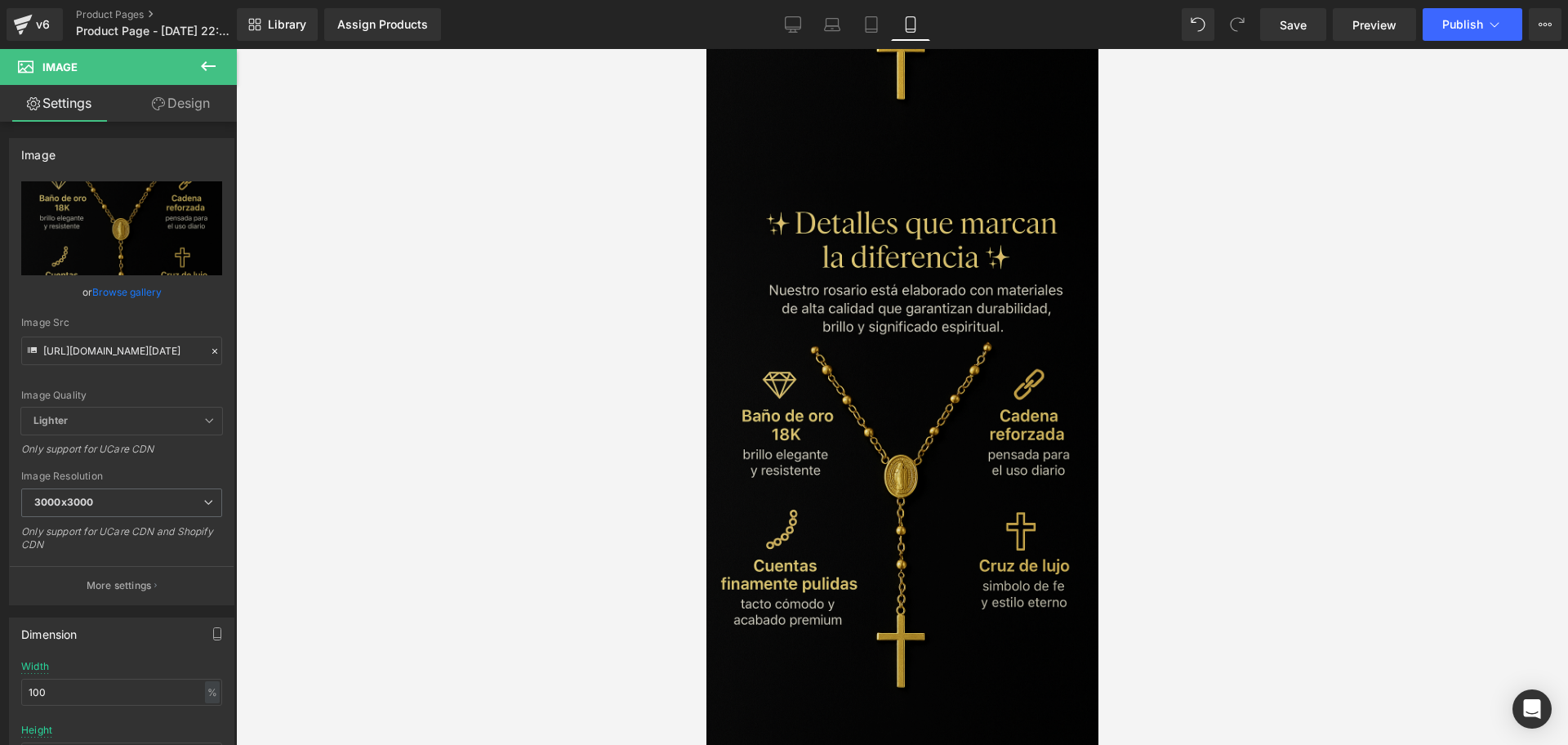
click at [886, 181] on img at bounding box center [902, 474] width 392 height 588
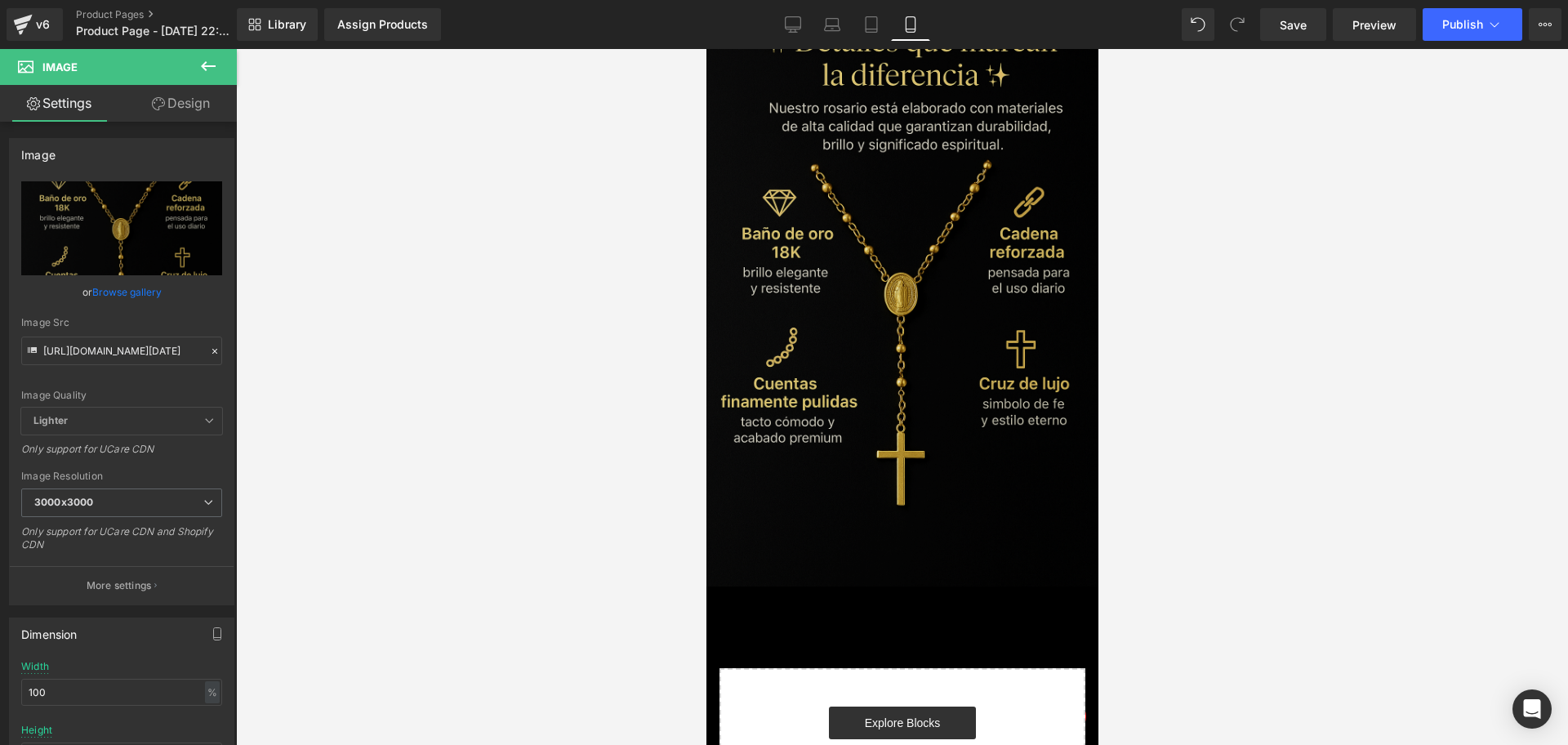
scroll to position [2686, 0]
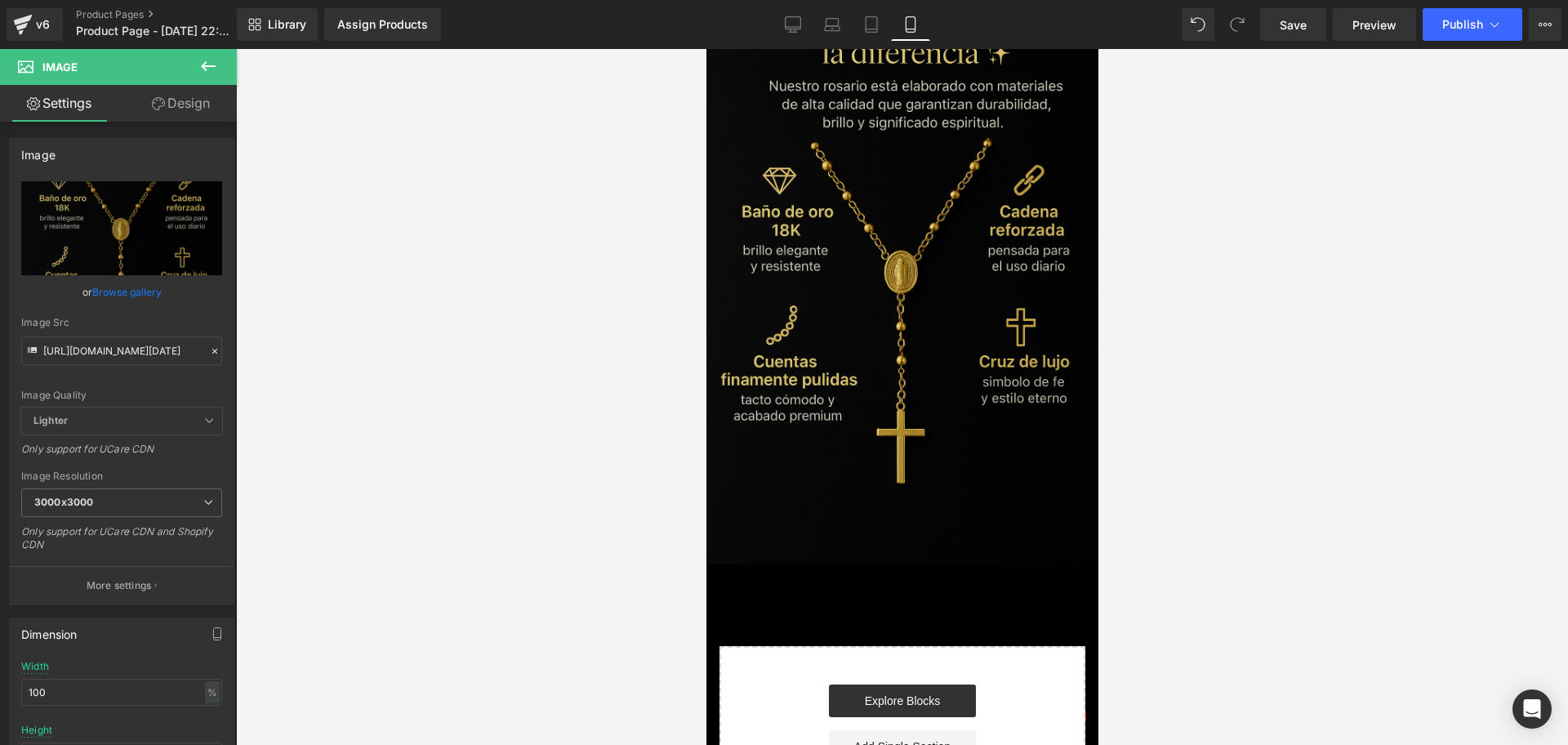
click at [934, 449] on img at bounding box center [902, 270] width 392 height 588
click at [153, 343] on input "[URL][DOMAIN_NAME][DATE]" at bounding box center [122, 351] width 201 height 28
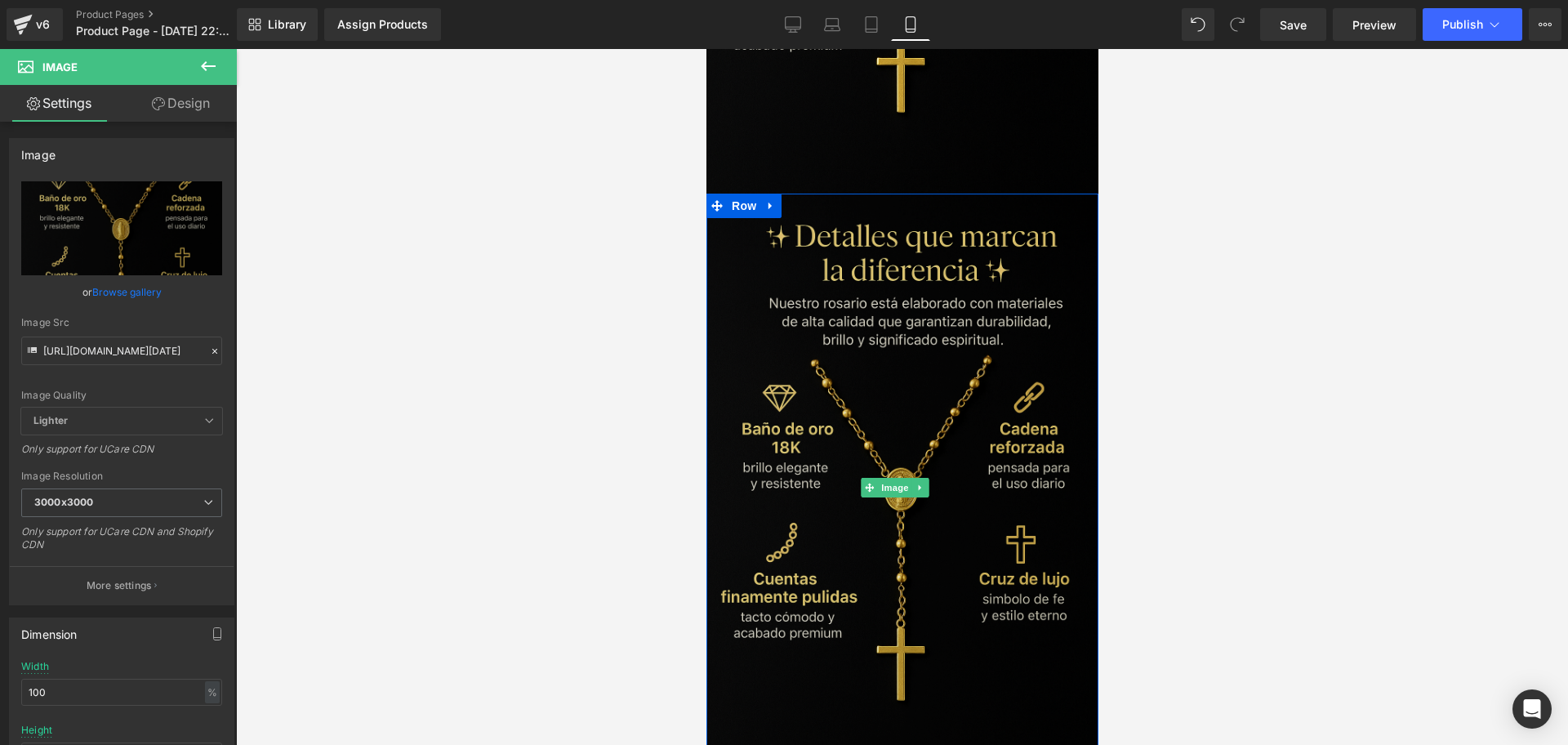
click at [962, 518] on img at bounding box center [902, 488] width 392 height 588
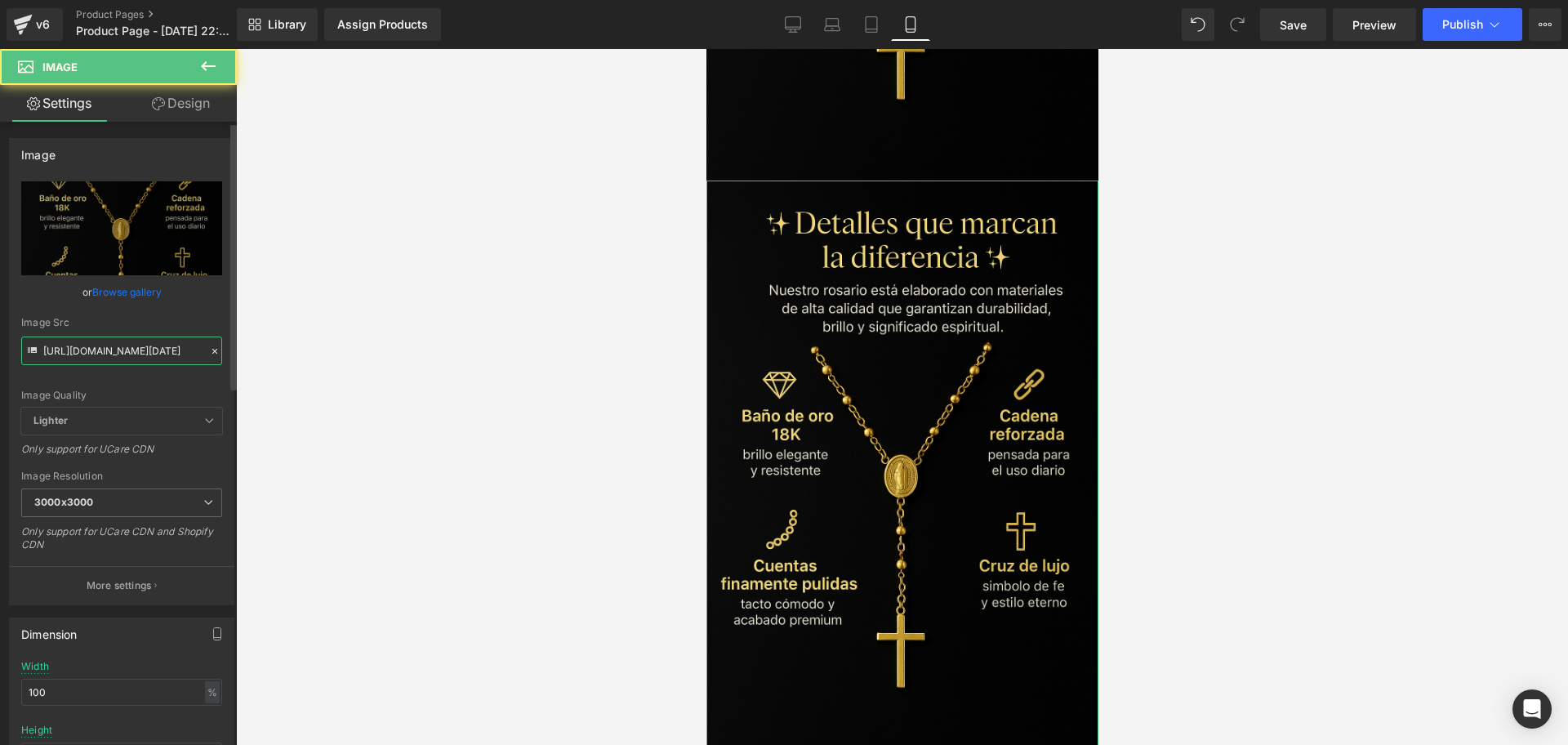
click at [125, 350] on input "[URL][DOMAIN_NAME][DATE]" at bounding box center [122, 351] width 201 height 28
paste input "DHqLPQxg/Chat-GPT-Image-[DATE]-10-36-48"
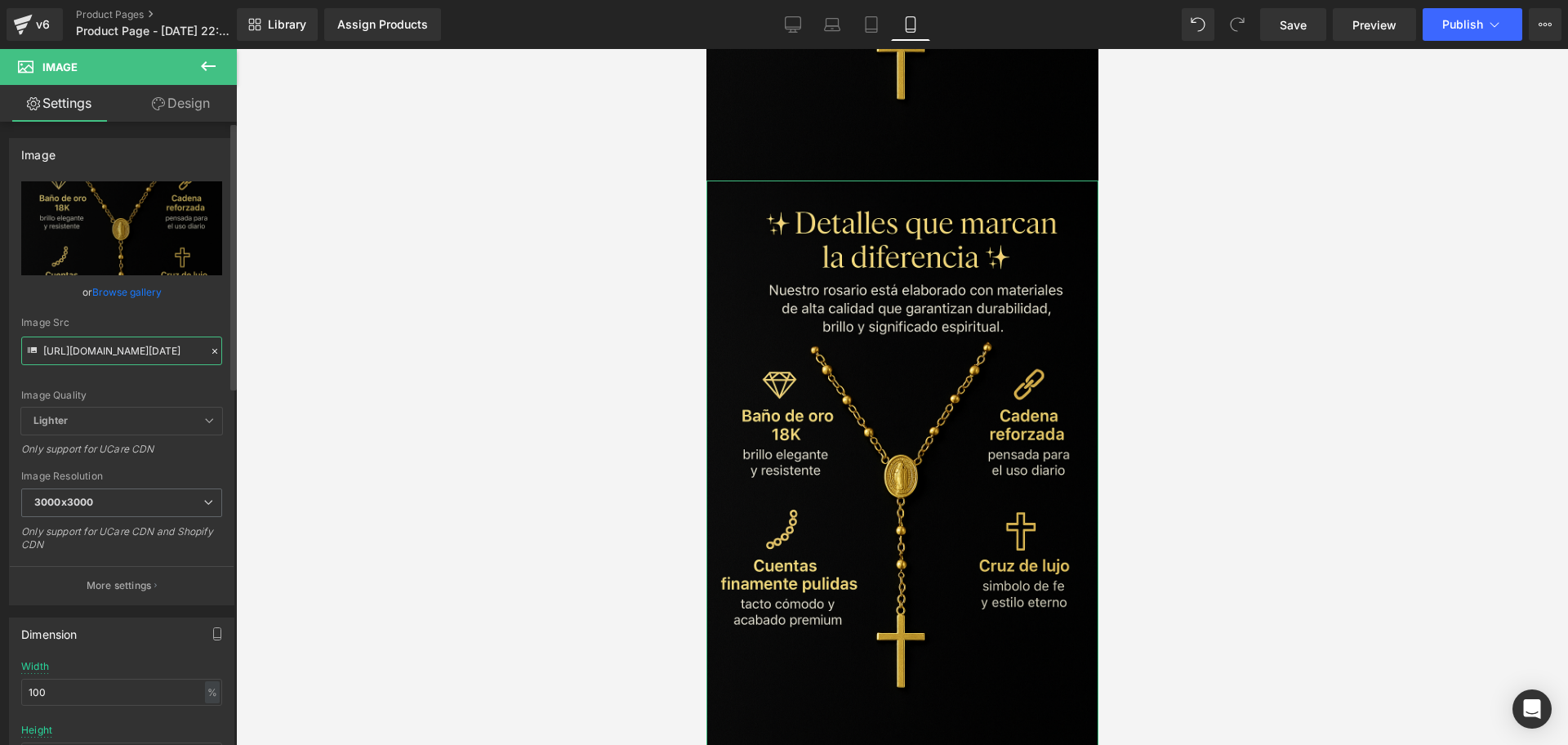
scroll to position [0, 213]
click at [346, 347] on div at bounding box center [902, 397] width 1332 height 696
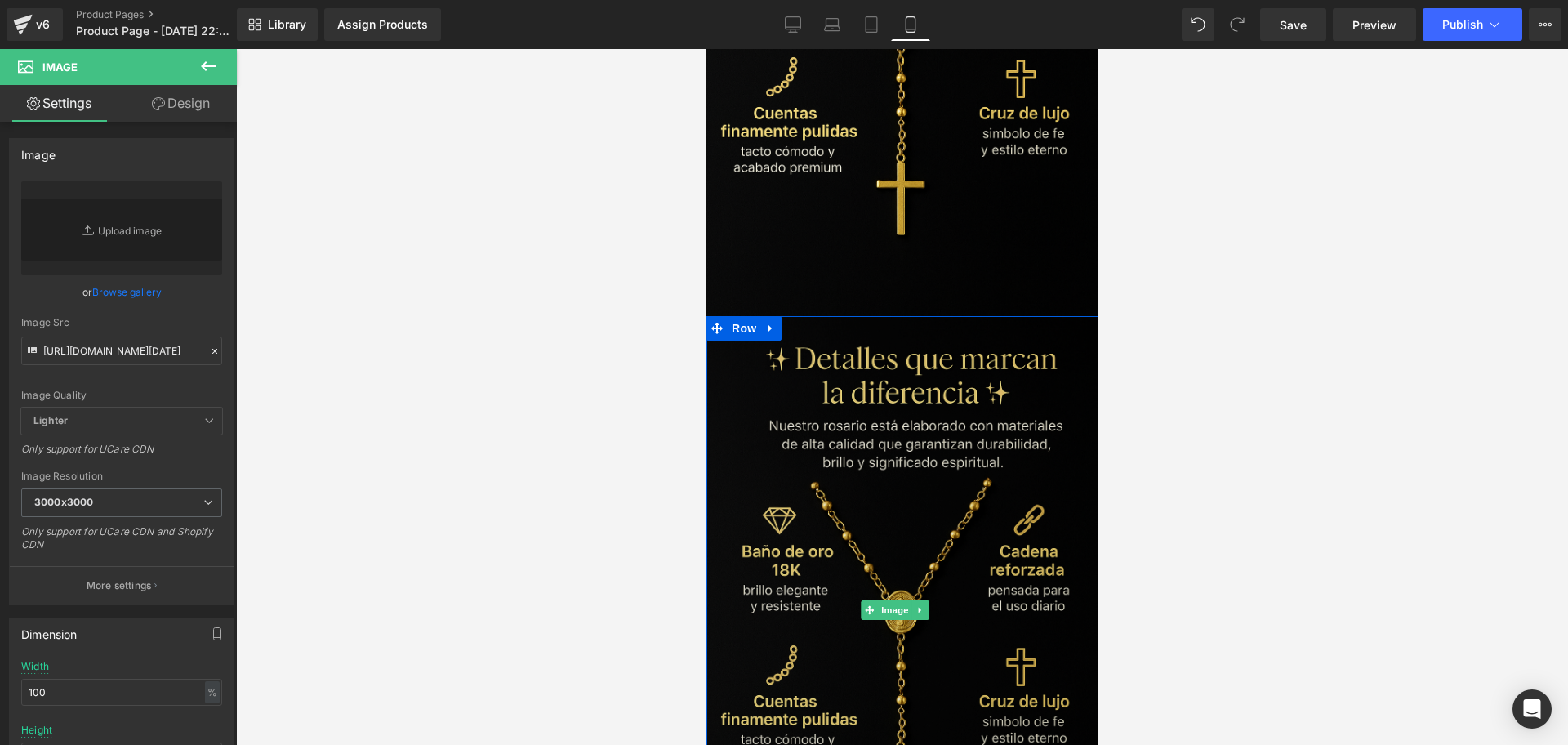
scroll to position [2175, 0]
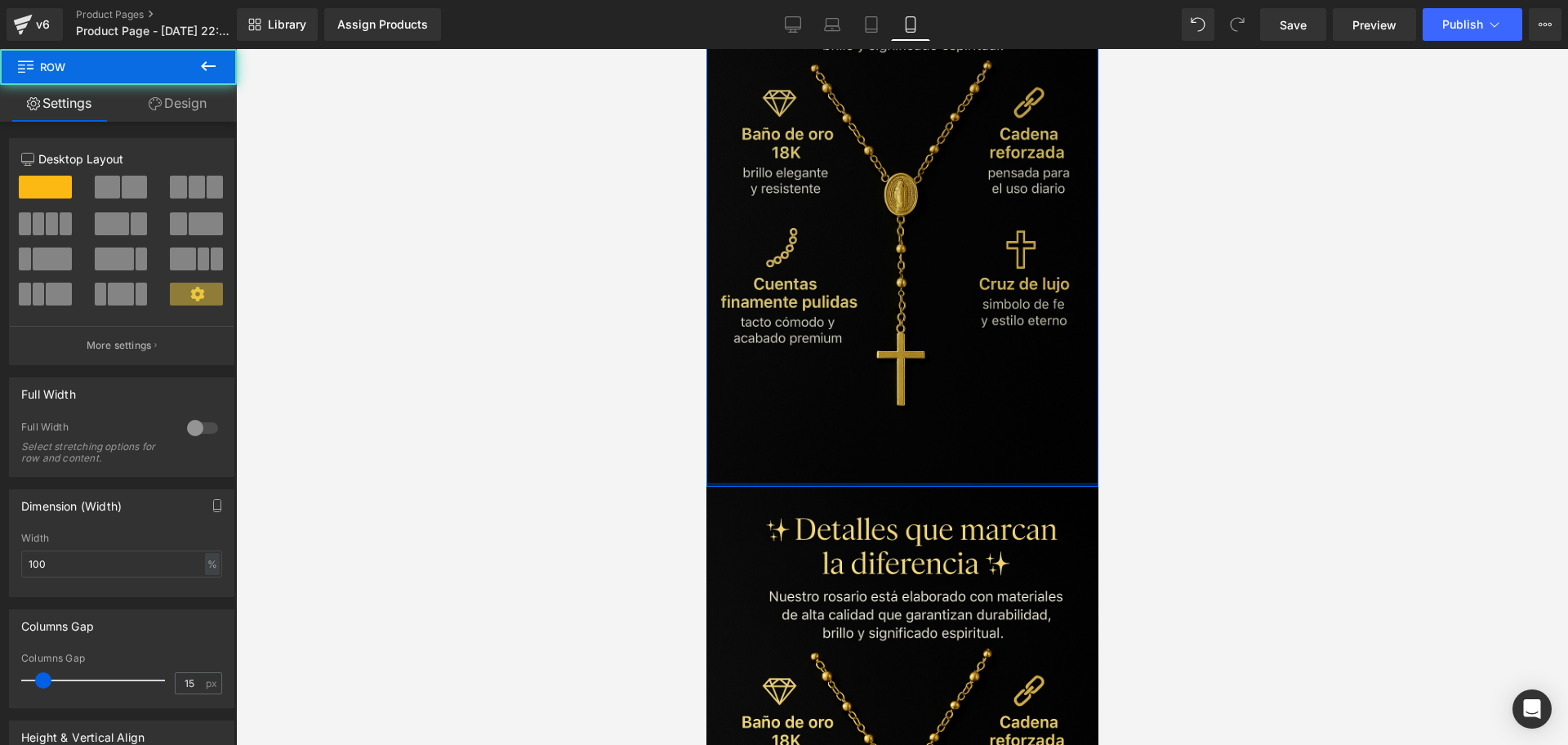
drag, startPoint x: 918, startPoint y: 418, endPoint x: 907, endPoint y: 412, distance: 12.5
click at [907, 412] on div "Image Row" at bounding box center [902, 192] width 392 height 588
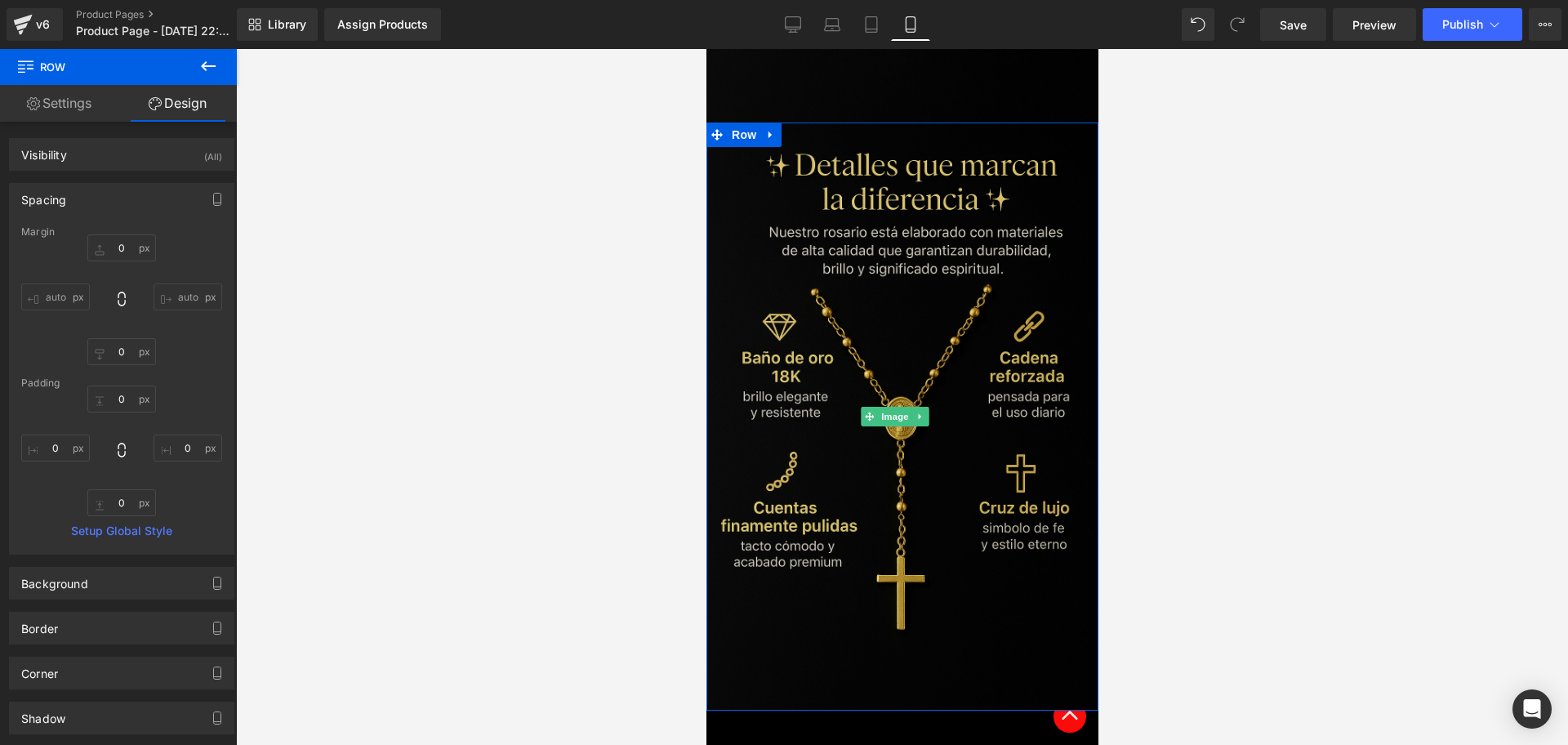
scroll to position [2583, 0]
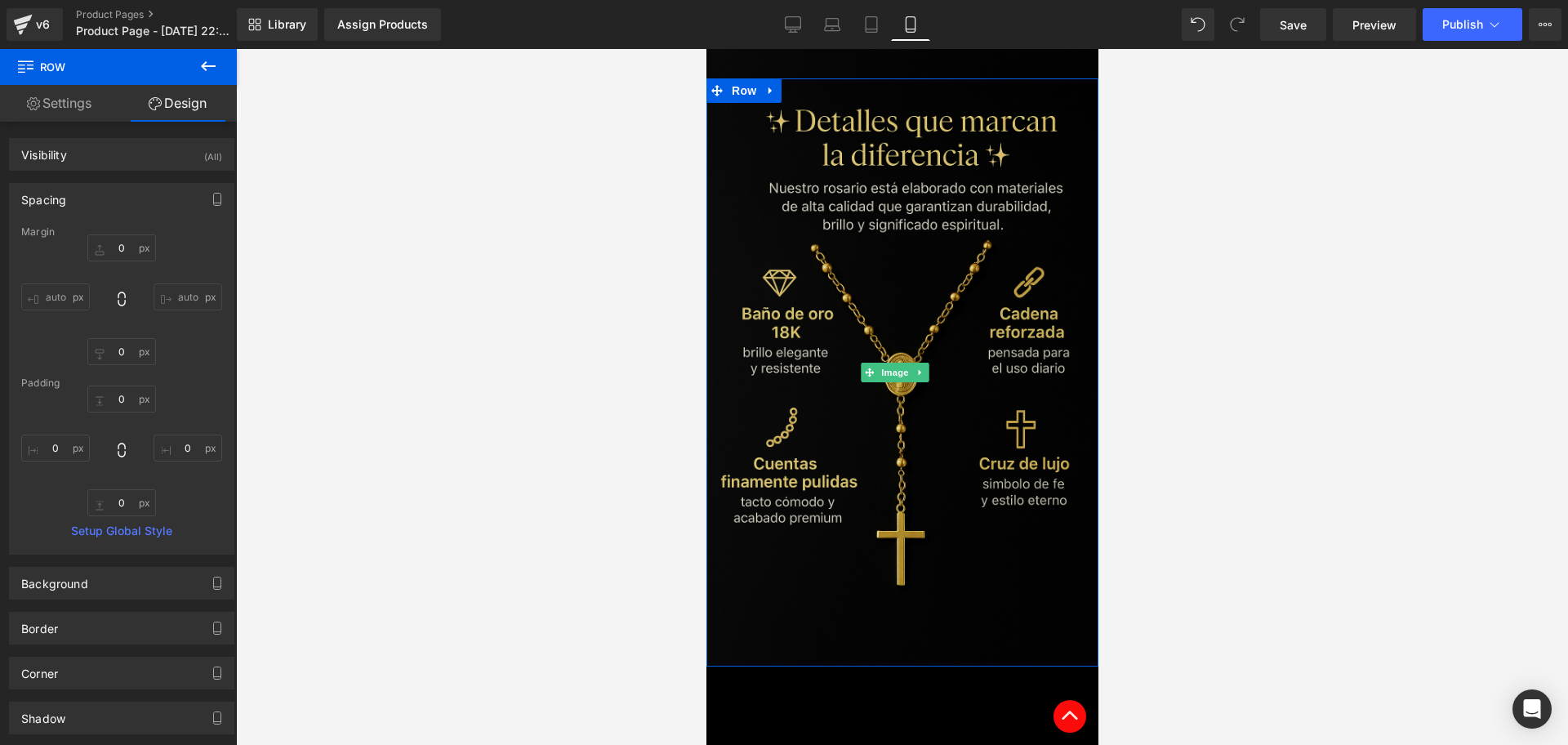
click at [888, 253] on img at bounding box center [902, 372] width 392 height 588
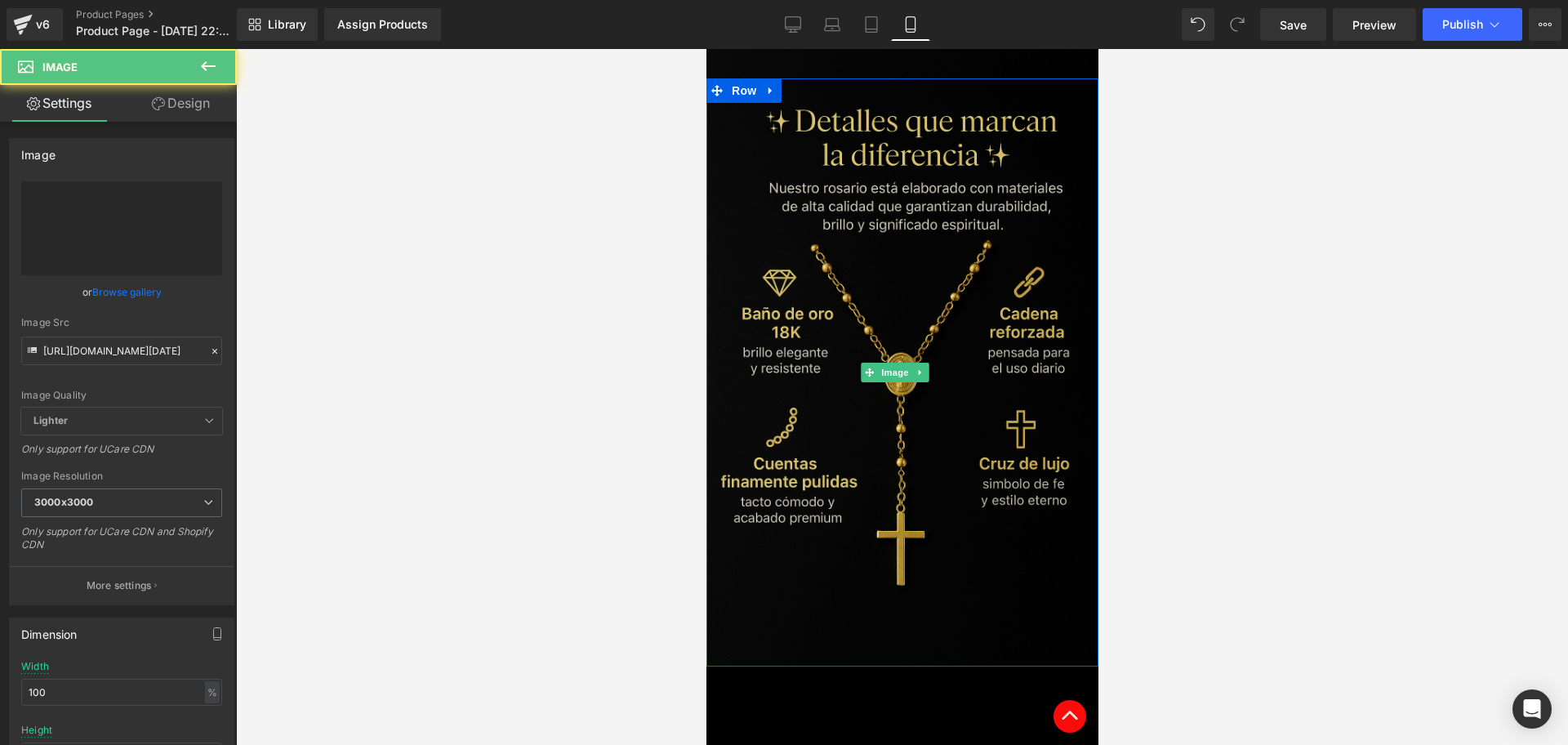
scroll to position [2175, 0]
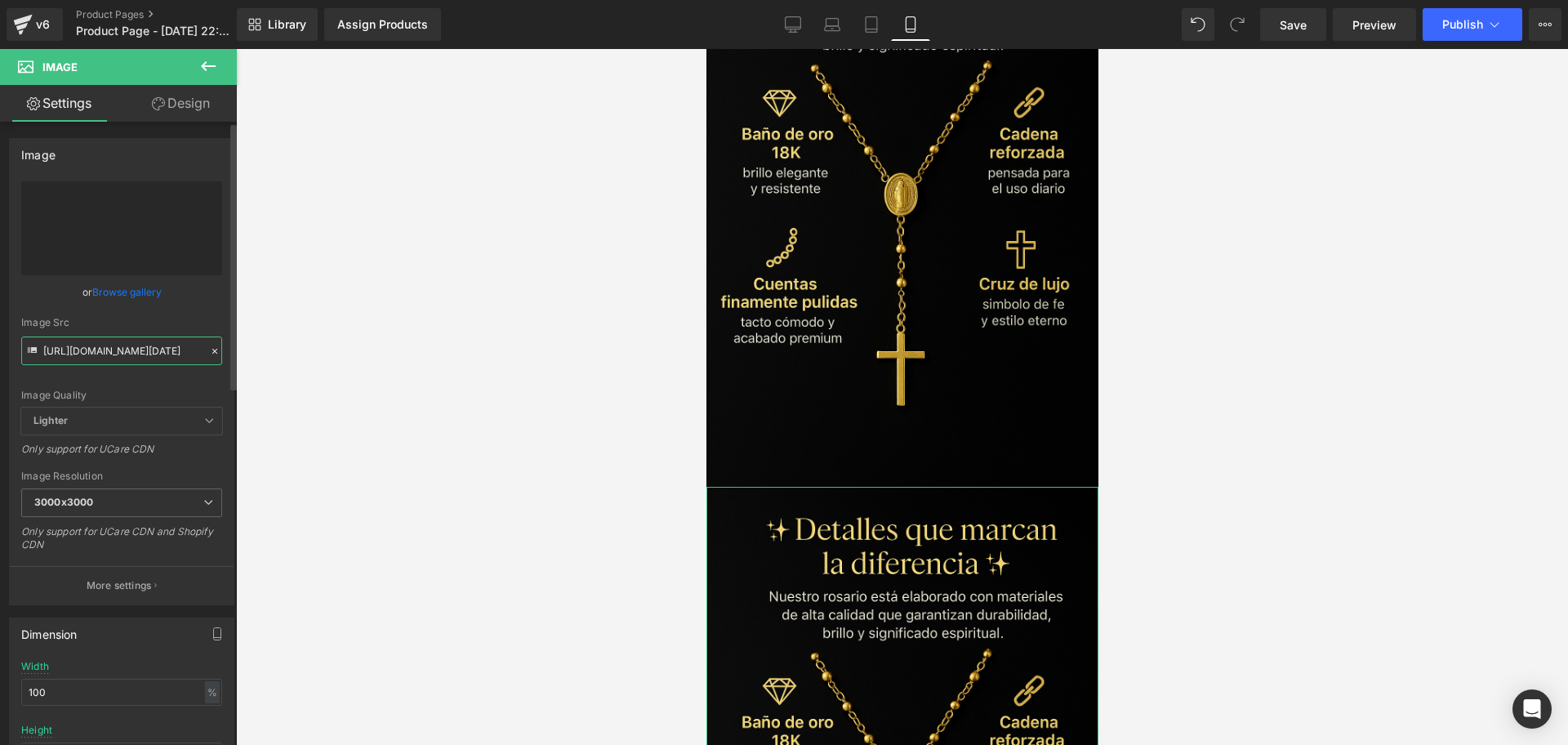
click at [145, 354] on input "[URL][DOMAIN_NAME][DATE]" at bounding box center [122, 351] width 201 height 28
click at [145, 353] on input "[URL][DOMAIN_NAME][DATE]" at bounding box center [122, 351] width 201 height 28
paste input "wZ3cWzSL/Chat-GPT-Image-[DATE]-10-40-36"
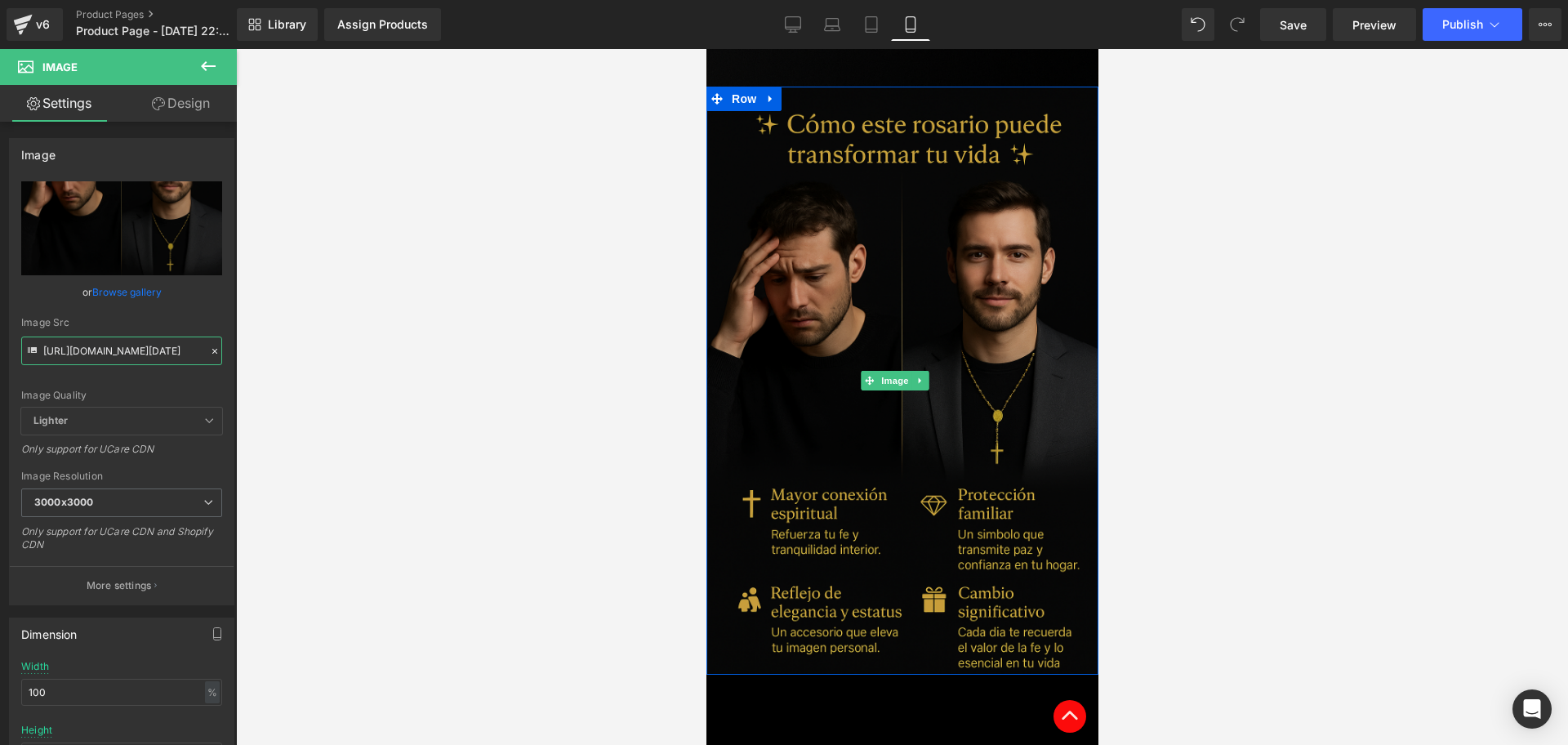
scroll to position [2343, 0]
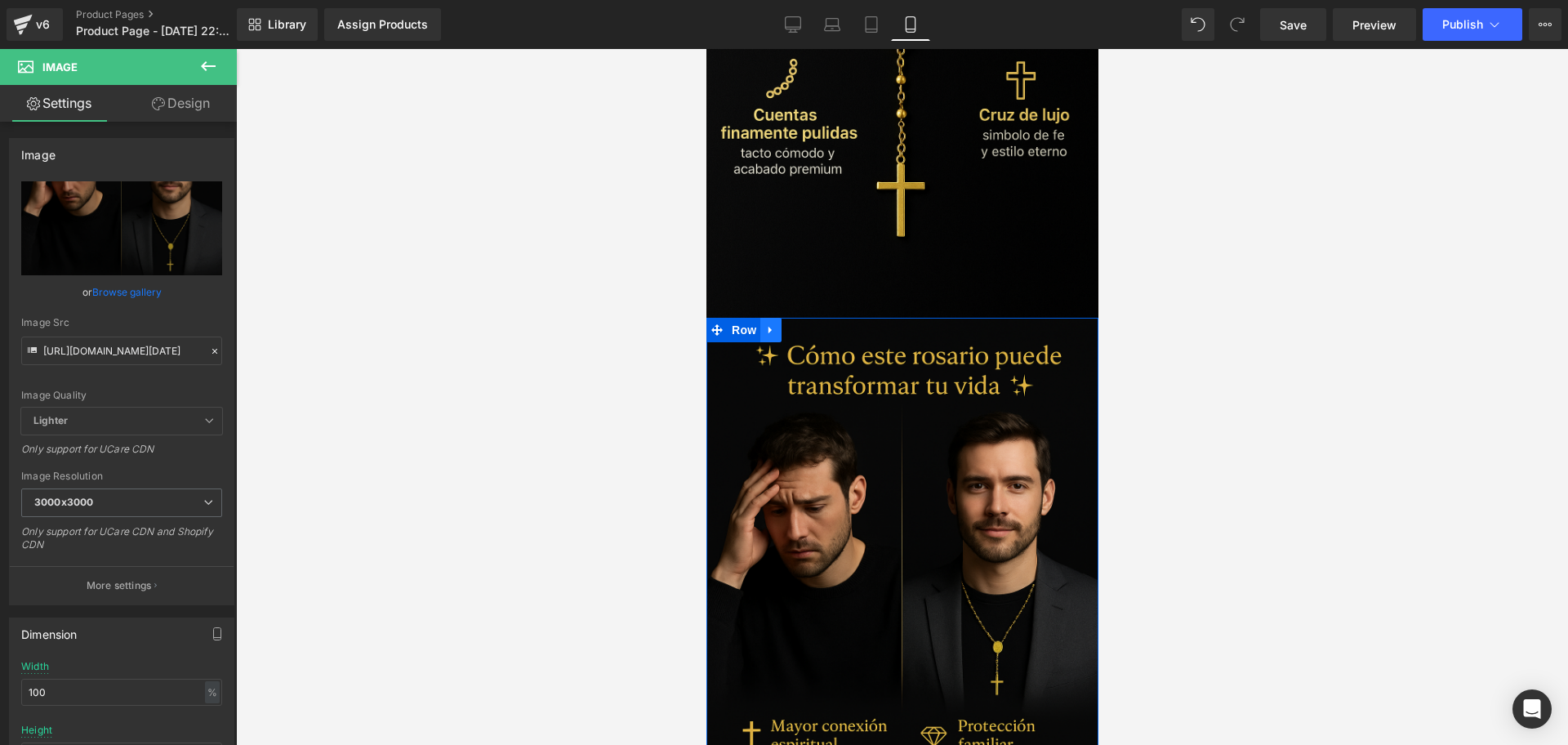
click at [778, 317] on link at bounding box center [770, 330] width 21 height 25
click at [791, 324] on icon at bounding box center [791, 330] width 11 height 11
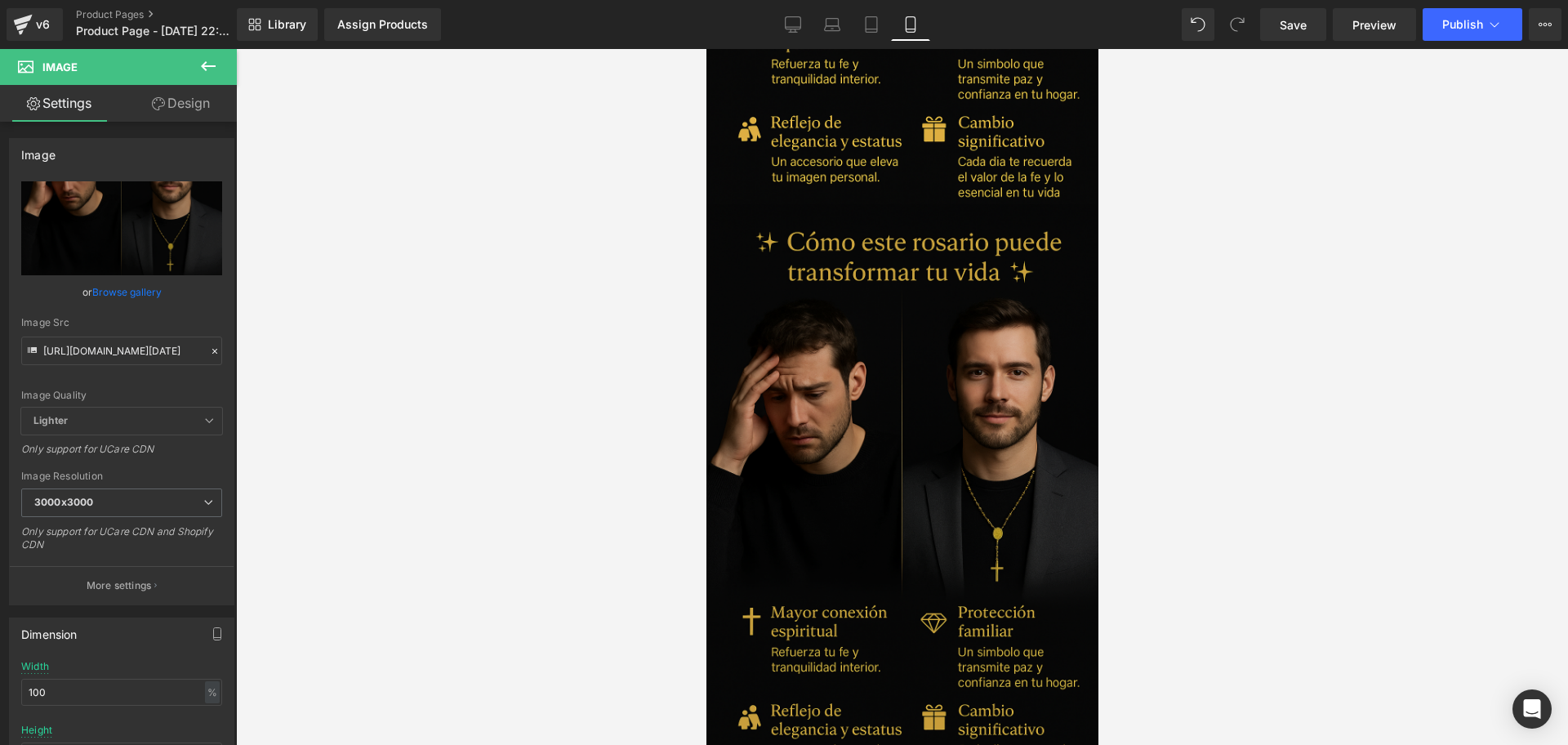
scroll to position [3046, 0]
click at [925, 408] on img at bounding box center [902, 497] width 392 height 588
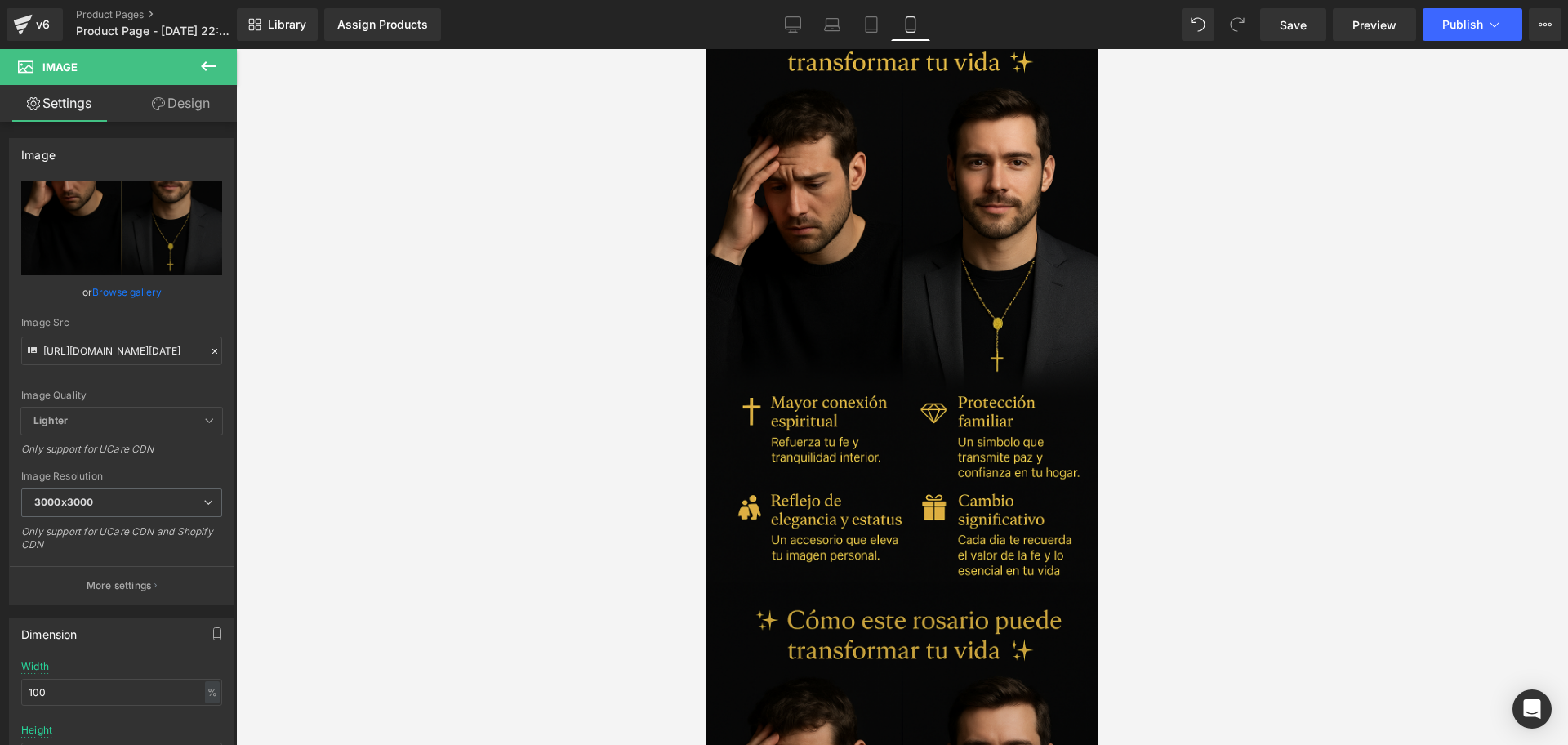
scroll to position [2944, 0]
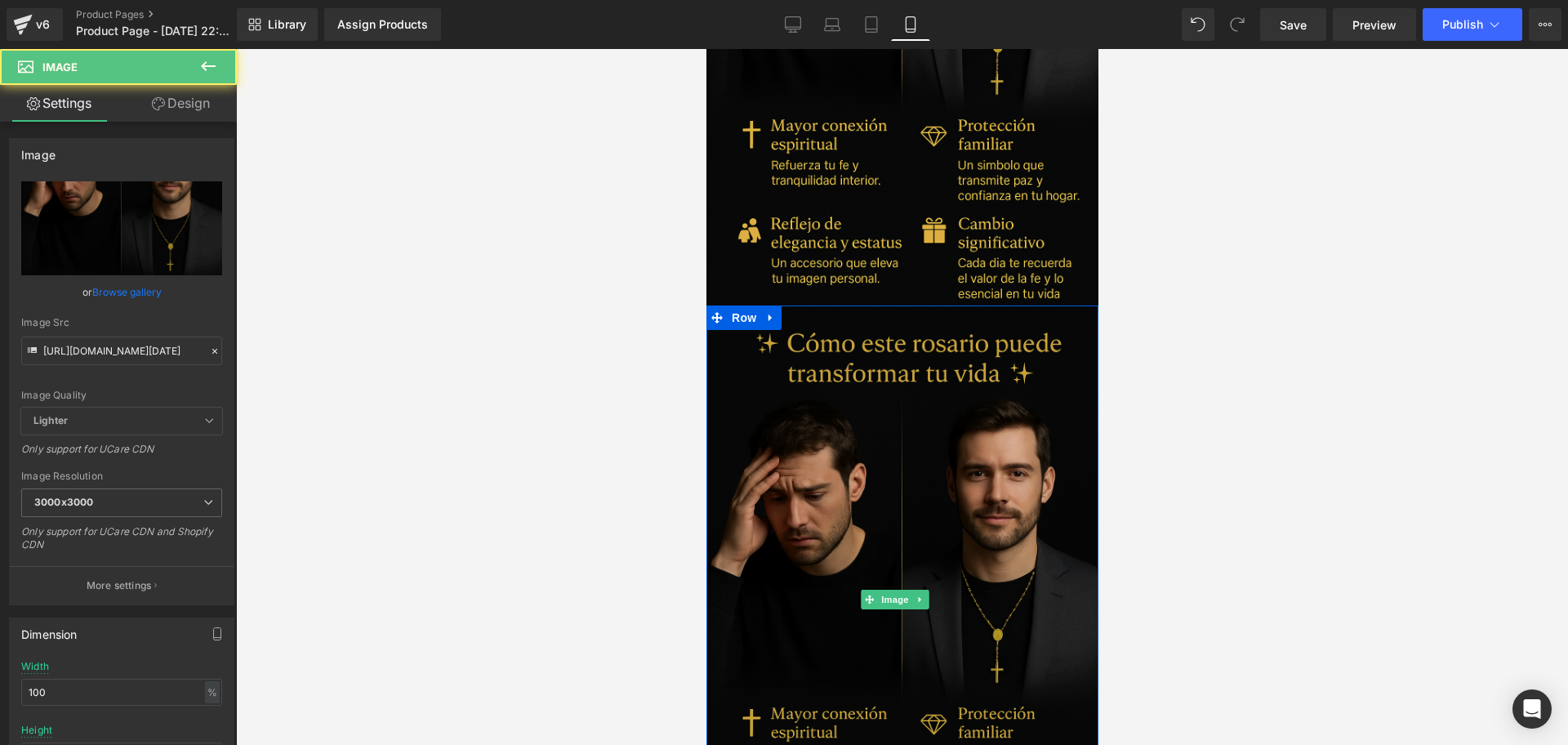
click at [893, 403] on img at bounding box center [902, 600] width 392 height 588
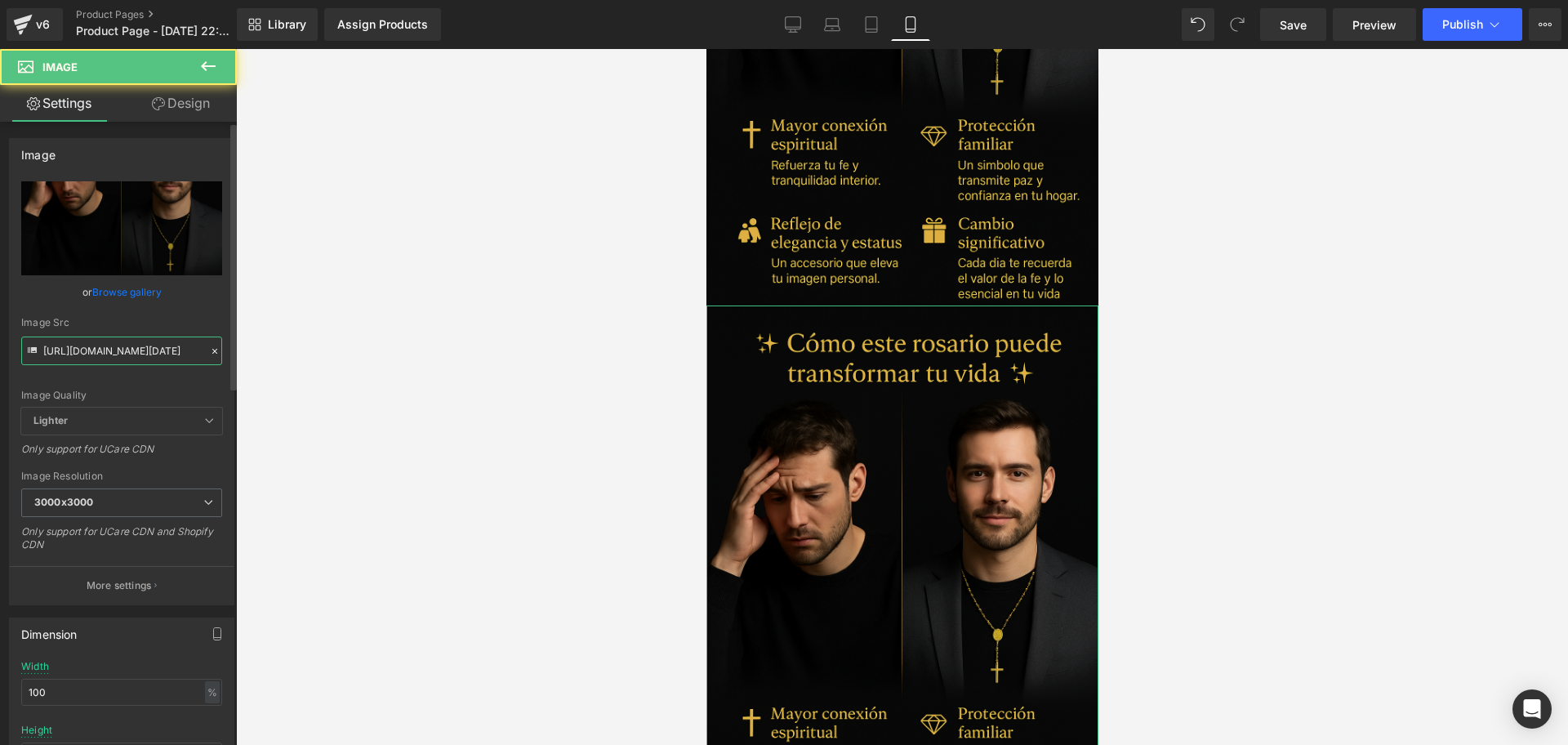
click at [115, 347] on input "[URL][DOMAIN_NAME][DATE]" at bounding box center [122, 351] width 201 height 28
paste input "RpJRmR2R/Chat-GPT-Image-[DATE]-10-42-40"
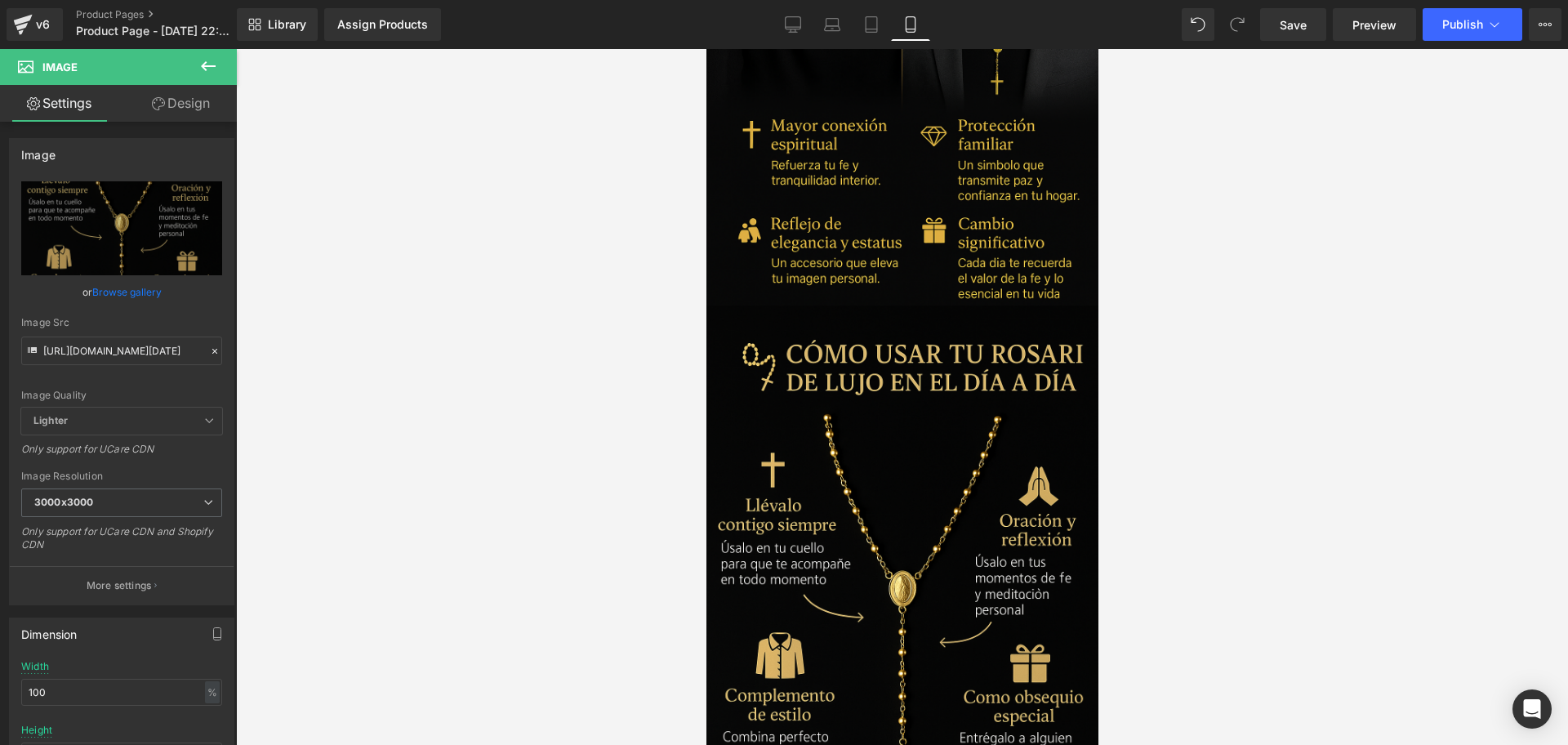
click at [1170, 449] on div at bounding box center [902, 397] width 1332 height 696
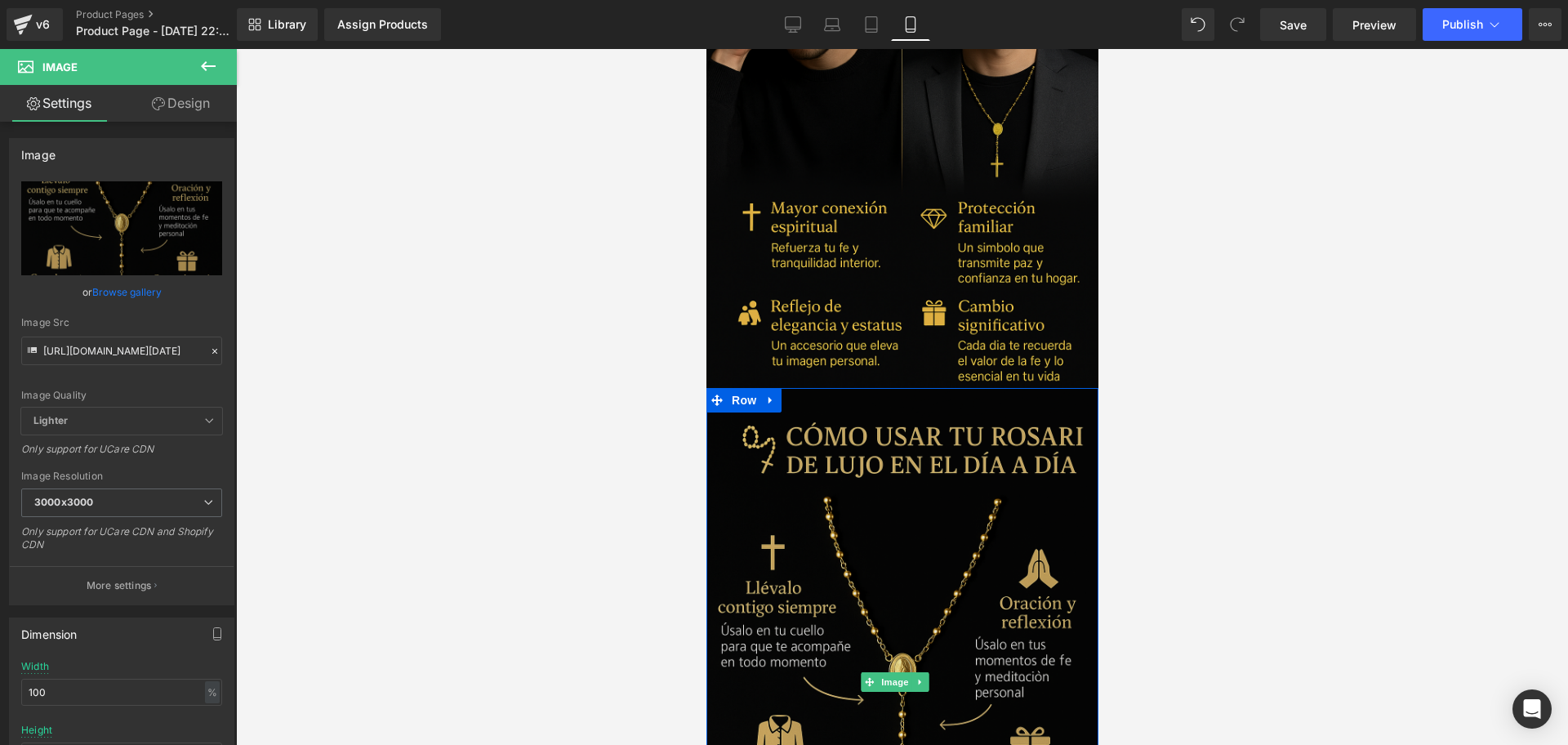
scroll to position [2842, 0]
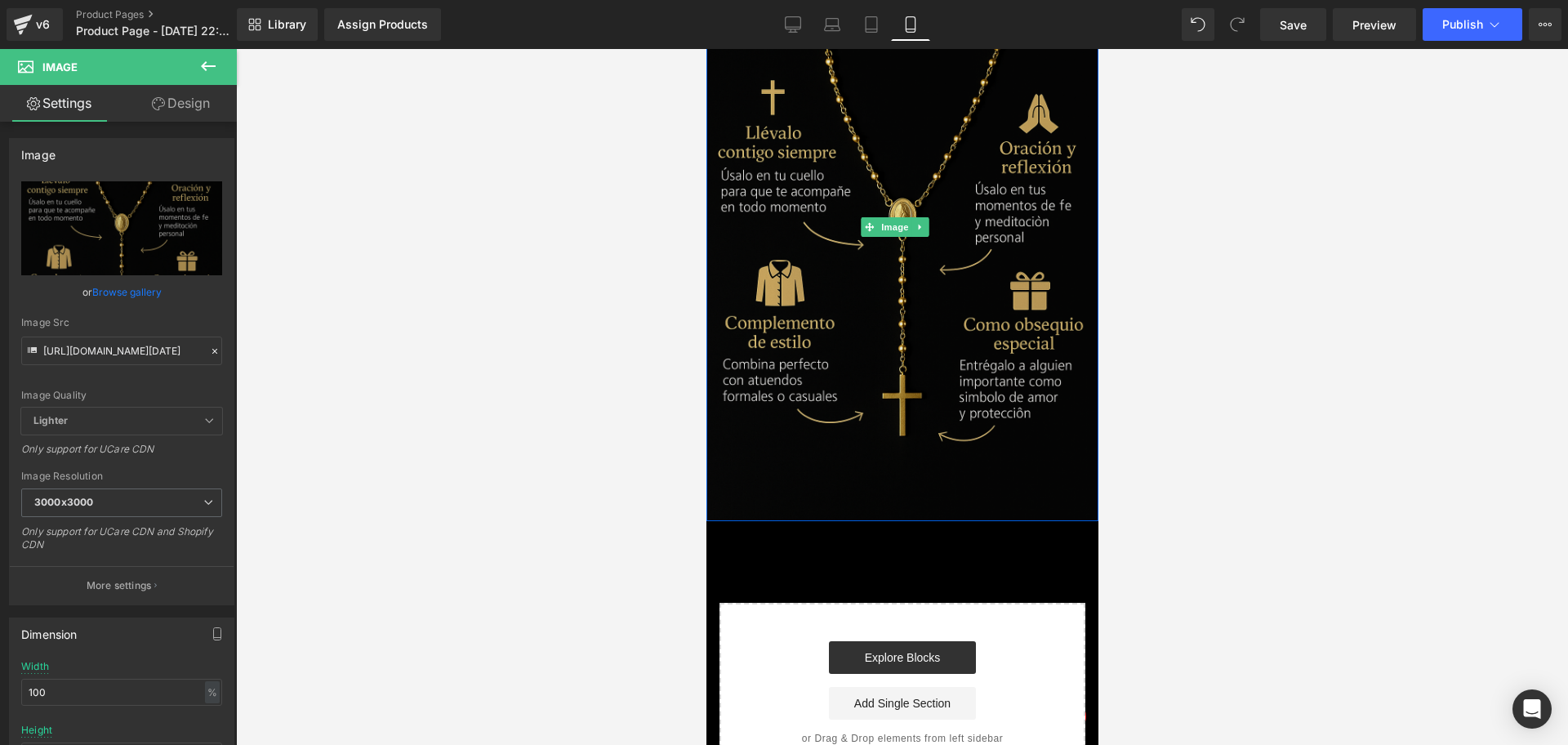
click at [856, 270] on img at bounding box center [902, 227] width 392 height 588
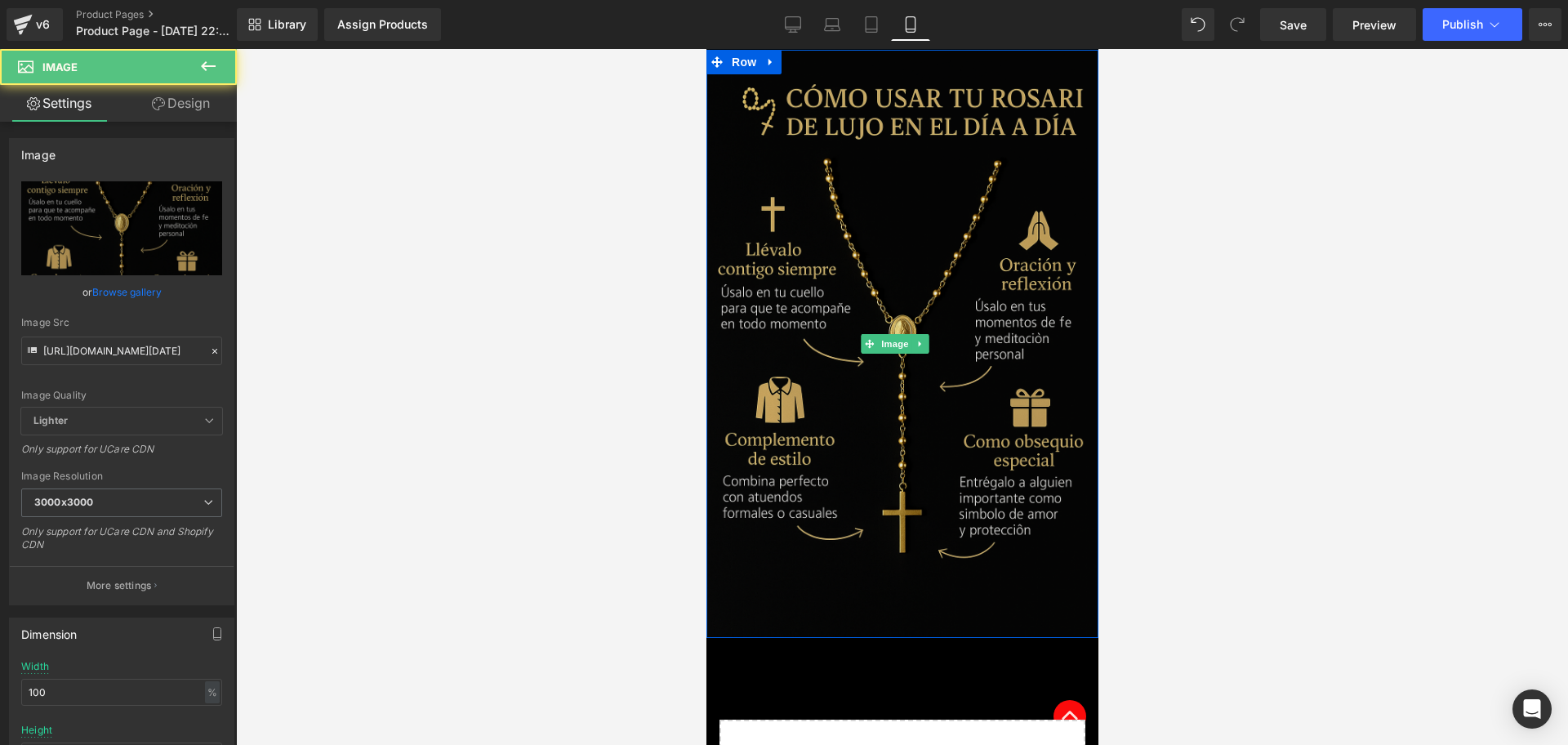
scroll to position [3112, 0]
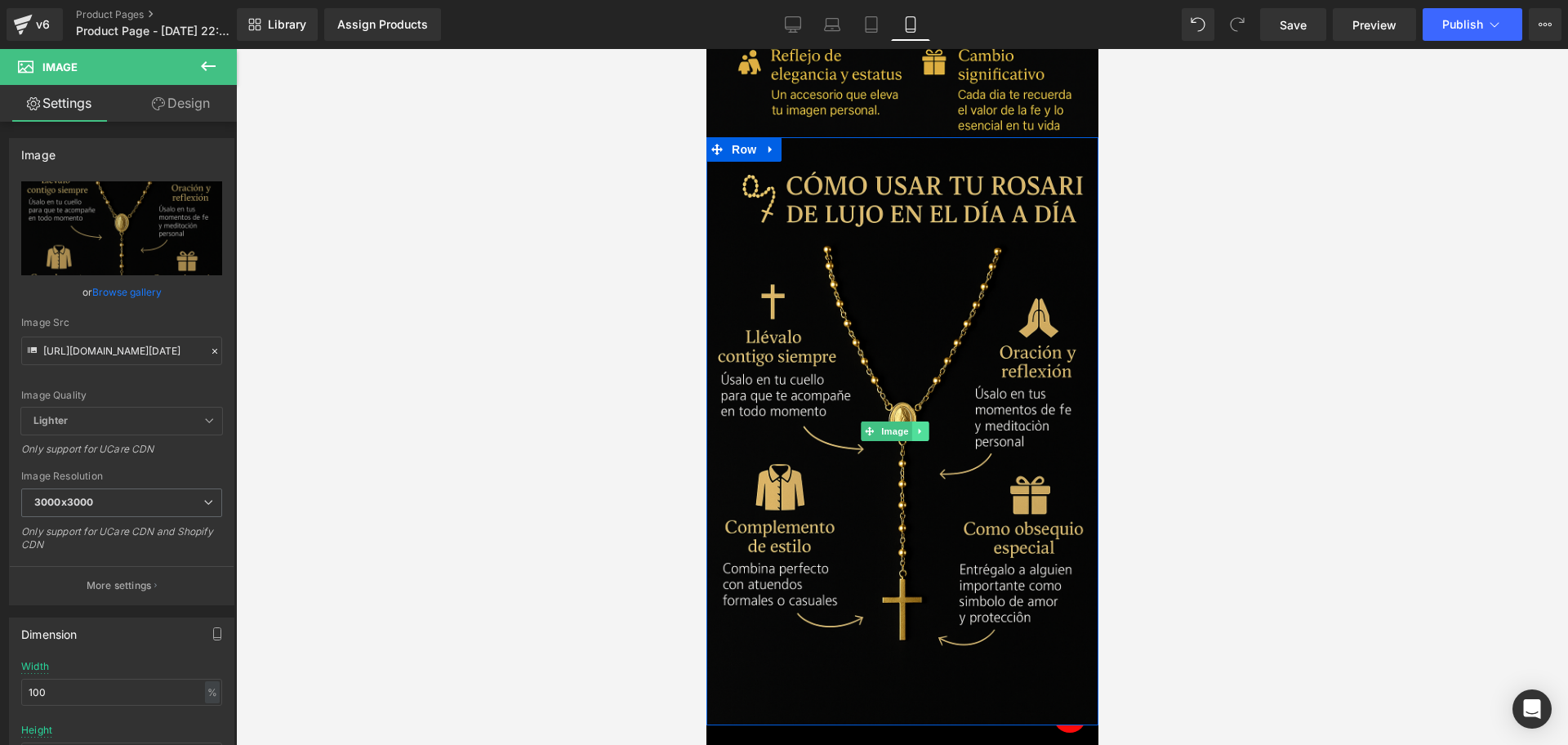
click at [925, 421] on link at bounding box center [918, 431] width 17 height 19
click at [929, 421] on link at bounding box center [927, 431] width 17 height 19
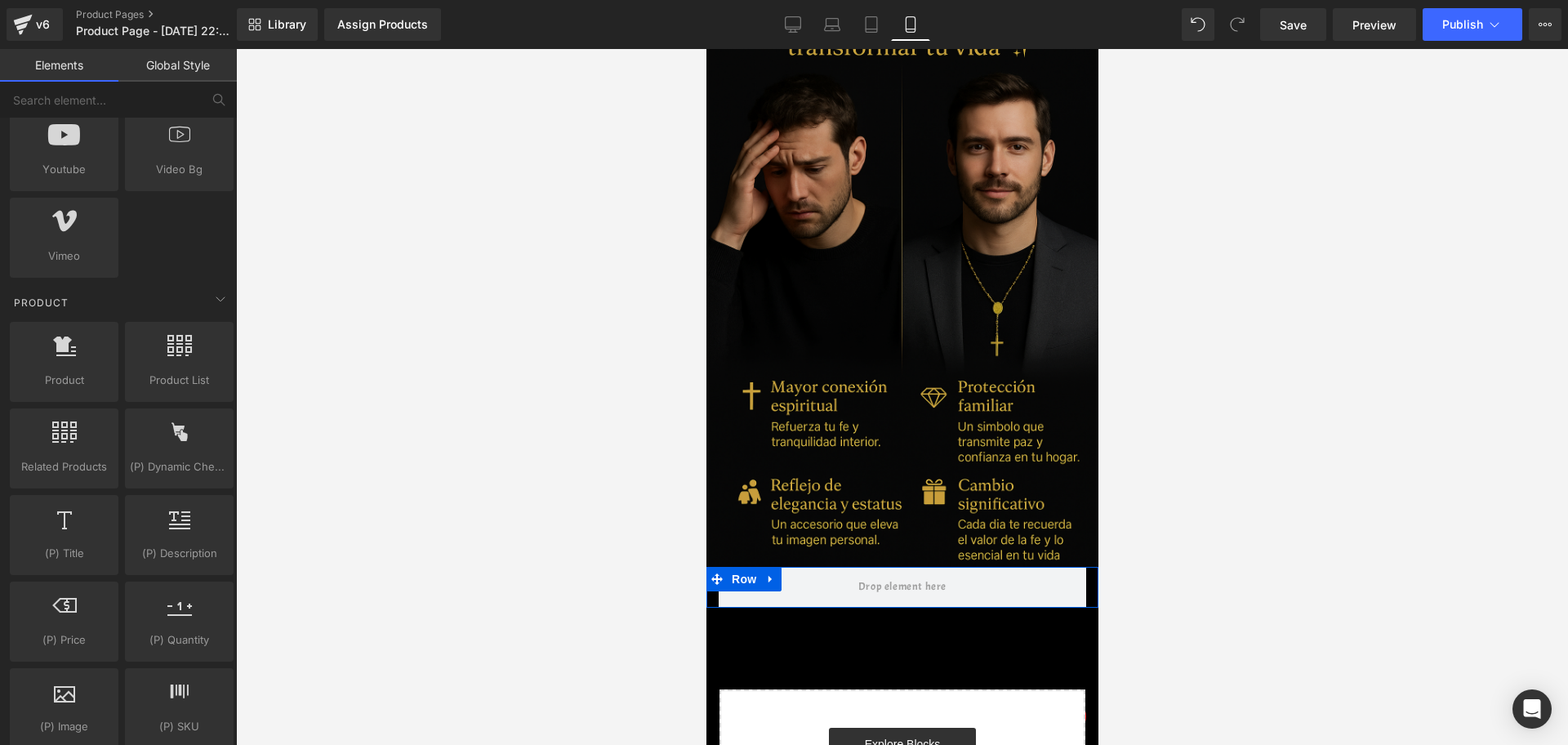
click at [886, 346] on img at bounding box center [902, 272] width 392 height 588
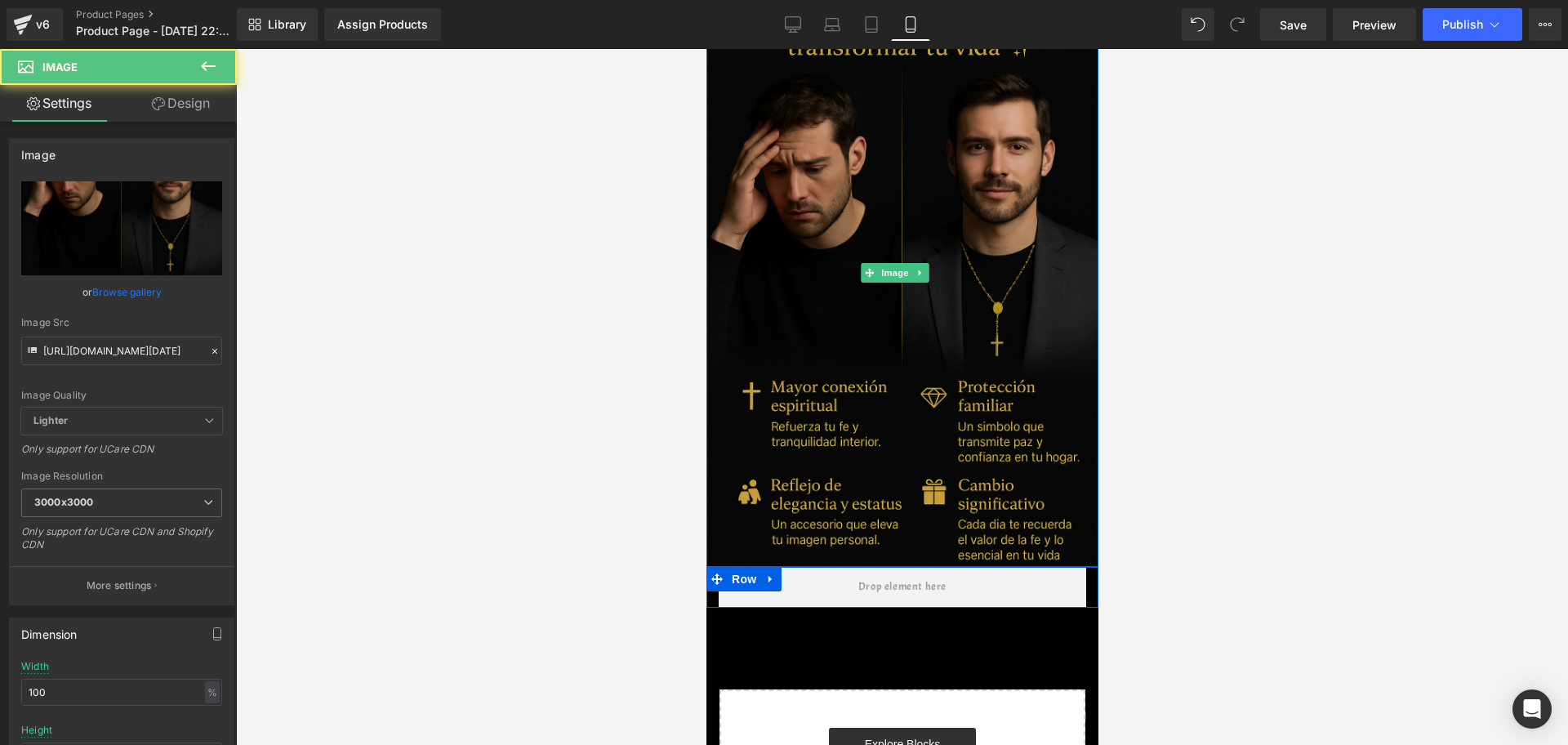
scroll to position [2376, 0]
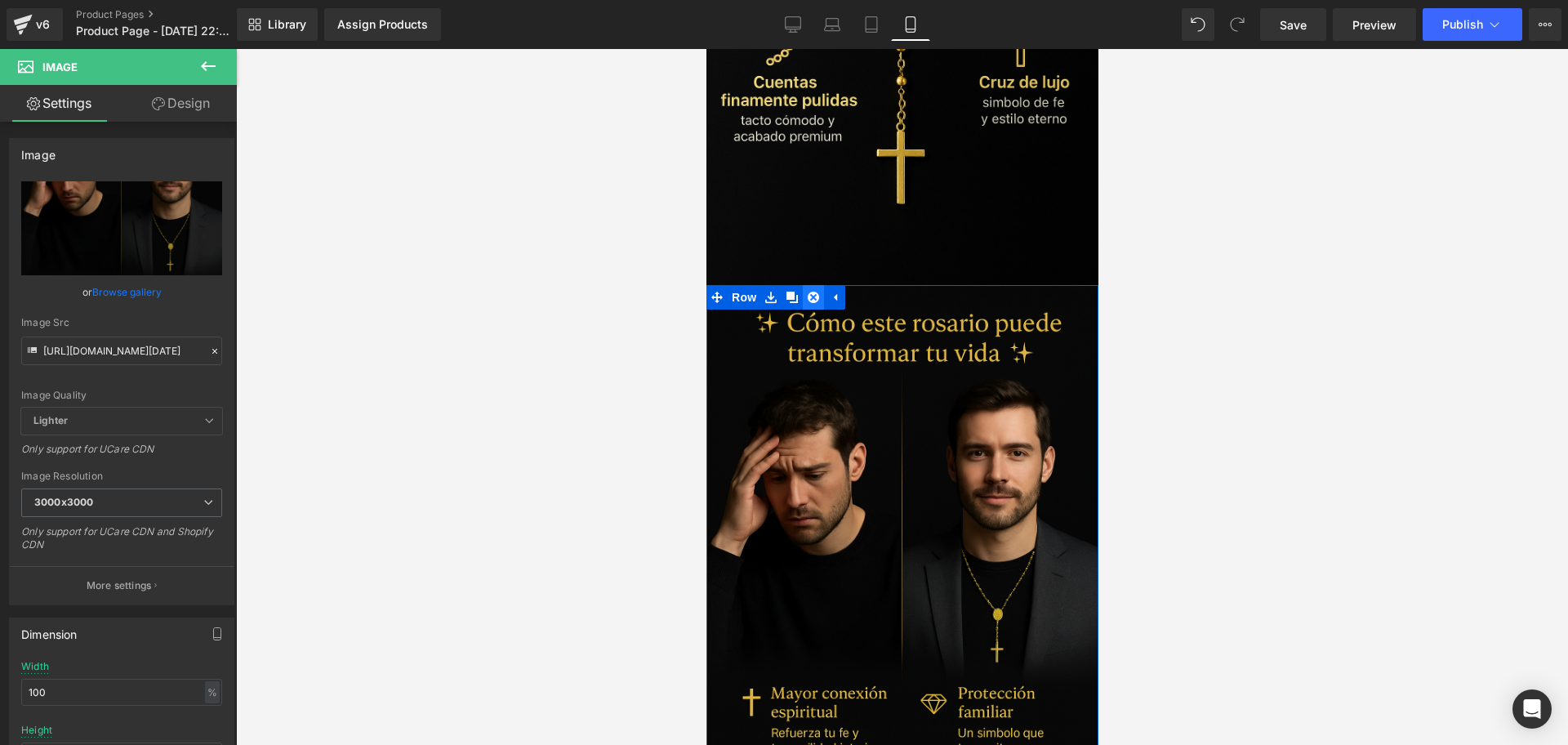
click at [817, 292] on icon at bounding box center [812, 297] width 11 height 11
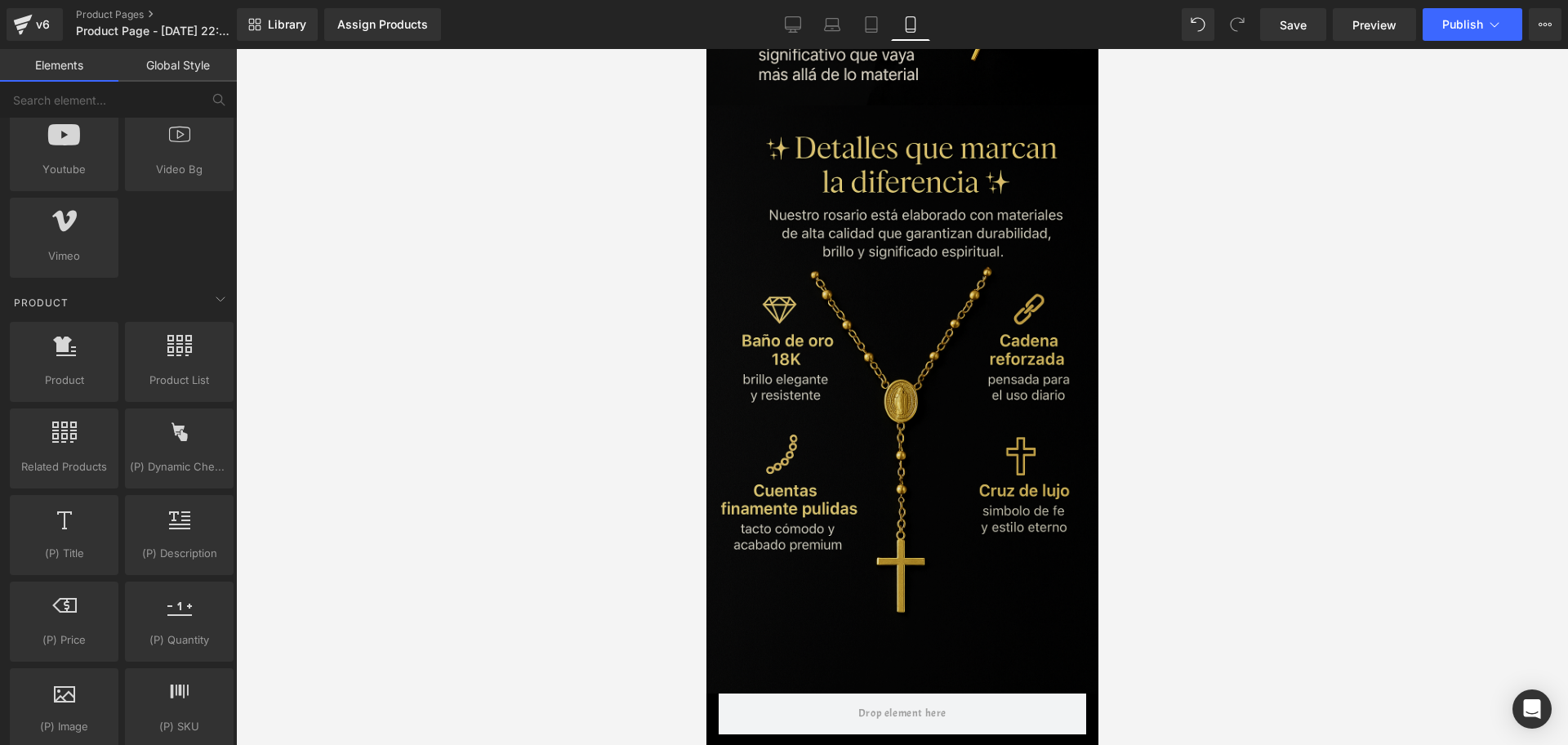
click at [854, 324] on img at bounding box center [902, 399] width 392 height 588
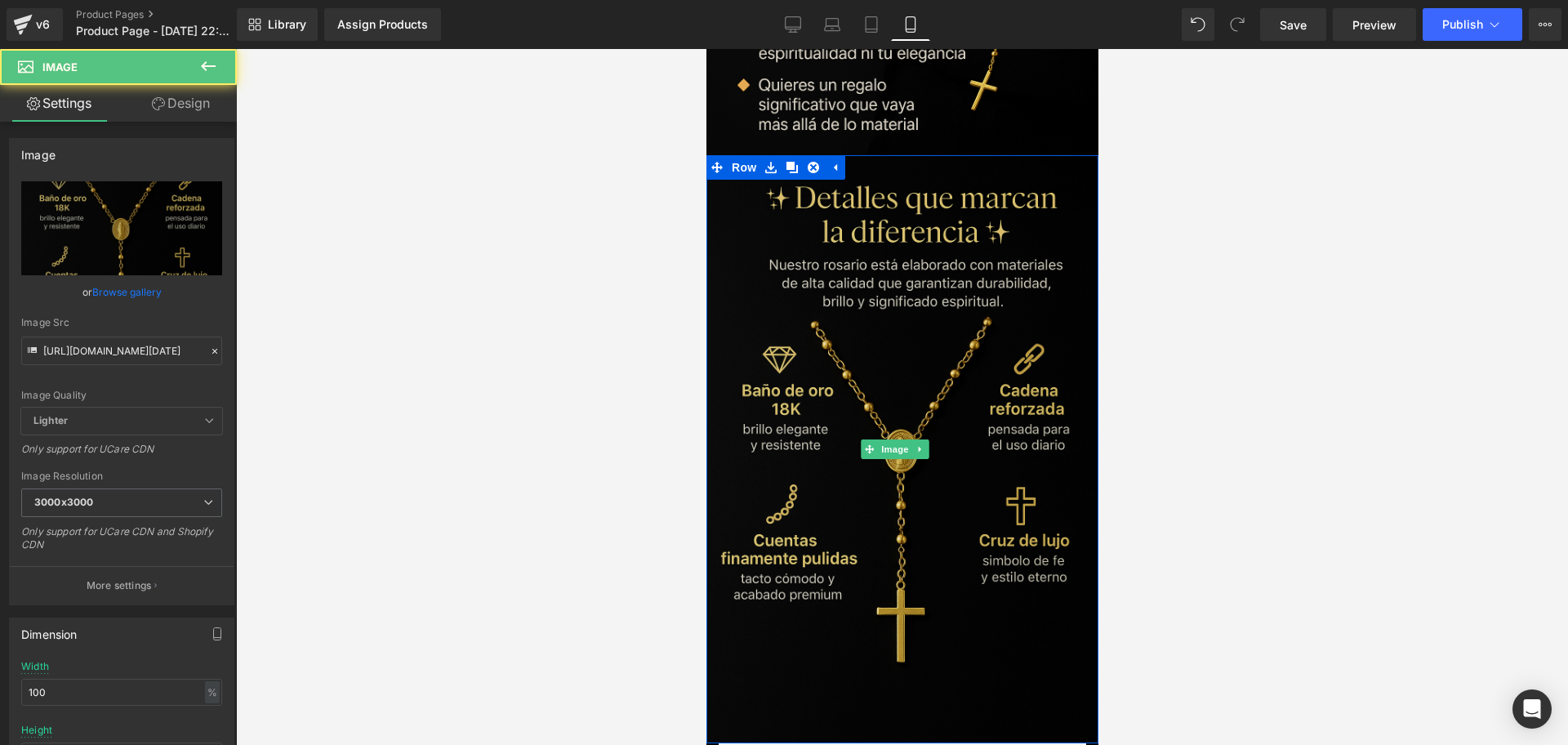
scroll to position [2070, 0]
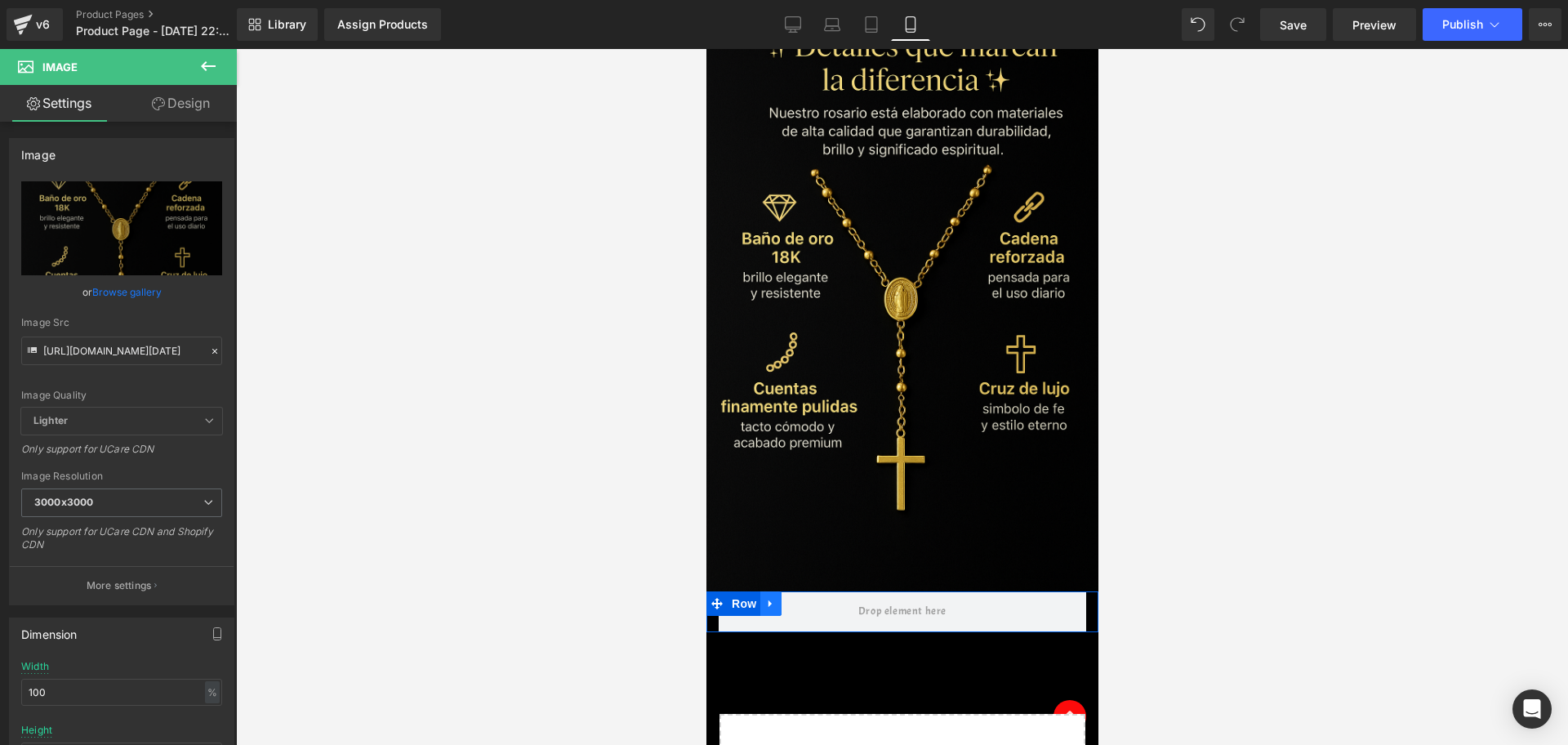
click at [777, 592] on link at bounding box center [770, 604] width 21 height 25
click at [803, 592] on link at bounding box center [813, 604] width 21 height 25
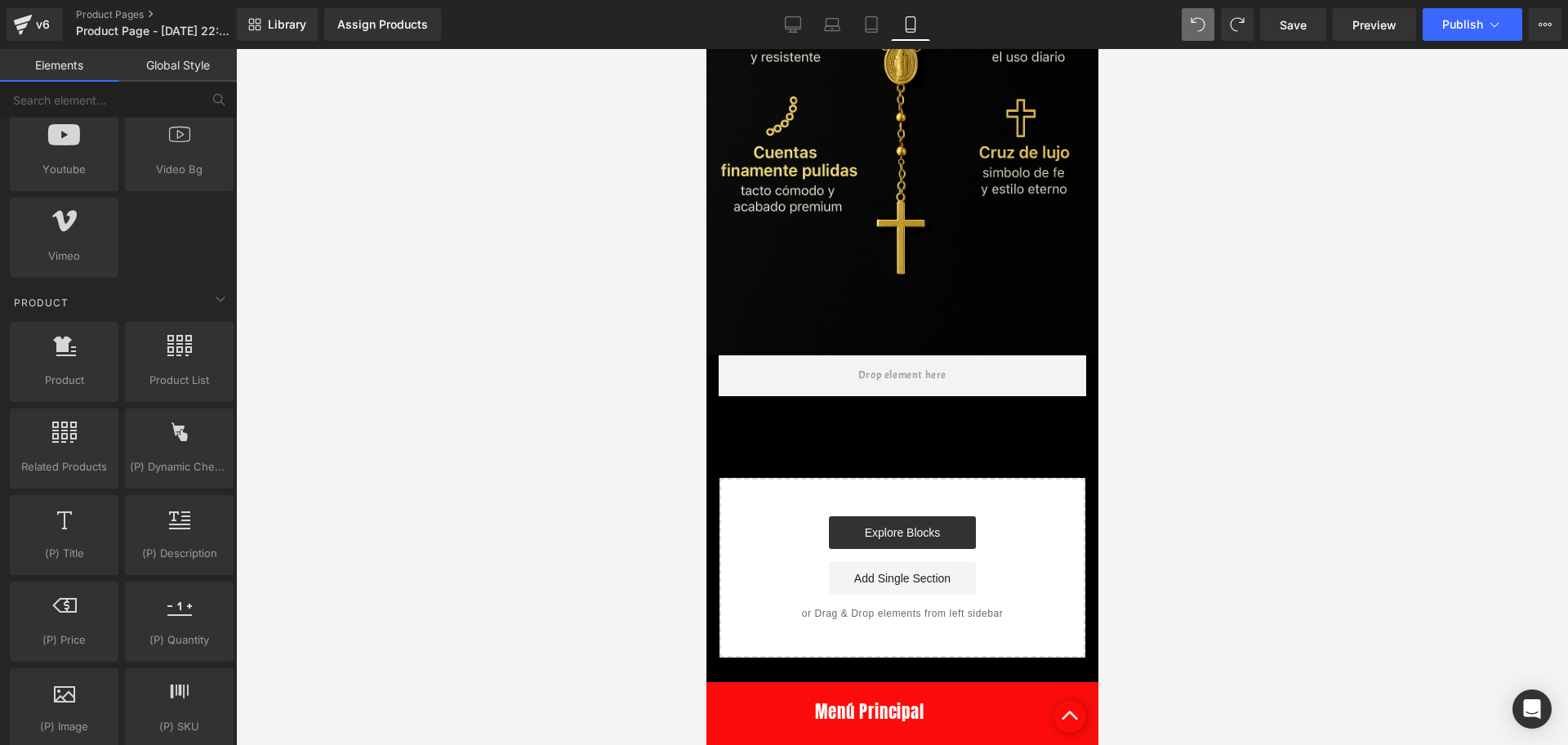
scroll to position [2312, 0]
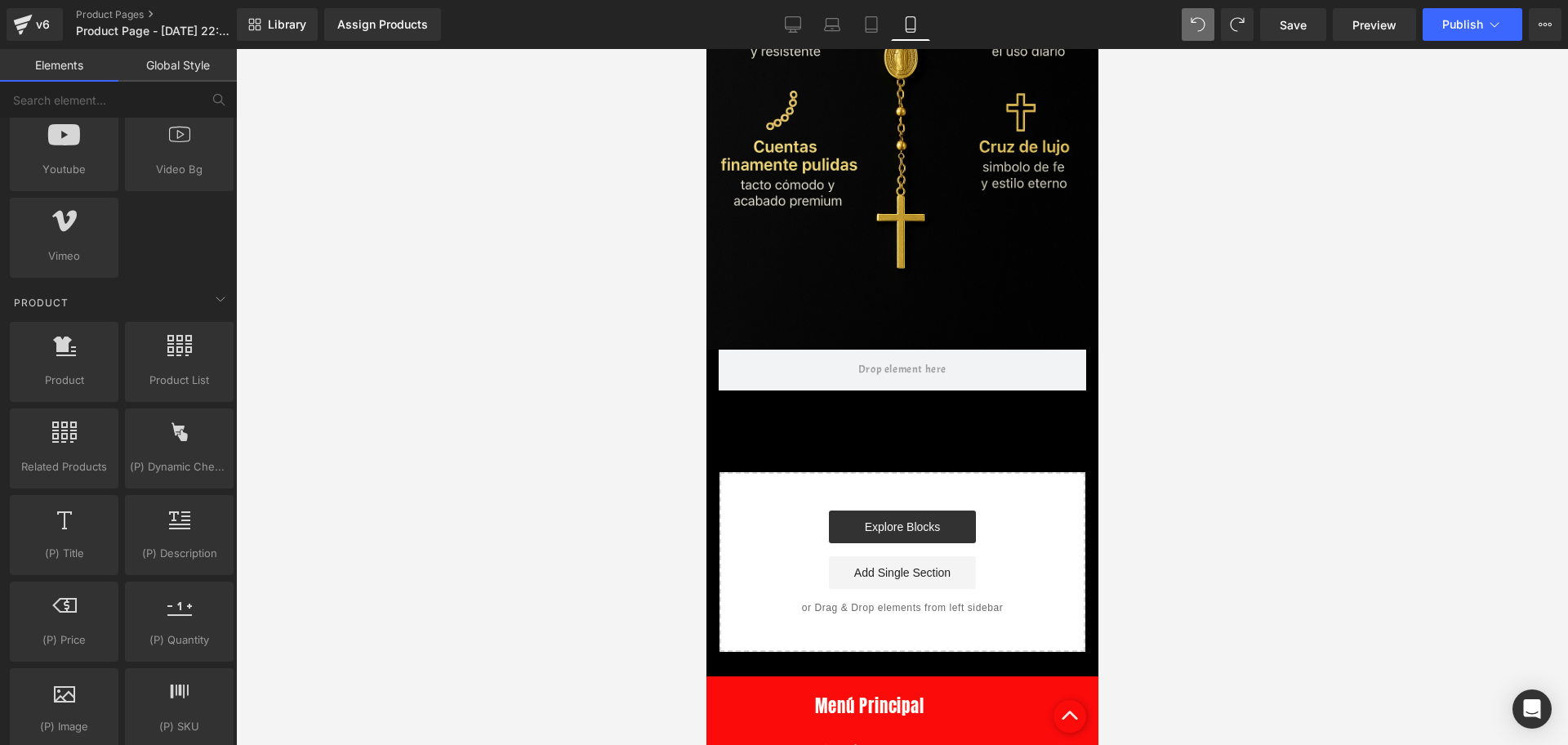
click at [1185, 29] on div "Library Assign Products Product Preview No product match your search. Please tr…" at bounding box center [903, 24] width 1331 height 33
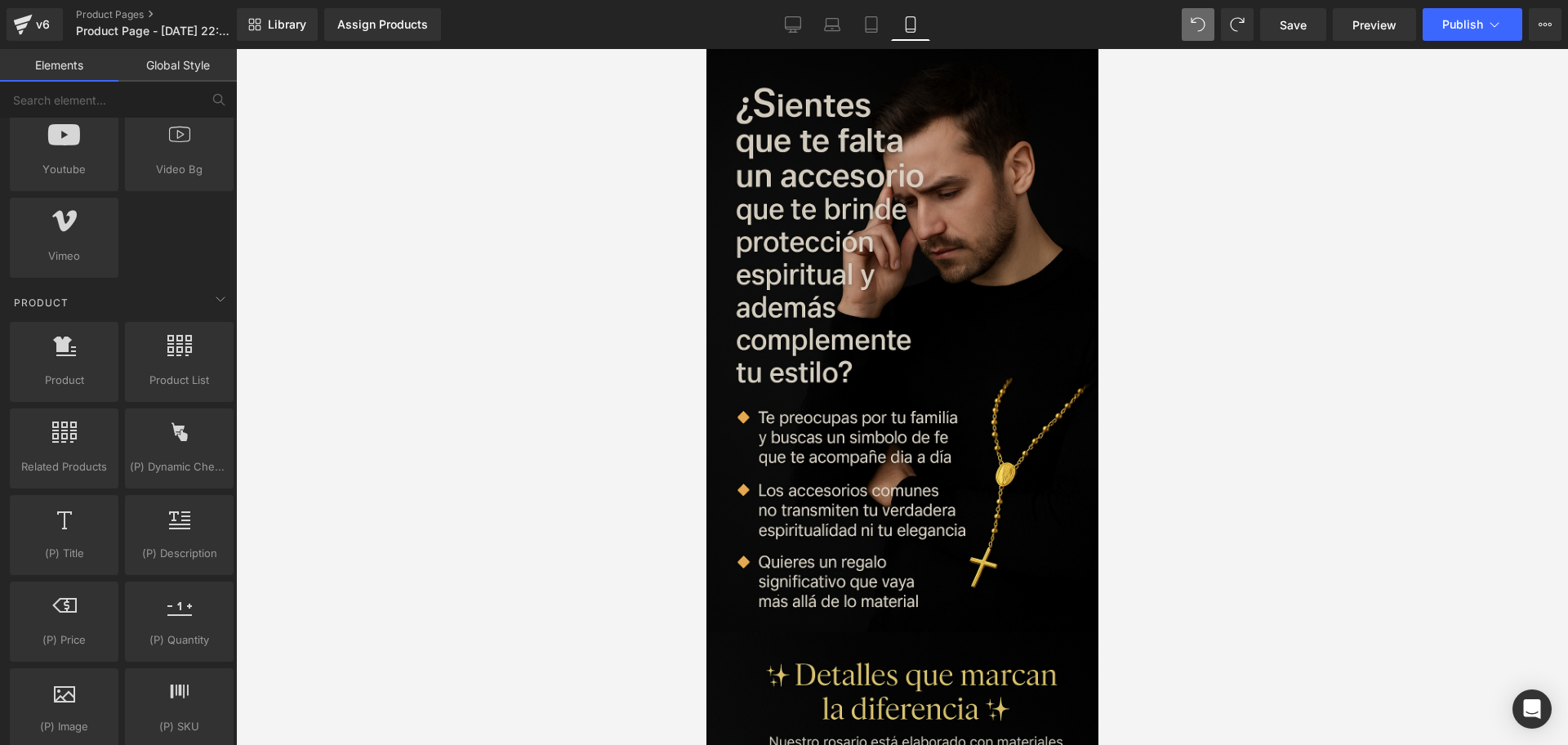
scroll to position [1699, 0]
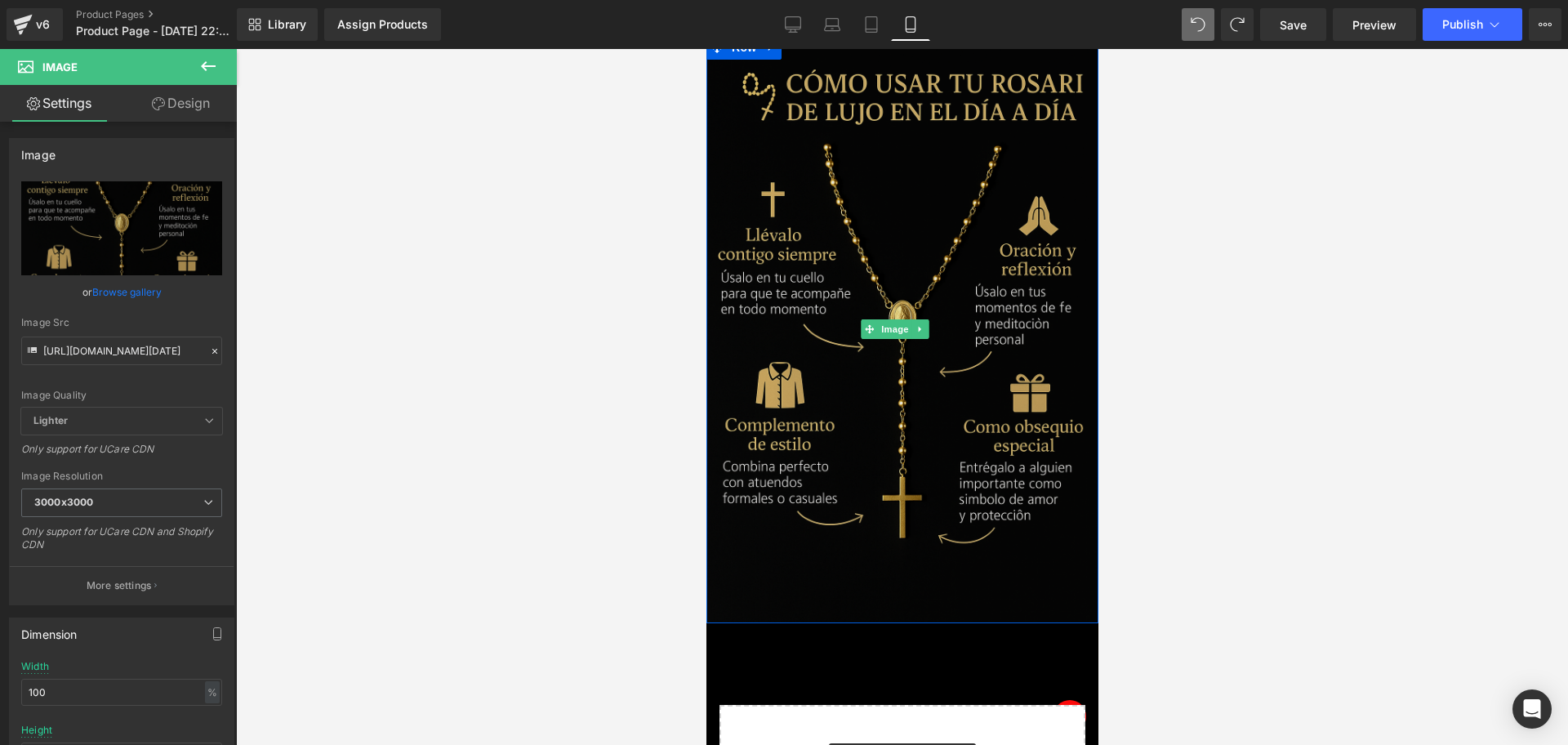
click at [860, 468] on img at bounding box center [902, 329] width 392 height 588
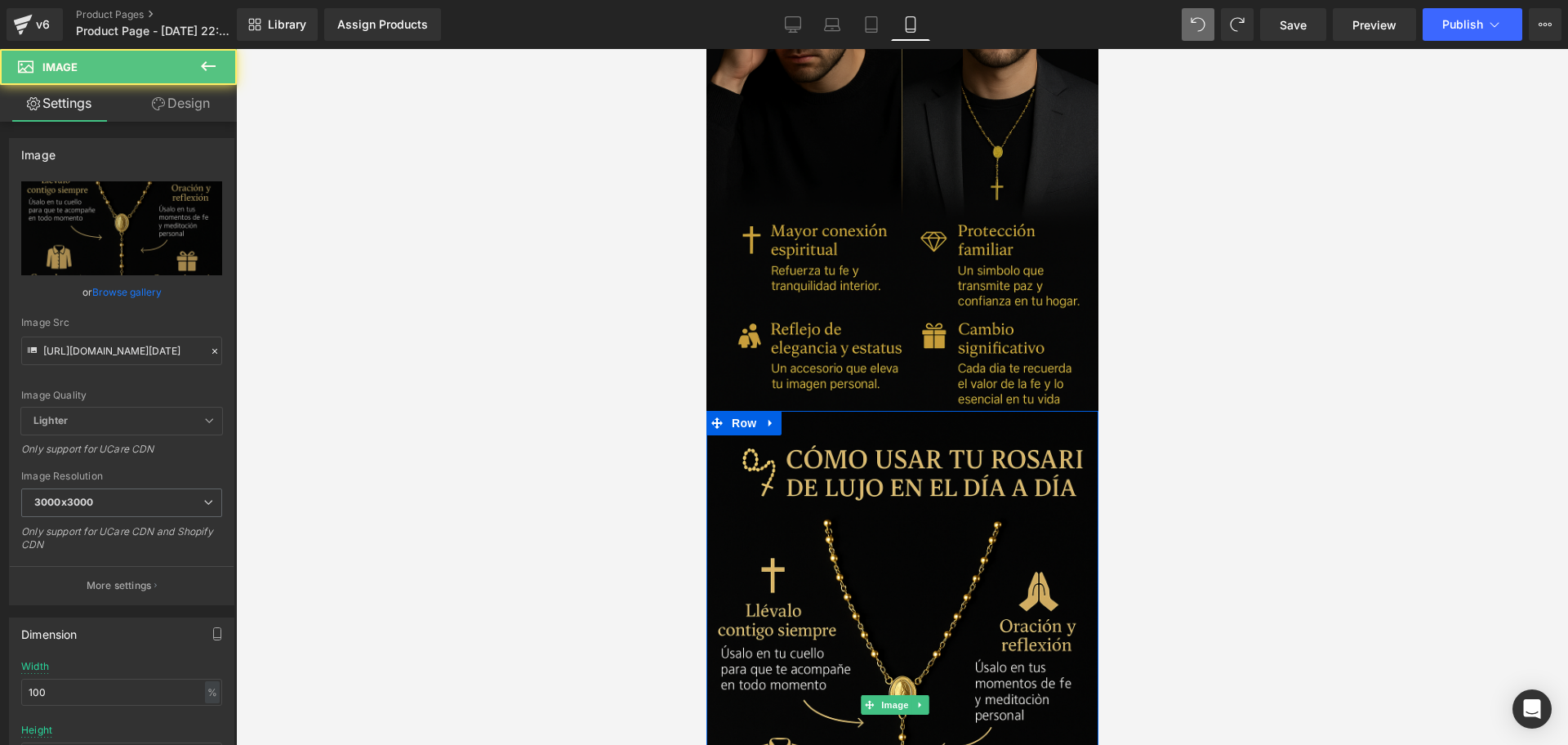
scroll to position [2806, 0]
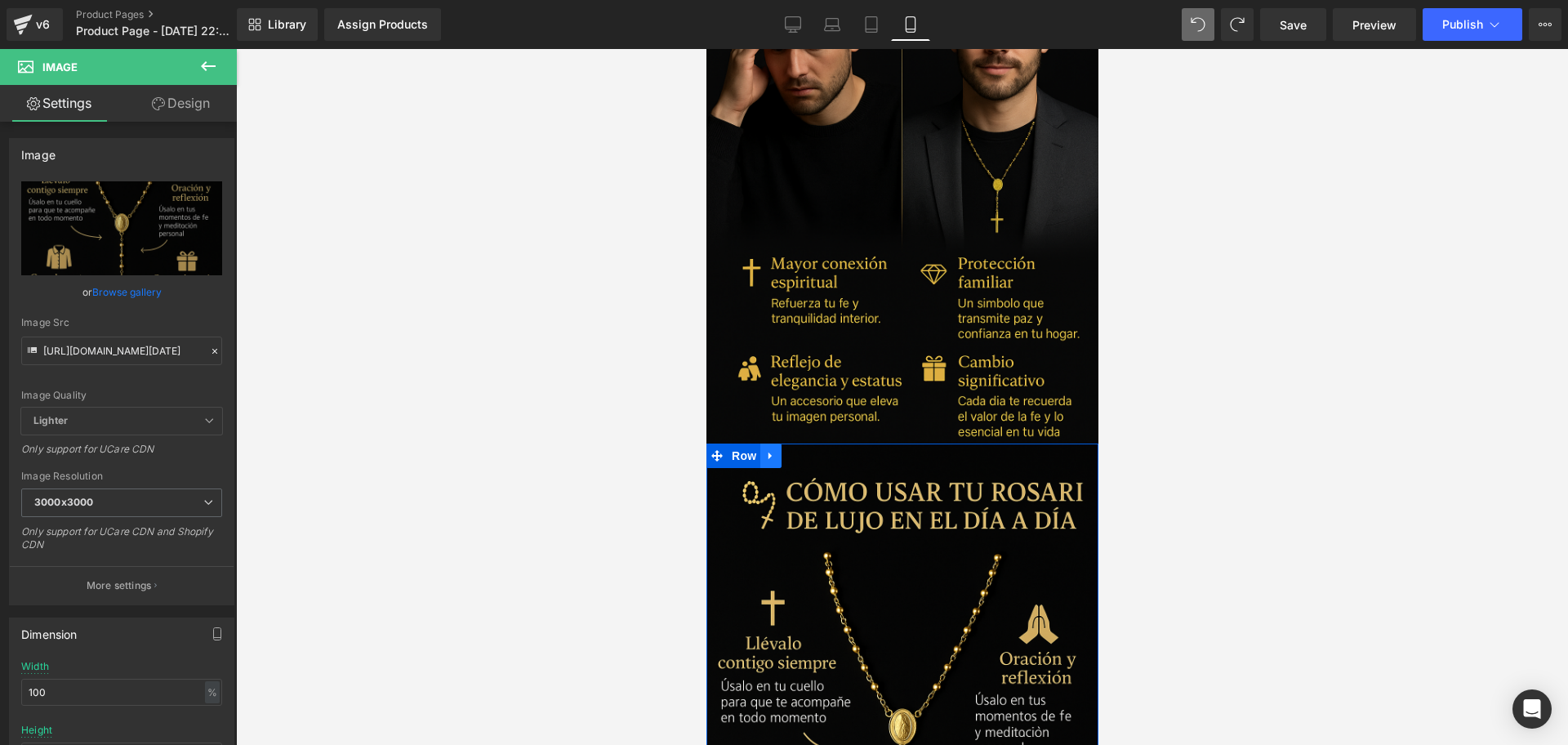
click at [773, 443] on link at bounding box center [770, 456] width 21 height 25
click at [792, 443] on link at bounding box center [791, 456] width 21 height 25
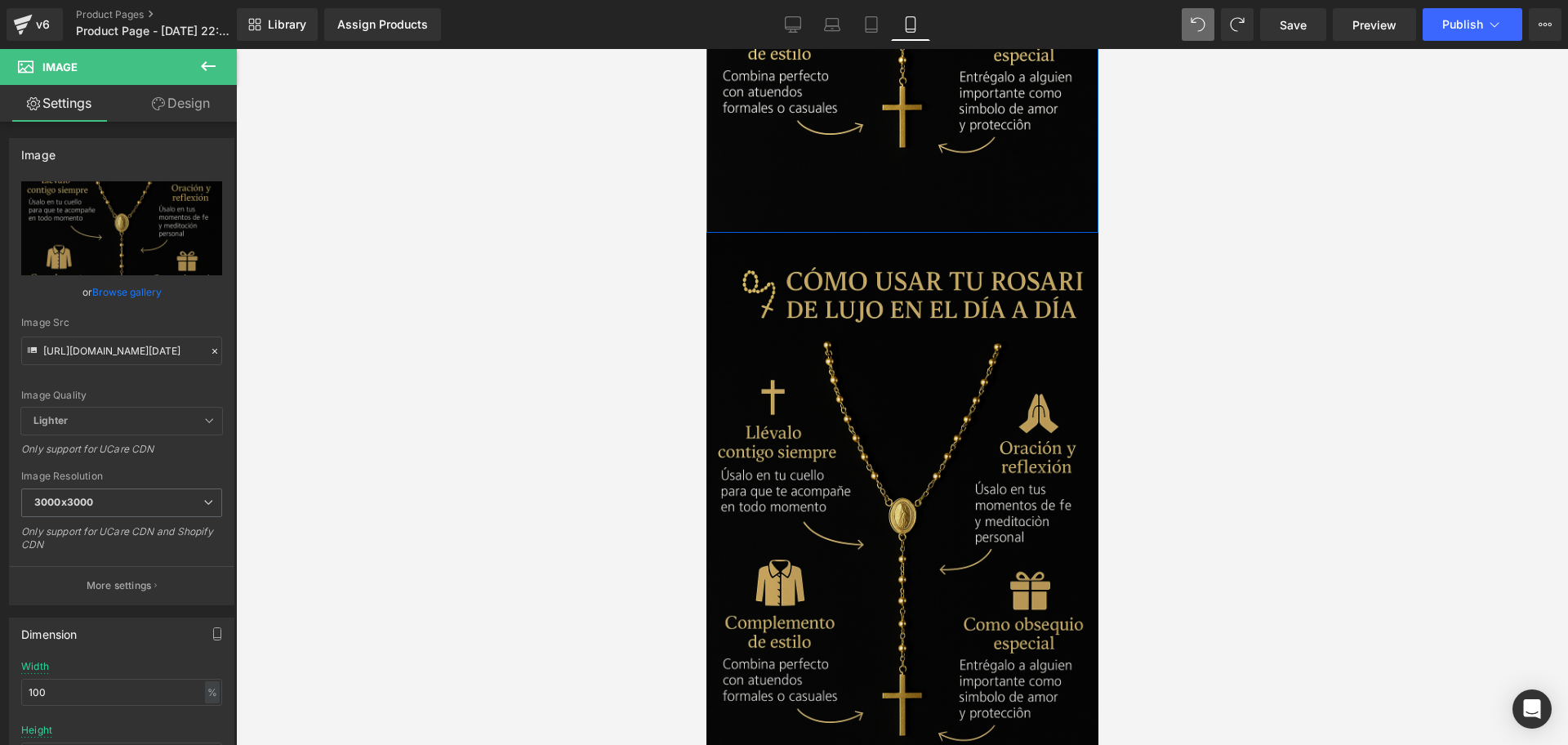
scroll to position [3611, 0]
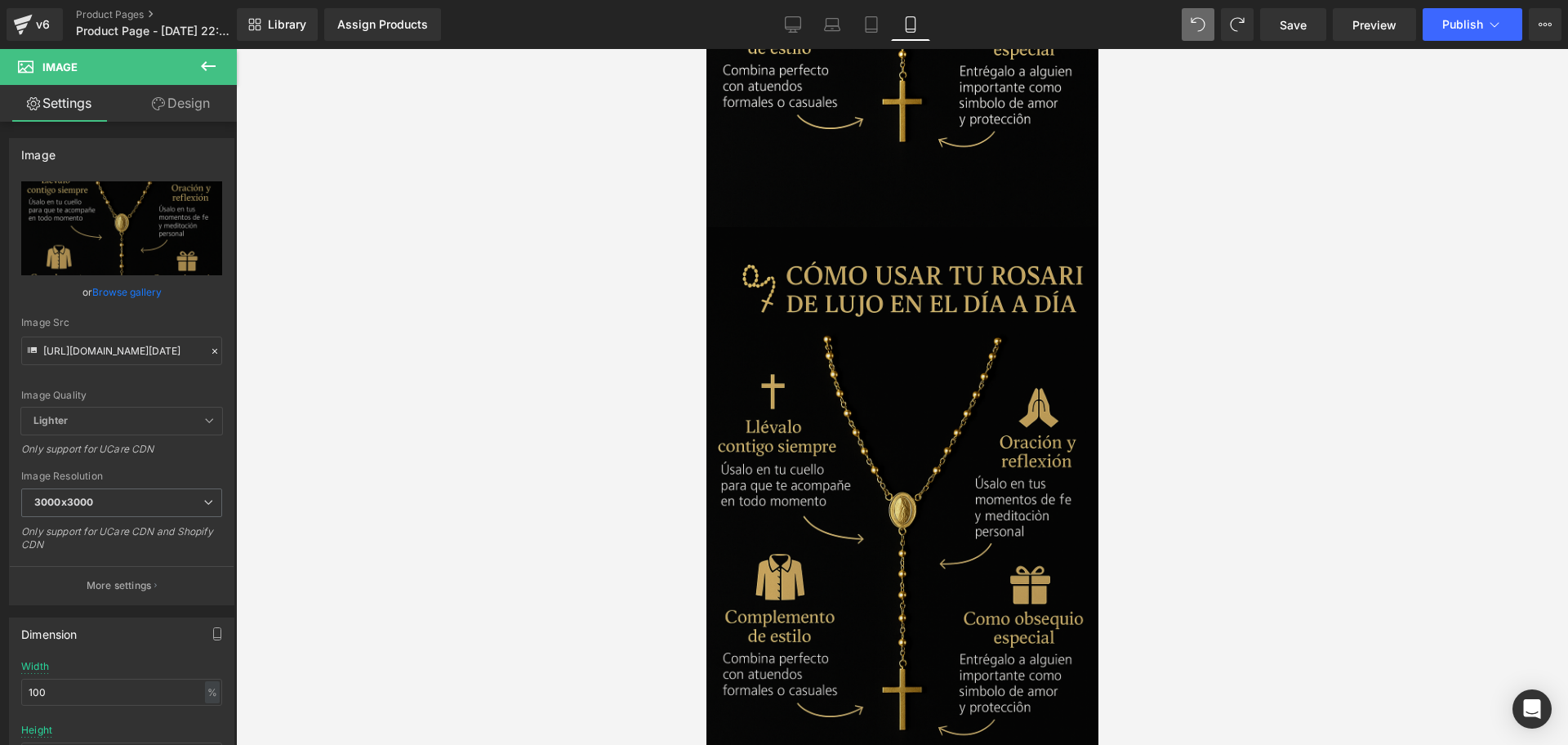
click at [894, 422] on img at bounding box center [902, 521] width 392 height 588
click at [120, 361] on input "[URL][DOMAIN_NAME][DATE]" at bounding box center [122, 351] width 201 height 28
click at [116, 359] on input "[URL][DOMAIN_NAME][DATE]" at bounding box center [122, 351] width 201 height 28
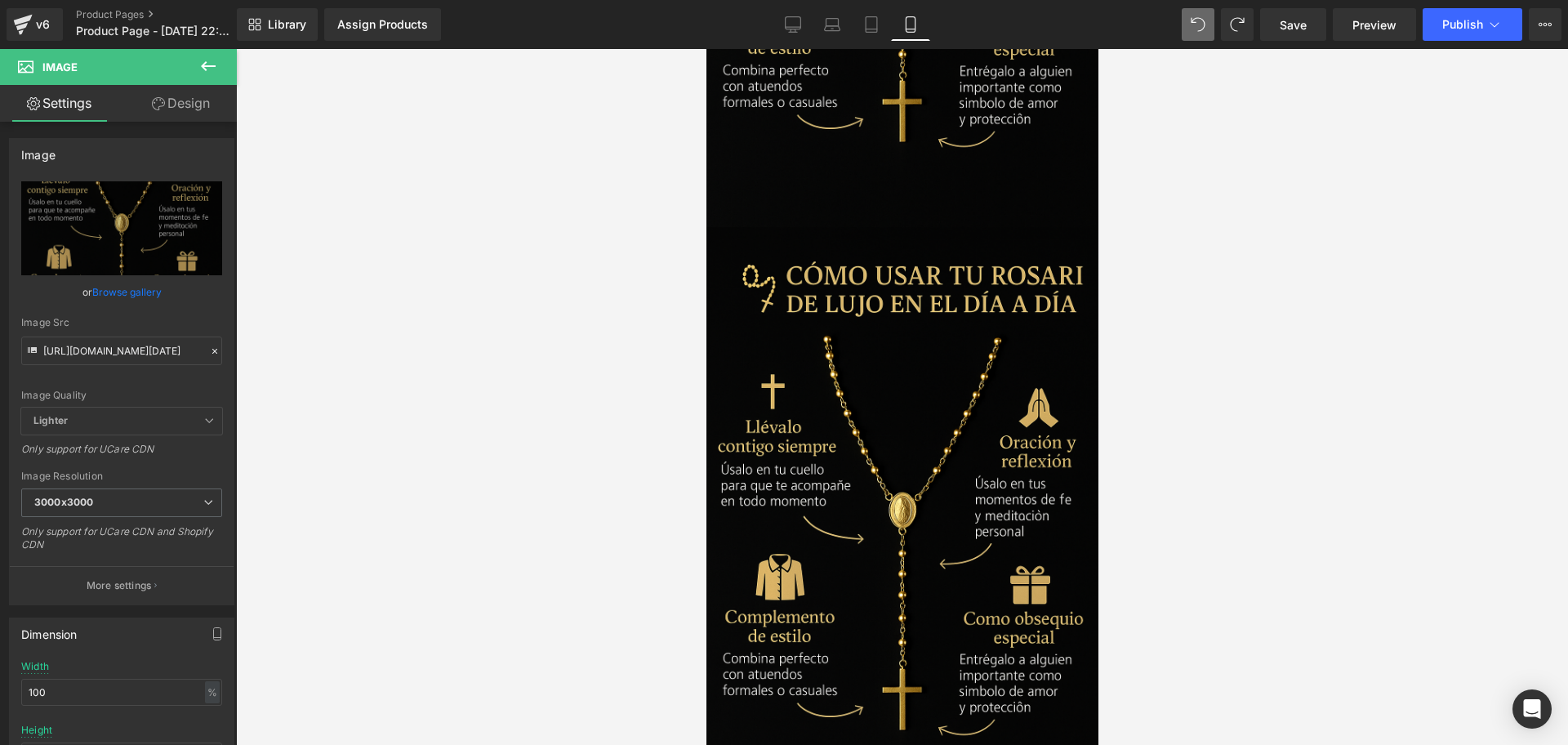
scroll to position [0, 0]
click at [937, 448] on img at bounding box center [902, 521] width 392 height 588
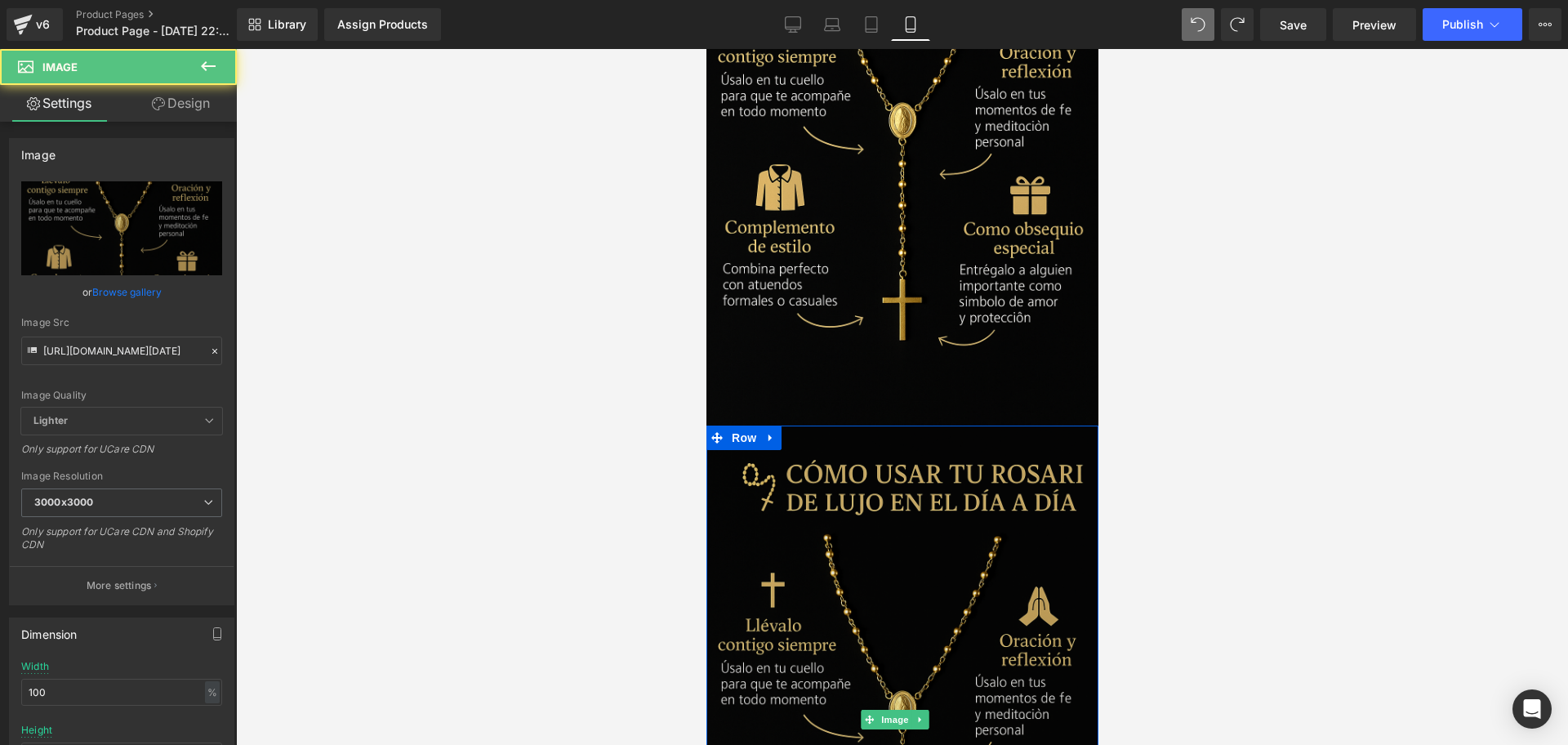
scroll to position [3304, 0]
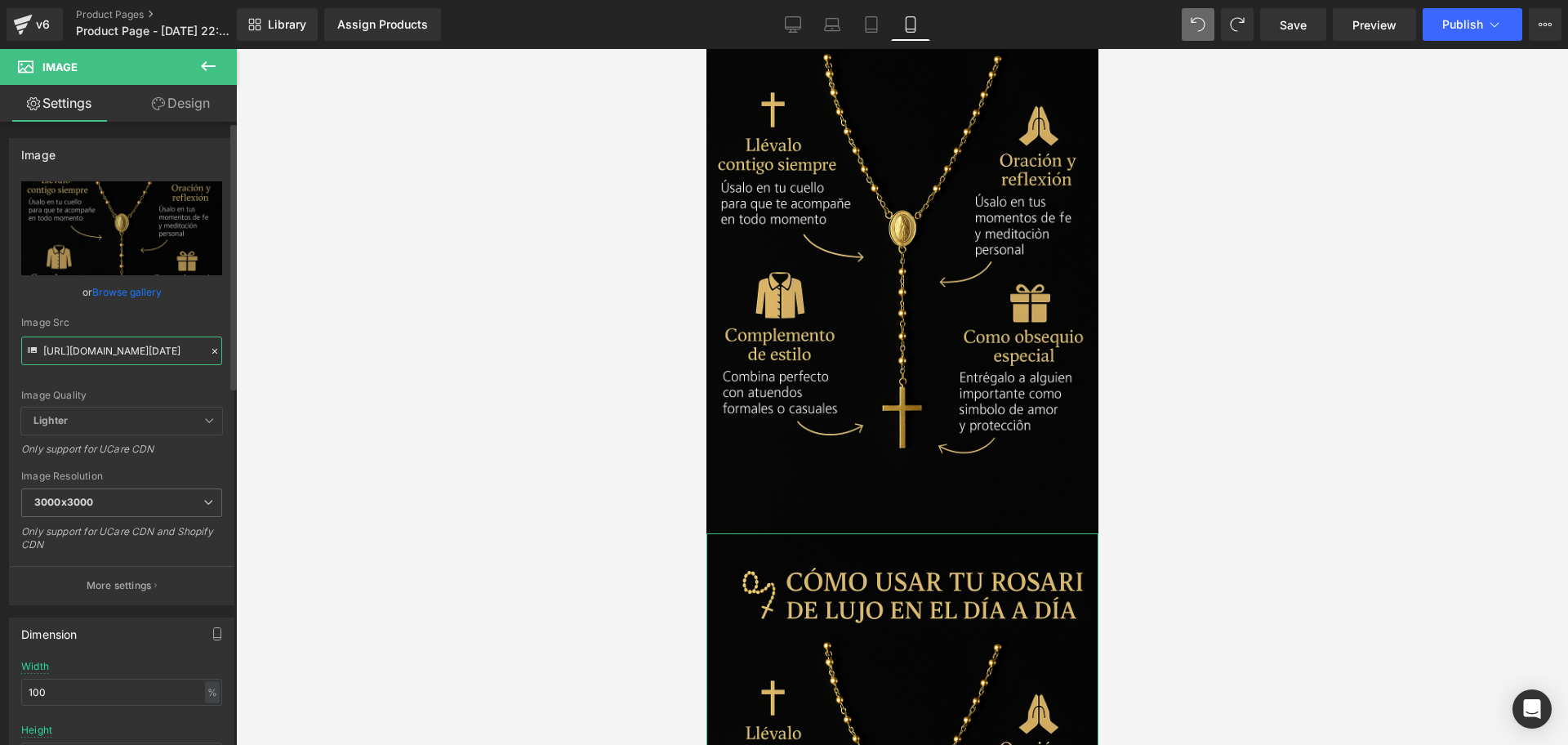
click at [97, 349] on input "[URL][DOMAIN_NAME][DATE]" at bounding box center [122, 351] width 201 height 28
click at [96, 348] on input "[URL][DOMAIN_NAME][DATE]" at bounding box center [122, 351] width 201 height 28
click at [1253, 384] on div at bounding box center [902, 397] width 1332 height 696
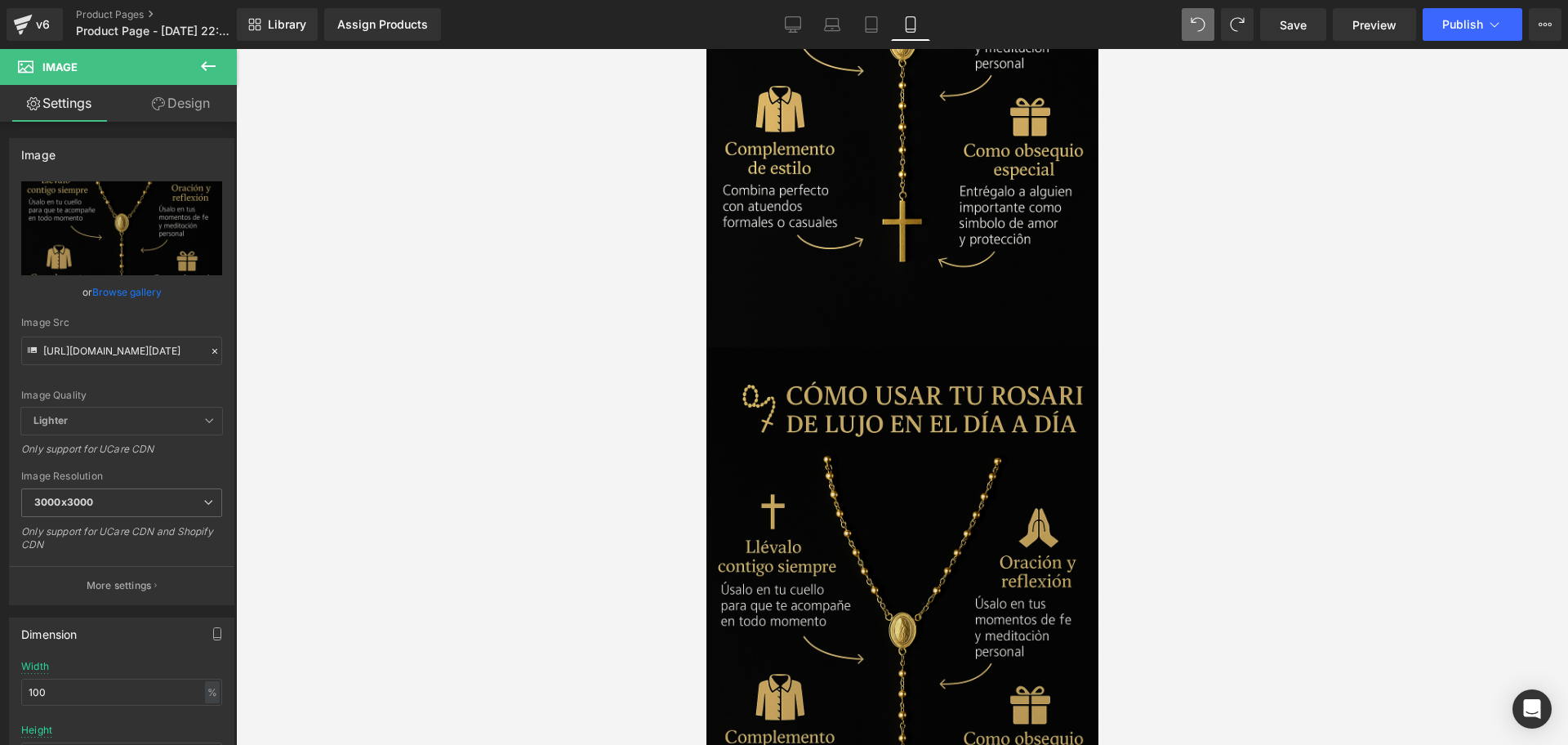
scroll to position [3509, 0]
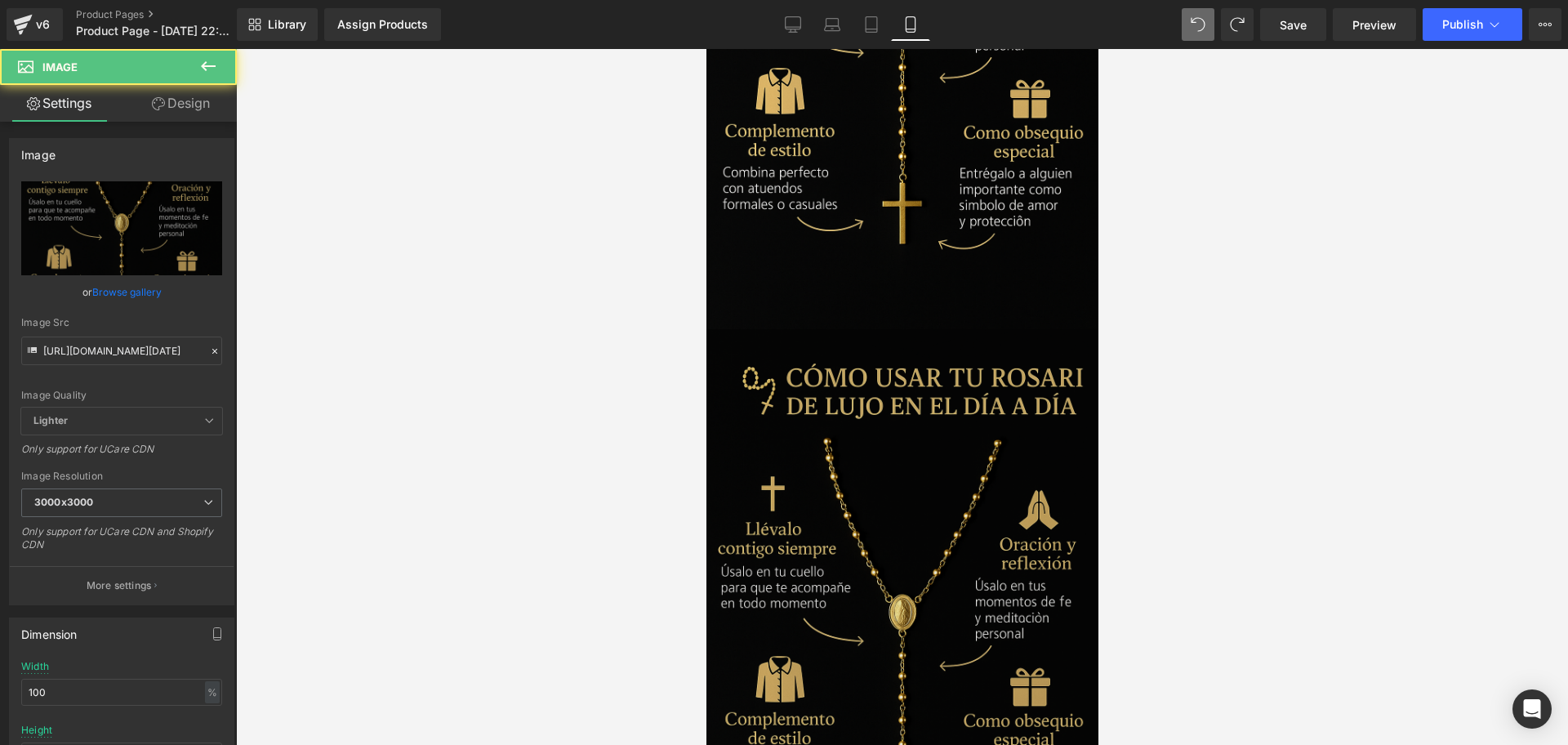
click at [996, 451] on img at bounding box center [902, 622] width 392 height 588
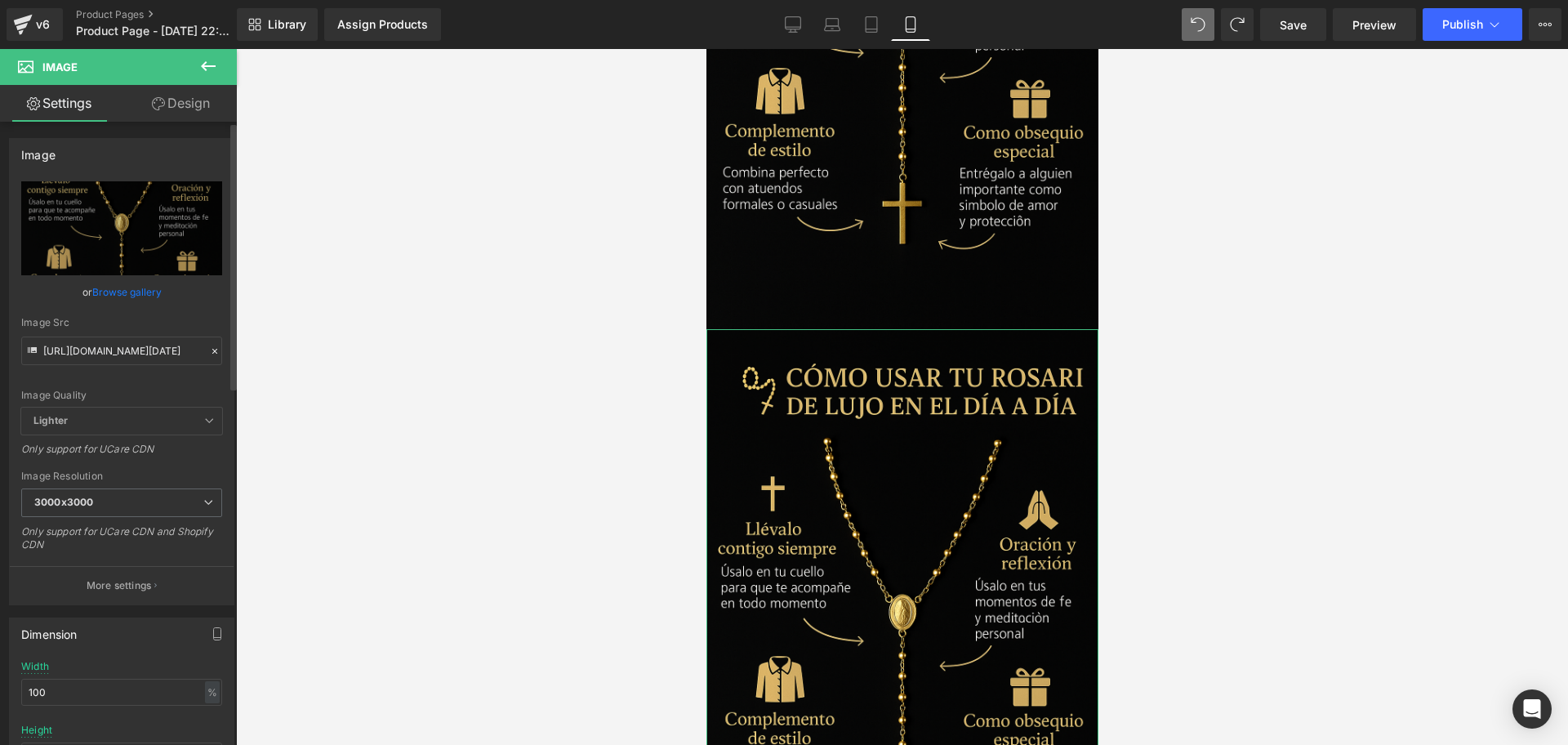
click at [40, 346] on icon at bounding box center [33, 352] width 18 height 18
click at [71, 346] on input "[URL][DOMAIN_NAME][DATE]" at bounding box center [122, 351] width 201 height 28
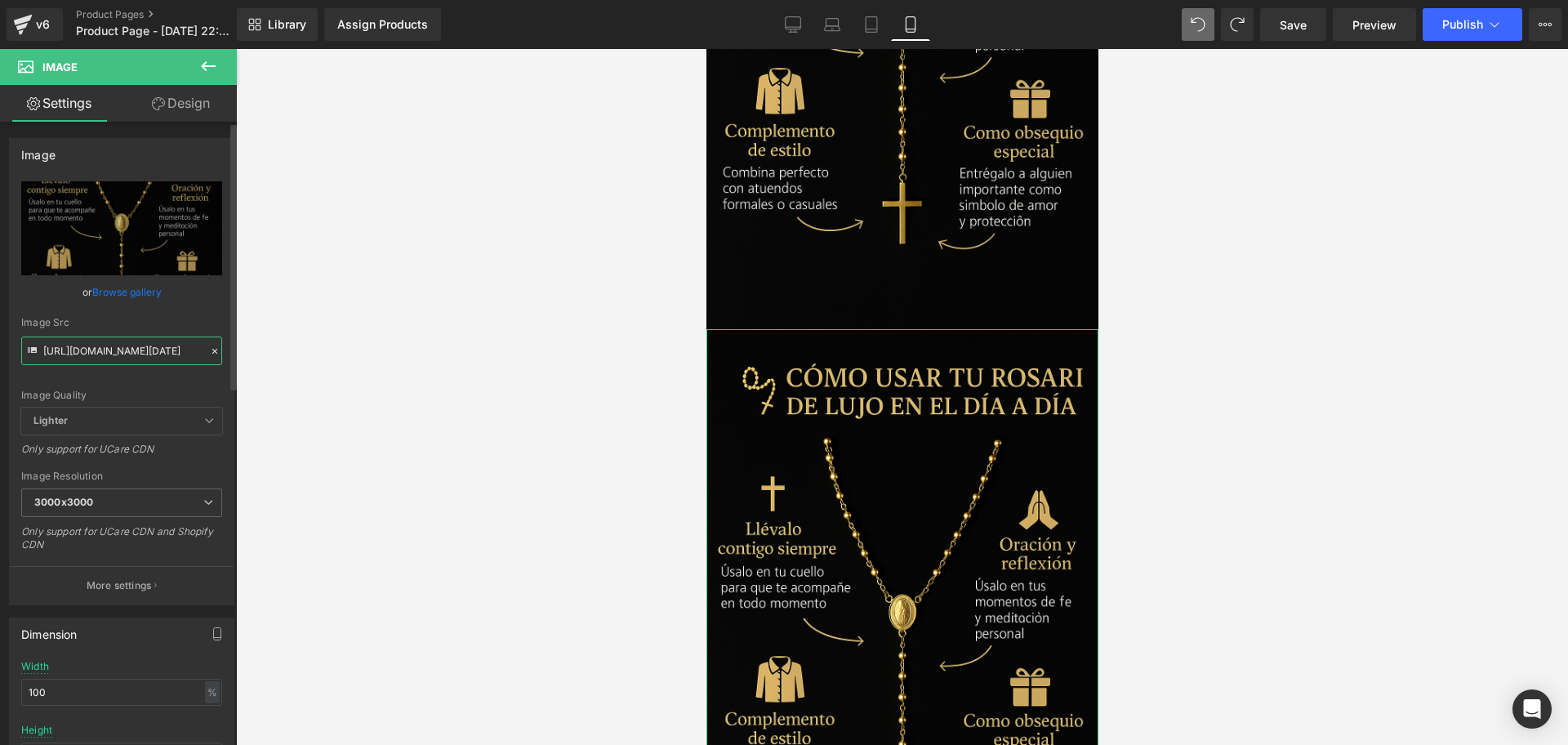
paste input "NXhRc4M/Chat-GPT-Image-[DATE]-10-46-45"
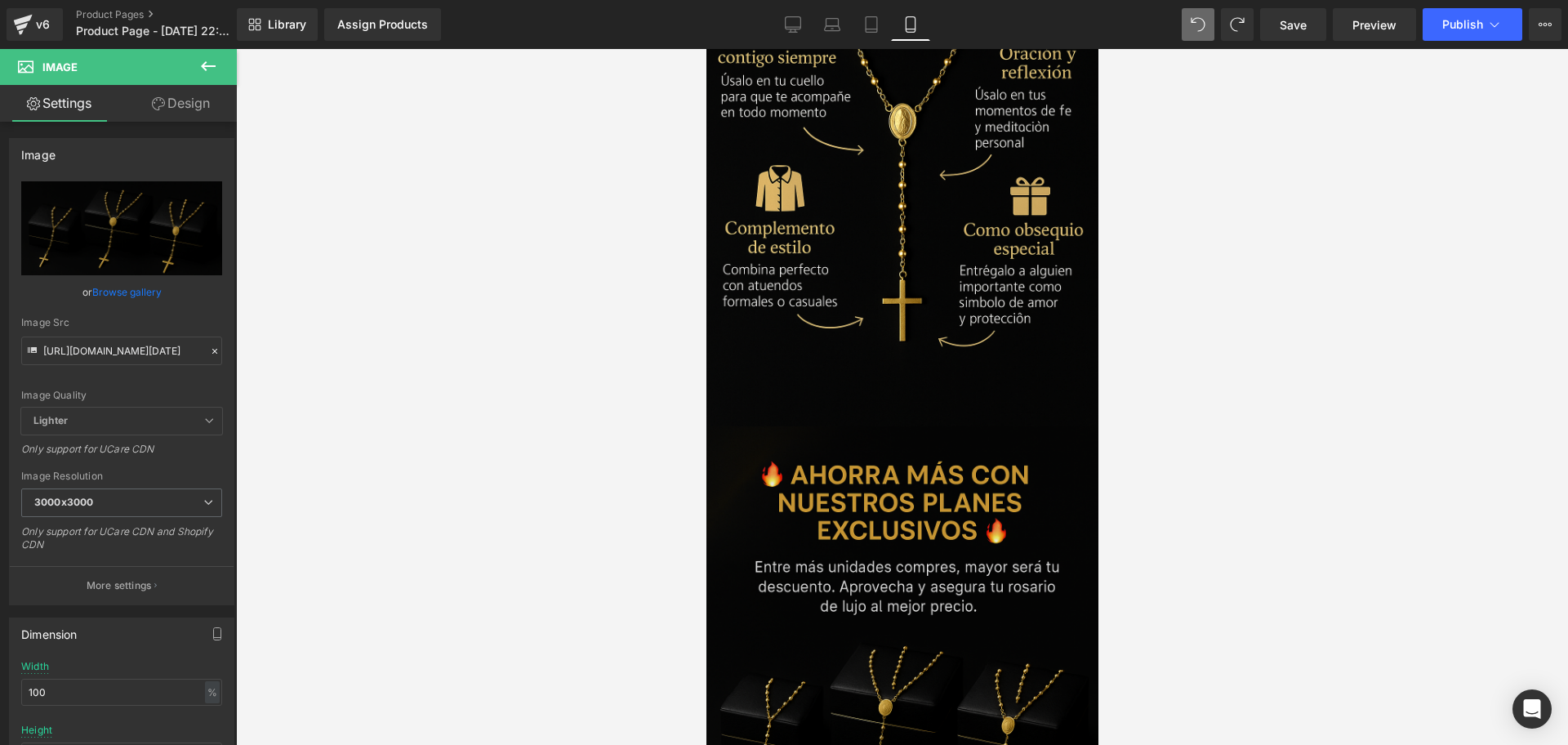
scroll to position [3407, 0]
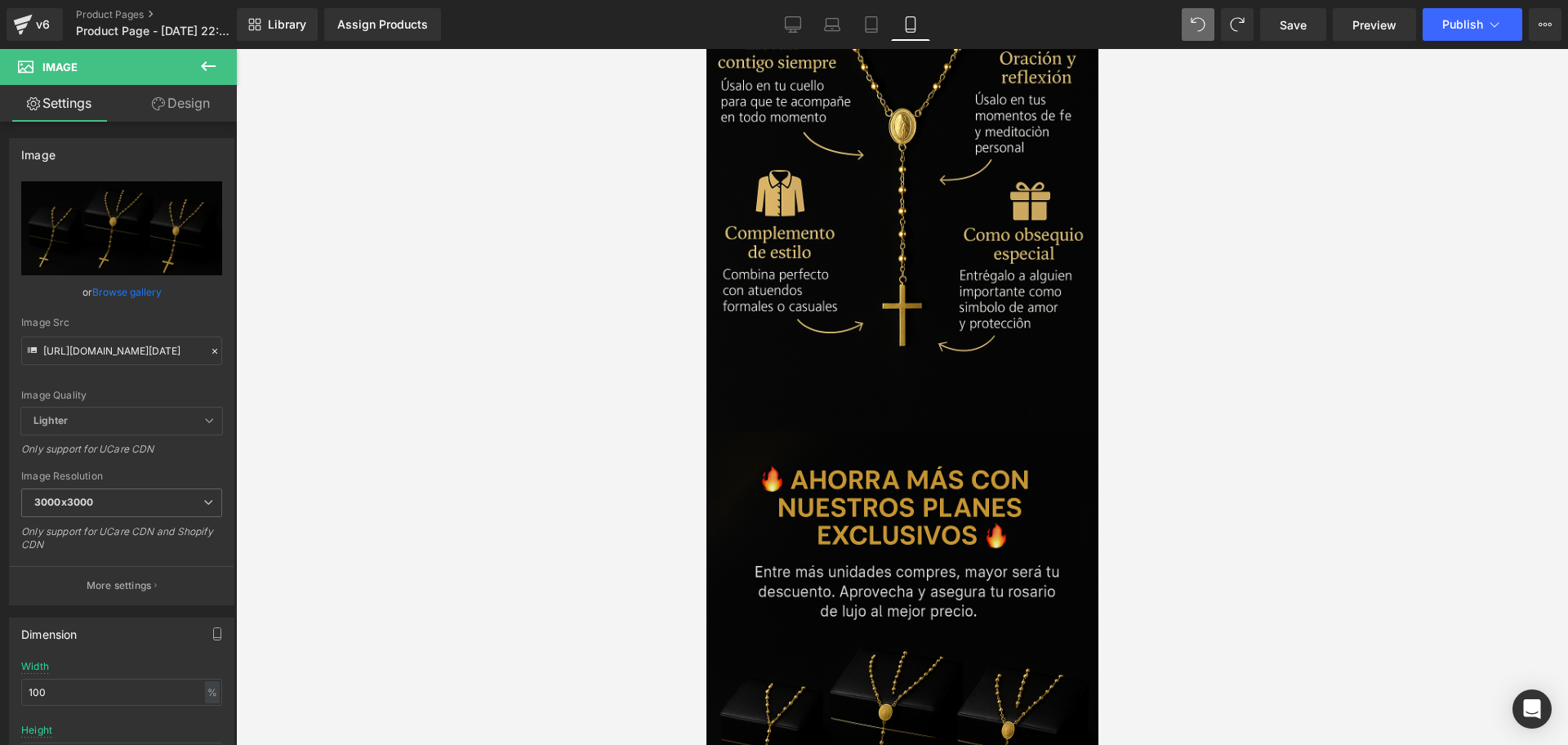
click at [940, 431] on img at bounding box center [902, 725] width 392 height 588
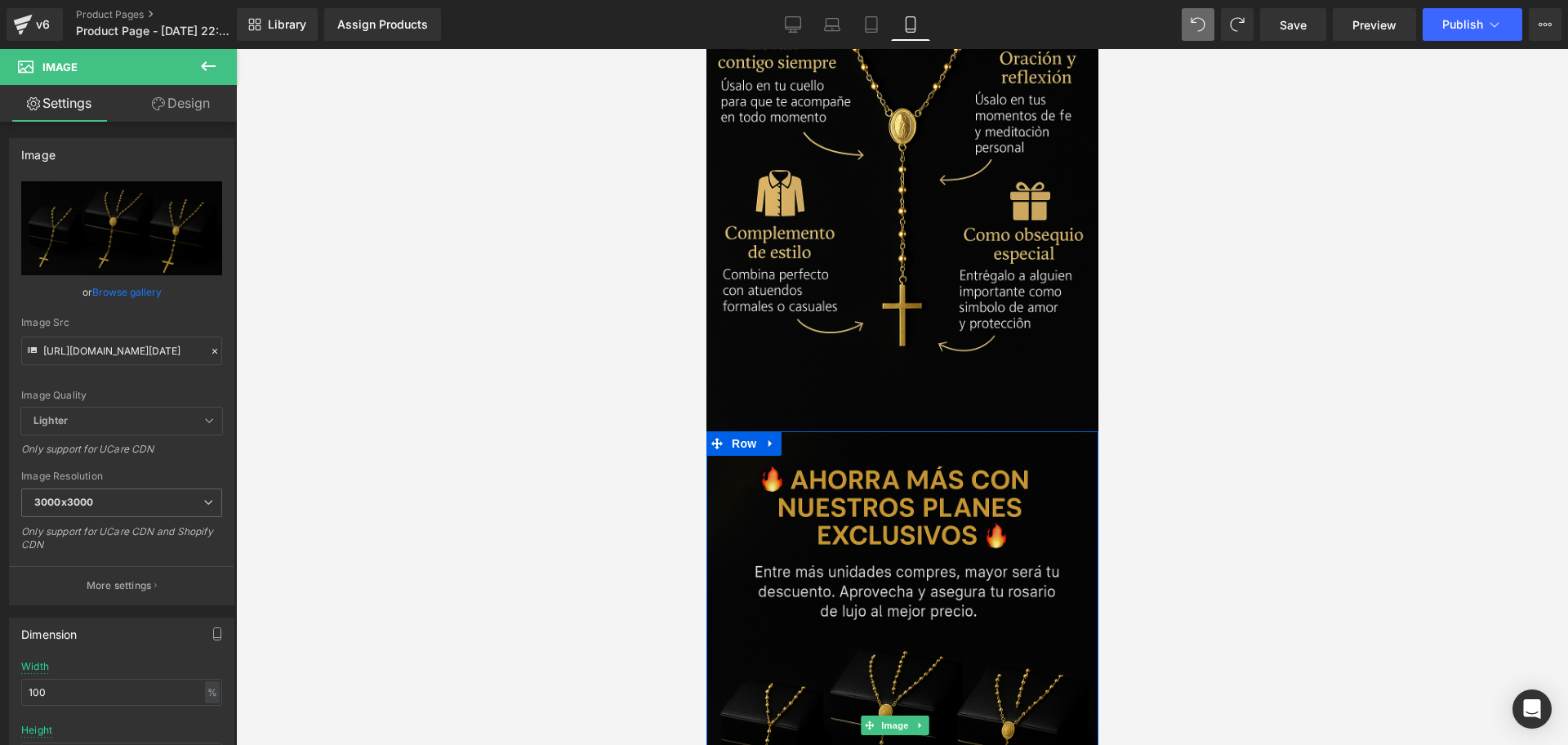
click at [786, 431] on img at bounding box center [902, 725] width 392 height 588
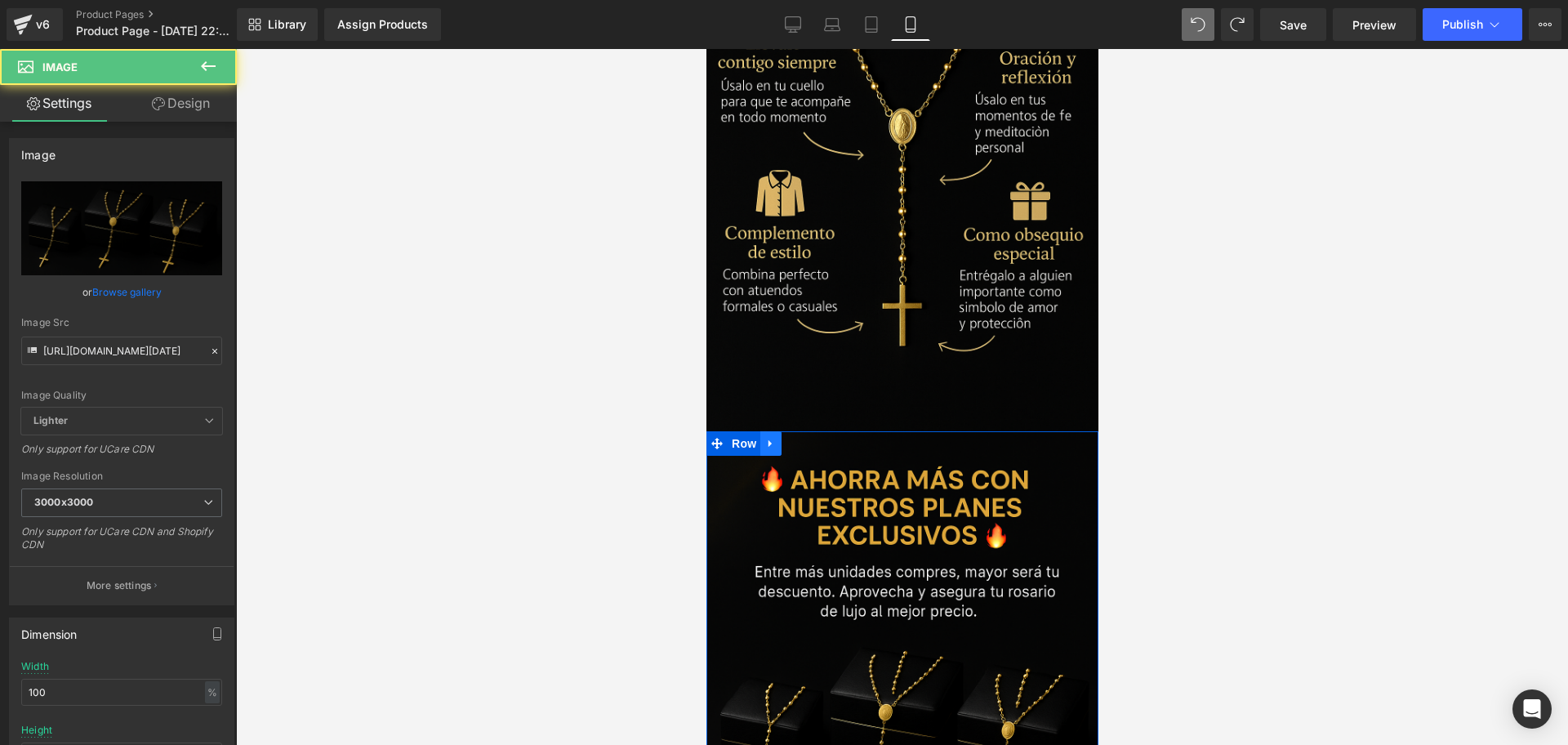
click at [777, 431] on link at bounding box center [770, 443] width 21 height 25
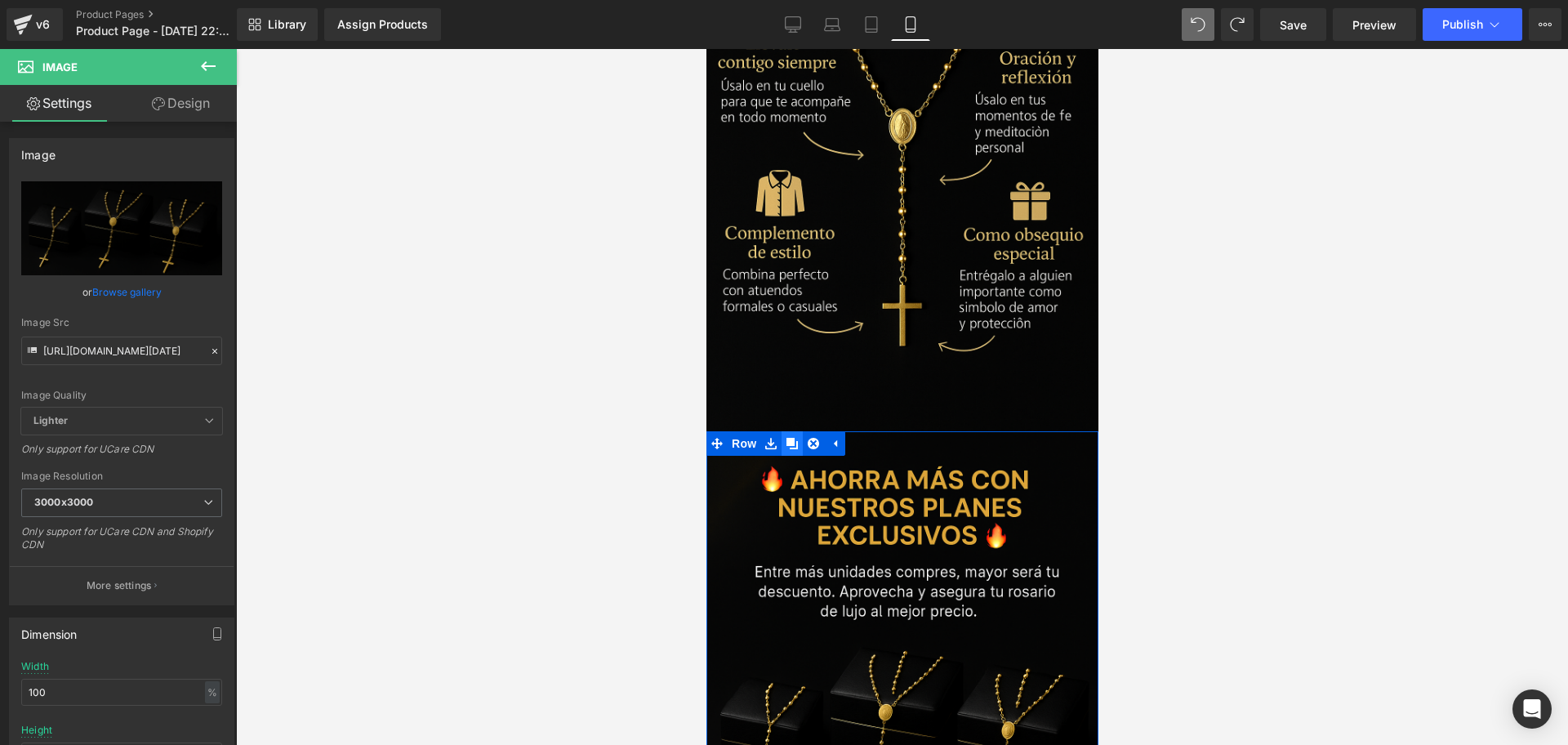
click at [794, 438] on icon at bounding box center [791, 443] width 11 height 11
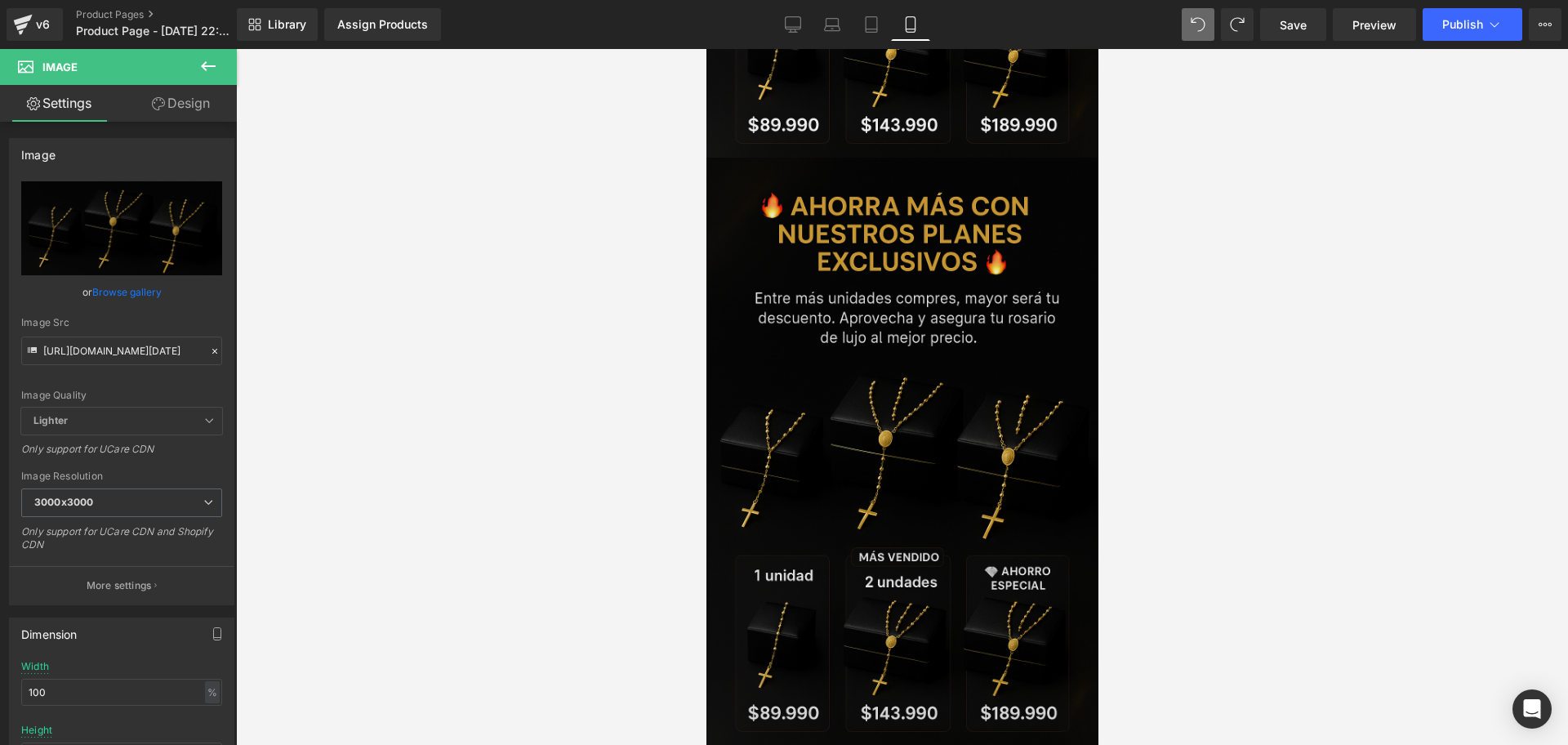
scroll to position [4167, 0]
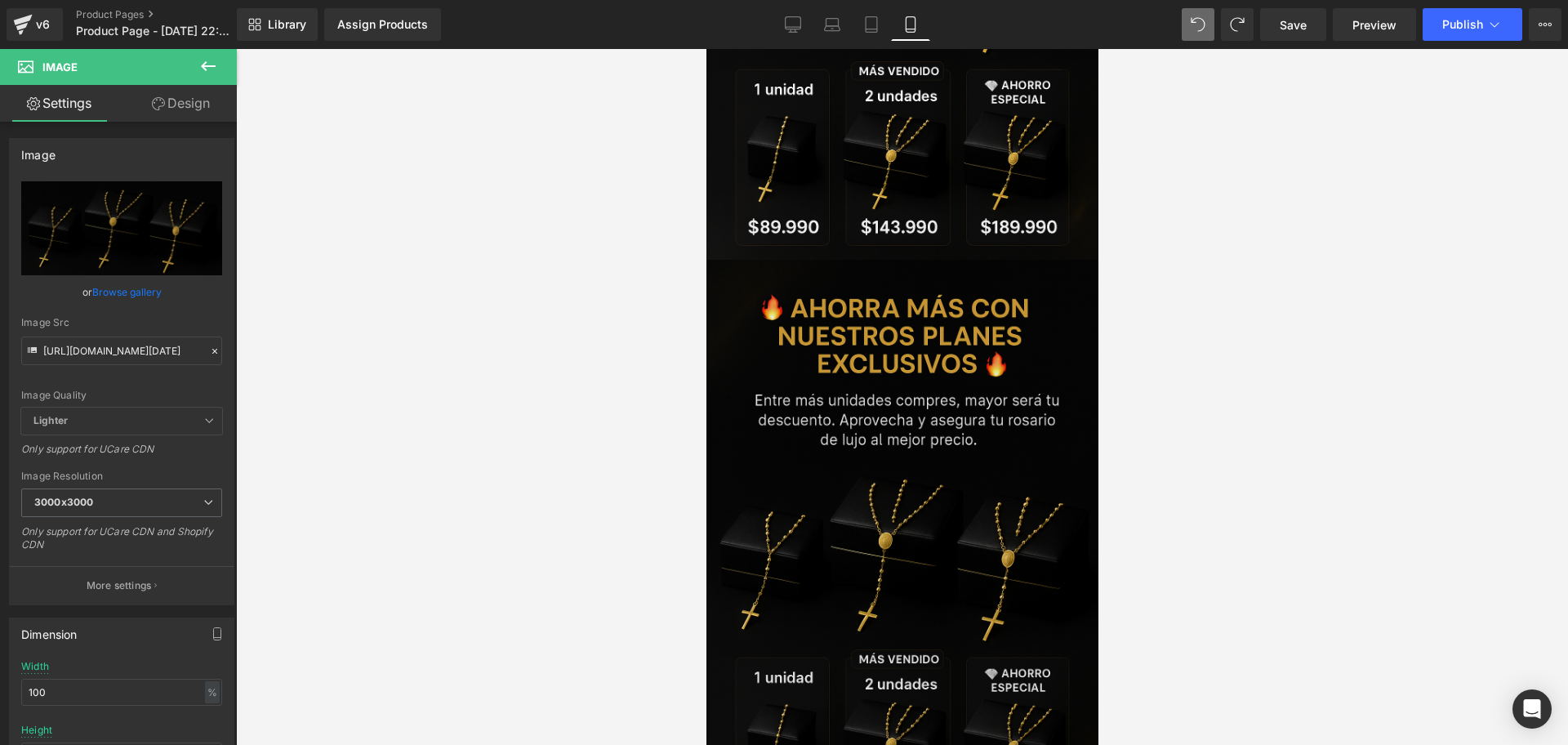
click at [933, 372] on img at bounding box center [902, 554] width 392 height 588
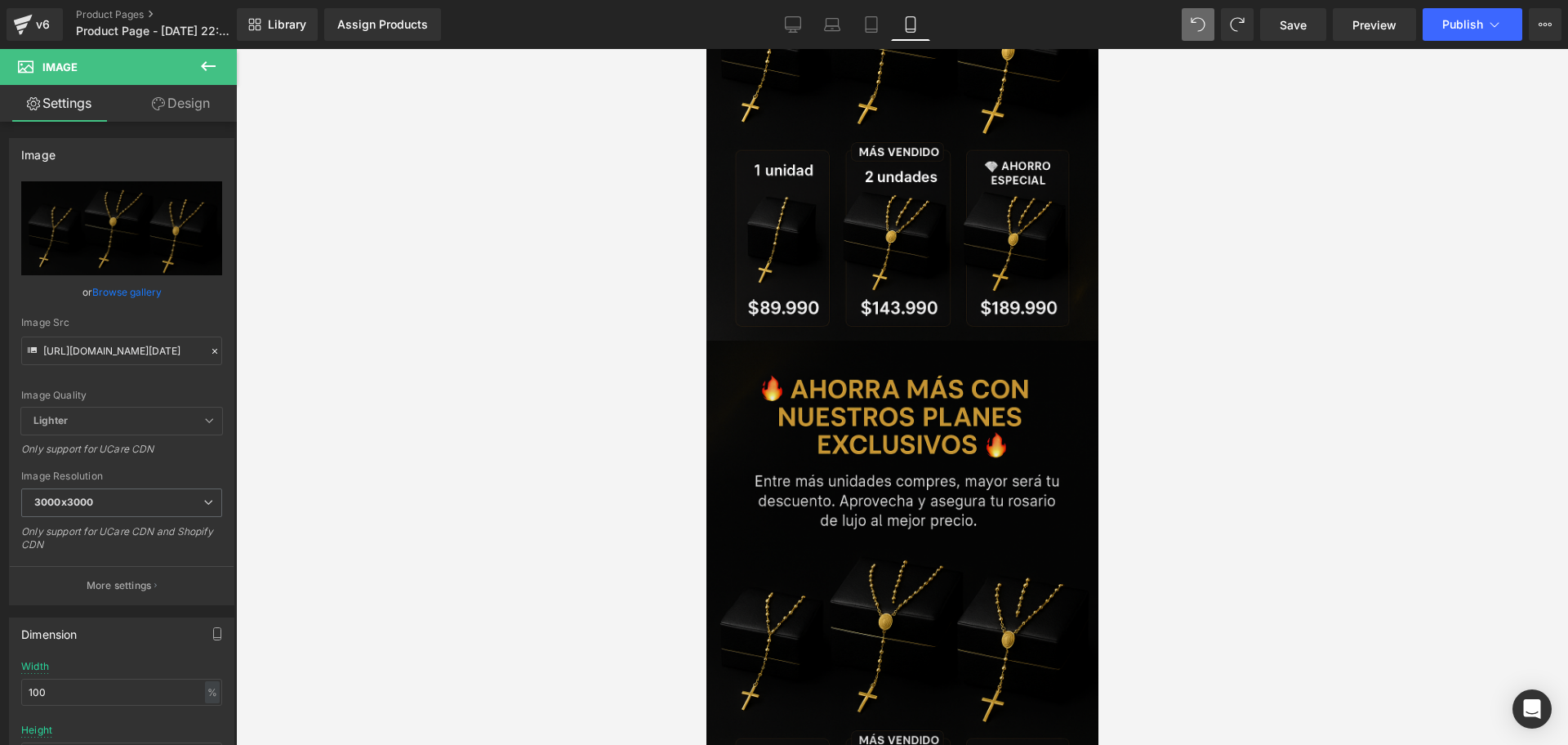
scroll to position [4064, 0]
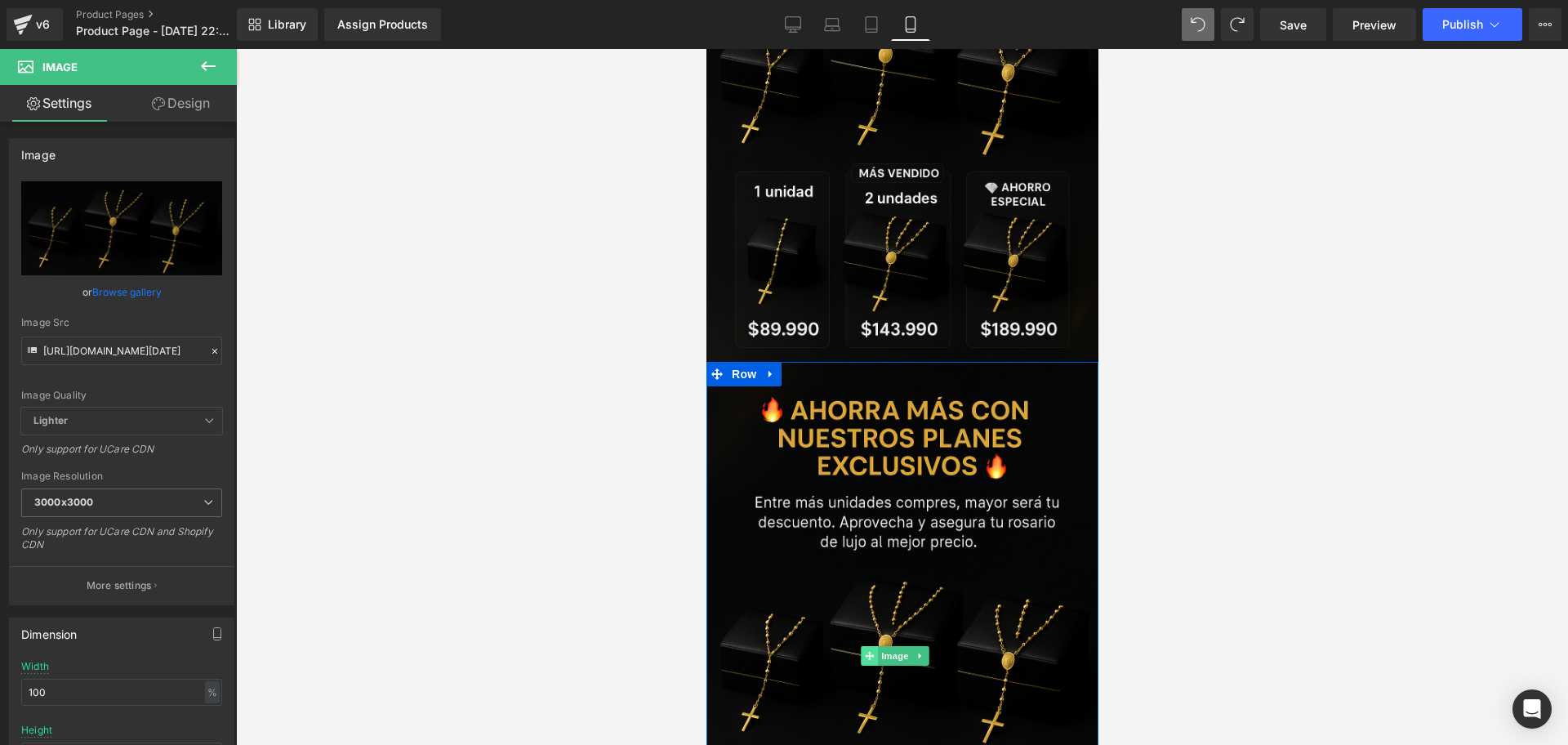
click at [874, 595] on span at bounding box center [868, 656] width 17 height 19
click at [882, 595] on span "Image" at bounding box center [894, 656] width 34 height 19
click at [104, 346] on input "[URL][DOMAIN_NAME][DATE]" at bounding box center [122, 351] width 201 height 28
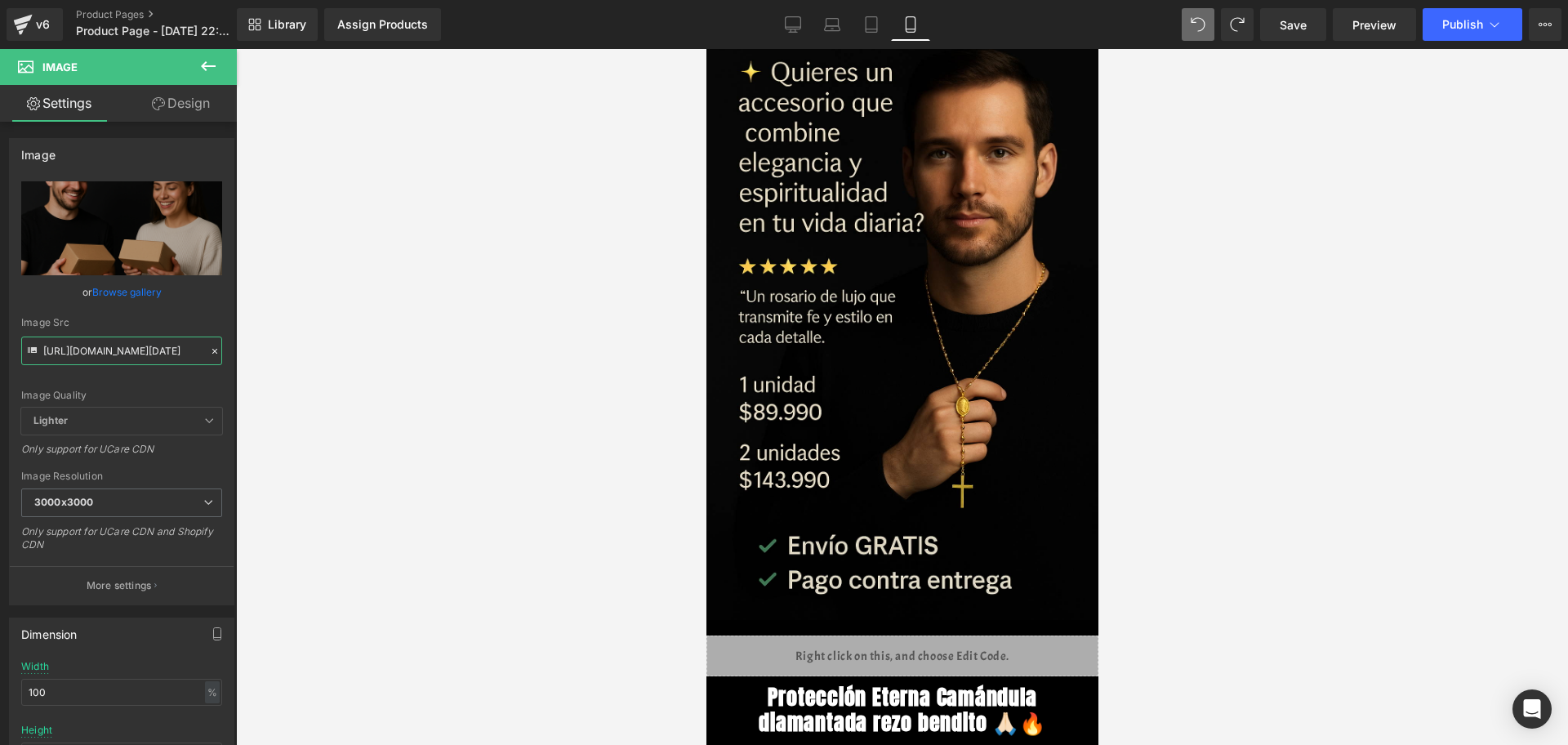
scroll to position [0, 0]
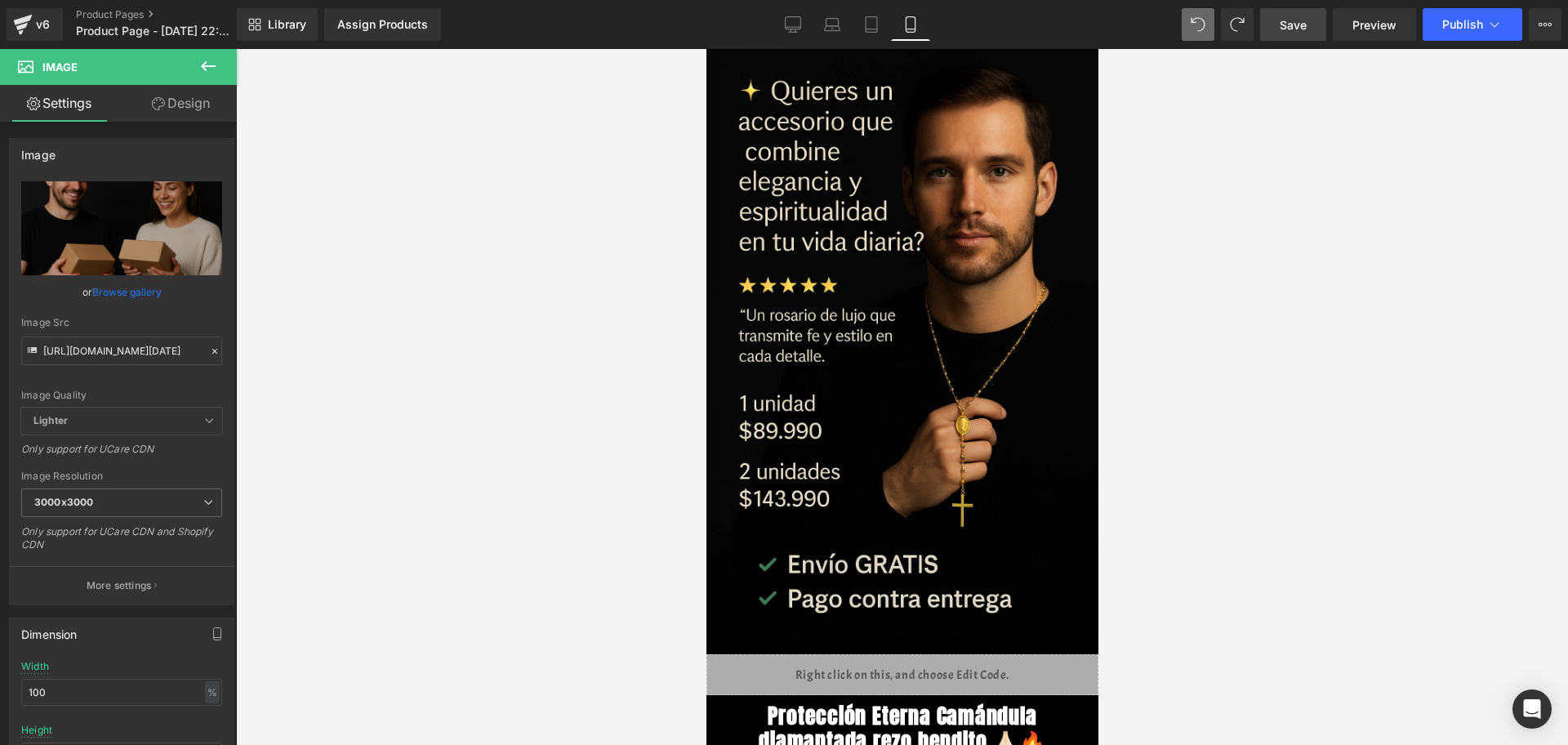
click at [1253, 30] on span "Save" at bounding box center [1293, 25] width 27 height 17
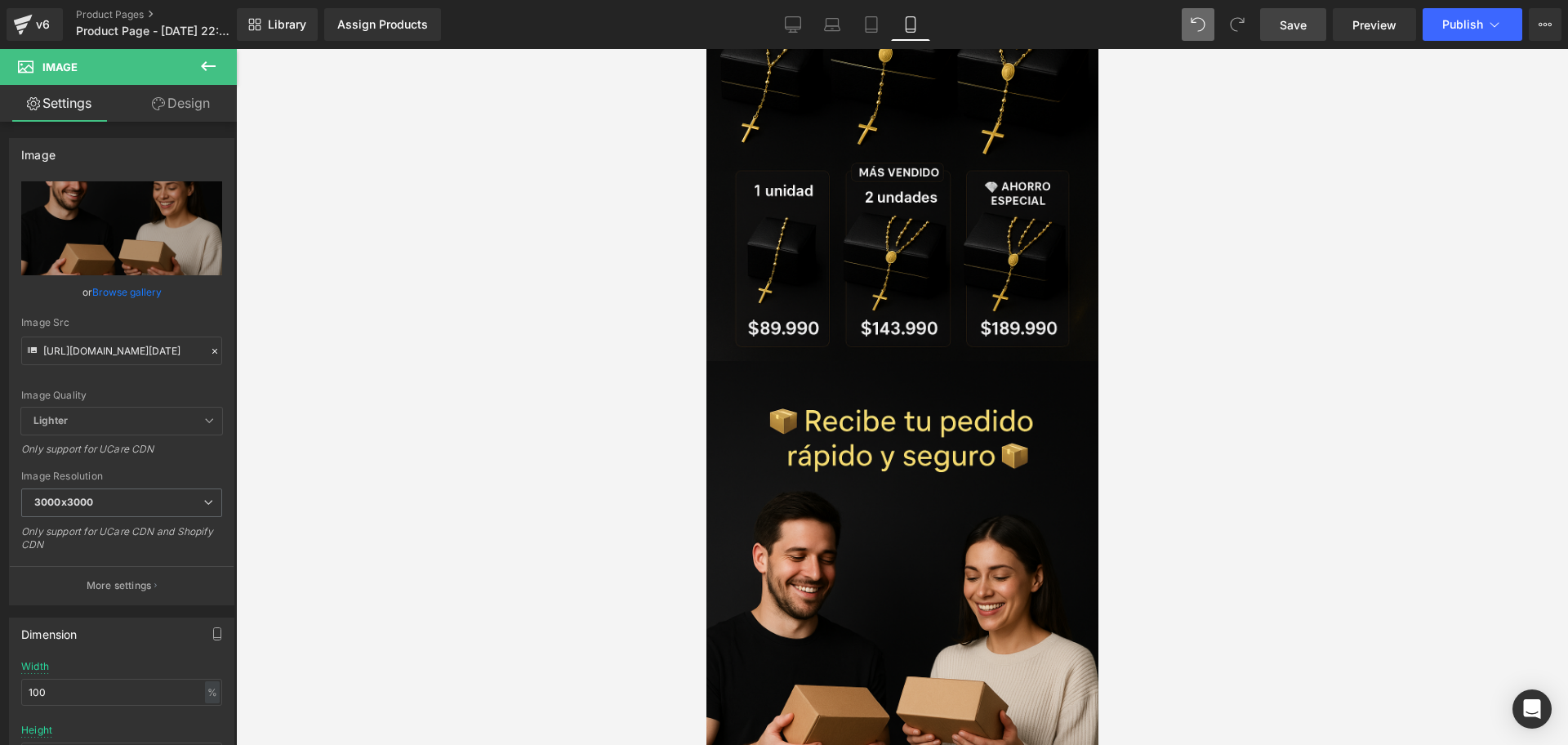
scroll to position [4651, 0]
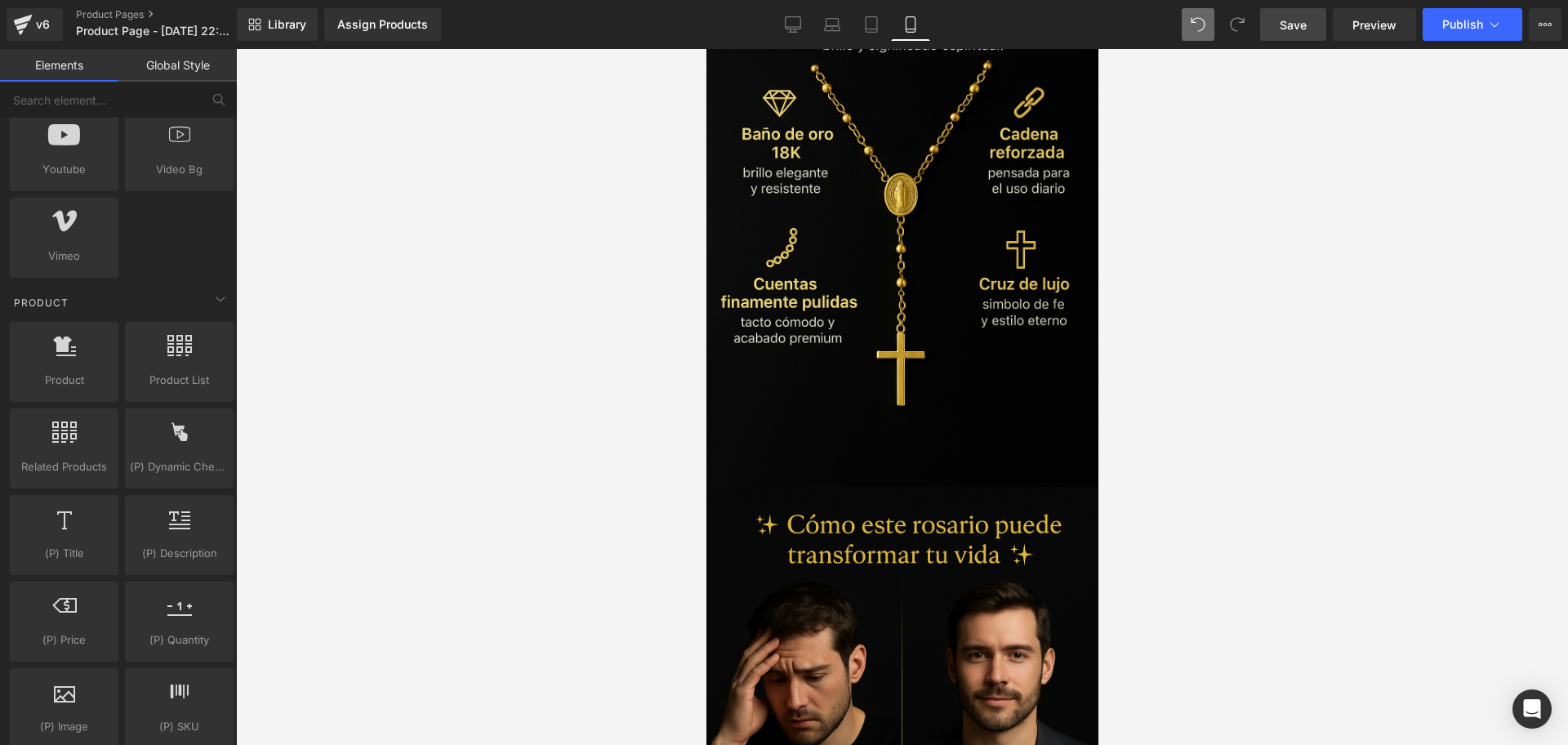
scroll to position [304, 0]
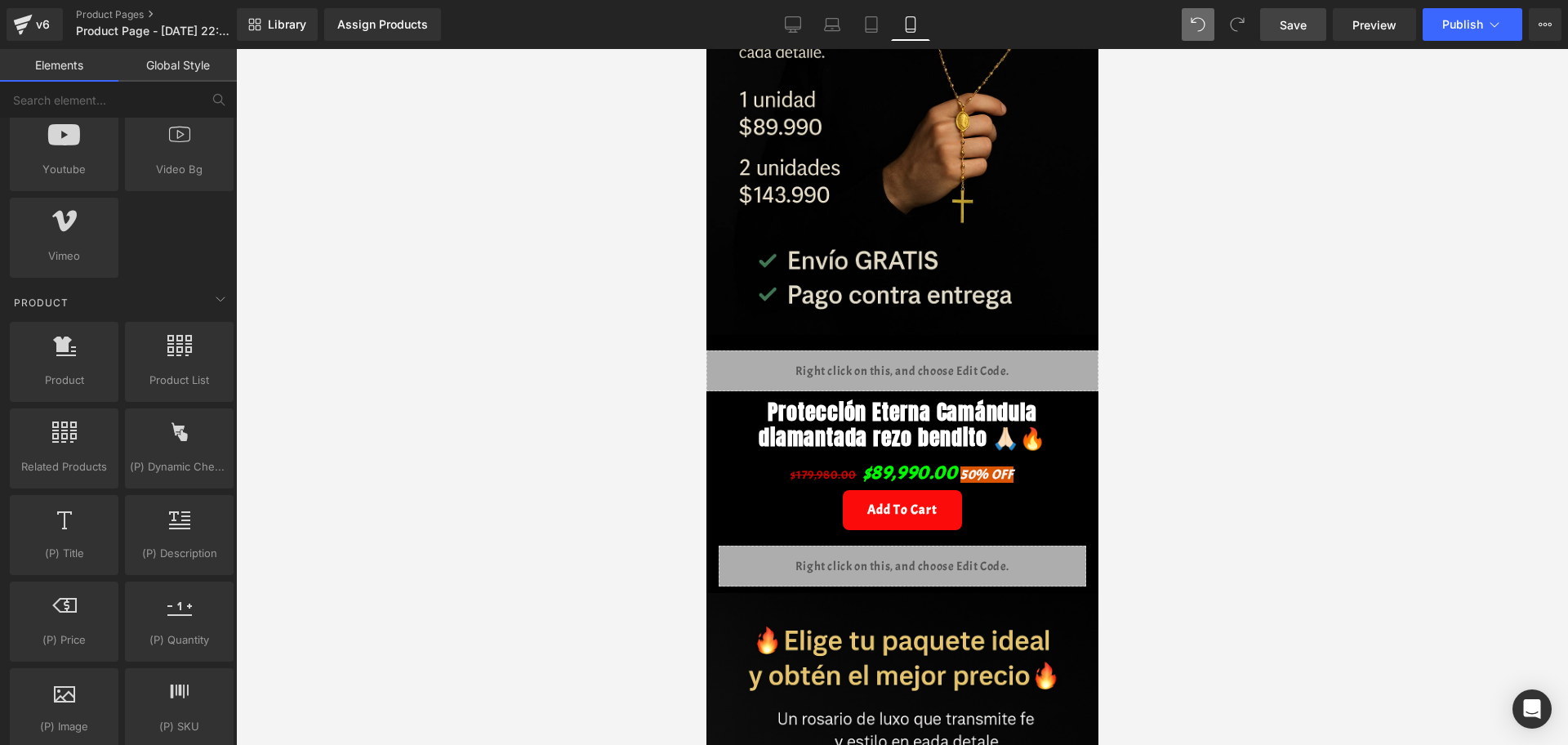
click at [1253, 32] on span "Save" at bounding box center [1293, 25] width 27 height 17
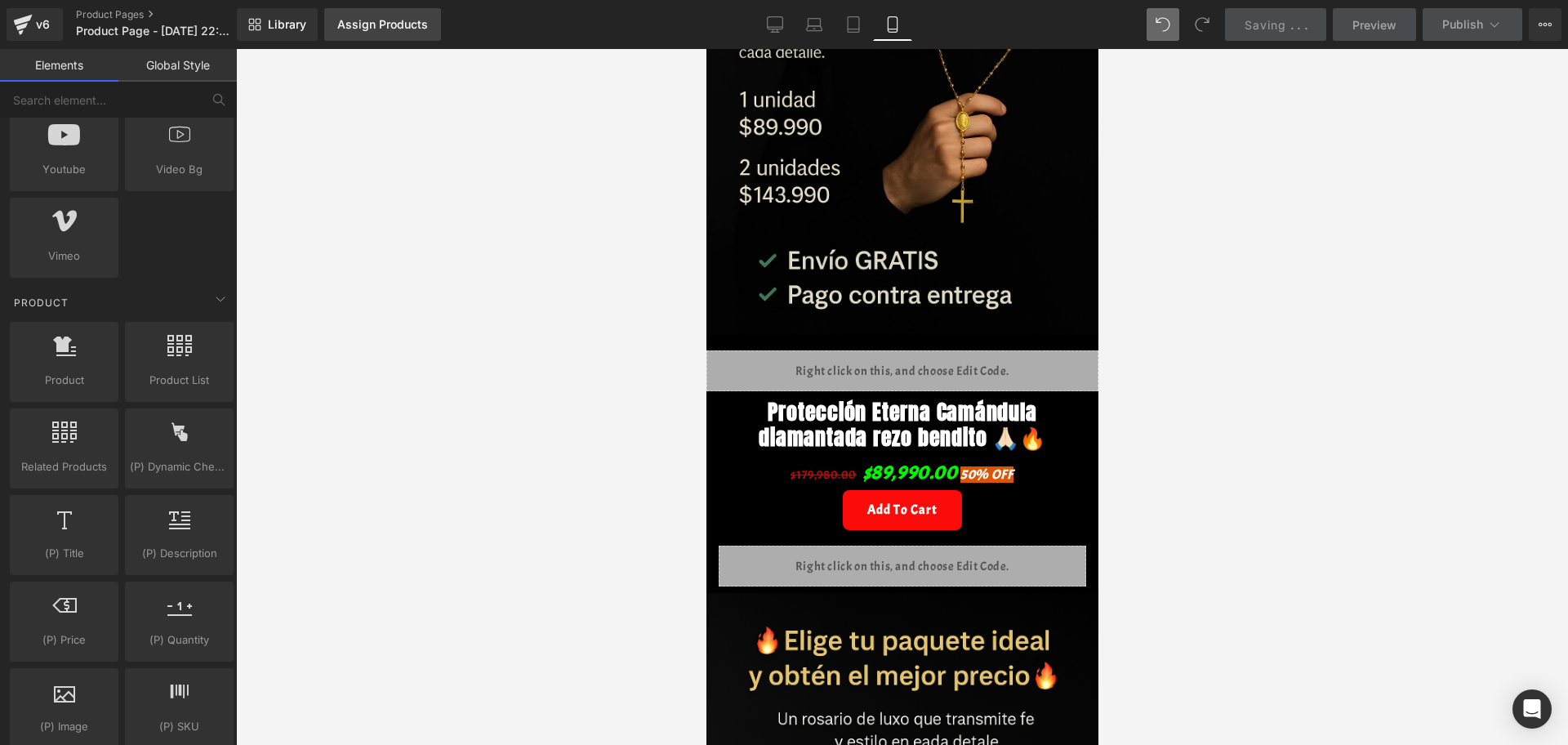
click at [375, 46] on div "Library Assign Products Product Preview No product match your search. Please tr…" at bounding box center [903, 25] width 1331 height 49
click at [369, 39] on link "Assign Products" at bounding box center [383, 24] width 117 height 33
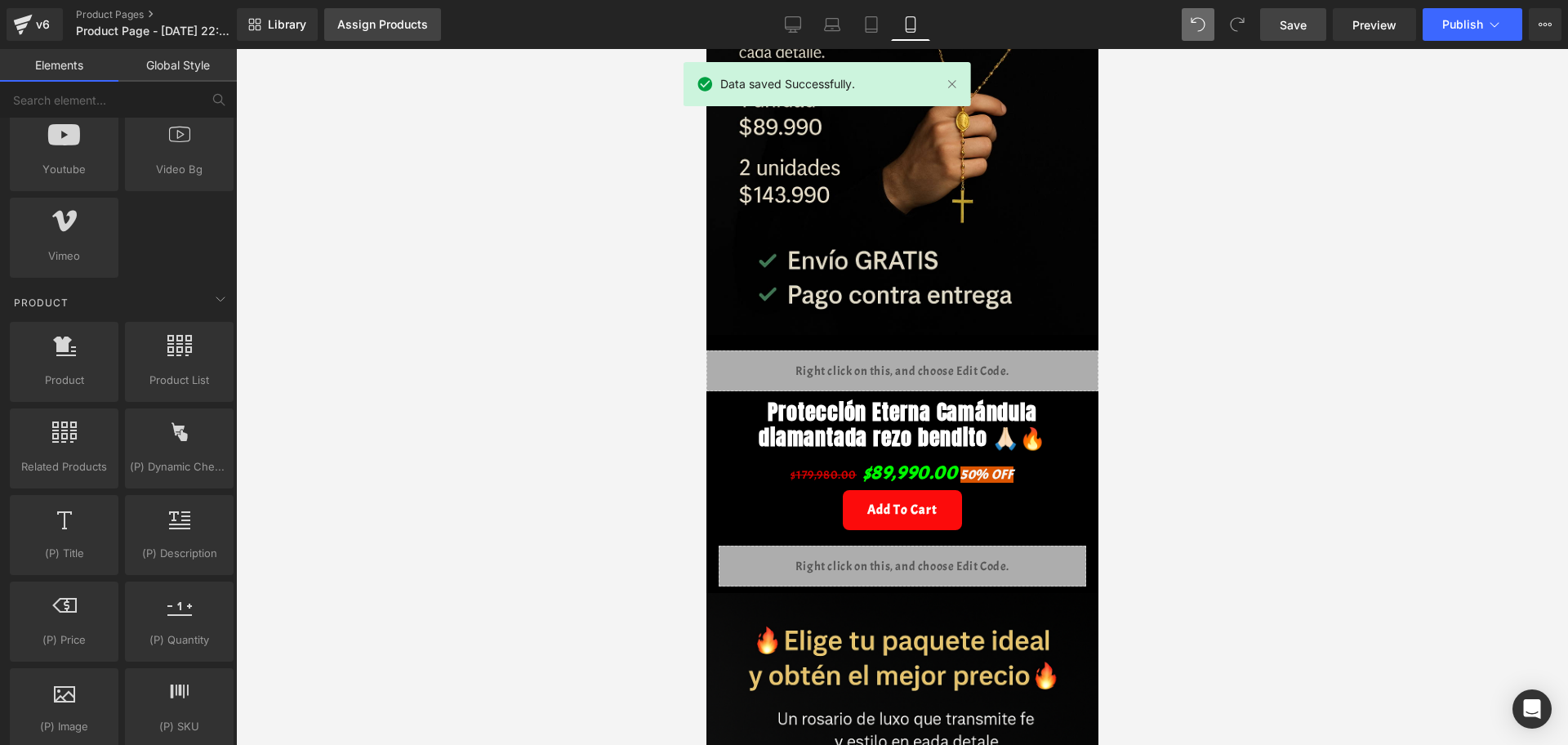
click at [353, 34] on link "Assign Products" at bounding box center [383, 24] width 117 height 33
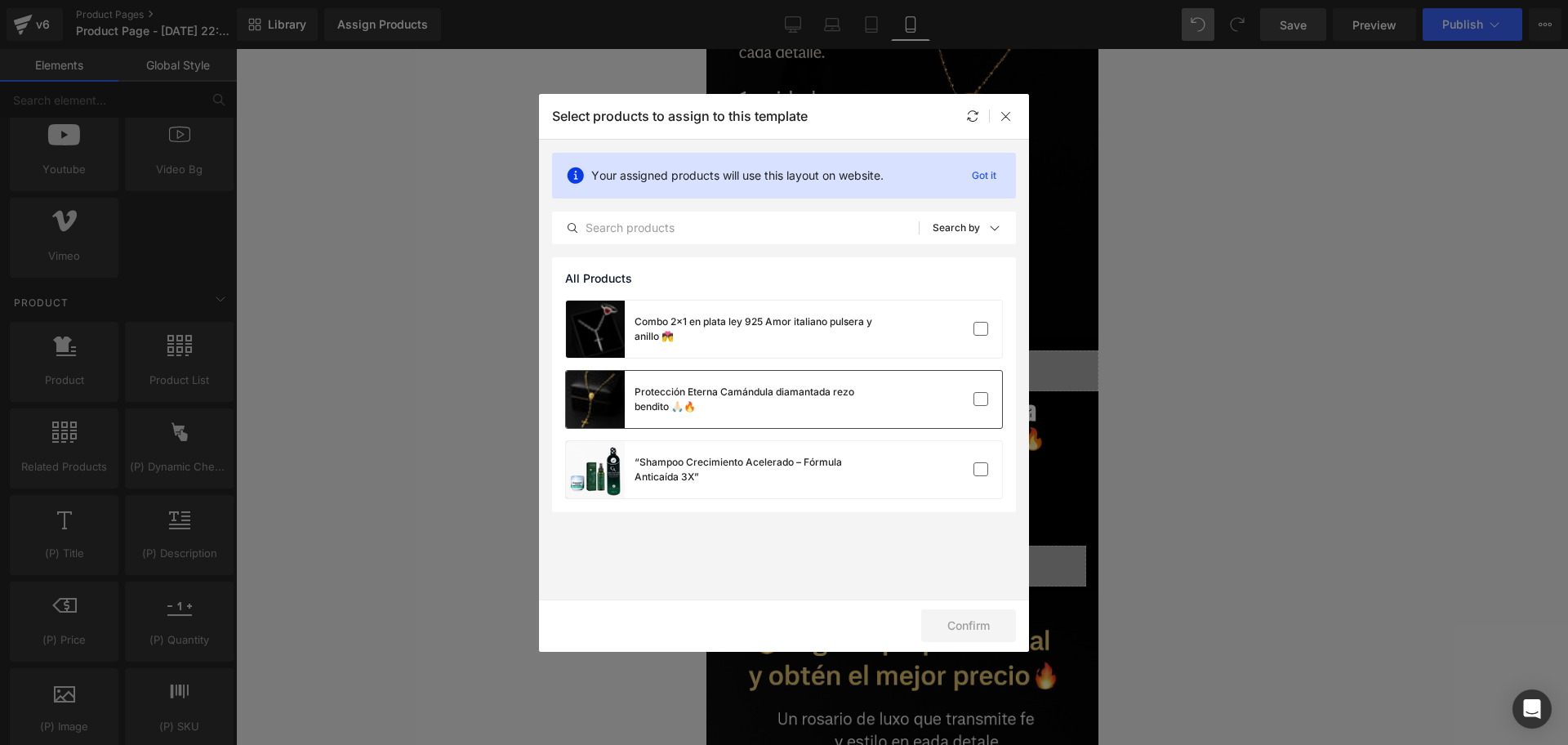
click at [762, 400] on div "Protección Eterna Camándula diamantada rezo bendito 🙏🏻🔥" at bounding box center [757, 399] width 245 height 29
click at [961, 595] on button "Confirm" at bounding box center [968, 625] width 94 height 33
click at [1002, 595] on button "Success" at bounding box center [958, 625] width 115 height 33
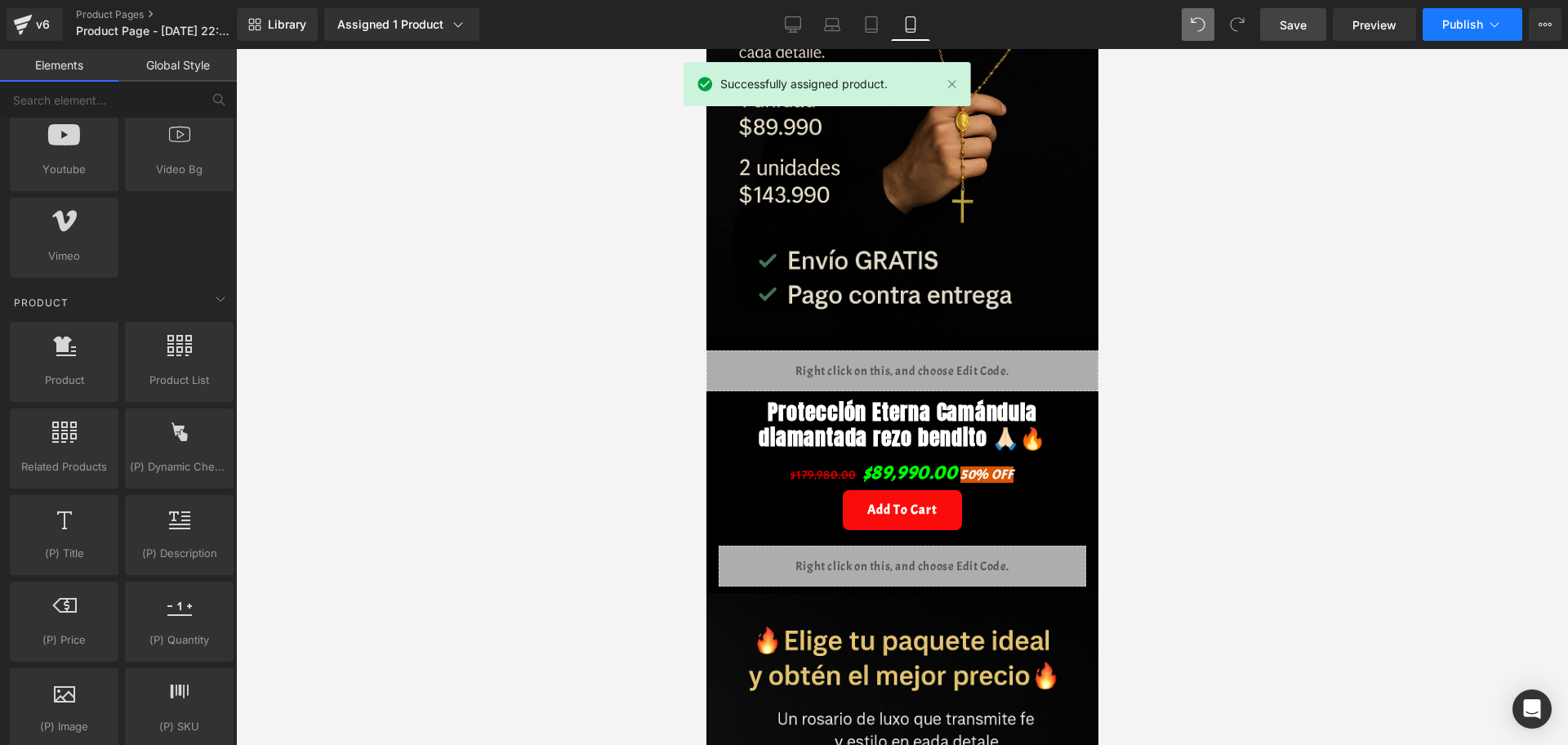
click at [1253, 31] on button "Publish" at bounding box center [1472, 24] width 100 height 33
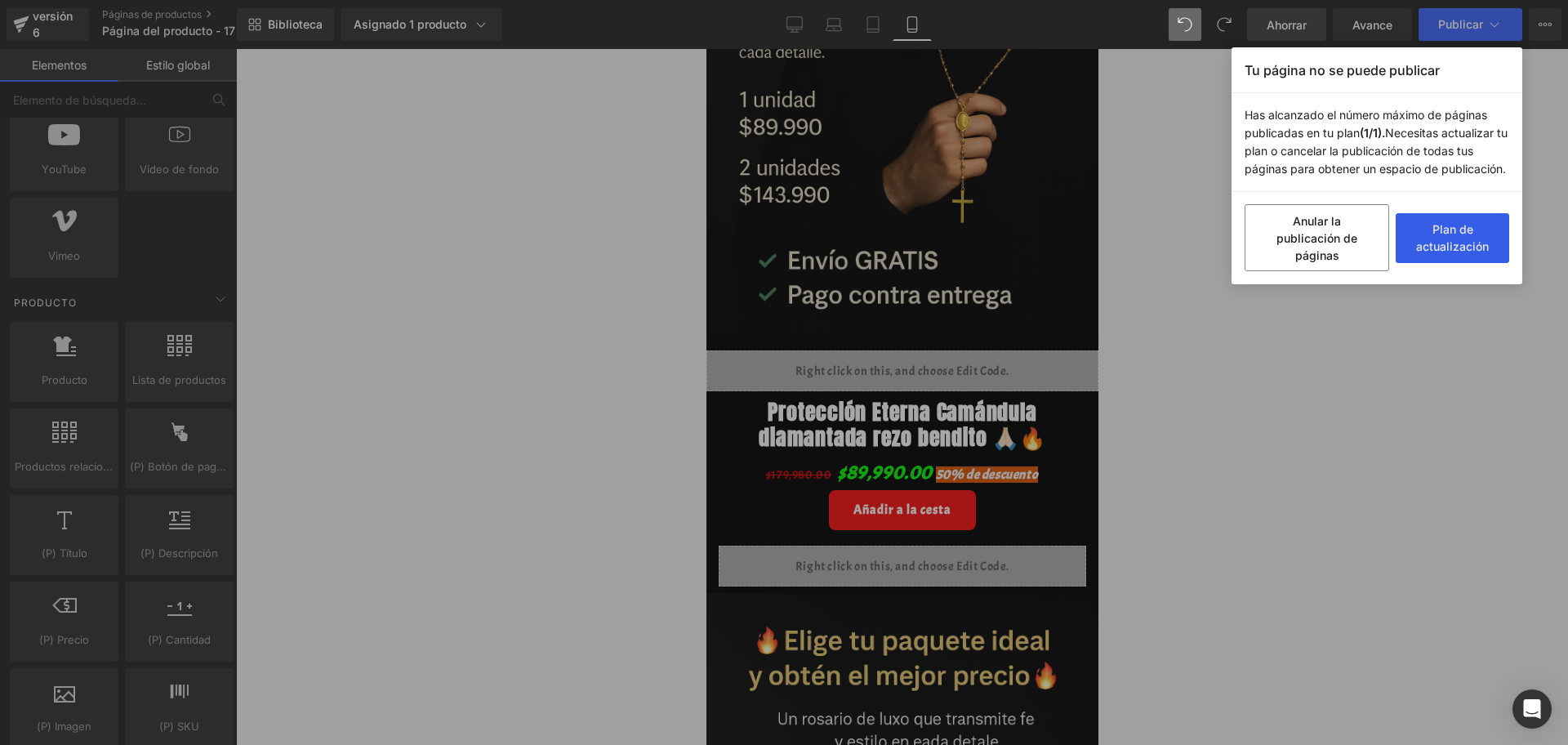
click at [1253, 241] on button "Plan de actualización" at bounding box center [1453, 238] width 114 height 50
click at [1253, 350] on div "Tu página no se puede publicar Has alcanzado el número máximo de páginas public…" at bounding box center [784, 372] width 1568 height 745
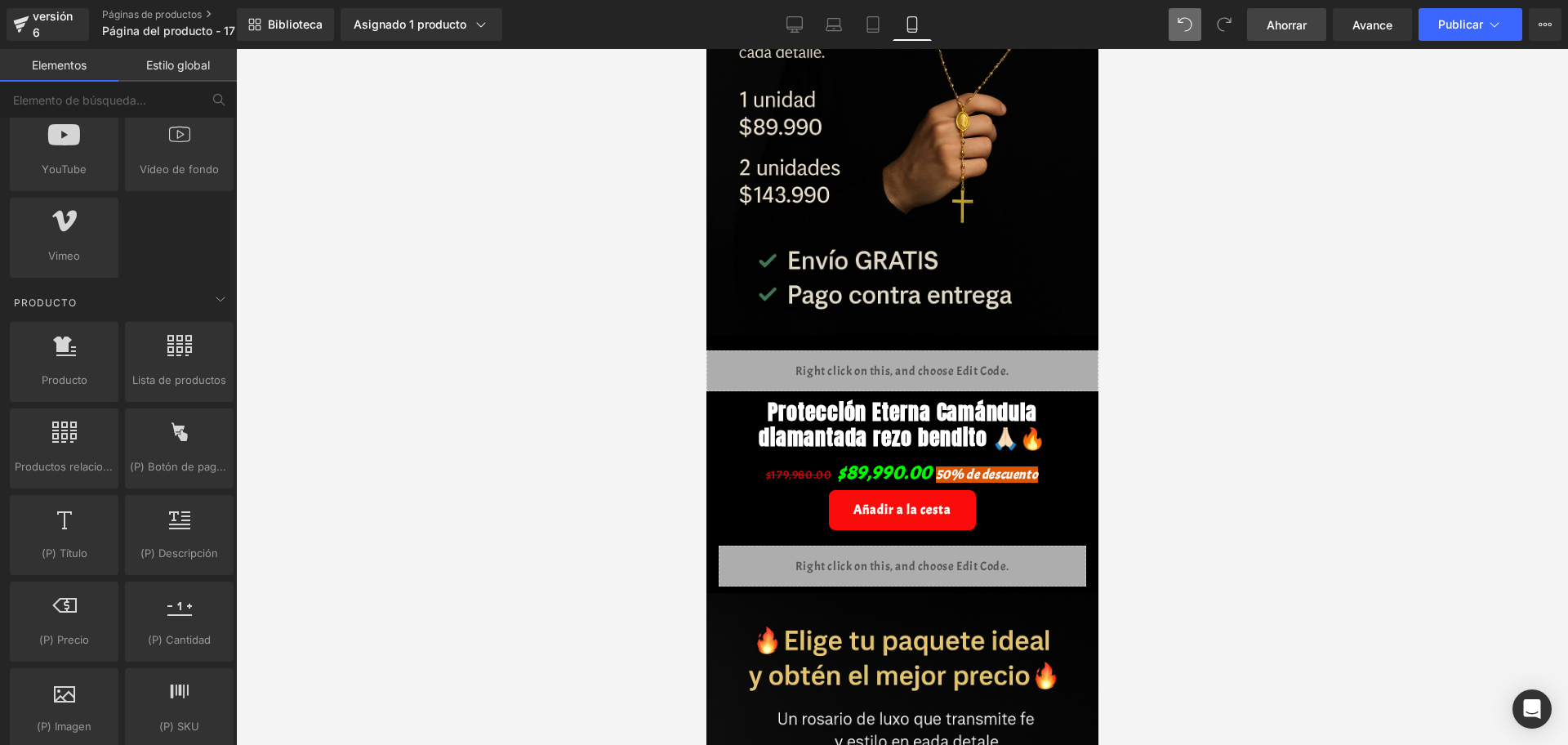
click at [1253, 33] on span "Ahorrar" at bounding box center [1286, 25] width 40 height 17
click at [1253, 1] on div "Biblioteca Asignado 1 producto Vista previa del producto Protección Eterna Camá…" at bounding box center [903, 25] width 1331 height 49
click at [1253, 11] on button "Publicar" at bounding box center [1470, 24] width 104 height 33
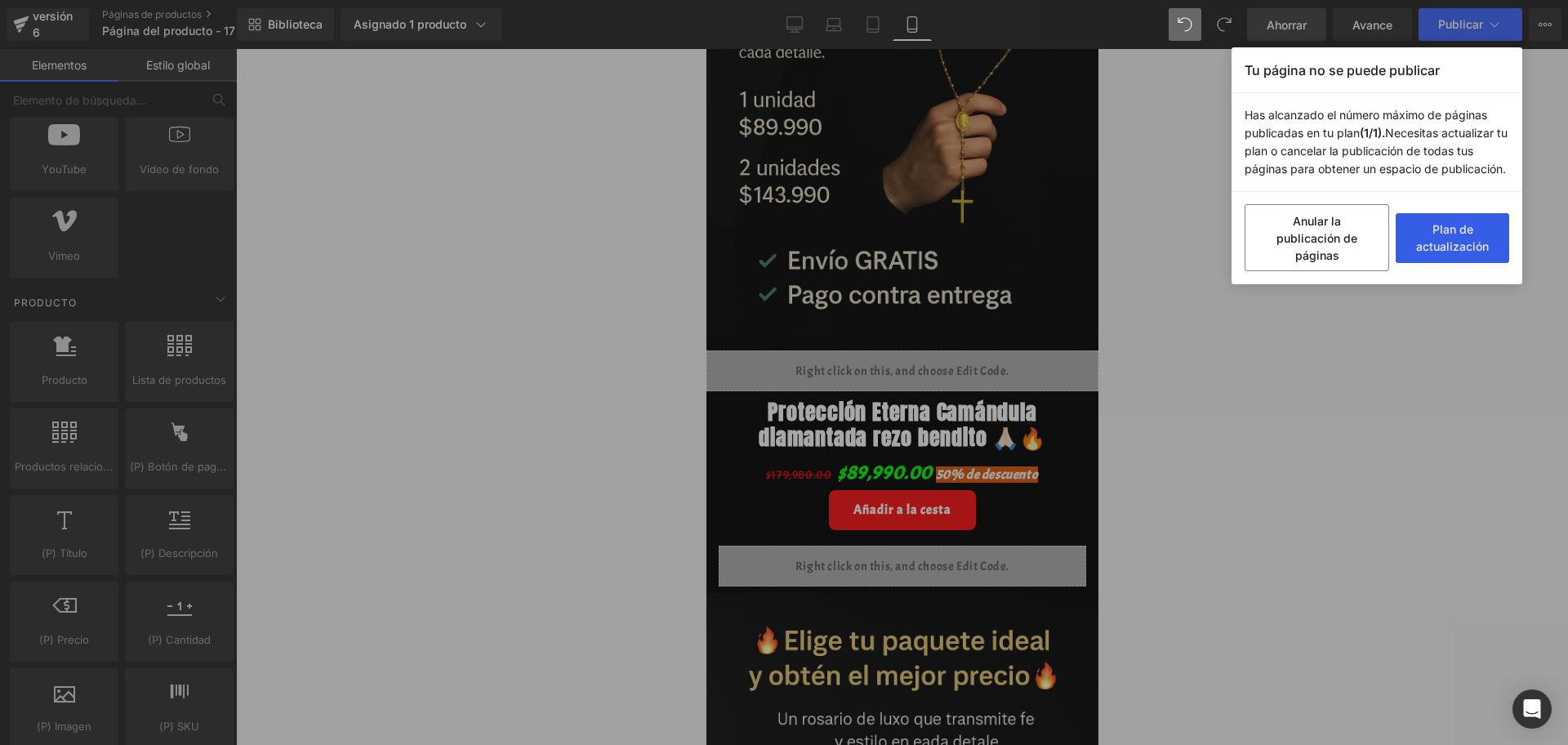
click at [1253, 241] on button "Plan de actualización" at bounding box center [1453, 238] width 114 height 50
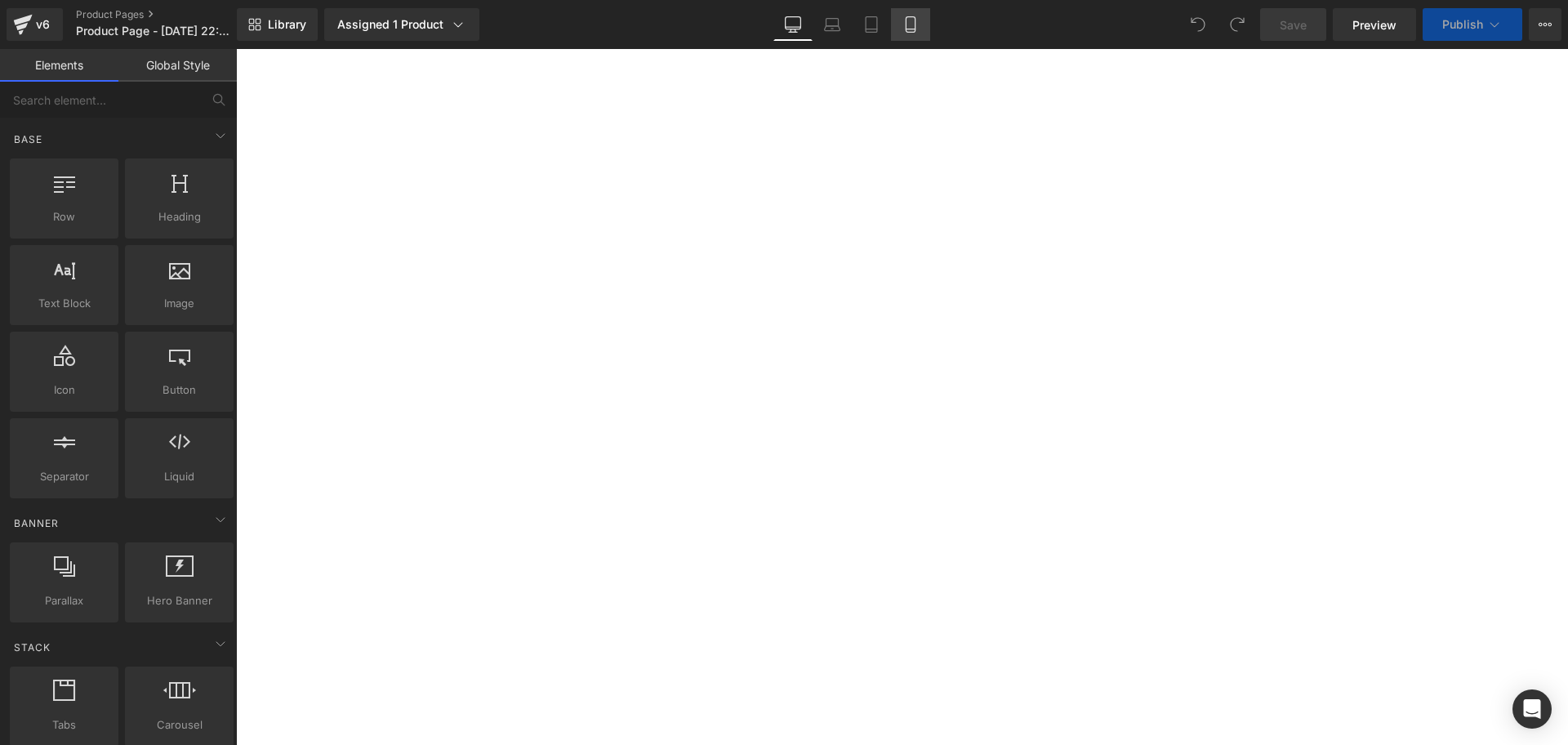
click at [904, 21] on icon at bounding box center [910, 25] width 17 height 17
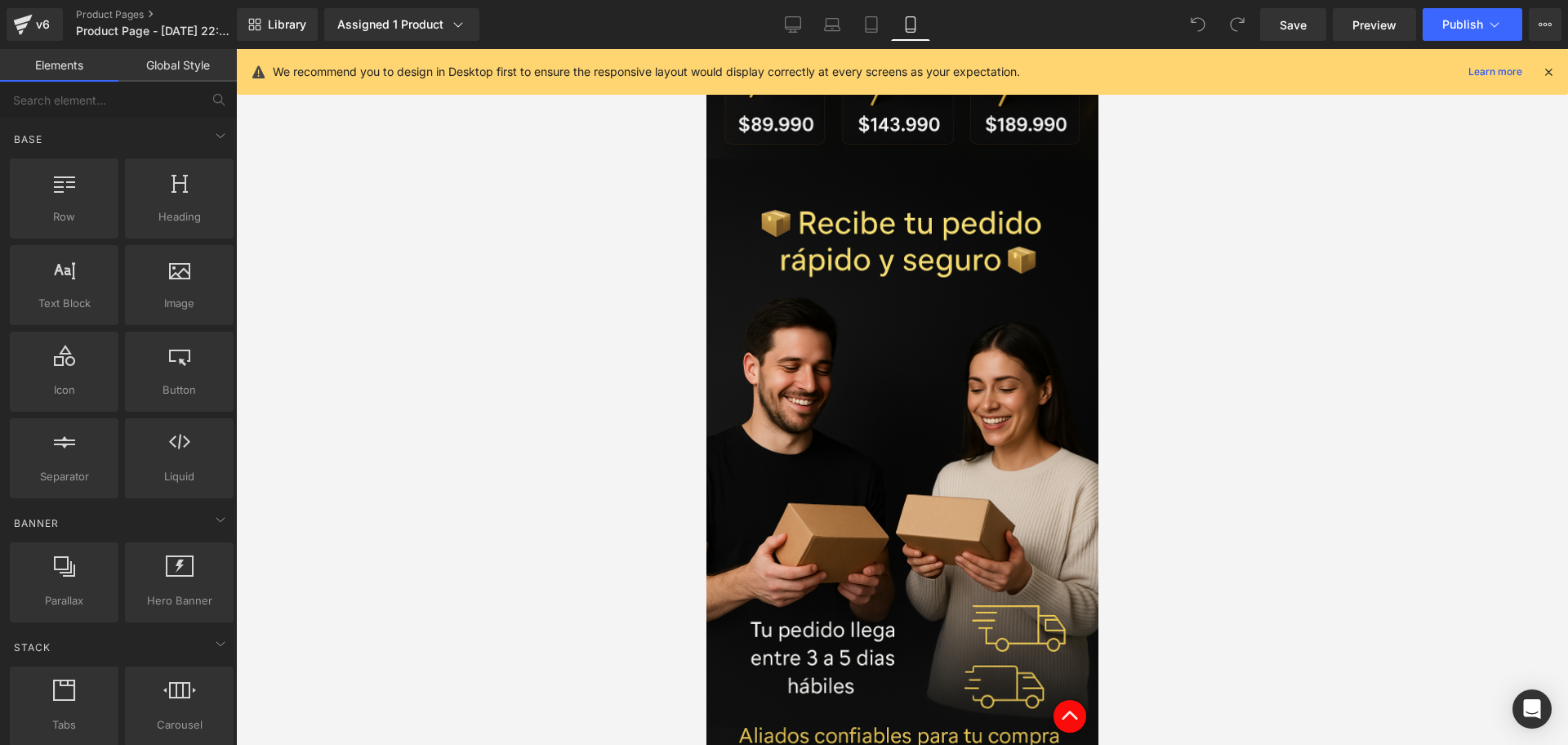
scroll to position [4651, 0]
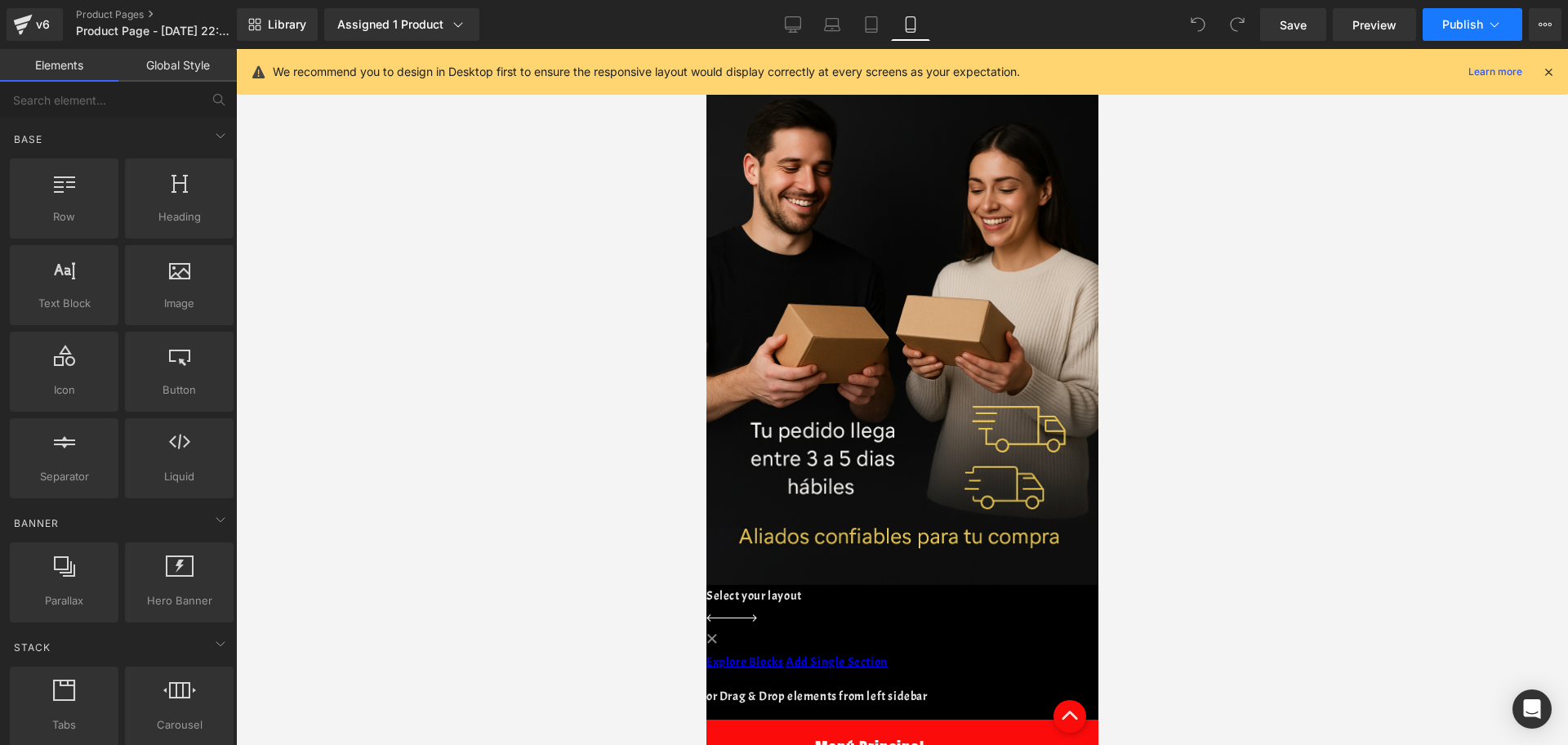
click at [1476, 25] on span "Publish" at bounding box center [1462, 24] width 41 height 13
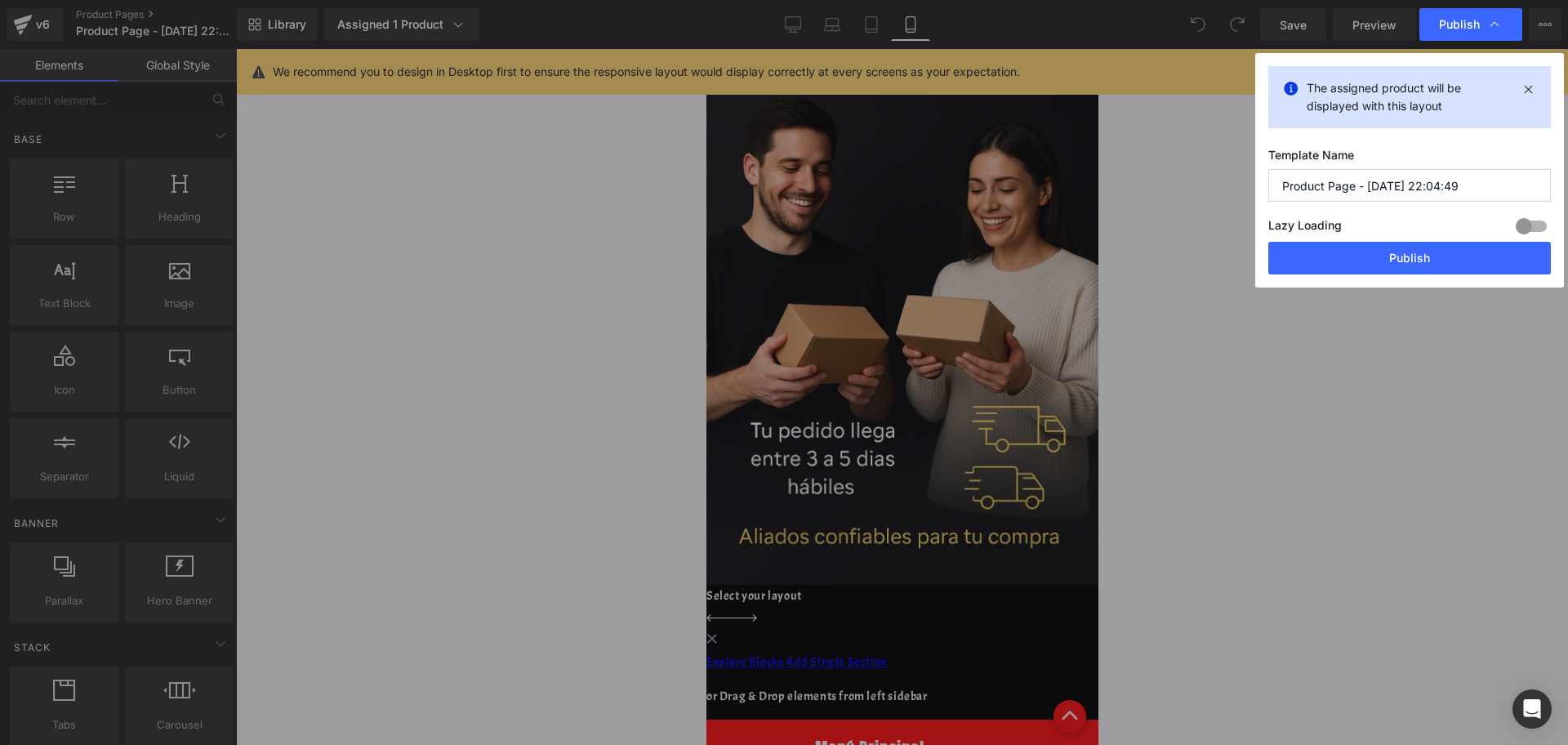
click at [1406, 188] on input "Product Page - [DATE] 22:04:49" at bounding box center [1409, 185] width 283 height 33
type input "CADENA 1"
click at [1414, 267] on button "Publish" at bounding box center [1409, 257] width 283 height 33
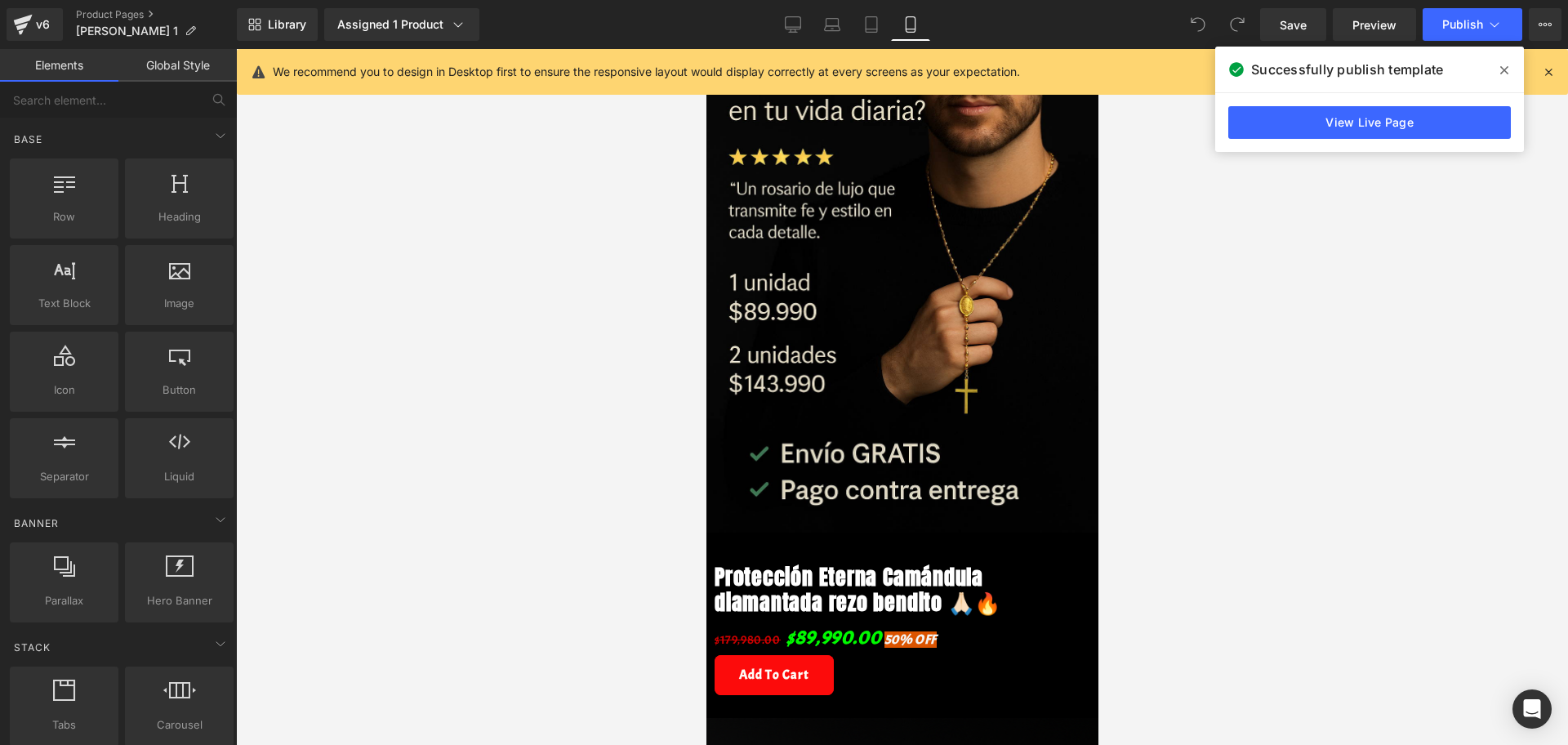
scroll to position [231, 0]
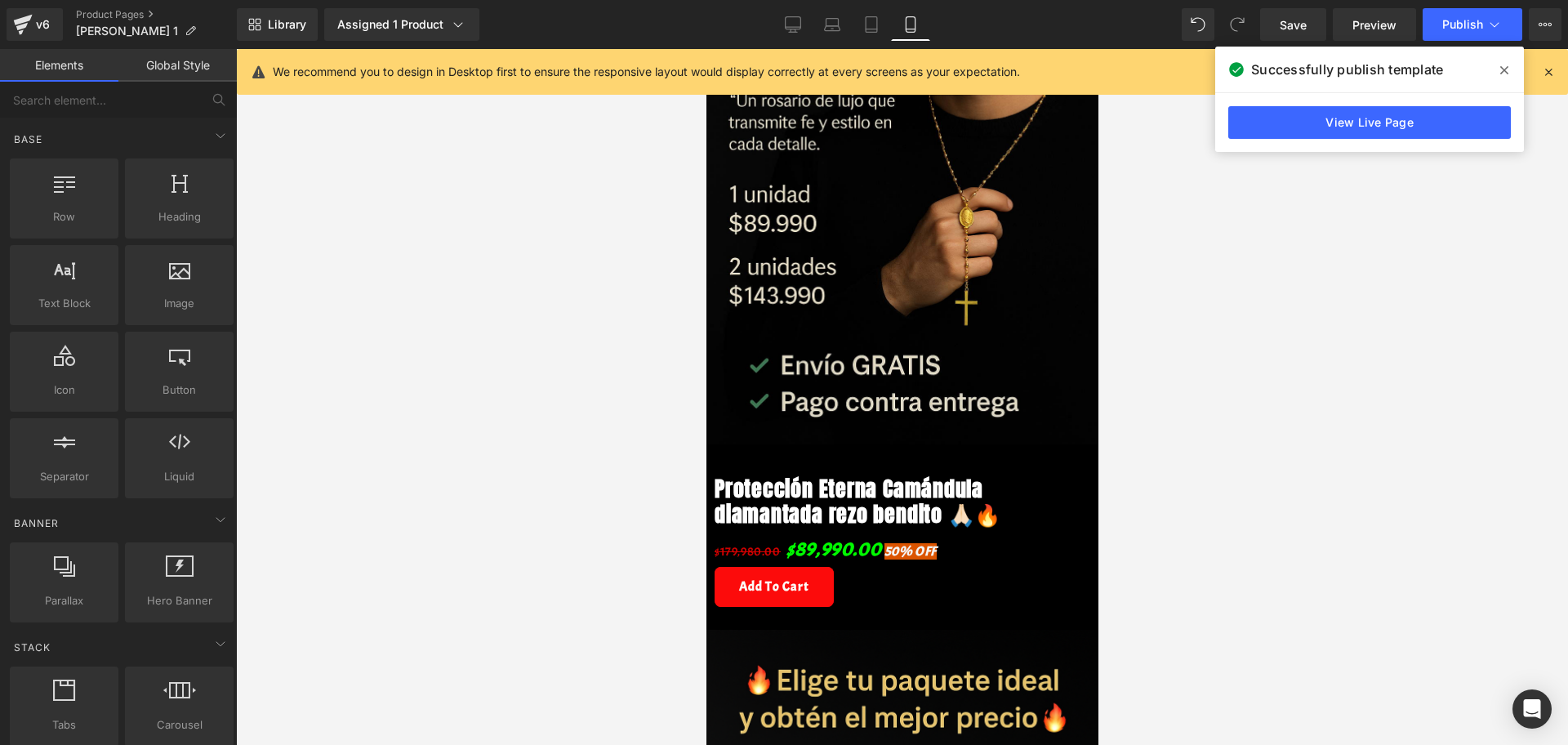
click at [706, 49] on span "(P) Price" at bounding box center [706, 49] width 0 height 0
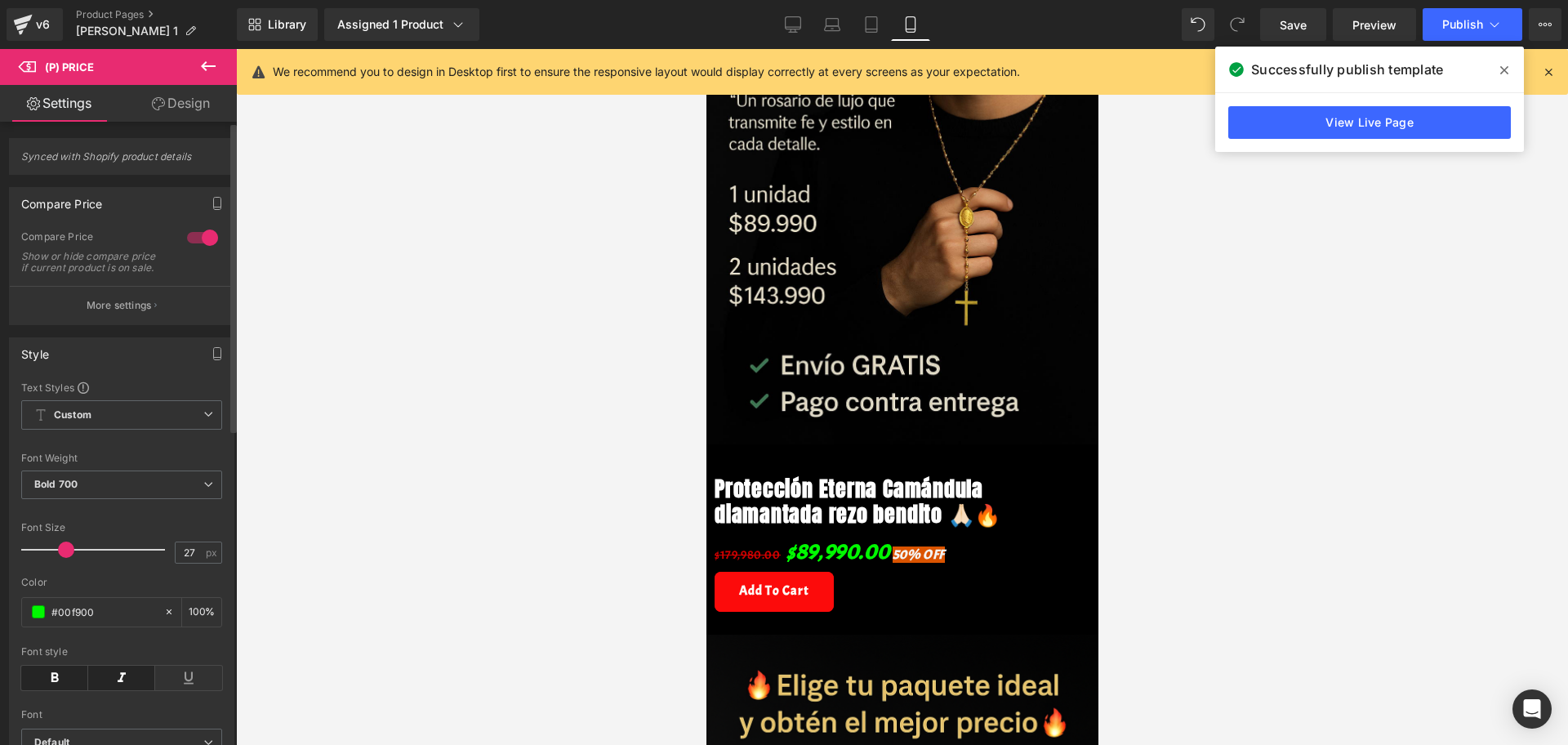
drag, startPoint x: 56, startPoint y: 561, endPoint x: 53, endPoint y: 548, distance: 13.3
click at [58, 558] on span at bounding box center [66, 549] width 17 height 17
type input "25"
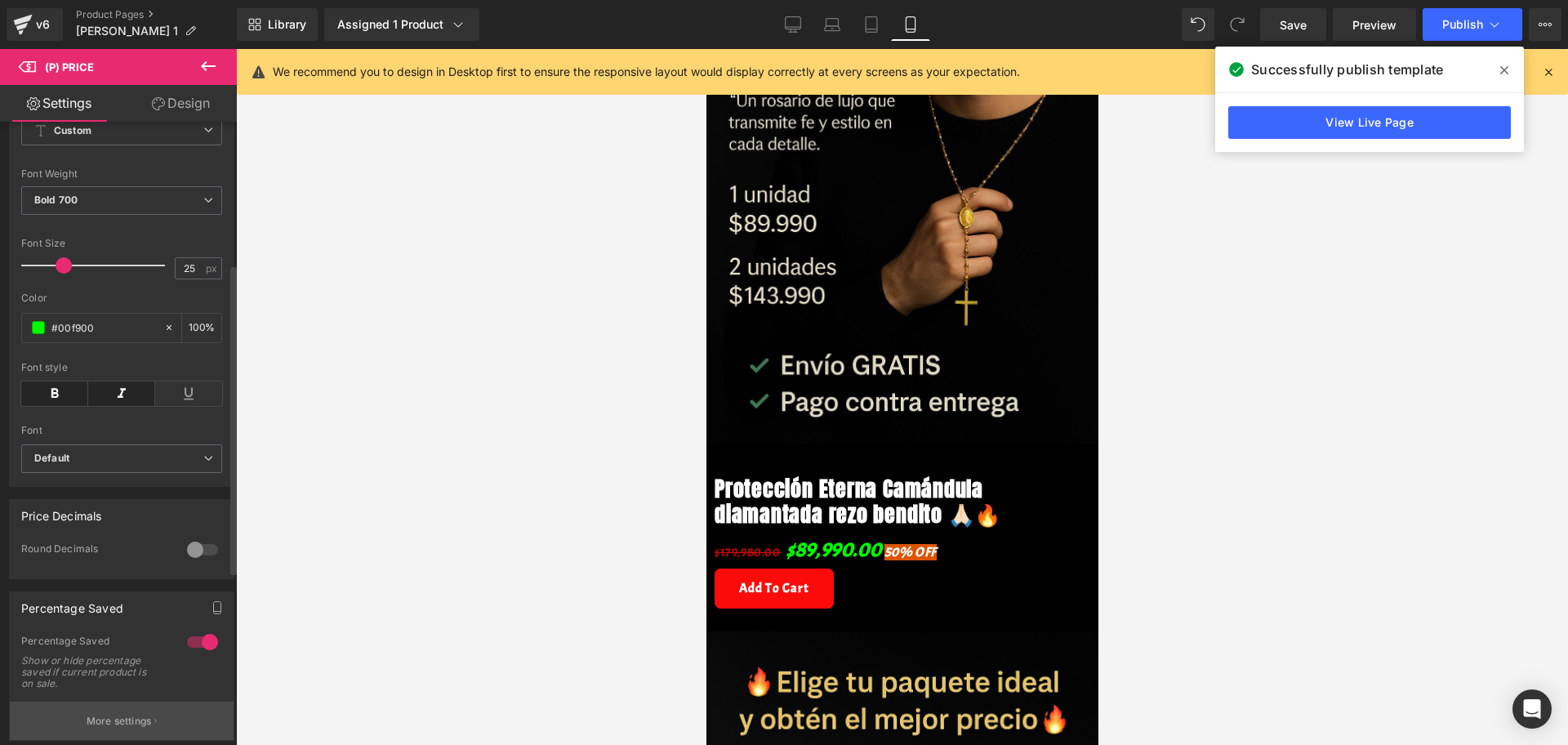
scroll to position [408, 0]
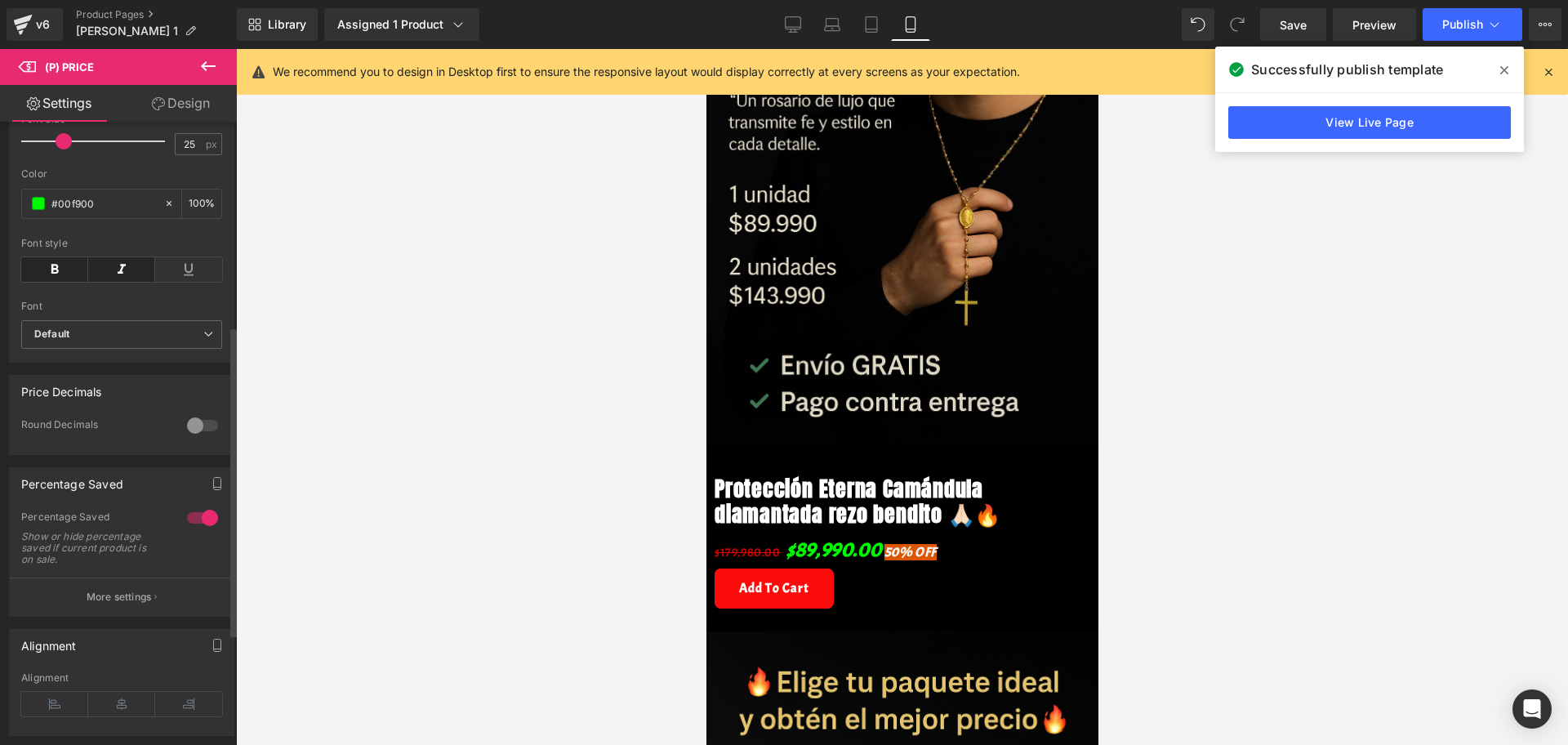
click at [130, 605] on p "More settings" at bounding box center [119, 597] width 65 height 15
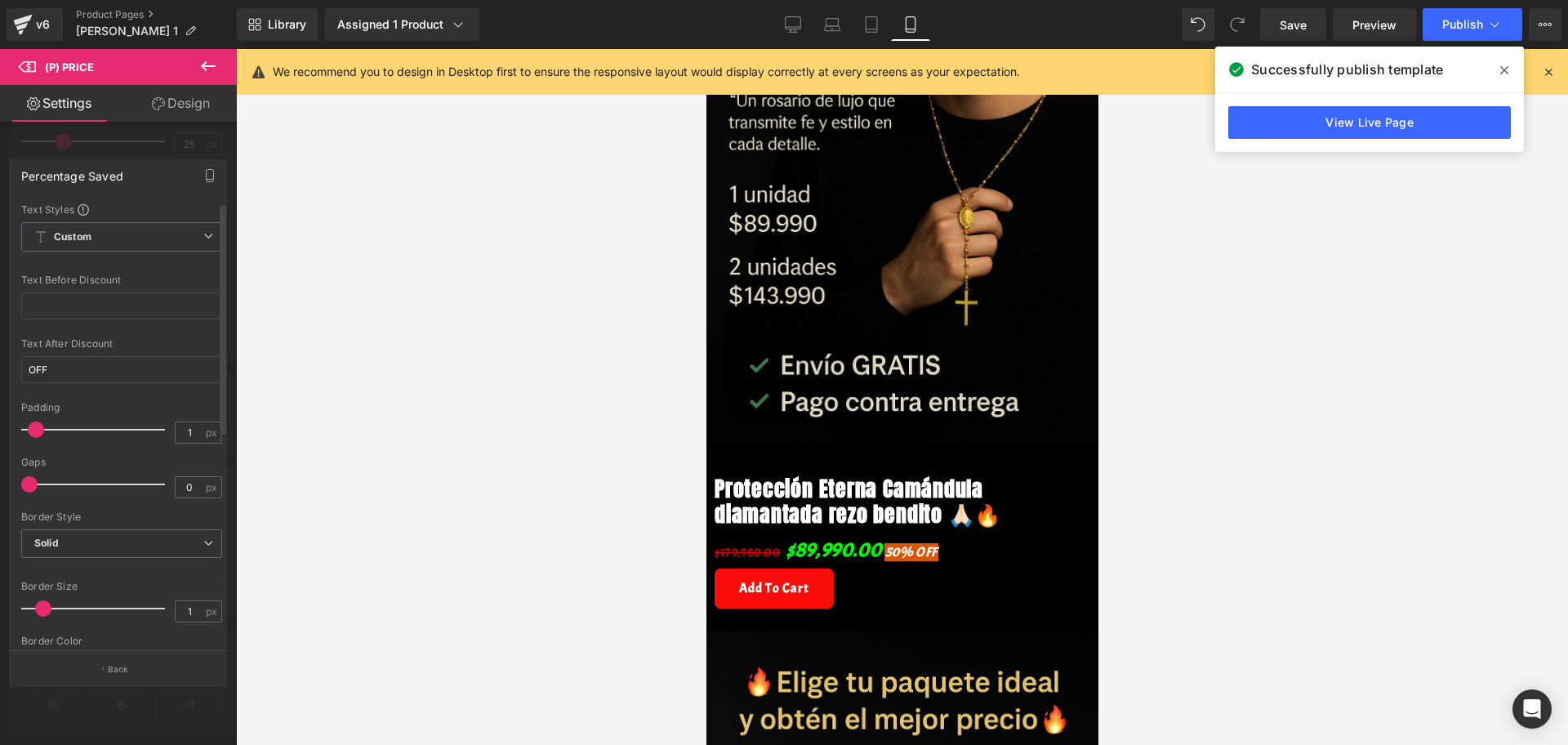
type input "0"
click at [25, 428] on span at bounding box center [29, 429] width 17 height 17
type input "3"
click at [33, 488] on span at bounding box center [33, 484] width 17 height 17
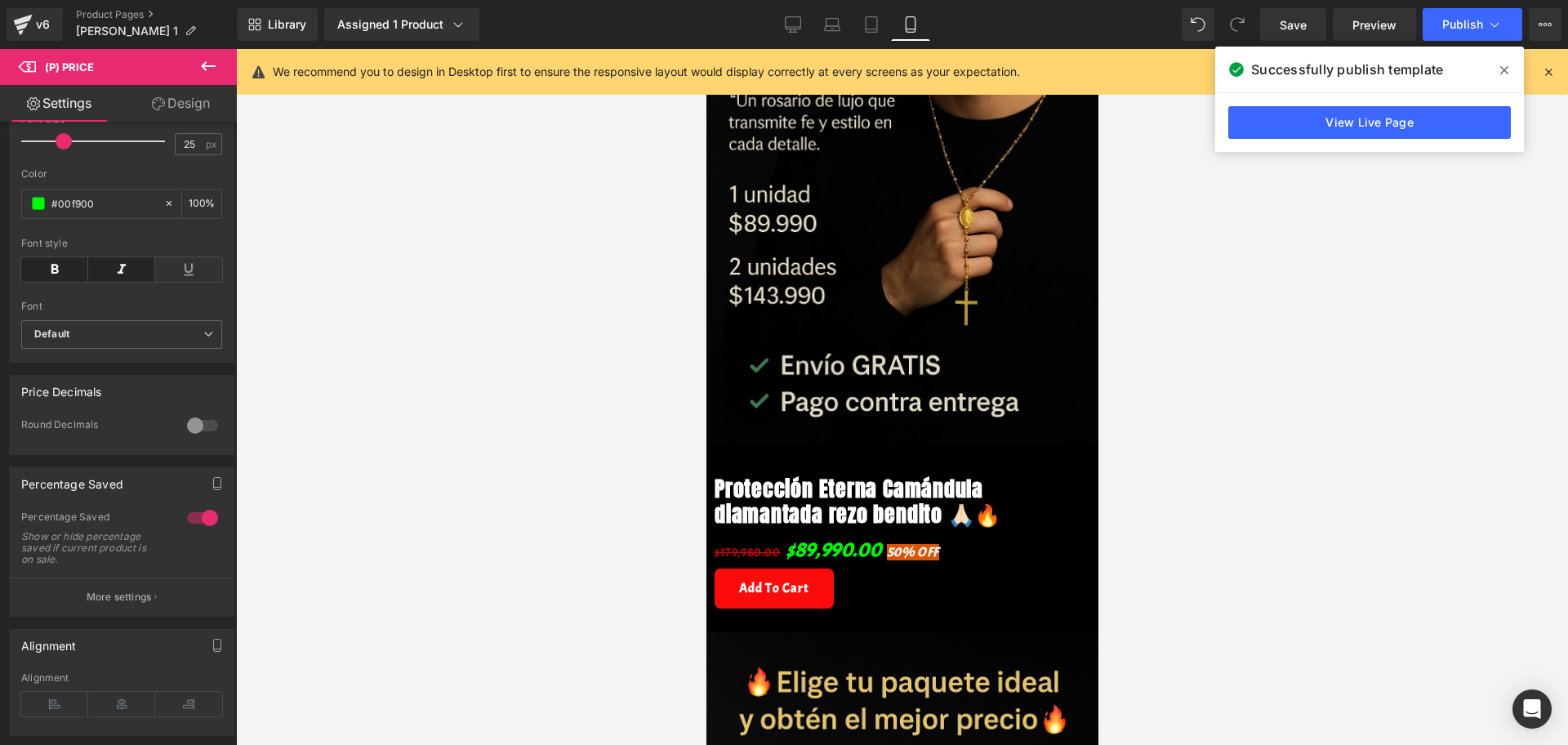
click at [1331, 535] on div at bounding box center [902, 397] width 1332 height 696
click at [1289, 384] on div at bounding box center [902, 397] width 1332 height 696
click at [1554, 67] on icon at bounding box center [1548, 71] width 15 height 15
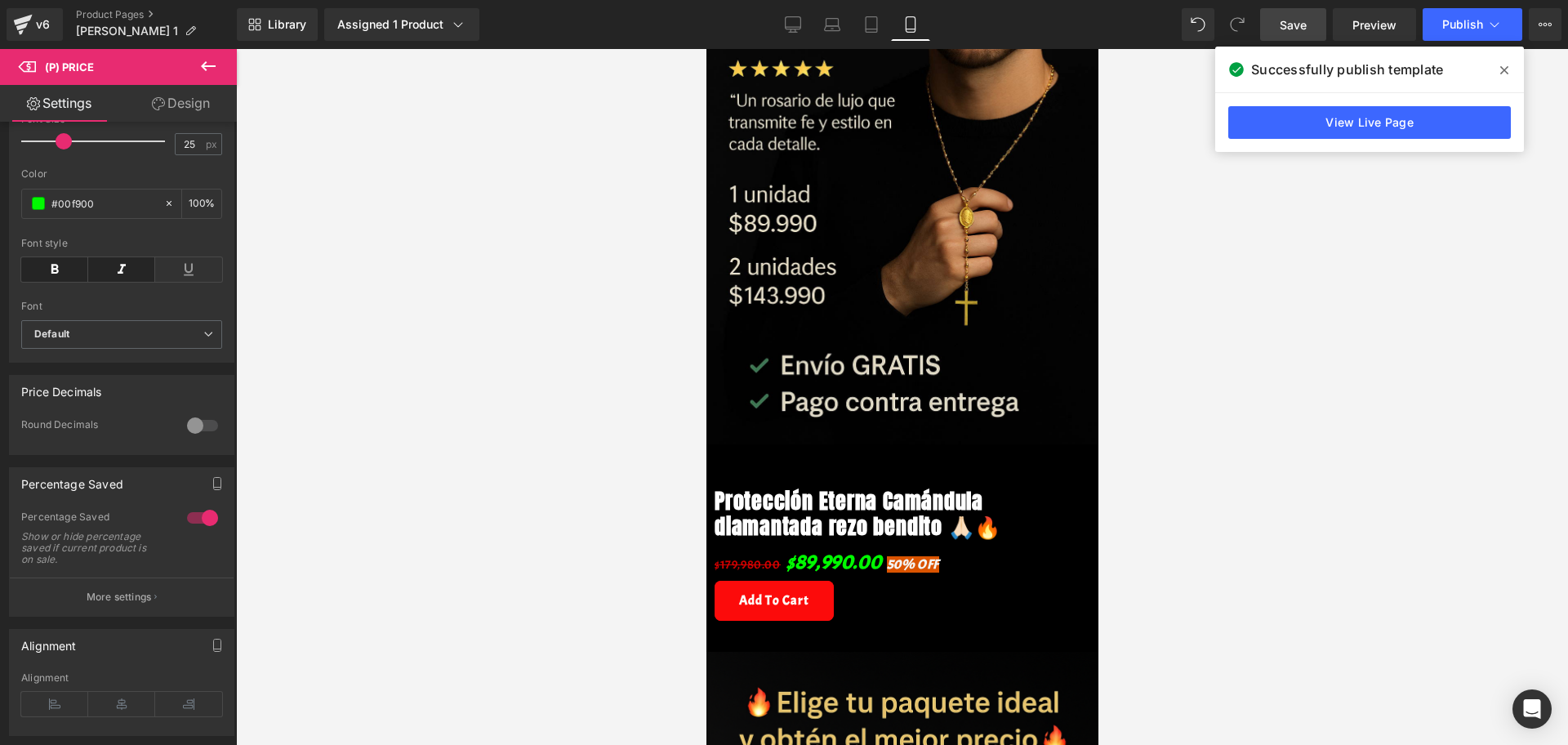
click at [1297, 34] on link "Save" at bounding box center [1293, 24] width 66 height 33
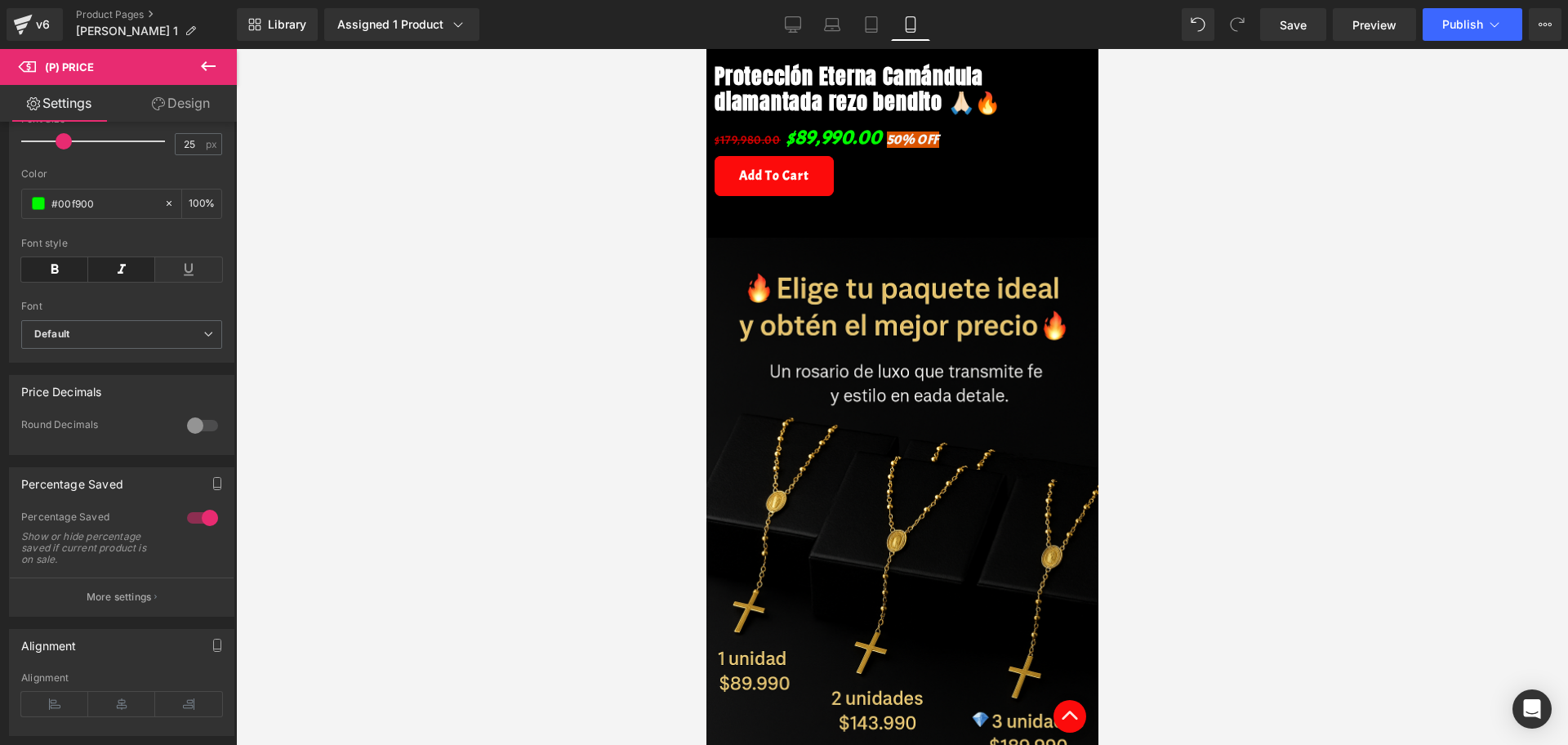
scroll to position [129, 0]
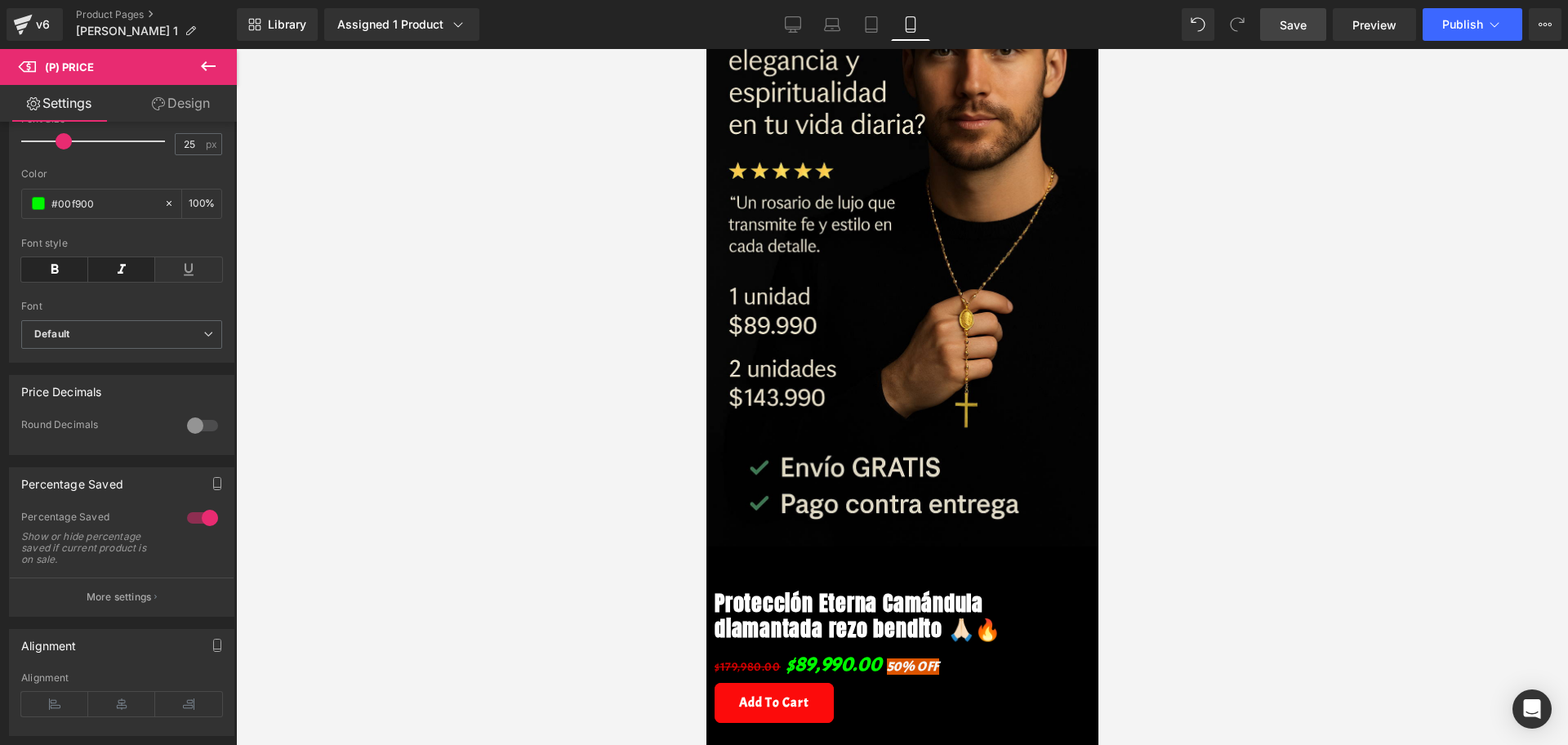
click at [1304, 34] on link "Save" at bounding box center [1293, 24] width 66 height 33
click at [1452, 24] on span "Publish" at bounding box center [1462, 24] width 41 height 13
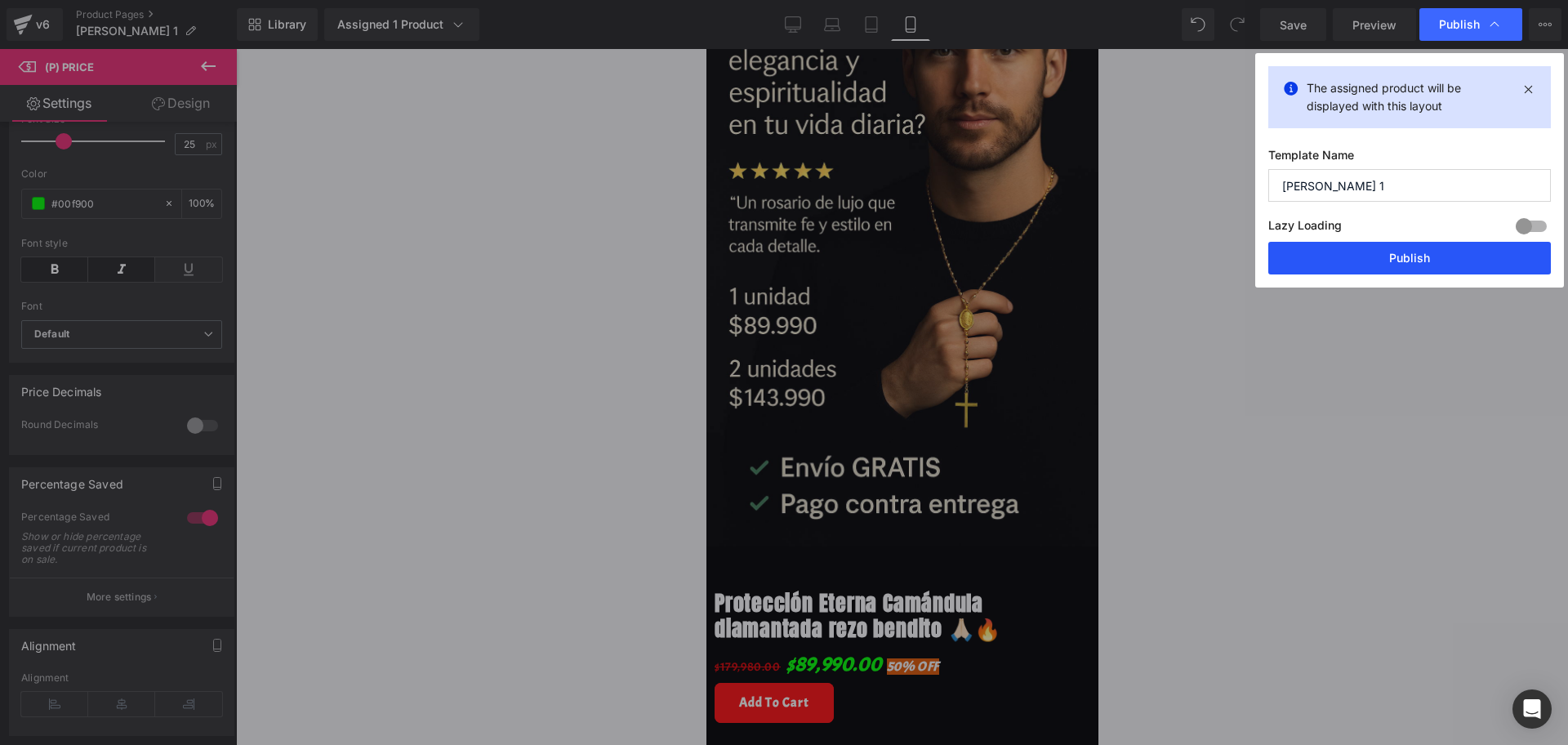
click at [1334, 264] on button "Publish" at bounding box center [1409, 257] width 283 height 33
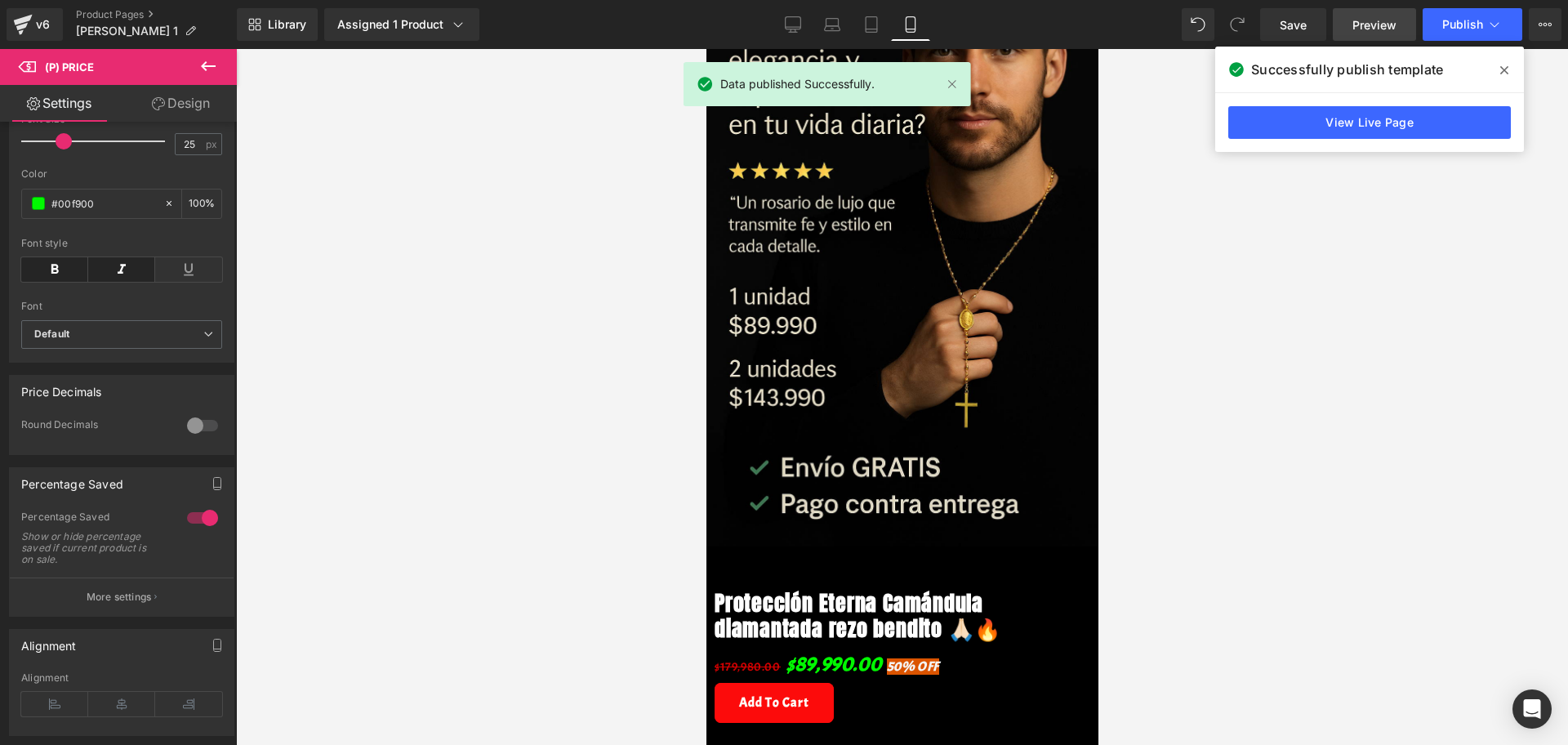
click at [1363, 26] on span "Preview" at bounding box center [1374, 25] width 44 height 17
